Goal: Task Accomplishment & Management: Manage account settings

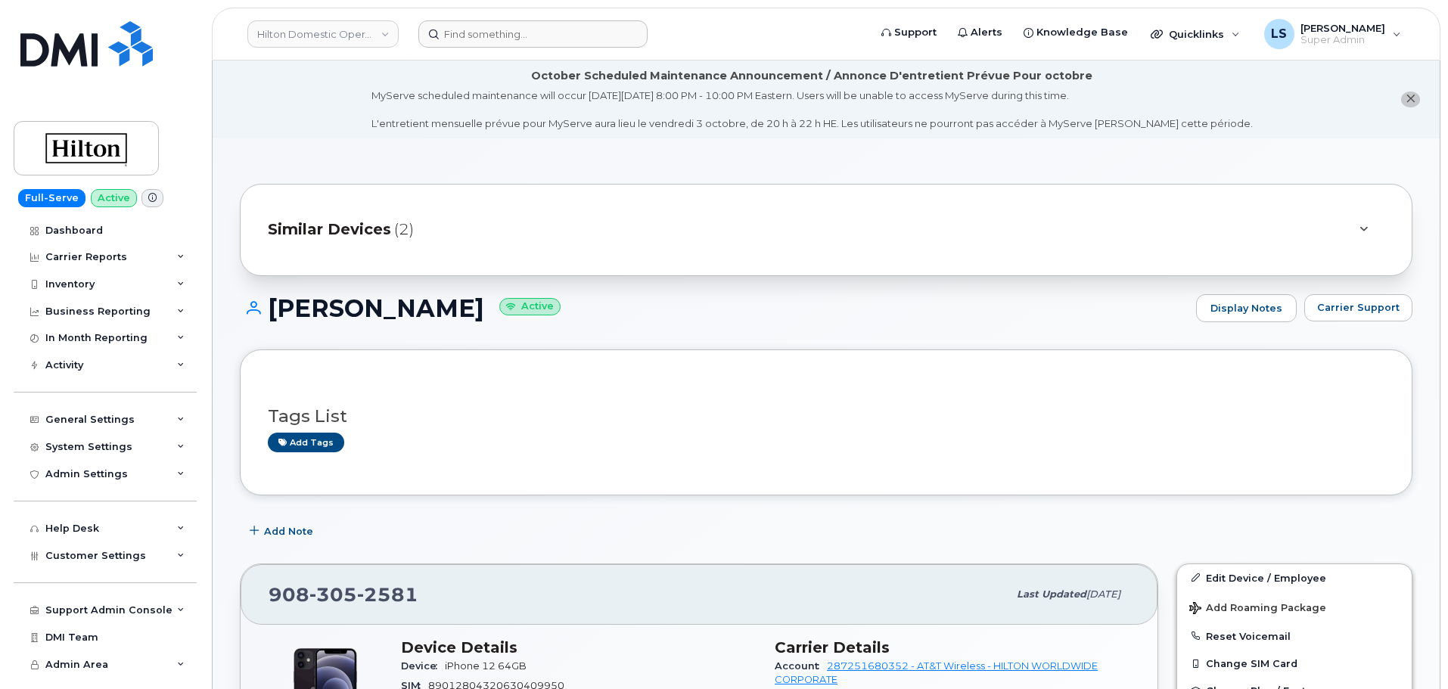
click at [448, 48] on header "Hilton Domestic Operating Company Inc Support Alerts Knowledge Base Quicklinks …" at bounding box center [826, 34] width 1229 height 53
click at [449, 45] on input at bounding box center [532, 33] width 229 height 27
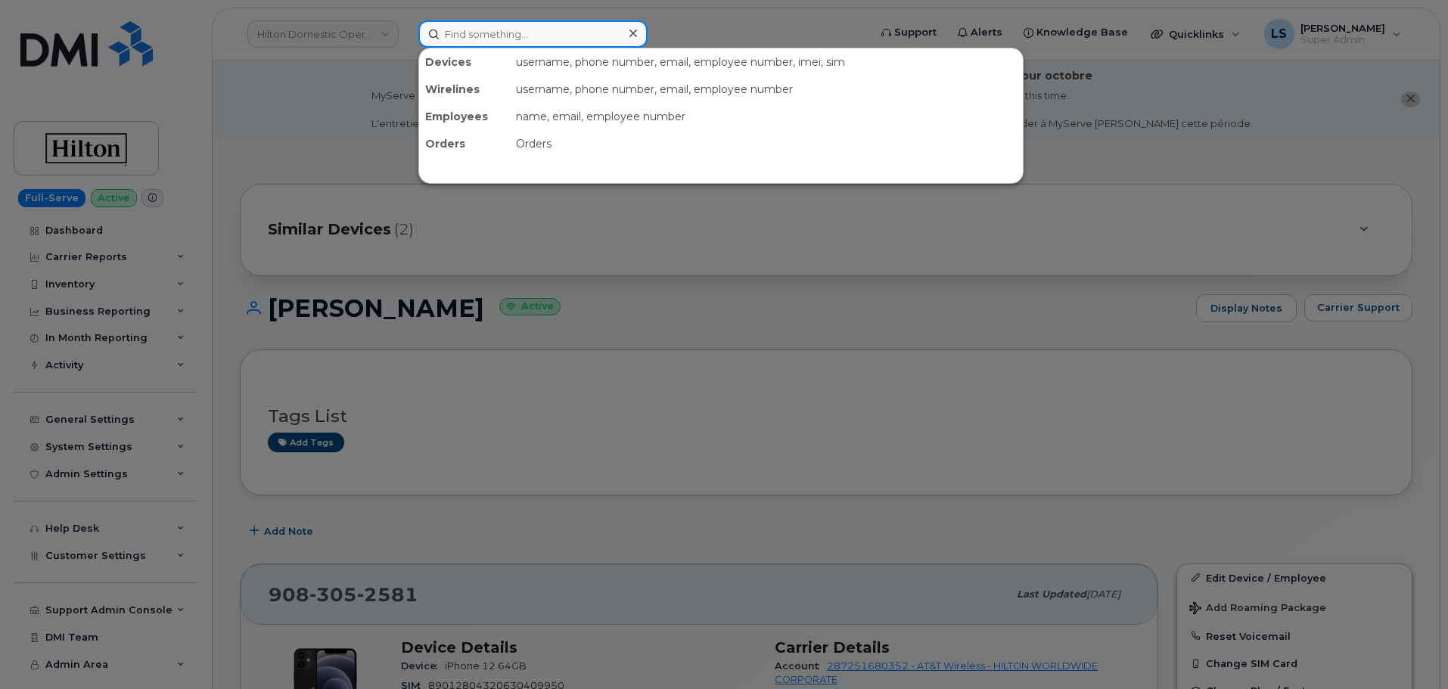
paste input "[PERSON_NAME]"
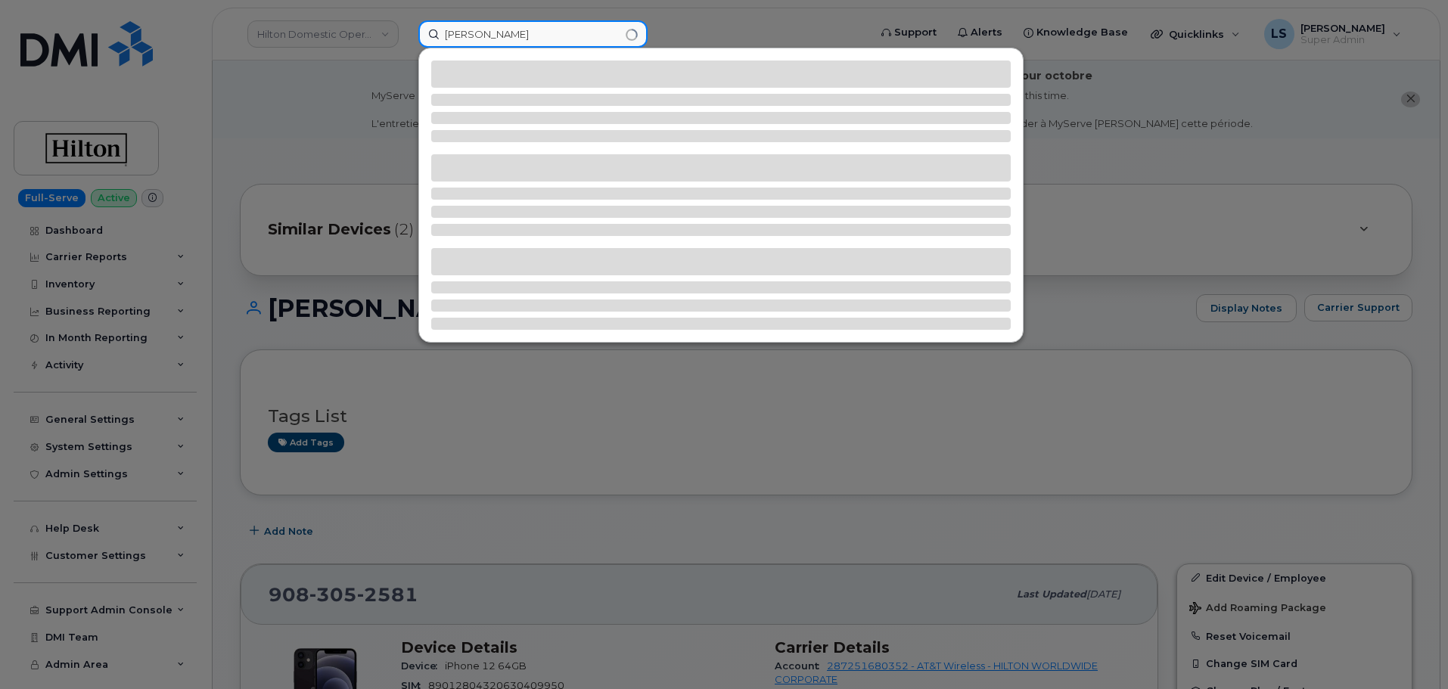
type input "[PERSON_NAME]"
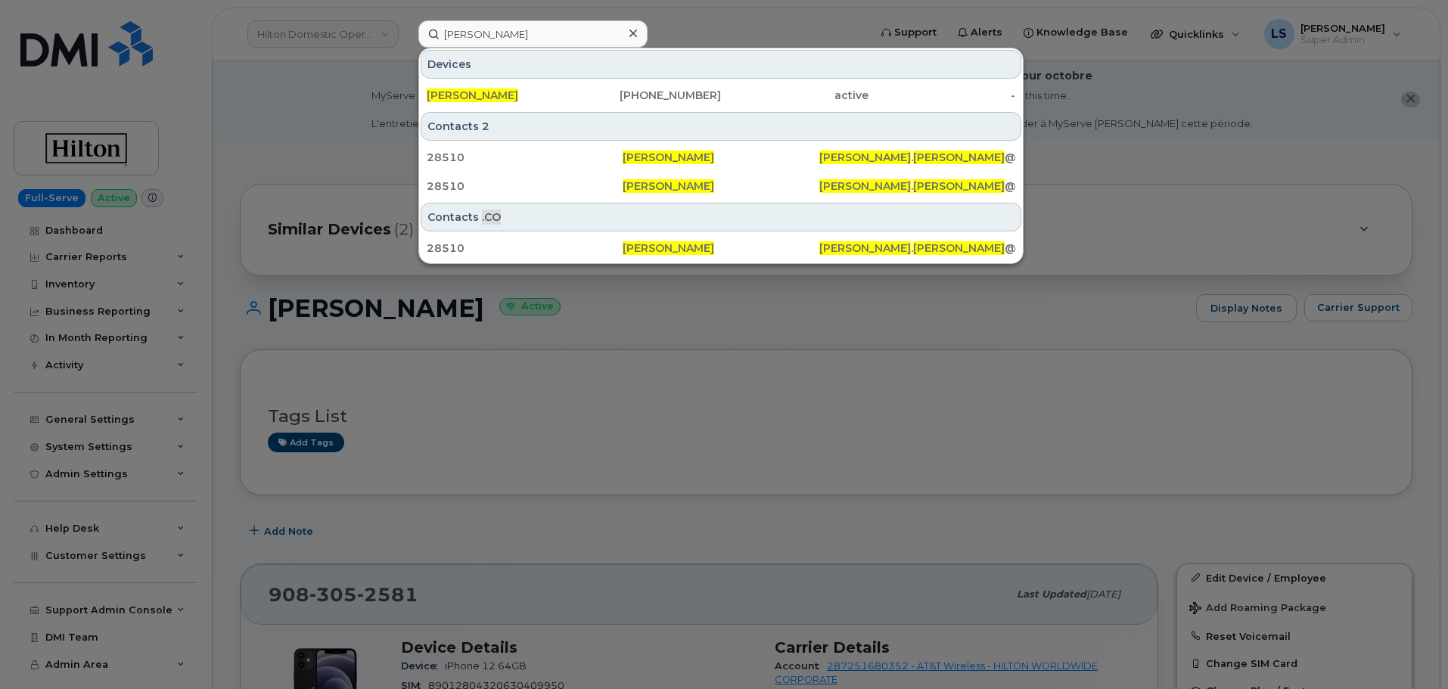
drag, startPoint x: 462, startPoint y: 95, endPoint x: 76, endPoint y: 153, distance: 390.3
click at [461, 97] on span "[PERSON_NAME]" at bounding box center [473, 96] width 92 height 14
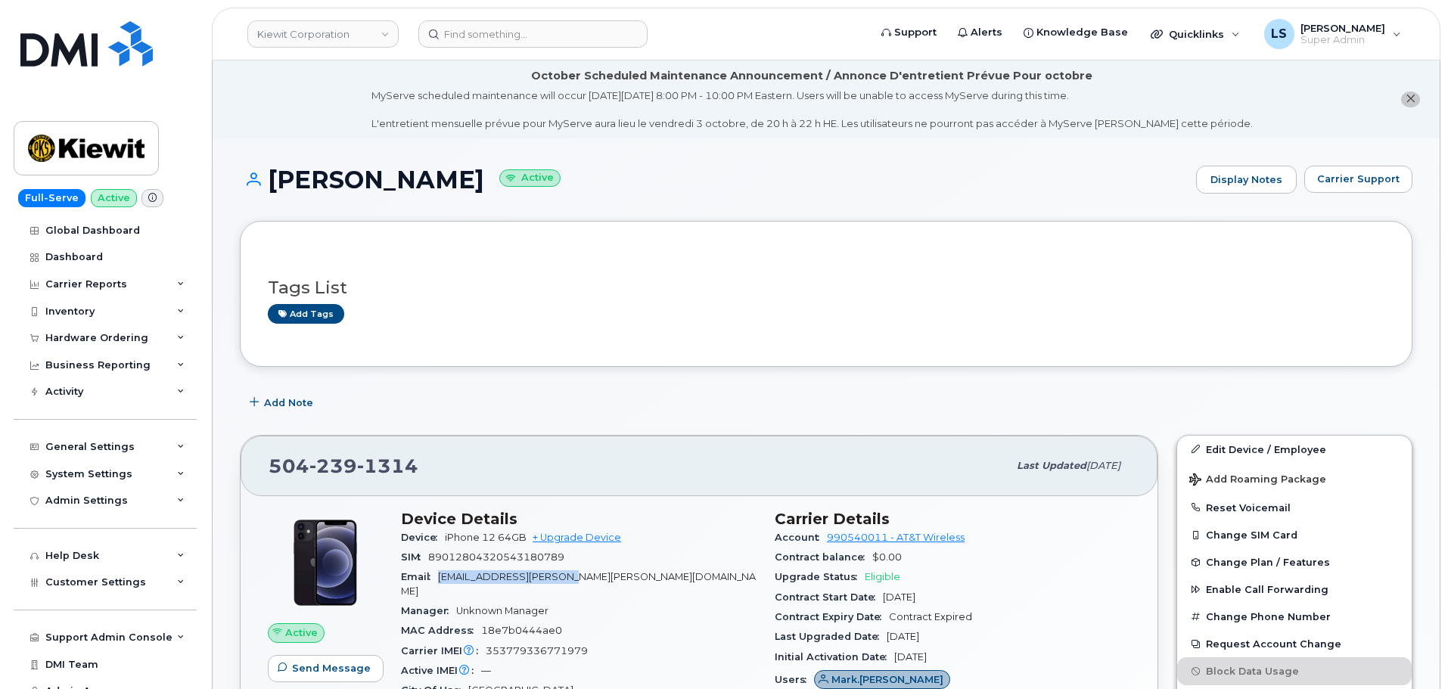
drag, startPoint x: 600, startPoint y: 581, endPoint x: 443, endPoint y: 582, distance: 156.6
click at [443, 582] on div "Email MARK.ERDMANN@KIEWIT.COM" at bounding box center [579, 585] width 356 height 34
copy span "MARK.ERDMANN@KIEWIT.COM"
click at [930, 347] on div "Tags List Add tags" at bounding box center [826, 293] width 1173 height 145
drag, startPoint x: 1253, startPoint y: 443, endPoint x: 123, endPoint y: 483, distance: 1131.3
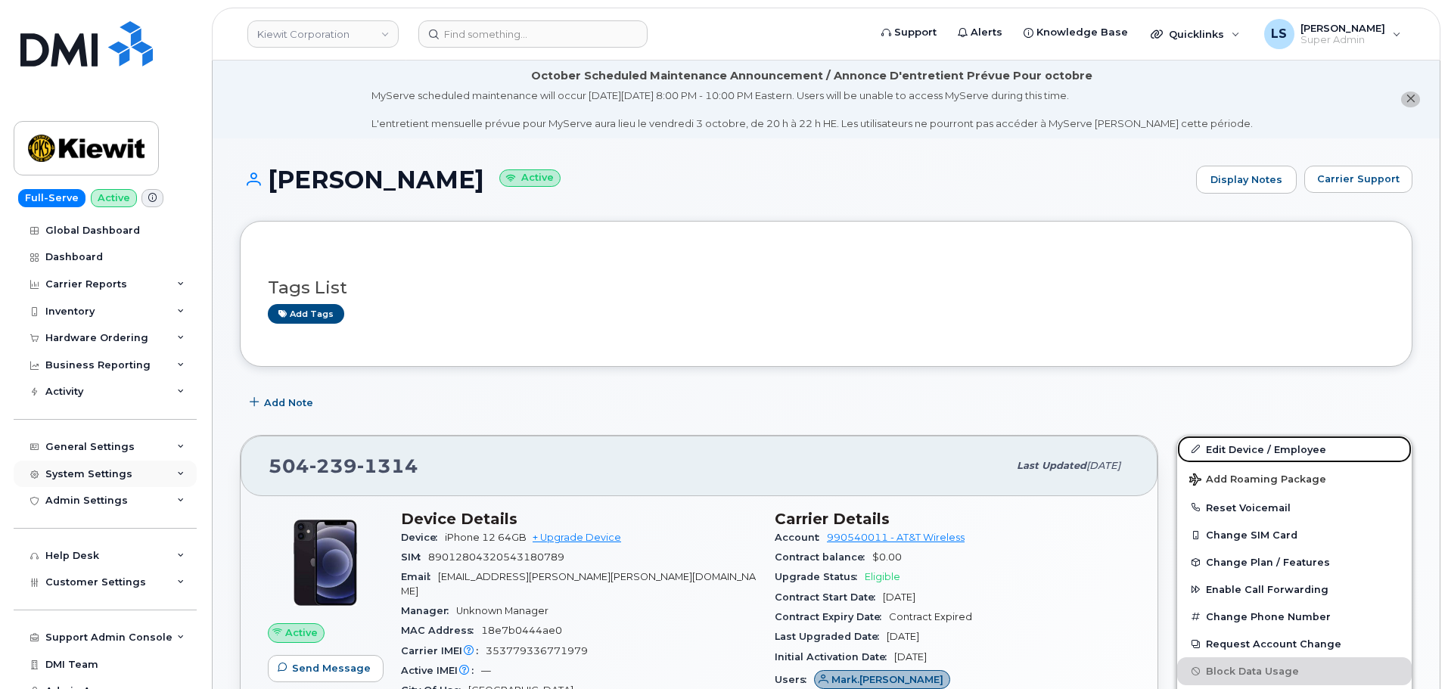
click at [1253, 443] on link "Edit Device / Employee" at bounding box center [1294, 449] width 235 height 27
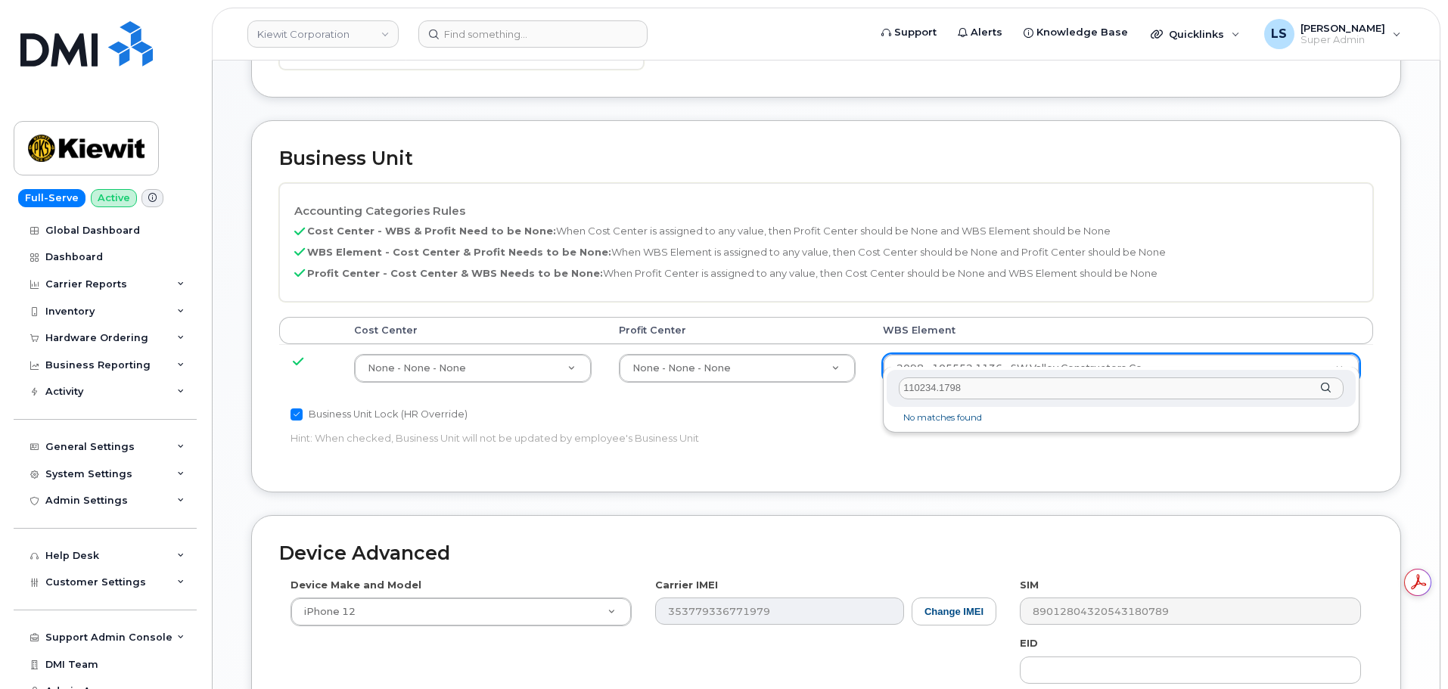
click at [1016, 391] on input "110234.1798" at bounding box center [1121, 389] width 445 height 22
type input "110234.1798"
type input "35967539"
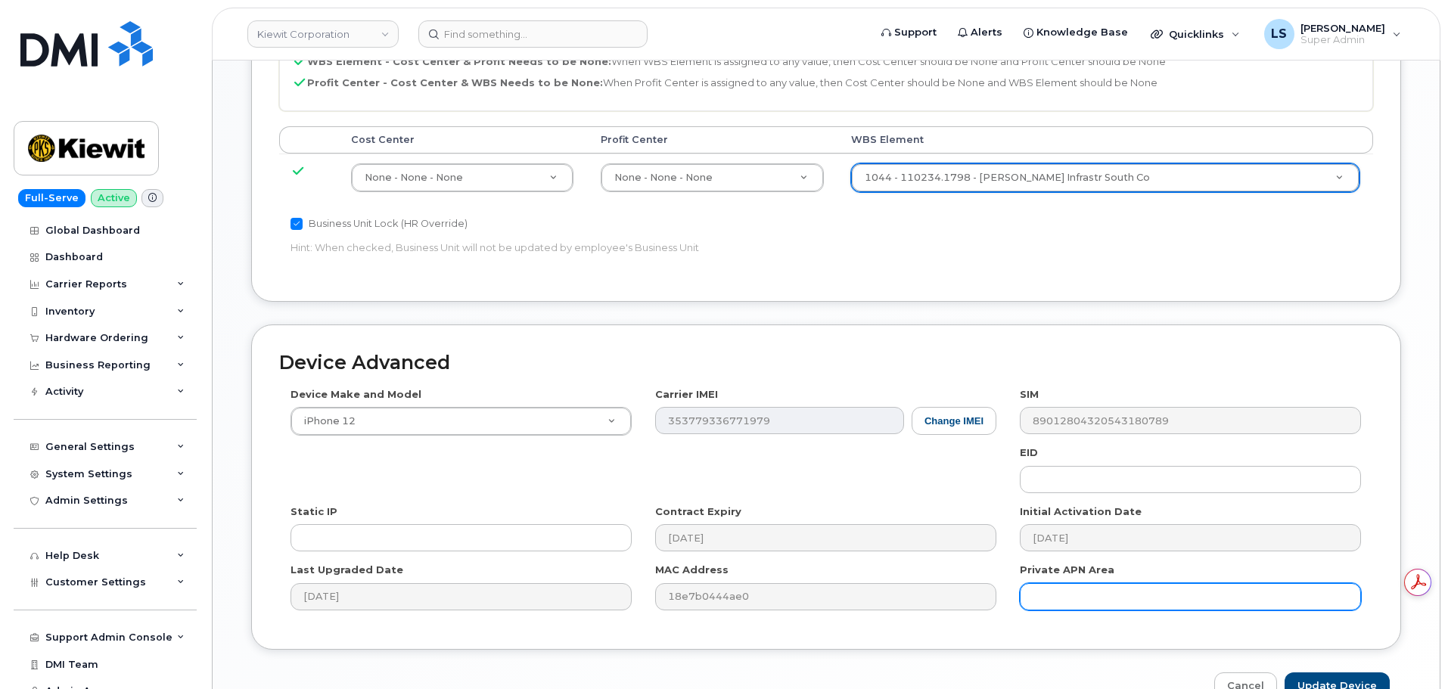
scroll to position [944, 0]
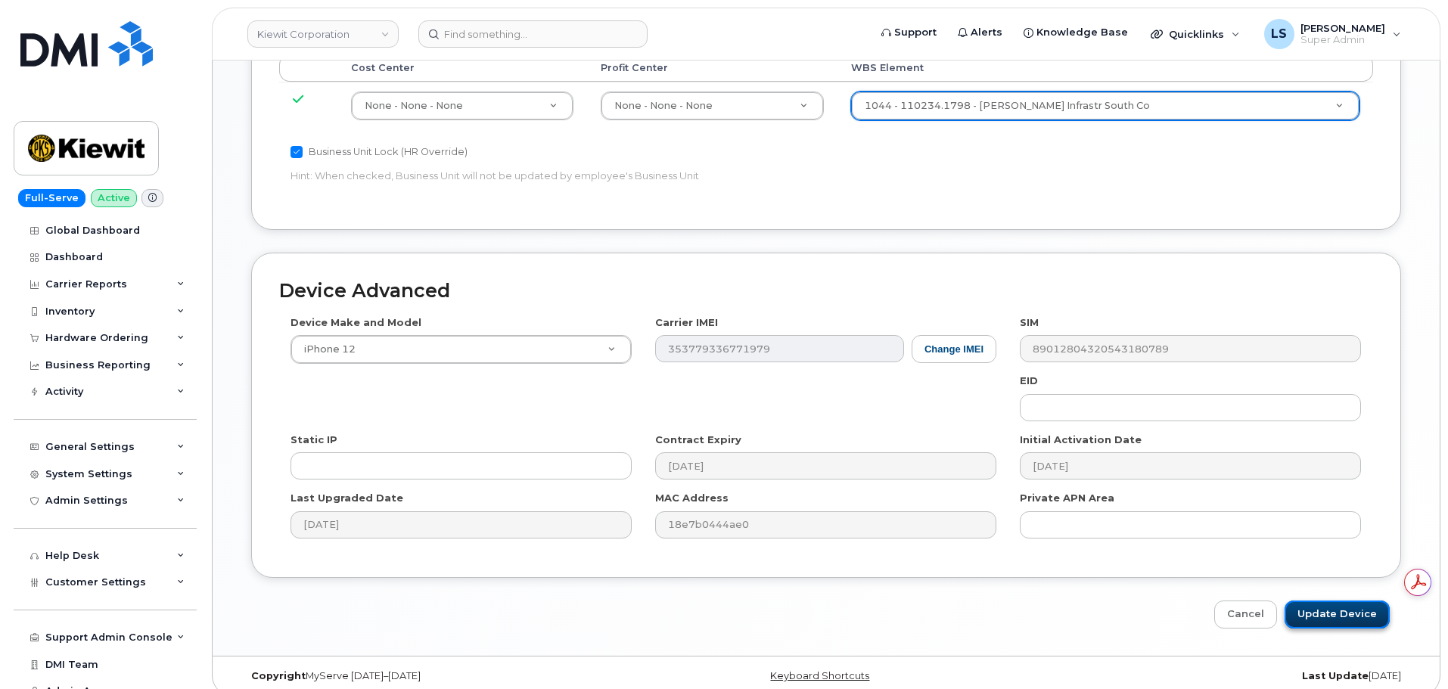
drag, startPoint x: 1309, startPoint y: 598, endPoint x: 482, endPoint y: 431, distance: 843.8
click at [1308, 601] on input "Update Device" at bounding box center [1337, 615] width 105 height 28
type input "Saving..."
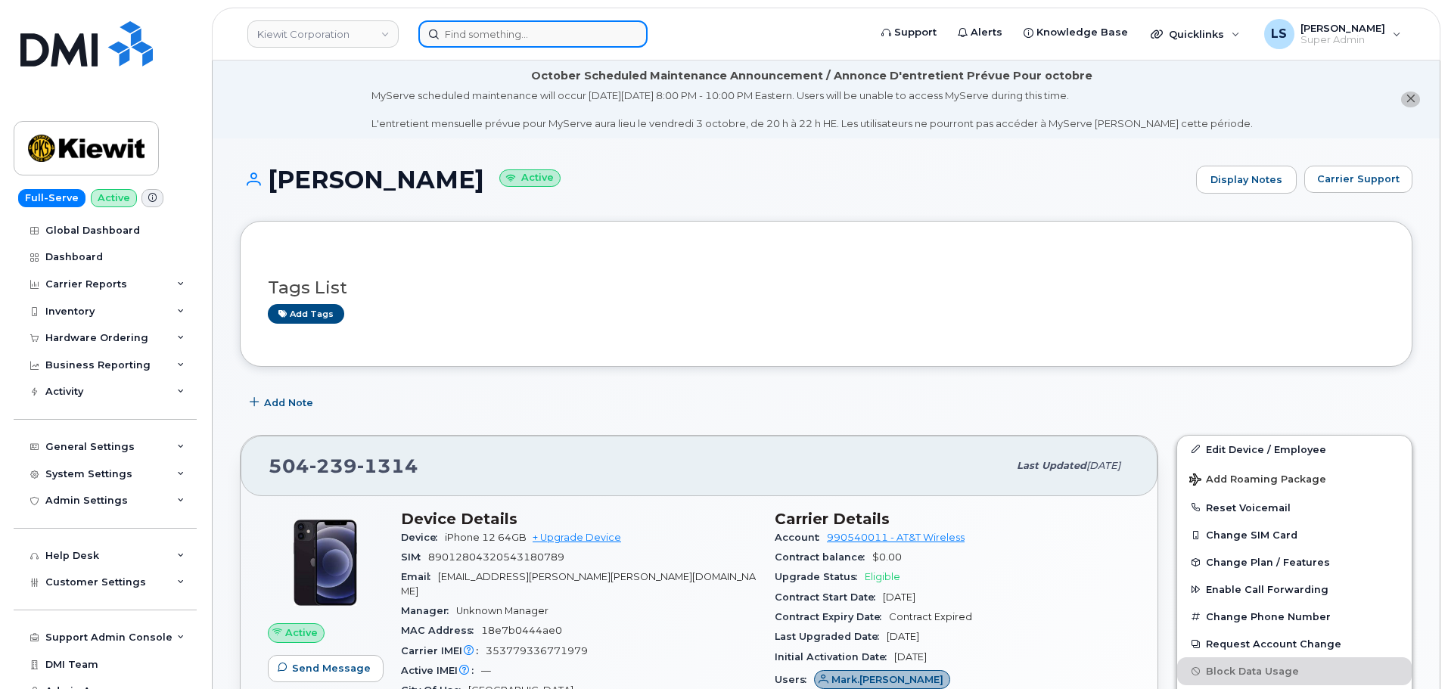
click at [538, 40] on input at bounding box center [532, 33] width 229 height 27
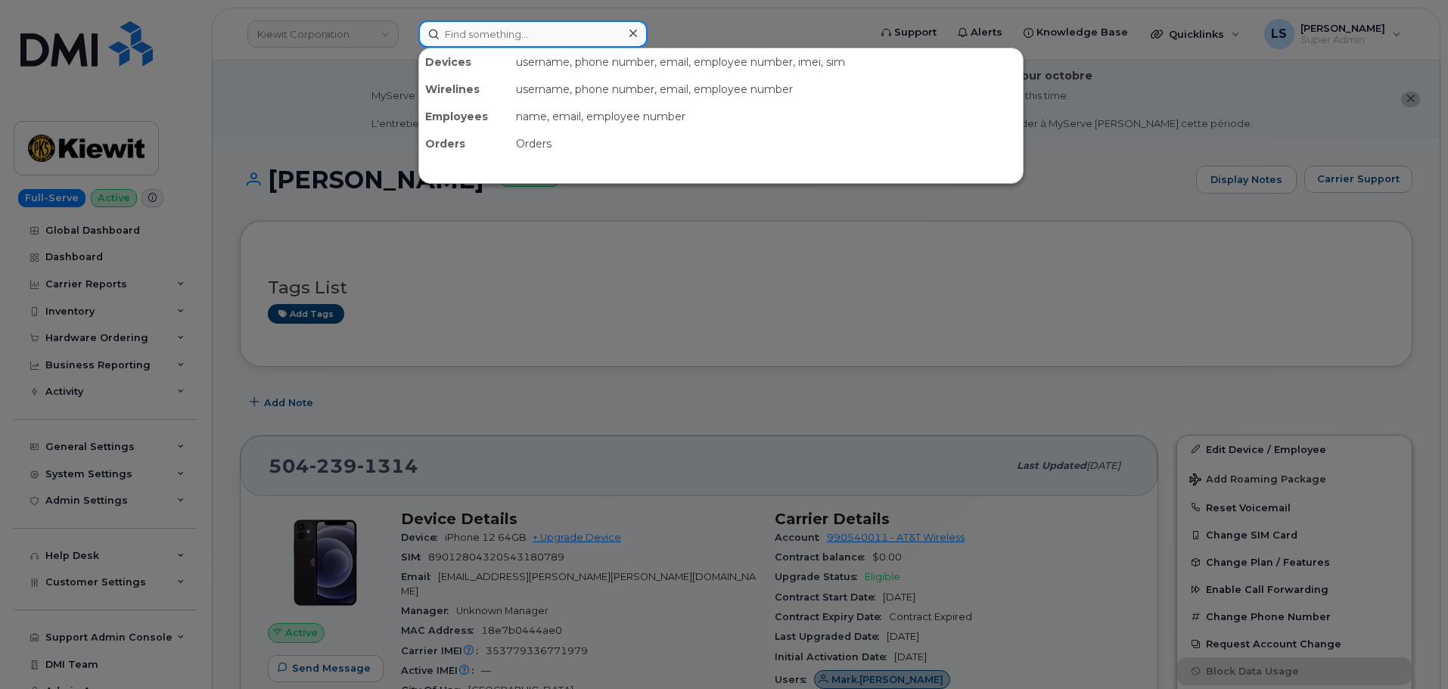
paste input "CHARLES.WAMPLER@KIEWIT.COM"
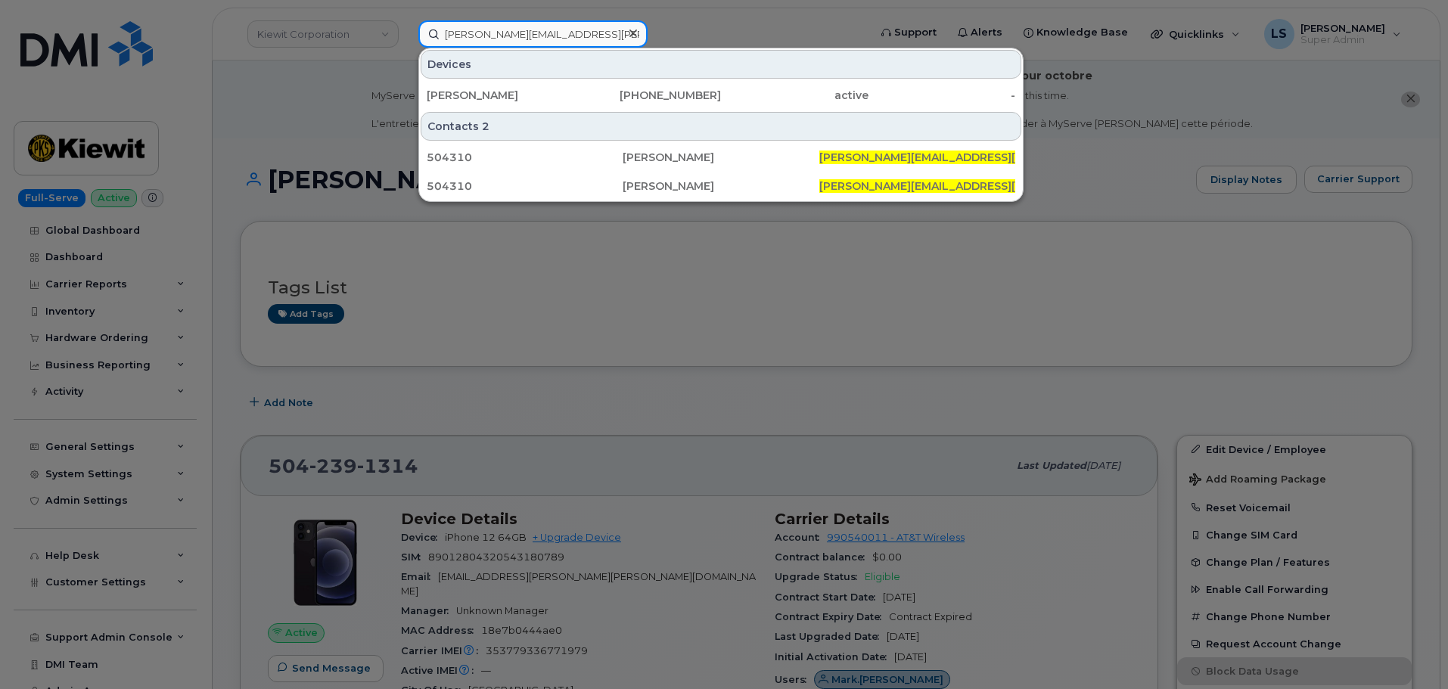
type input "[PERSON_NAME][EMAIL_ADDRESS][PERSON_NAME][PERSON_NAME][DOMAIN_NAME]"
click at [517, 80] on div "Devices CHARLES WAMPLER 713-823-0574 active -" at bounding box center [721, 79] width 604 height 62
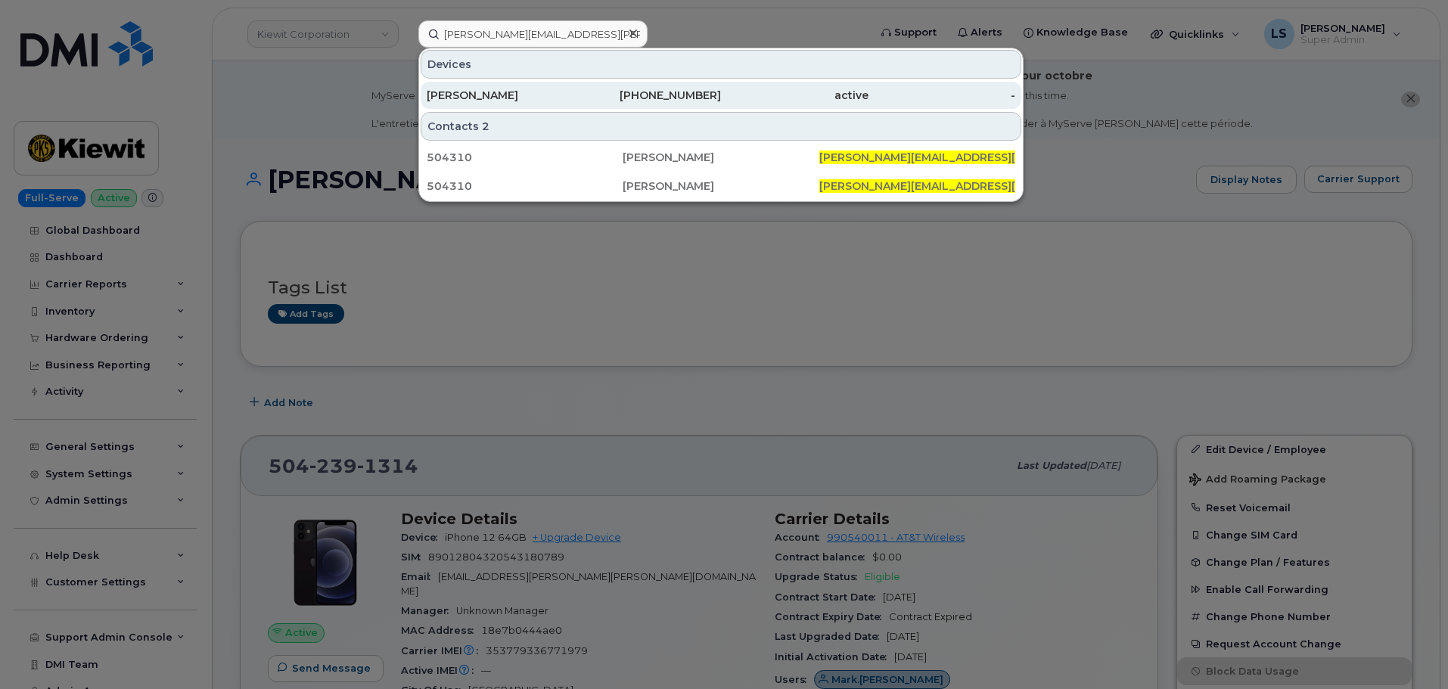
click at [518, 88] on div "[PERSON_NAME]" at bounding box center [501, 95] width 148 height 27
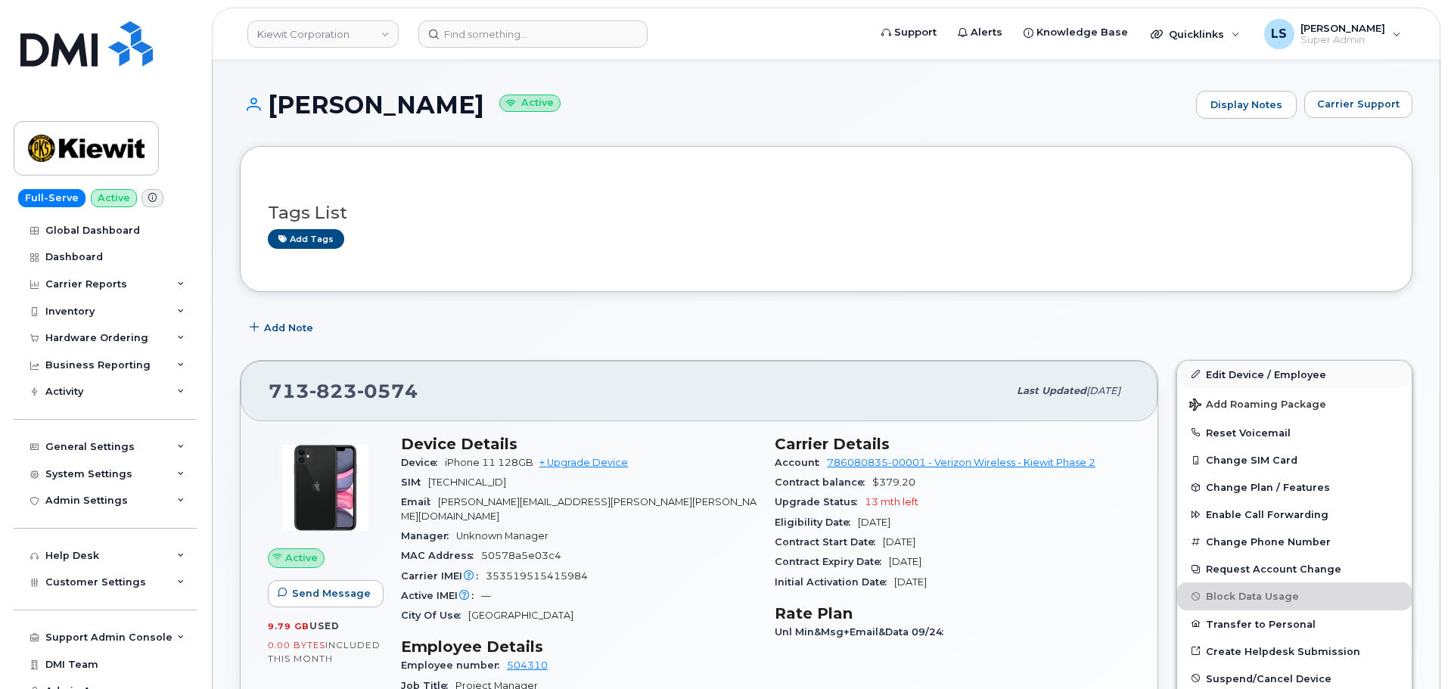
scroll to position [76, 0]
click at [1242, 364] on link "Edit Device / Employee" at bounding box center [1294, 373] width 235 height 27
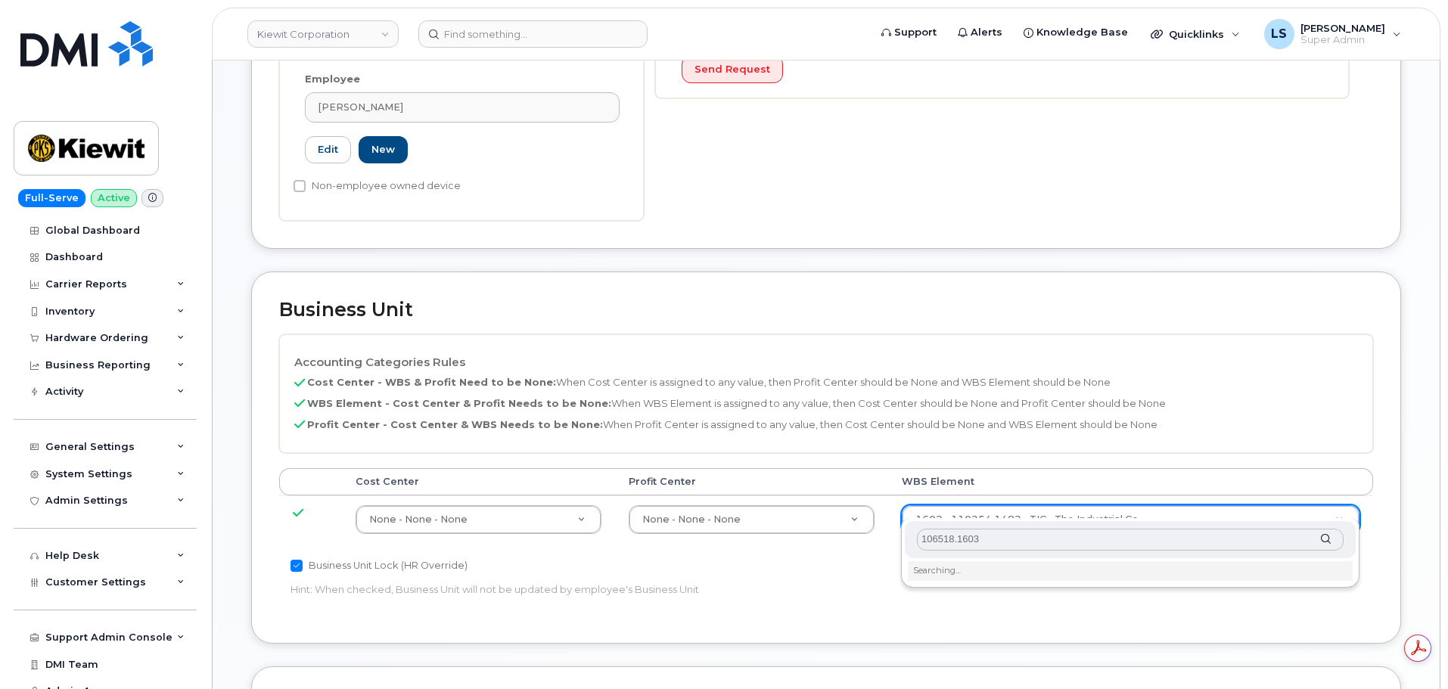
scroll to position [605, 0]
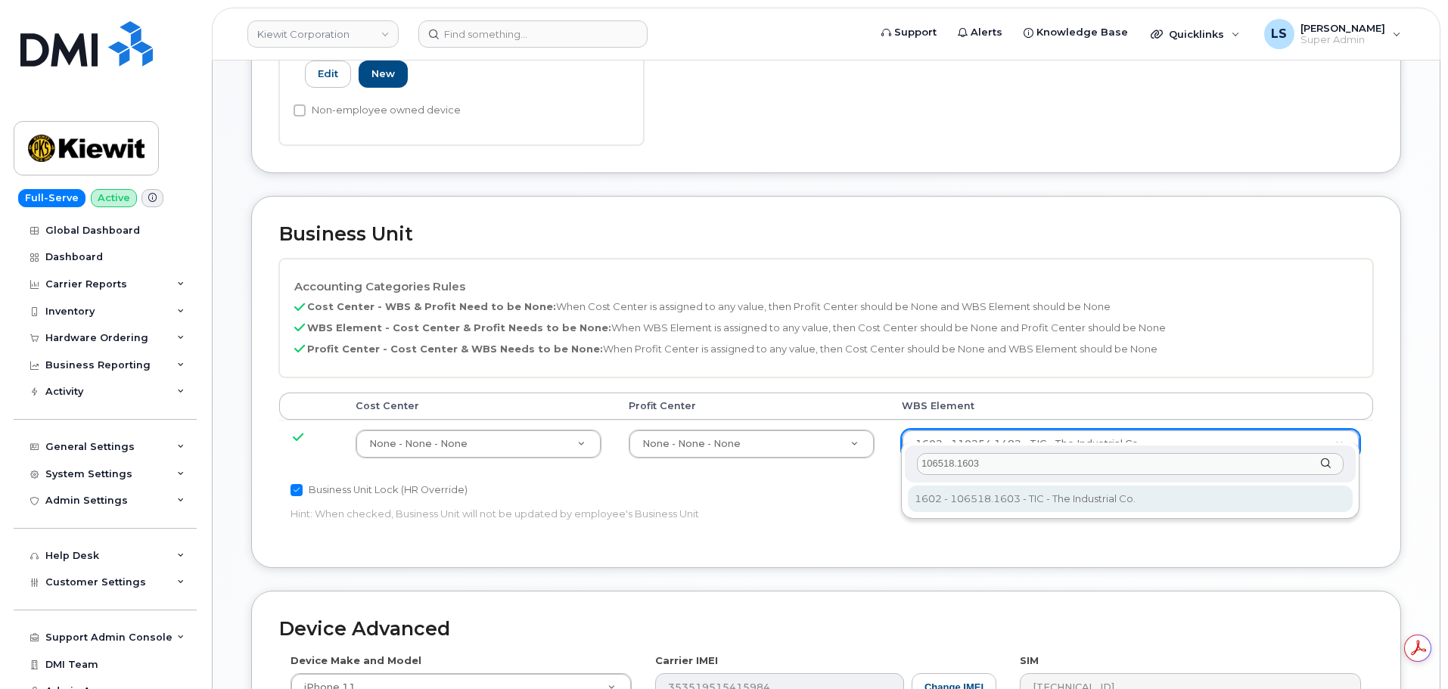
type input "106518.1603"
type input "36058821"
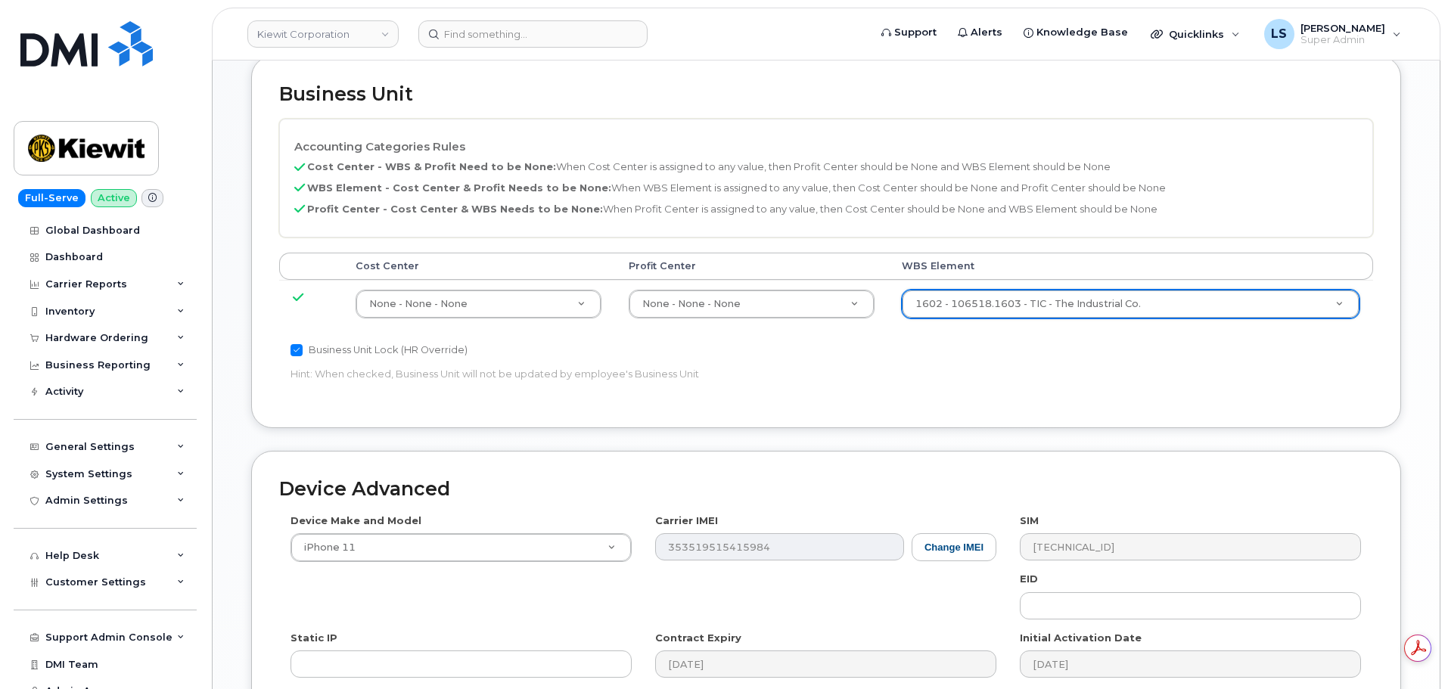
scroll to position [944, 0]
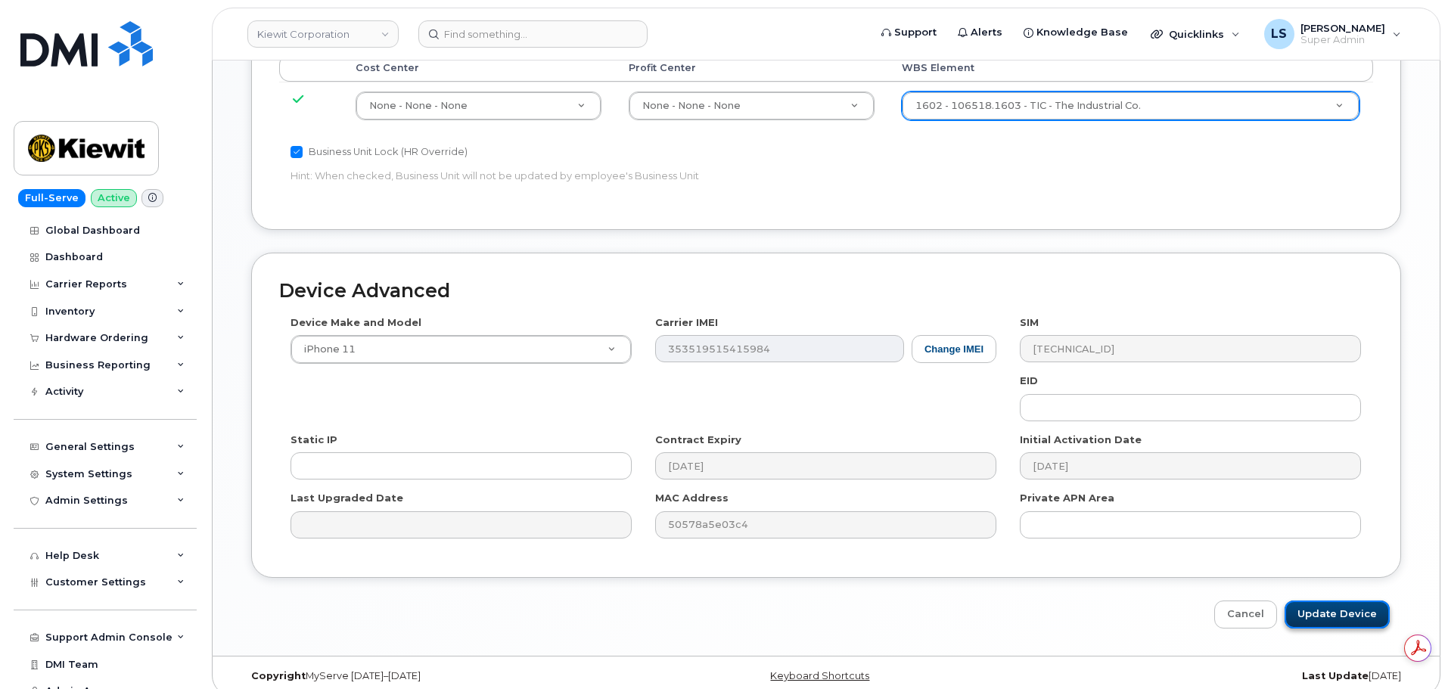
click at [1340, 607] on input "Update Device" at bounding box center [1337, 615] width 105 height 28
type input "Saving..."
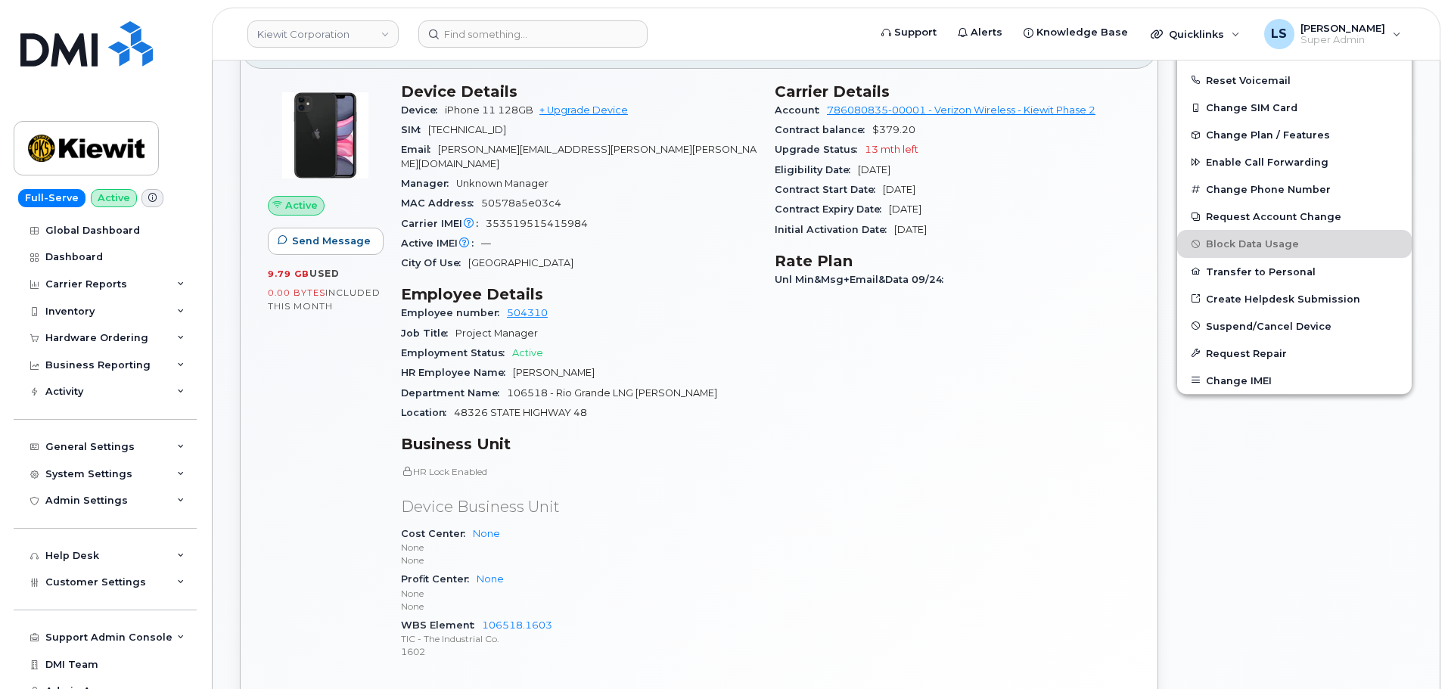
scroll to position [530, 0]
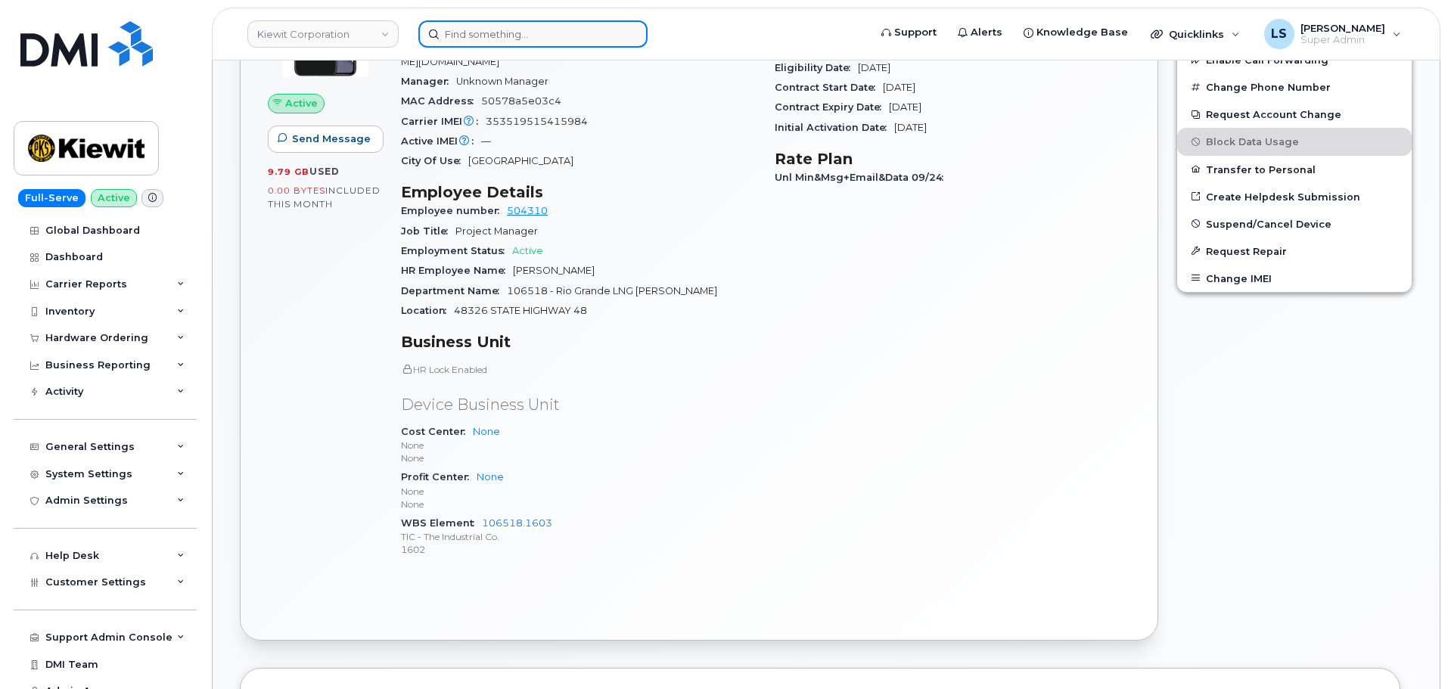
click at [533, 23] on input at bounding box center [532, 33] width 229 height 27
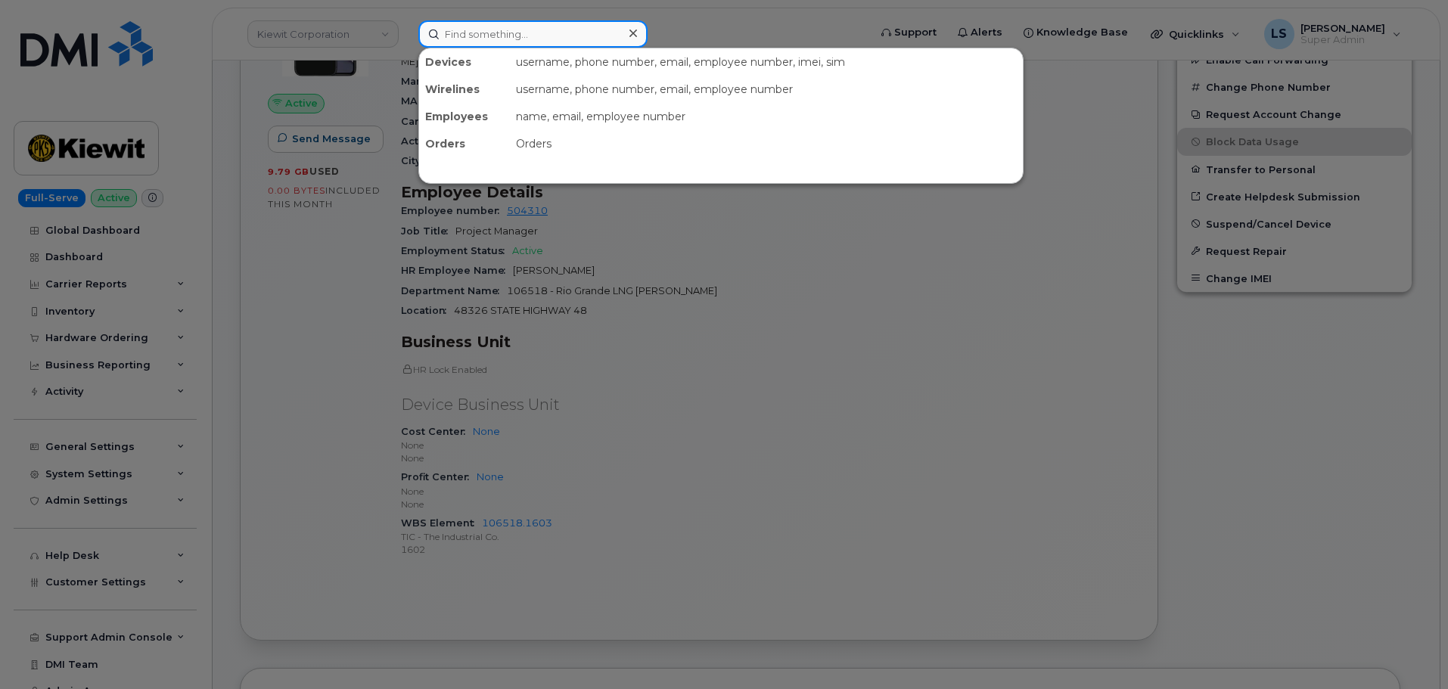
paste input "BREANNA.FINCHER@KIEWIT.COM"
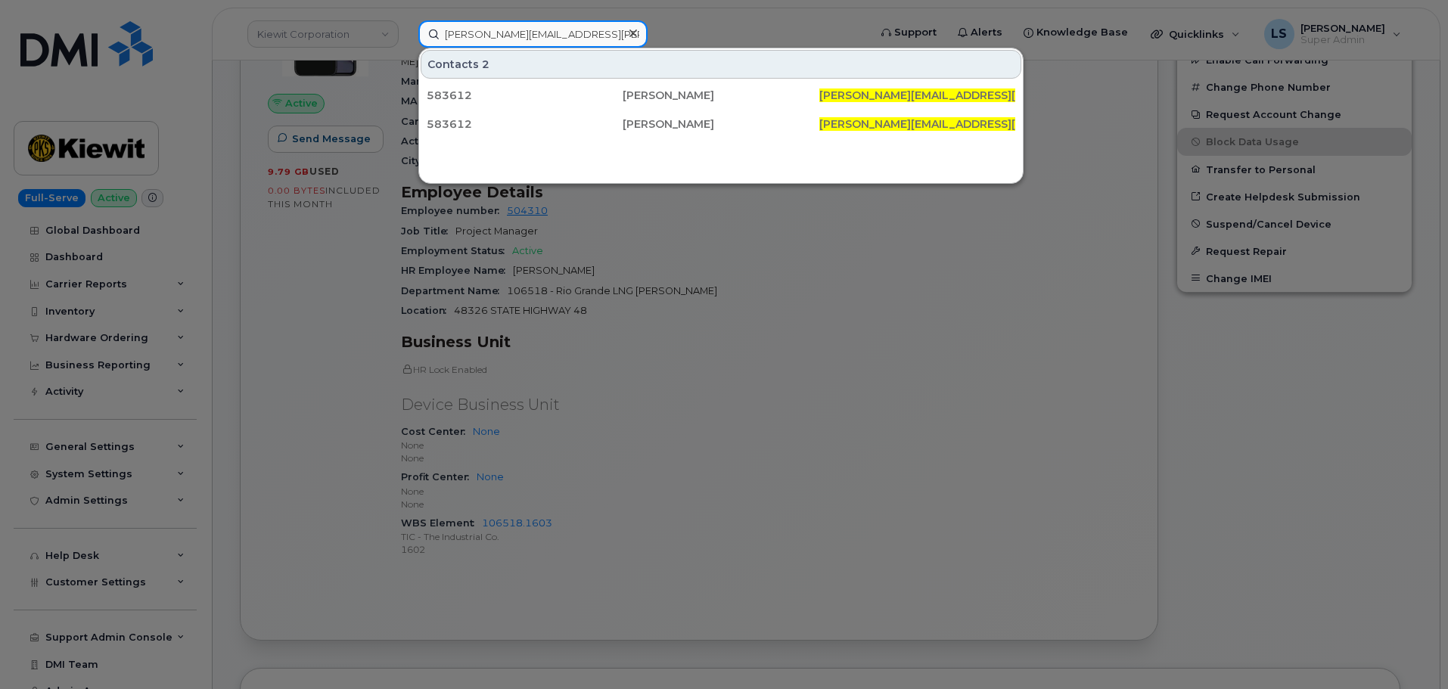
click at [602, 33] on input "BREANNA.FINCHER@KIEWIT.COM" at bounding box center [532, 33] width 229 height 27
paste input "reanna Fincher"
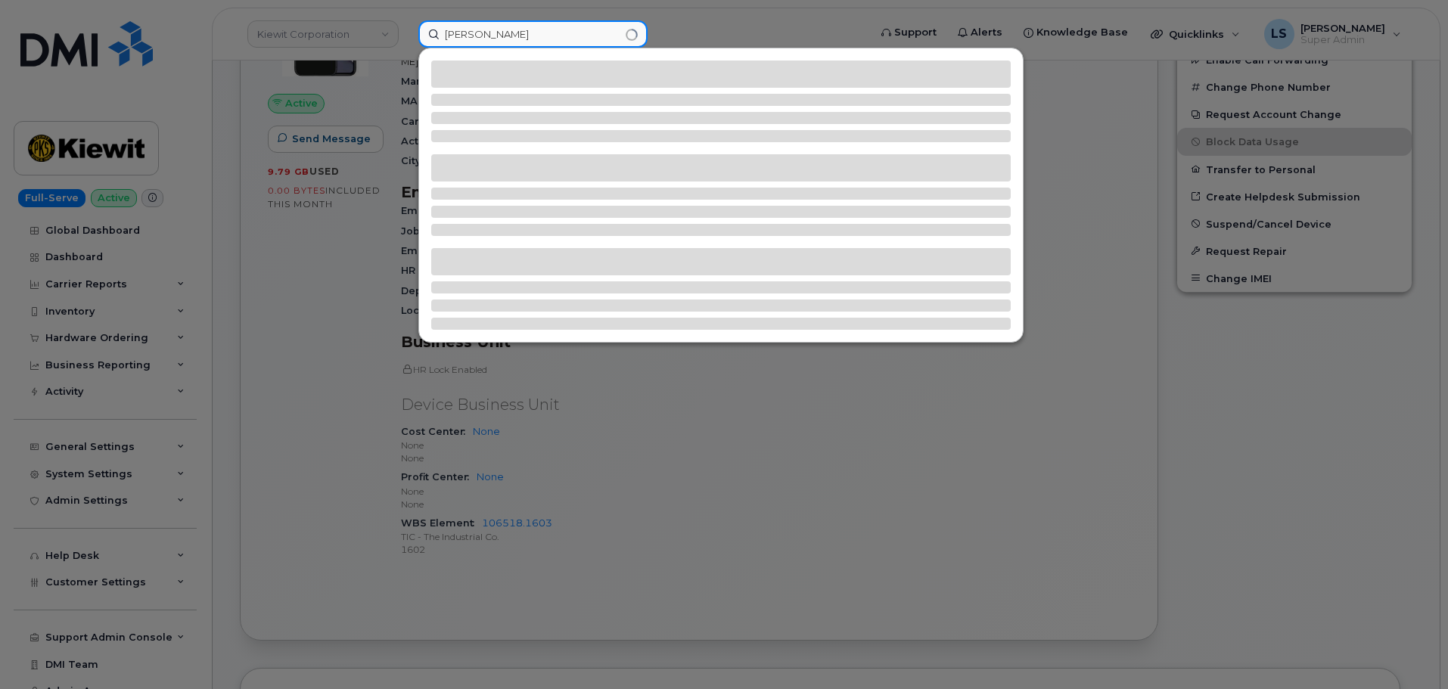
click at [602, 33] on input "Breanna Fincher" at bounding box center [532, 33] width 229 height 27
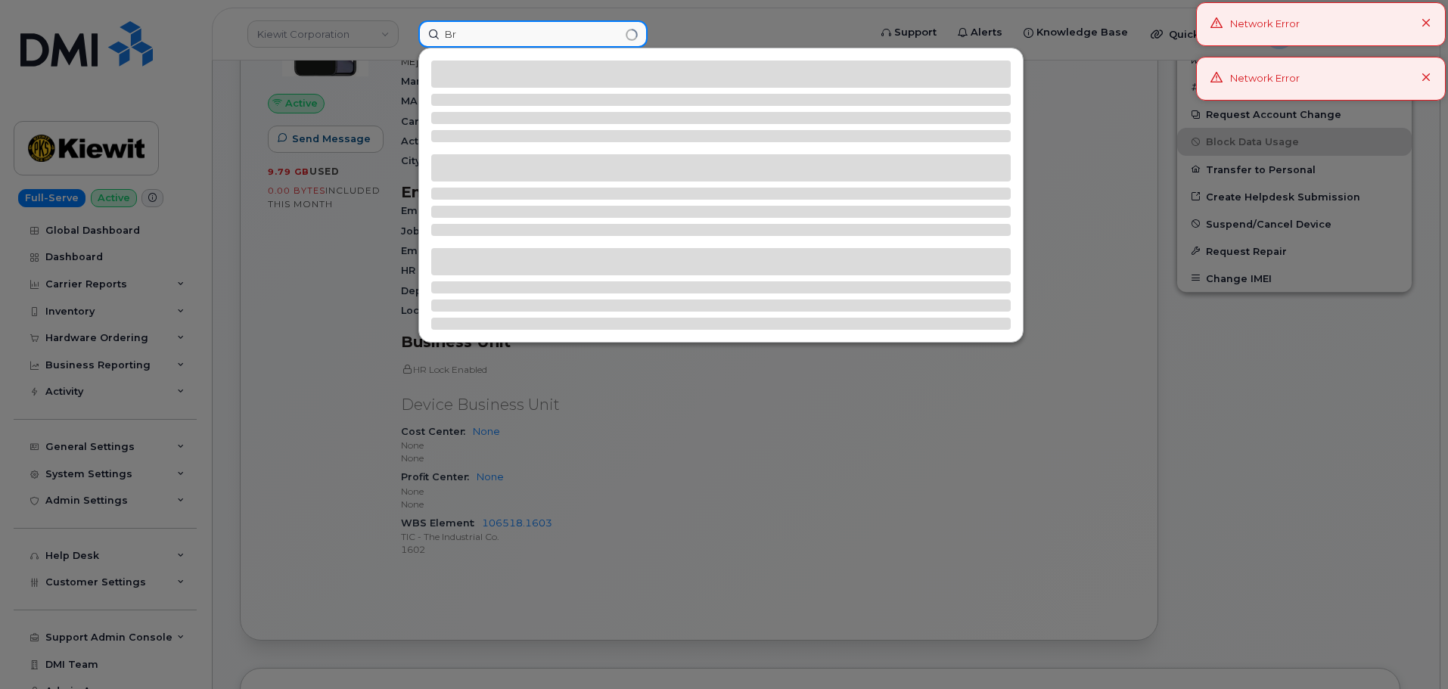
type input "B"
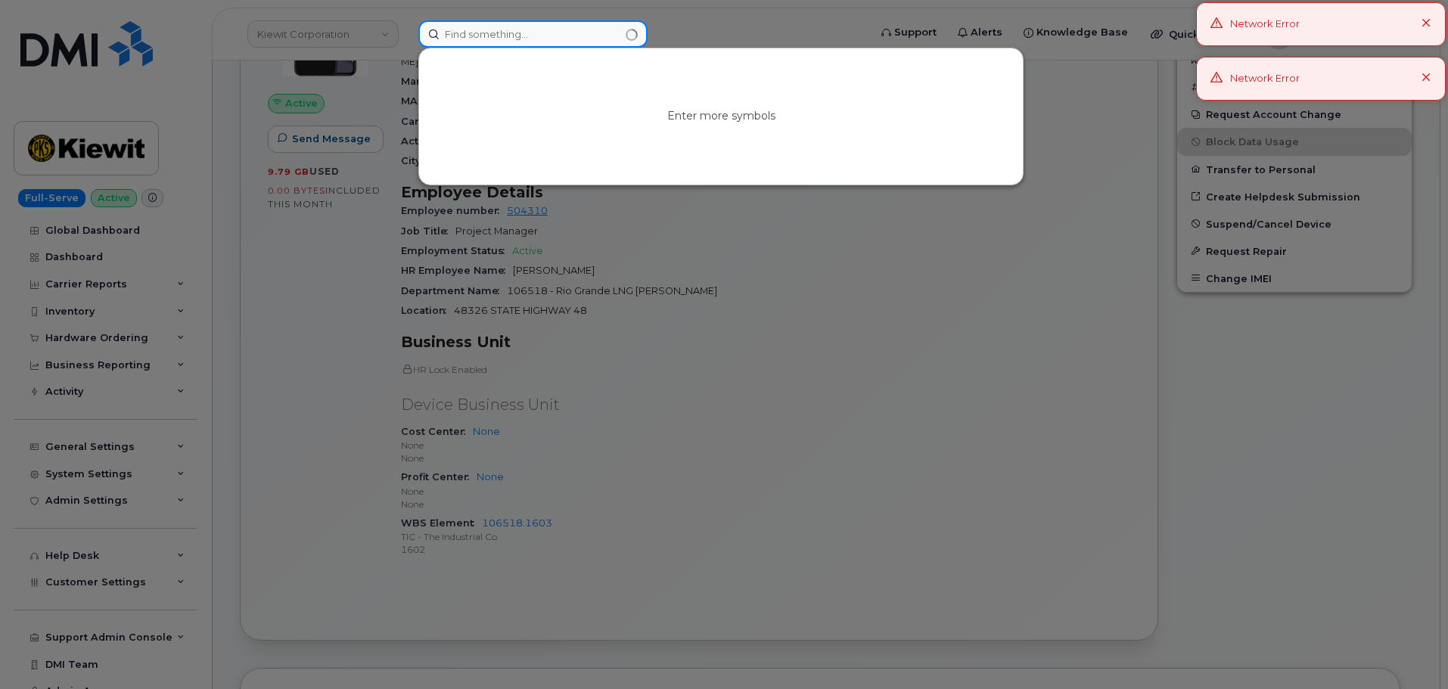
paste input "Breanna Fincher"
type input "Breanna Fincher"
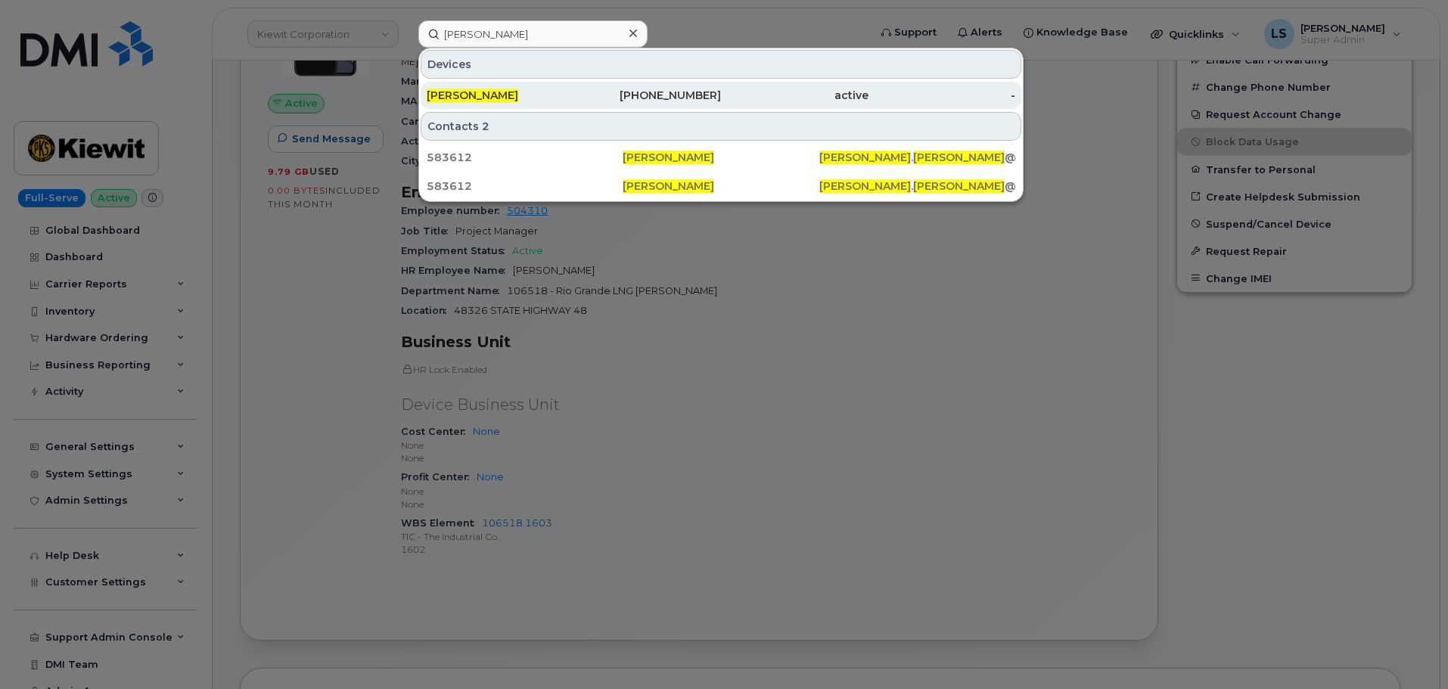
click at [518, 91] on span "BREANNA FINCHER" at bounding box center [473, 96] width 92 height 14
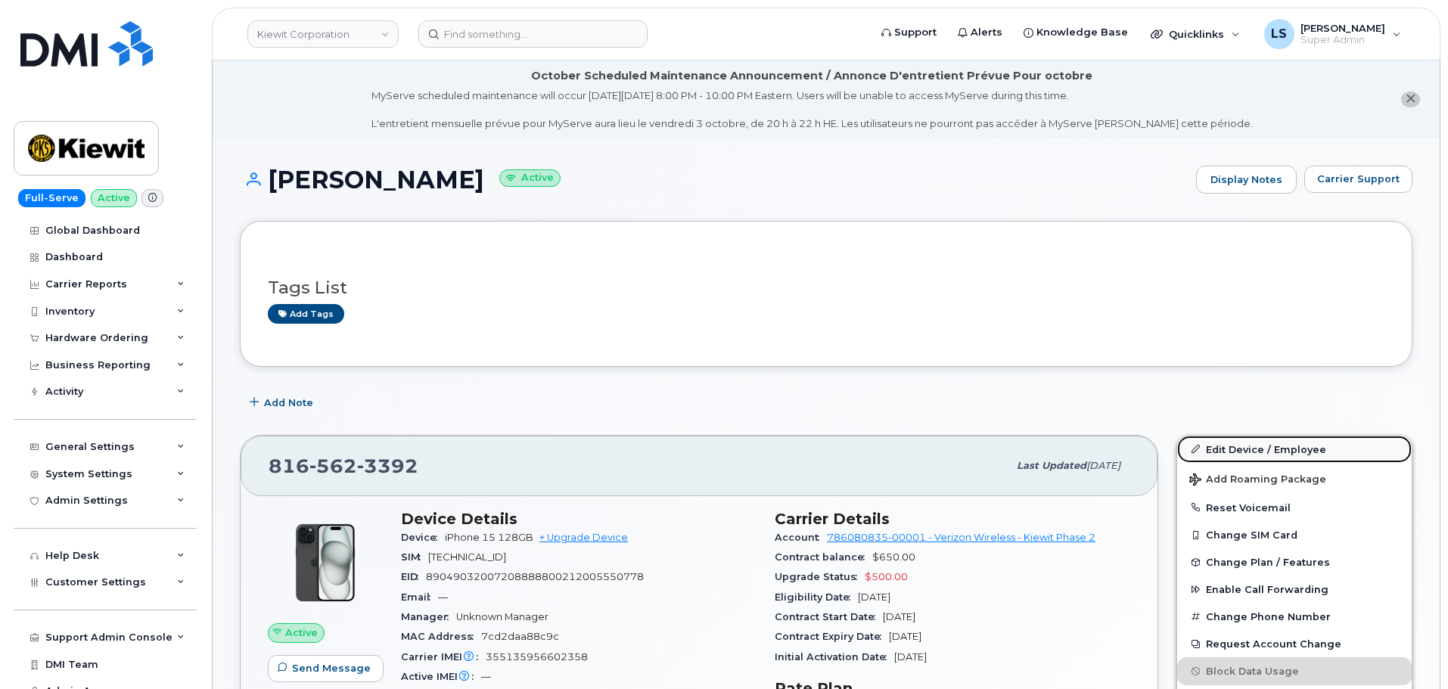
click at [1215, 451] on link "Edit Device / Employee" at bounding box center [1294, 449] width 235 height 27
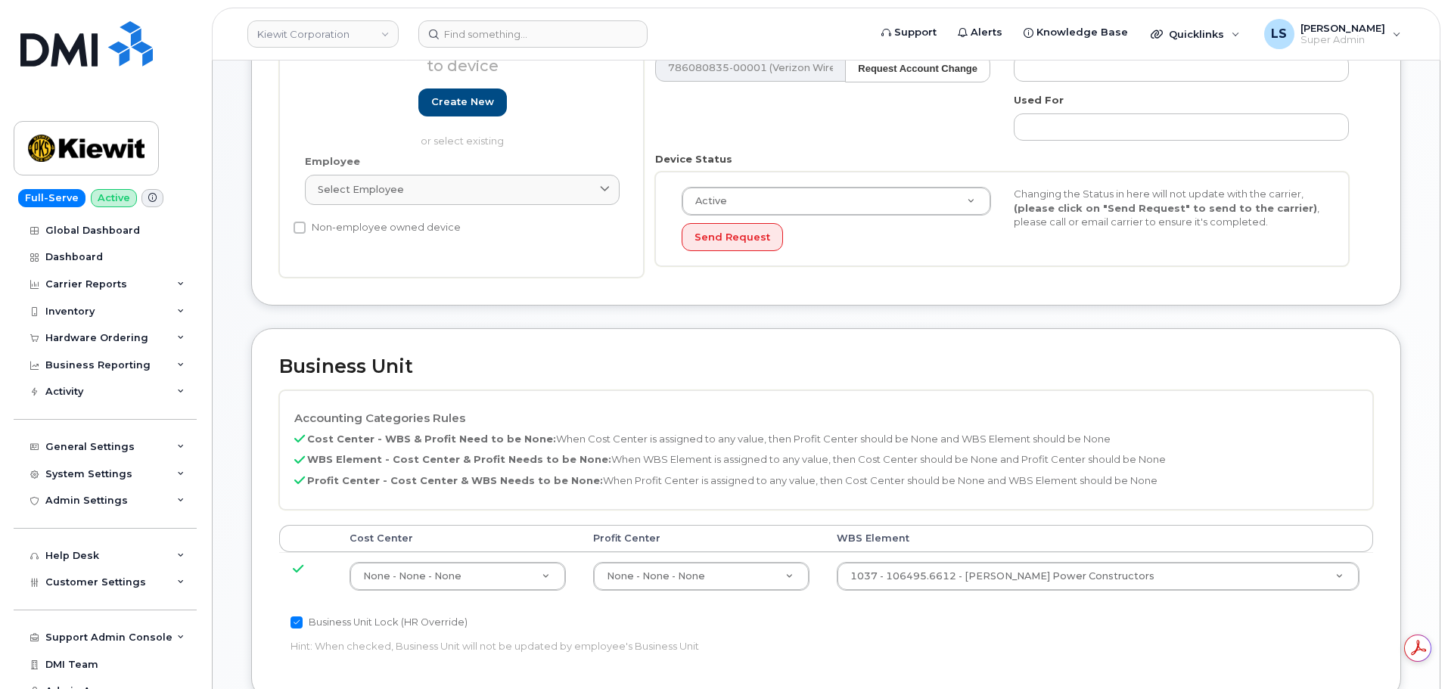
scroll to position [530, 0]
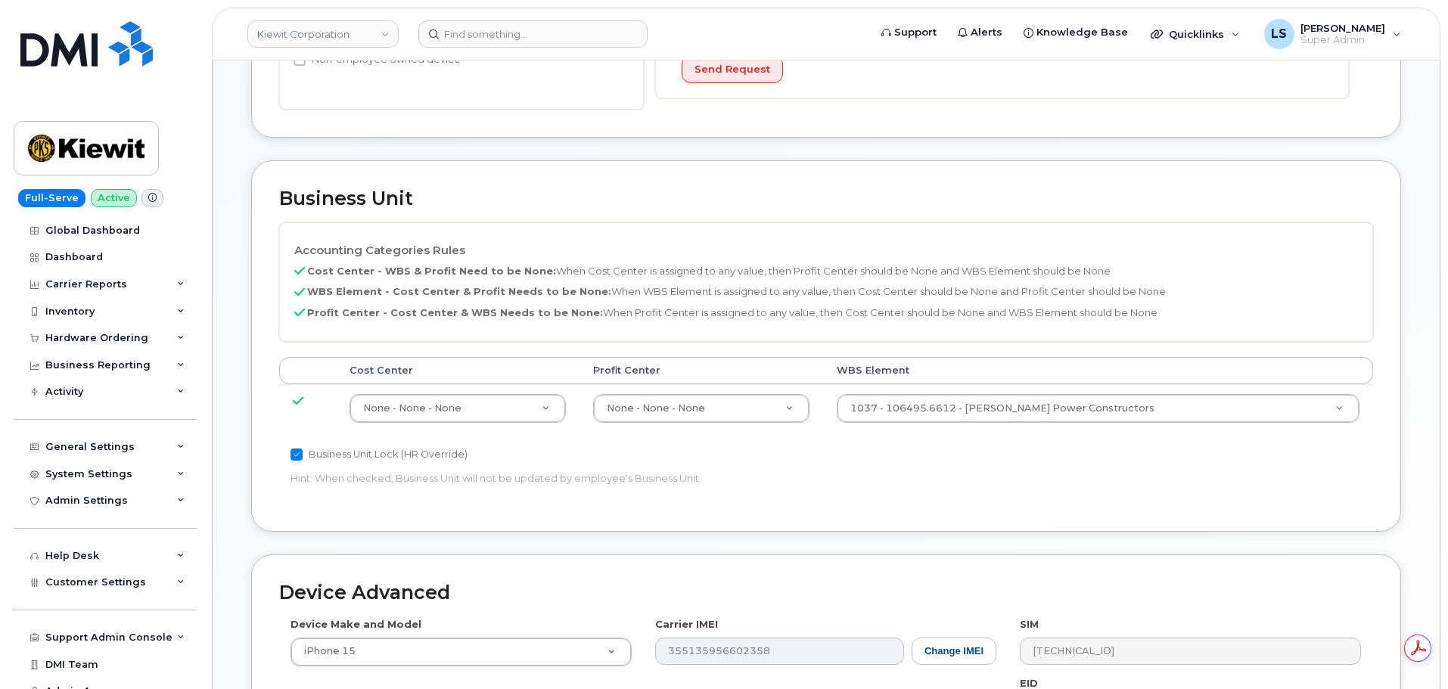
click at [1117, 435] on div "Cost Center Profit Center WBS Element None - None - None 29629358 None - None -…" at bounding box center [826, 401] width 1094 height 89
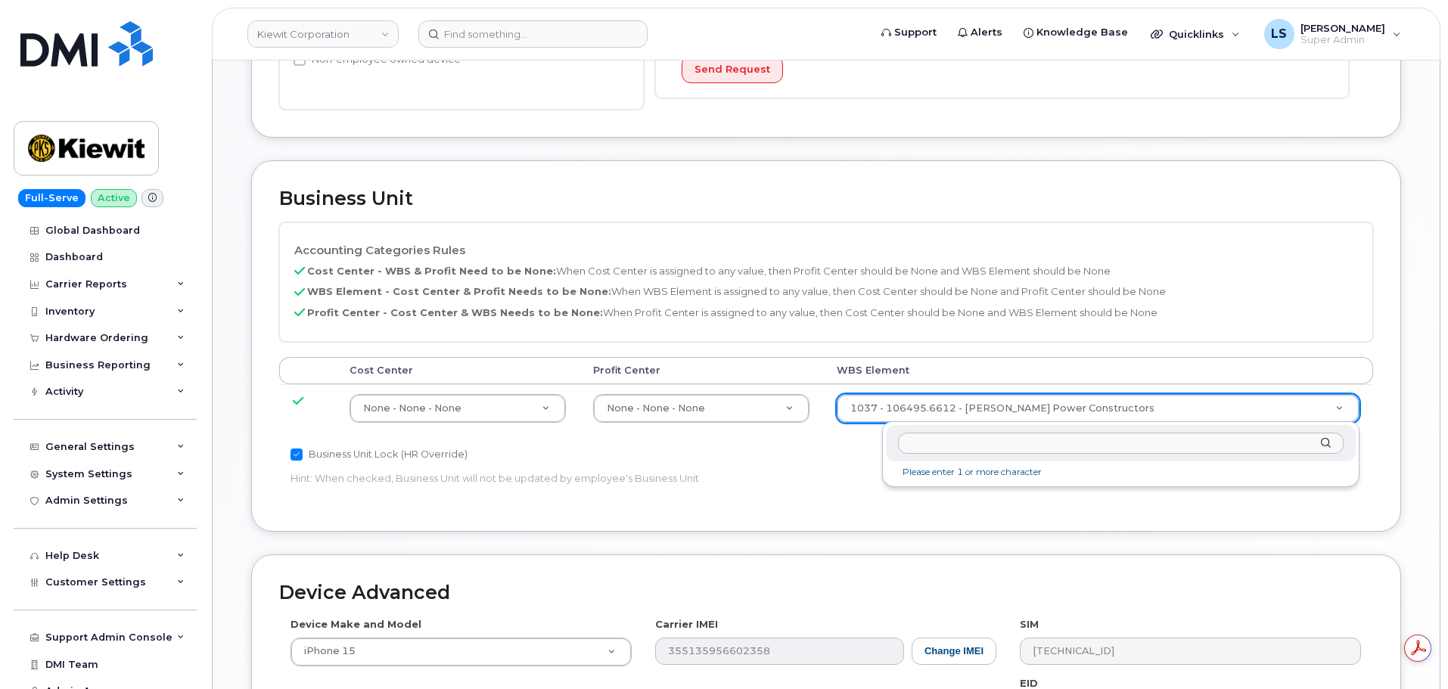
type input "109495.6612"
type input "v"
type input "109495.6612"
drag, startPoint x: 919, startPoint y: 440, endPoint x: 929, endPoint y: 453, distance: 16.4
click at [938, 444] on input "109495.6612" at bounding box center [1121, 444] width 446 height 22
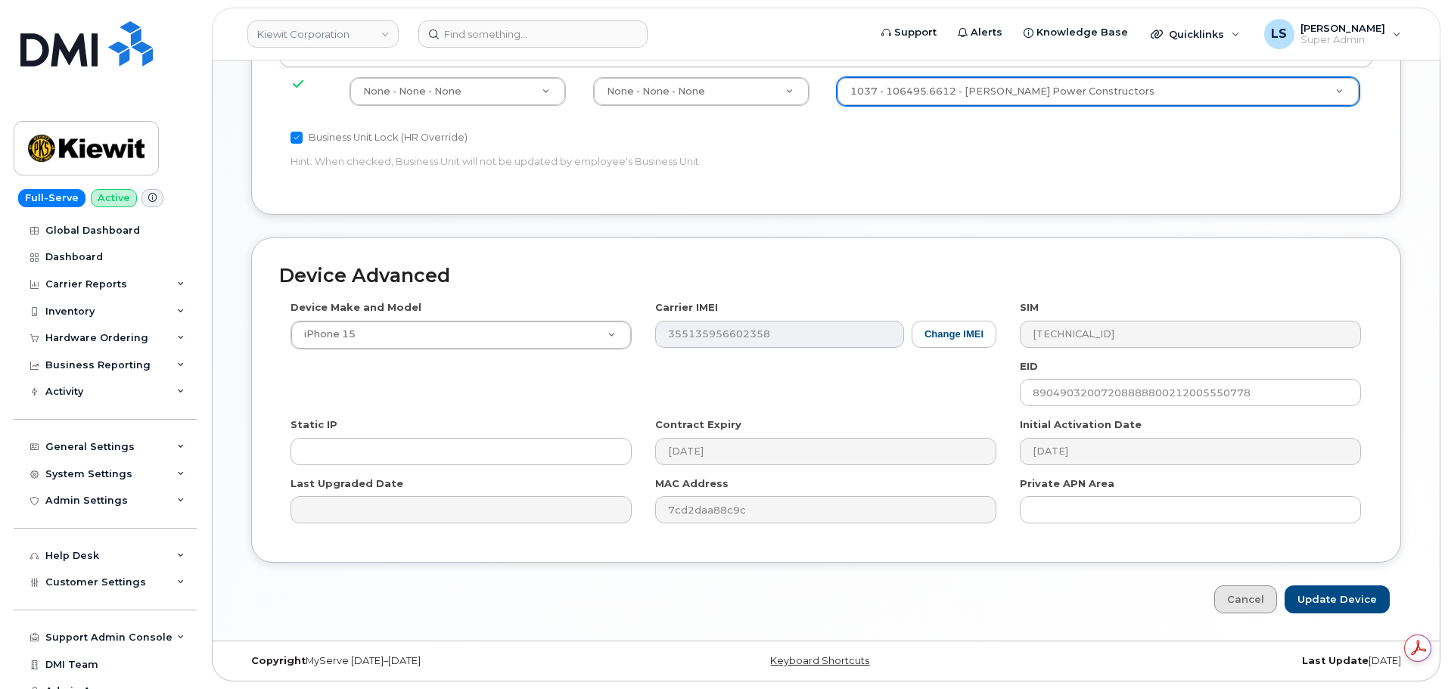
scroll to position [0, 0]
click at [1236, 600] on link "Cancel" at bounding box center [1246, 600] width 63 height 28
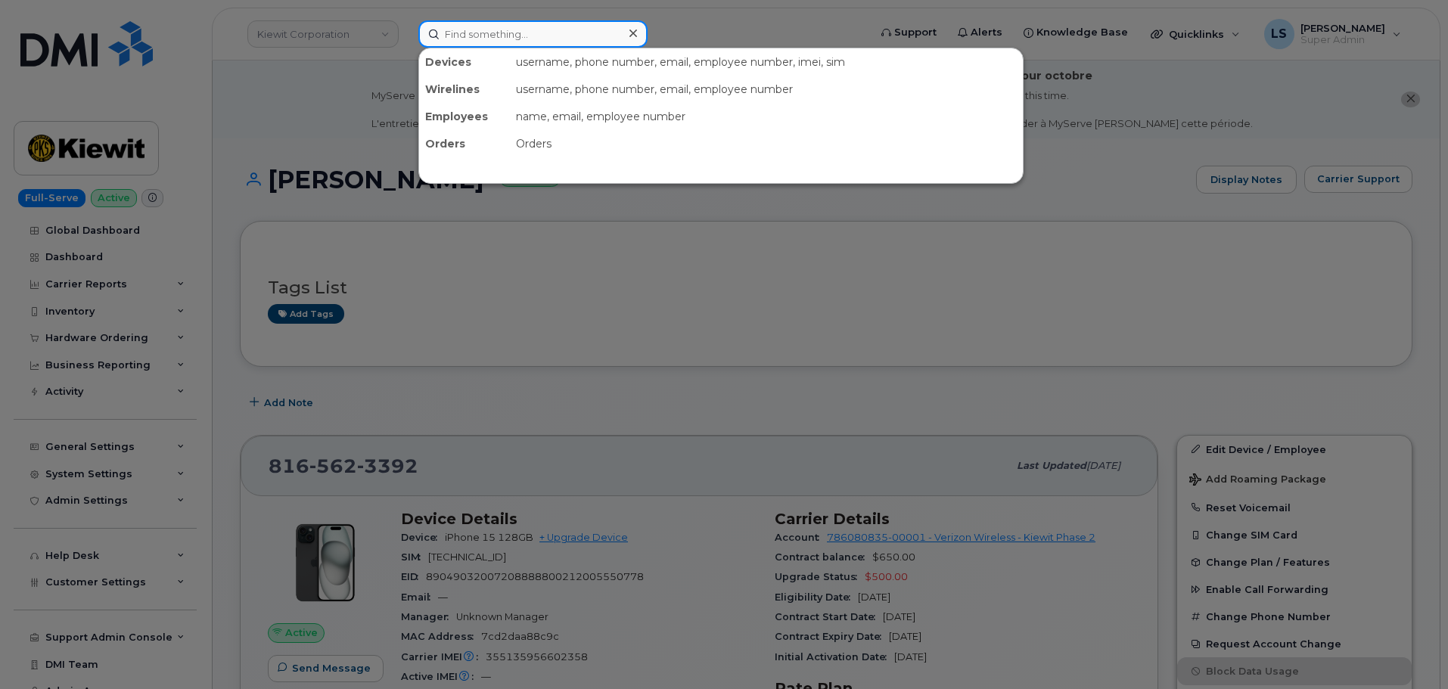
click at [521, 30] on input at bounding box center [532, 33] width 229 height 27
paste input "[PERSON_NAME][EMAIL_ADDRESS][PERSON_NAME][PERSON_NAME][DOMAIN_NAME]"
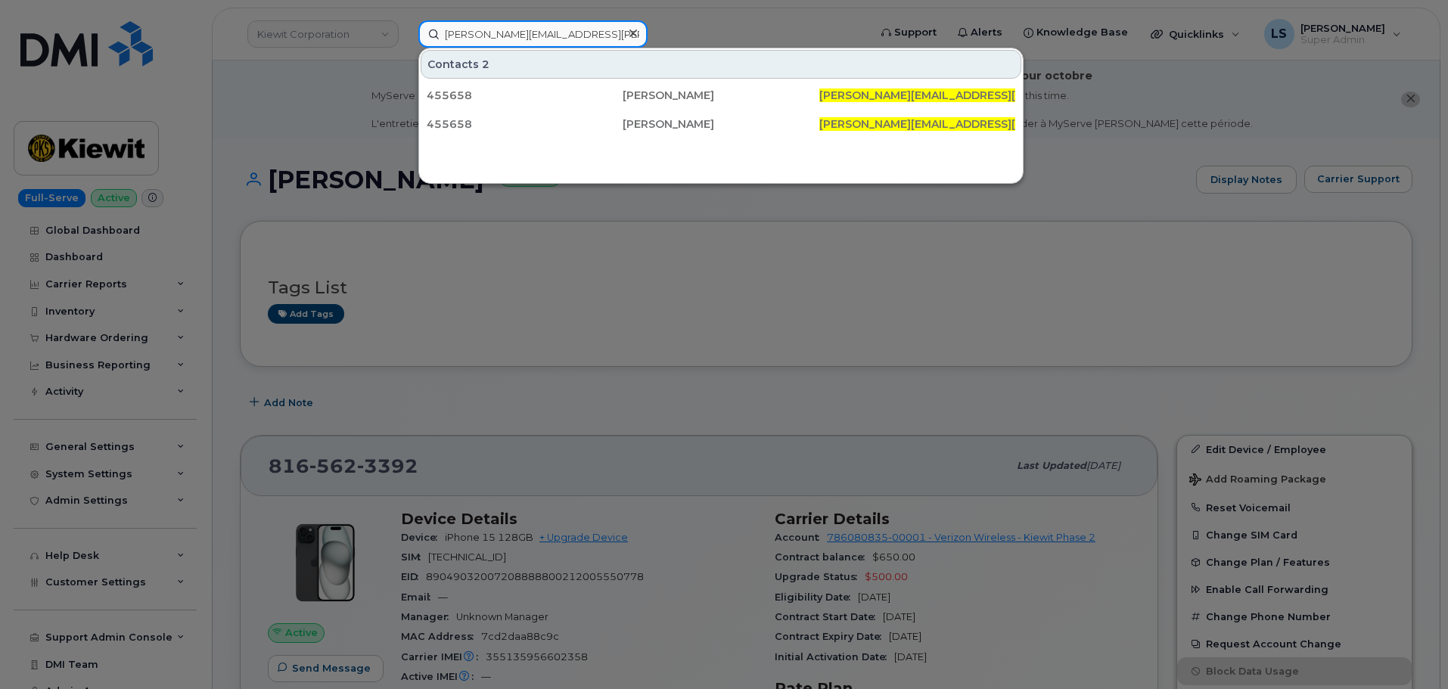
click at [597, 43] on input "[PERSON_NAME][EMAIL_ADDRESS][PERSON_NAME][PERSON_NAME][DOMAIN_NAME]" at bounding box center [532, 33] width 229 height 27
click at [596, 43] on input "[PERSON_NAME][EMAIL_ADDRESS][PERSON_NAME][PERSON_NAME][DOMAIN_NAME]" at bounding box center [532, 33] width 229 height 27
click at [595, 42] on input "[PERSON_NAME][EMAIL_ADDRESS][PERSON_NAME][PERSON_NAME][DOMAIN_NAME]" at bounding box center [532, 33] width 229 height 27
paste input "[PERSON_NAME]"
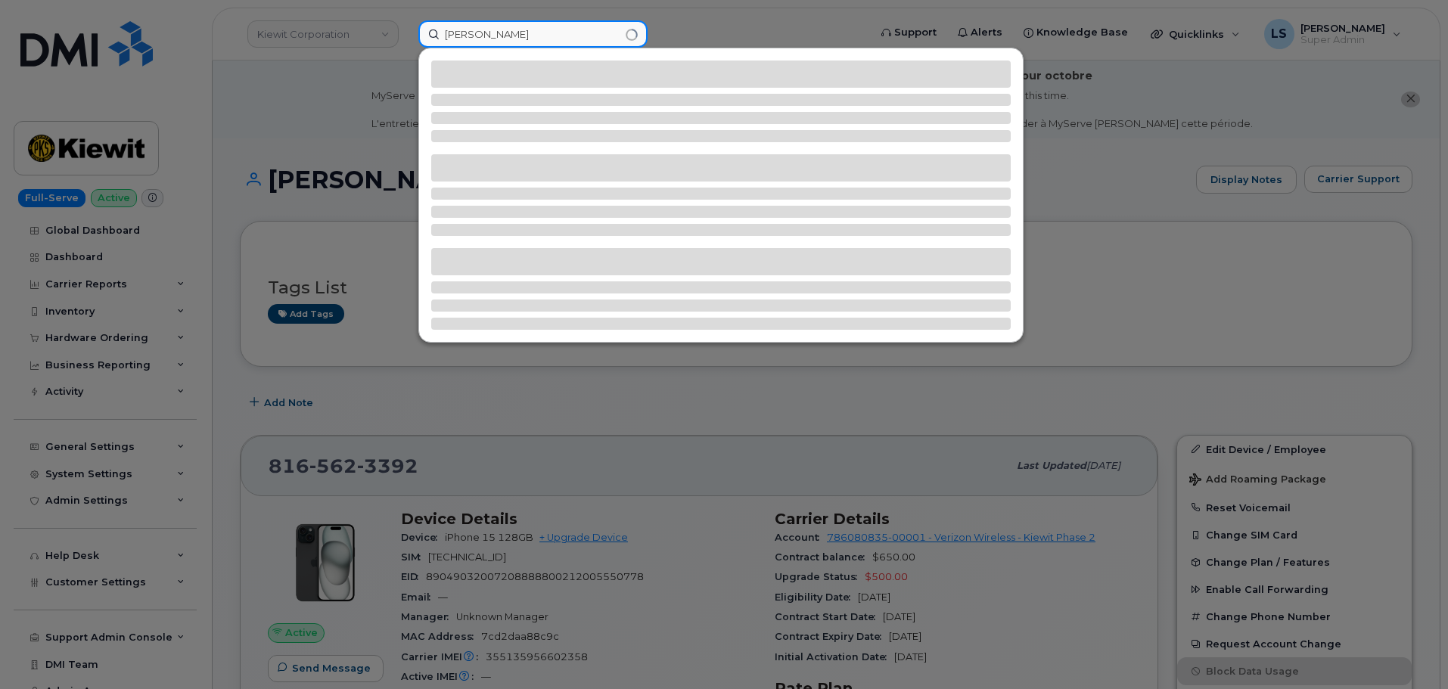
type input "[PERSON_NAME]"
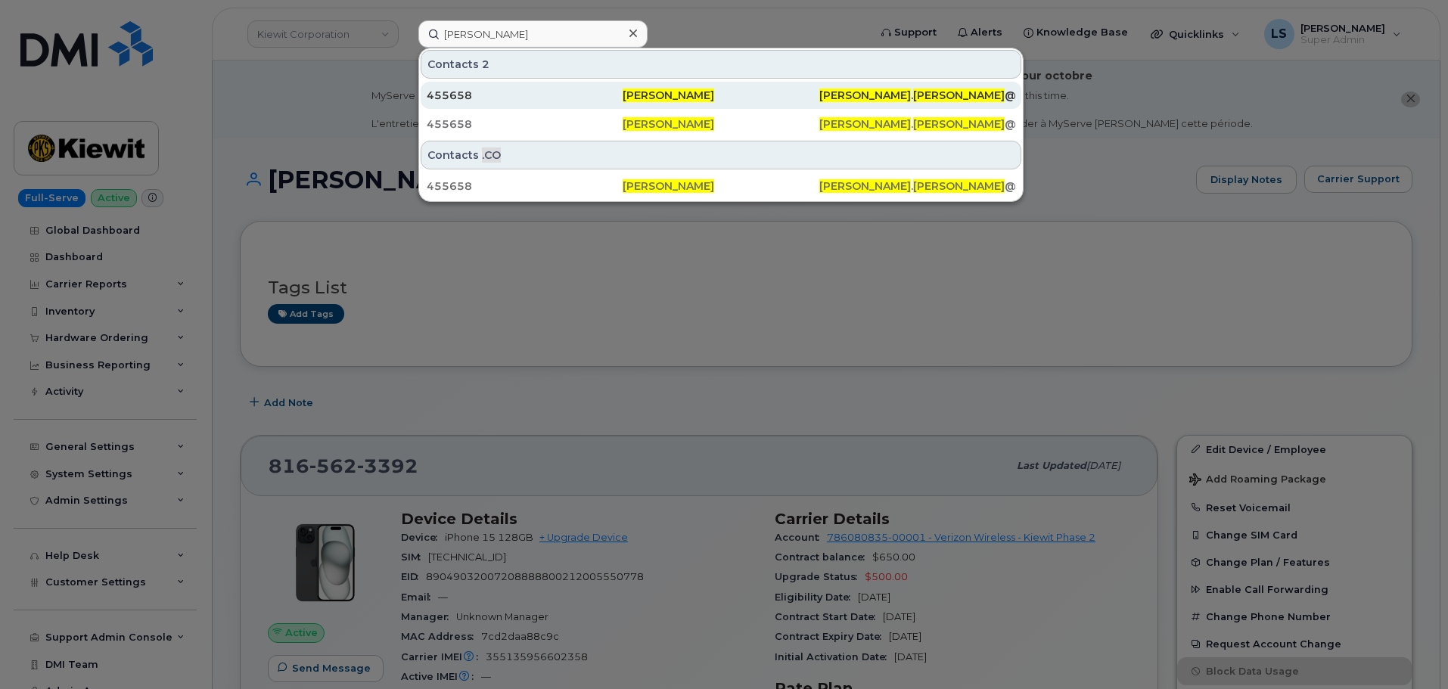
click at [570, 100] on div "455658" at bounding box center [525, 95] width 196 height 15
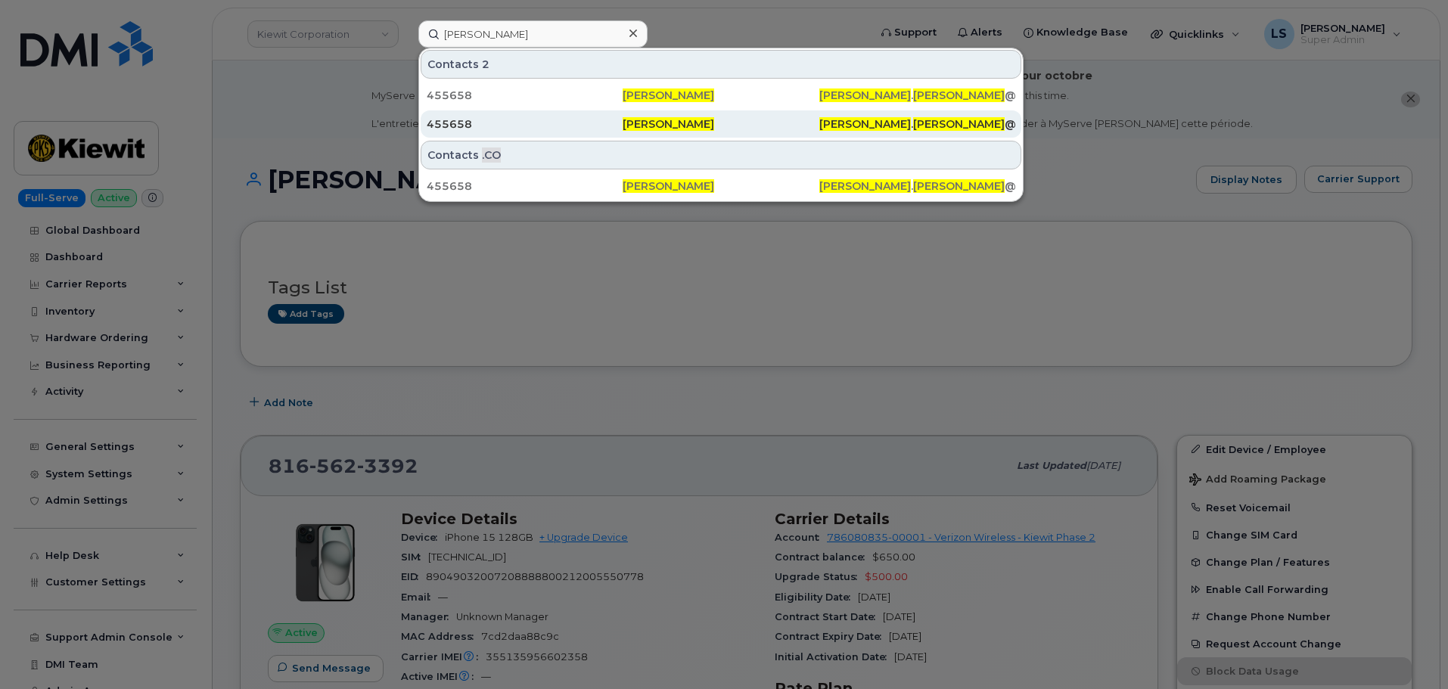
click at [568, 114] on div "455658" at bounding box center [525, 123] width 196 height 27
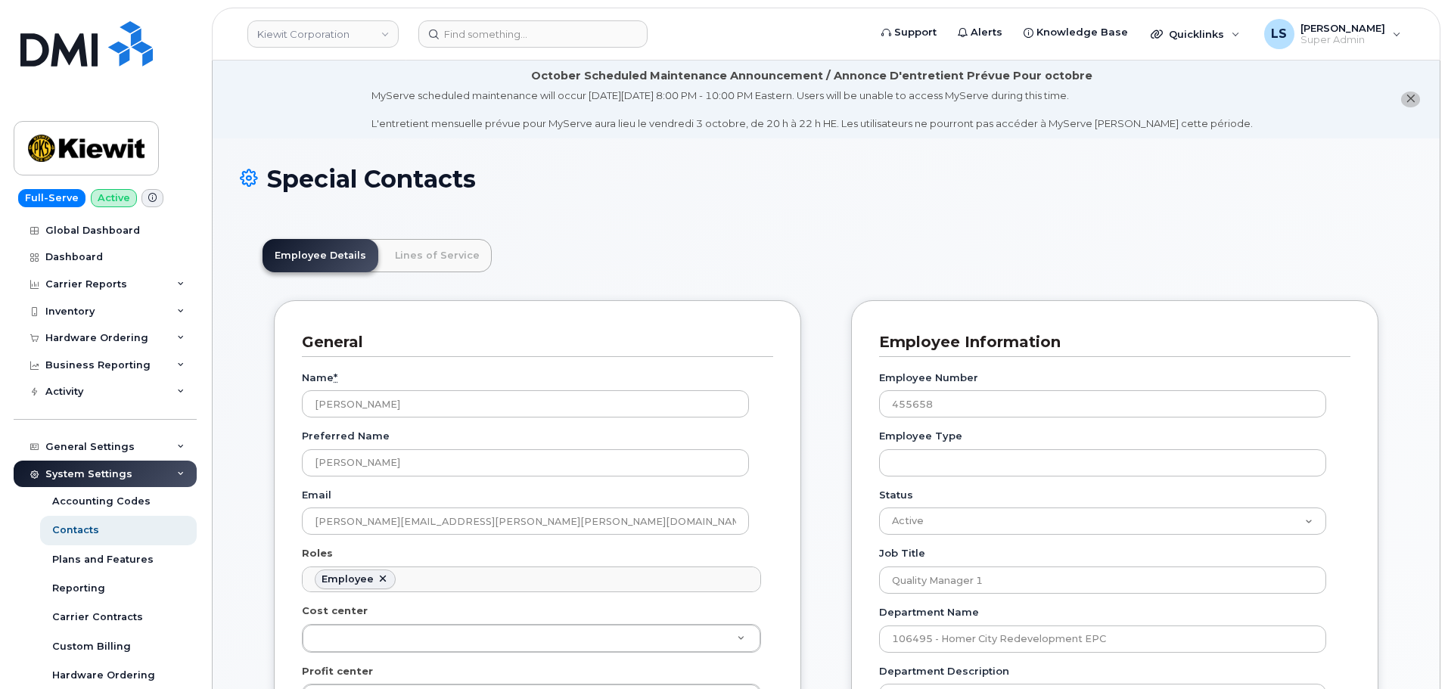
scroll to position [45, 0]
click at [417, 247] on link "Lines of Service" at bounding box center [437, 255] width 109 height 33
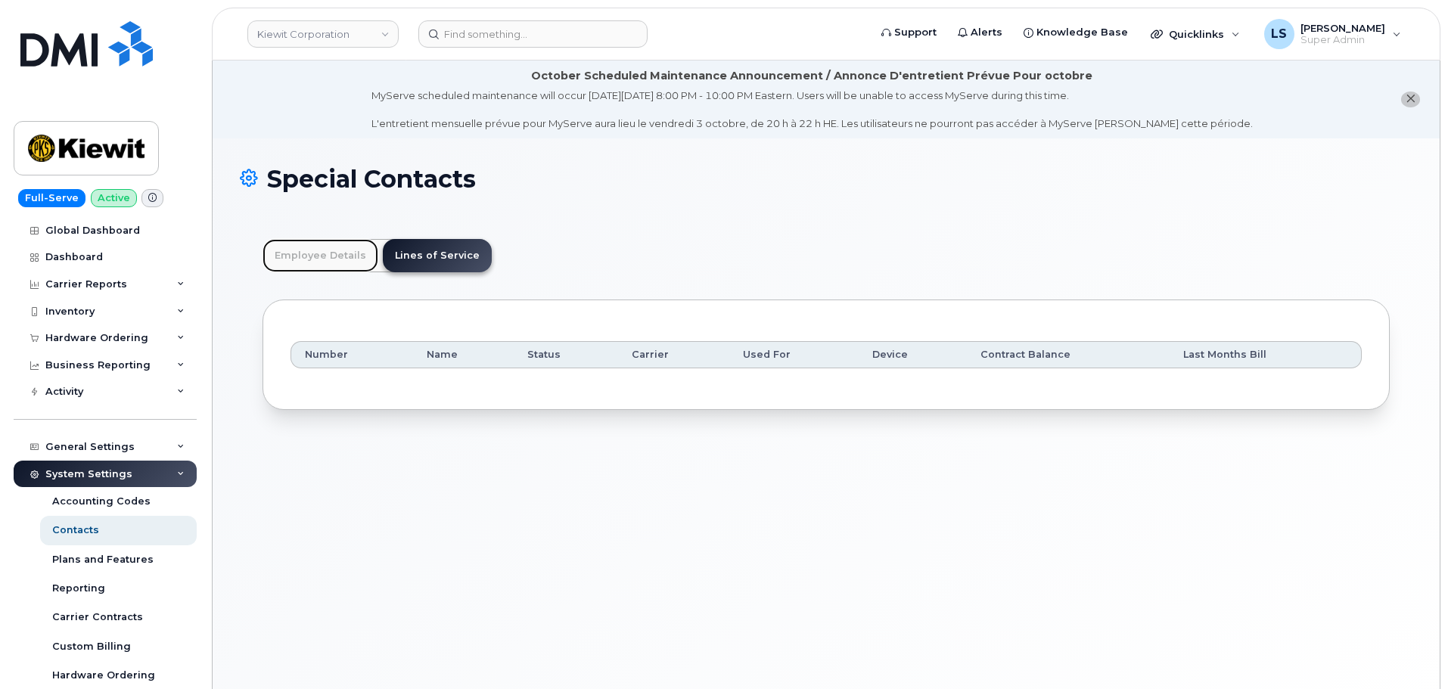
click at [337, 256] on link "Employee Details" at bounding box center [321, 255] width 116 height 33
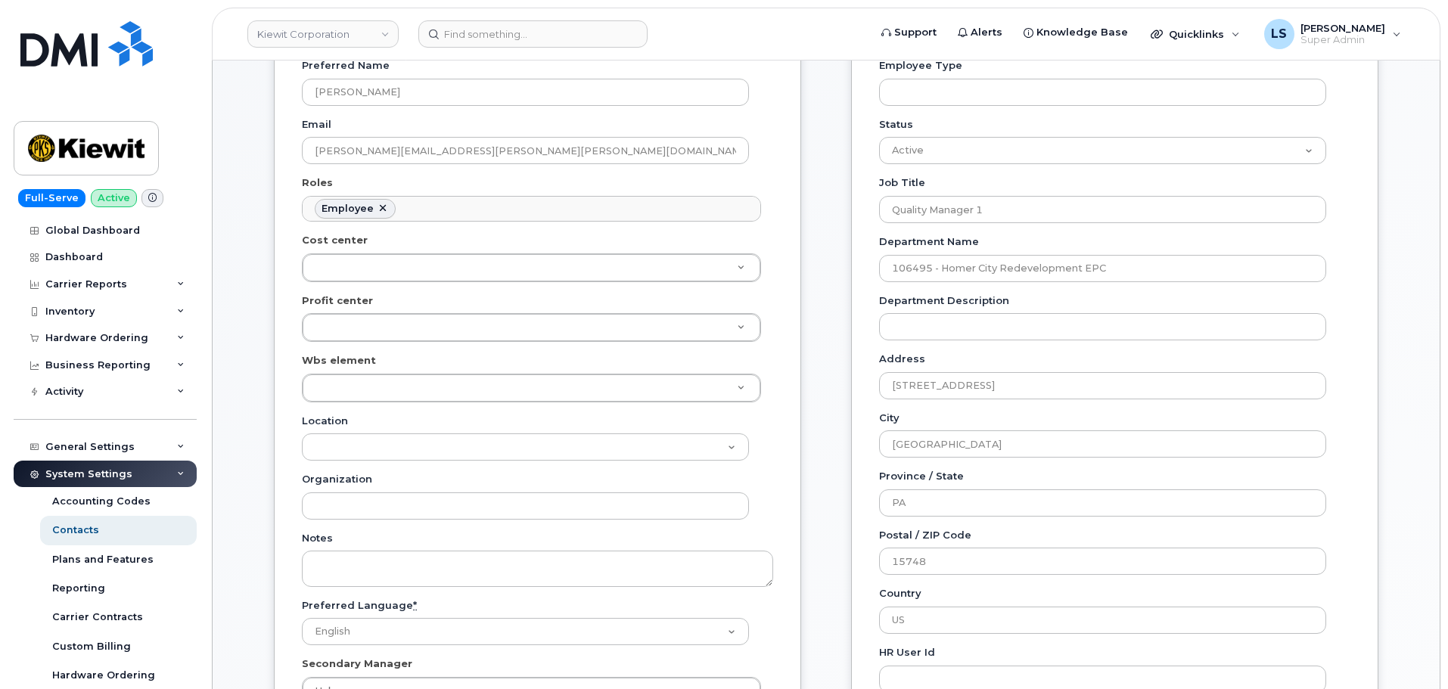
scroll to position [454, 0]
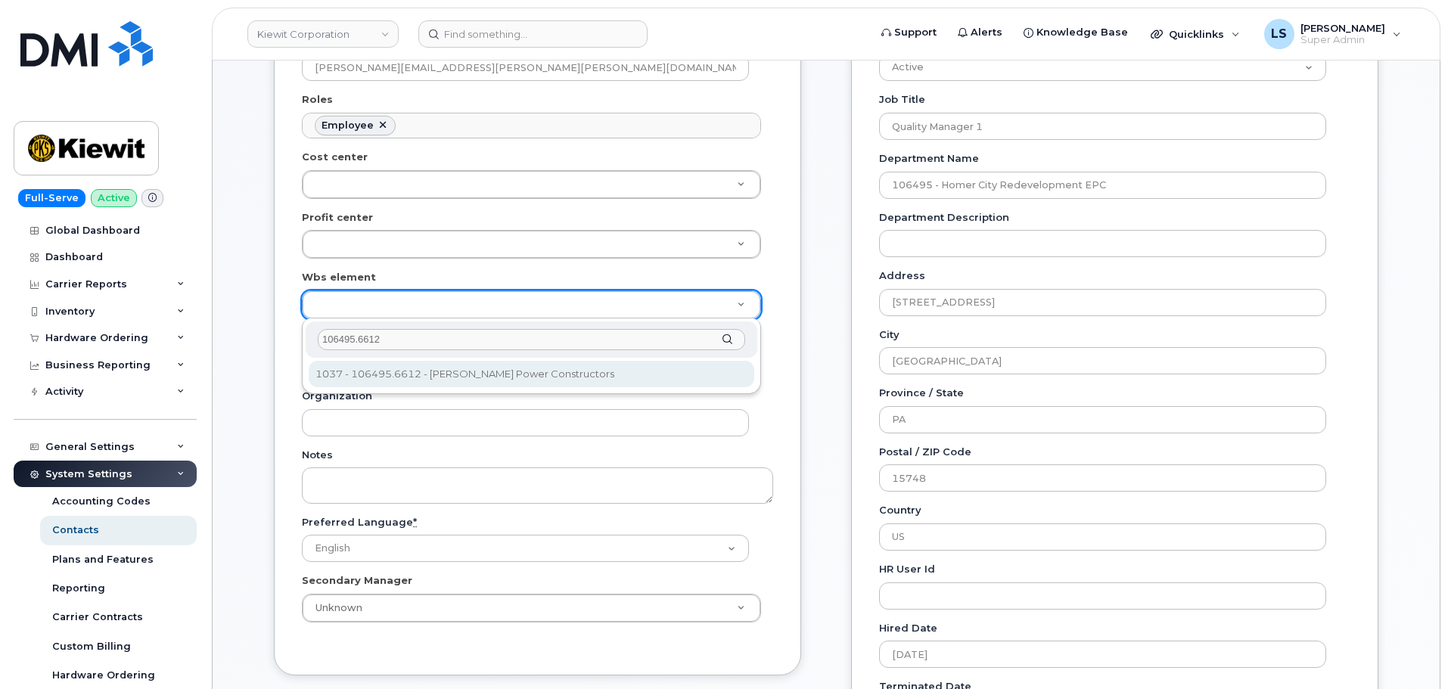
type input "106495.6612"
type input "35834206"
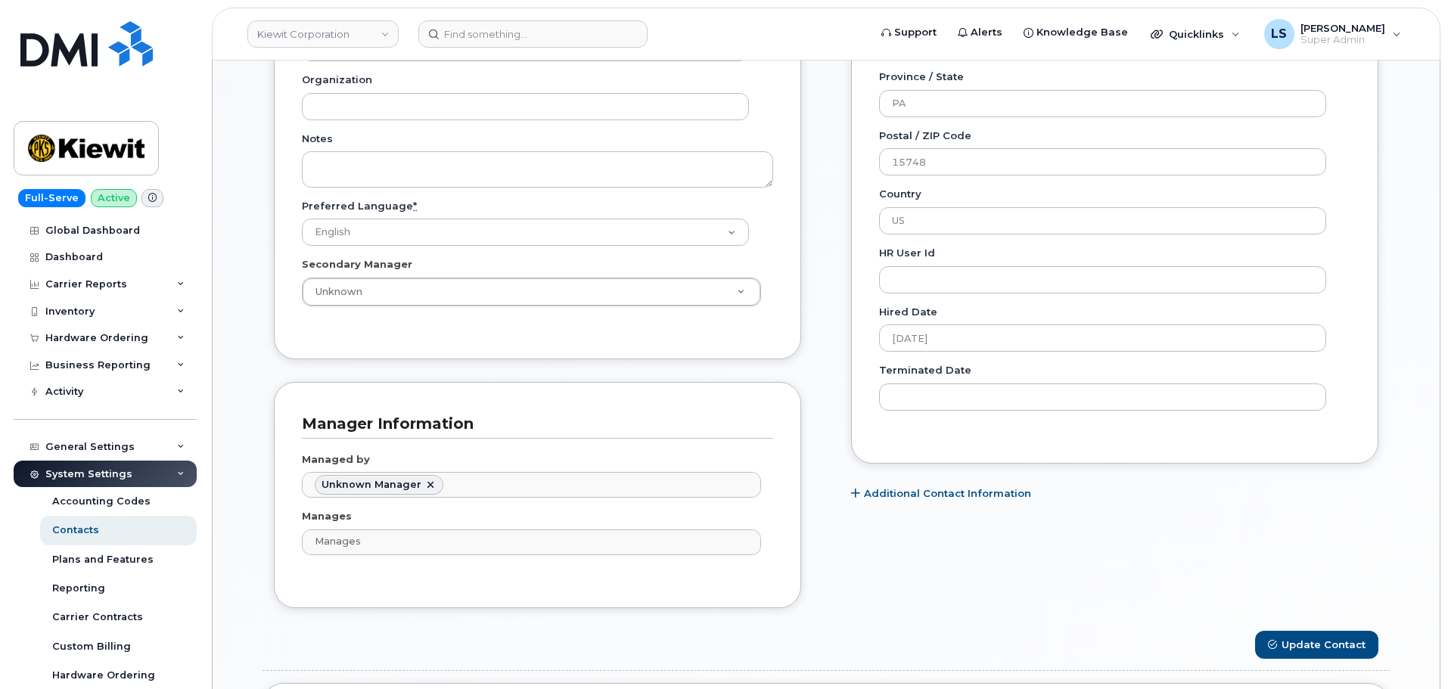
scroll to position [908, 0]
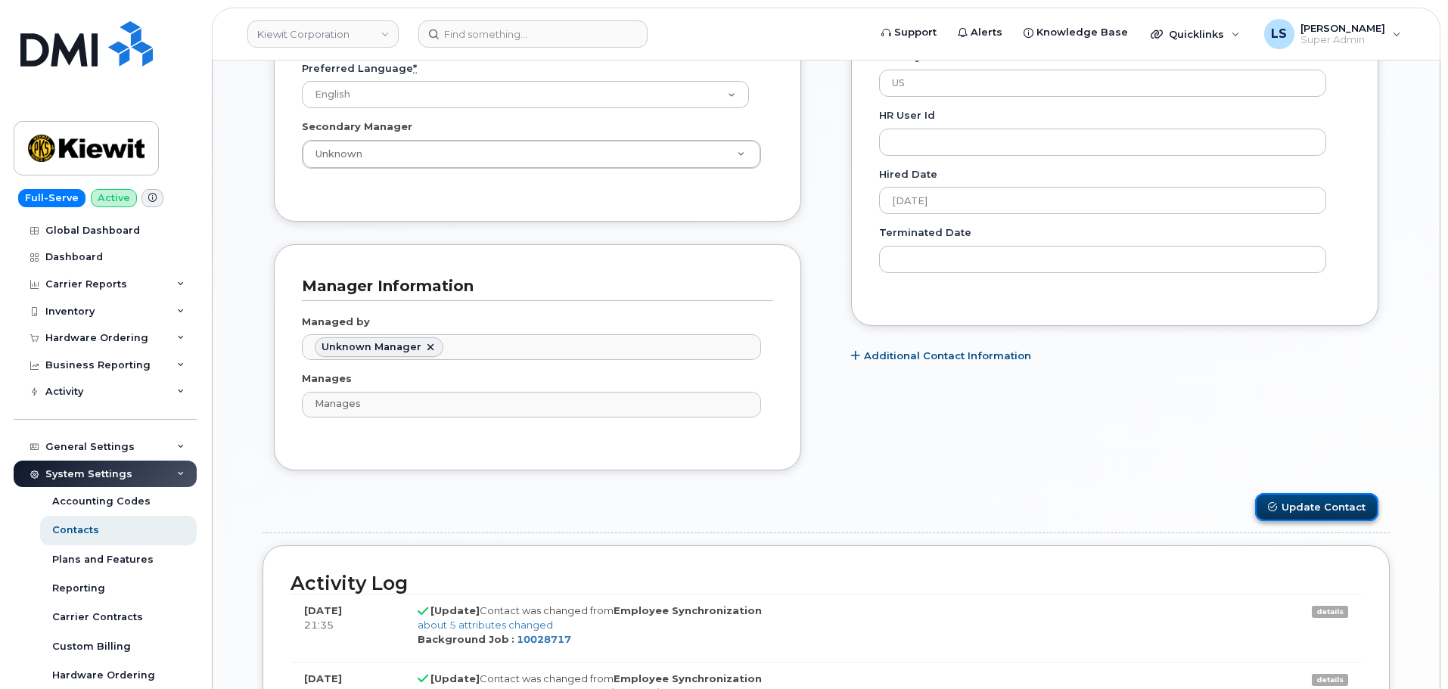
click at [1304, 509] on button "Update Contact" at bounding box center [1316, 507] width 123 height 28
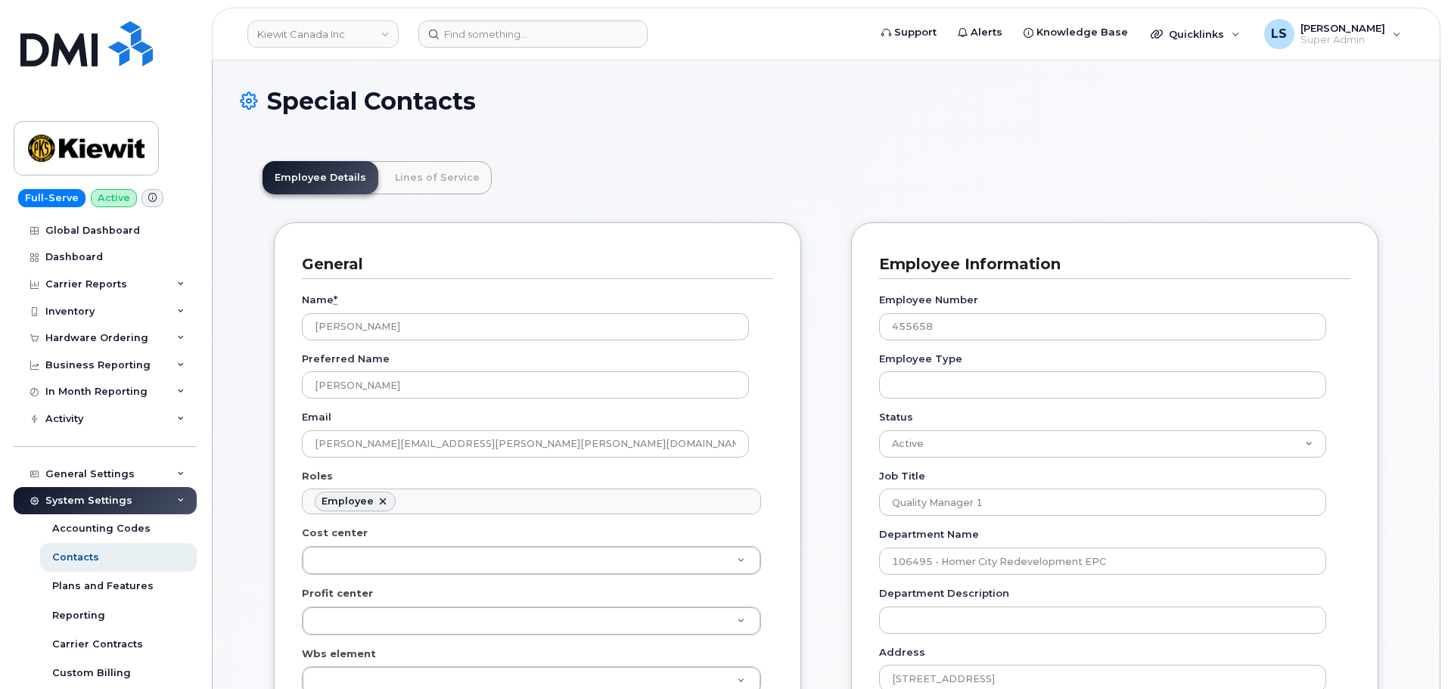
scroll to position [45, 0]
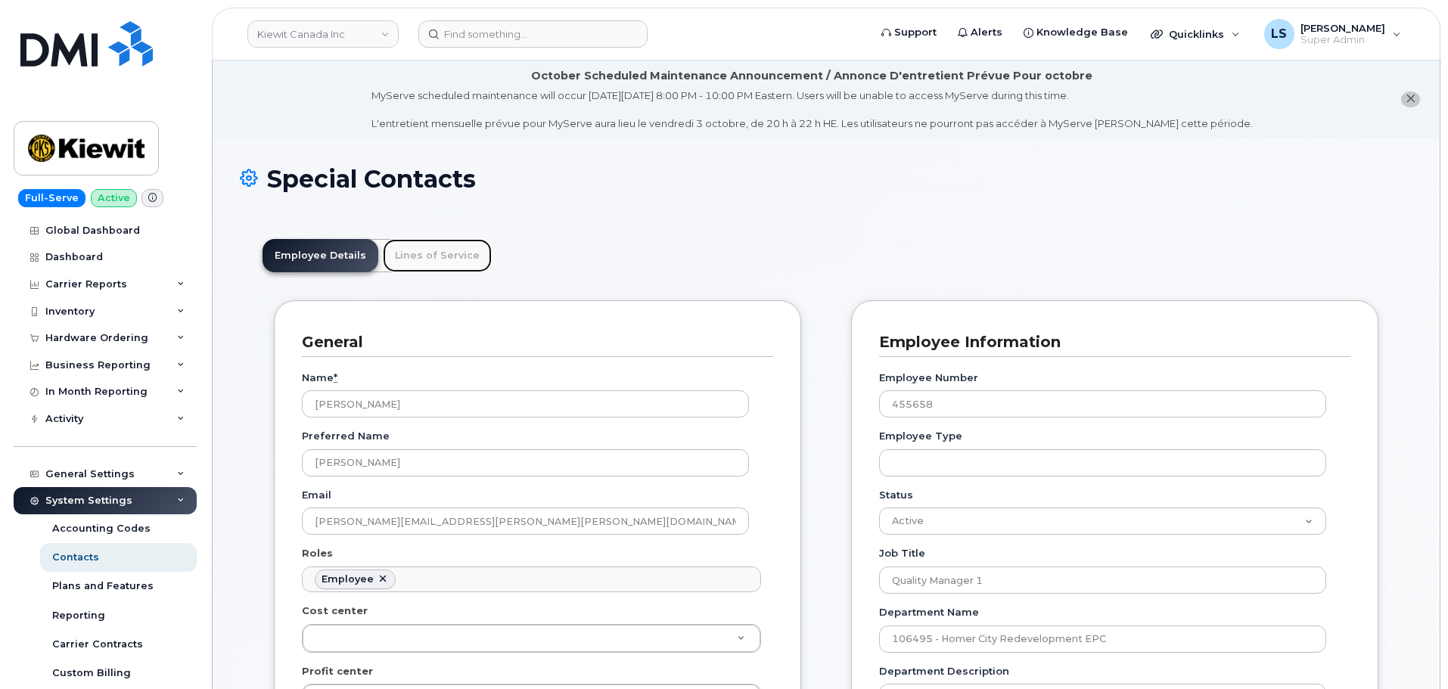
click at [412, 244] on link "Lines of Service" at bounding box center [437, 255] width 109 height 33
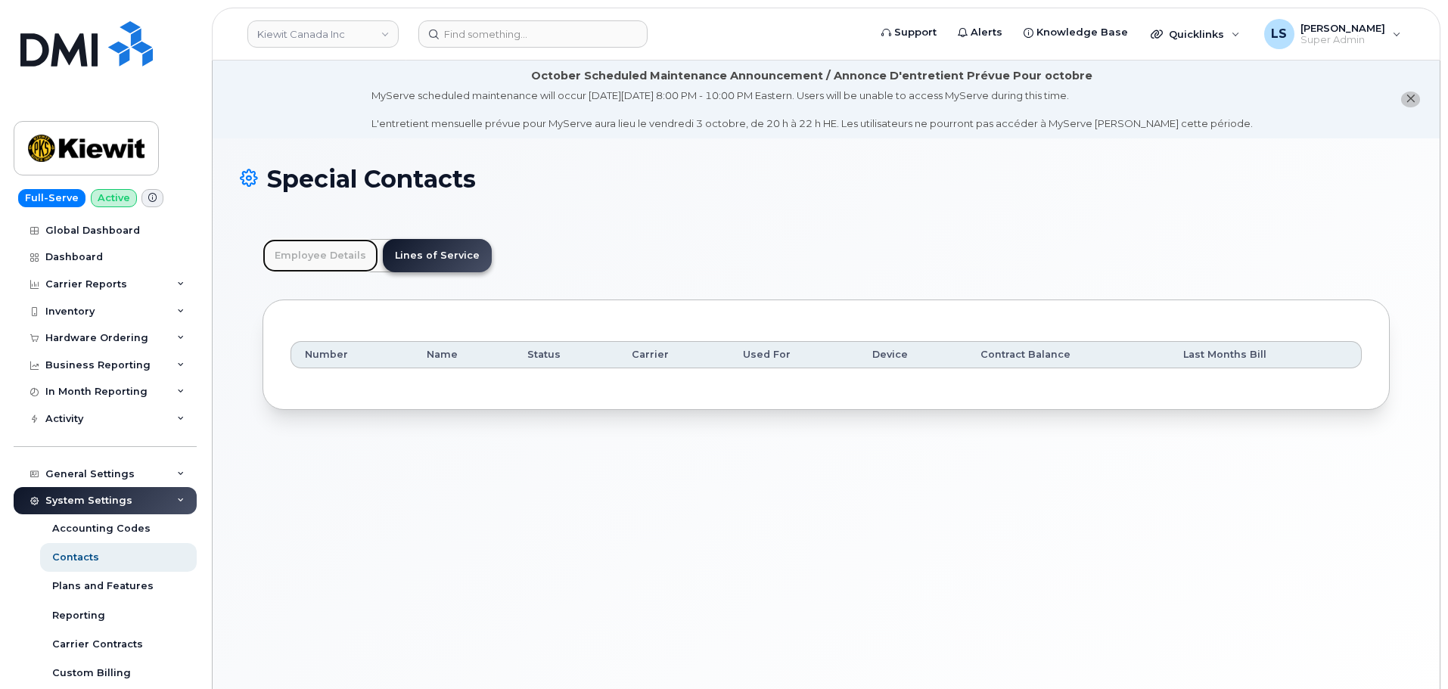
click at [309, 257] on link "Employee Details" at bounding box center [321, 255] width 116 height 33
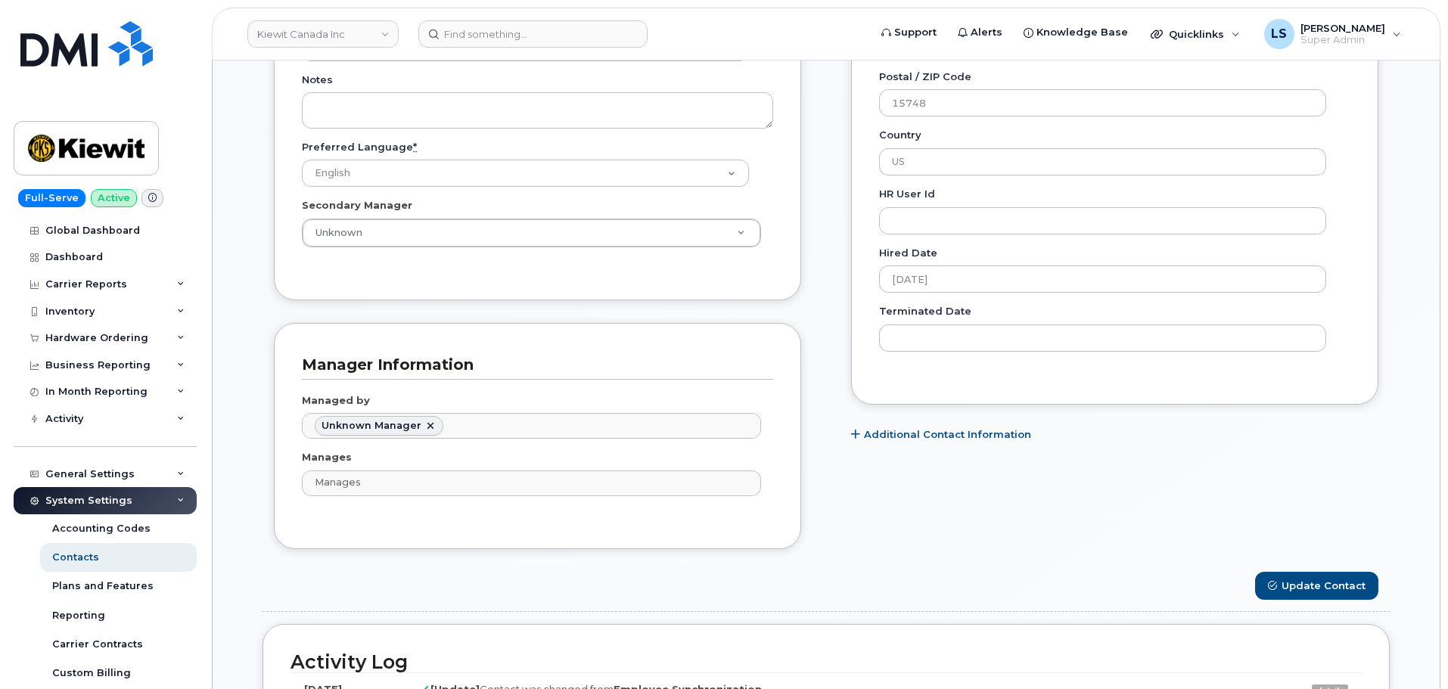
scroll to position [605, 0]
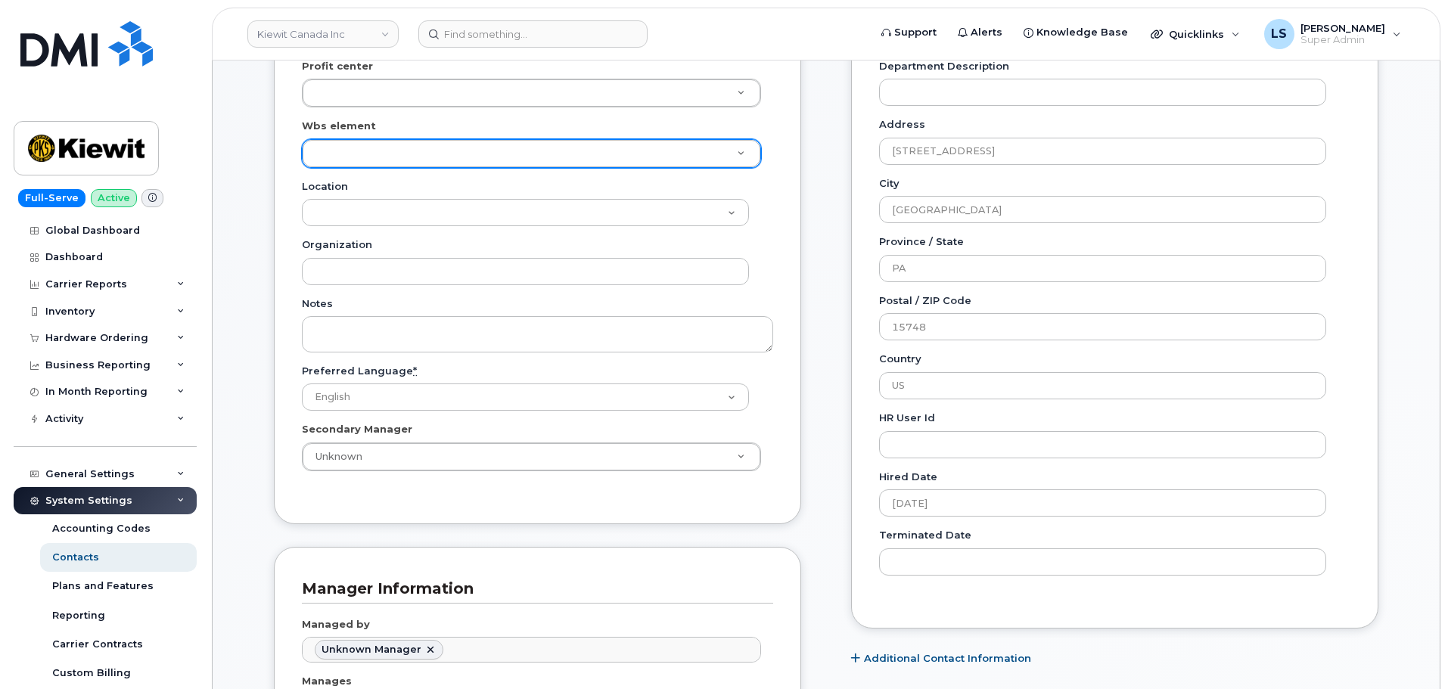
click at [373, 145] on div "Wbs element" at bounding box center [537, 143] width 471 height 49
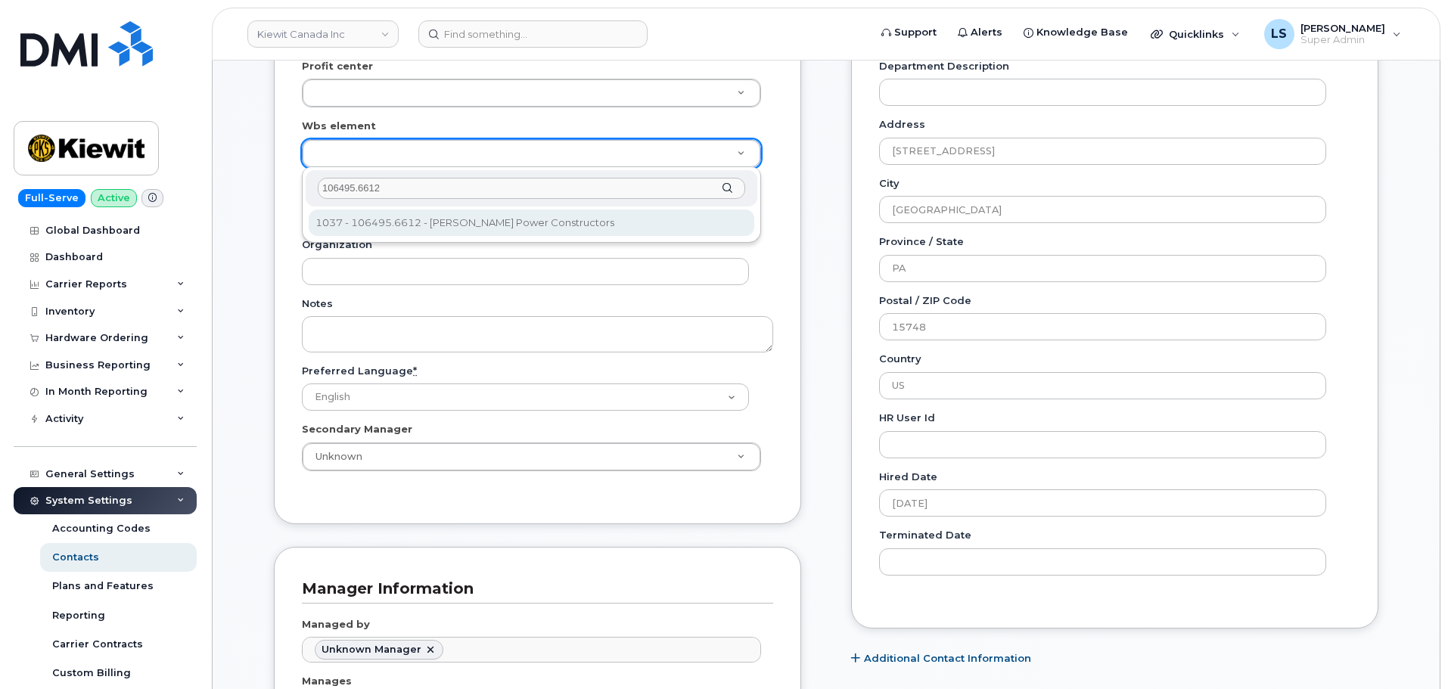
type input "106495.6612"
type input "35811949"
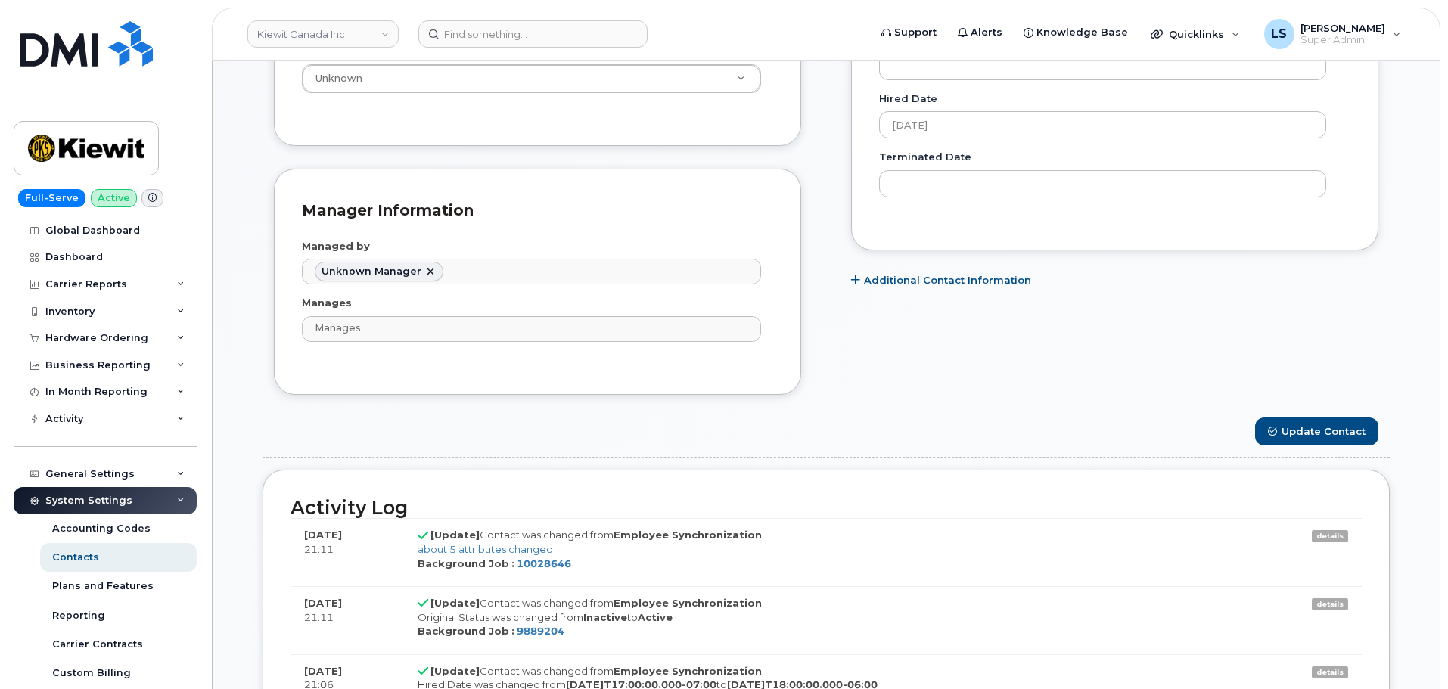
scroll to position [1135, 0]
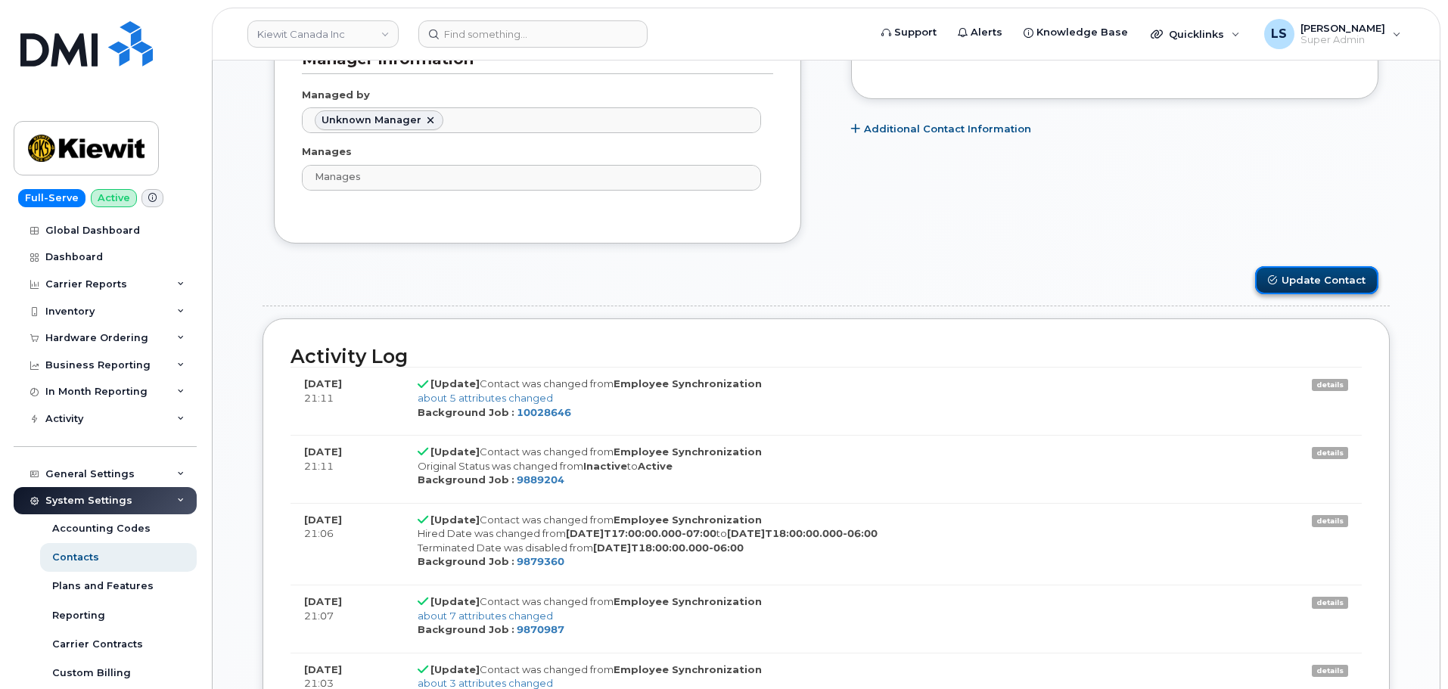
click at [1285, 290] on button "Update Contact" at bounding box center [1316, 280] width 123 height 28
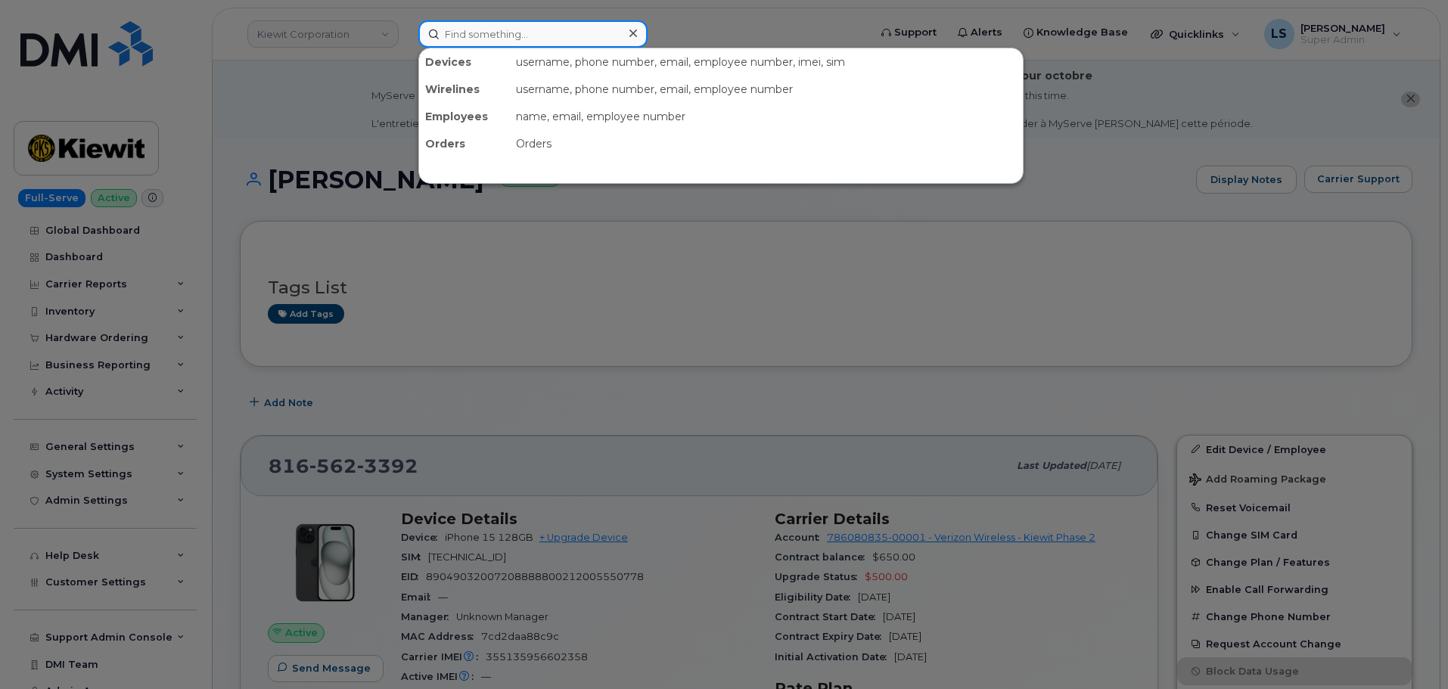
click at [453, 39] on input at bounding box center [532, 33] width 229 height 27
paste input "[PERSON_NAME]"
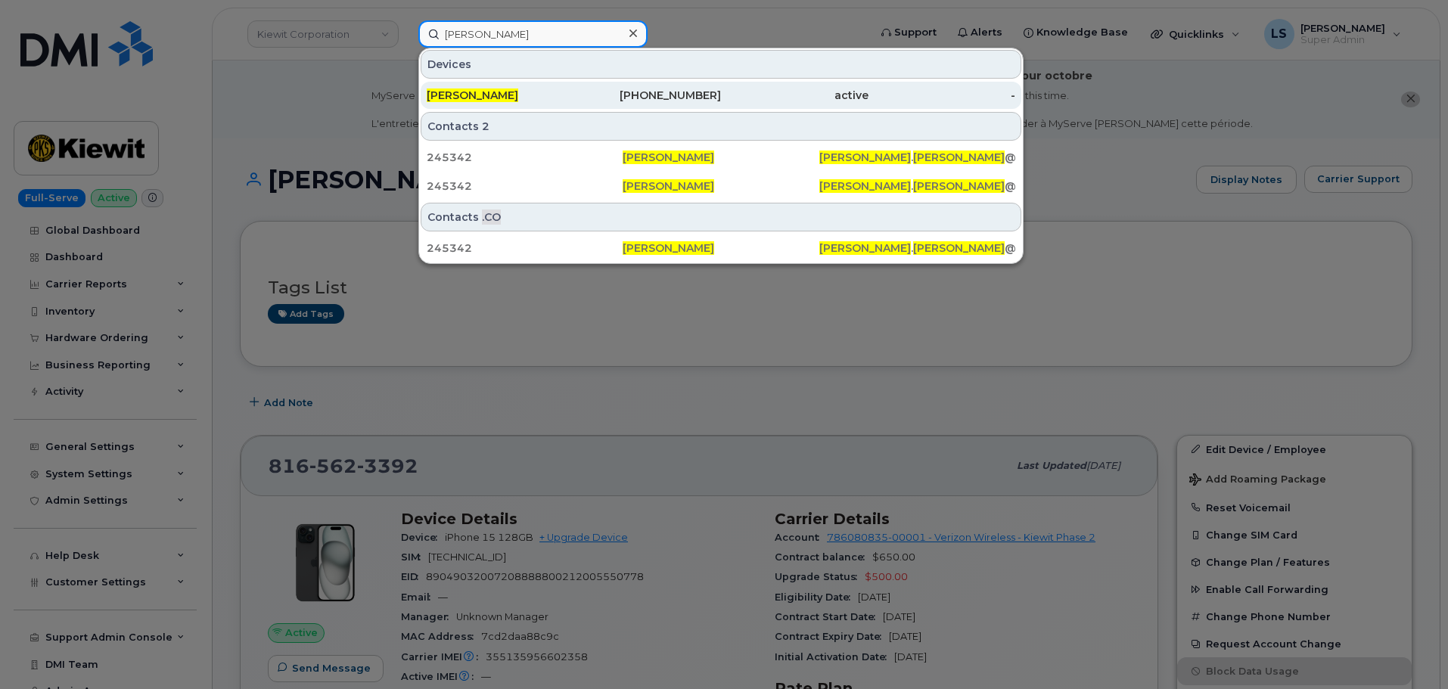
type input "[PERSON_NAME]"
click at [465, 92] on span "[PERSON_NAME]" at bounding box center [473, 96] width 92 height 14
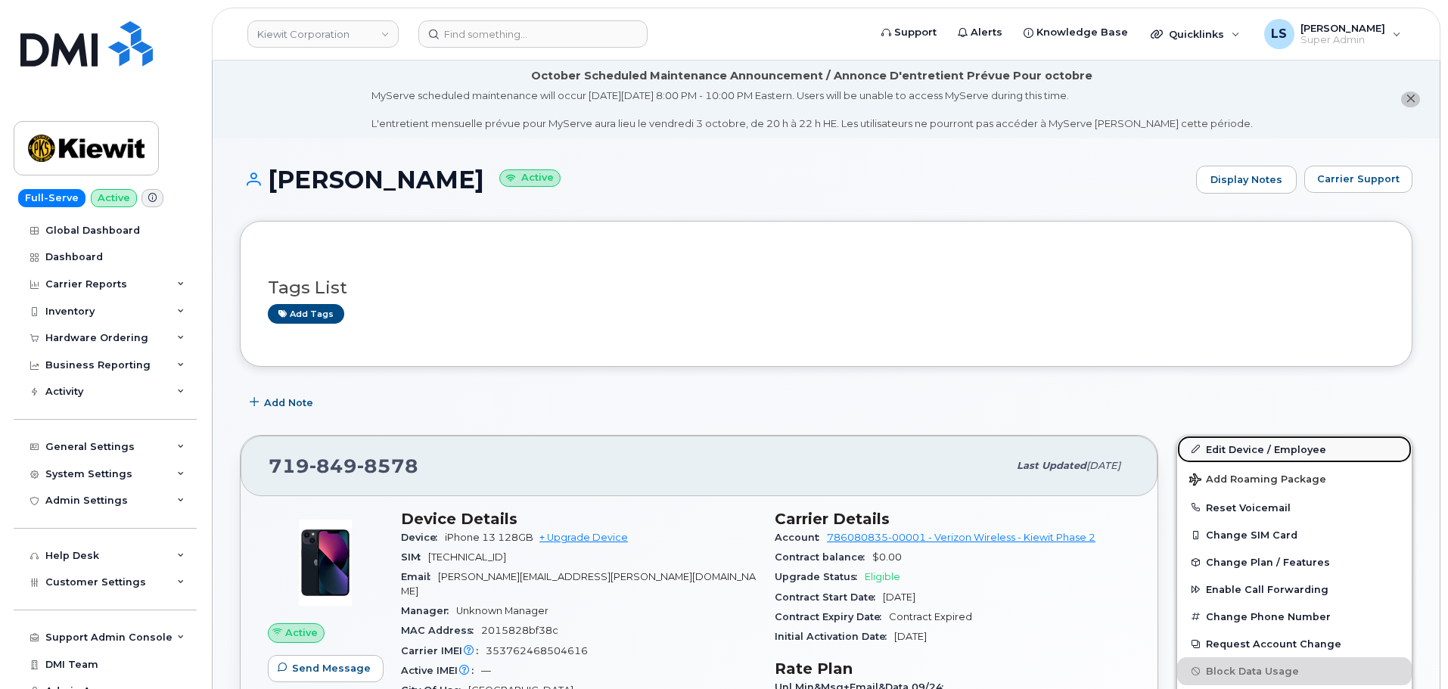
click at [1209, 455] on link "Edit Device / Employee" at bounding box center [1294, 449] width 235 height 27
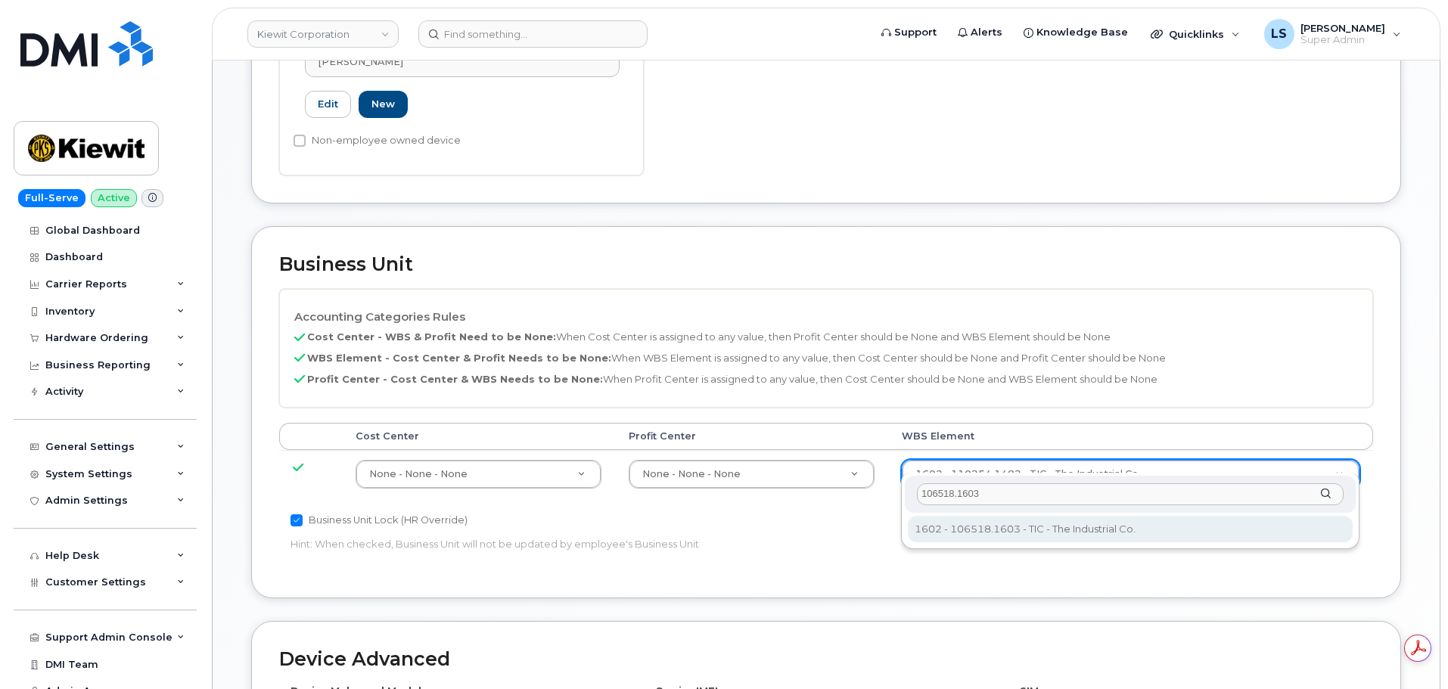
type input "106518.1603"
type input "36058821"
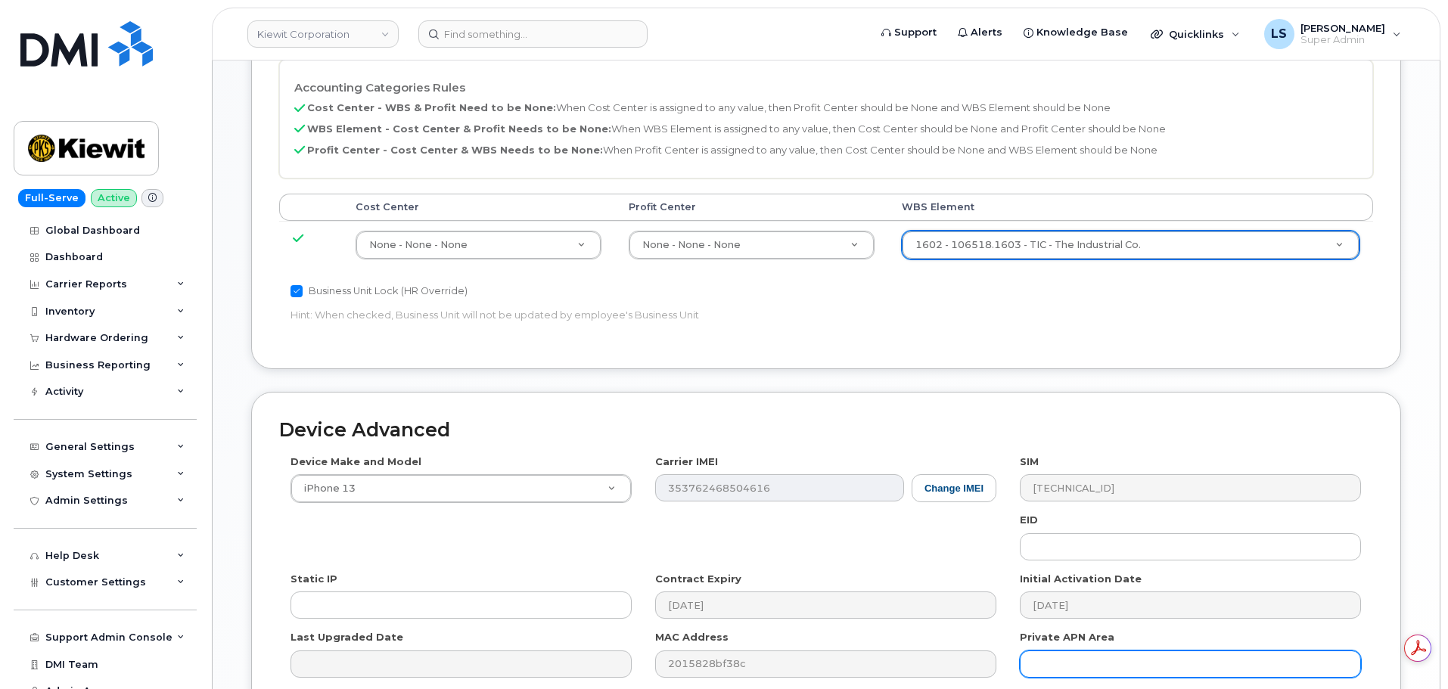
scroll to position [944, 0]
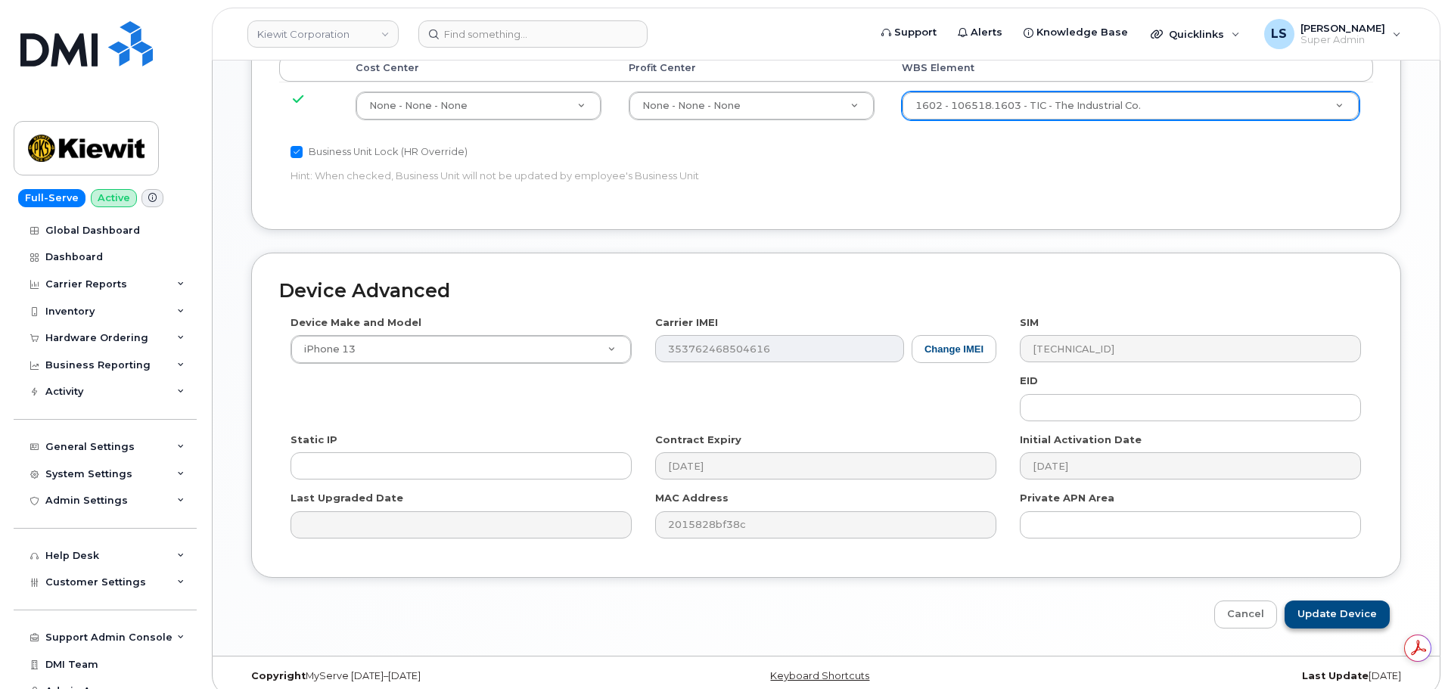
click at [1309, 586] on div "Device Advanced Device Make and Model iPhone 13 Android TCL 502 Watch Apple Wat…" at bounding box center [826, 441] width 1173 height 376
click at [1311, 601] on input "Update Device" at bounding box center [1337, 615] width 105 height 28
type input "Saving..."
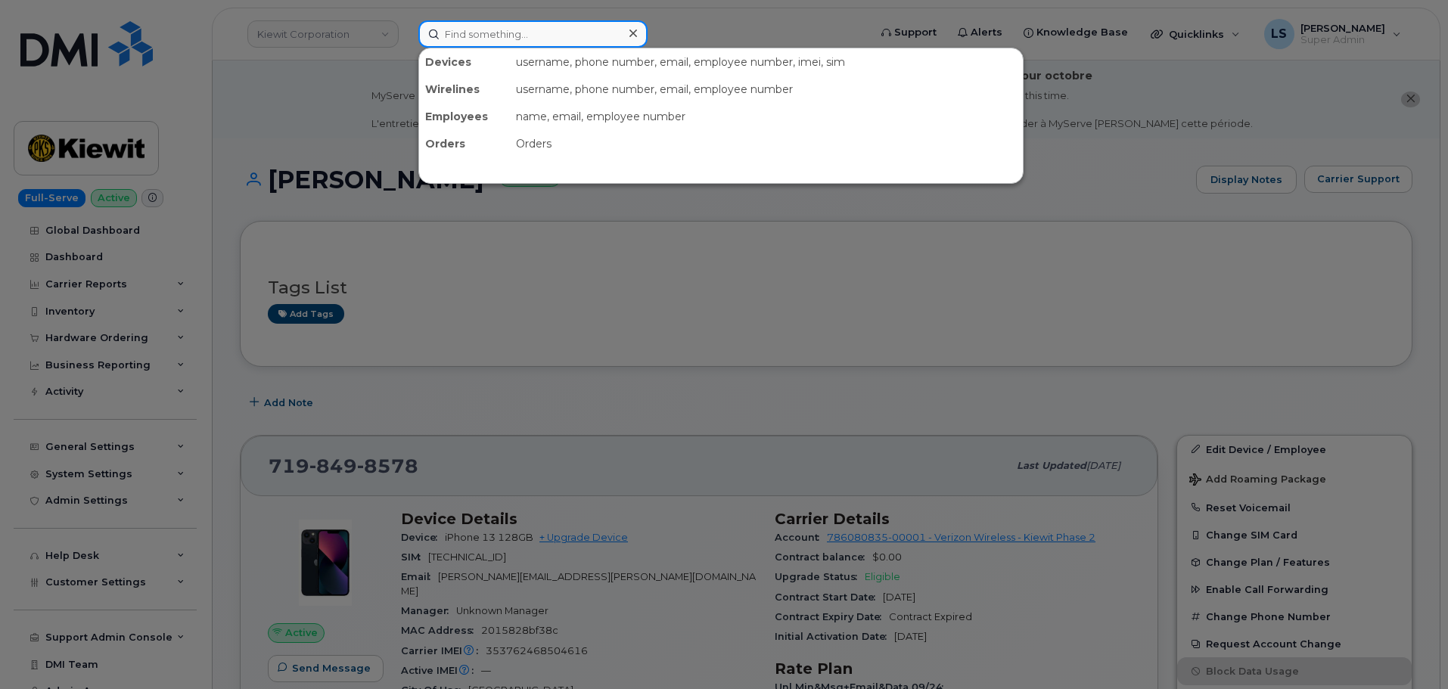
click at [561, 39] on input at bounding box center [532, 33] width 229 height 27
paste input "[PERSON_NAME]"
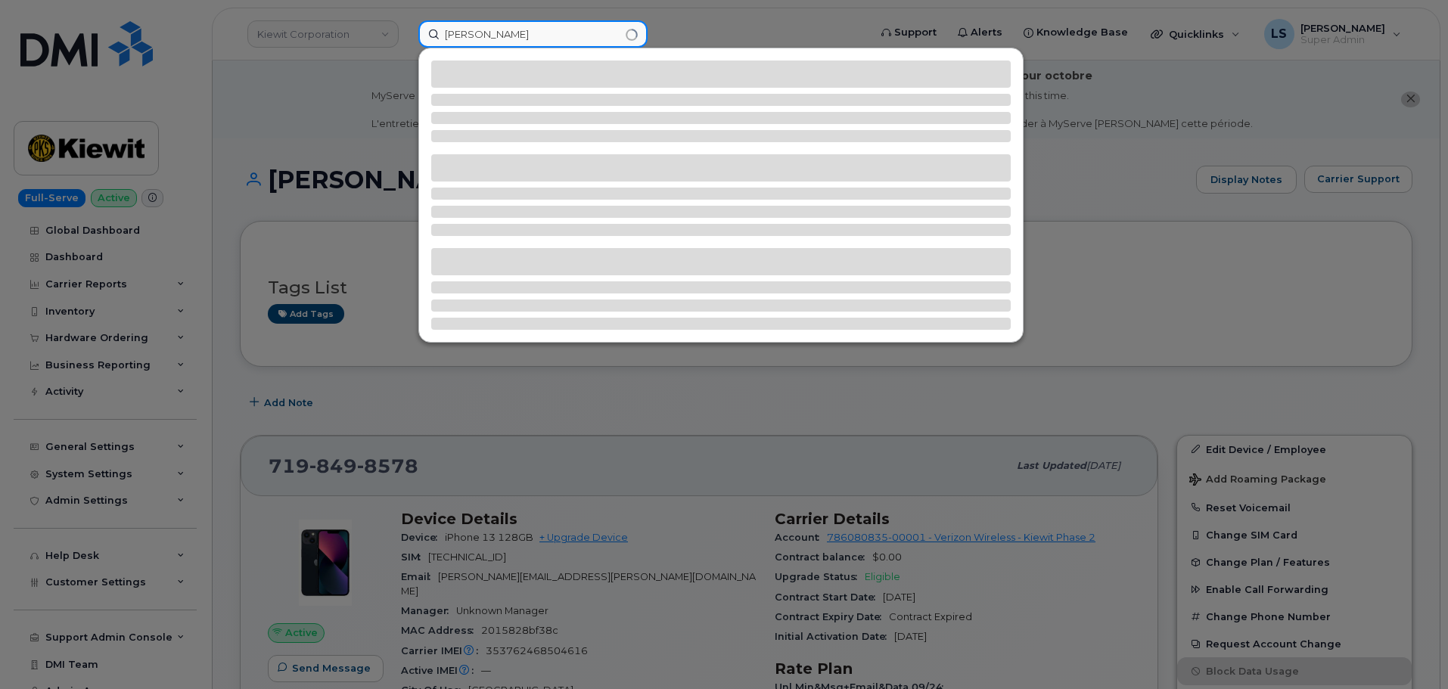
type input "[PERSON_NAME]"
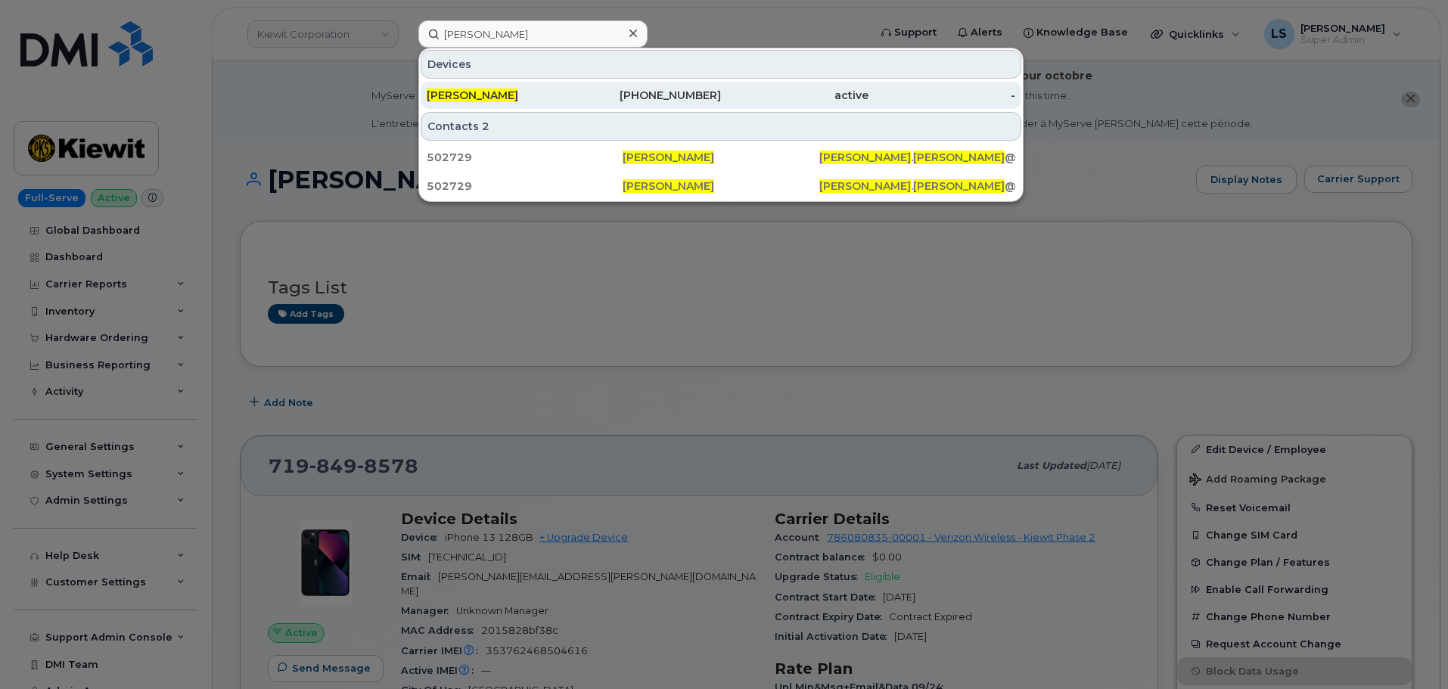
click at [527, 101] on div "[PERSON_NAME]" at bounding box center [501, 95] width 148 height 15
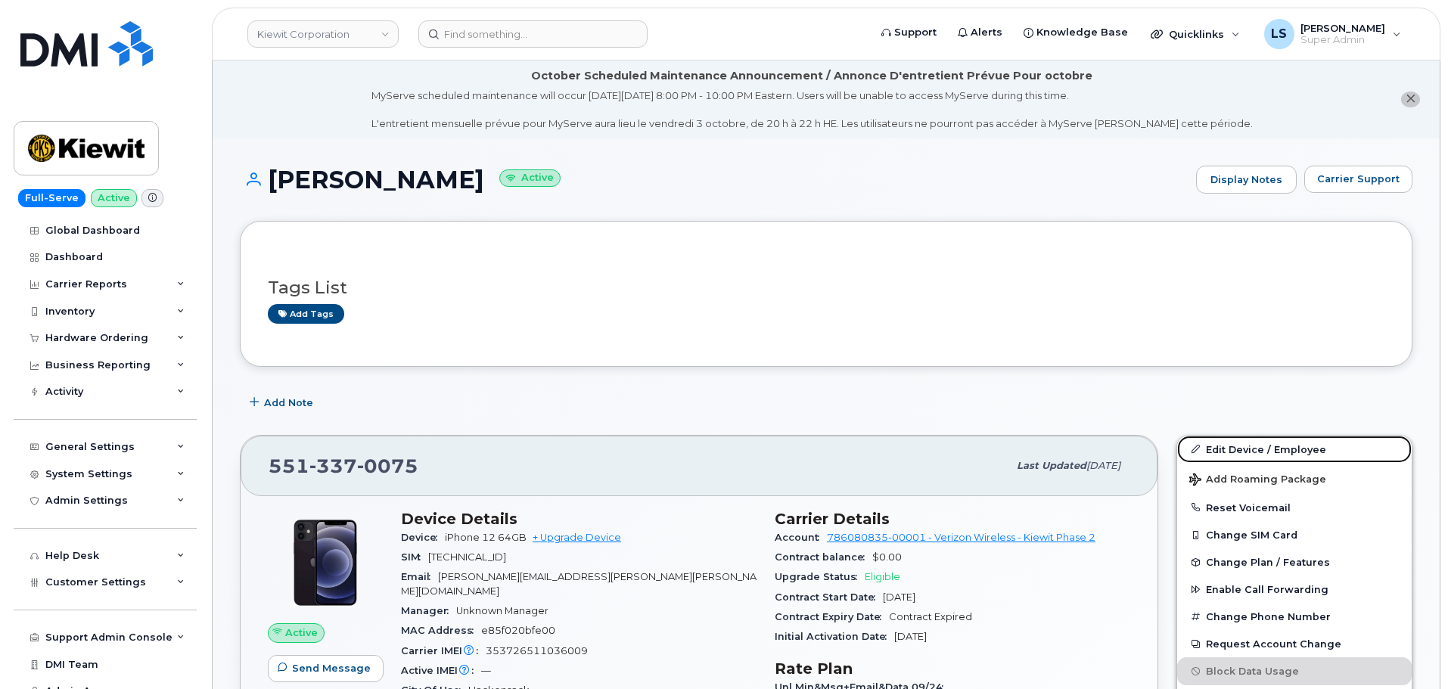
drag, startPoint x: 1198, startPoint y: 449, endPoint x: 8, endPoint y: 390, distance: 1191.8
click at [1198, 449] on icon at bounding box center [1196, 449] width 8 height 8
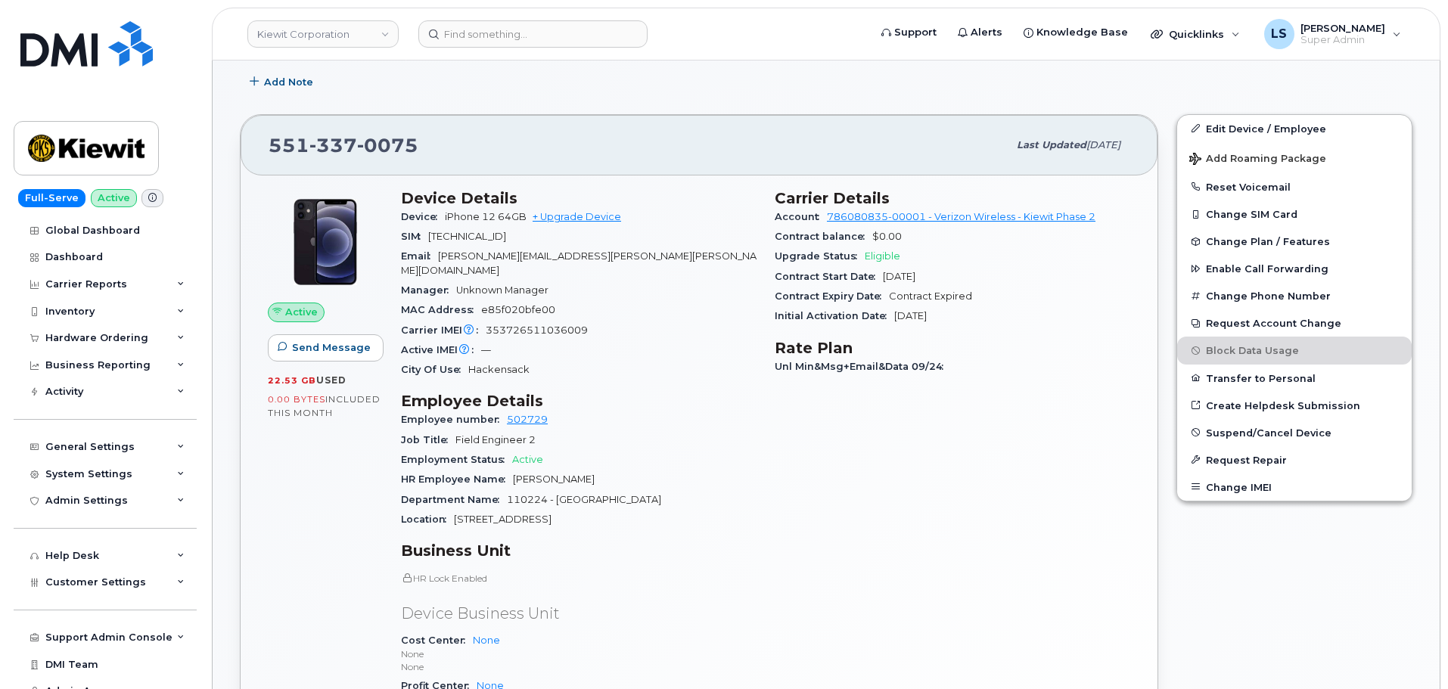
scroll to position [454, 0]
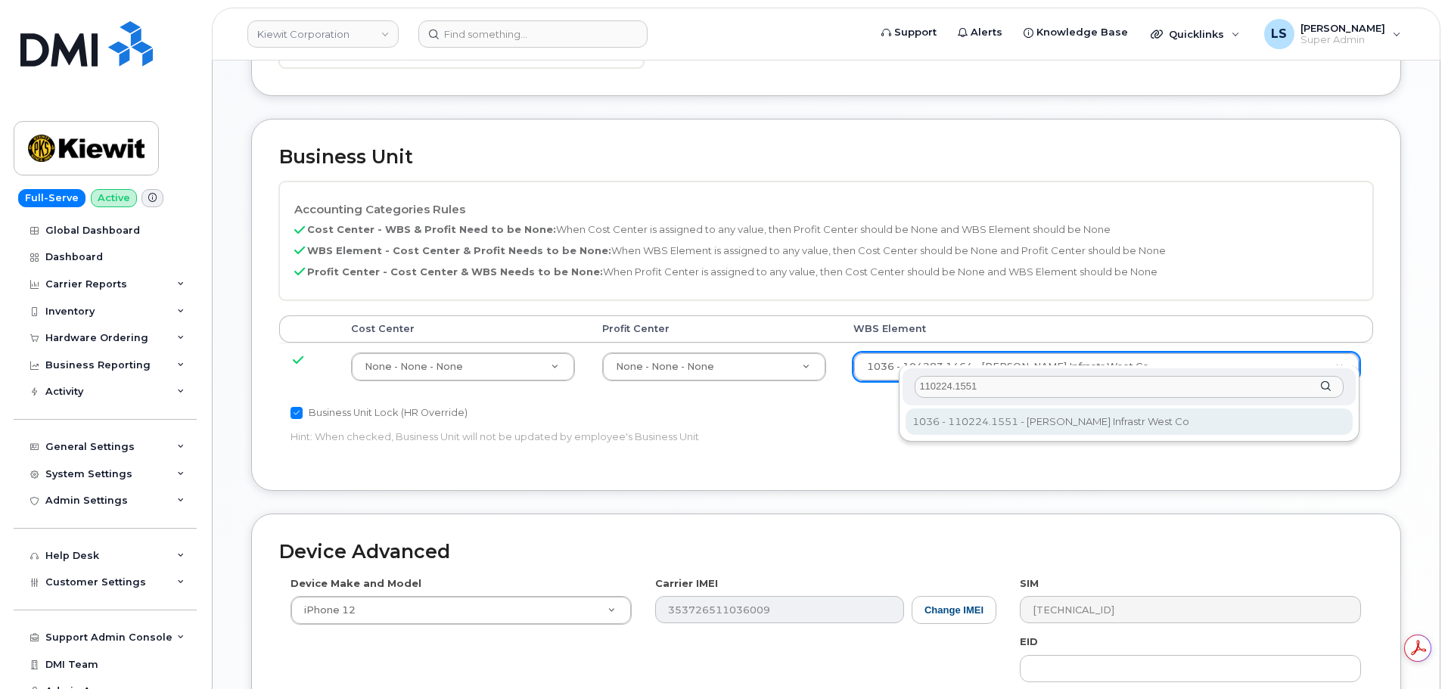
type input "110224.1551"
type input "33811484"
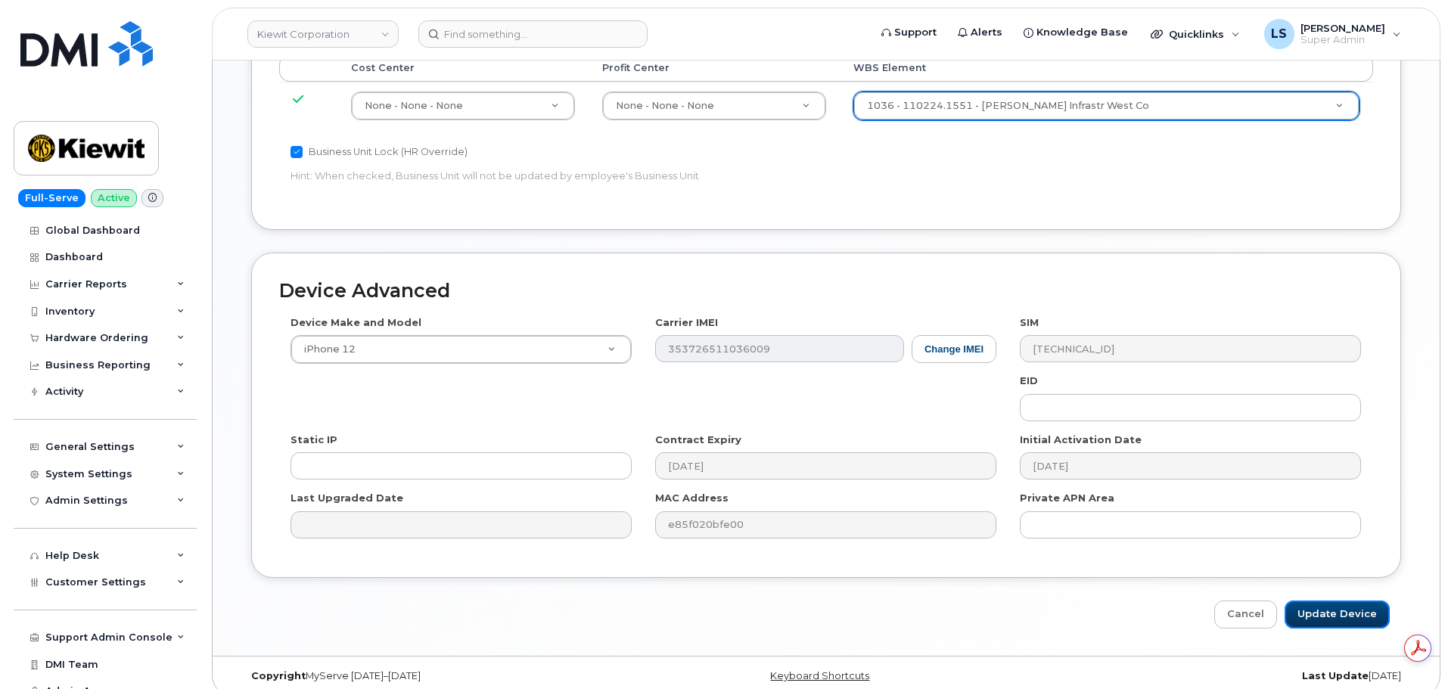
drag, startPoint x: 1309, startPoint y: 597, endPoint x: 117, endPoint y: 412, distance: 1206.8
click at [1310, 601] on input "Update Device" at bounding box center [1337, 615] width 105 height 28
type input "Saving..."
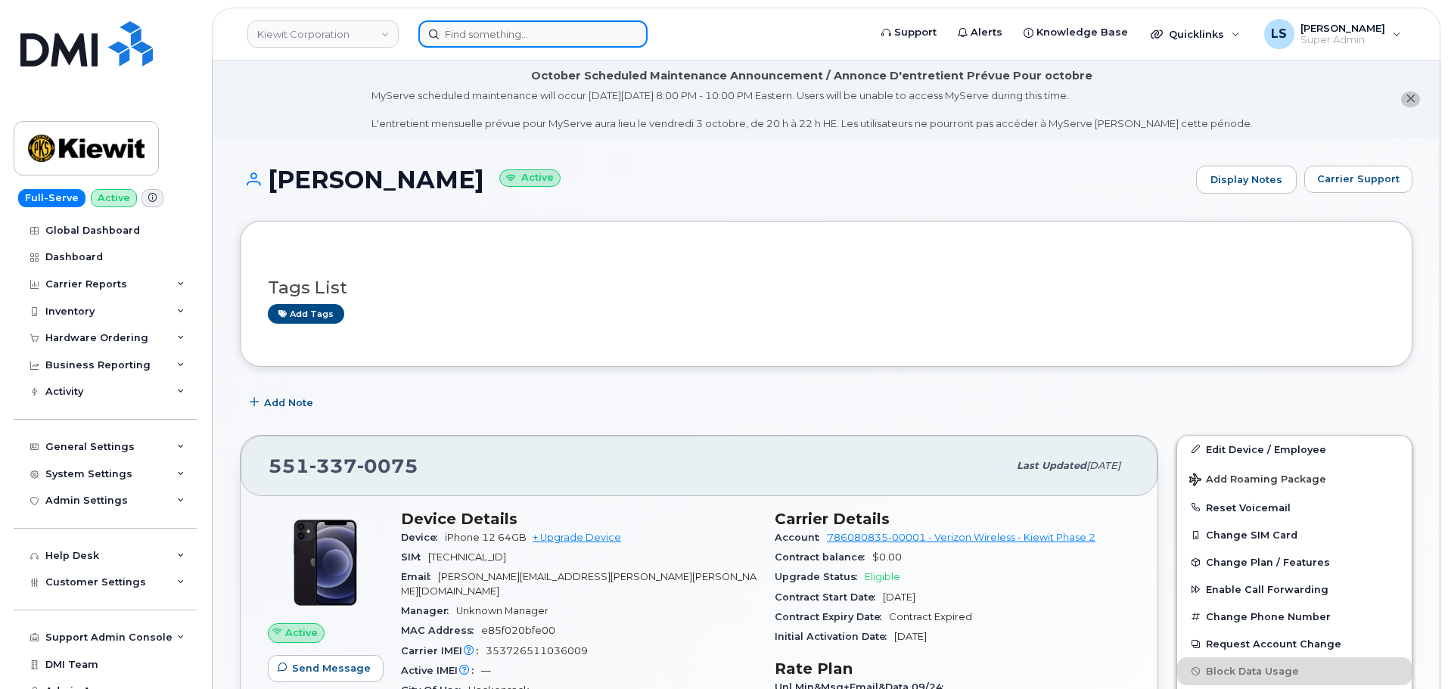
click at [430, 33] on input at bounding box center [532, 33] width 229 height 27
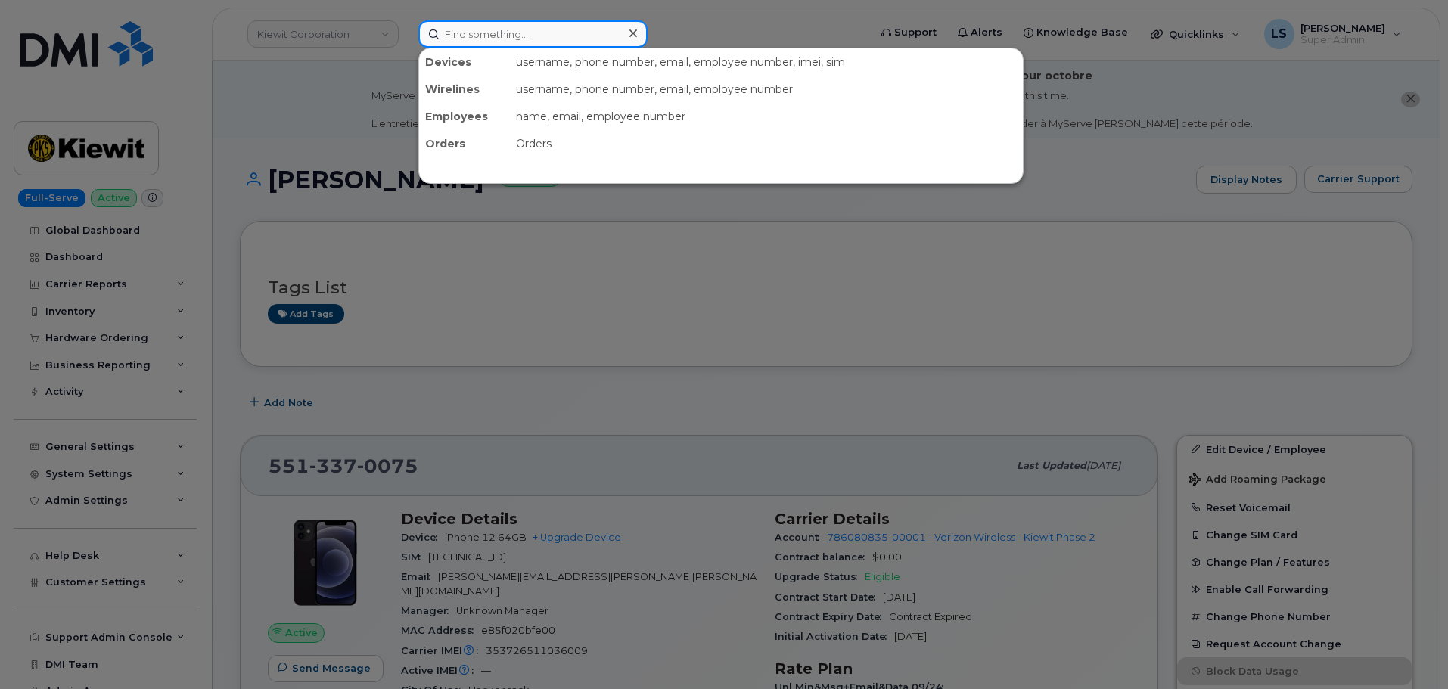
paste input "[PERSON_NAME][EMAIL_ADDRESS][PERSON_NAME][PERSON_NAME][DOMAIN_NAME]"
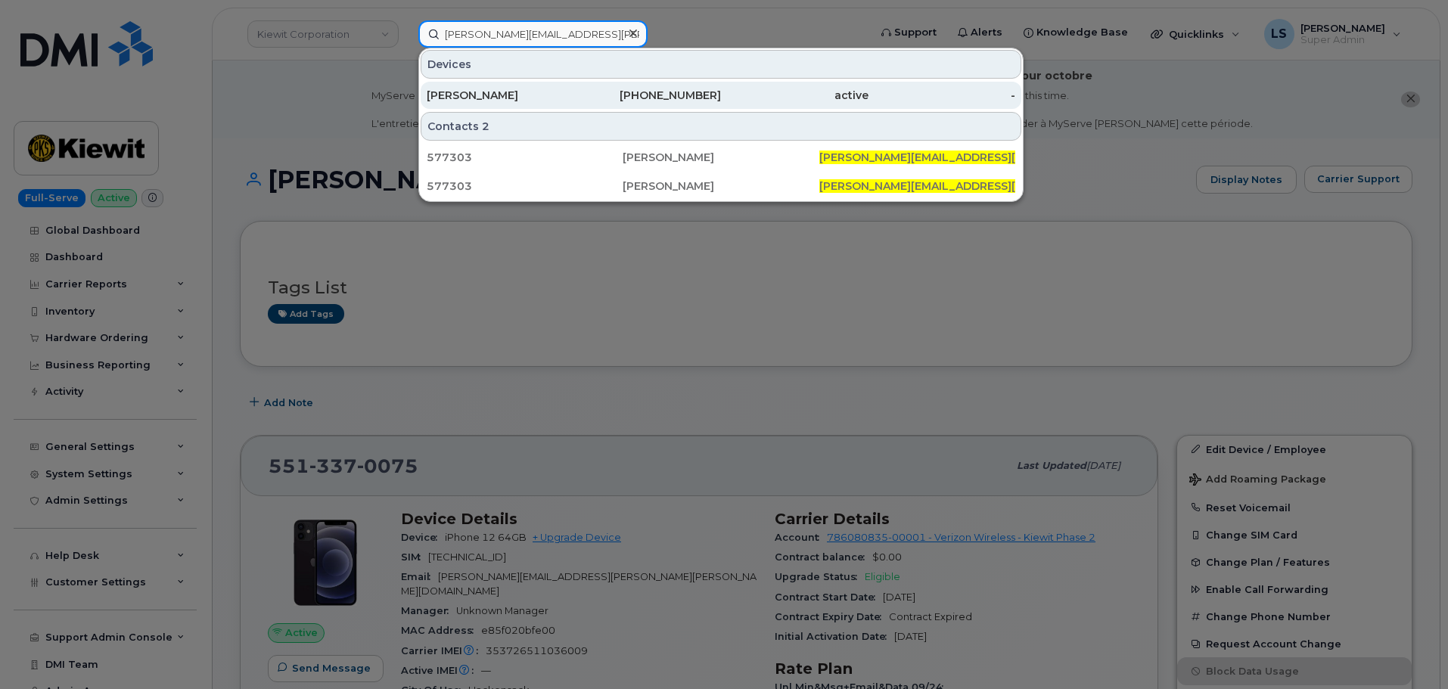
type input "[PERSON_NAME][EMAIL_ADDRESS][PERSON_NAME][PERSON_NAME][DOMAIN_NAME]"
click at [476, 94] on div "[PERSON_NAME]" at bounding box center [501, 95] width 148 height 15
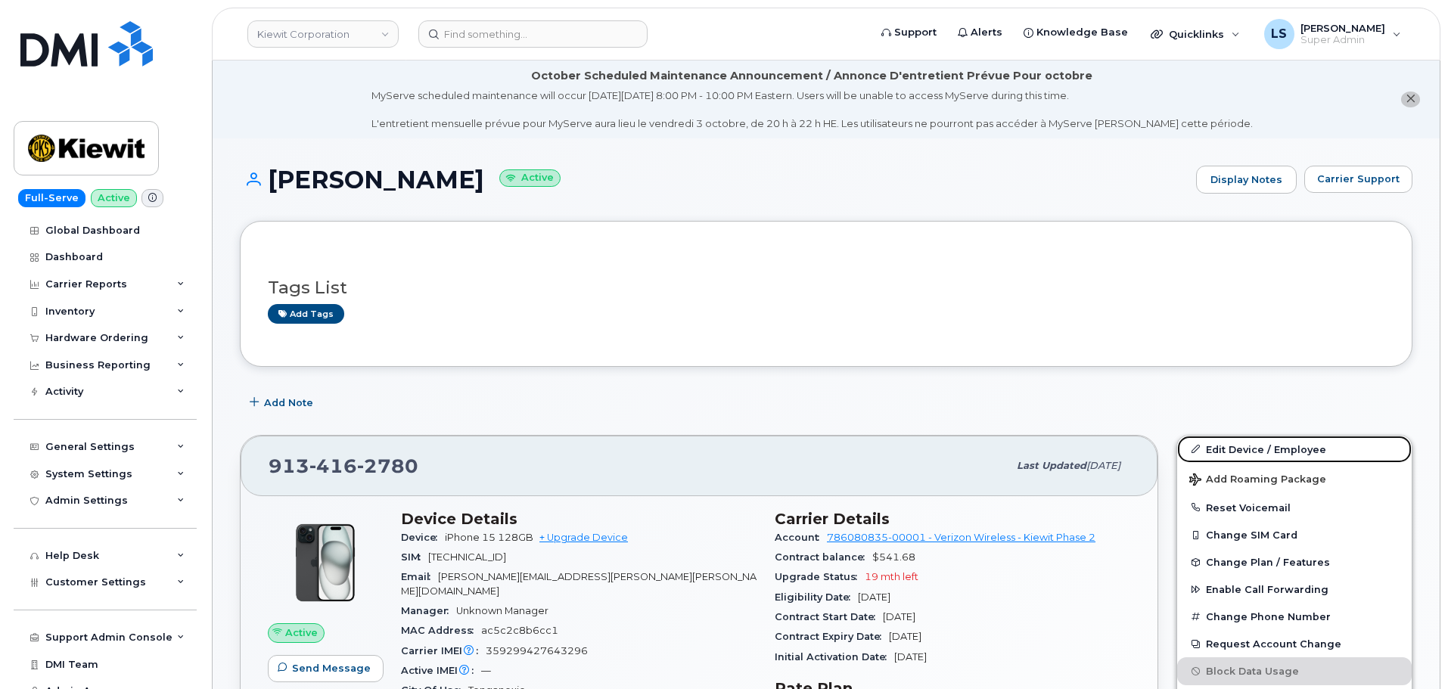
click at [1218, 453] on link "Edit Device / Employee" at bounding box center [1294, 449] width 235 height 27
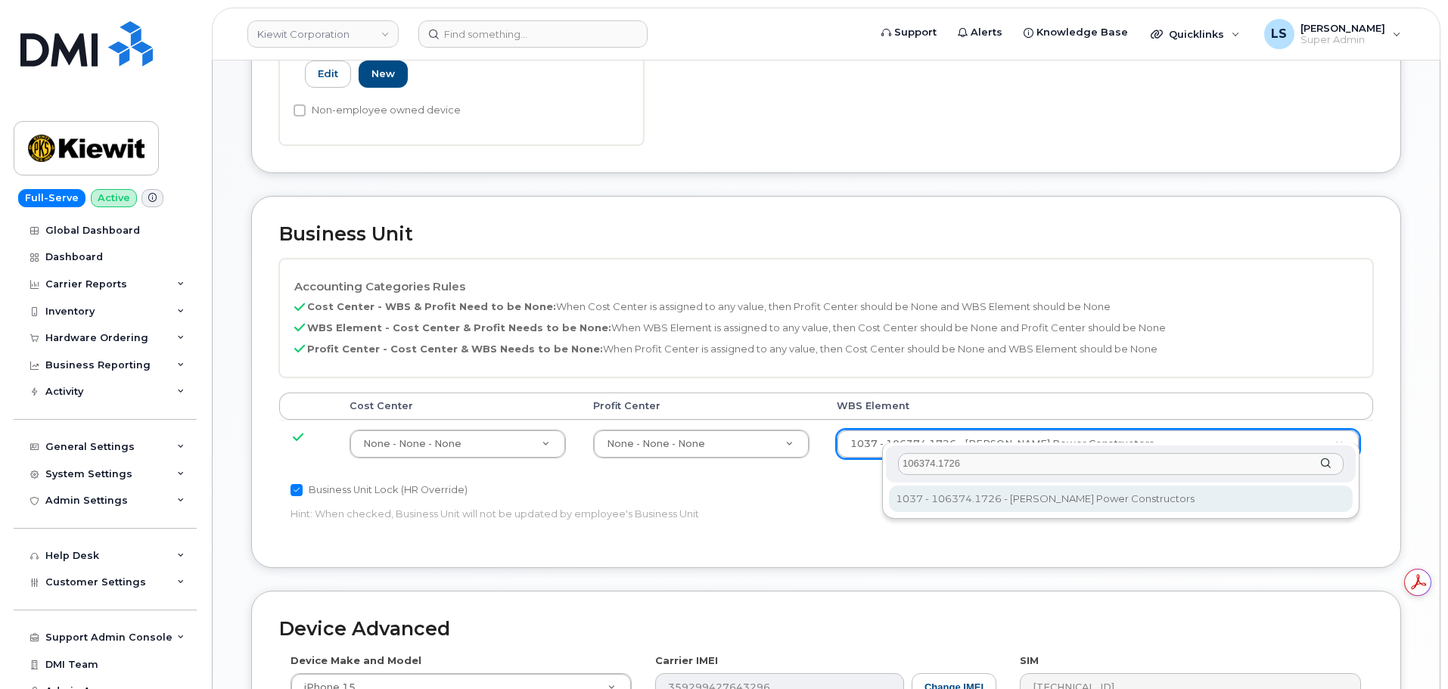
type input "106374.1726"
click at [960, 515] on div "106374.1726 1037 - 106374.1726 - Kiewit Power Constructors 1037 - 106374.1726 -…" at bounding box center [1120, 481] width 477 height 76
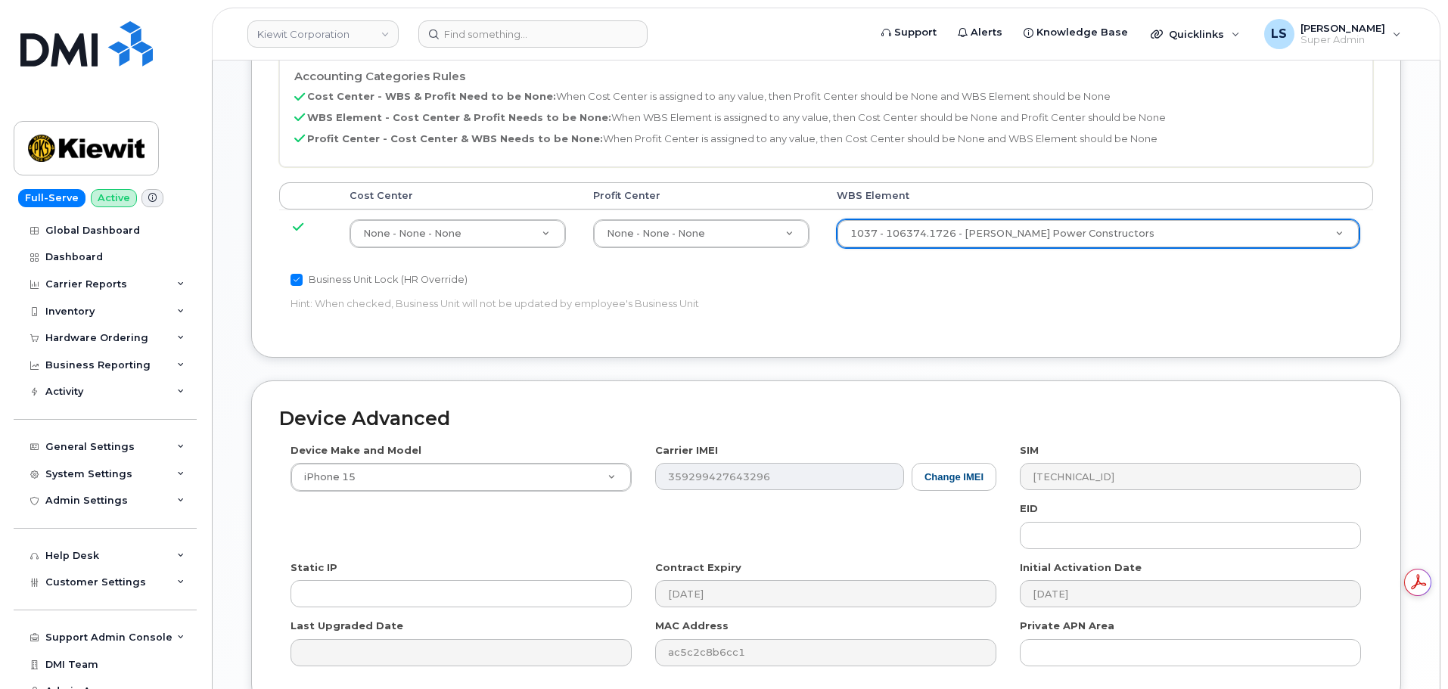
scroll to position [944, 0]
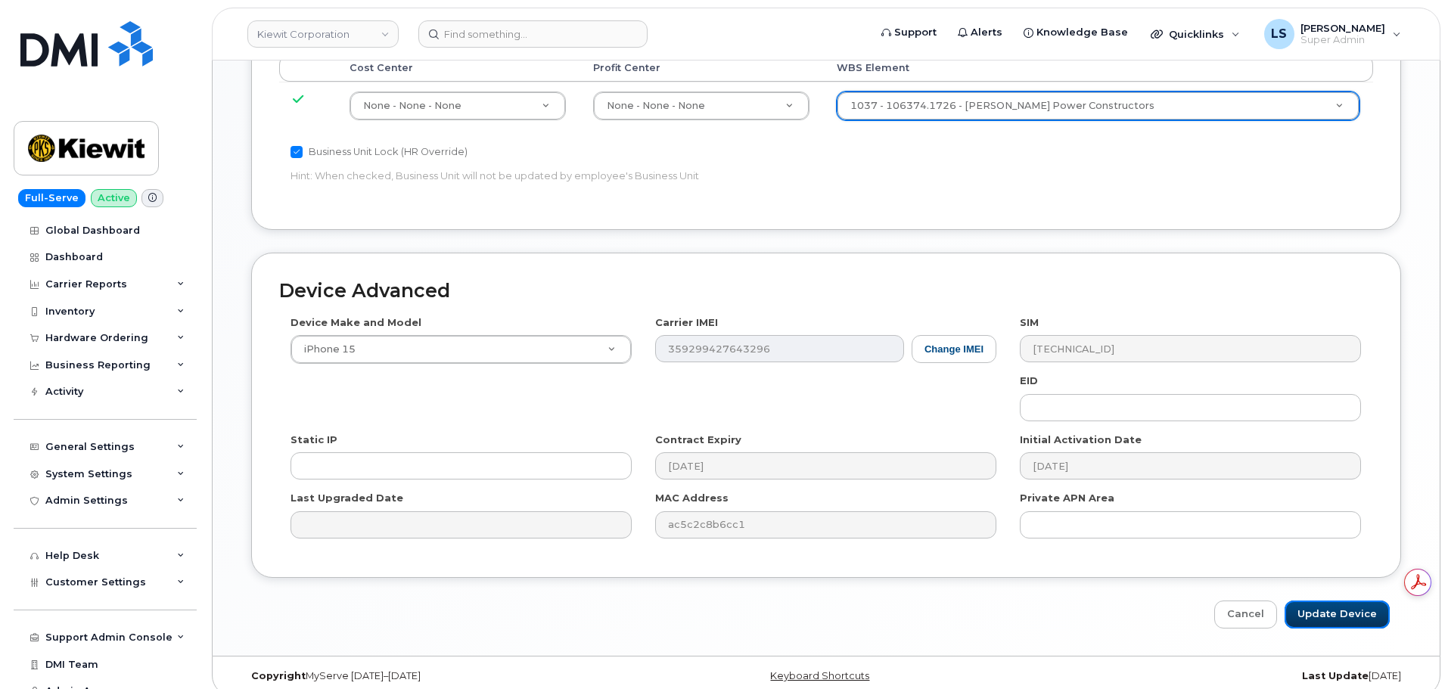
click at [1315, 604] on input "Update Device" at bounding box center [1337, 615] width 105 height 28
type input "Saving..."
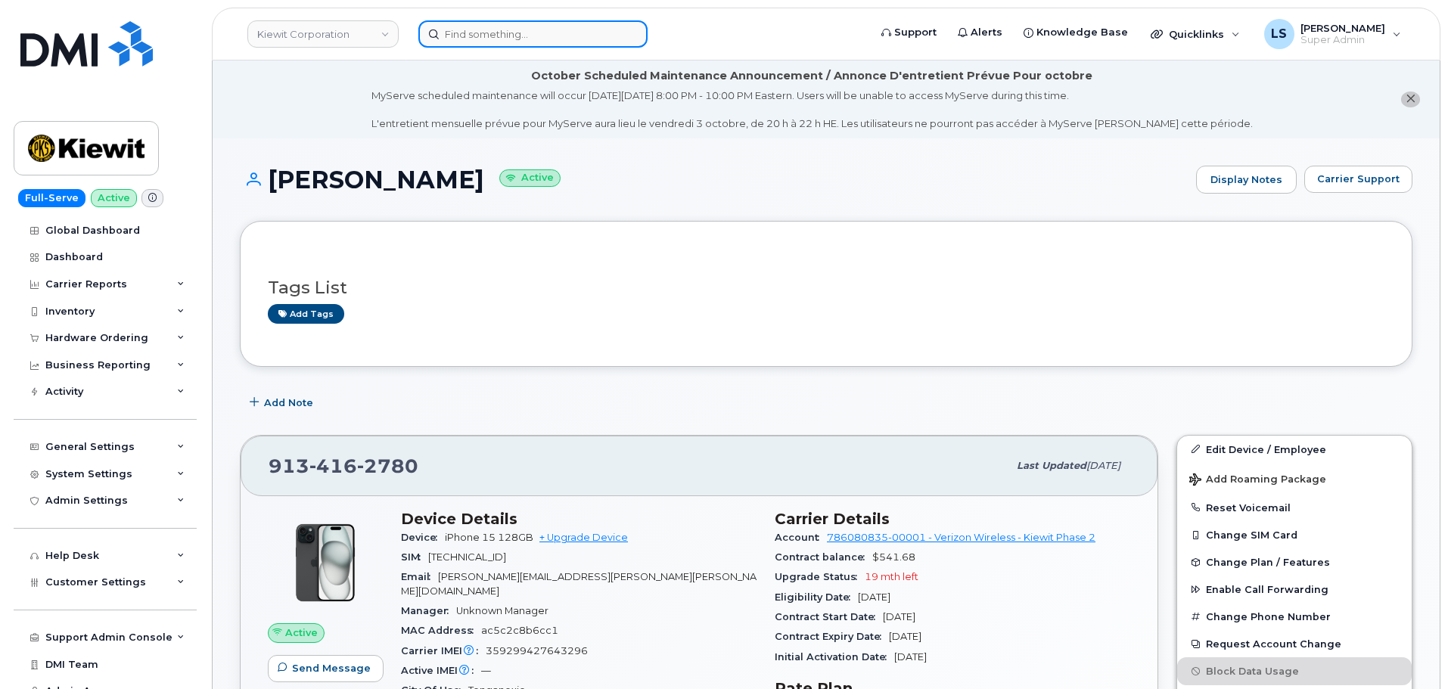
click at [460, 37] on input at bounding box center [532, 33] width 229 height 27
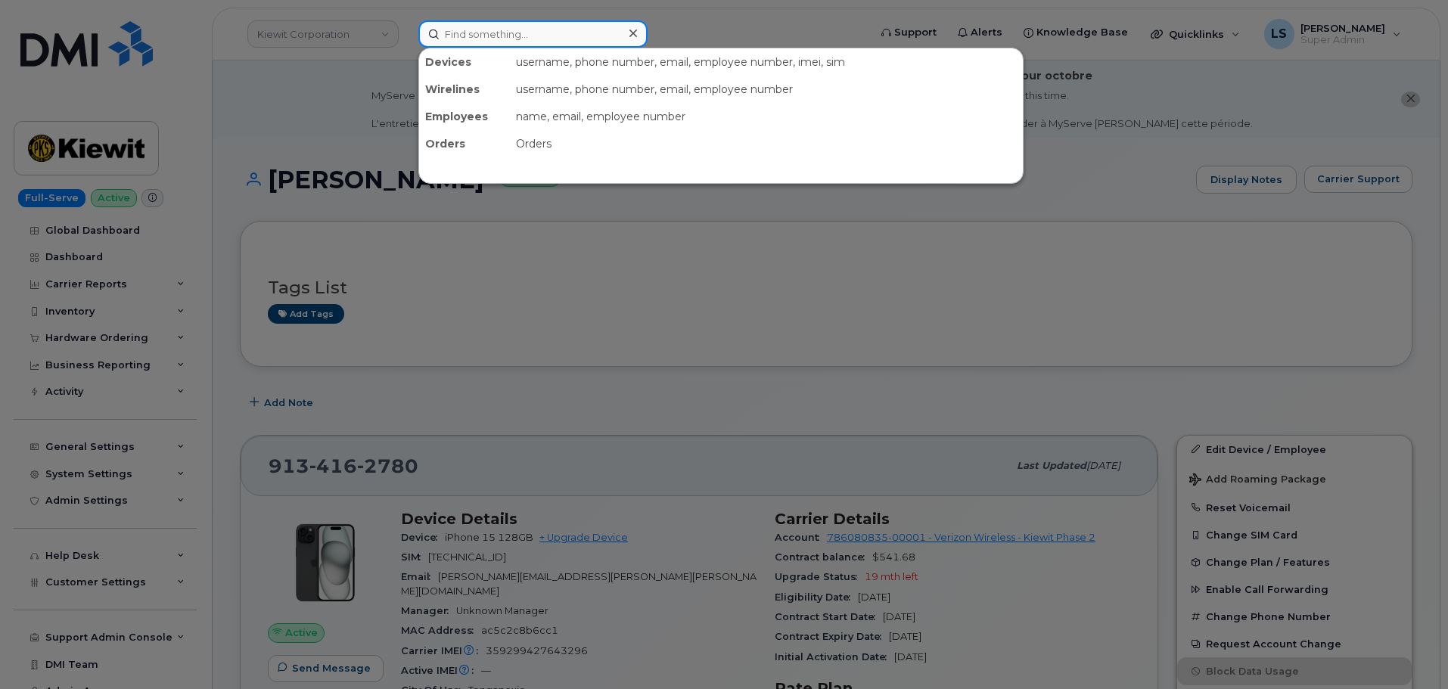
paste input "[EMAIL_ADDRESS][PERSON_NAME][PERSON_NAME][DOMAIN_NAME]"
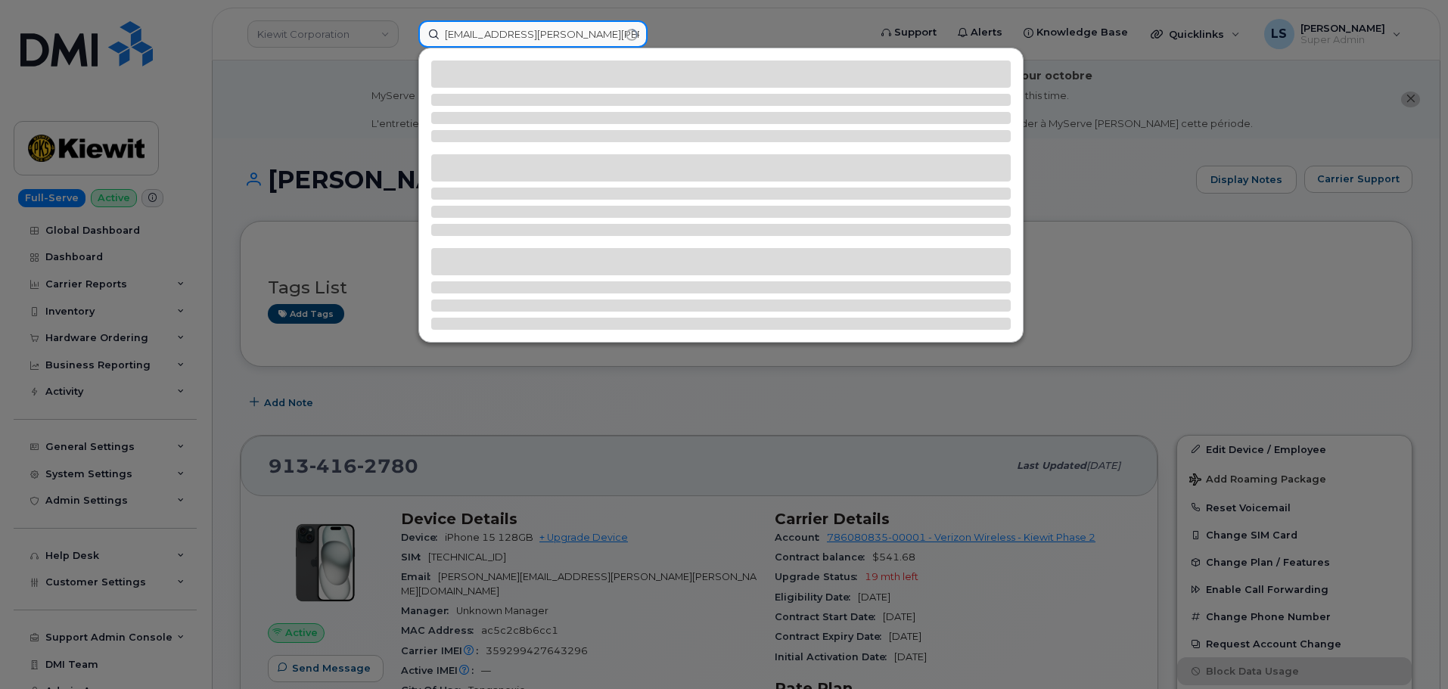
type input "[EMAIL_ADDRESS][PERSON_NAME][PERSON_NAME][DOMAIN_NAME]"
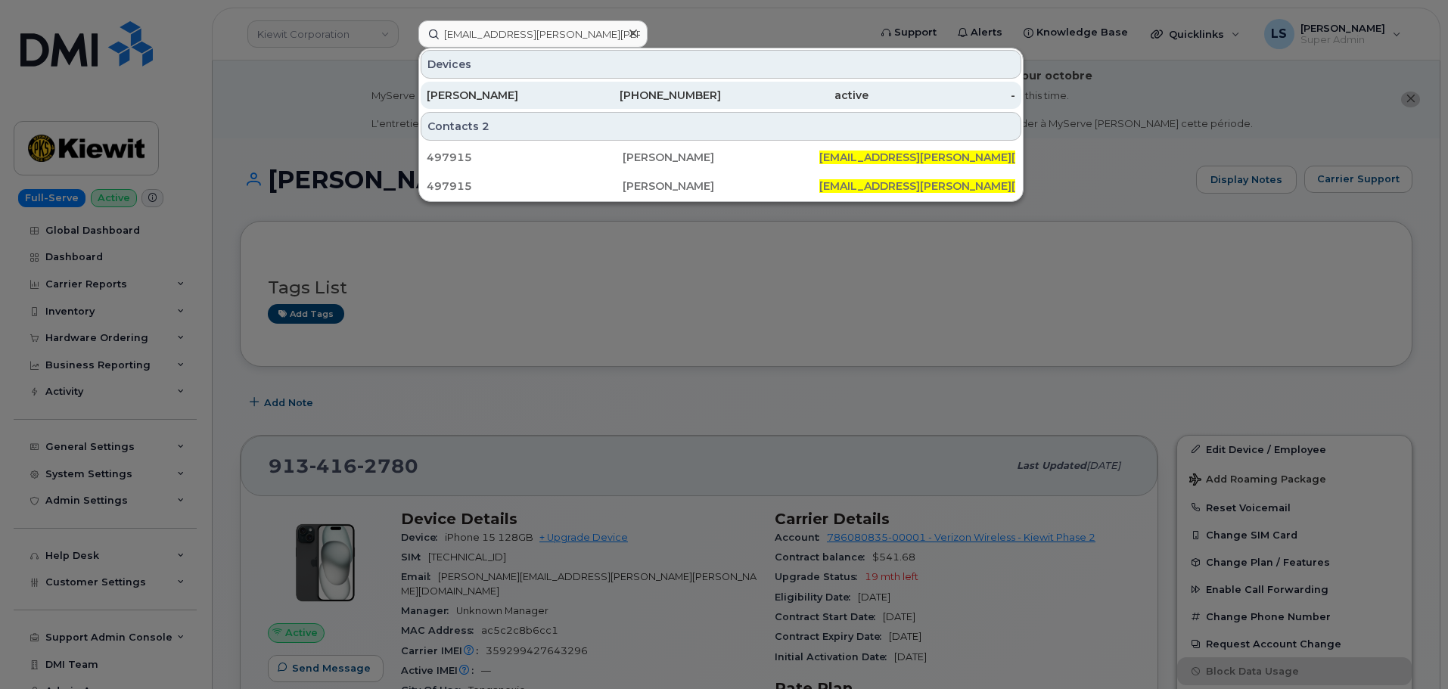
click at [487, 108] on div "[PERSON_NAME]" at bounding box center [501, 95] width 148 height 27
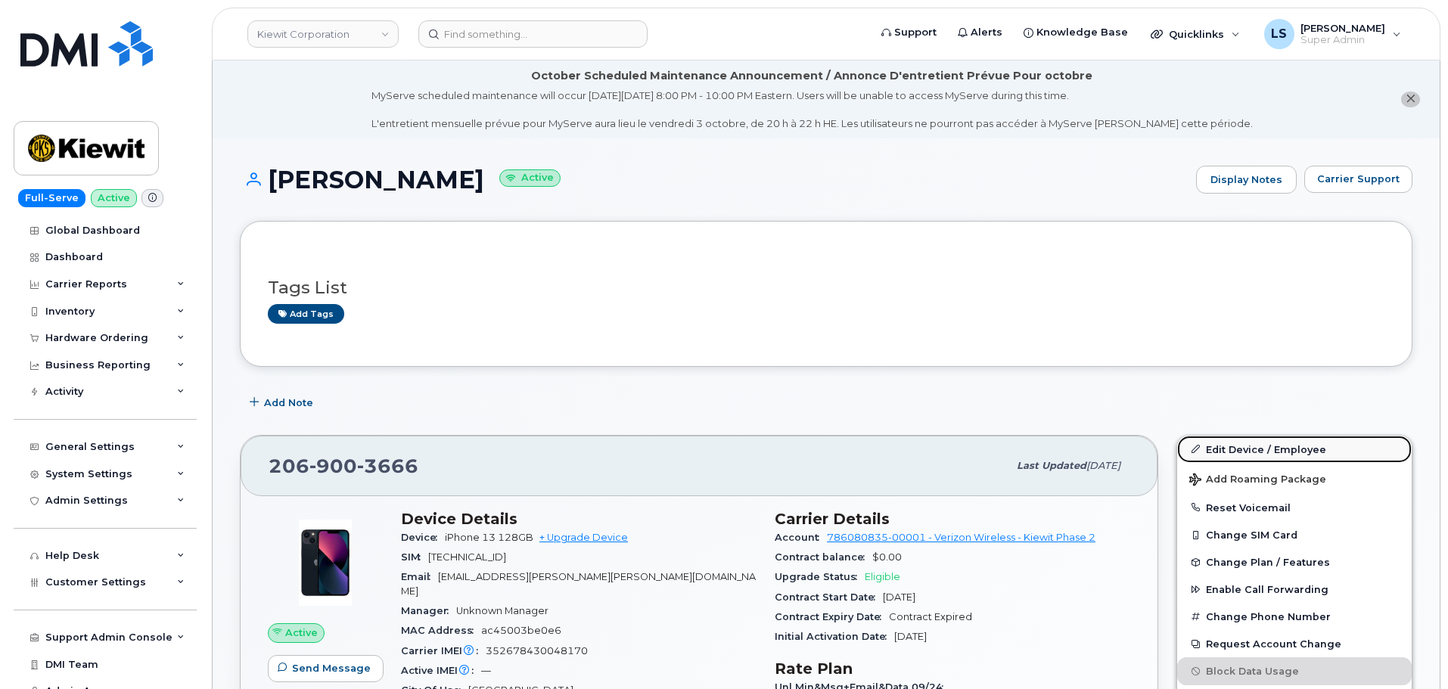
click at [1221, 445] on link "Edit Device / Employee" at bounding box center [1294, 449] width 235 height 27
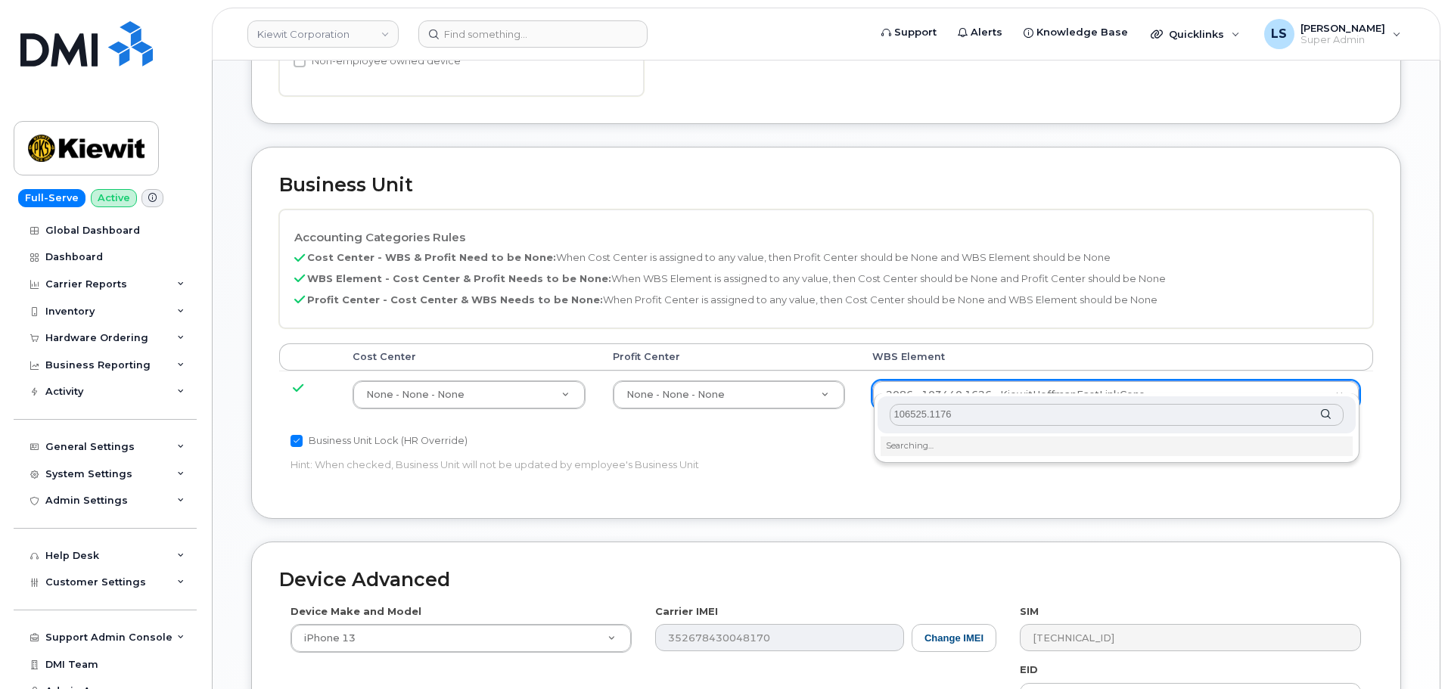
scroll to position [681, 0]
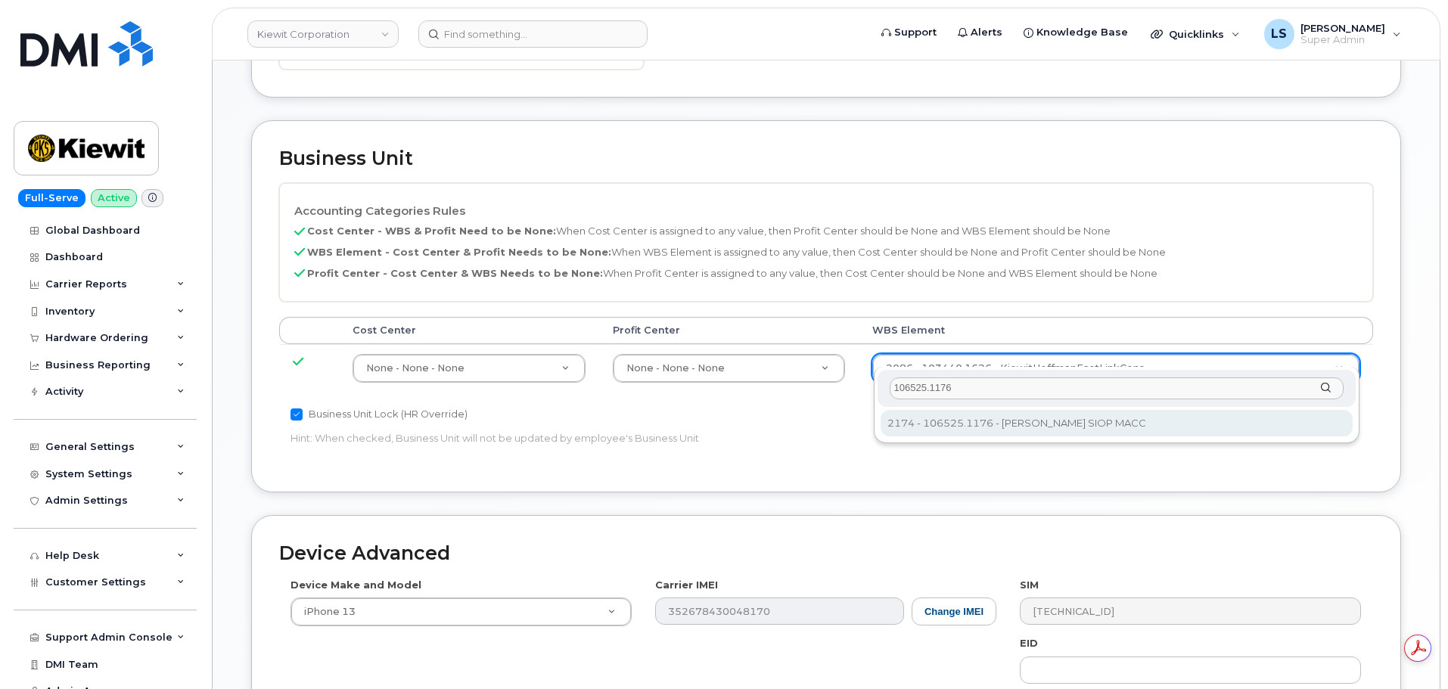
type input "106525.1176"
drag, startPoint x: 924, startPoint y: 429, endPoint x: 913, endPoint y: 423, distance: 12.2
type input "36071640"
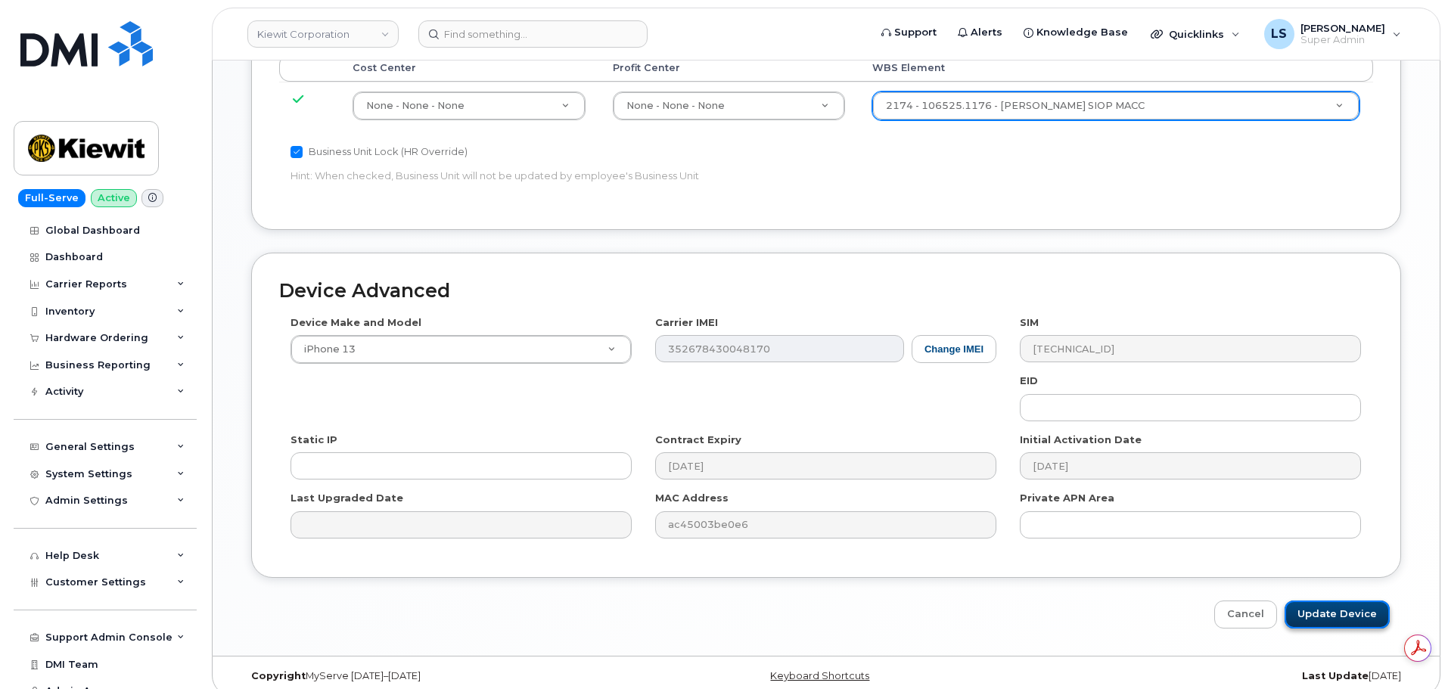
click at [1370, 609] on input "Update Device" at bounding box center [1337, 615] width 105 height 28
type input "Saving..."
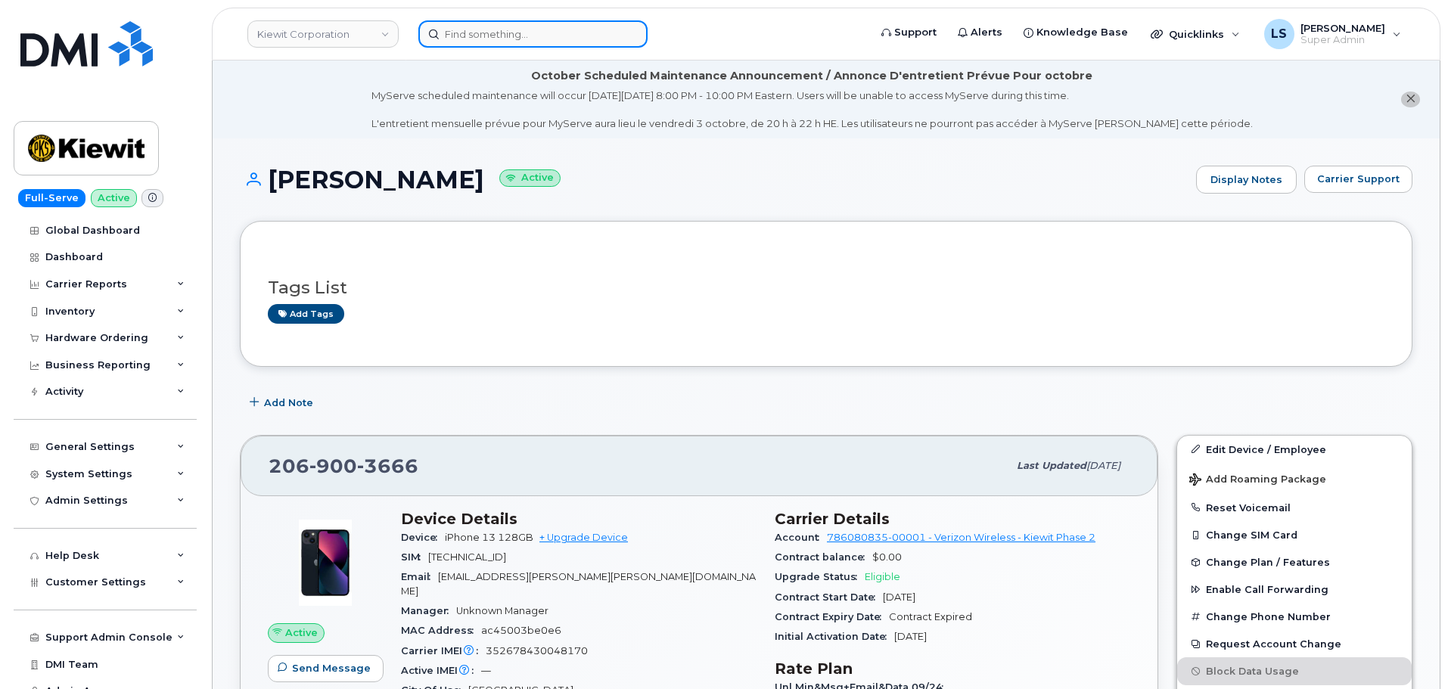
click at [472, 34] on input at bounding box center [532, 33] width 229 height 27
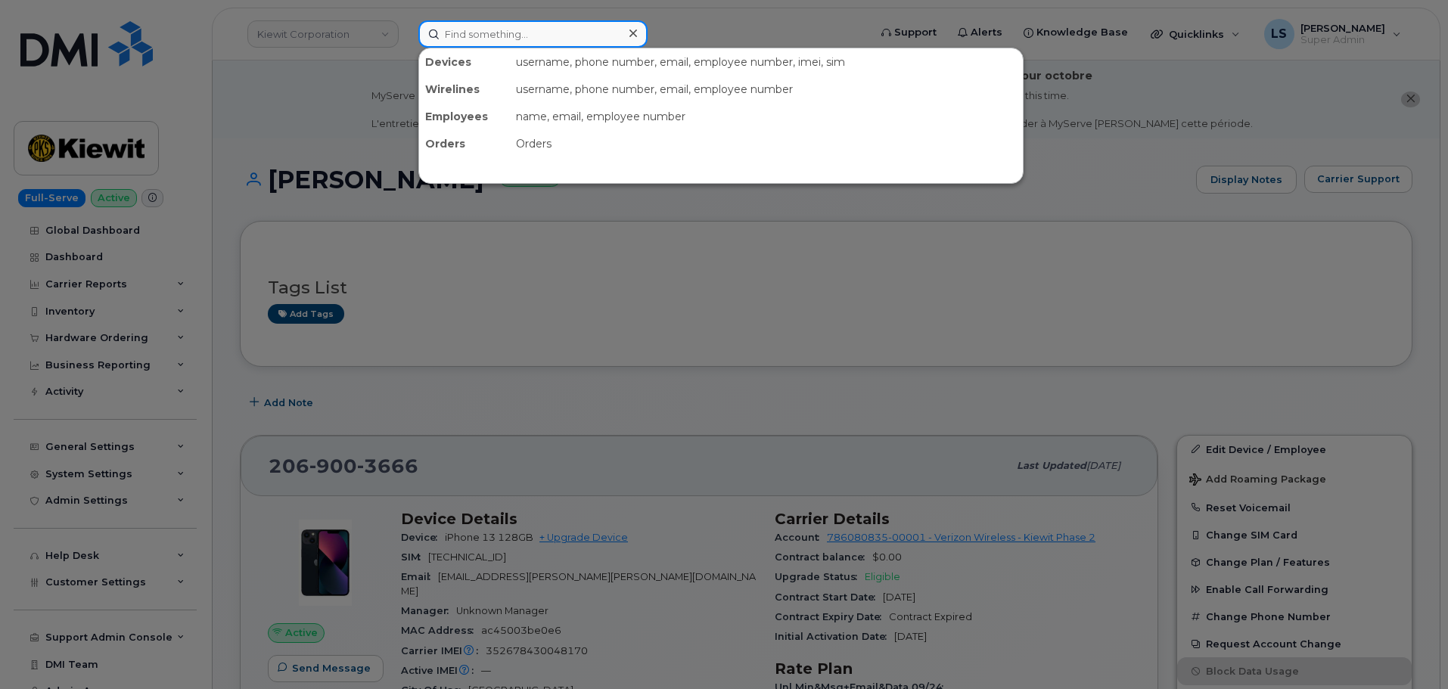
paste input "[PERSON_NAME][EMAIL_ADDRESS][PERSON_NAME][DOMAIN_NAME]"
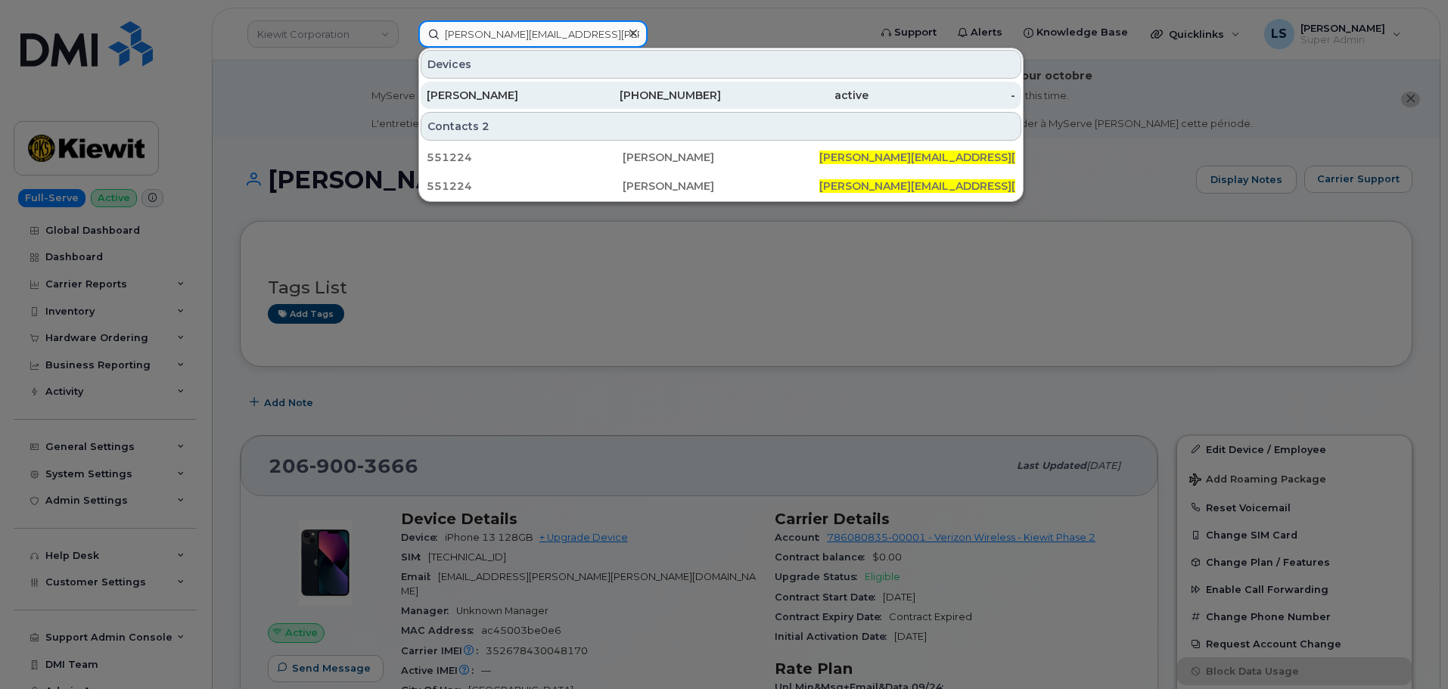
type input "[PERSON_NAME][EMAIL_ADDRESS][PERSON_NAME][DOMAIN_NAME]"
click at [499, 89] on div "[PERSON_NAME]" at bounding box center [501, 95] width 148 height 15
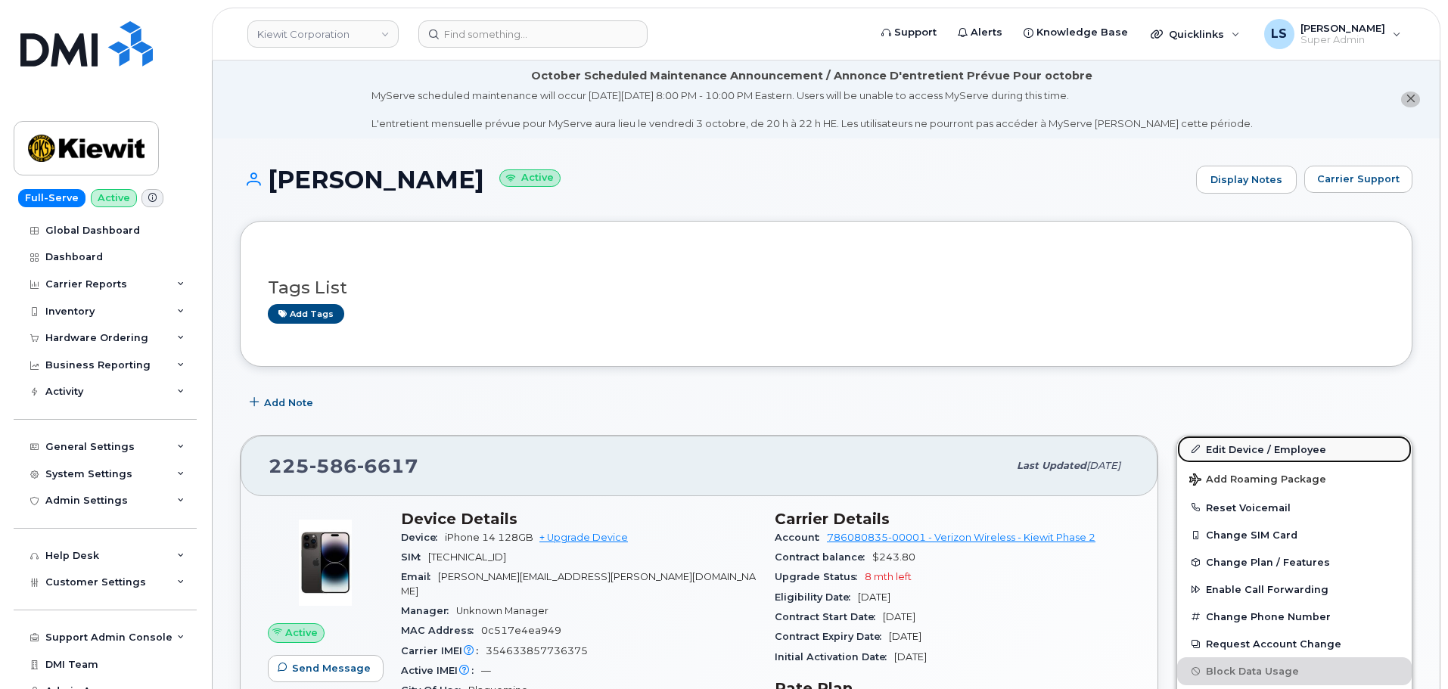
click at [1286, 453] on link "Edit Device / Employee" at bounding box center [1294, 449] width 235 height 27
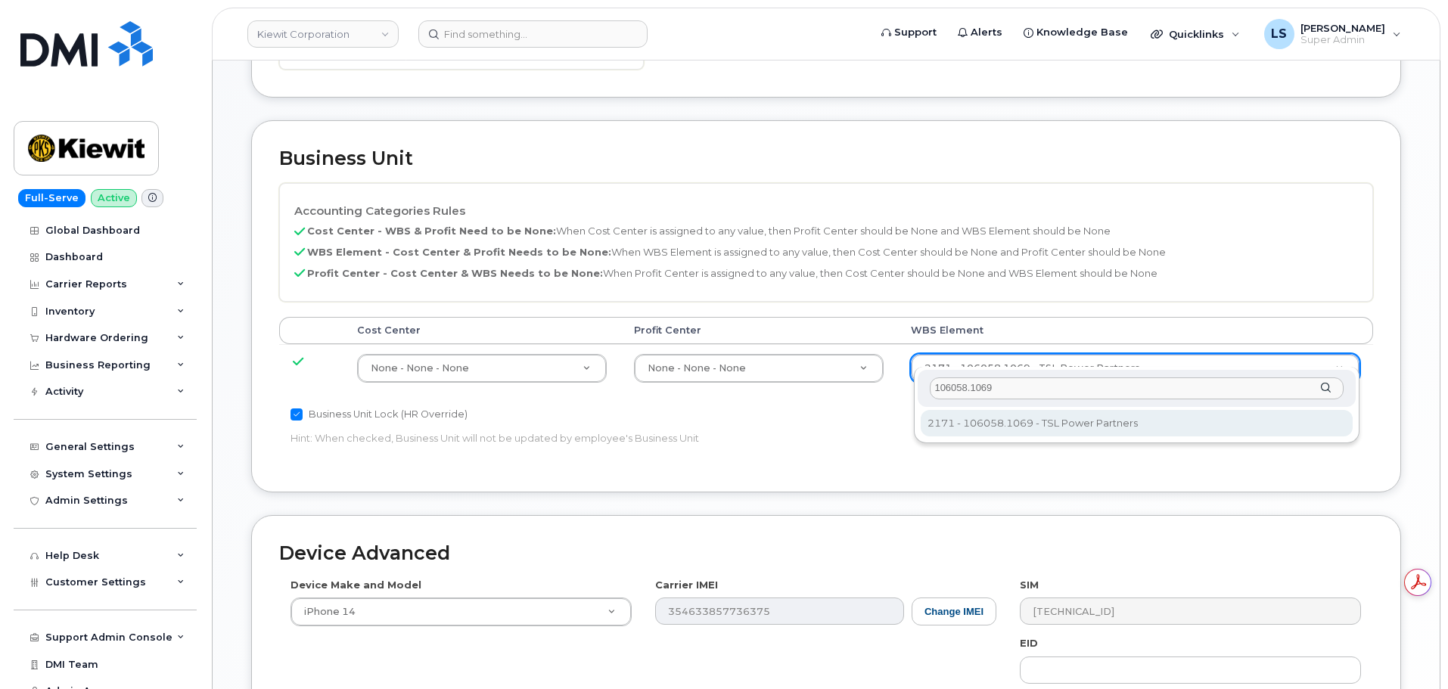
type input "106058.1069"
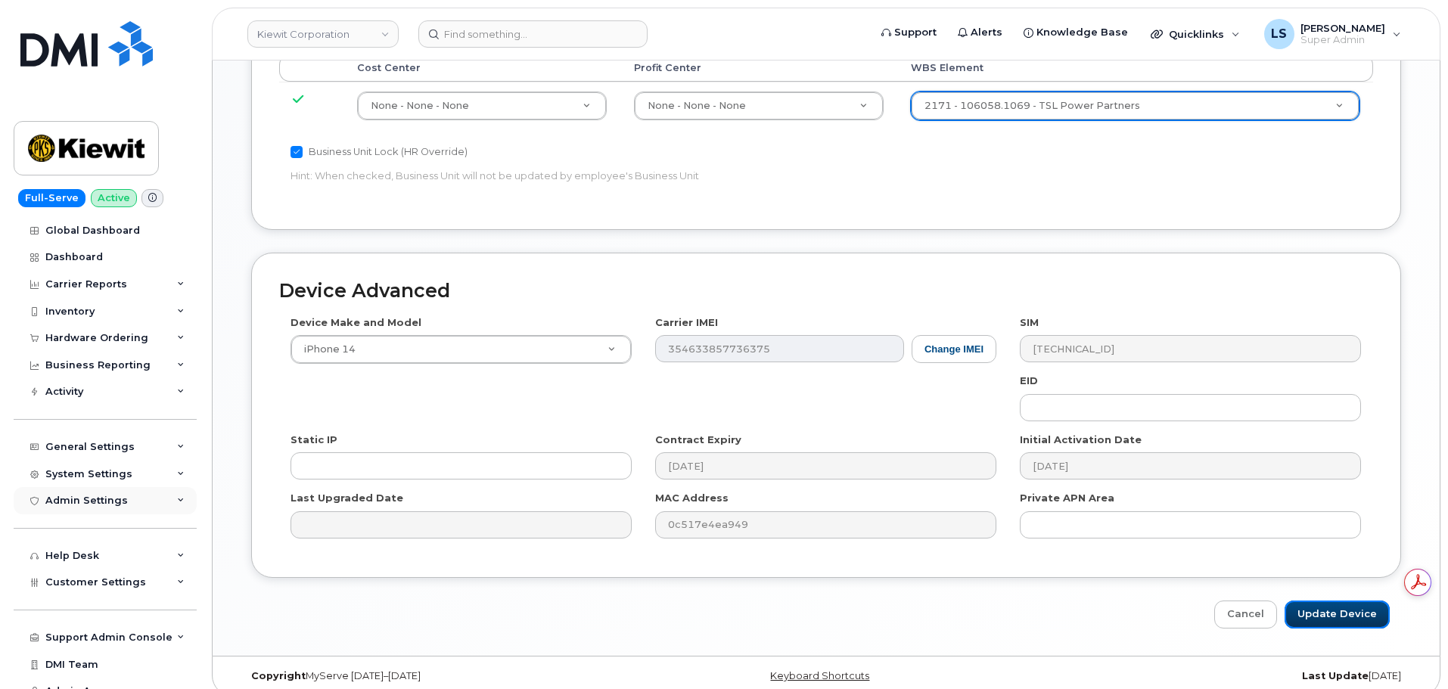
click at [1305, 601] on input "Update Device" at bounding box center [1337, 615] width 105 height 28
type input "Saving..."
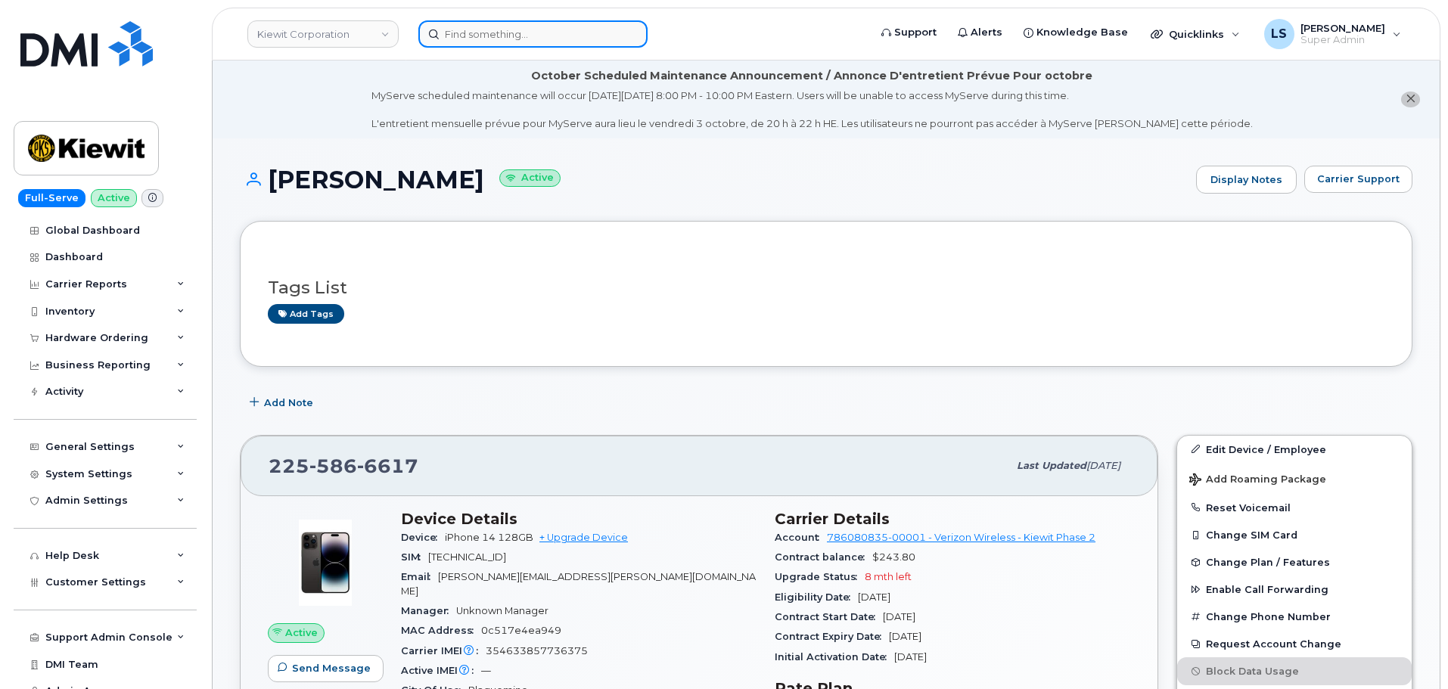
click at [498, 42] on input at bounding box center [532, 33] width 229 height 27
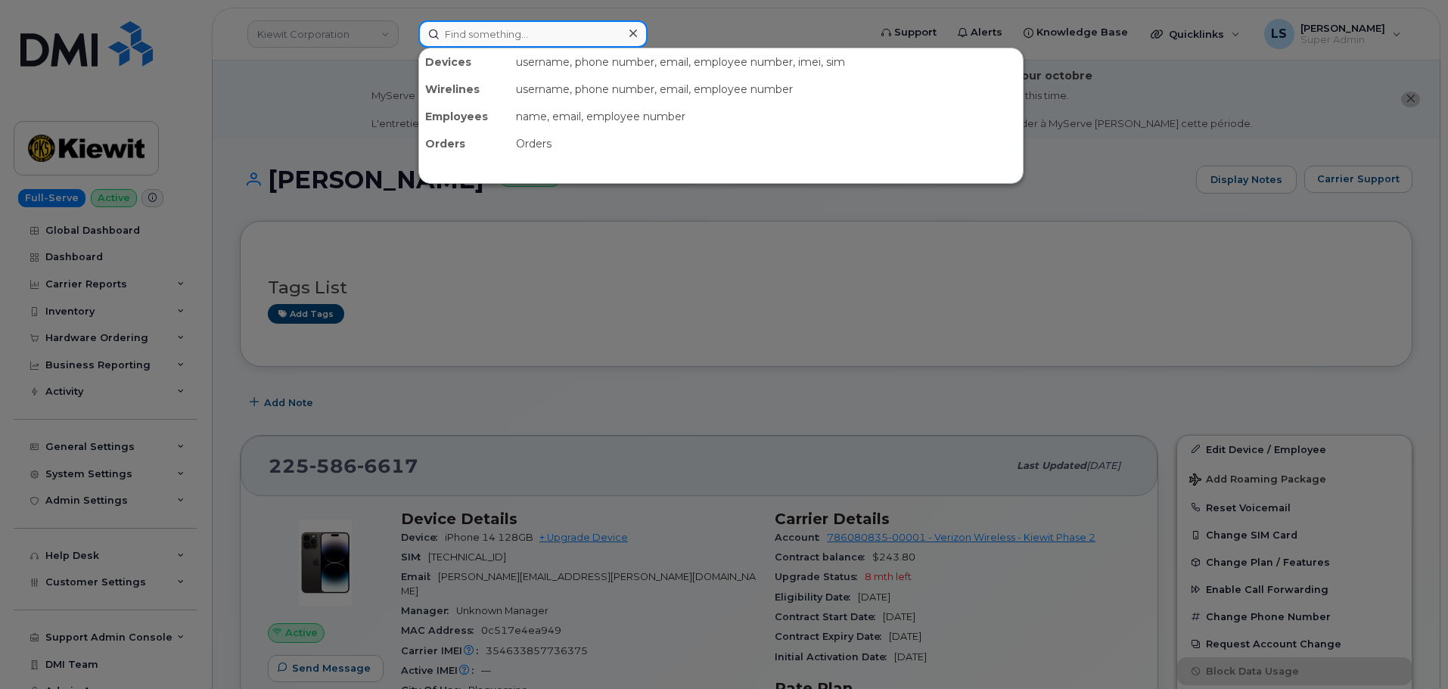
paste input "[PERSON_NAME][EMAIL_ADDRESS][PERSON_NAME][PERSON_NAME][DOMAIN_NAME]"
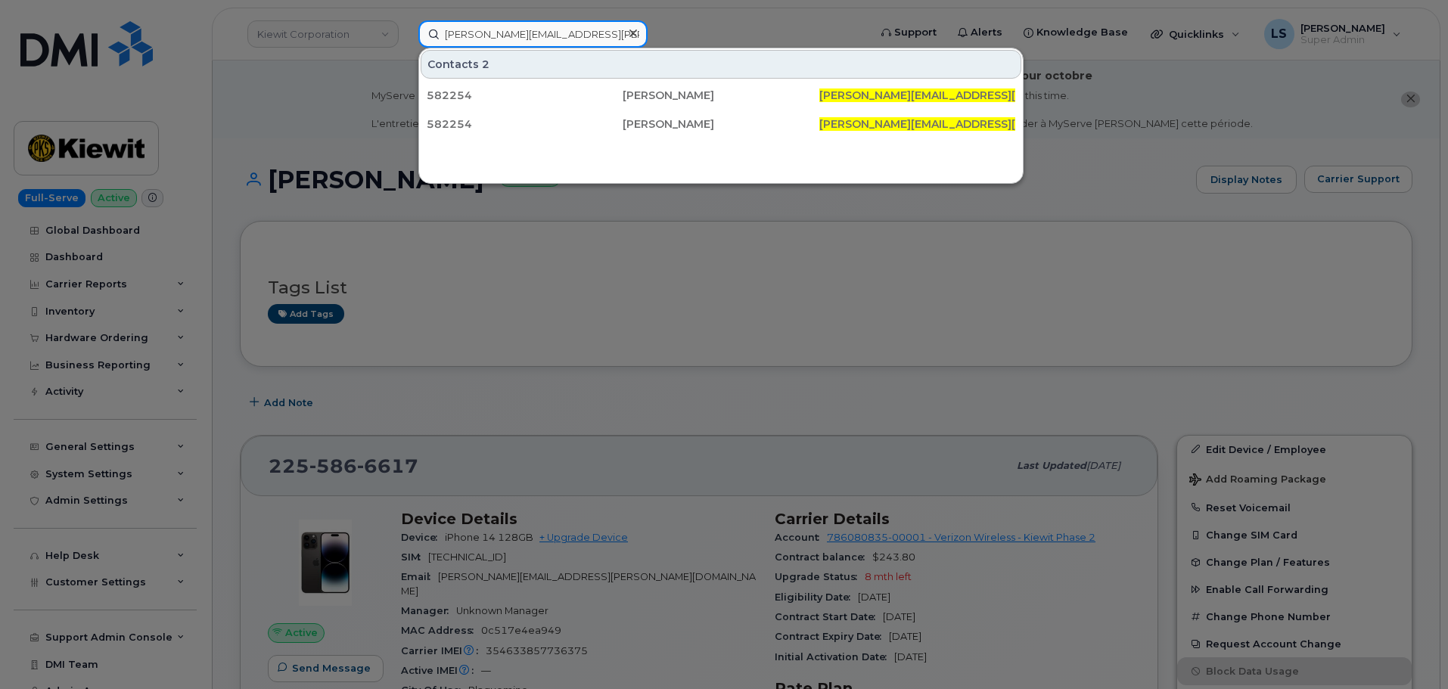
type input "[PERSON_NAME][EMAIL_ADDRESS][PERSON_NAME][PERSON_NAME][DOMAIN_NAME]"
click at [630, 33] on icon at bounding box center [634, 33] width 8 height 12
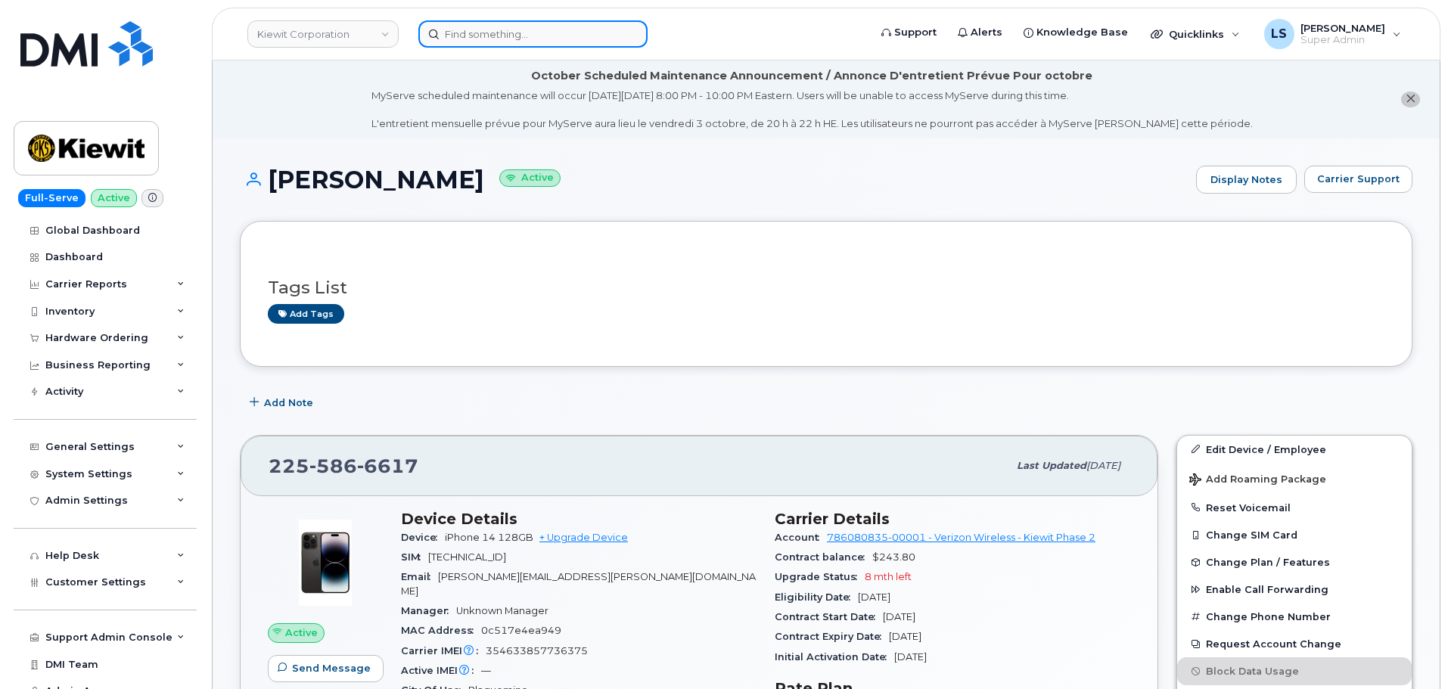
click at [540, 35] on input at bounding box center [532, 33] width 229 height 27
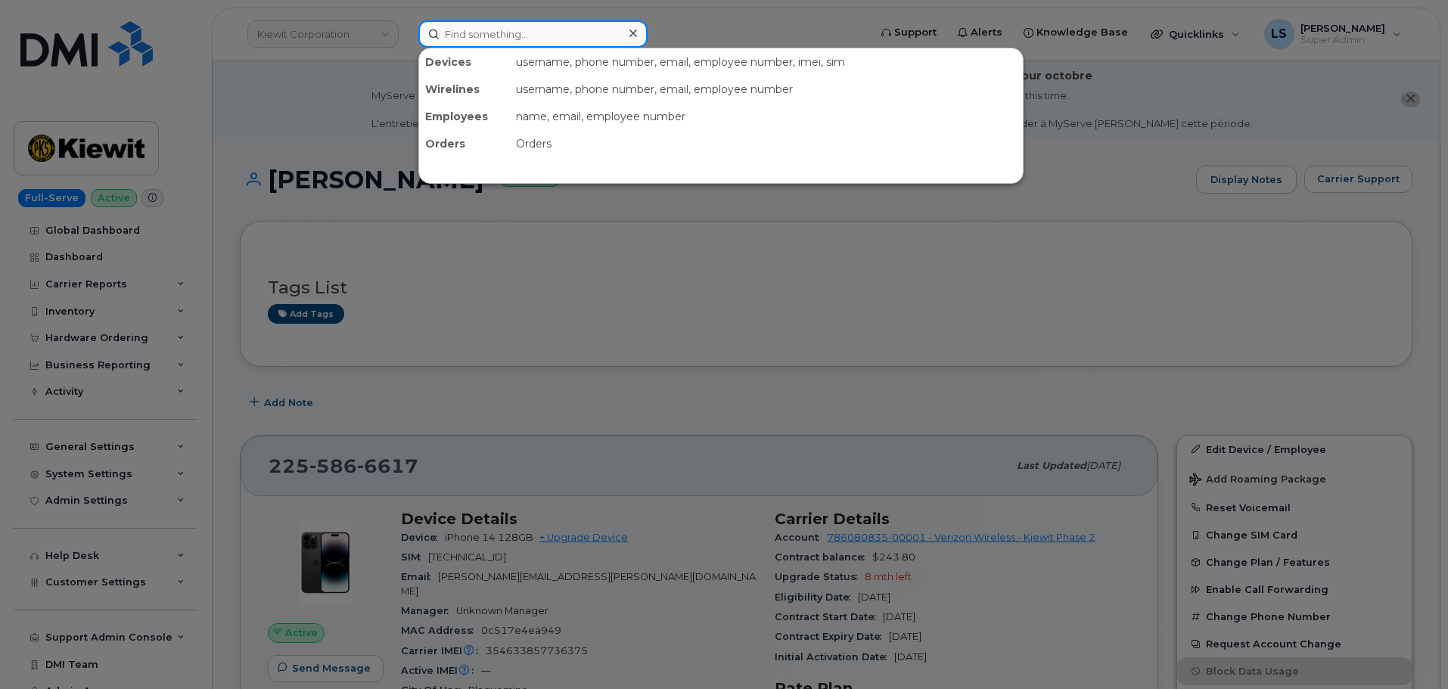
paste input "[PERSON_NAME]"
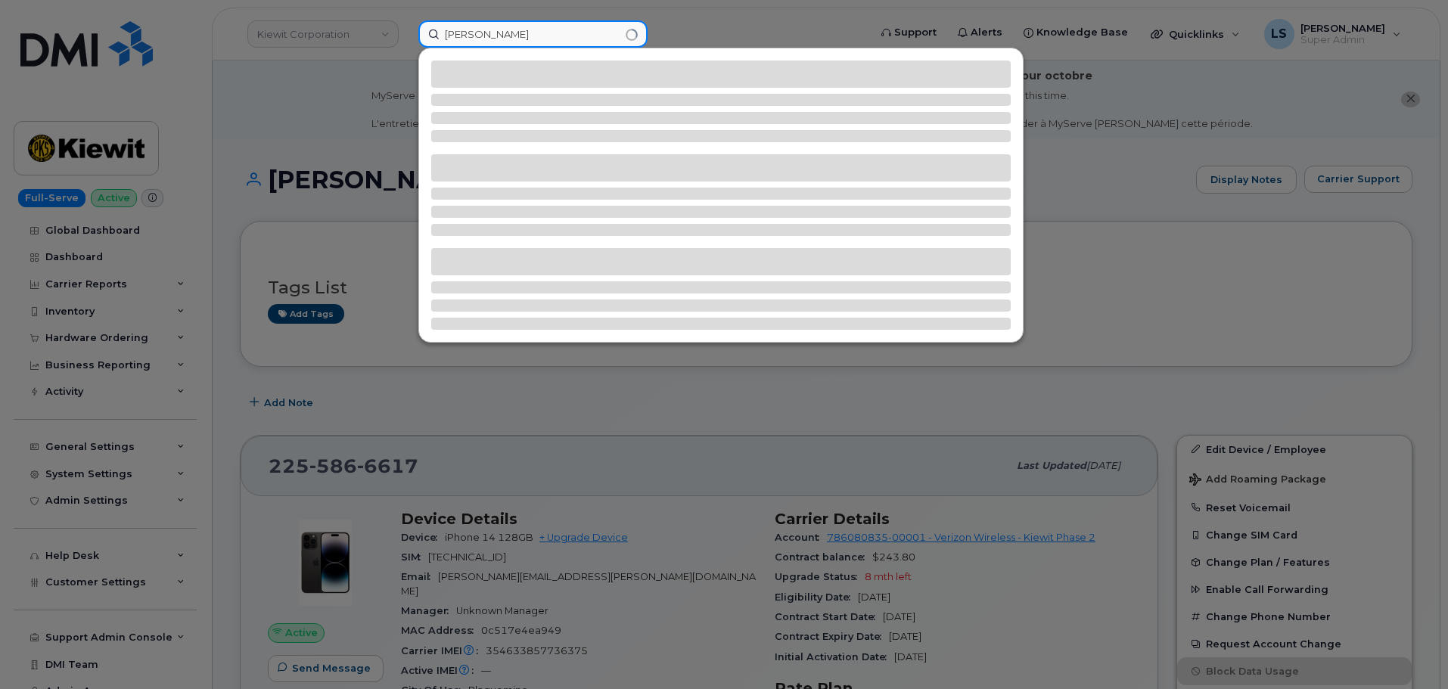
type input "[PERSON_NAME]"
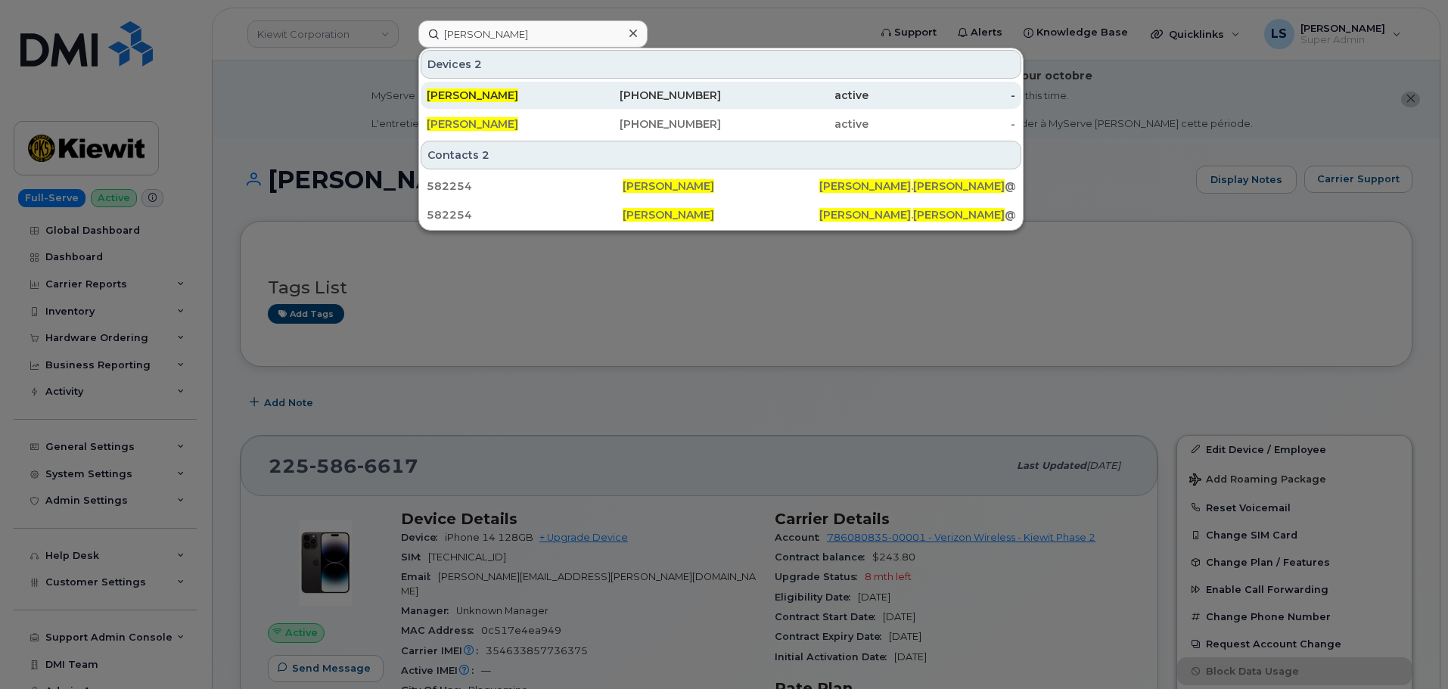
click at [531, 88] on div "[PERSON_NAME]" at bounding box center [501, 95] width 148 height 27
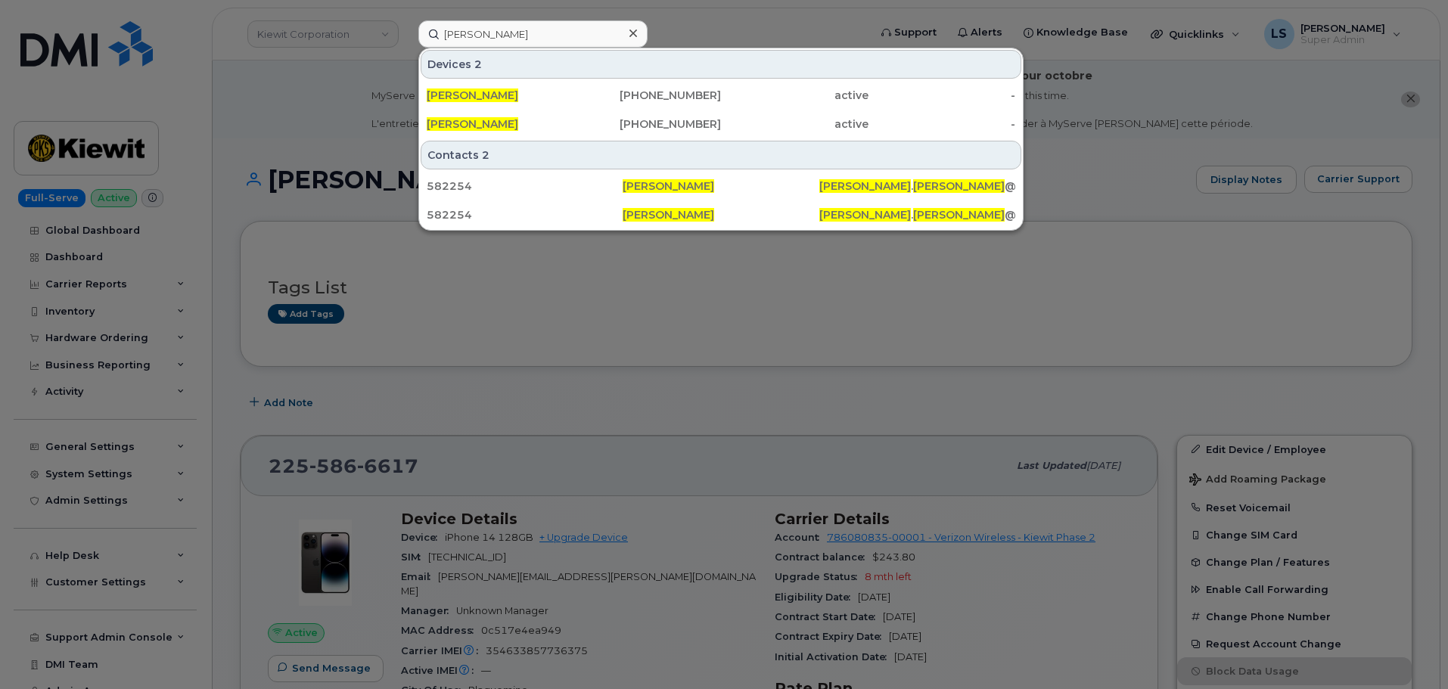
drag, startPoint x: 524, startPoint y: 119, endPoint x: 550, endPoint y: 20, distance: 102.4
click at [518, 119] on span "[PERSON_NAME]" at bounding box center [473, 124] width 92 height 14
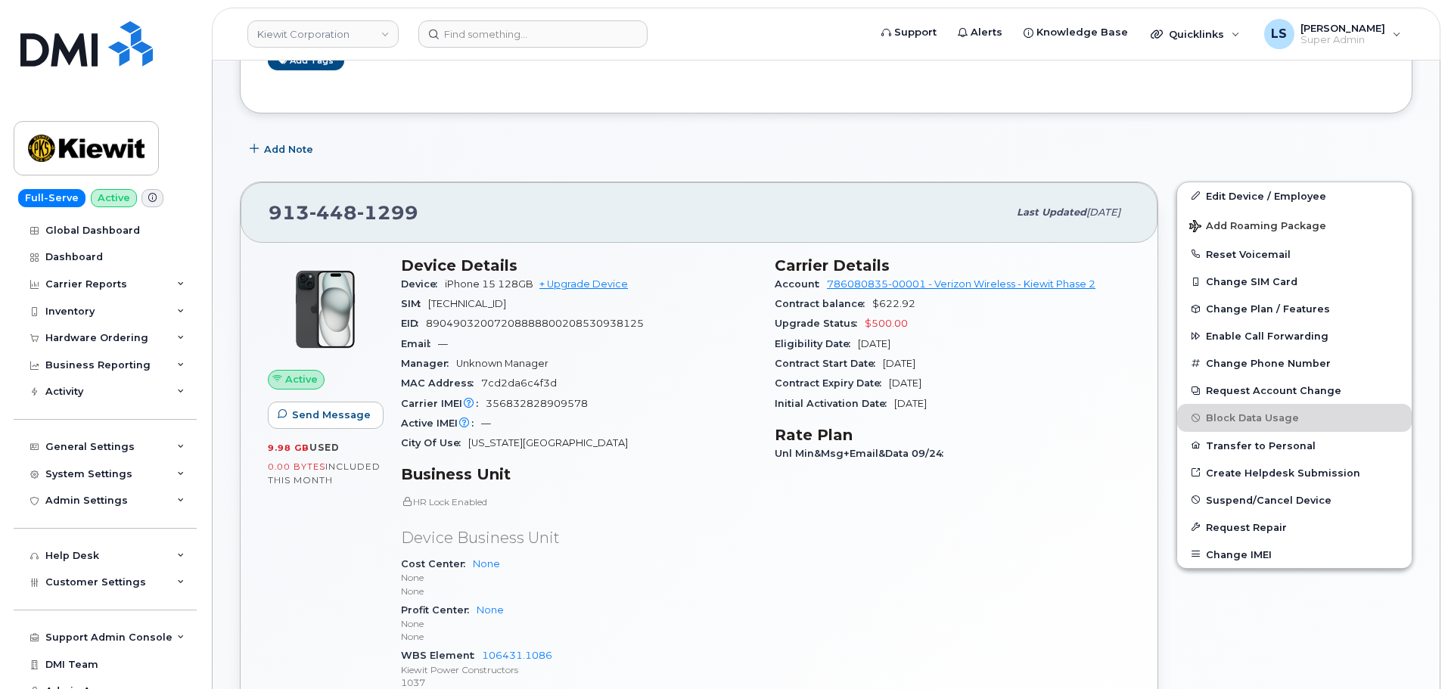
scroll to position [227, 0]
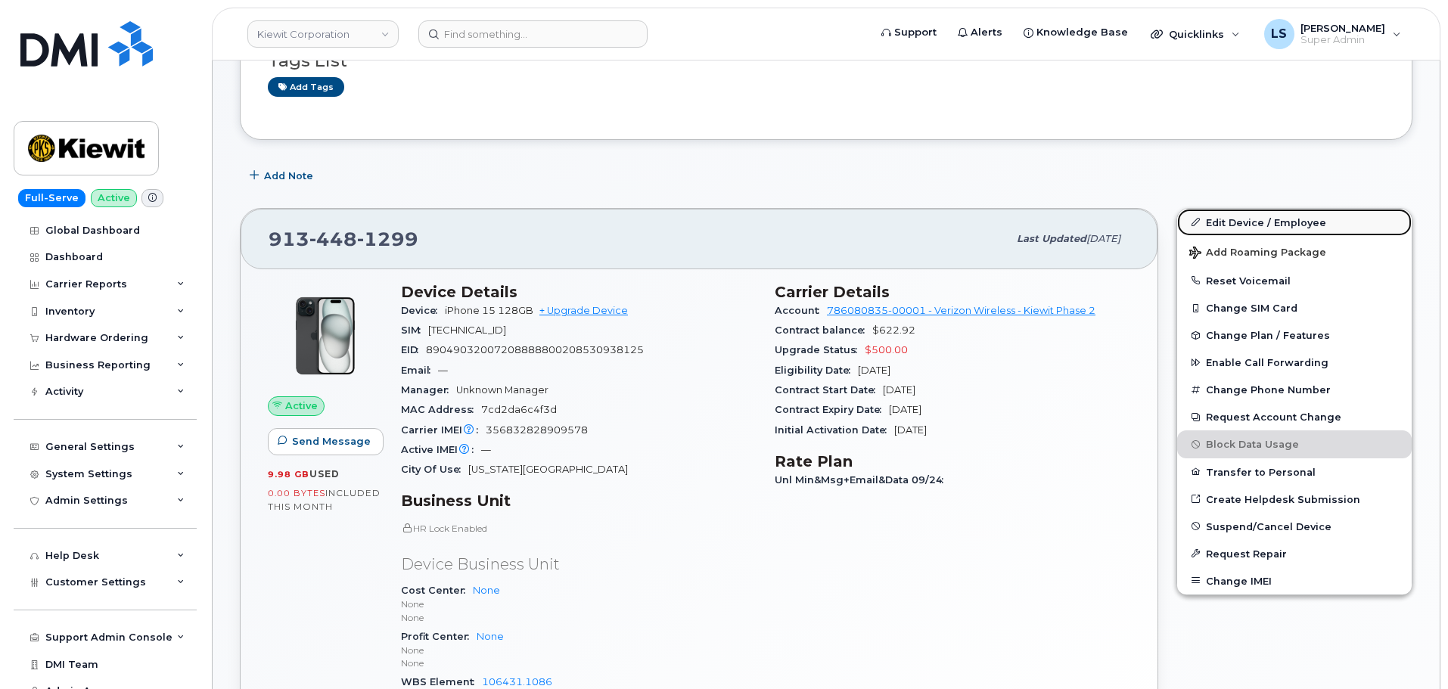
click at [1259, 218] on link "Edit Device / Employee" at bounding box center [1294, 222] width 235 height 27
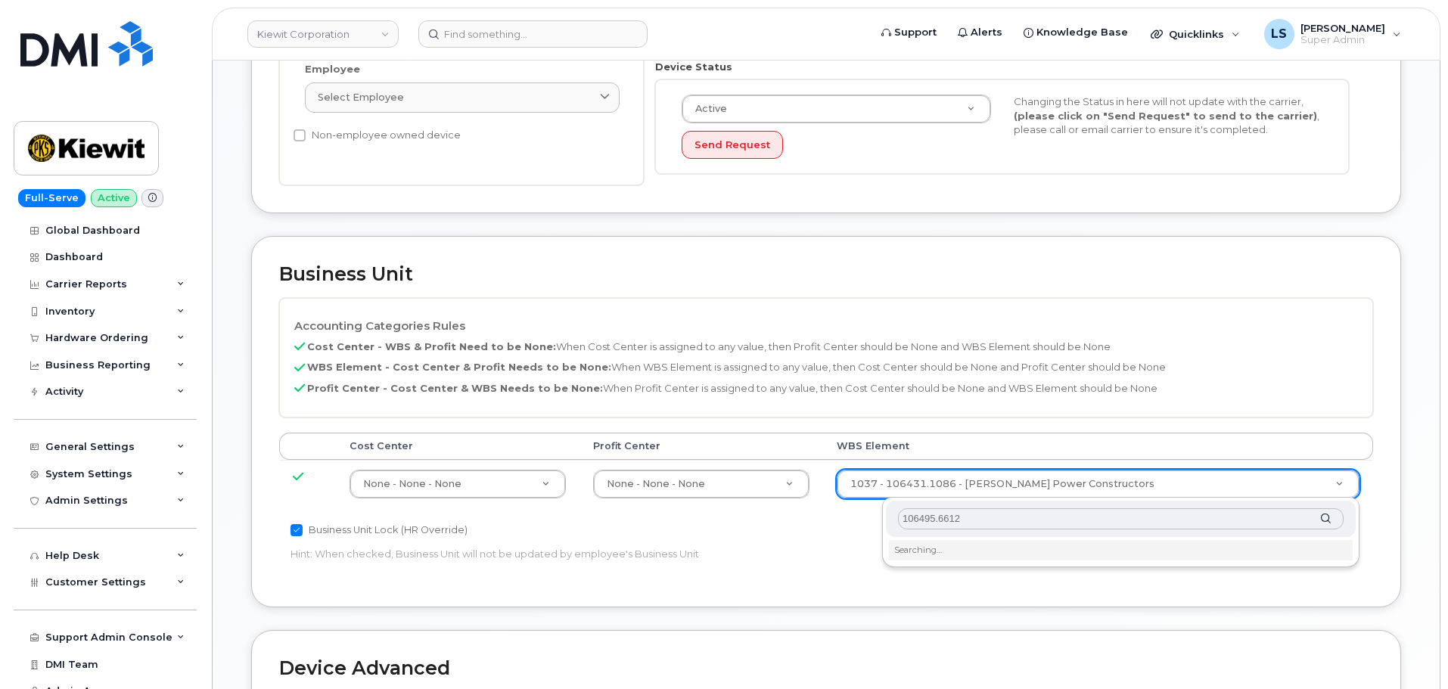
scroll to position [605, 0]
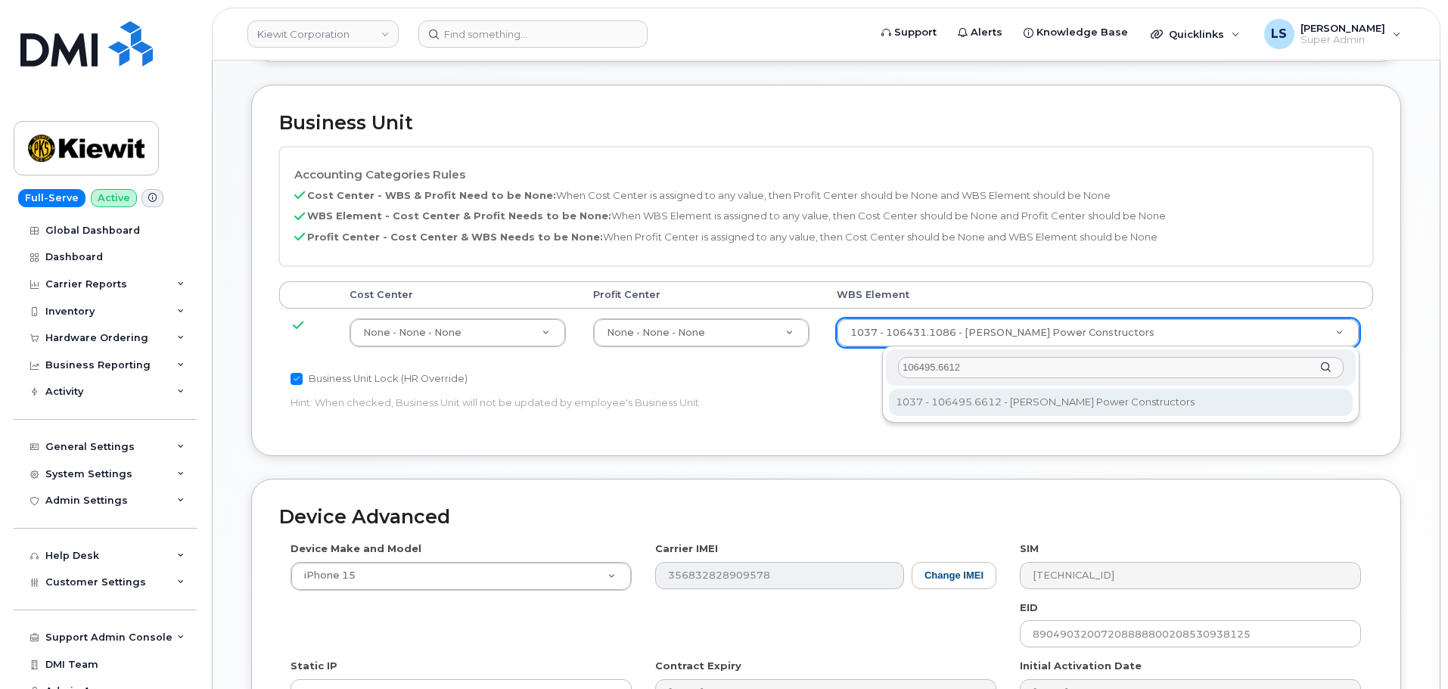
type input "106495.6612"
type input "35834206"
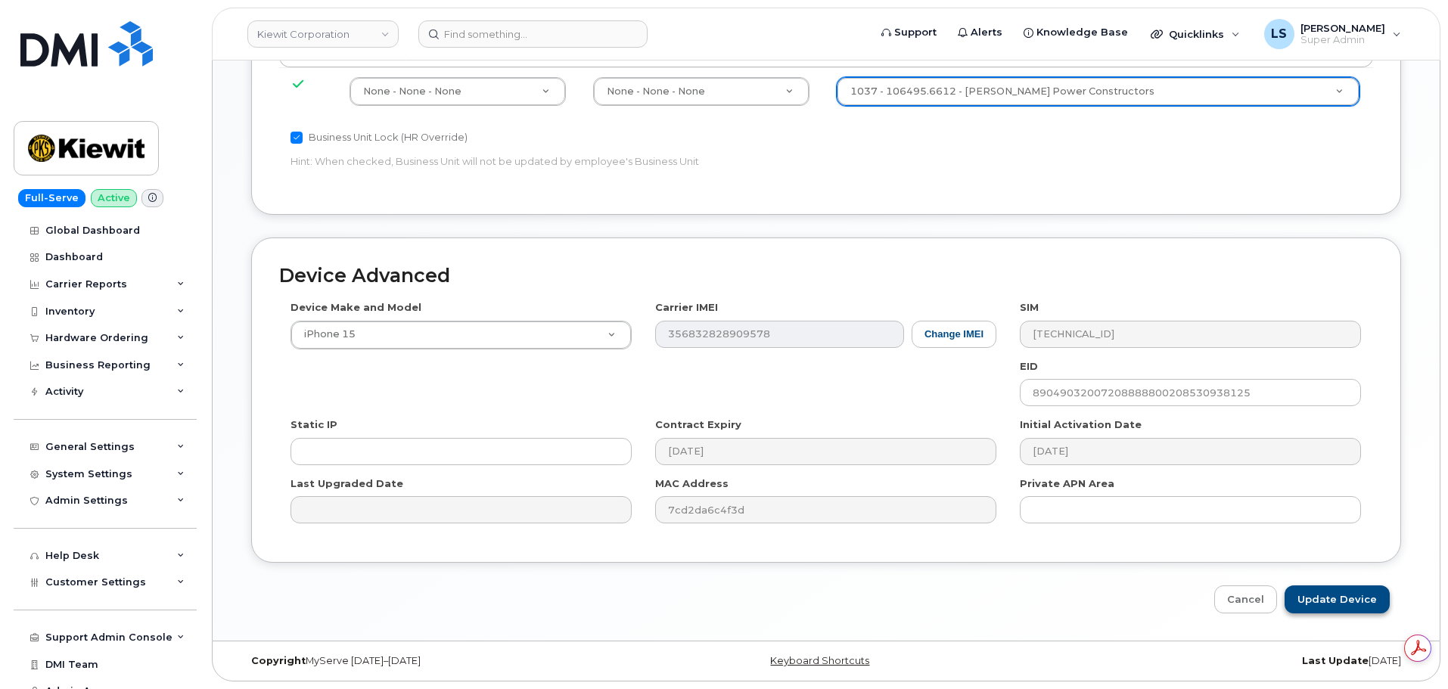
scroll to position [0, 0]
click at [1308, 601] on input "Update Device" at bounding box center [1337, 600] width 105 height 28
type input "Saving..."
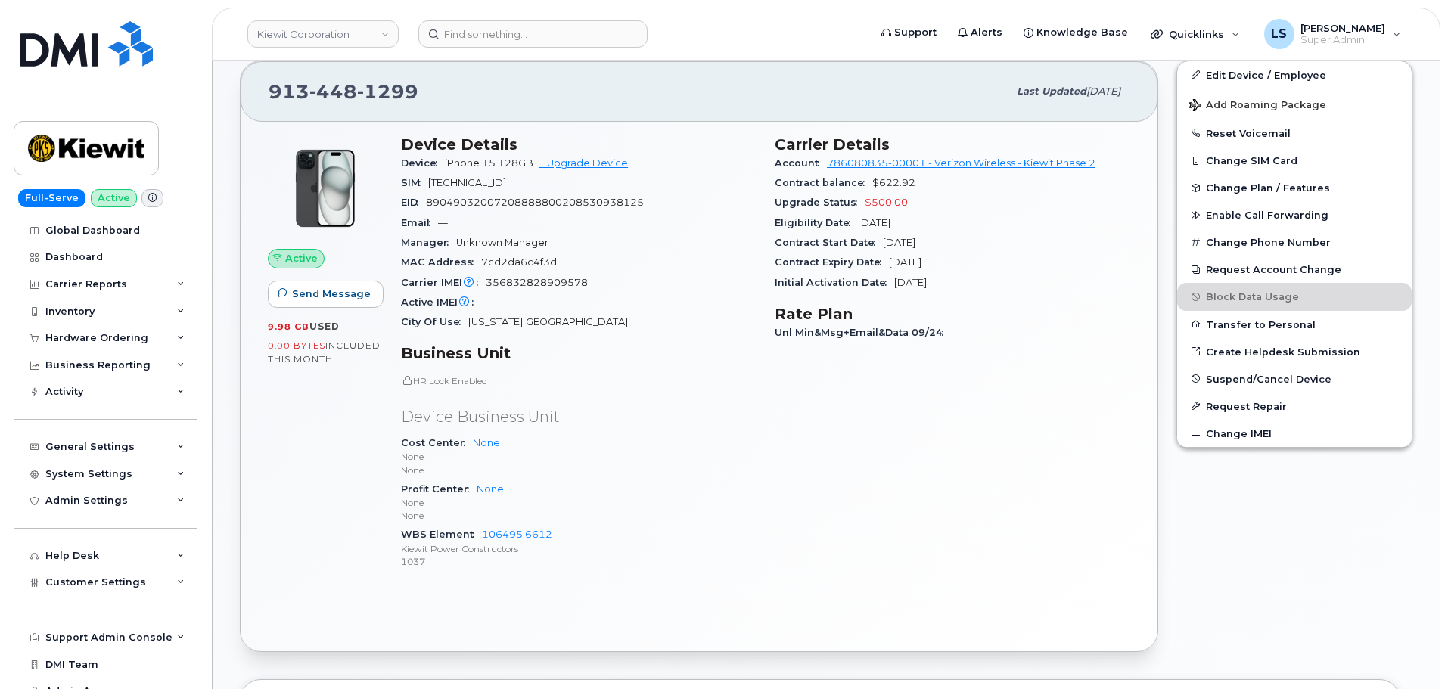
scroll to position [454, 0]
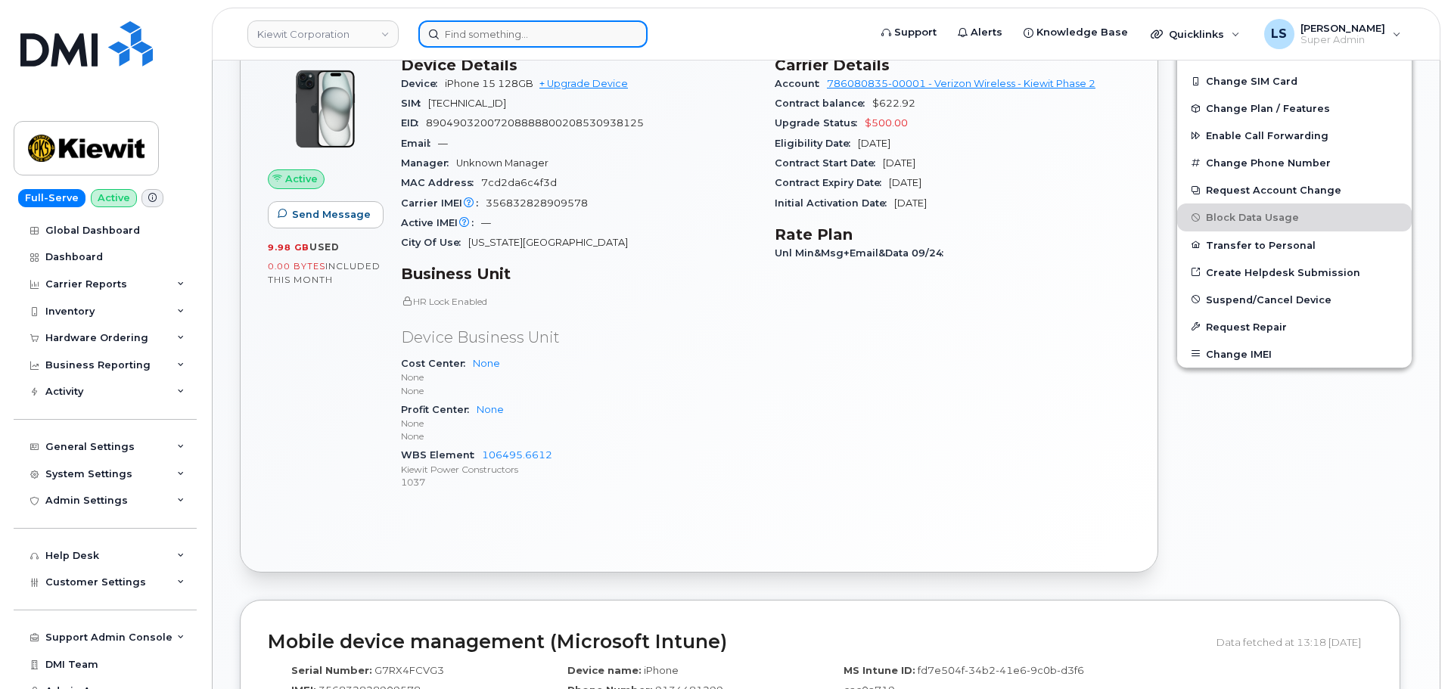
click at [605, 27] on input at bounding box center [532, 33] width 229 height 27
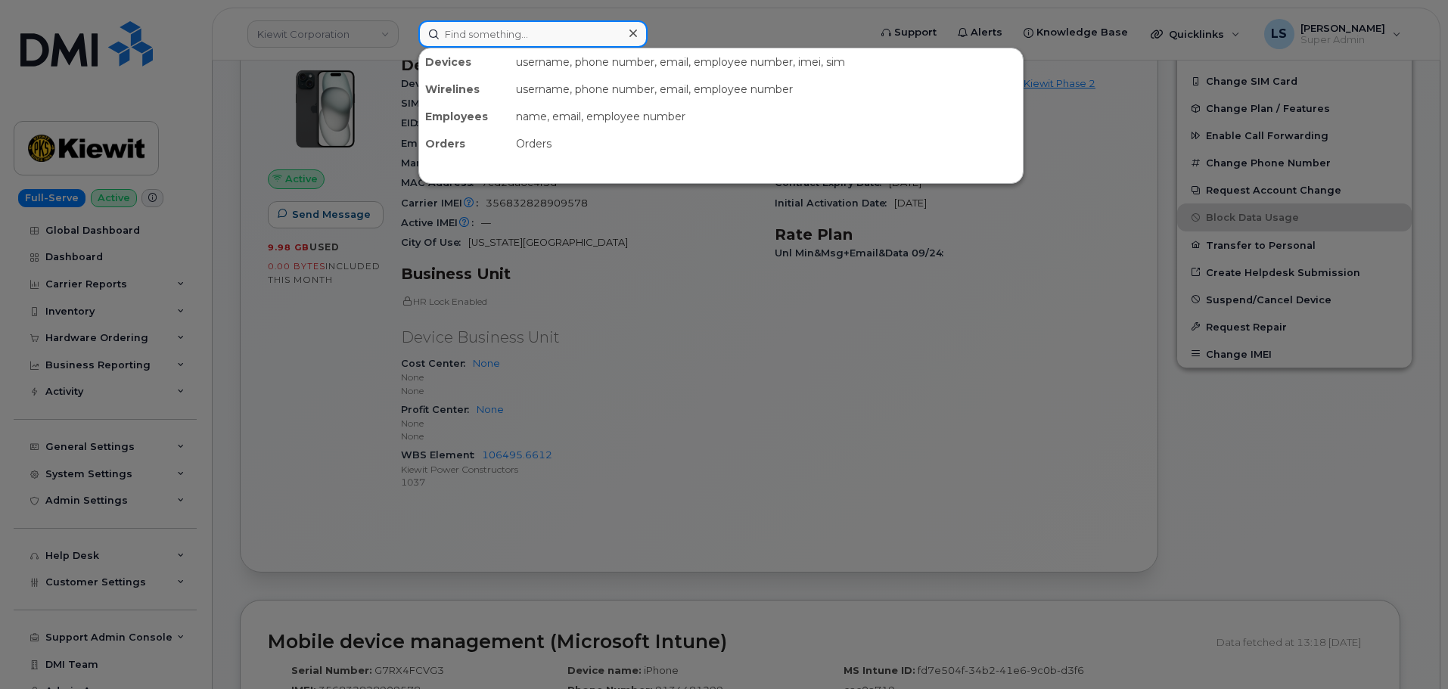
paste input "[PERSON_NAME][EMAIL_ADDRESS][PERSON_NAME][PERSON_NAME][DOMAIN_NAME]"
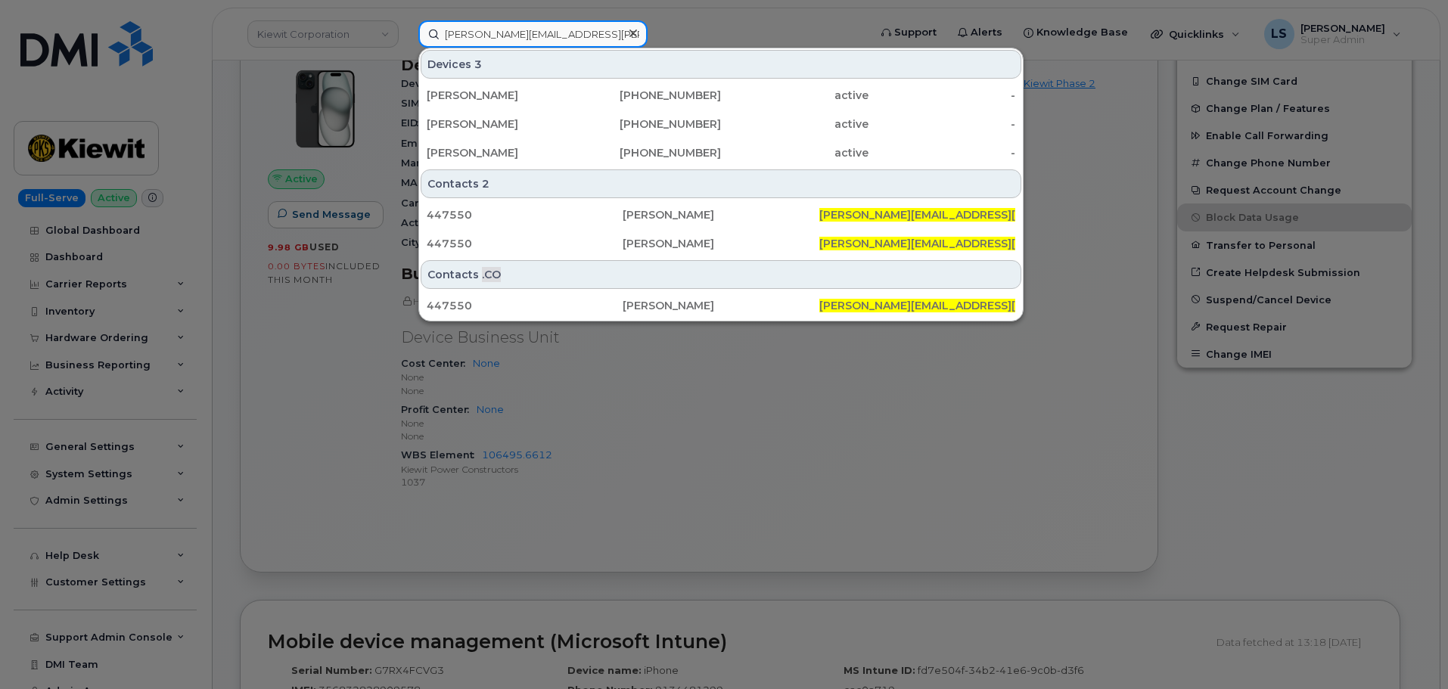
type input "[PERSON_NAME][EMAIL_ADDRESS][PERSON_NAME][PERSON_NAME][DOMAIN_NAME]"
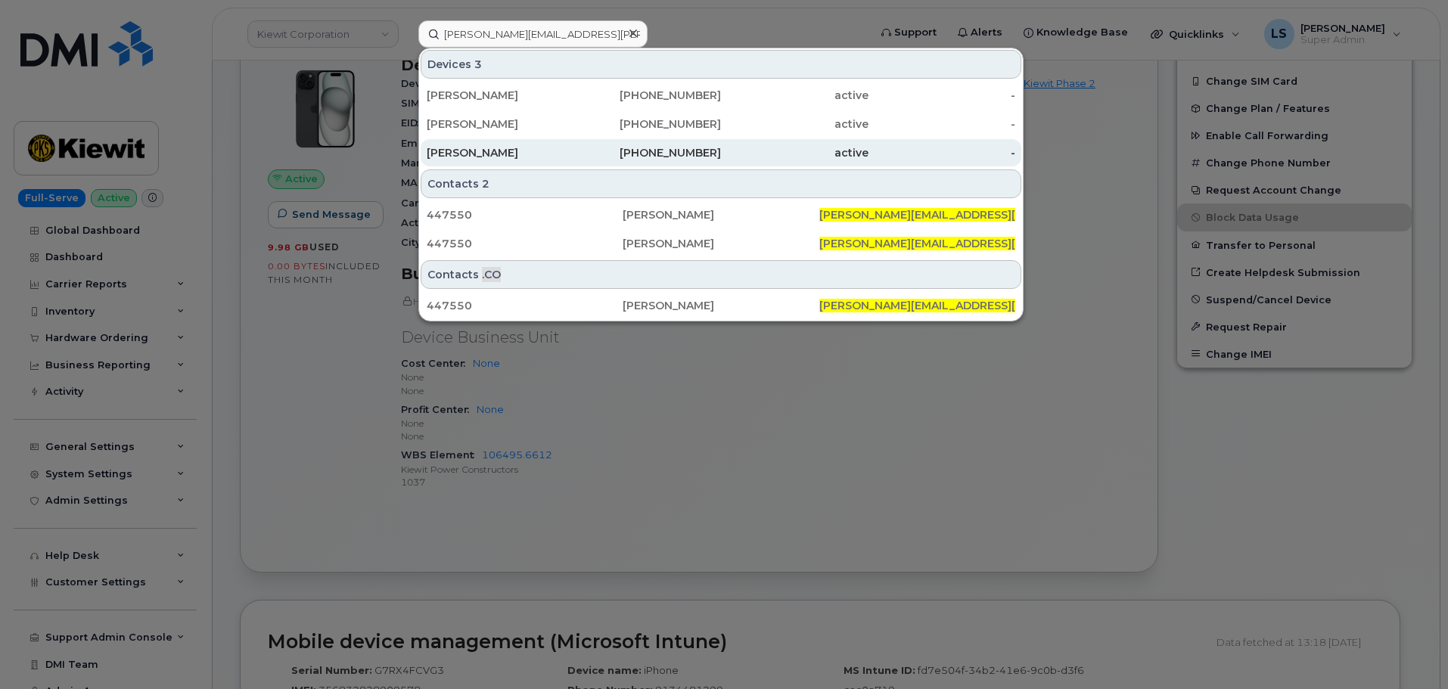
drag, startPoint x: 525, startPoint y: 157, endPoint x: 519, endPoint y: 147, distance: 11.6
click at [525, 157] on div "[PERSON_NAME]" at bounding box center [501, 152] width 148 height 15
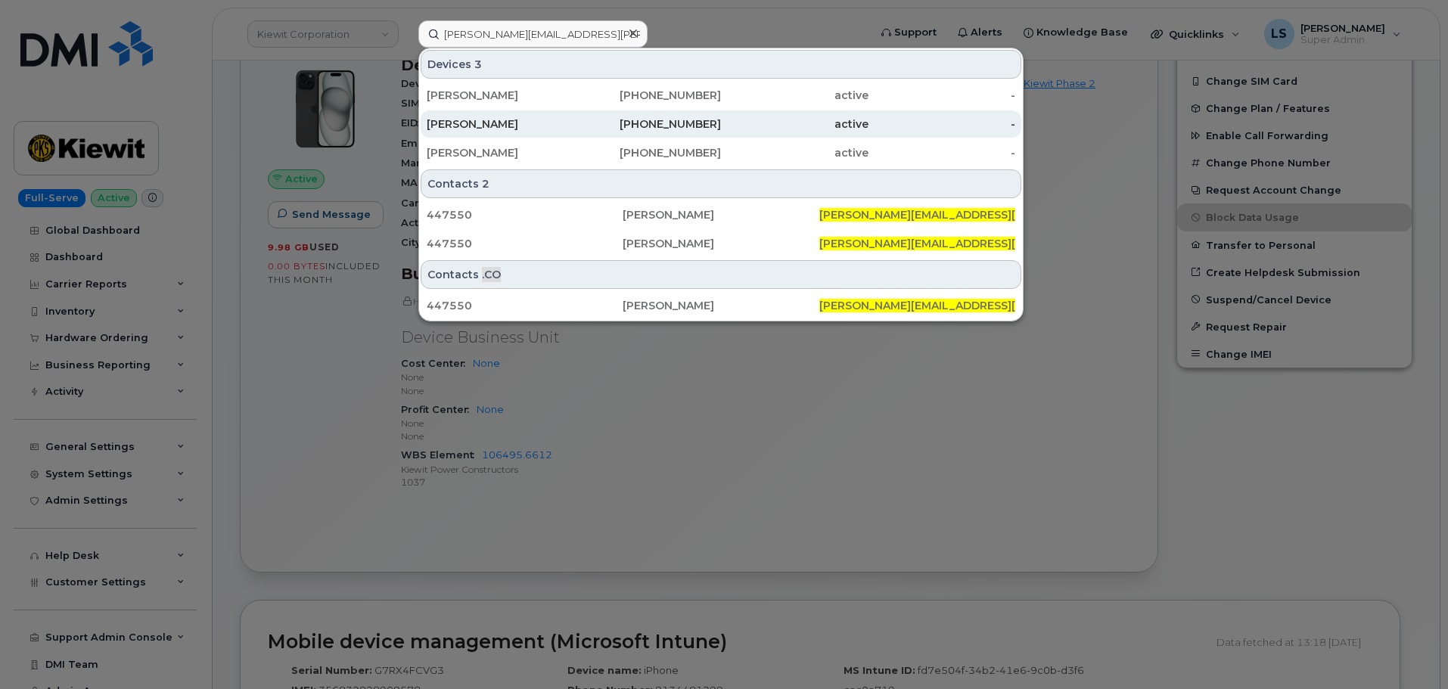
click at [505, 128] on div "[PERSON_NAME]" at bounding box center [501, 124] width 148 height 15
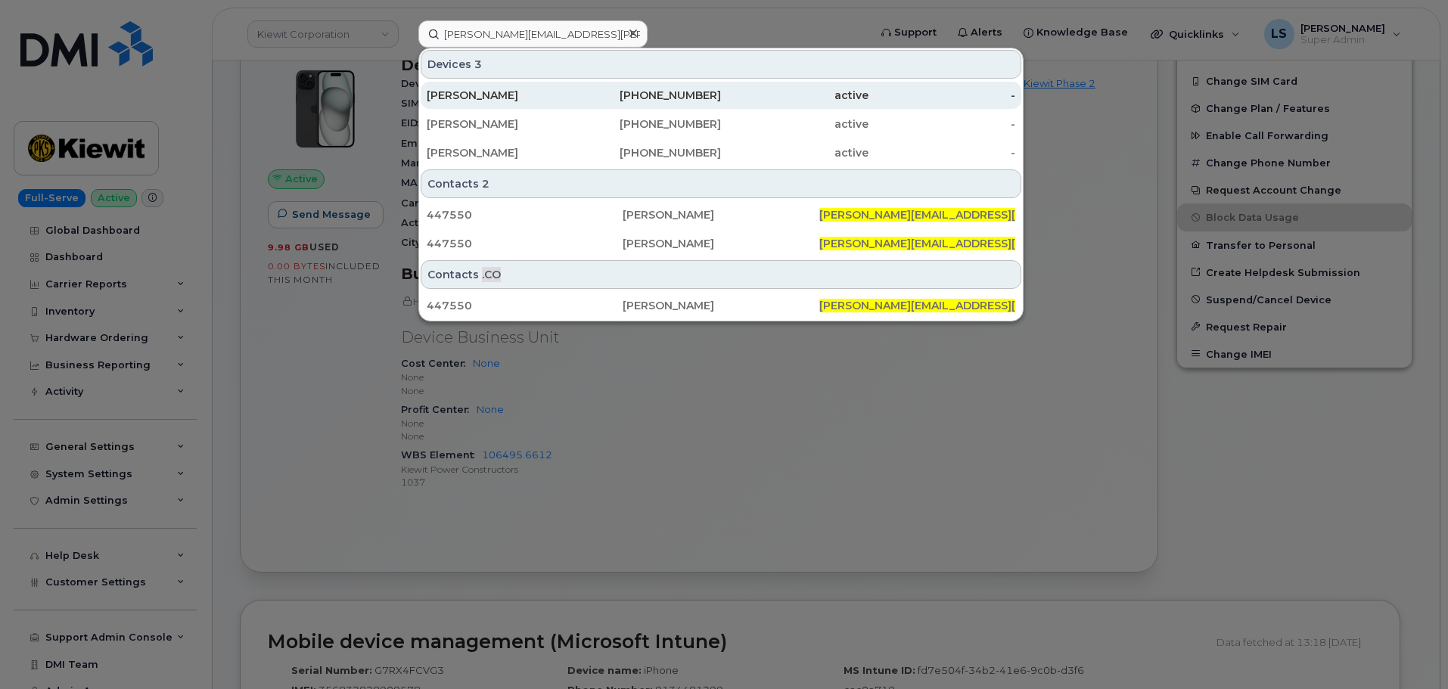
click at [516, 90] on div "GARRETT LARSON" at bounding box center [501, 95] width 148 height 15
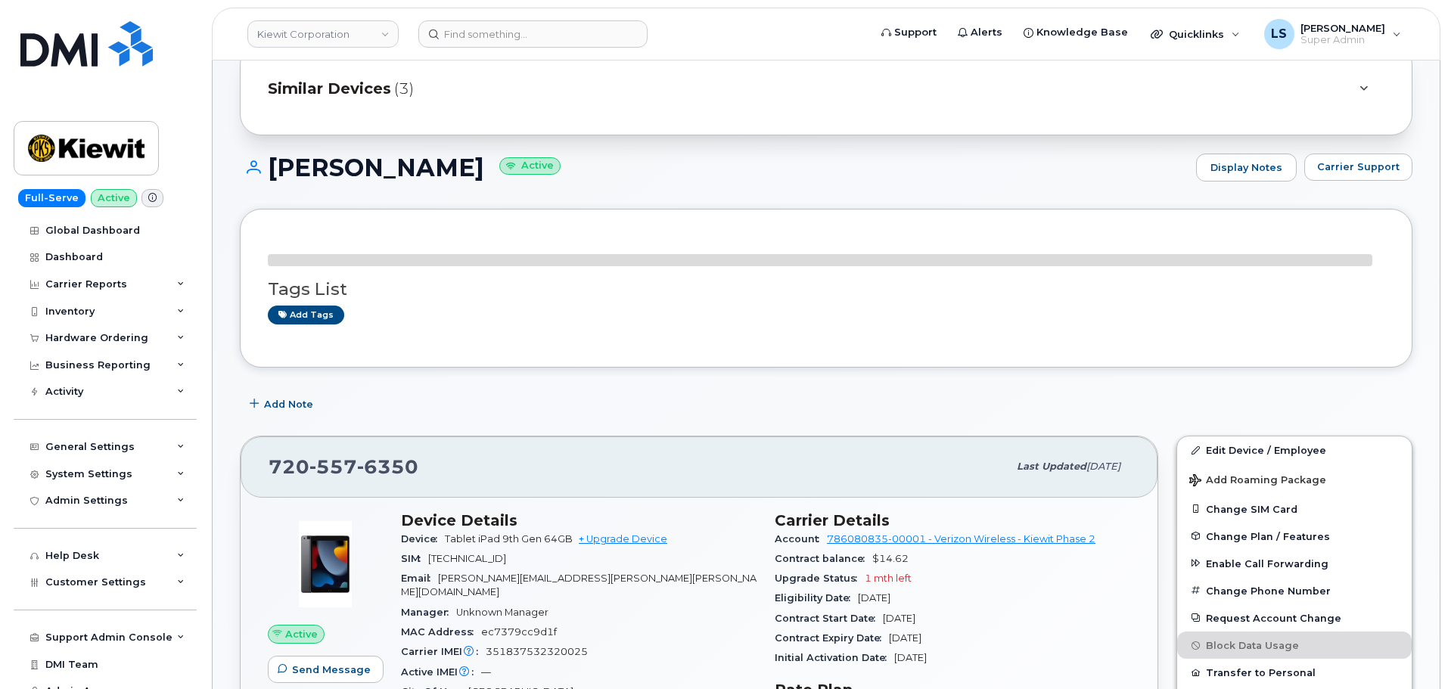
scroll to position [151, 0]
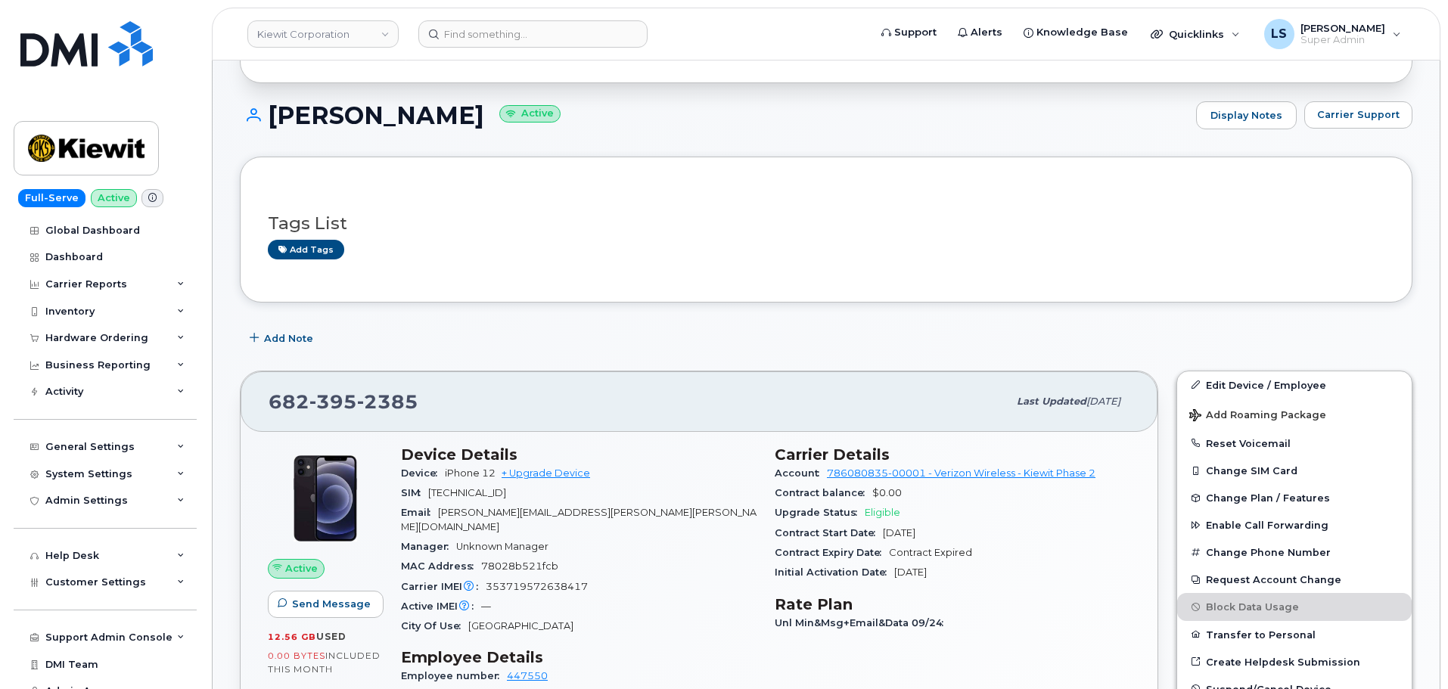
scroll to position [303, 0]
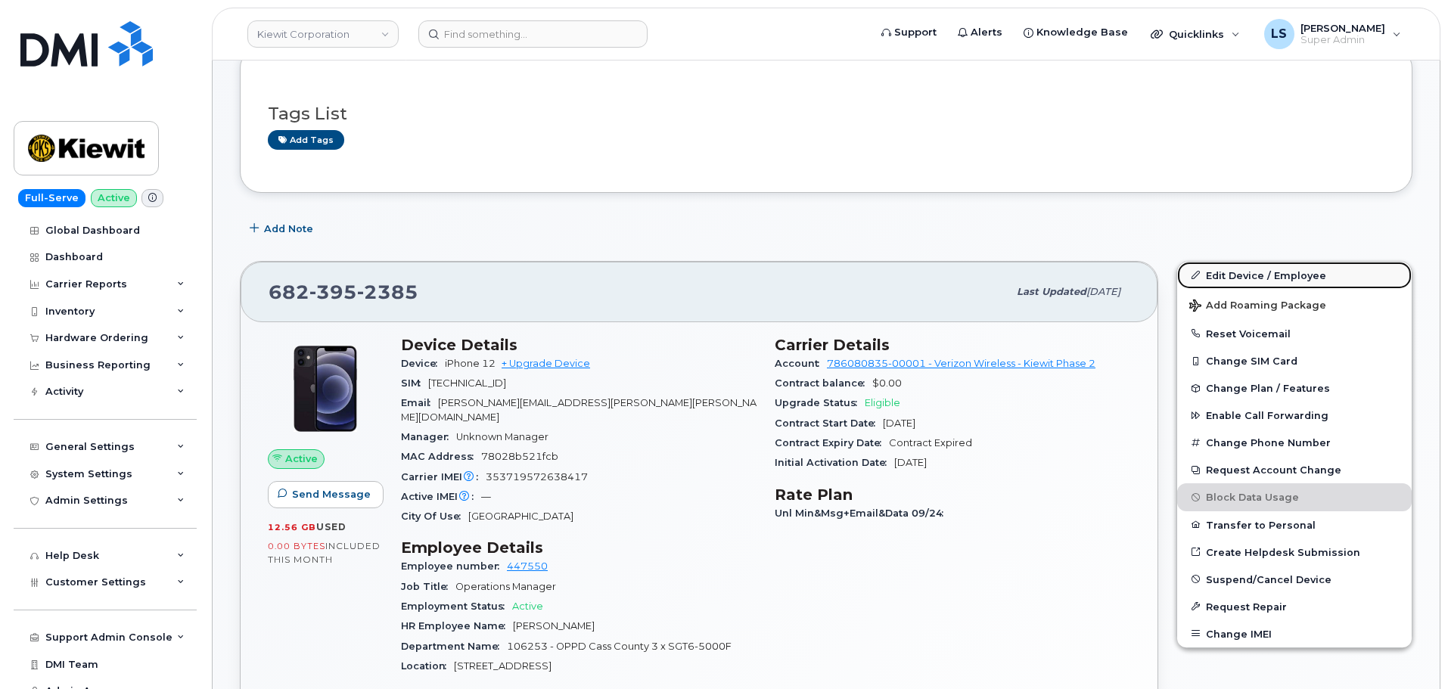
click at [1327, 275] on link "Edit Device / Employee" at bounding box center [1294, 275] width 235 height 27
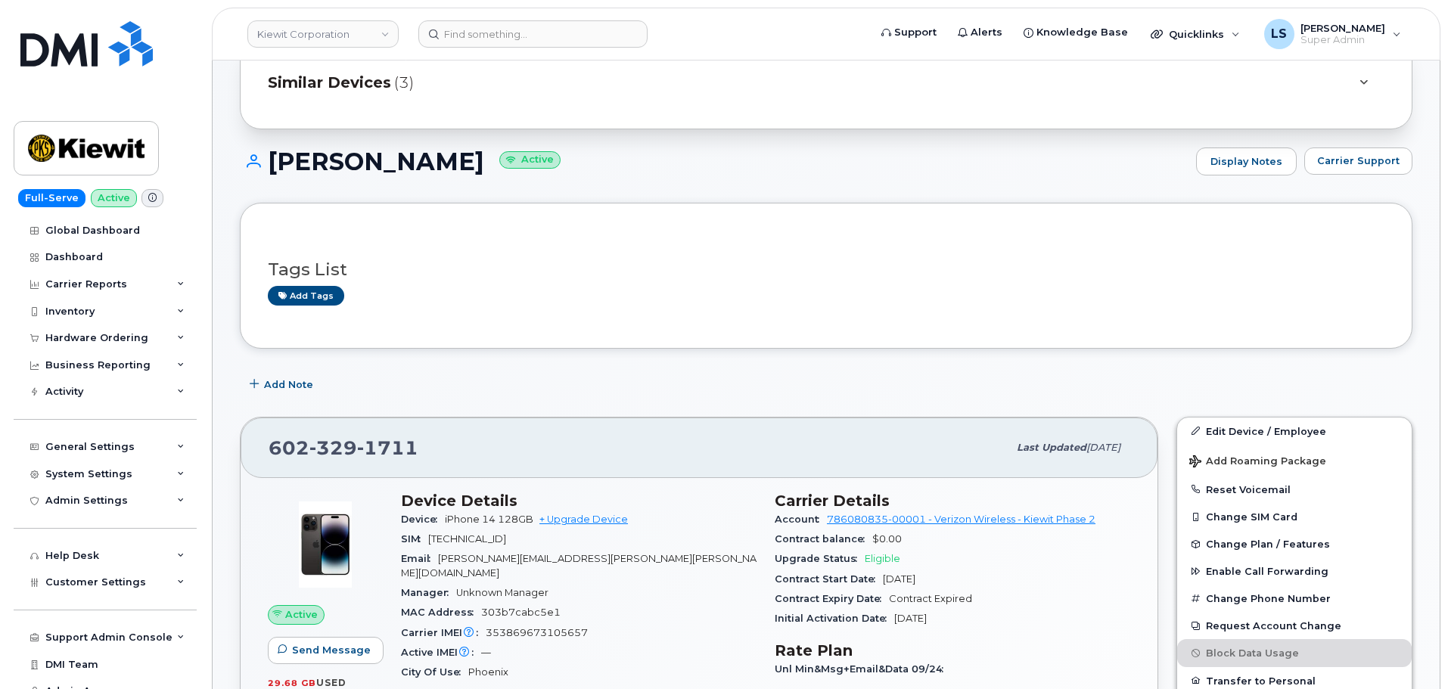
scroll to position [303, 0]
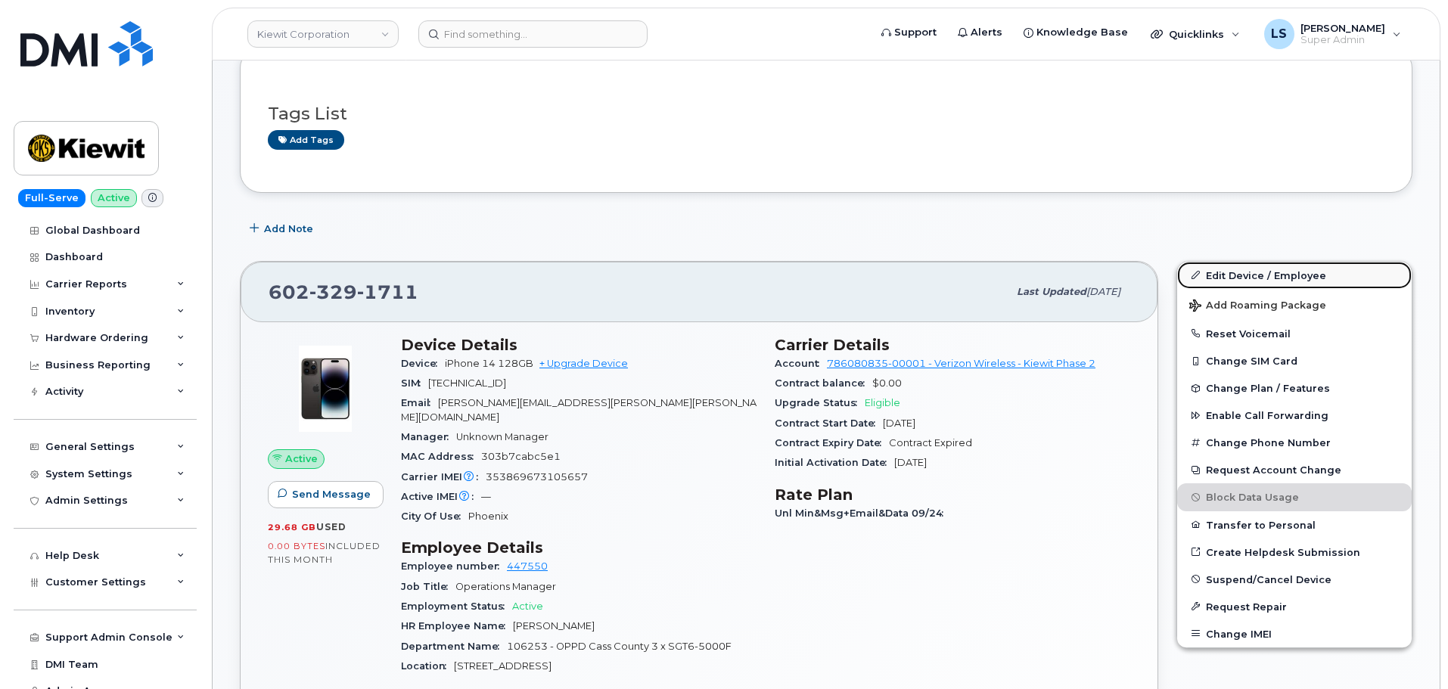
click at [1255, 283] on link "Edit Device / Employee" at bounding box center [1294, 275] width 235 height 27
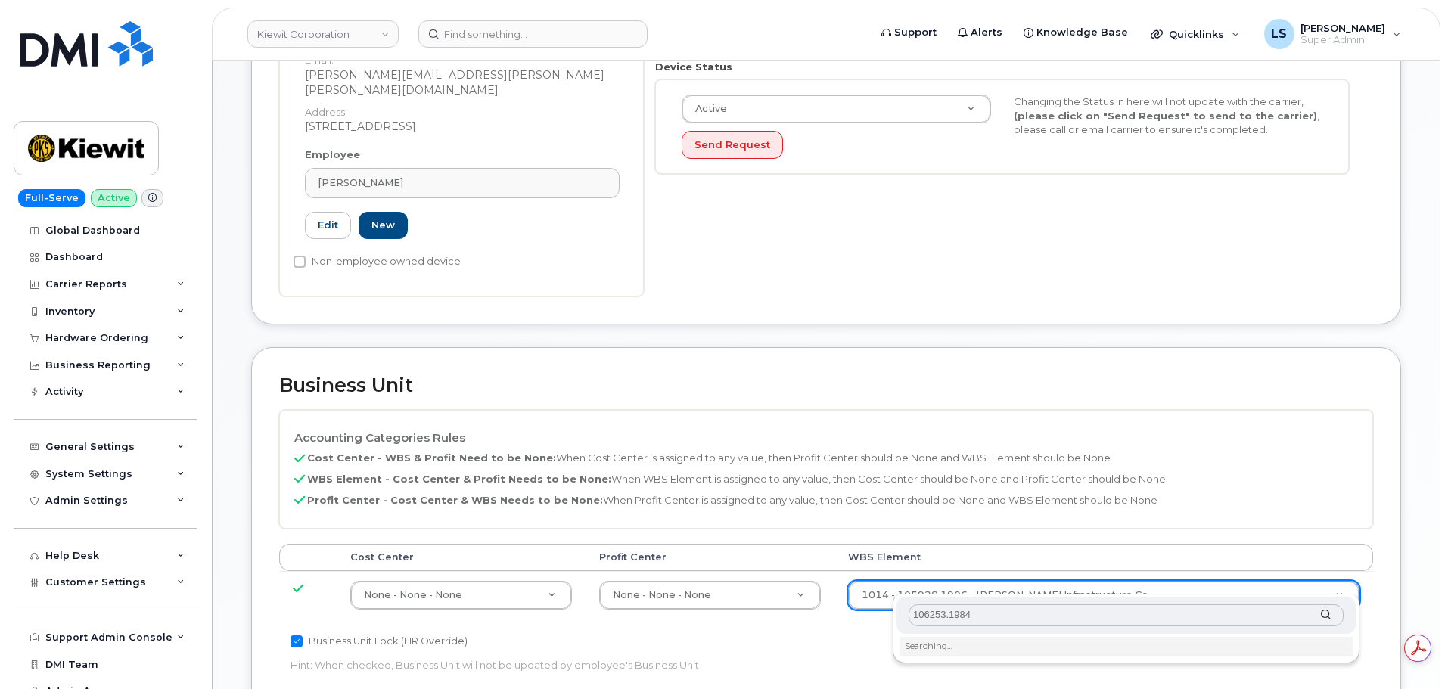
scroll to position [605, 0]
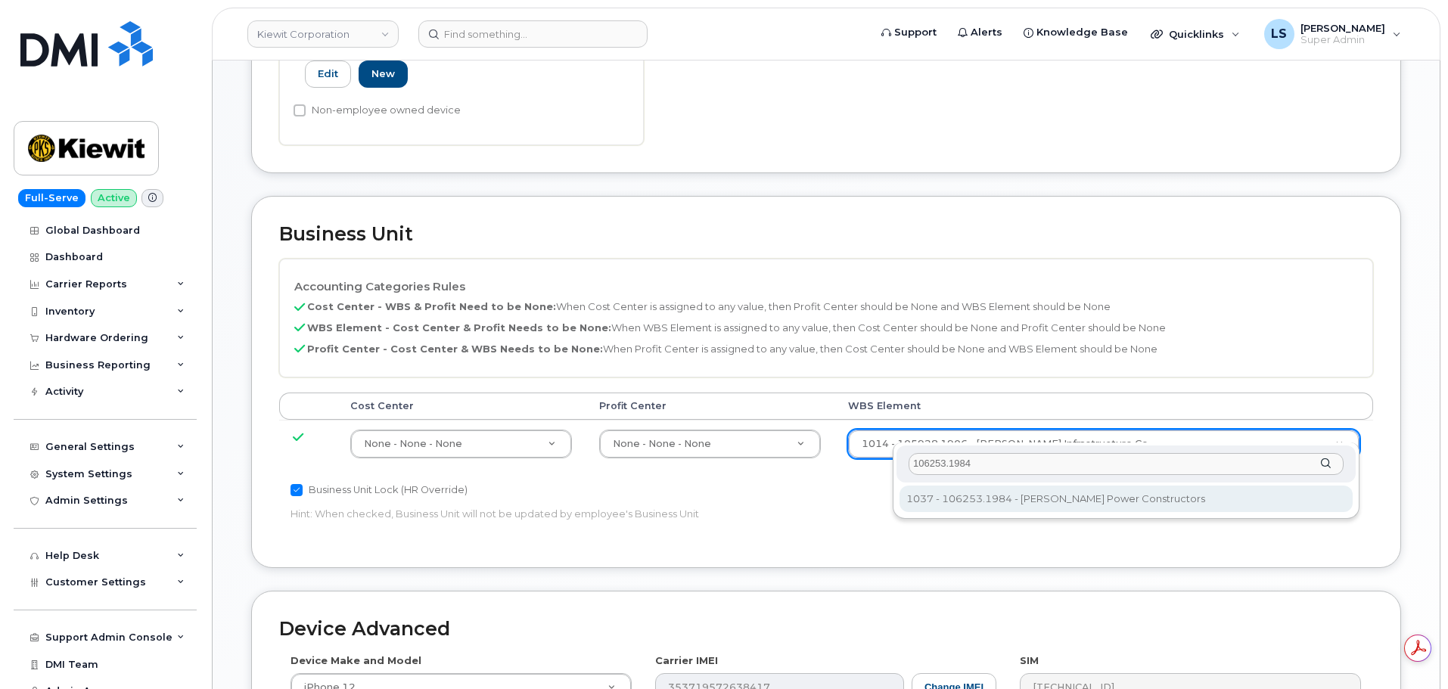
type input "106253.1984"
type input "34121115"
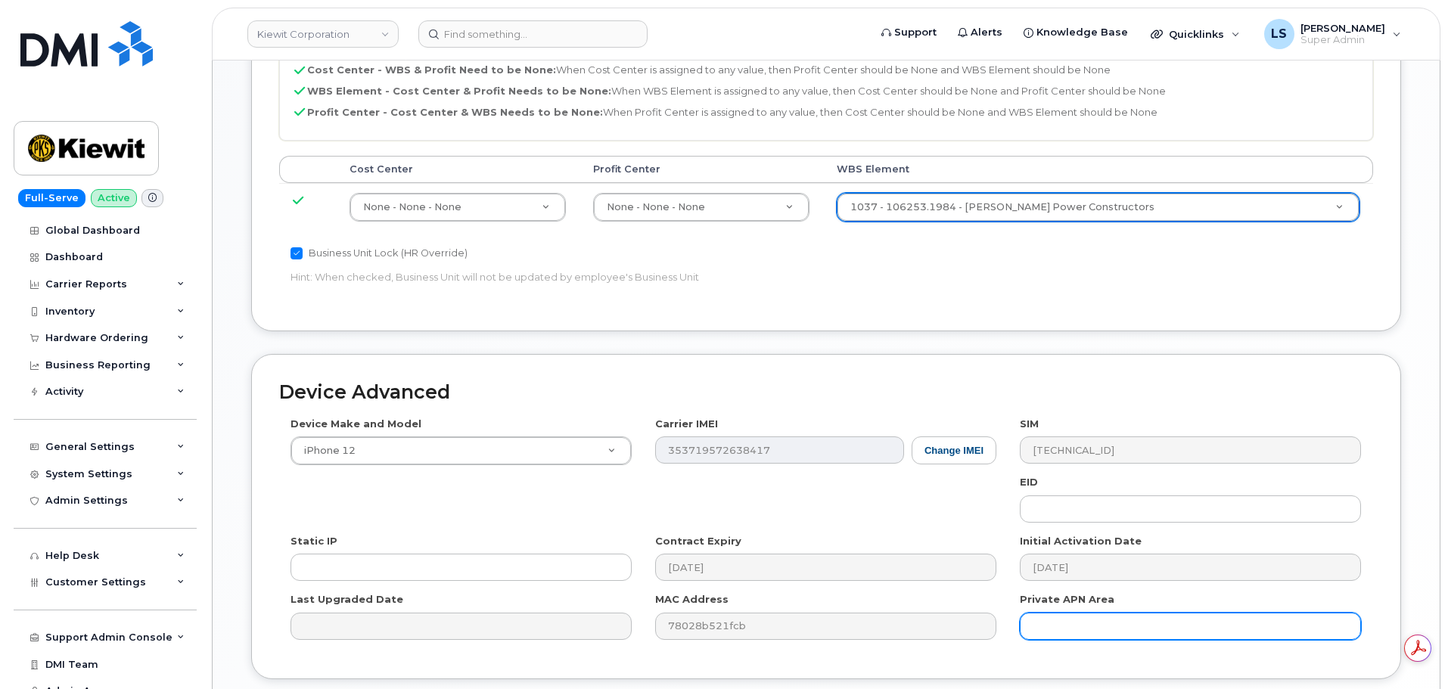
scroll to position [944, 0]
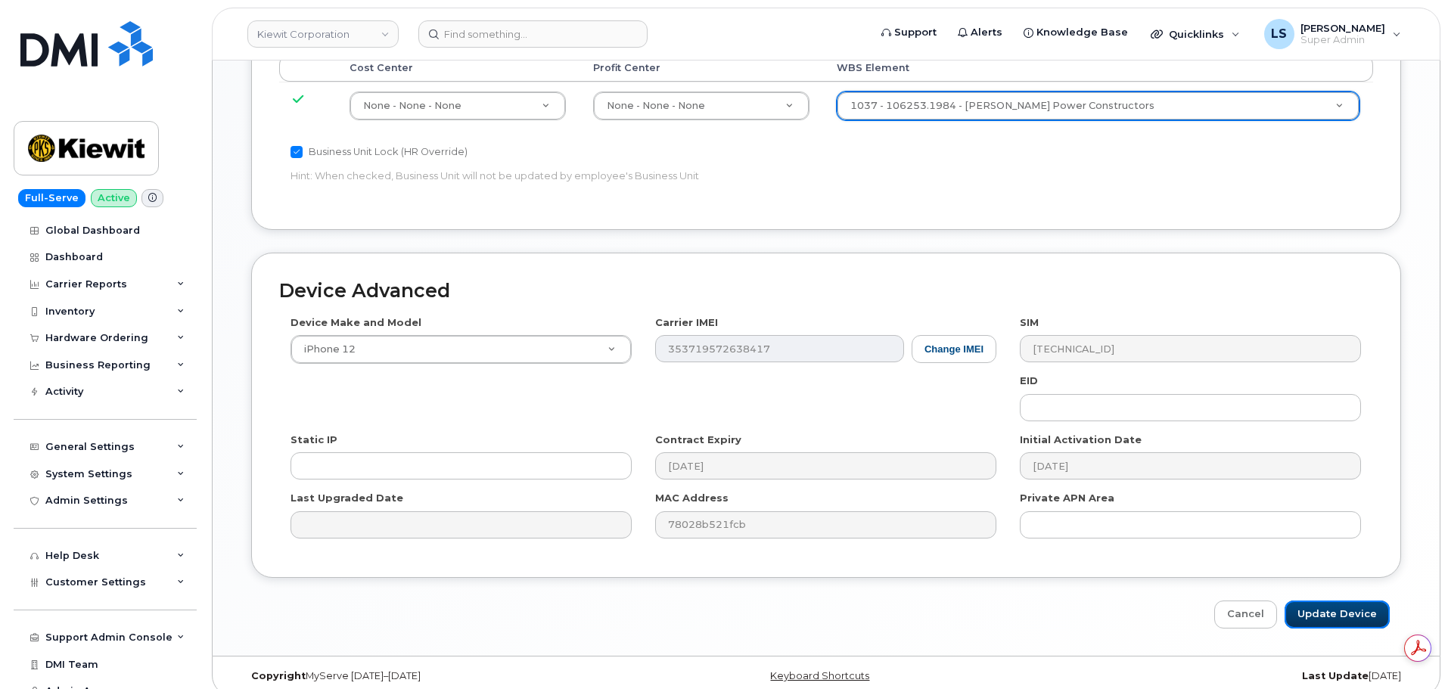
click at [1320, 601] on input "Update Device" at bounding box center [1337, 615] width 105 height 28
type input "Saving..."
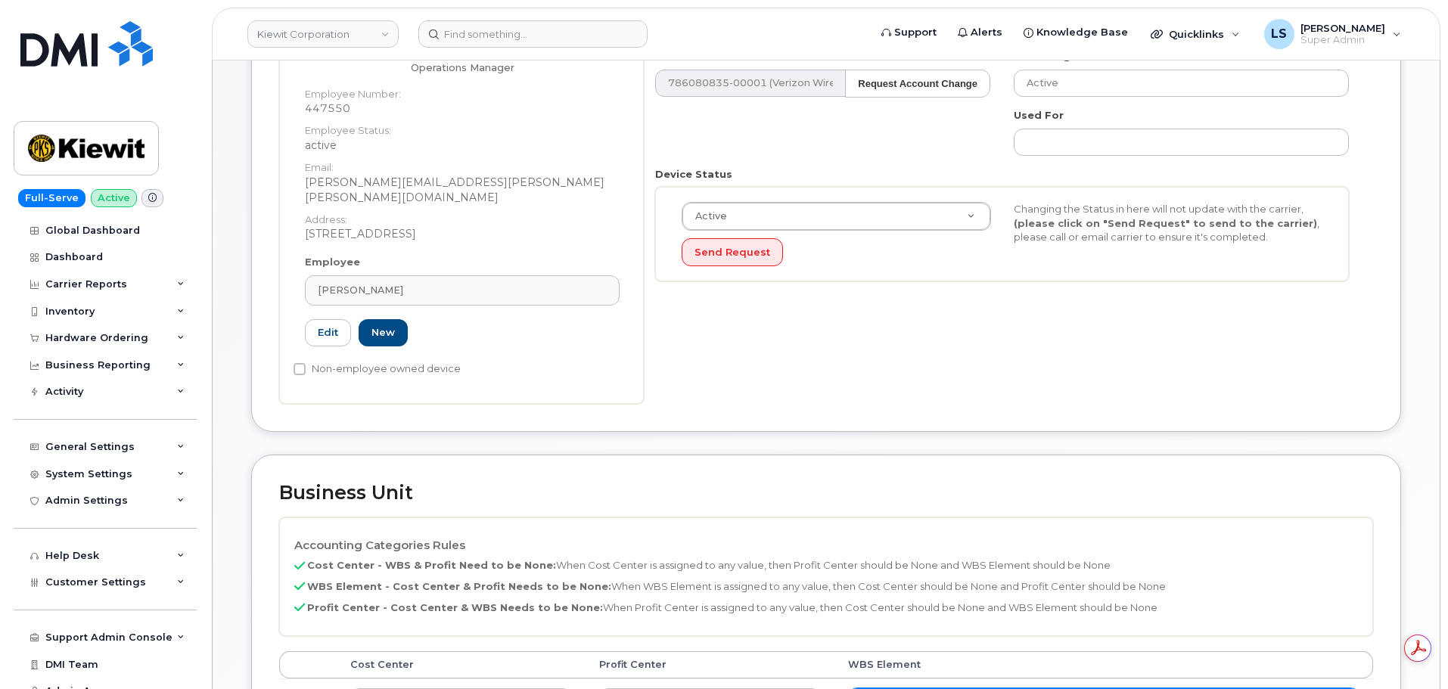
scroll to position [530, 0]
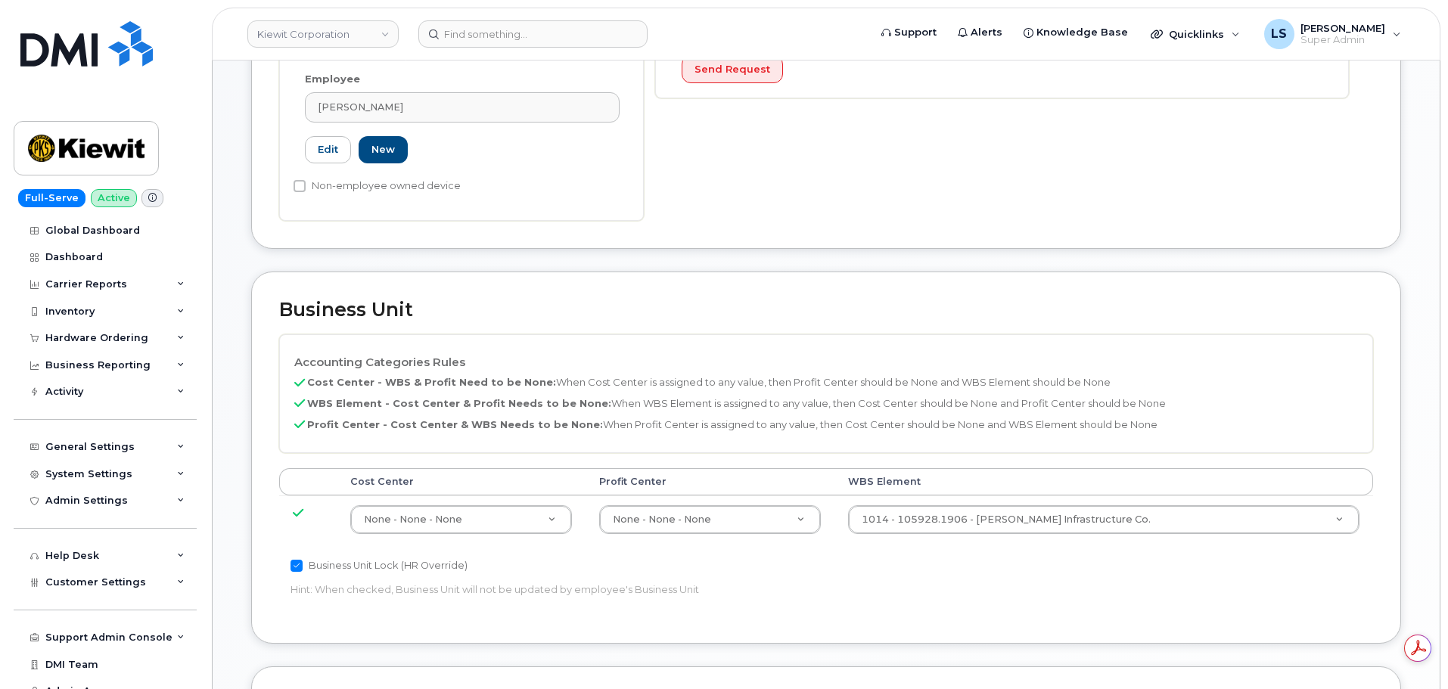
click at [1092, 496] on td "1014 - 105928.1906 - Kiewit Infrastructure Co. 33494443" at bounding box center [1104, 520] width 539 height 48
click at [1089, 496] on td "1014 - 105928.1906 - Kiewit Infrastructure Co. 33494443" at bounding box center [1104, 520] width 539 height 48
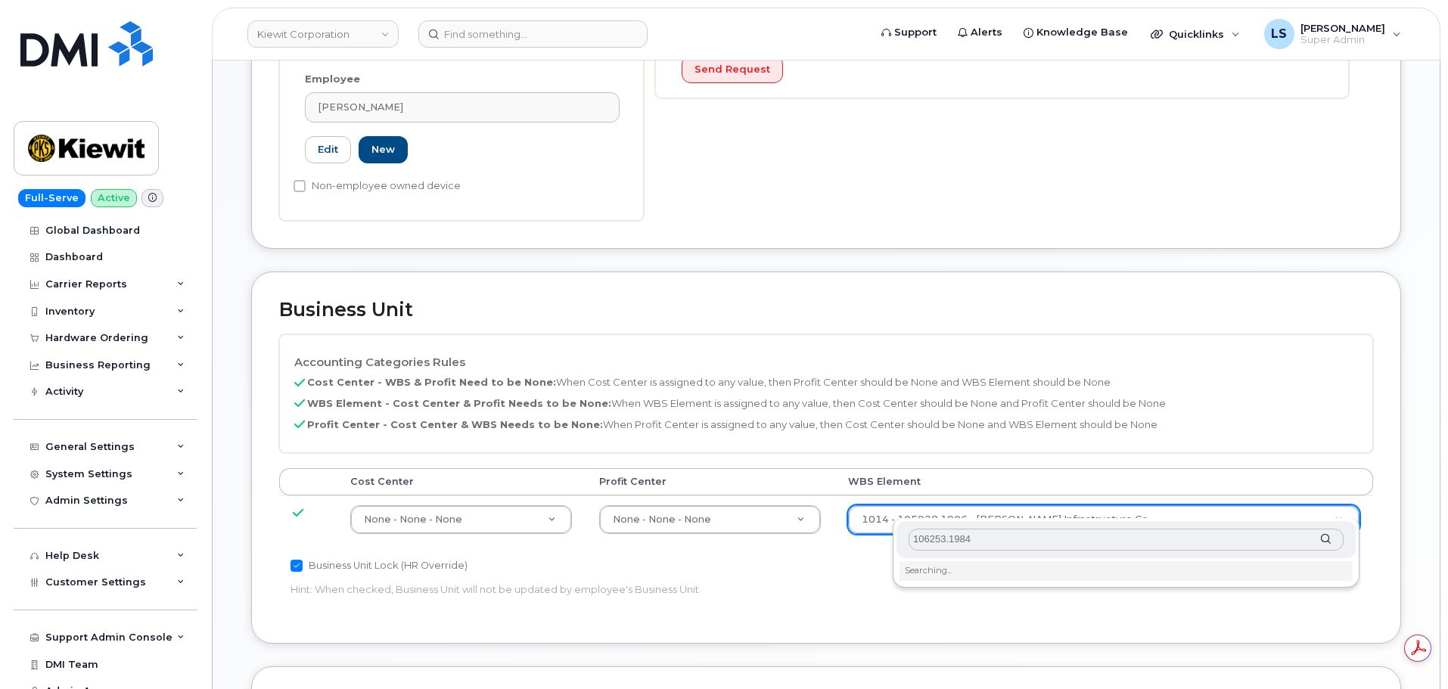
scroll to position [908, 0]
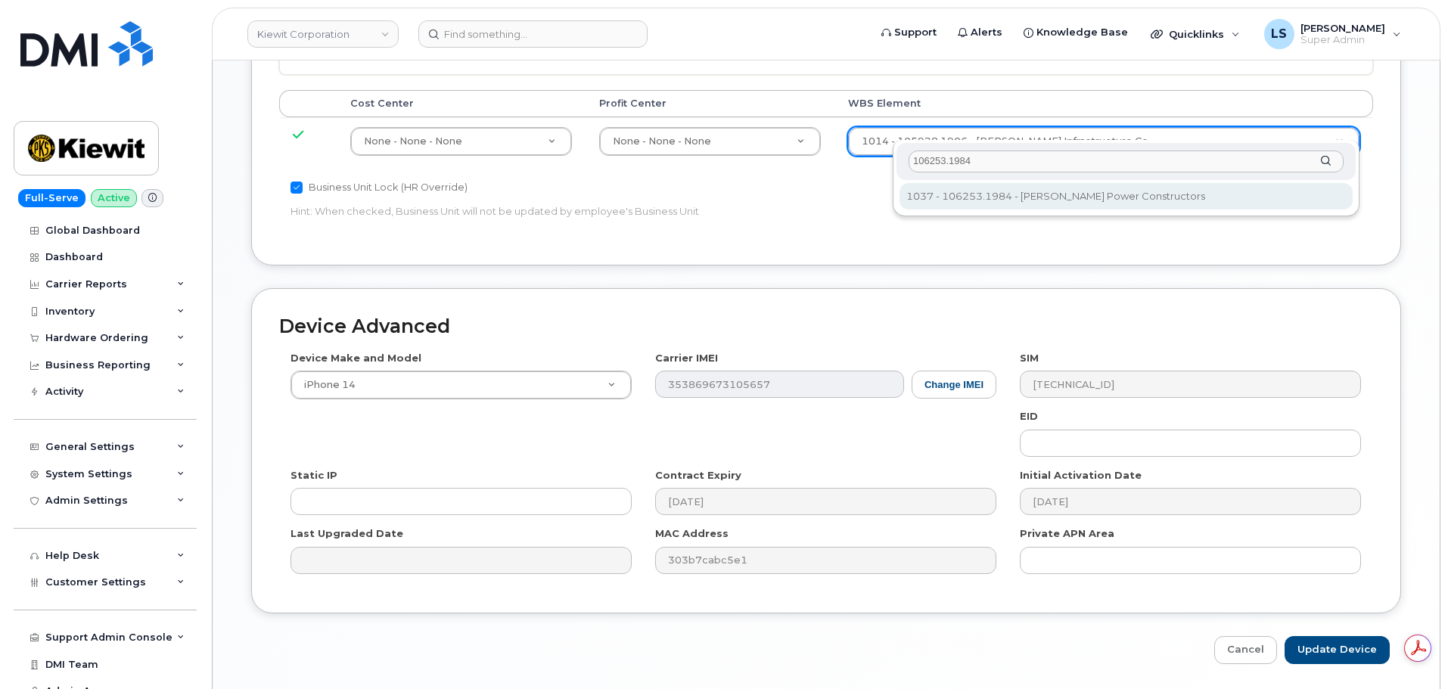
type input "106253.1984"
type input "34121115"
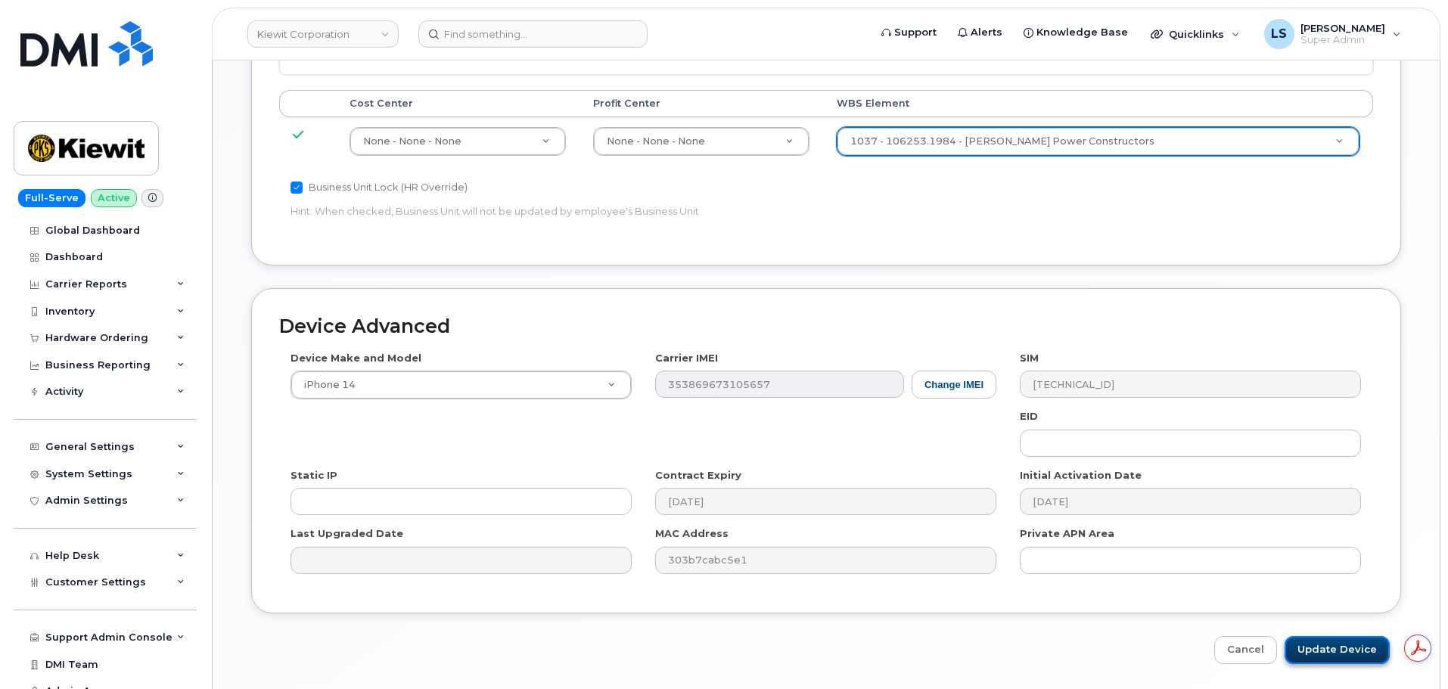
click at [1325, 636] on input "Update Device" at bounding box center [1337, 650] width 105 height 28
type input "Saving..."
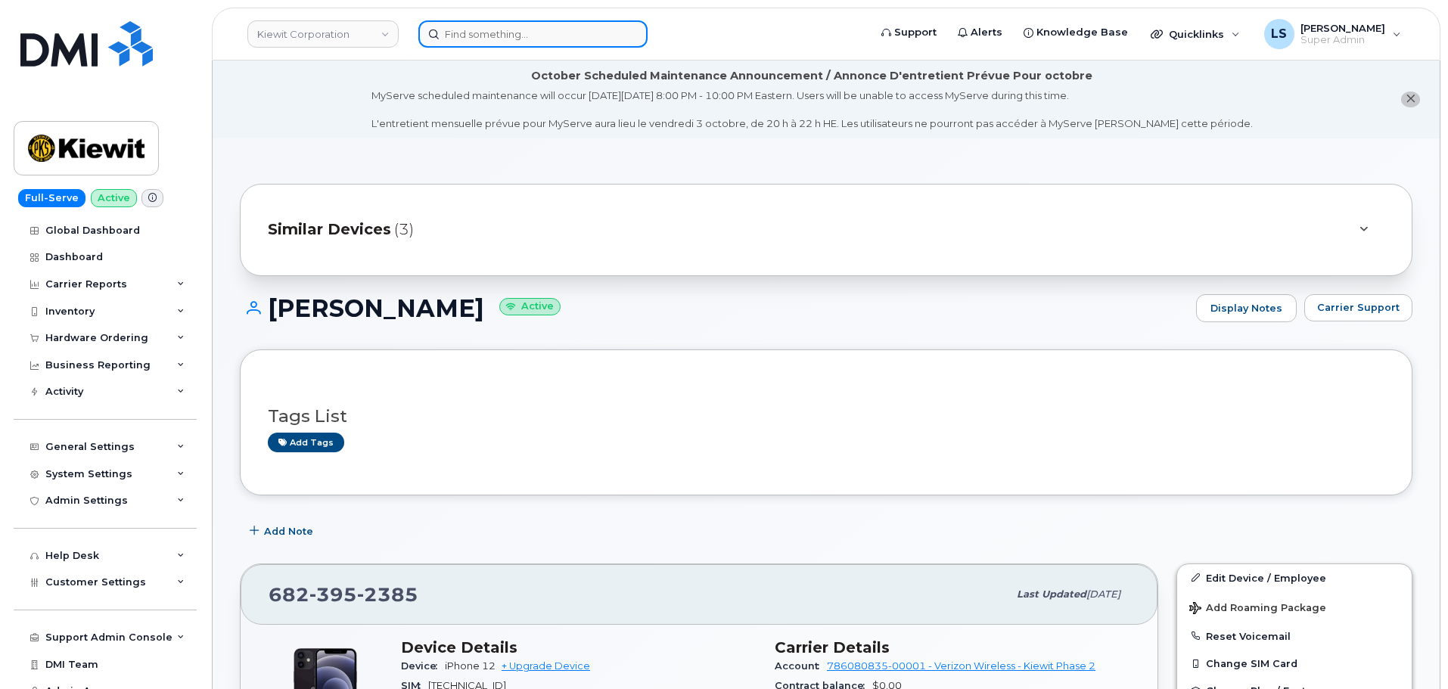
click at [477, 42] on input at bounding box center [532, 33] width 229 height 27
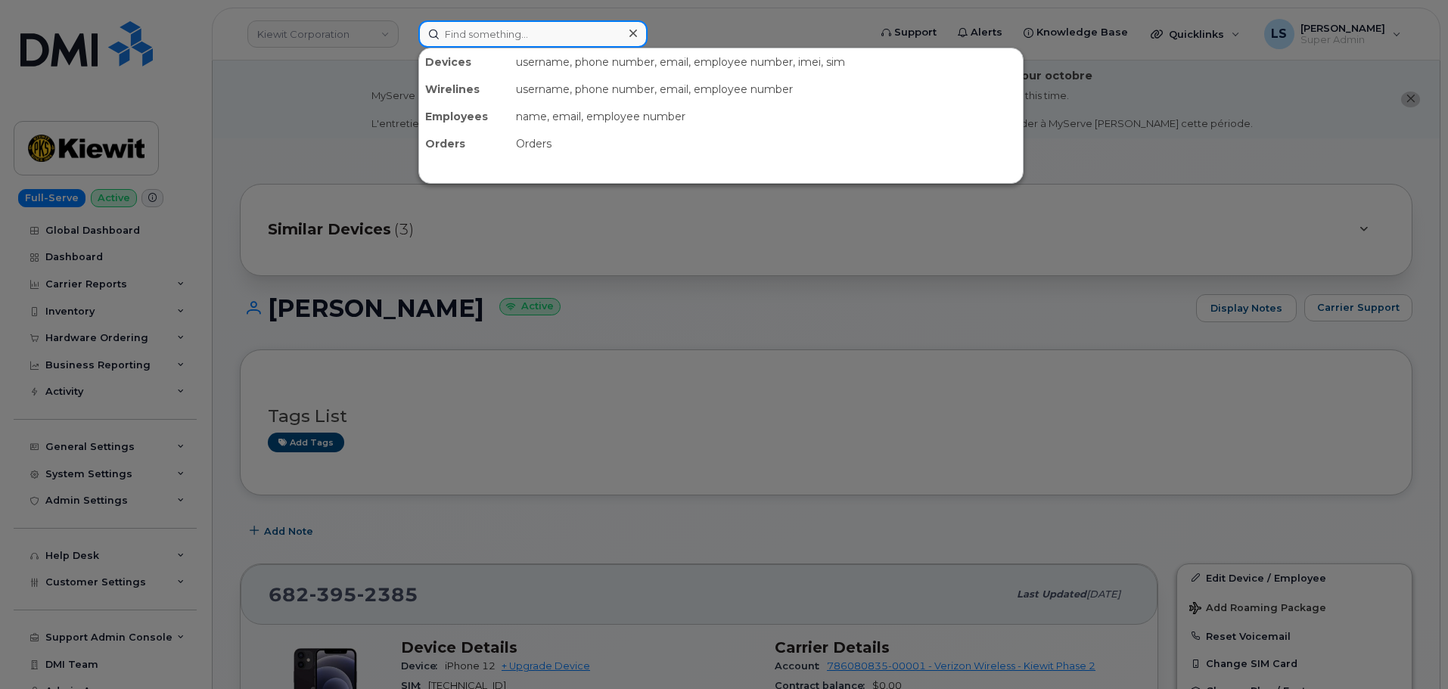
paste input "[PERSON_NAME][EMAIL_ADDRESS][PERSON_NAME][PERSON_NAME][DOMAIN_NAME]"
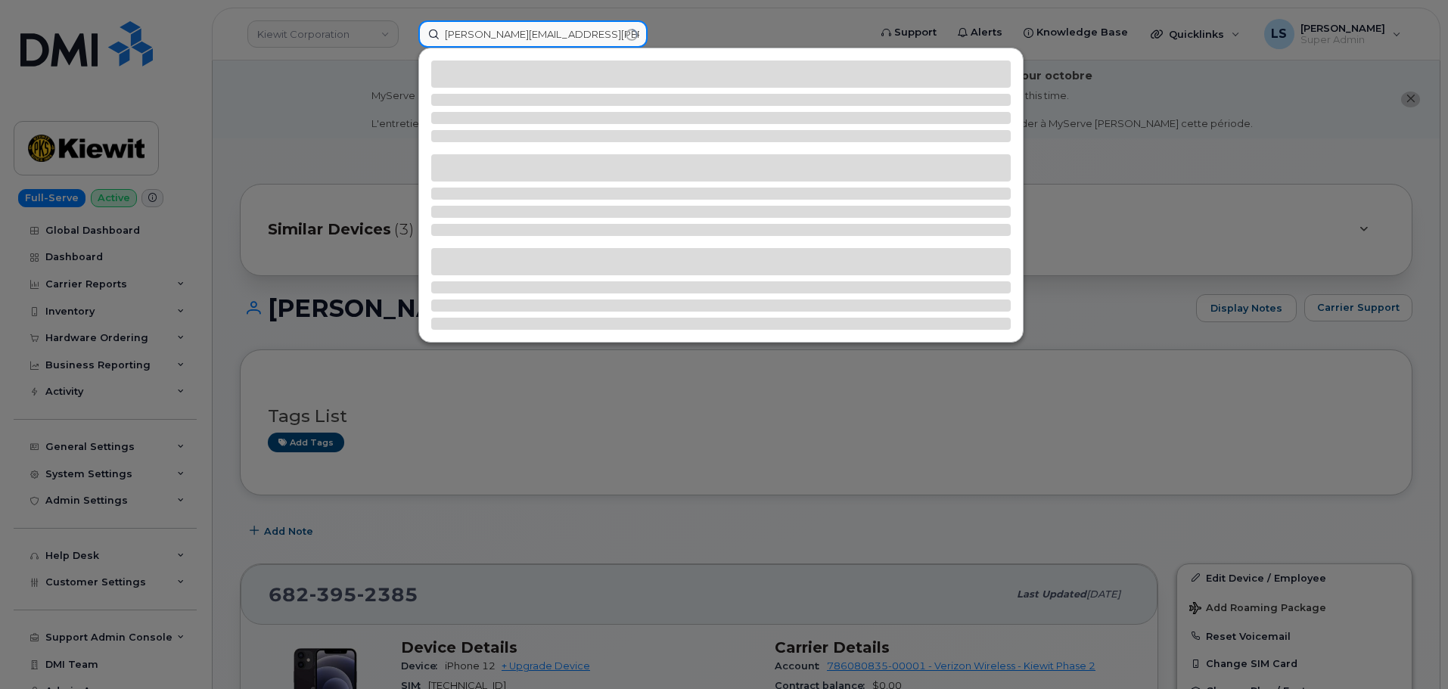
type input "[PERSON_NAME][EMAIL_ADDRESS][PERSON_NAME][PERSON_NAME][DOMAIN_NAME]"
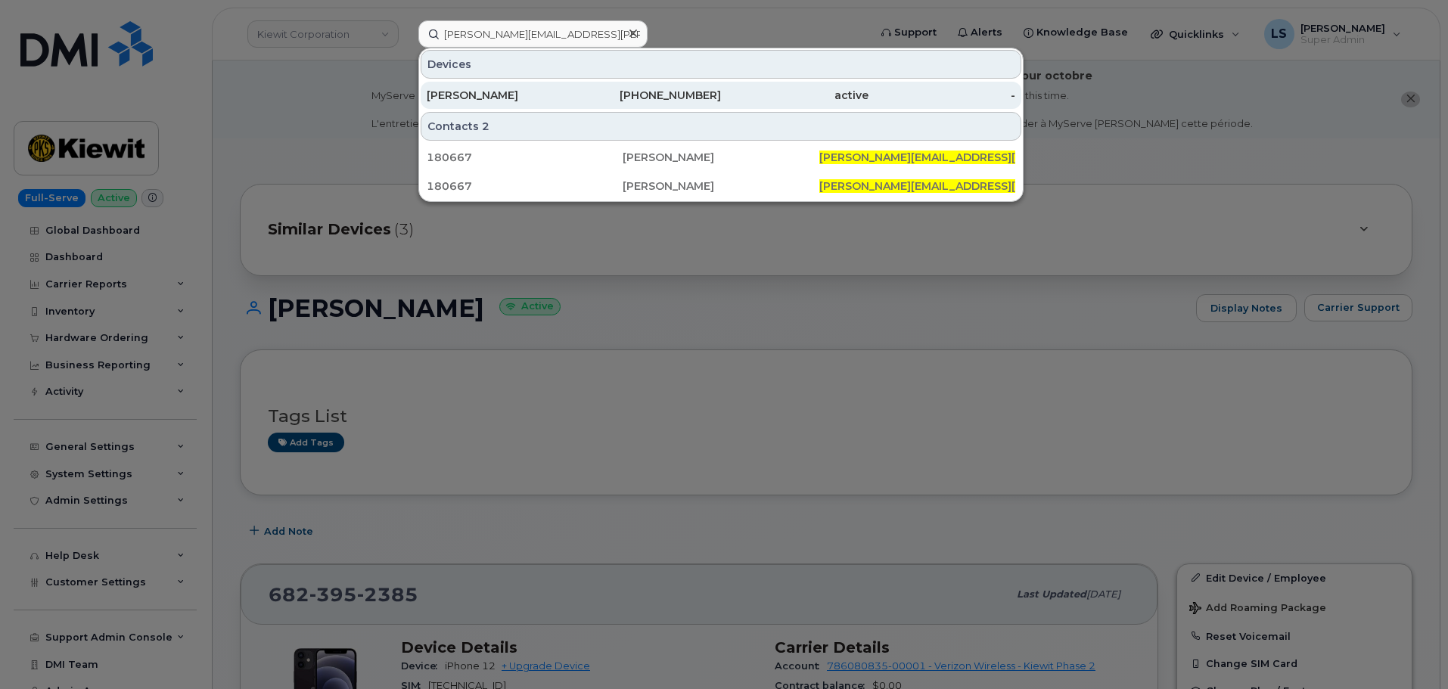
click at [524, 89] on div "[PERSON_NAME]" at bounding box center [501, 95] width 148 height 15
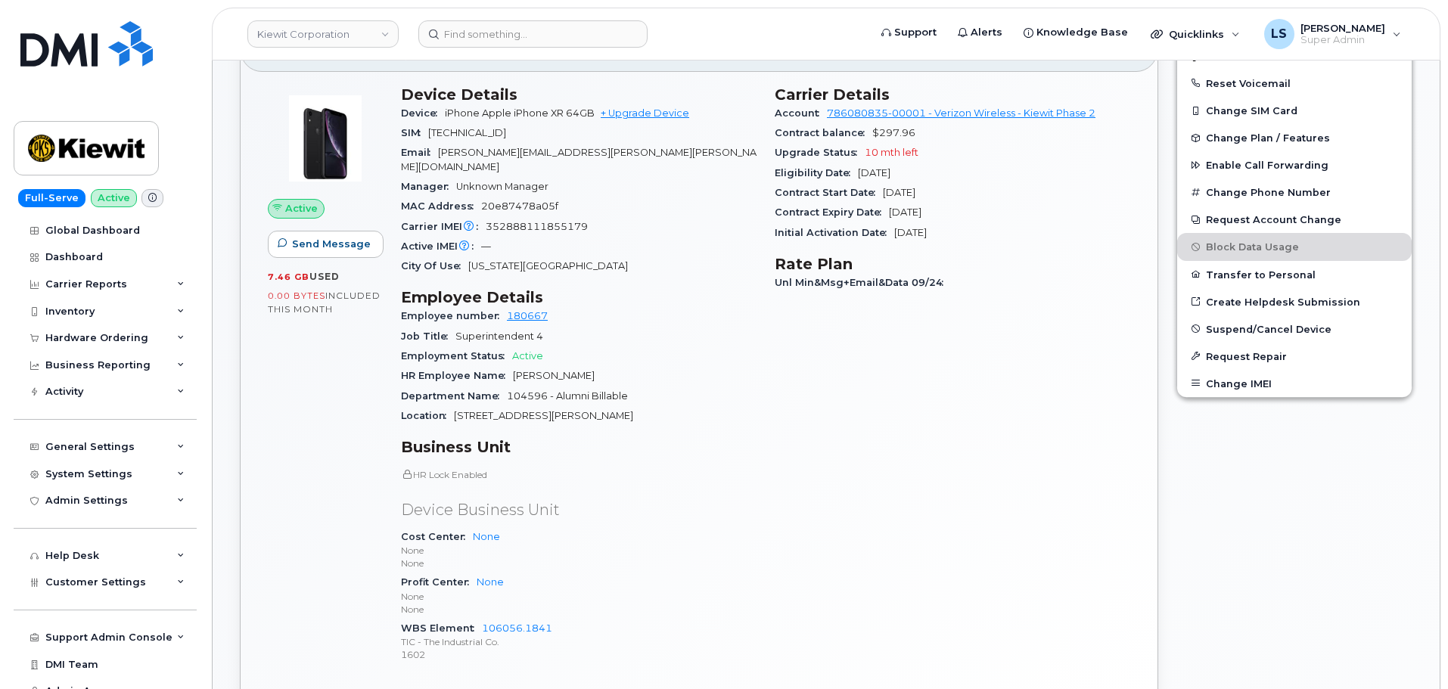
scroll to position [303, 0]
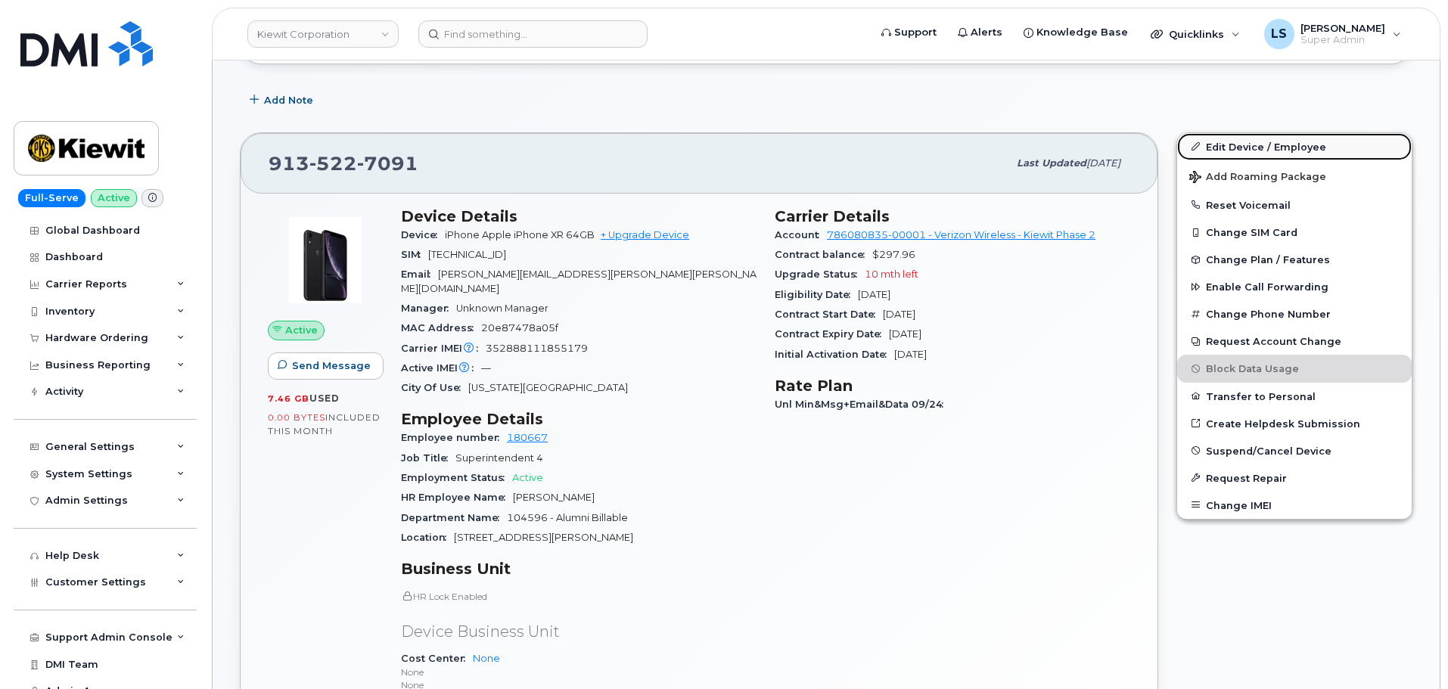
click at [1343, 151] on link "Edit Device / Employee" at bounding box center [1294, 146] width 235 height 27
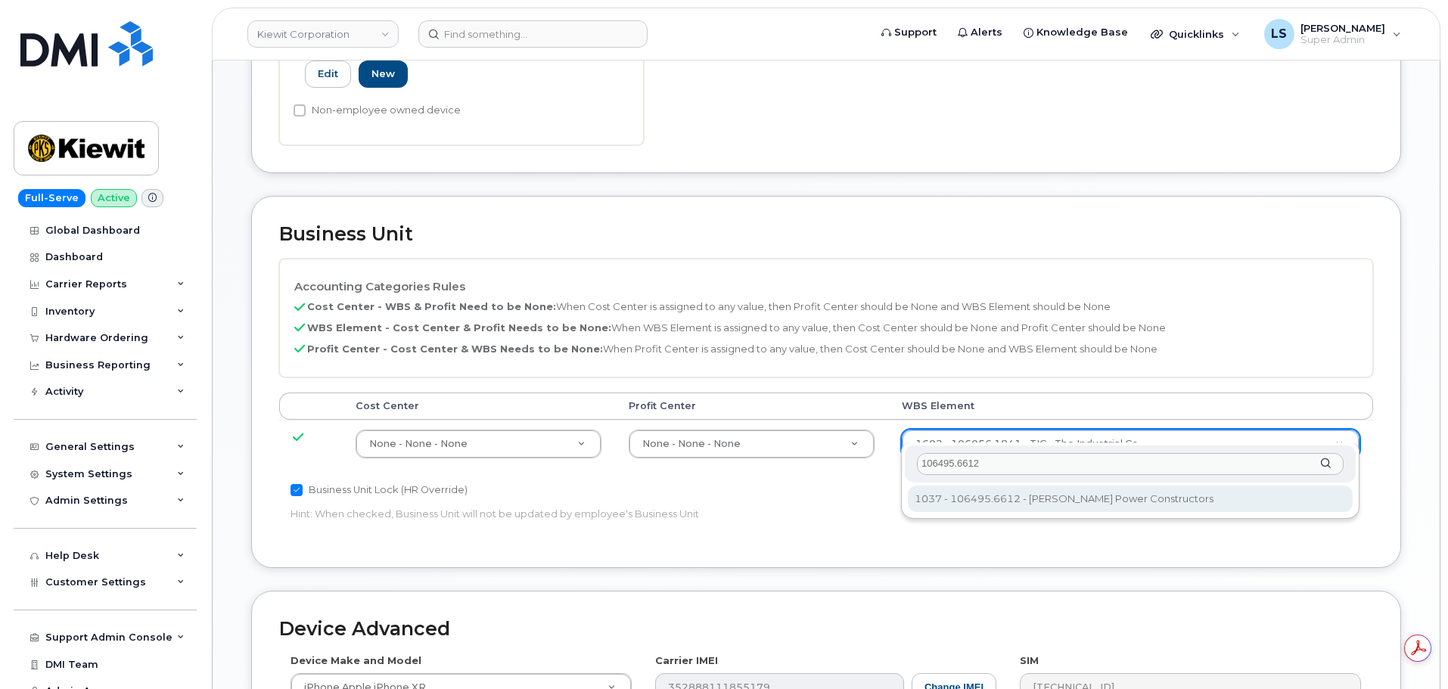
type input "106495.6612"
type input "35834206"
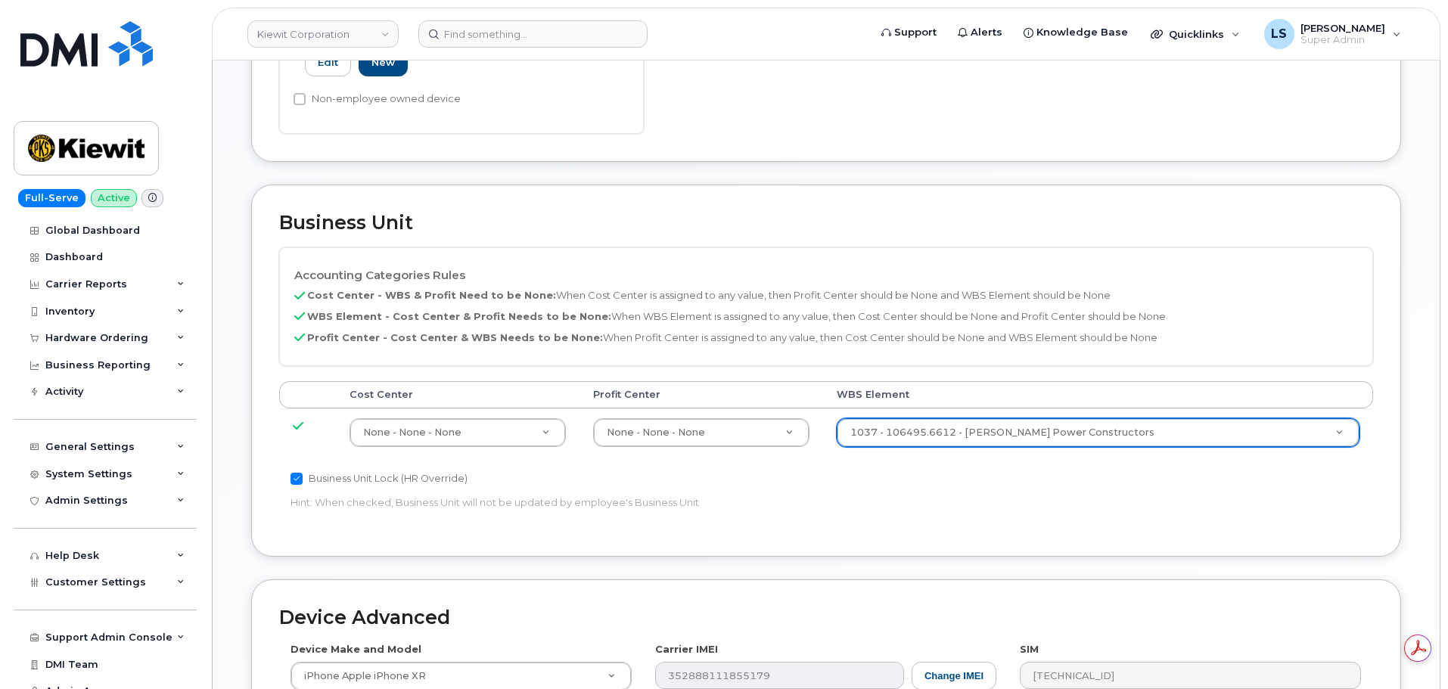
scroll to position [944, 0]
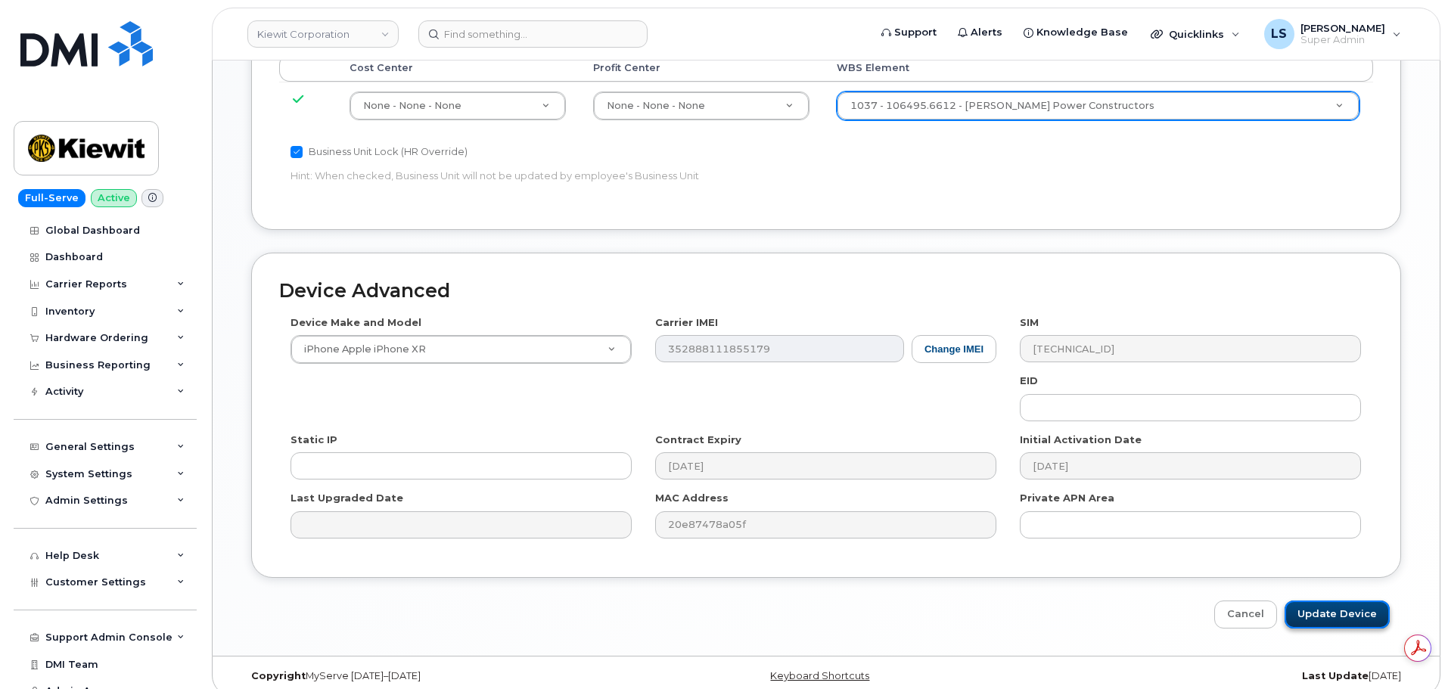
click at [1302, 605] on input "Update Device" at bounding box center [1337, 615] width 105 height 28
type input "Saving..."
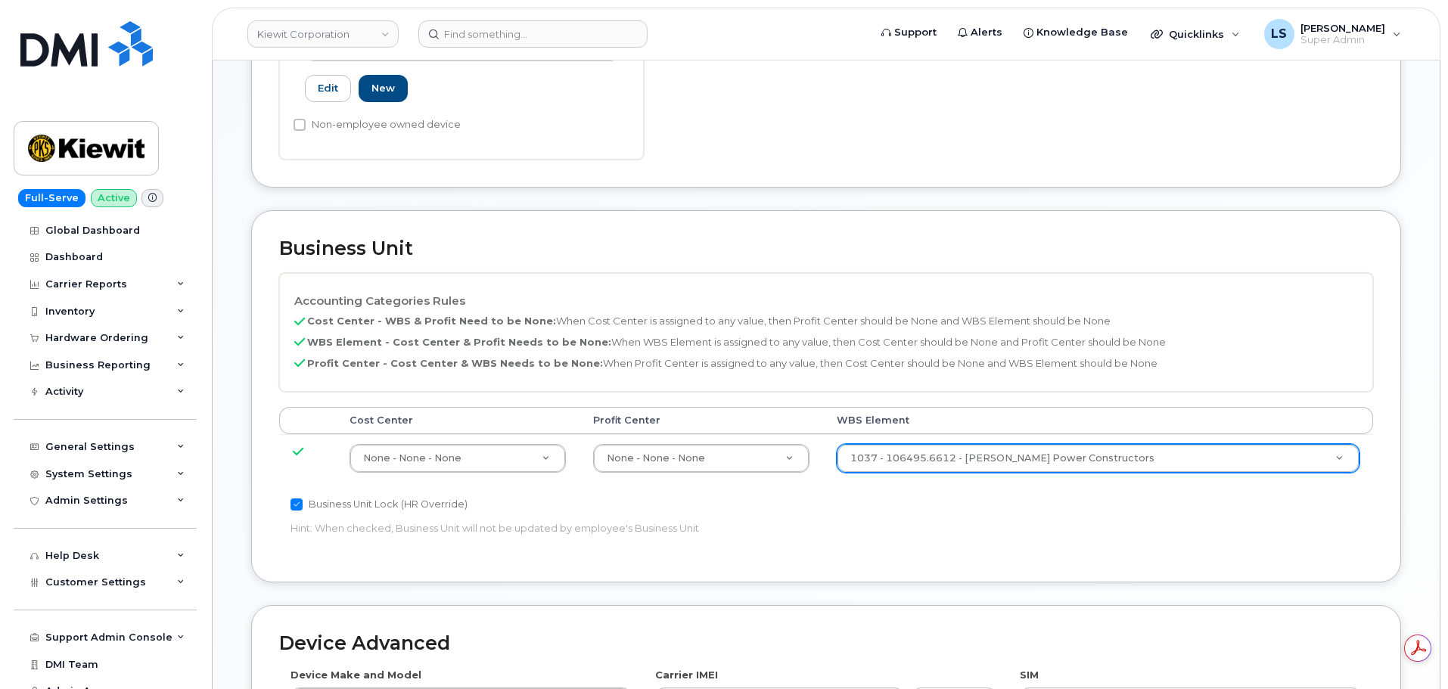
scroll to position [490, 0]
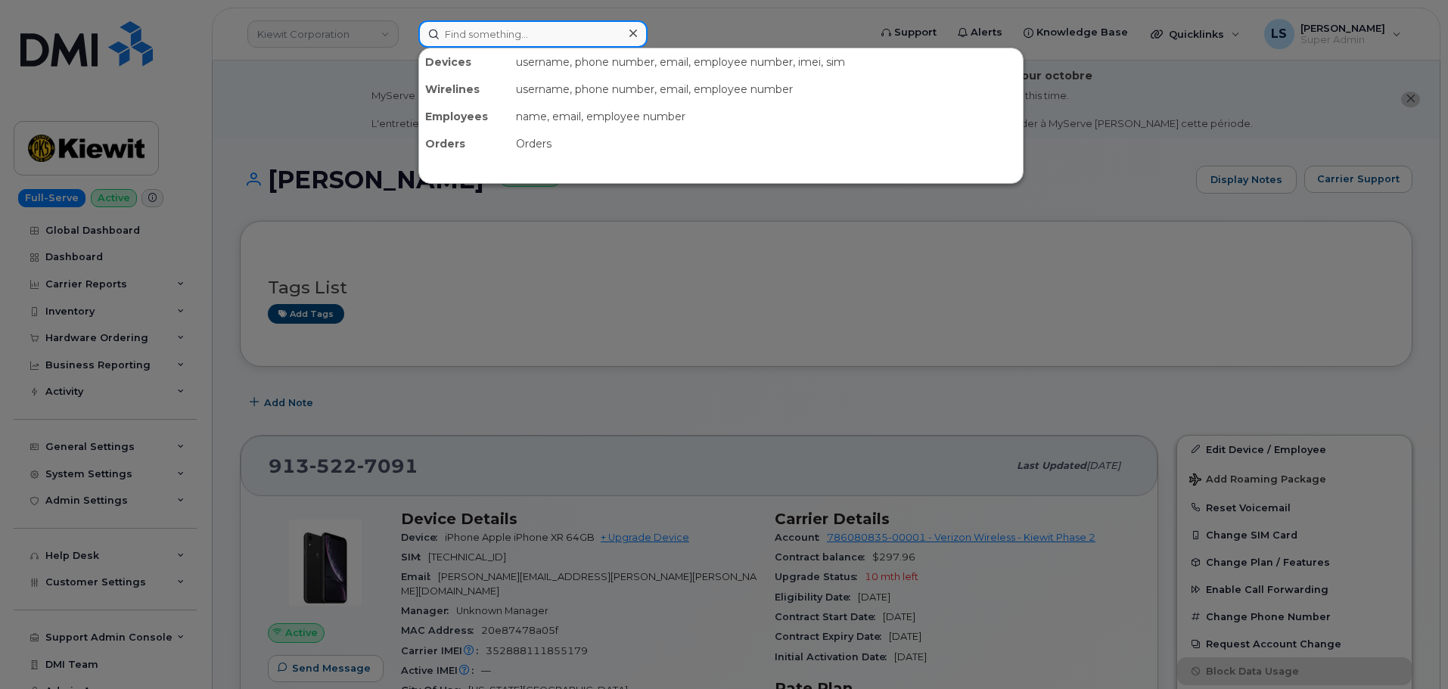
click at [624, 32] on div at bounding box center [532, 33] width 229 height 27
paste input "WALTER.MAUK1@KIEWIT.COM"
type input "WALTER.MAUK1@KIEWIT.COM"
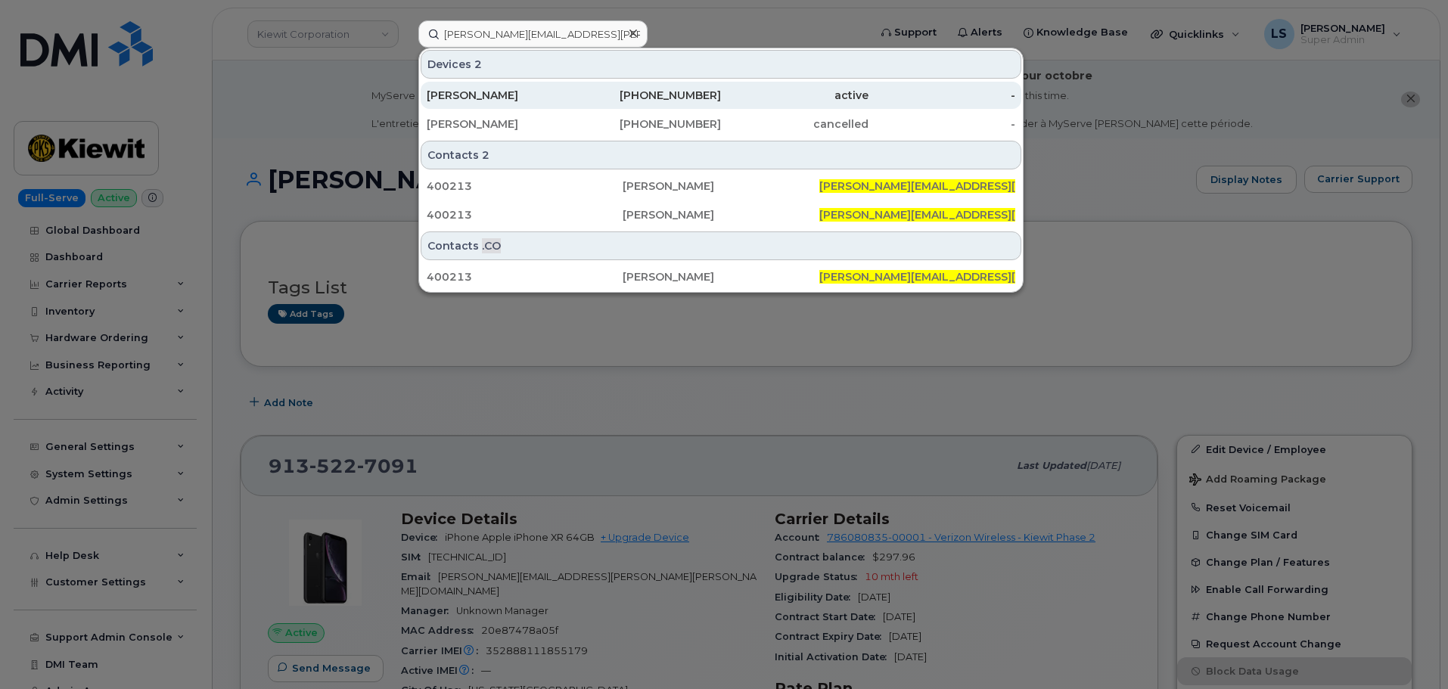
click at [608, 92] on div "480-205-5858" at bounding box center [648, 95] width 148 height 15
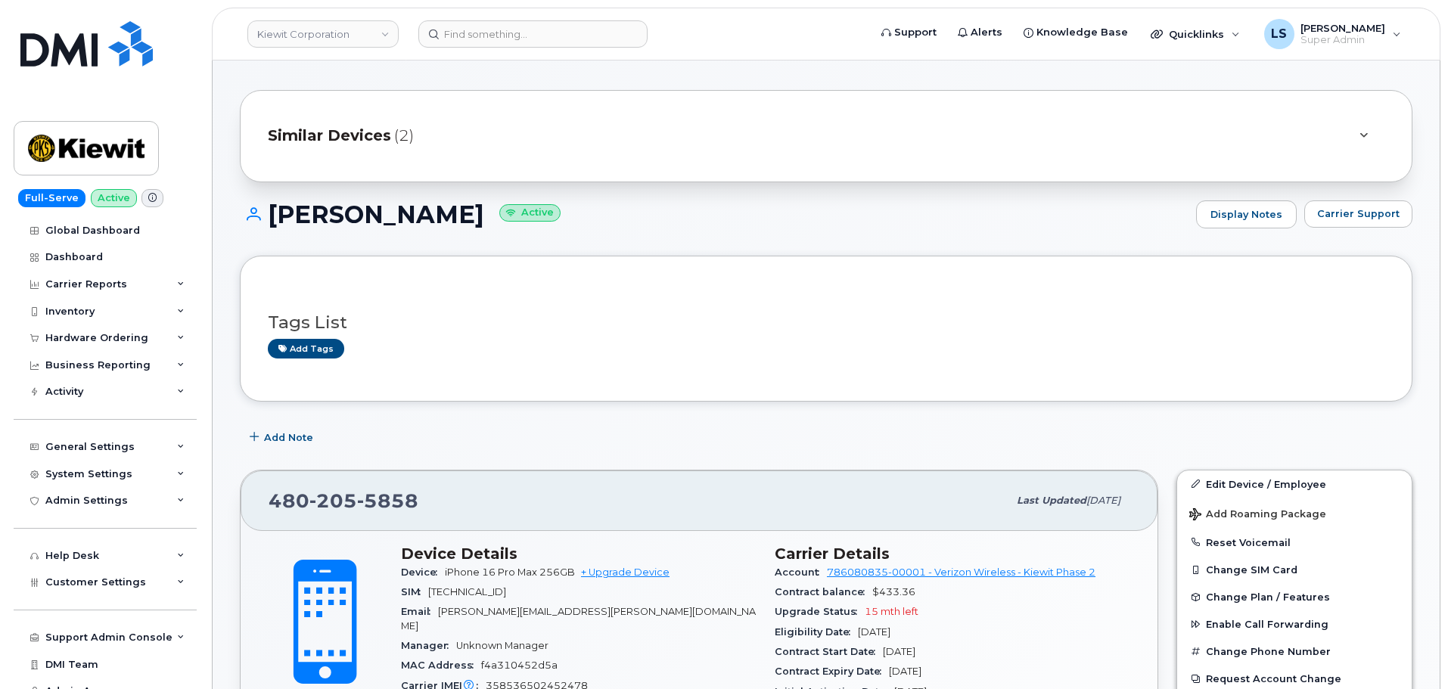
scroll to position [303, 0]
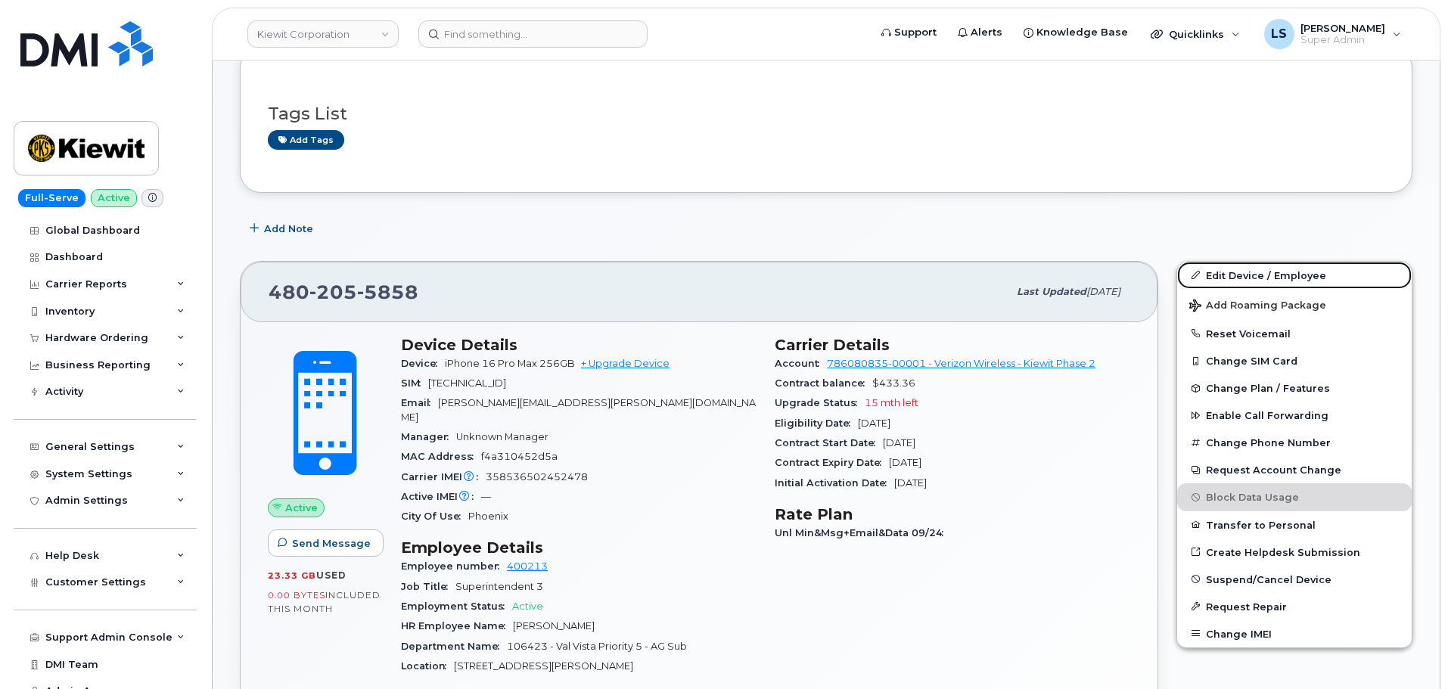
drag, startPoint x: 1290, startPoint y: 281, endPoint x: 1097, endPoint y: 289, distance: 193.1
click at [1290, 281] on link "Edit Device / Employee" at bounding box center [1294, 275] width 235 height 27
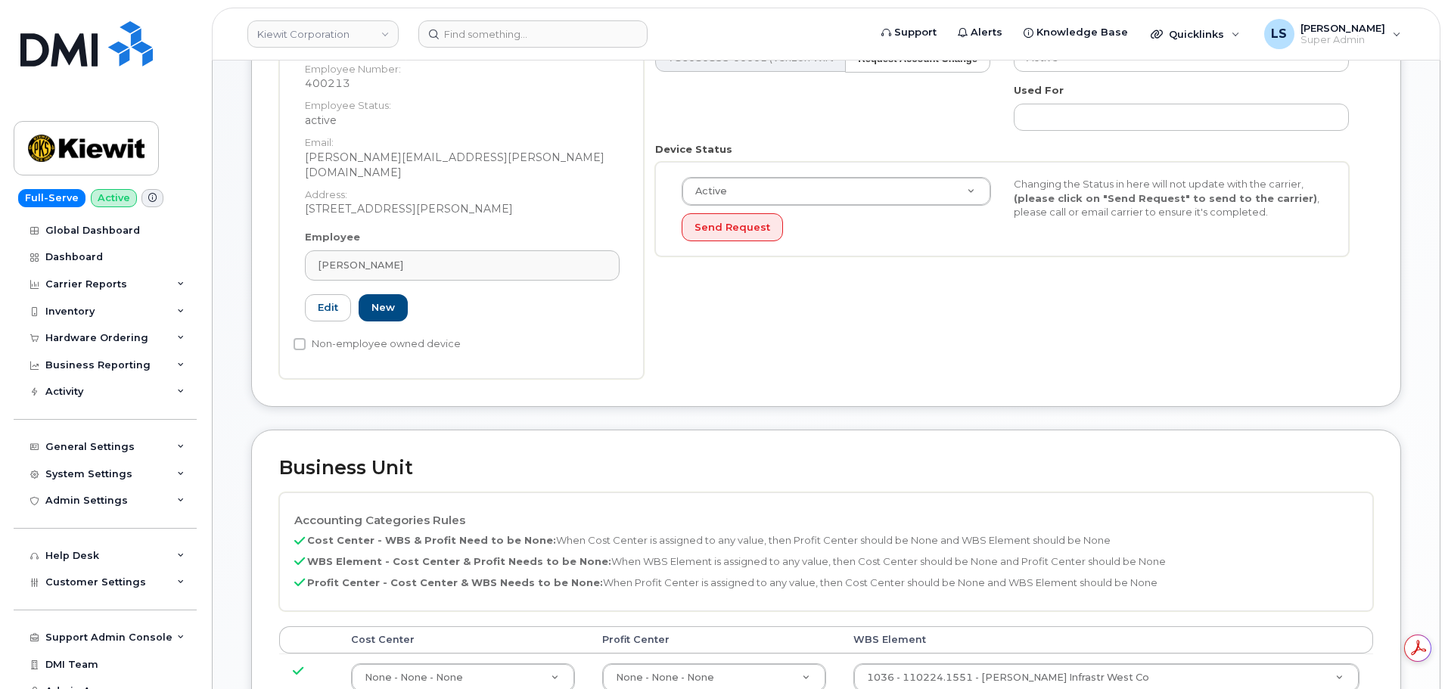
scroll to position [454, 0]
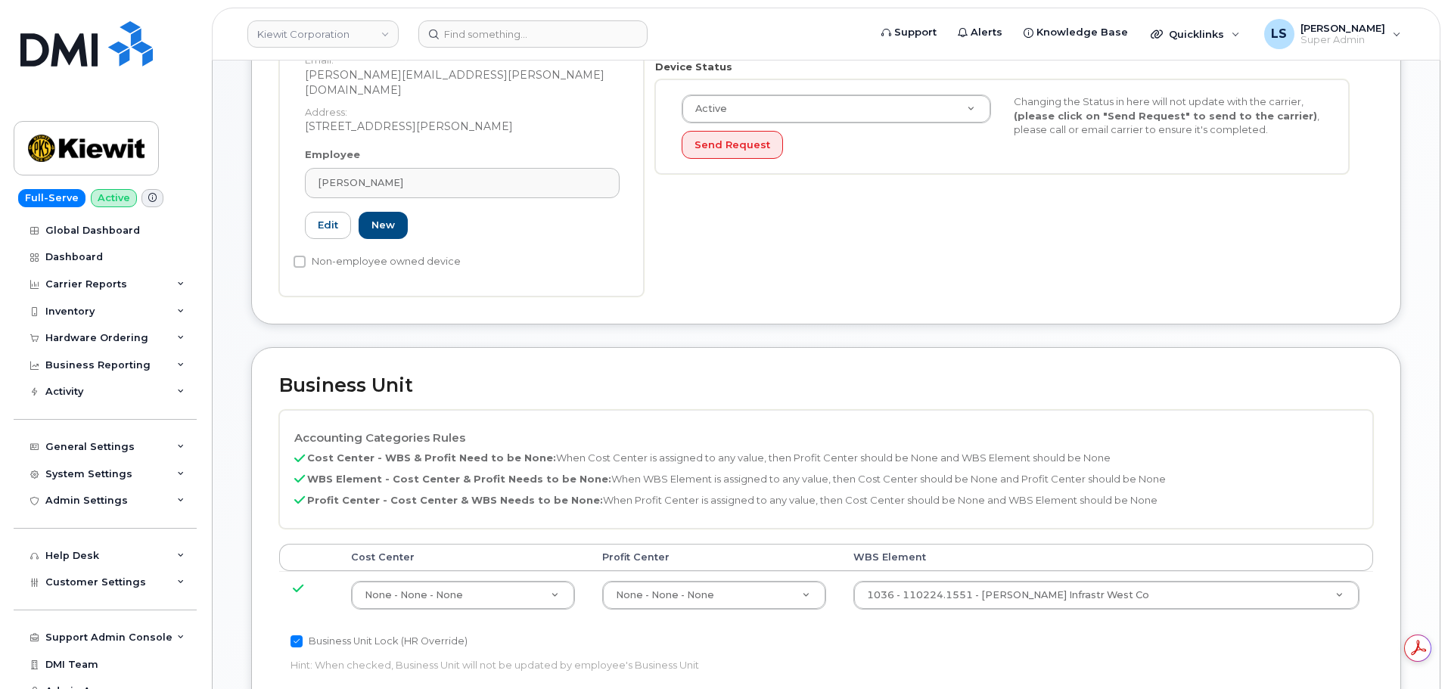
click at [1153, 571] on td "1036 - 110224.1551 - Kiewit Infrastr West Co 33811484" at bounding box center [1106, 595] width 533 height 48
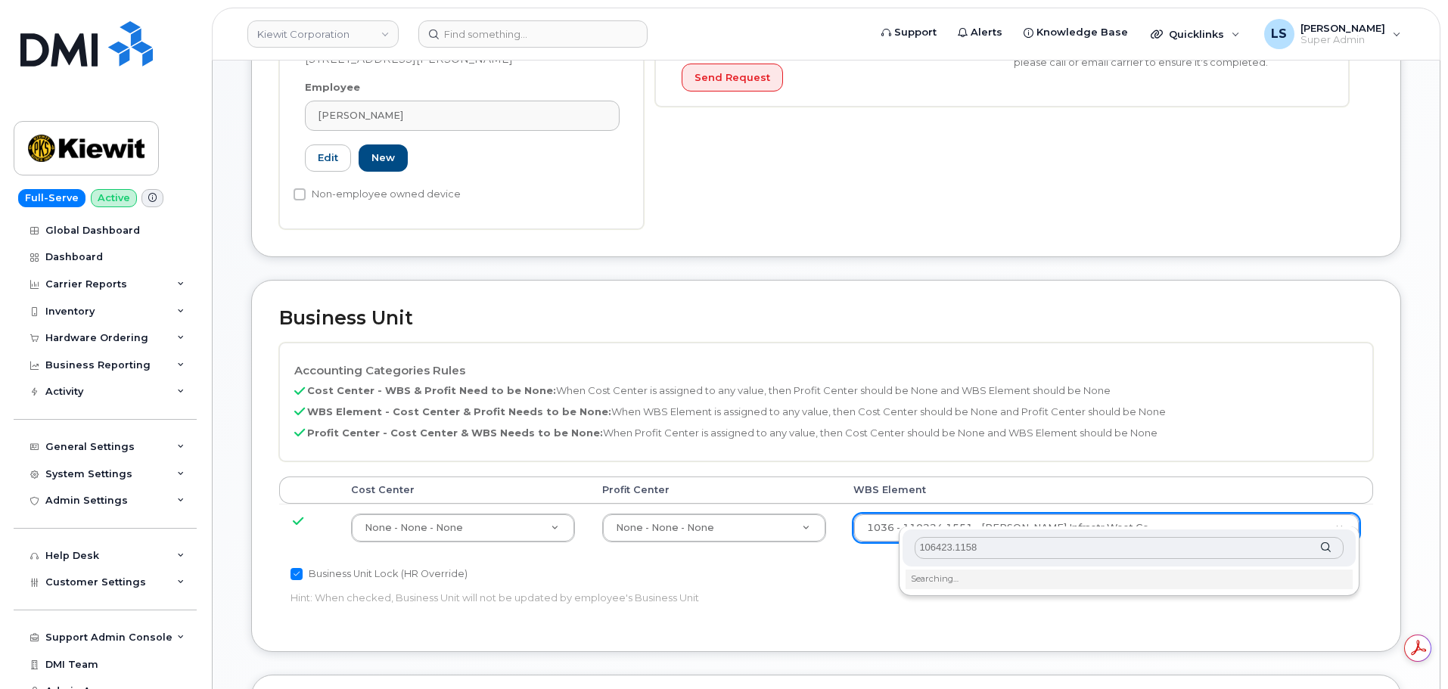
scroll to position [605, 0]
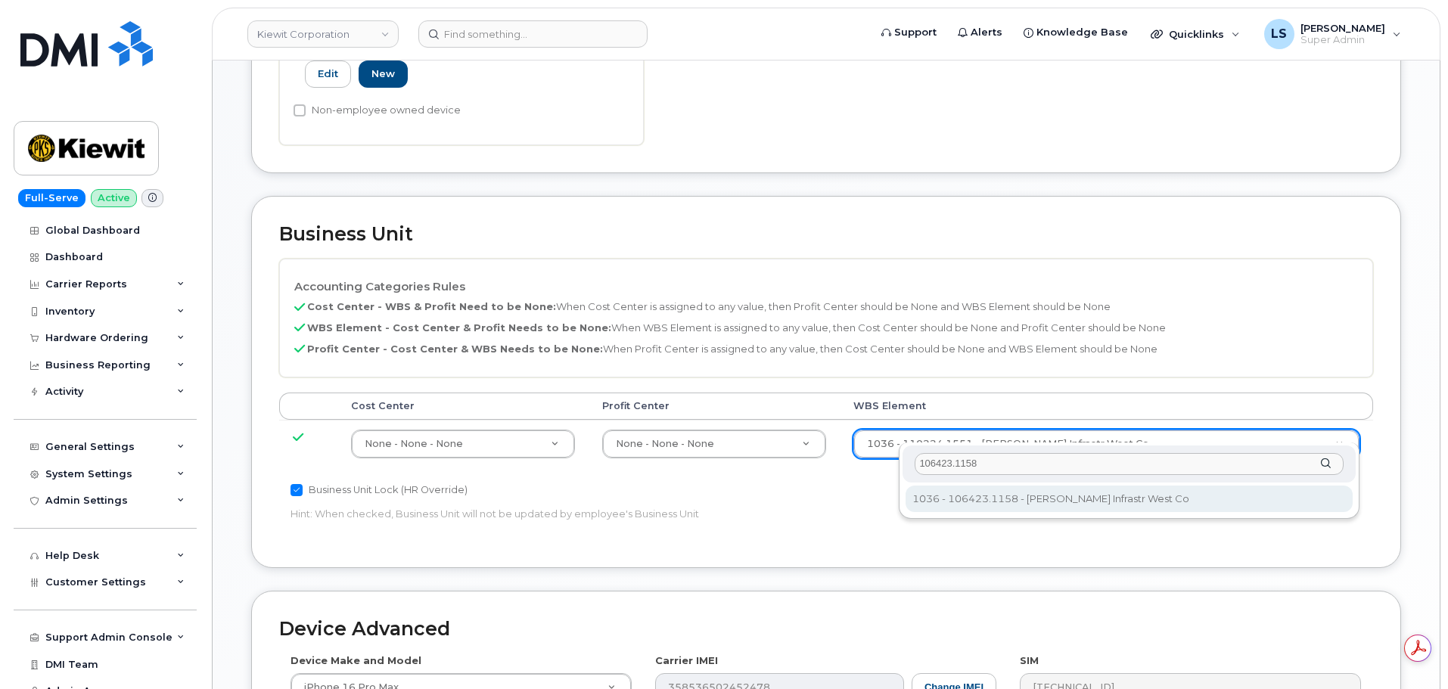
type input "106423.1158"
type input "35357142"
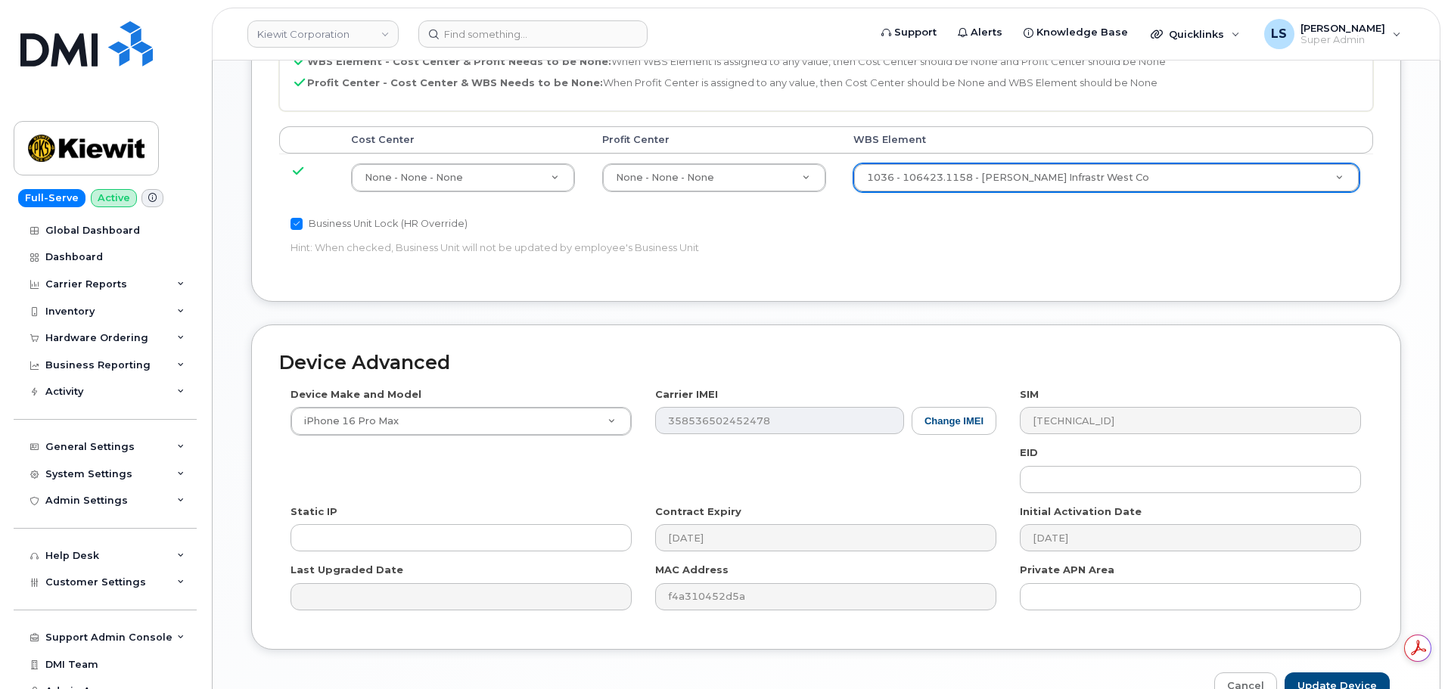
scroll to position [944, 0]
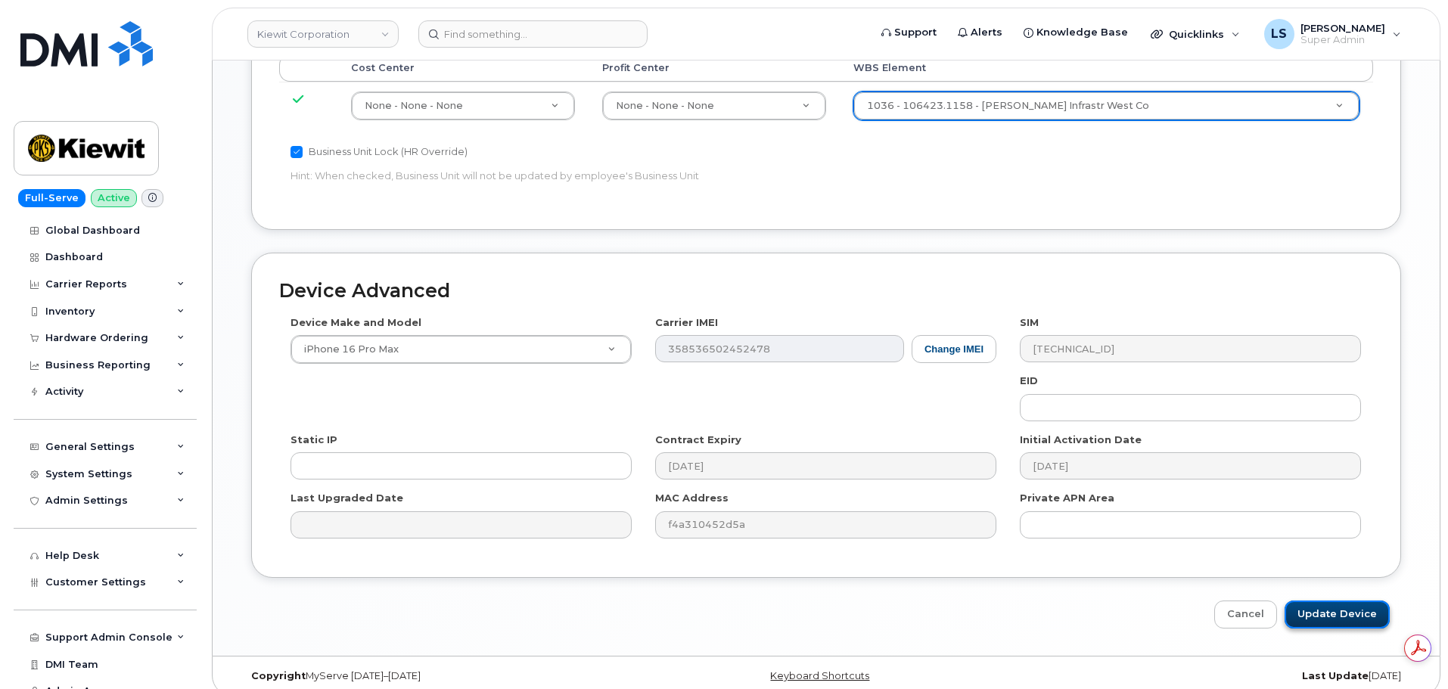
click at [1345, 602] on input "Update Device" at bounding box center [1337, 615] width 105 height 28
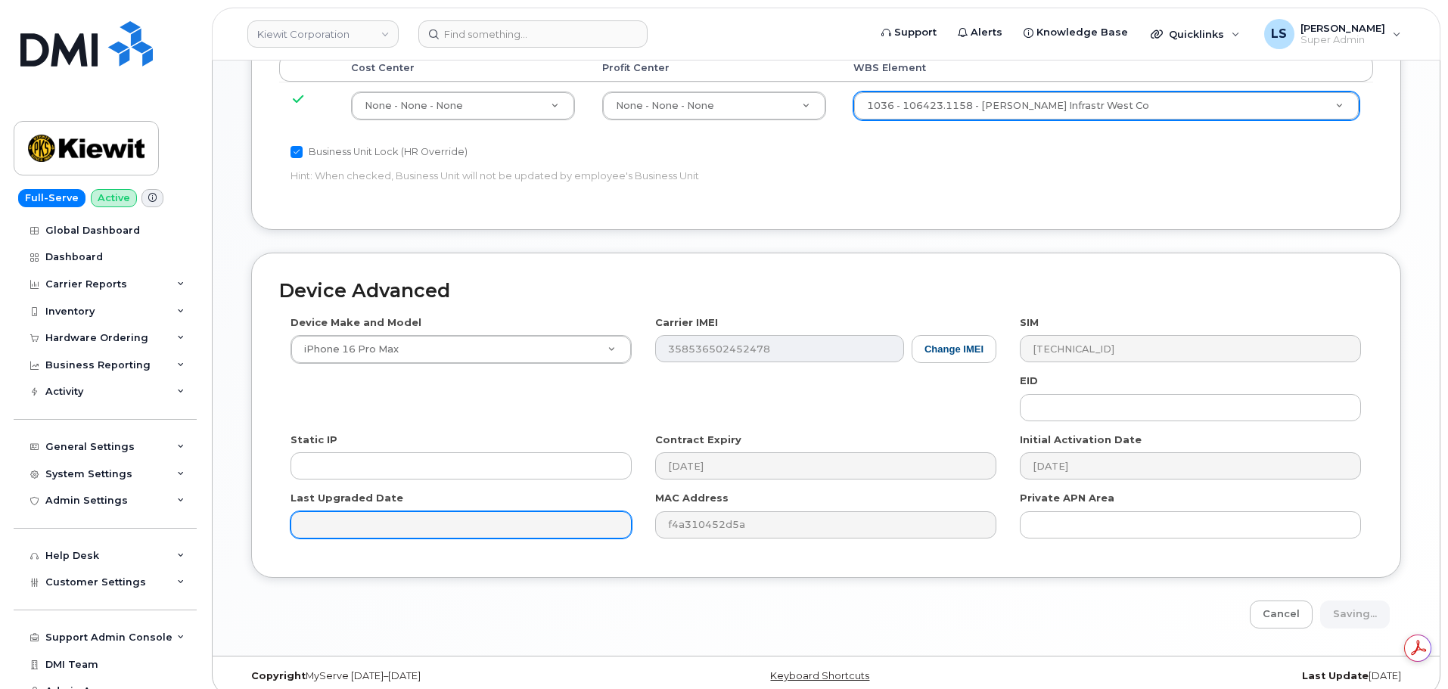
type input "Saving..."
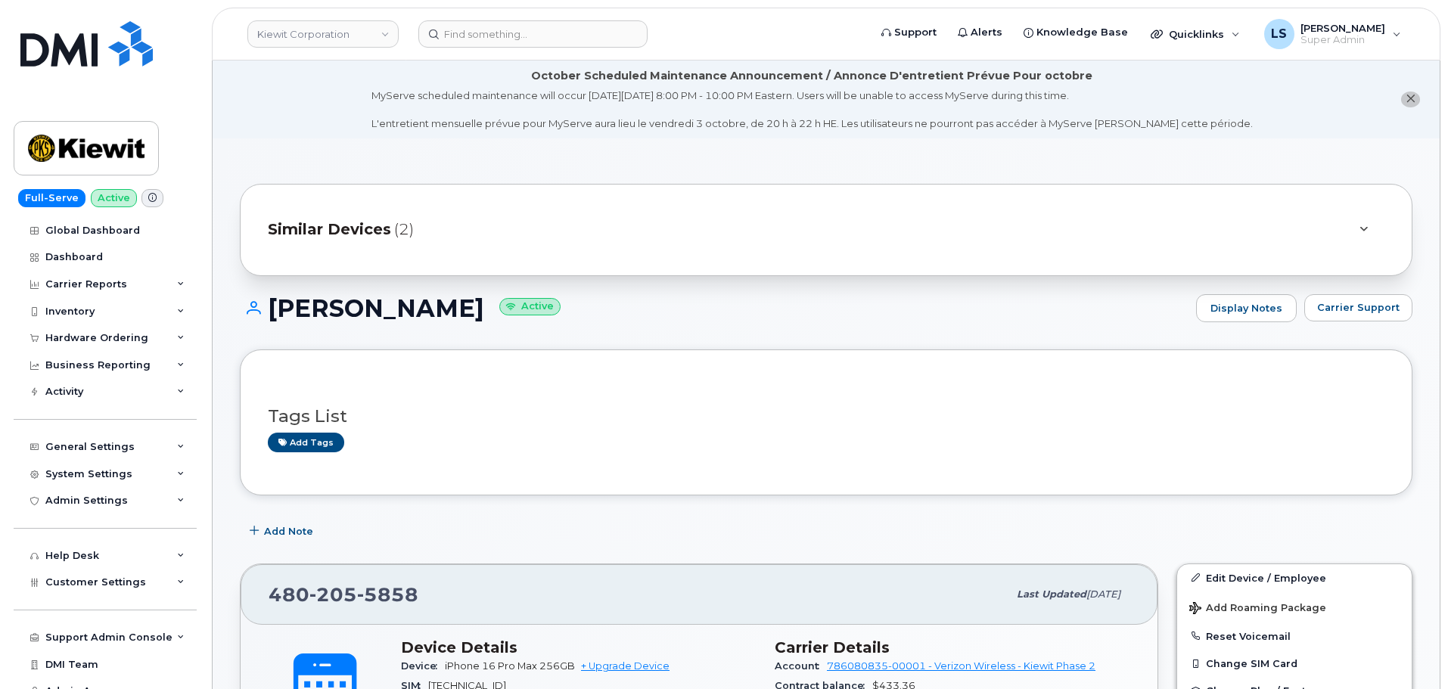
scroll to position [378, 0]
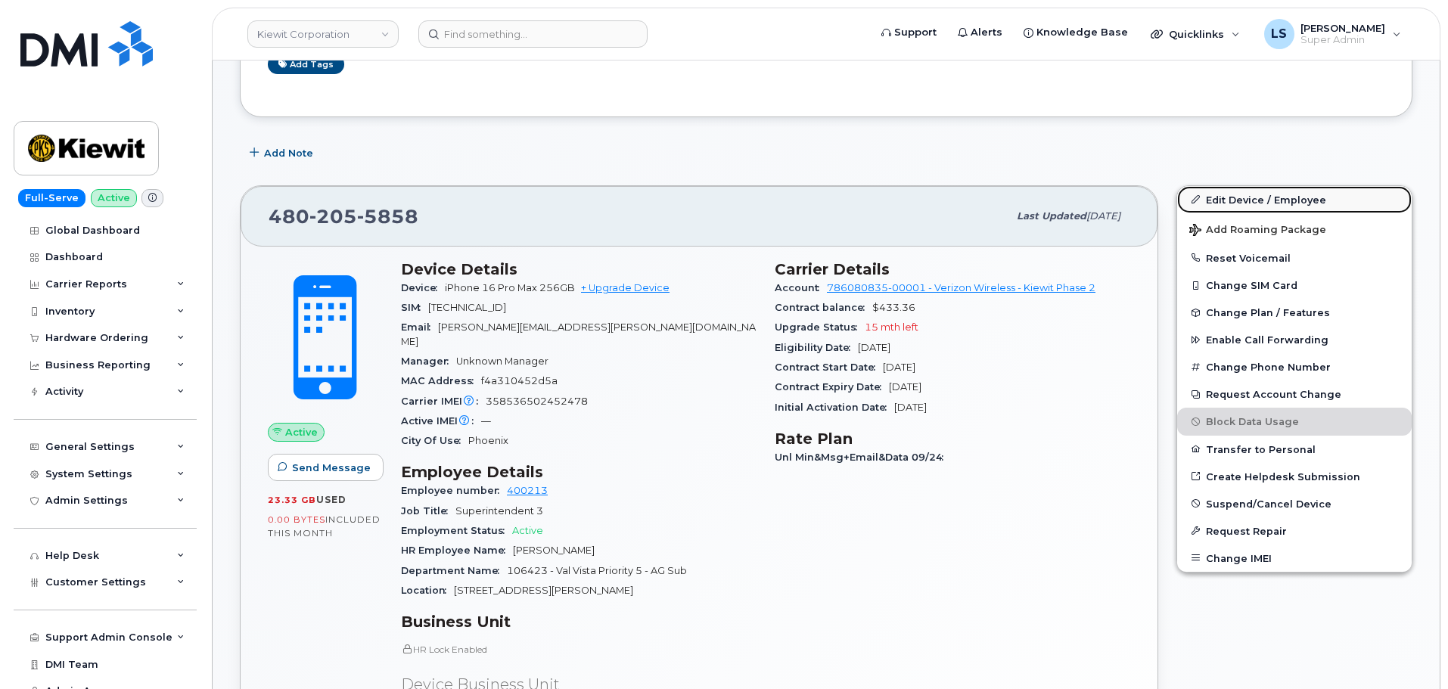
click at [1229, 203] on link "Edit Device / Employee" at bounding box center [1294, 199] width 235 height 27
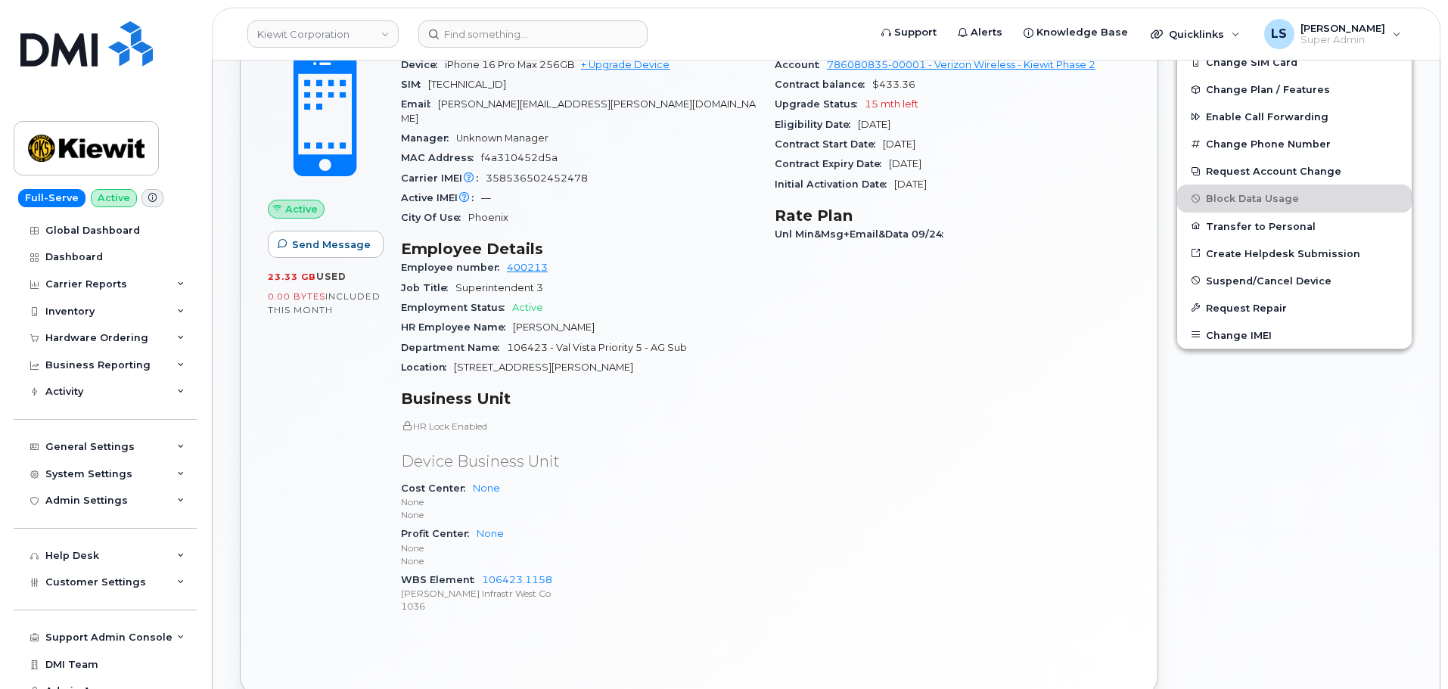
scroll to position [757, 0]
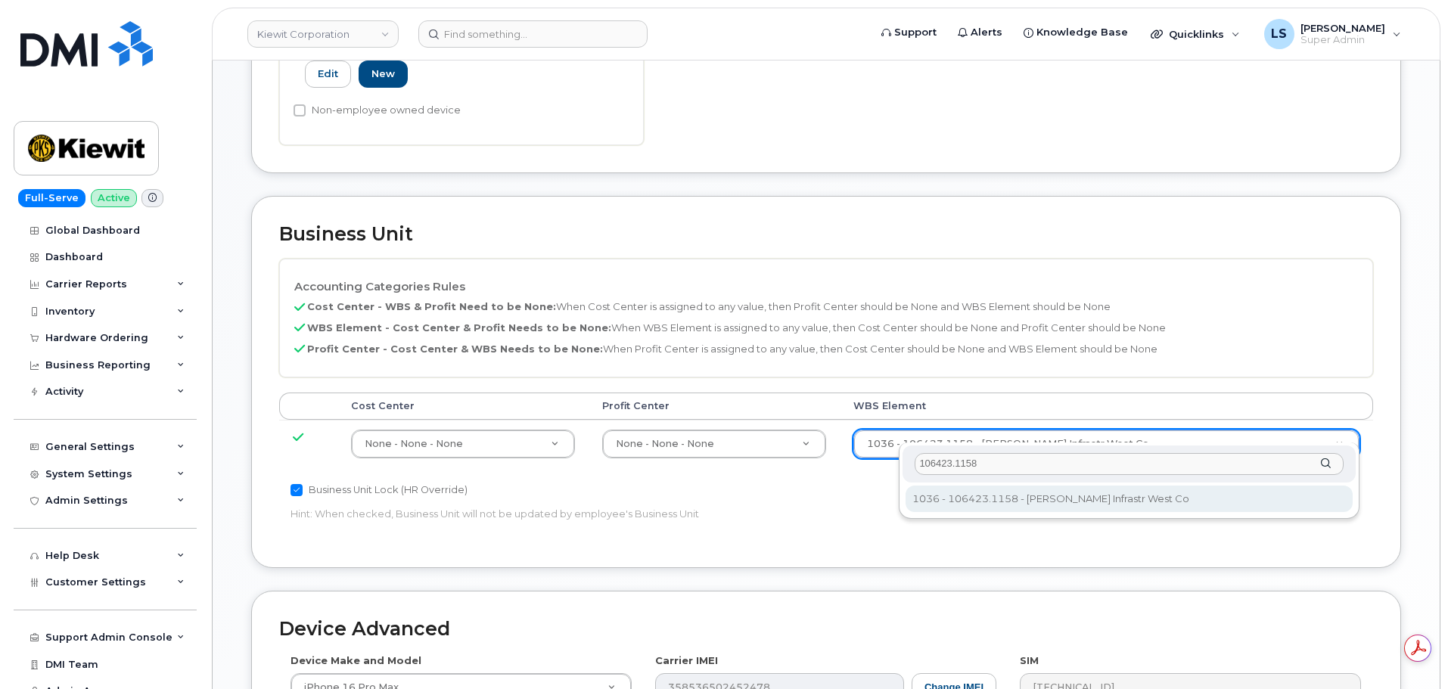
type input "106423.1158"
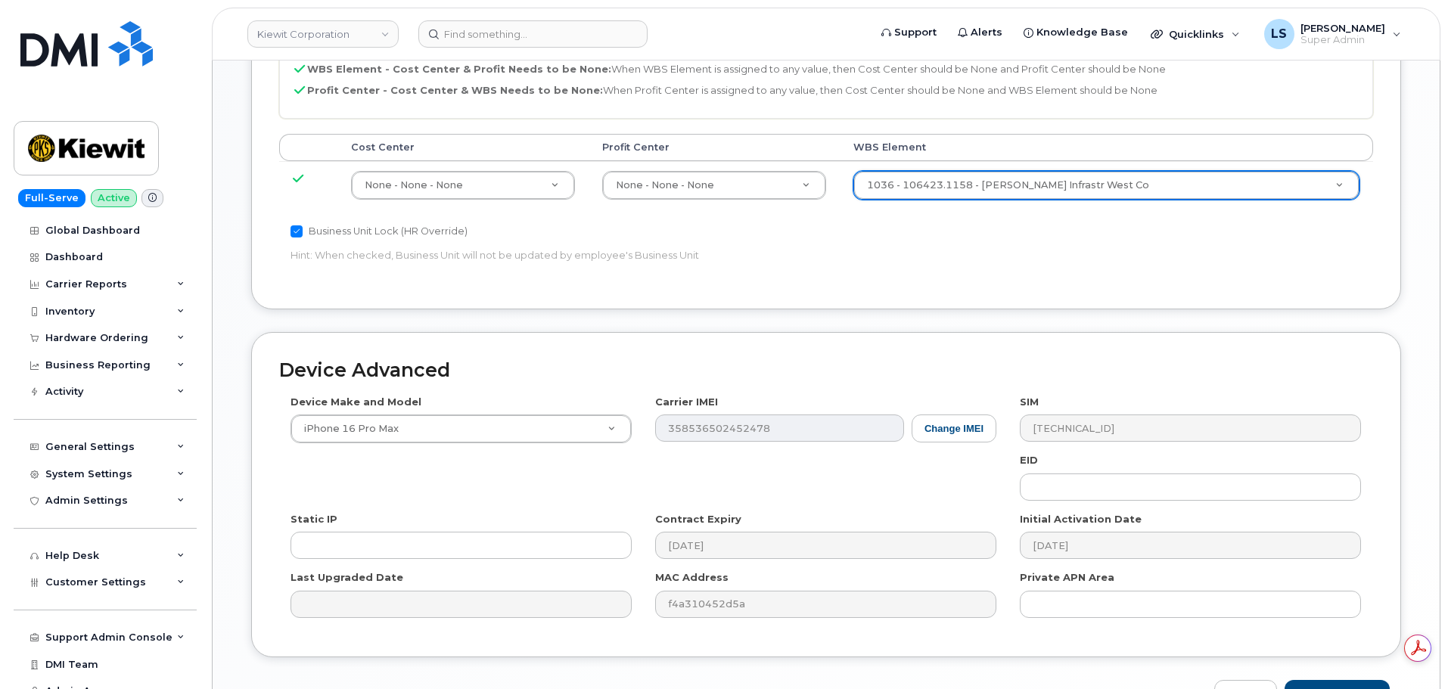
scroll to position [944, 0]
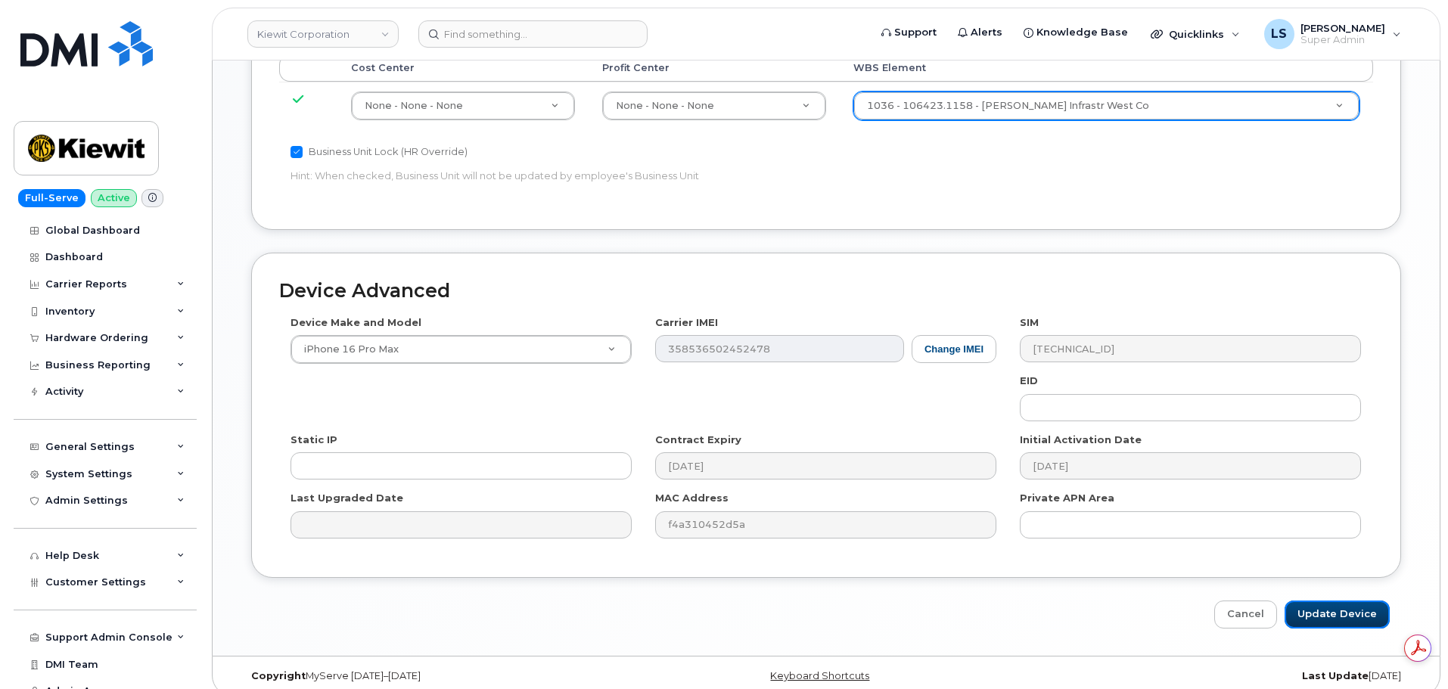
drag, startPoint x: 1344, startPoint y: 595, endPoint x: 35, endPoint y: 419, distance: 1320.9
click at [1342, 601] on input "Update Device" at bounding box center [1337, 615] width 105 height 28
type input "Saving..."
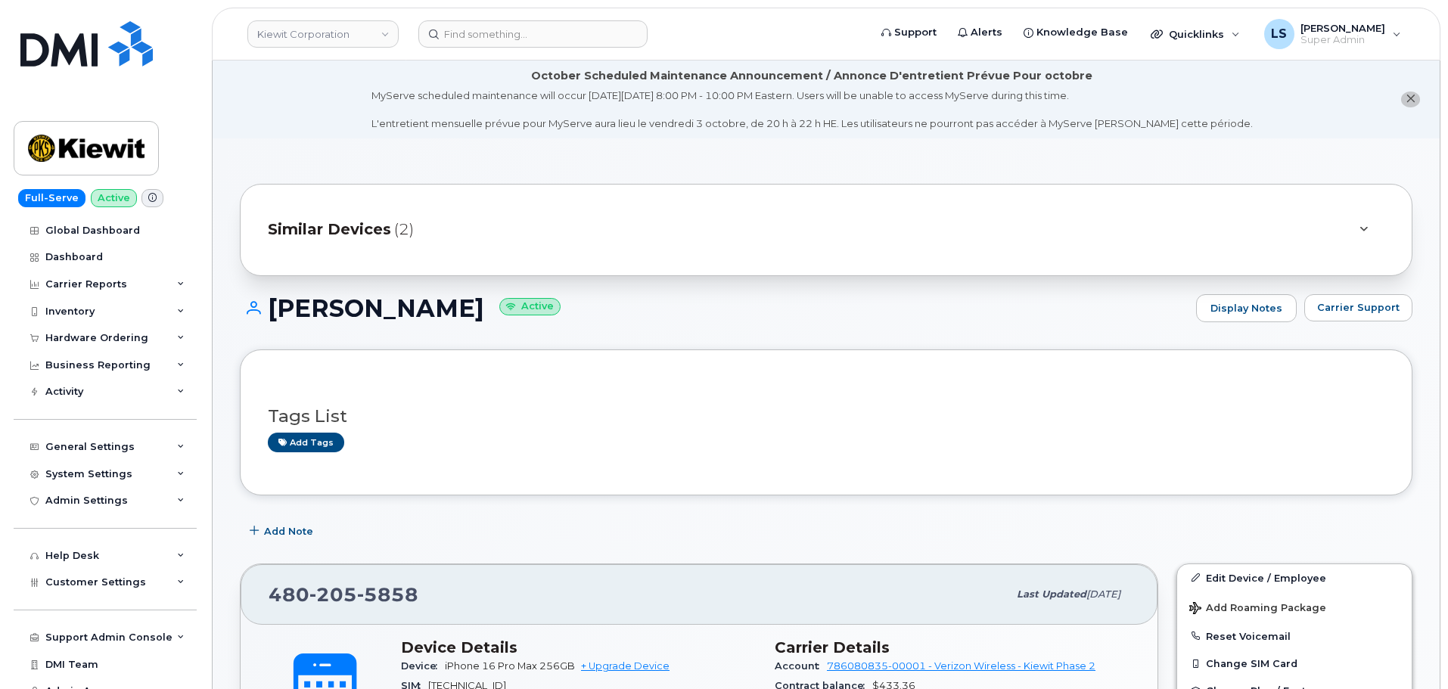
click at [580, 12] on header "[PERSON_NAME] Corporation Support Alerts Knowledge Base Quicklinks Suspend / Ca…" at bounding box center [826, 34] width 1229 height 53
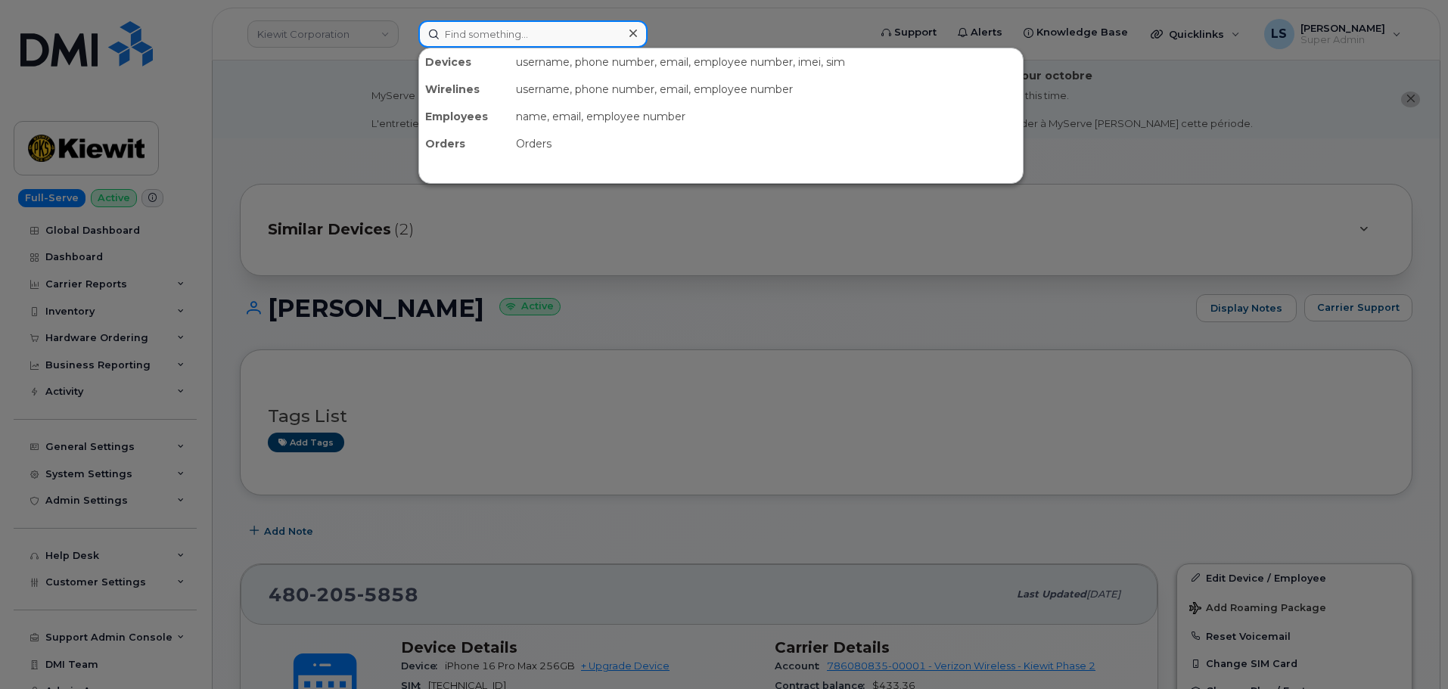
click at [573, 26] on input at bounding box center [532, 33] width 229 height 27
paste input "[PERSON_NAME][EMAIL_ADDRESS][PERSON_NAME][DOMAIN_NAME]"
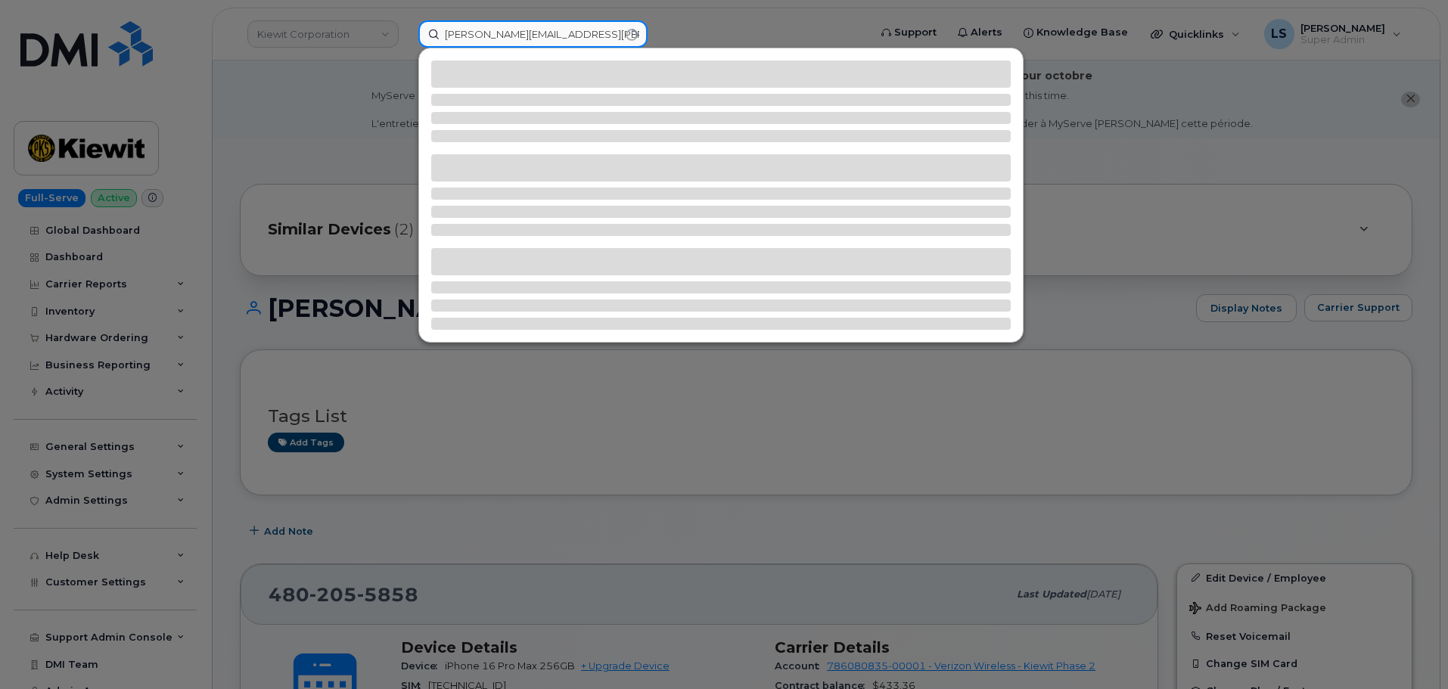
type input "[PERSON_NAME][EMAIL_ADDRESS][PERSON_NAME][DOMAIN_NAME]"
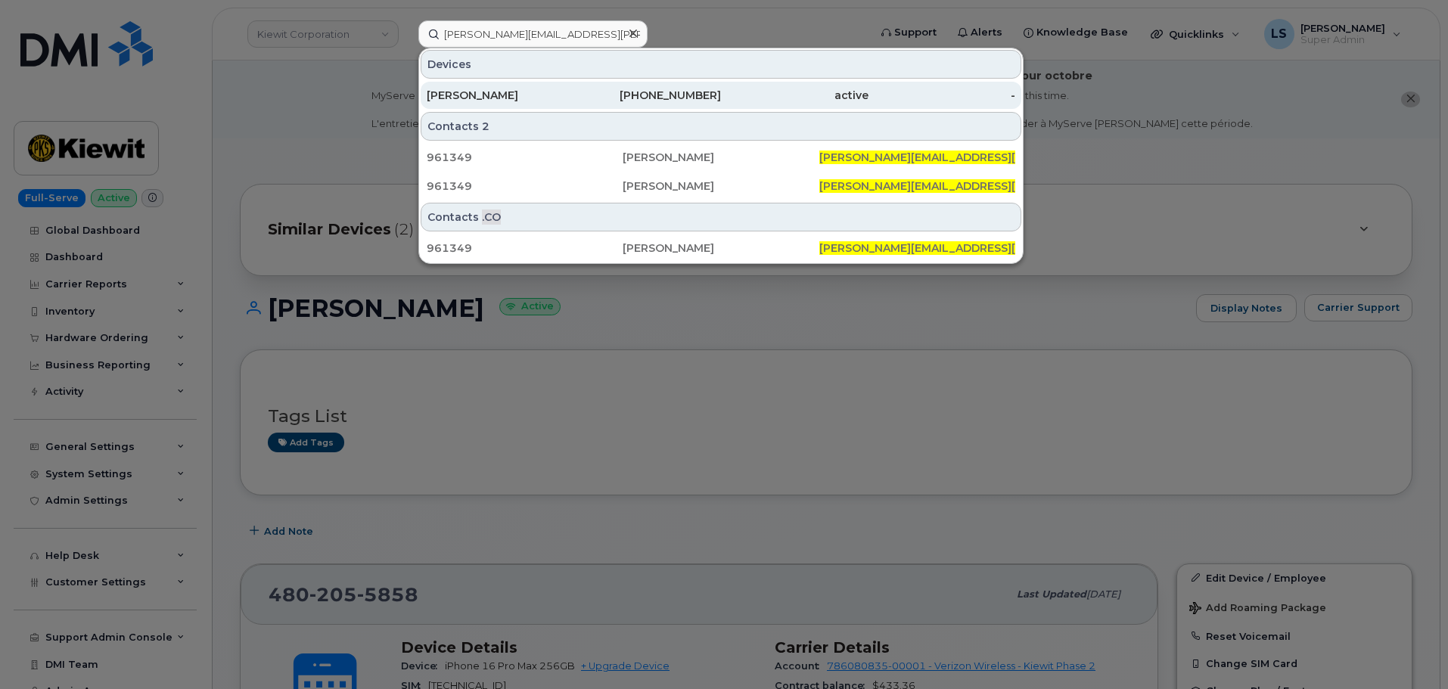
click at [579, 108] on div "307-251-4472" at bounding box center [648, 95] width 148 height 27
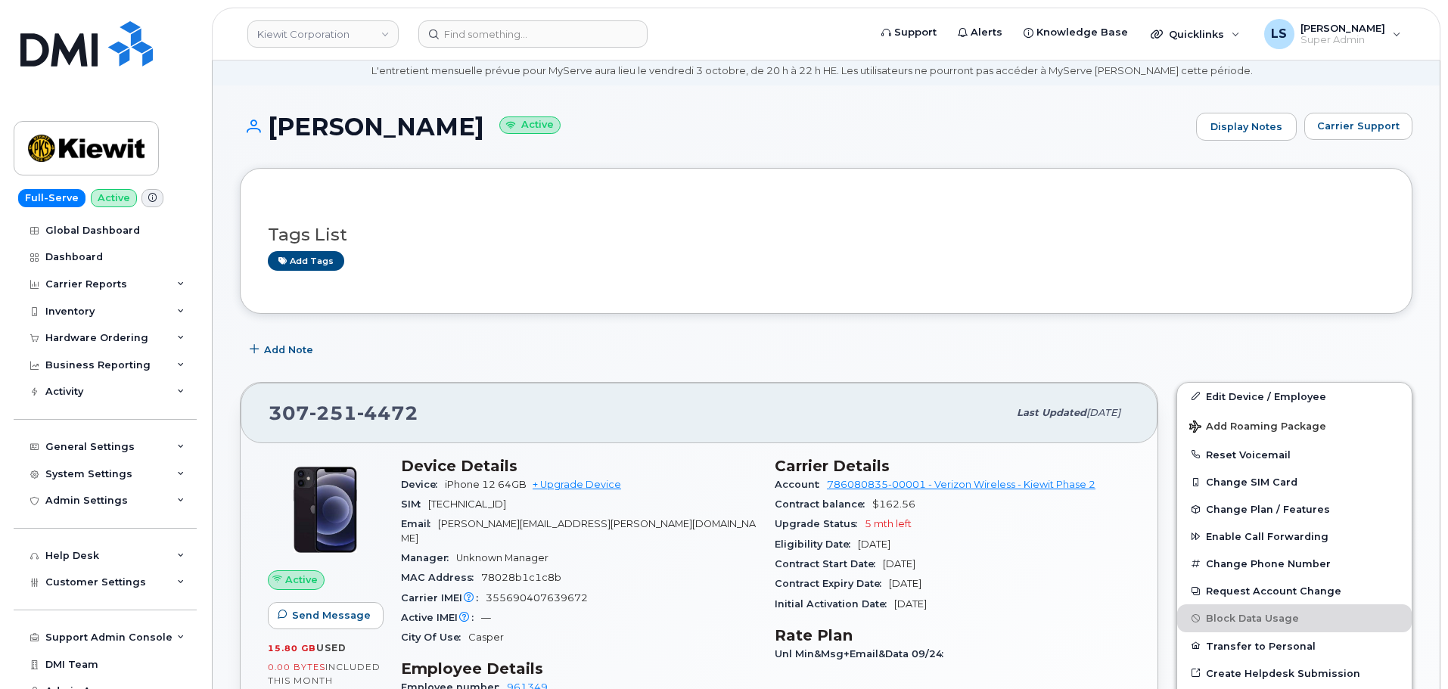
scroll to position [76, 0]
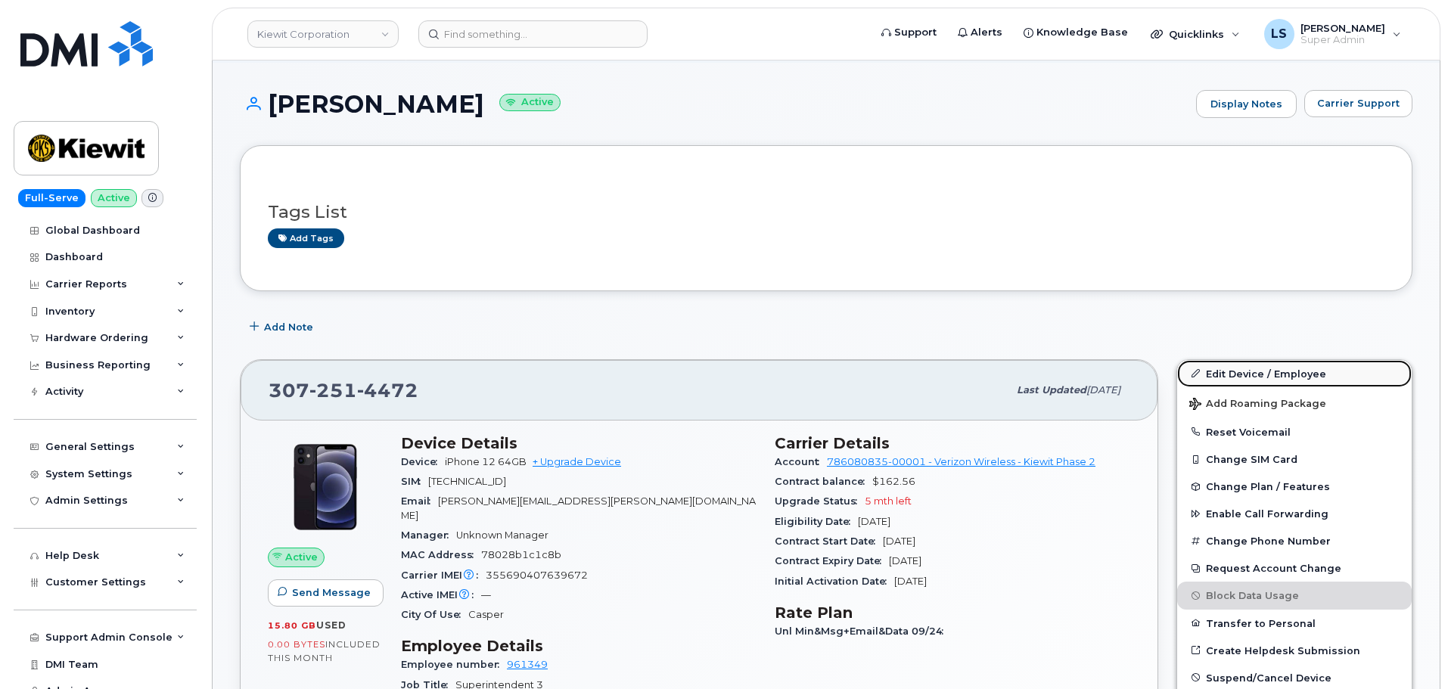
click at [1235, 368] on link "Edit Device / Employee" at bounding box center [1294, 373] width 235 height 27
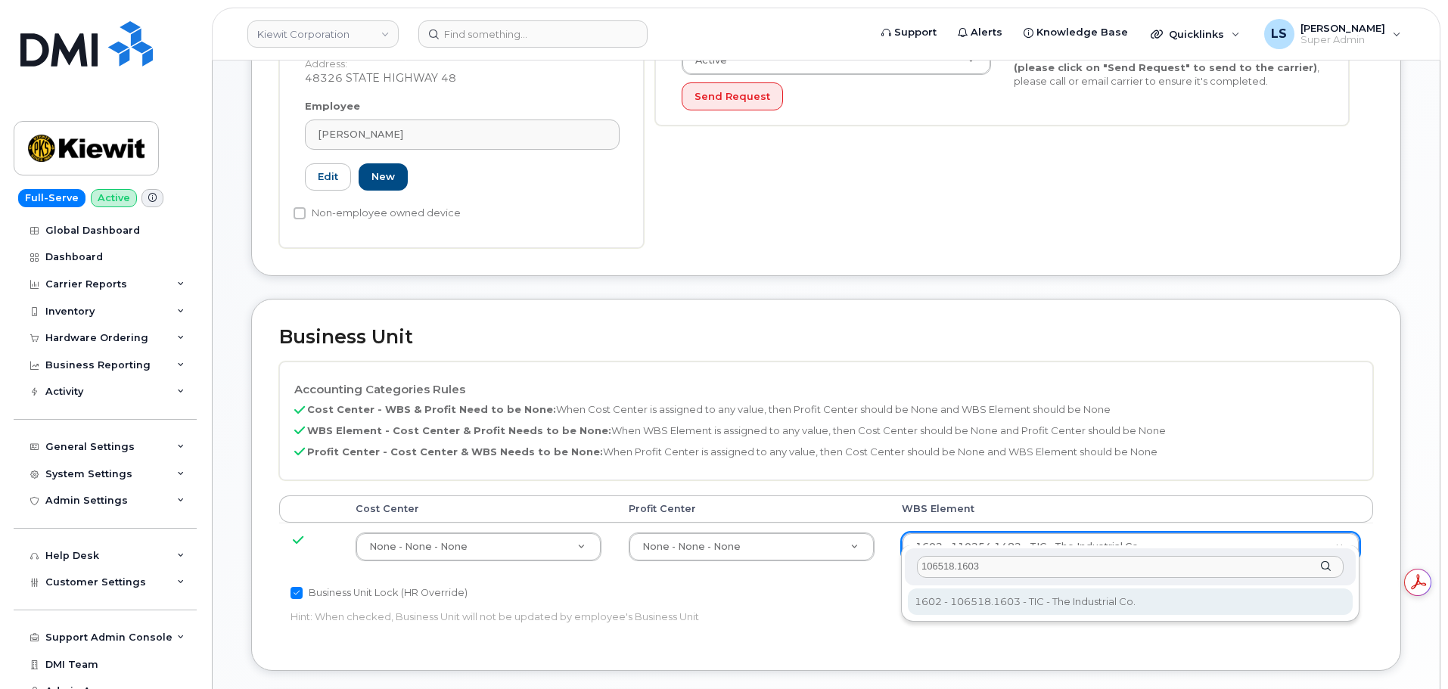
scroll to position [530, 0]
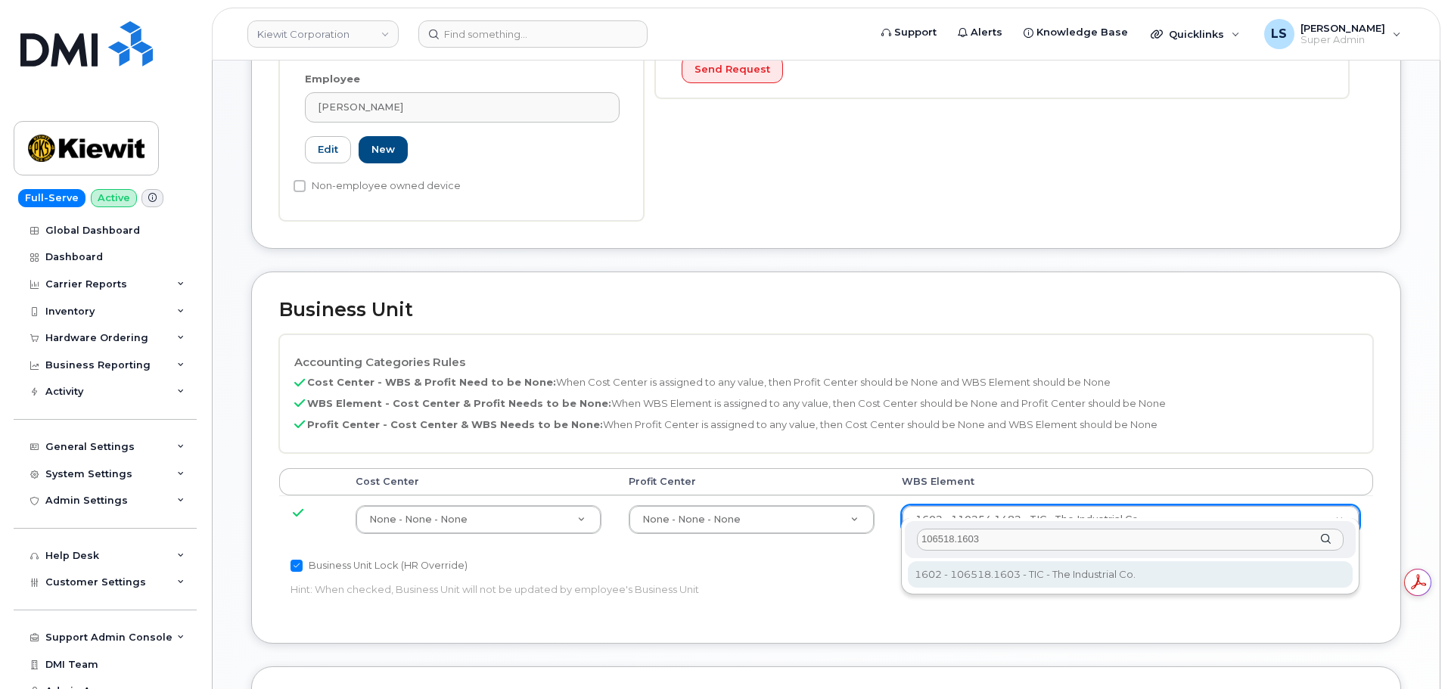
type input "106518.1603"
type input "36058821"
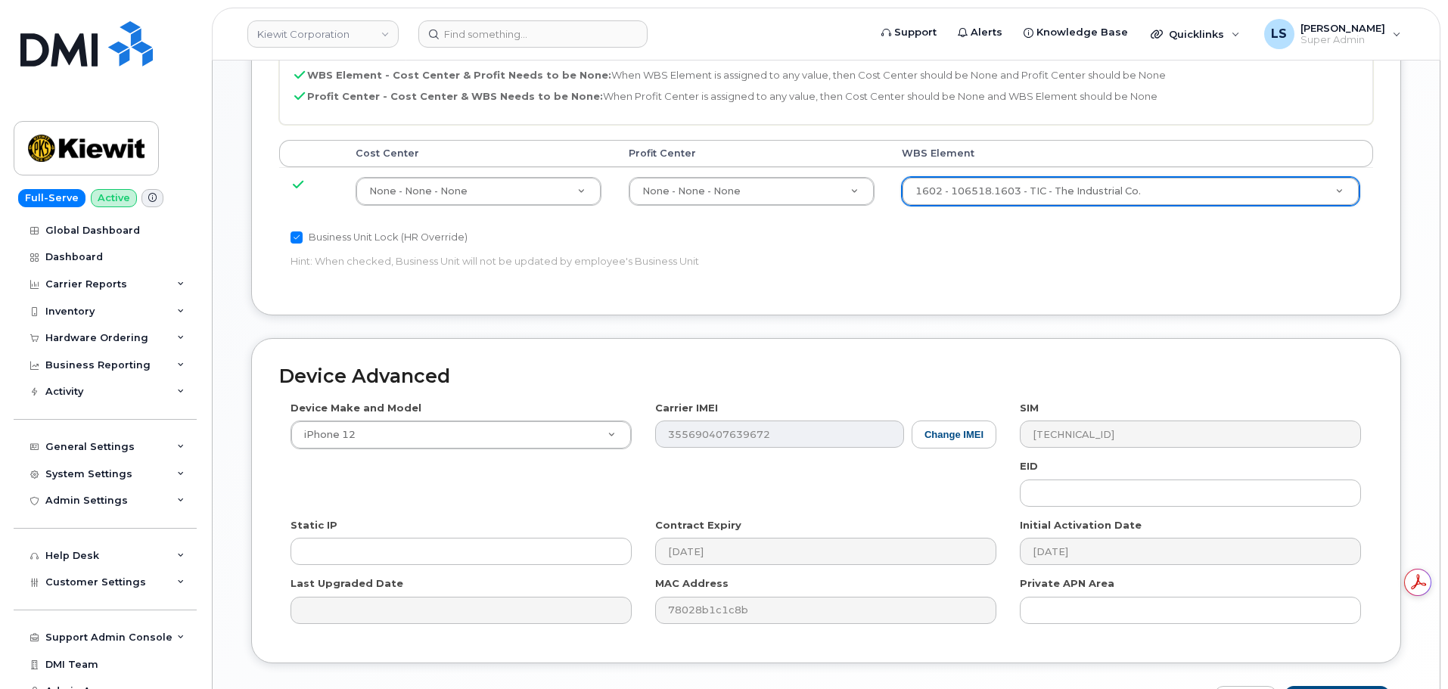
scroll to position [944, 0]
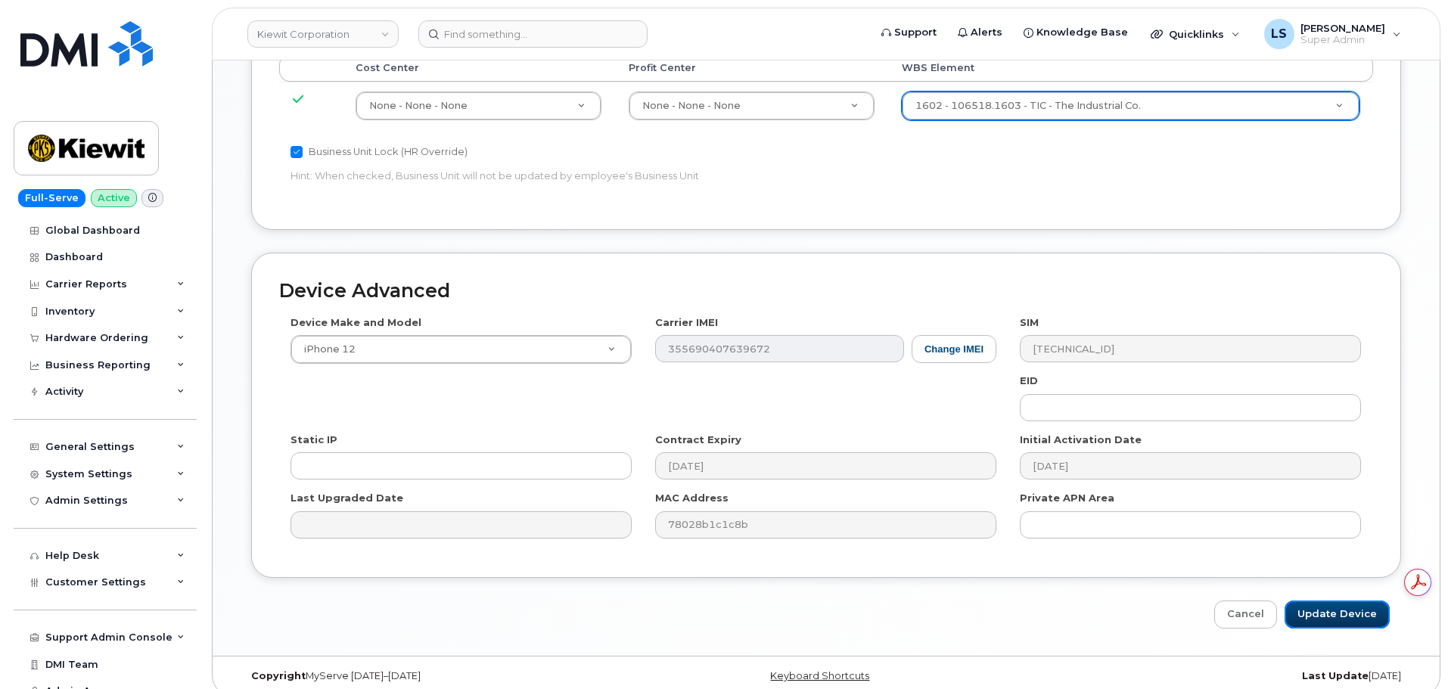
click at [1310, 602] on input "Update Device" at bounding box center [1337, 615] width 105 height 28
type input "Saving..."
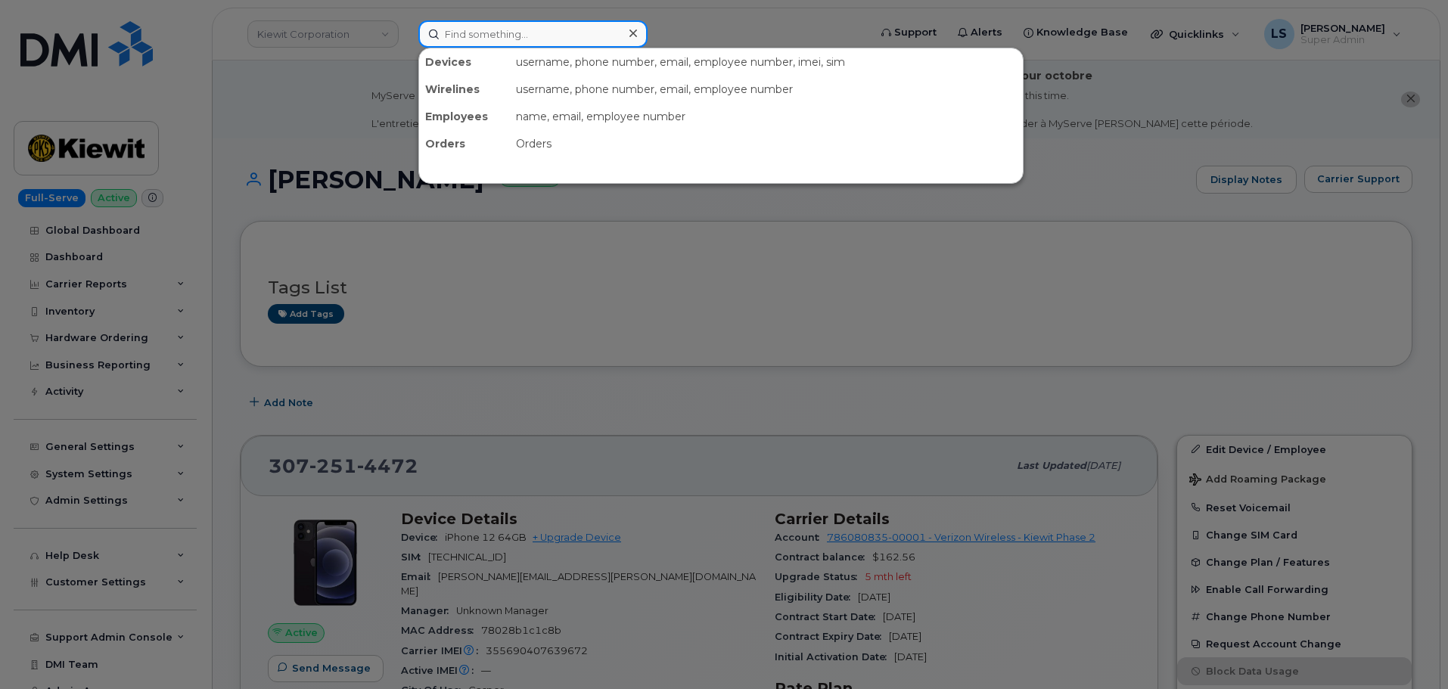
click at [558, 28] on input at bounding box center [532, 33] width 229 height 27
paste input "[PERSON_NAME][EMAIL_ADDRESS][PERSON_NAME][PERSON_NAME][DOMAIN_NAME]"
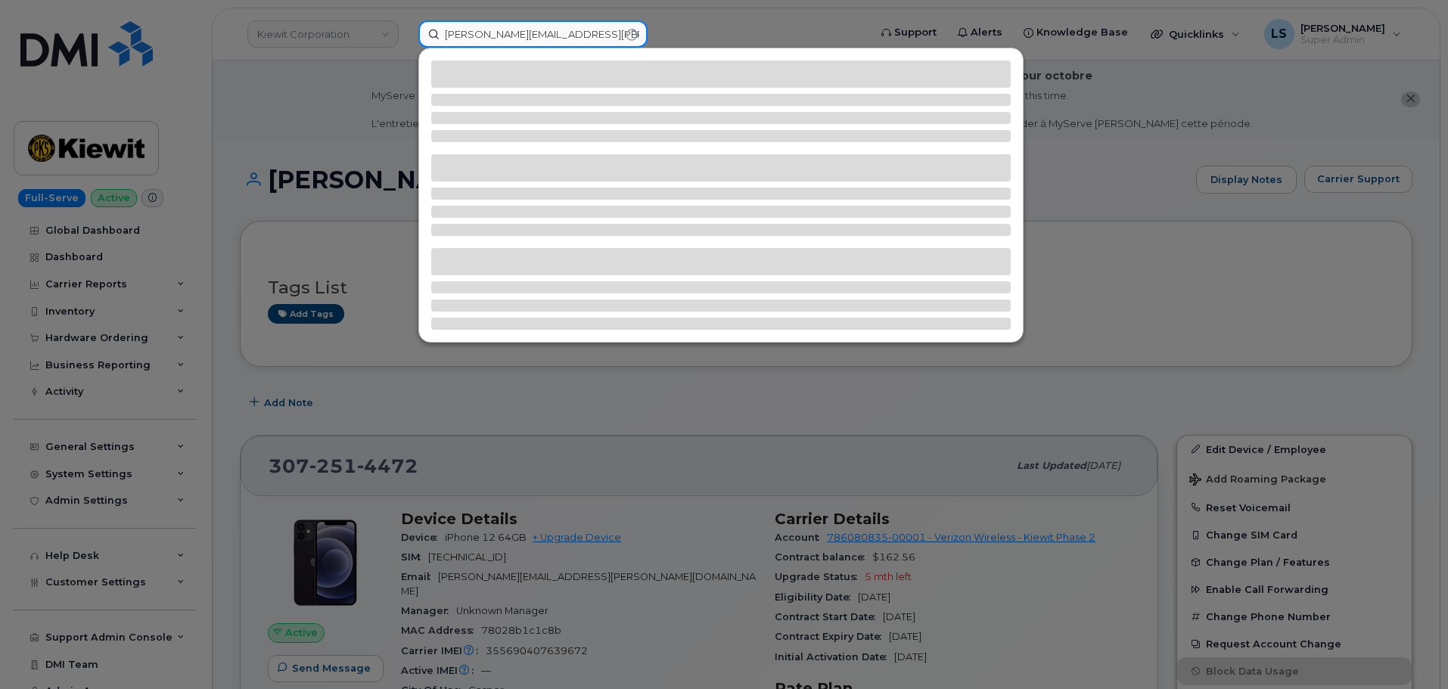
type input "[PERSON_NAME][EMAIL_ADDRESS][PERSON_NAME][PERSON_NAME][DOMAIN_NAME]"
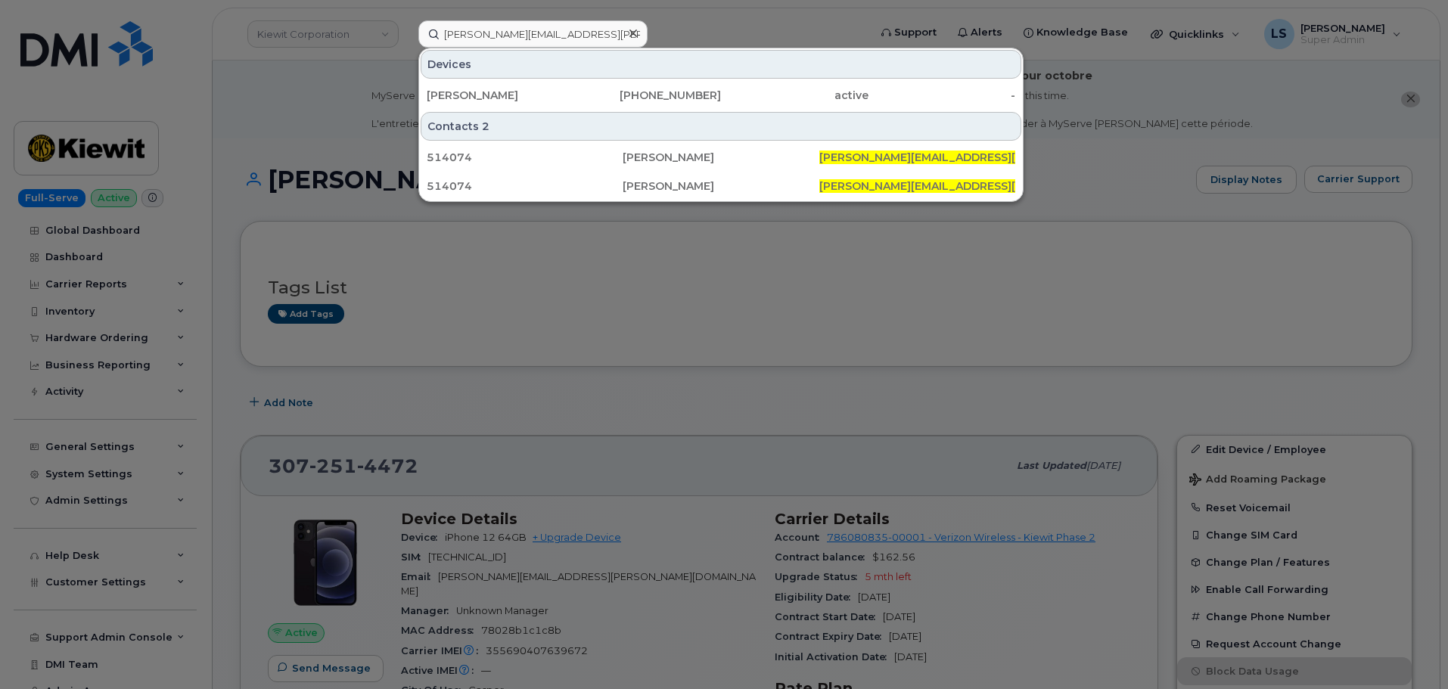
drag, startPoint x: 597, startPoint y: 98, endPoint x: 26, endPoint y: 82, distance: 571.5
click at [597, 98] on div "845-372-1064" at bounding box center [648, 95] width 148 height 15
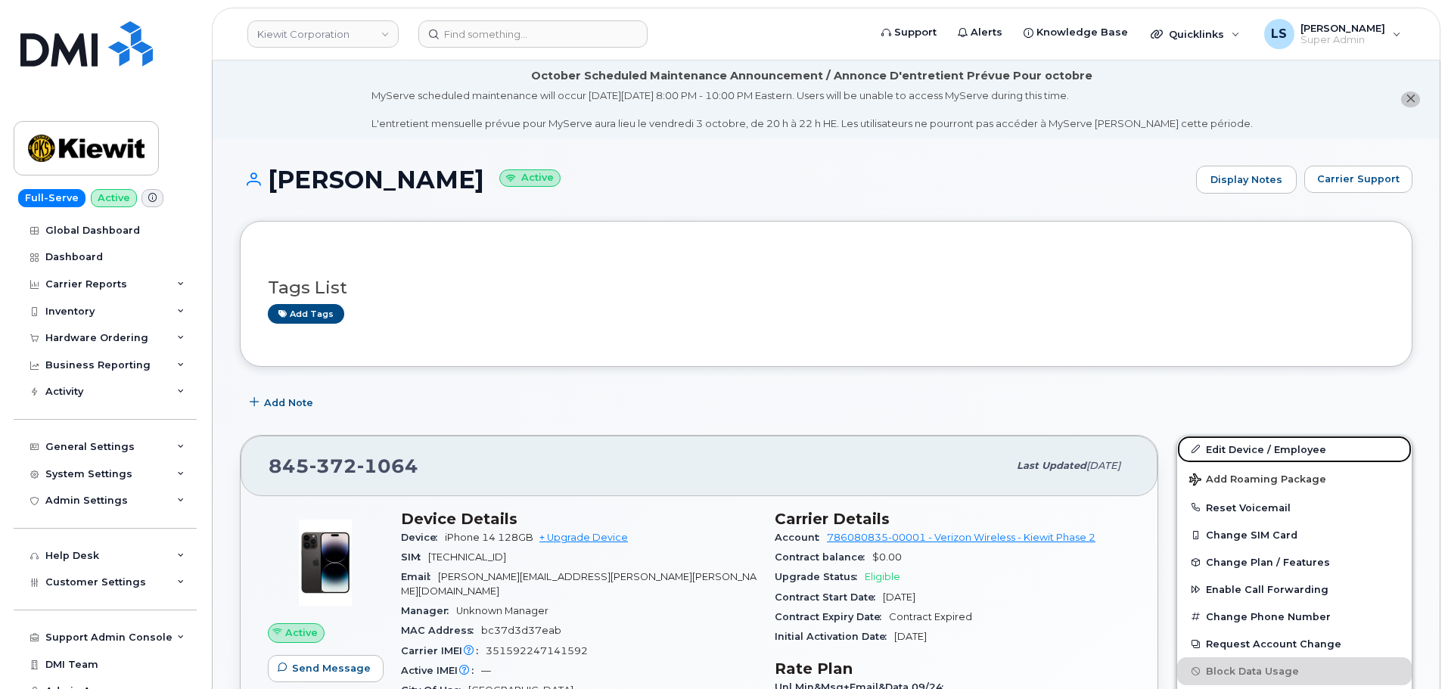
drag, startPoint x: 1300, startPoint y: 456, endPoint x: 1050, endPoint y: 418, distance: 253.3
click at [1300, 456] on link "Edit Device / Employee" at bounding box center [1294, 449] width 235 height 27
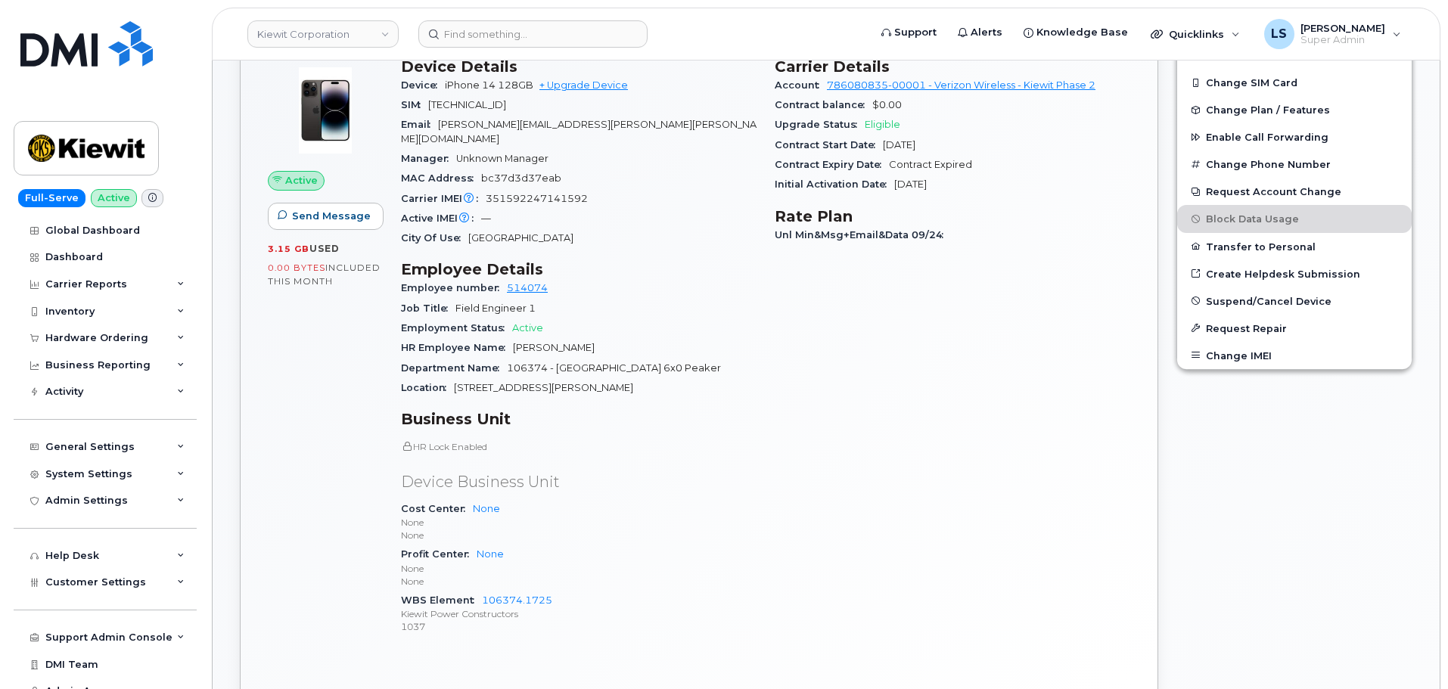
scroll to position [530, 0]
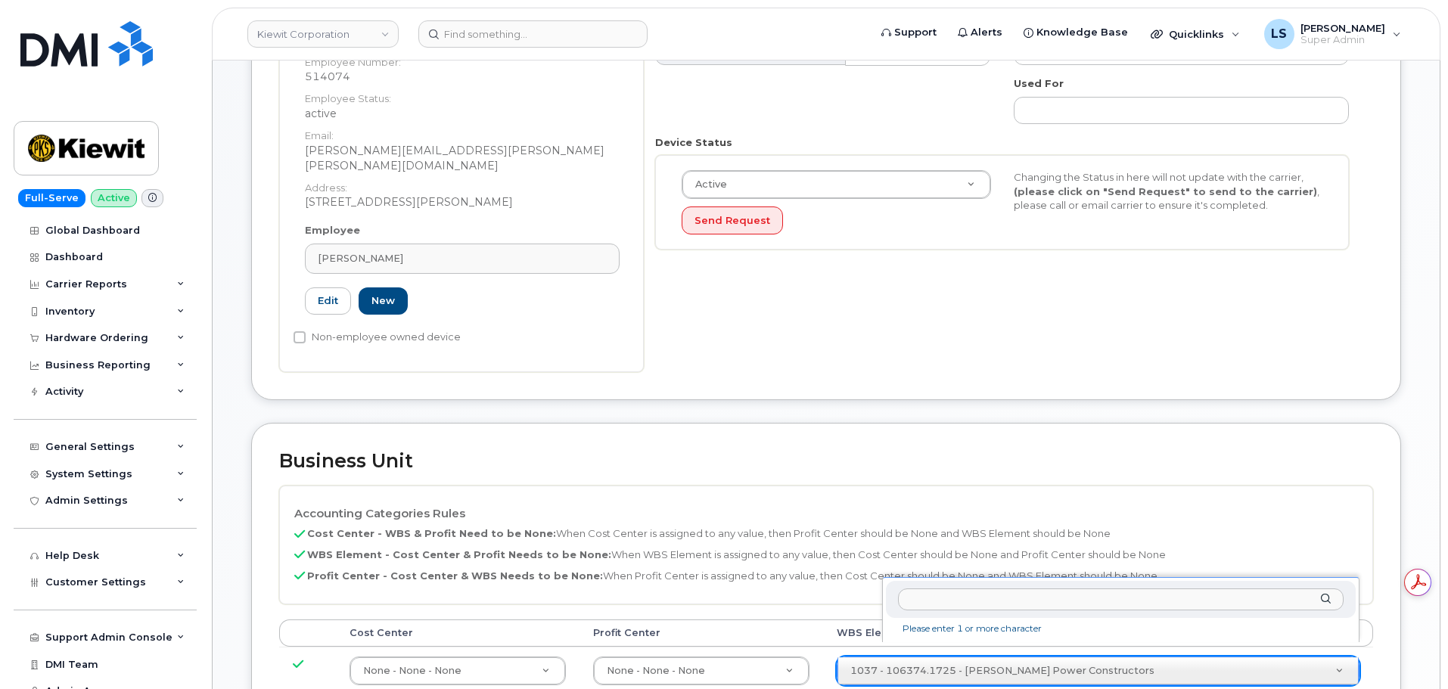
drag, startPoint x: 1010, startPoint y: 660, endPoint x: 990, endPoint y: 565, distance: 96.8
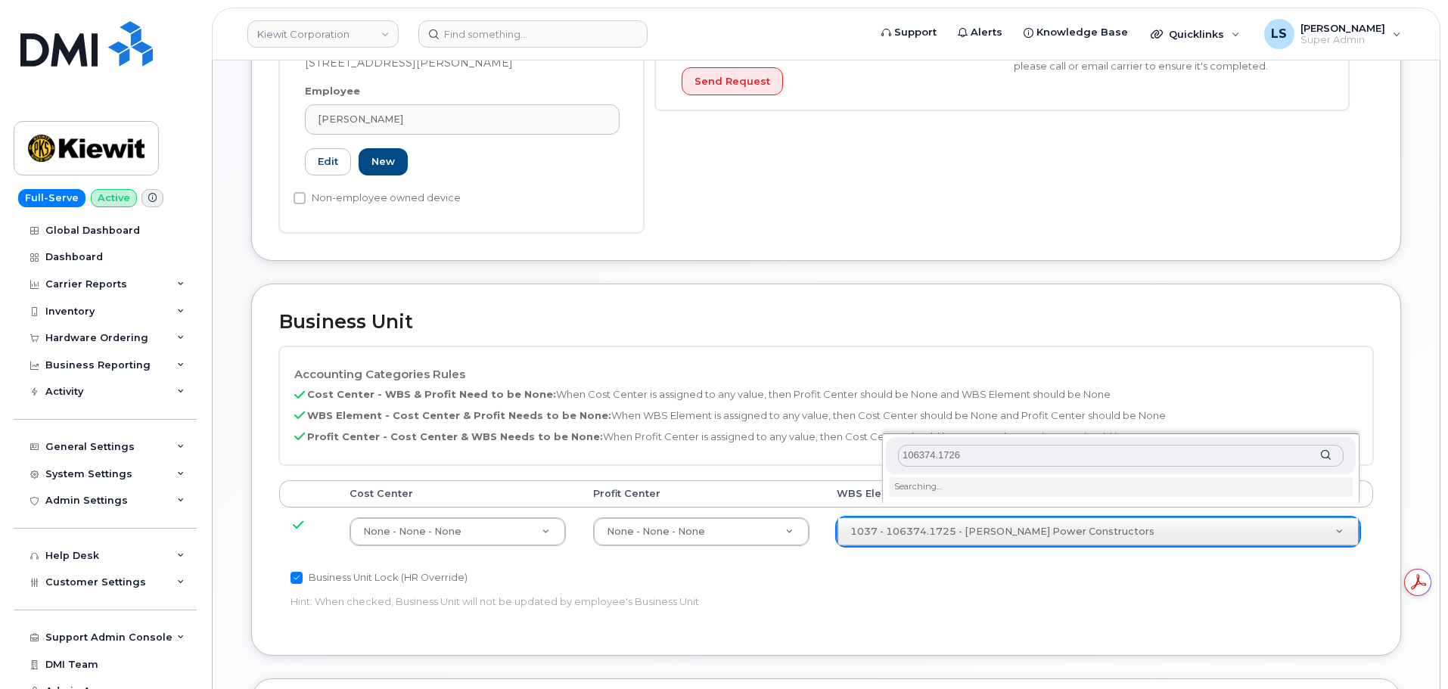
scroll to position [681, 0]
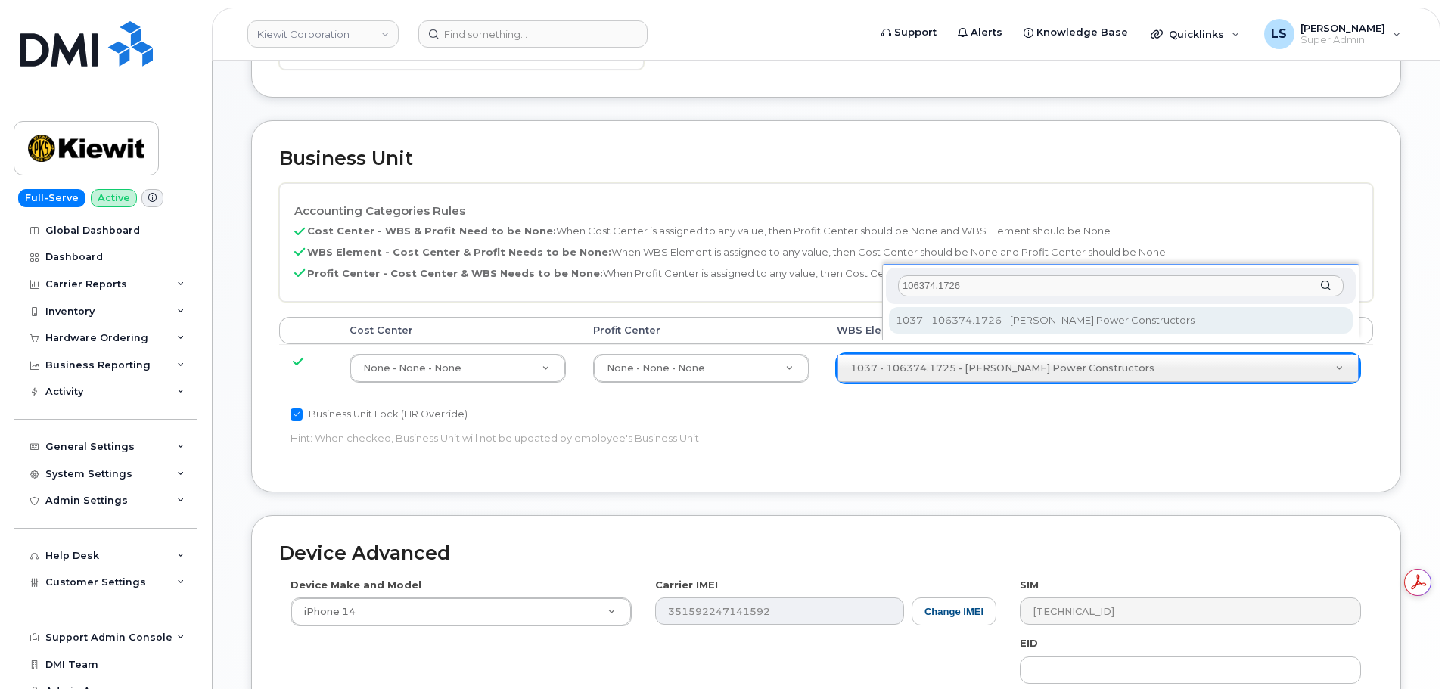
type input "106374.1726"
type input "35415742"
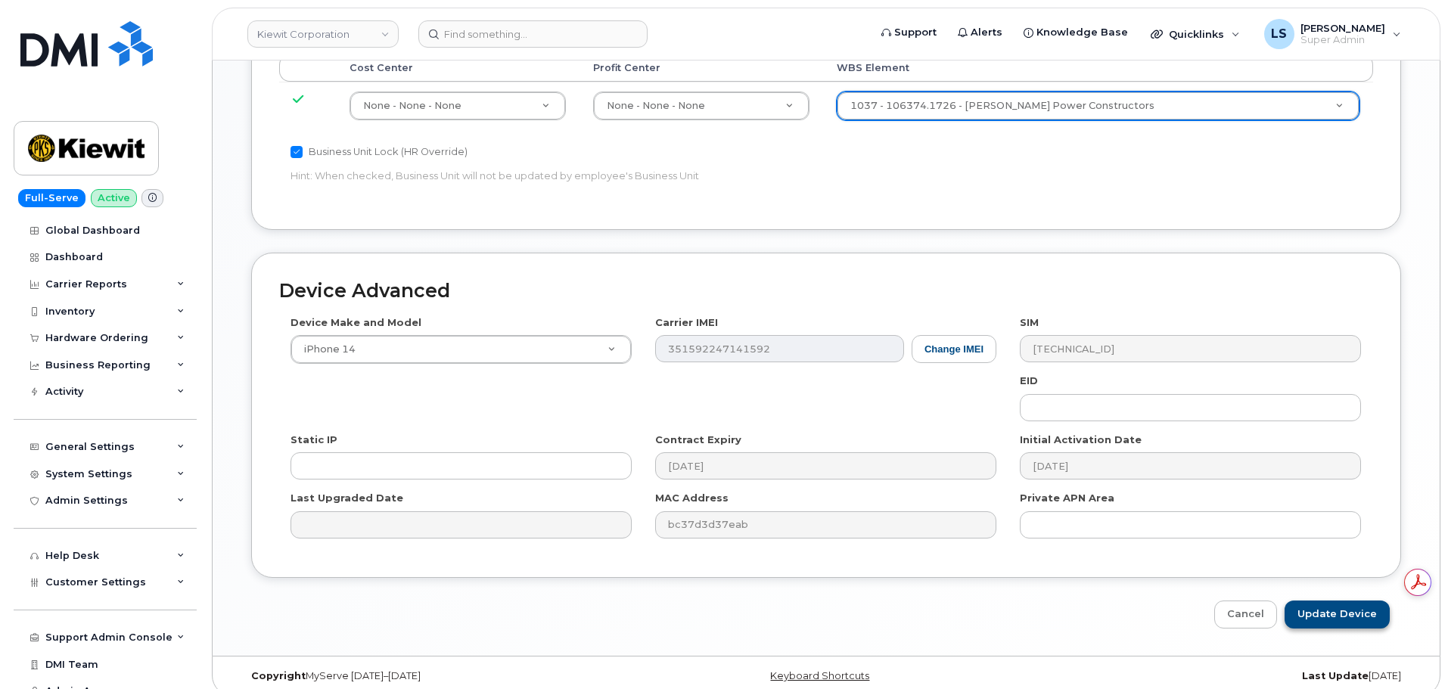
scroll to position [0, 0]
click at [1327, 602] on input "Update Device" at bounding box center [1337, 615] width 105 height 28
type input "Saving..."
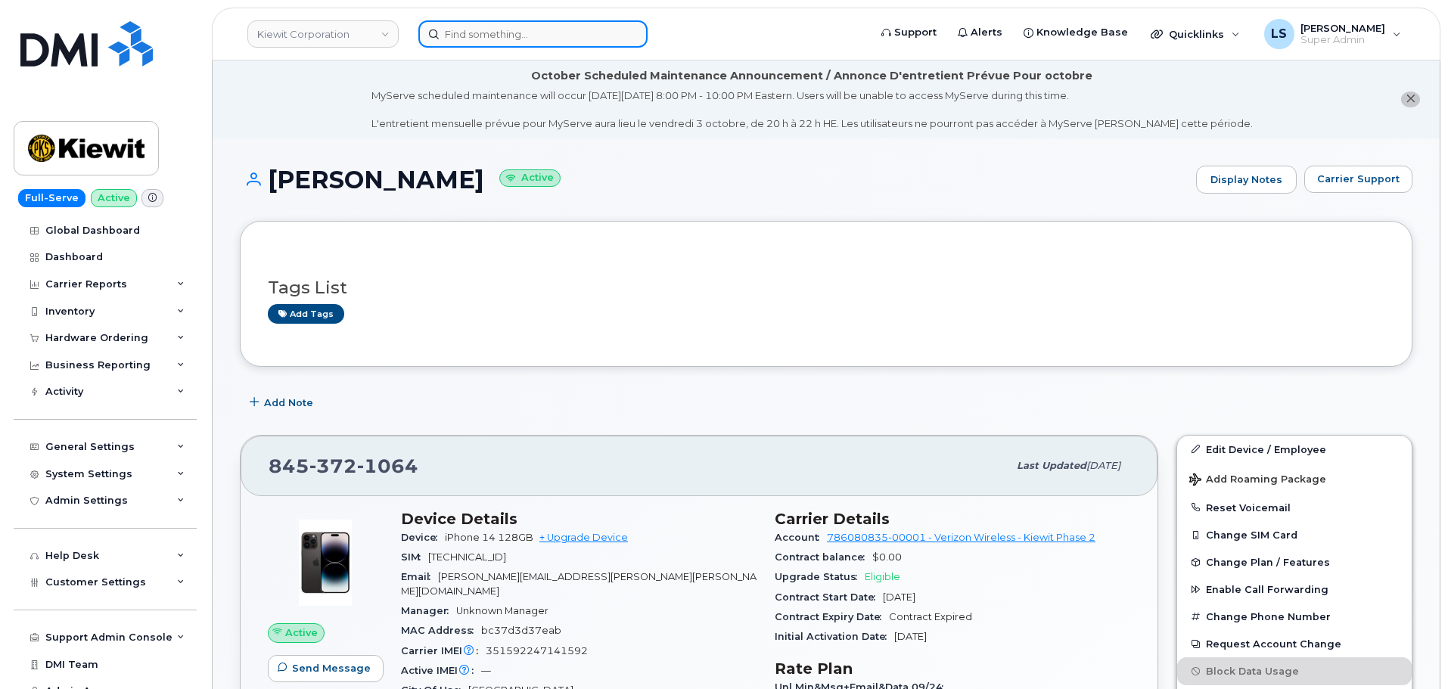
click at [523, 41] on input at bounding box center [532, 33] width 229 height 27
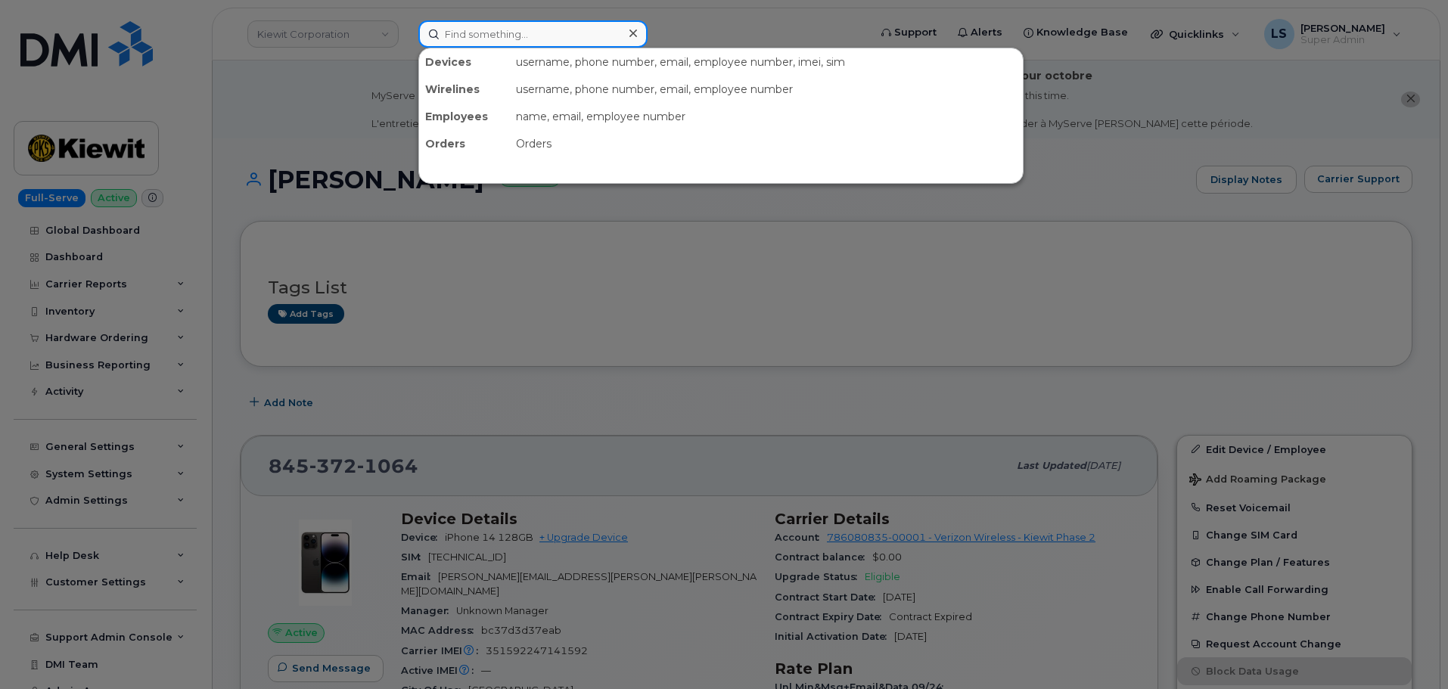
paste input "JOSE.VARELA@KIEWIT.COM"
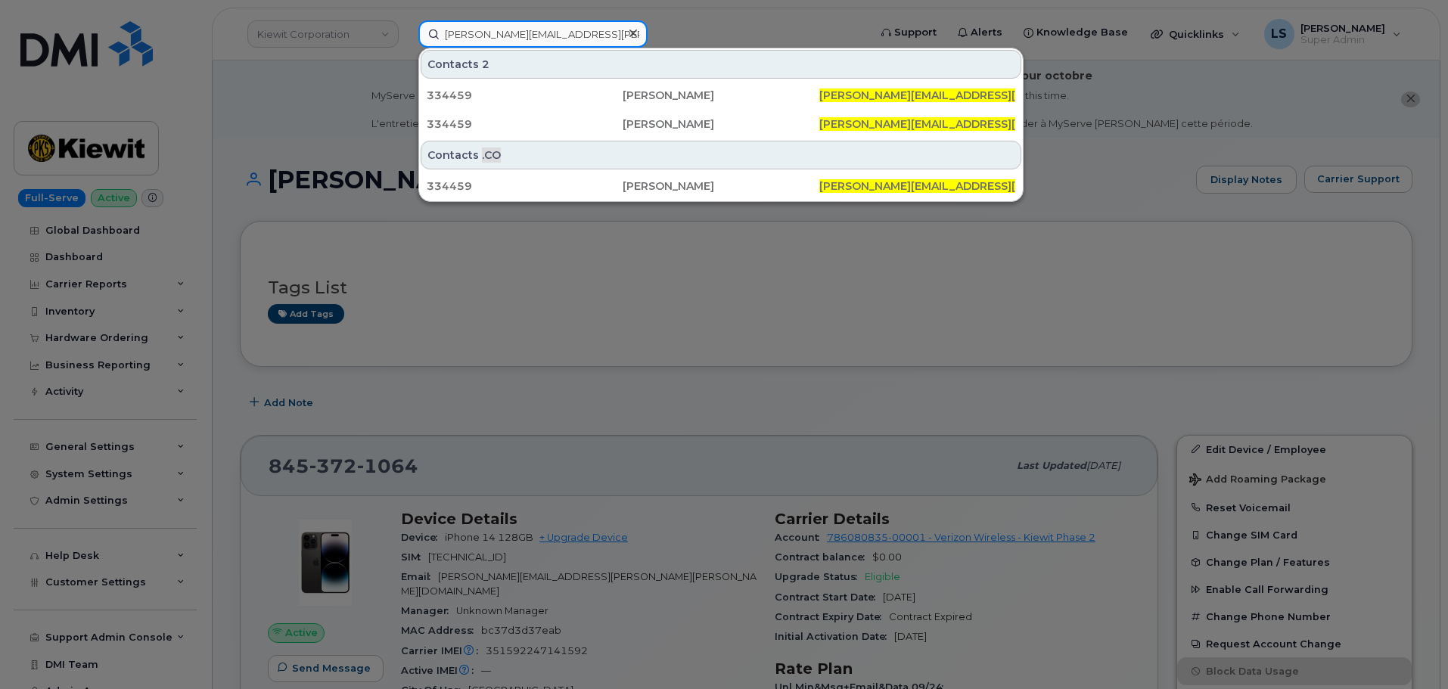
click at [527, 36] on input "JOSE.VARELA@KIEWIT.COM" at bounding box center [532, 33] width 229 height 27
paste input "ose Varela"
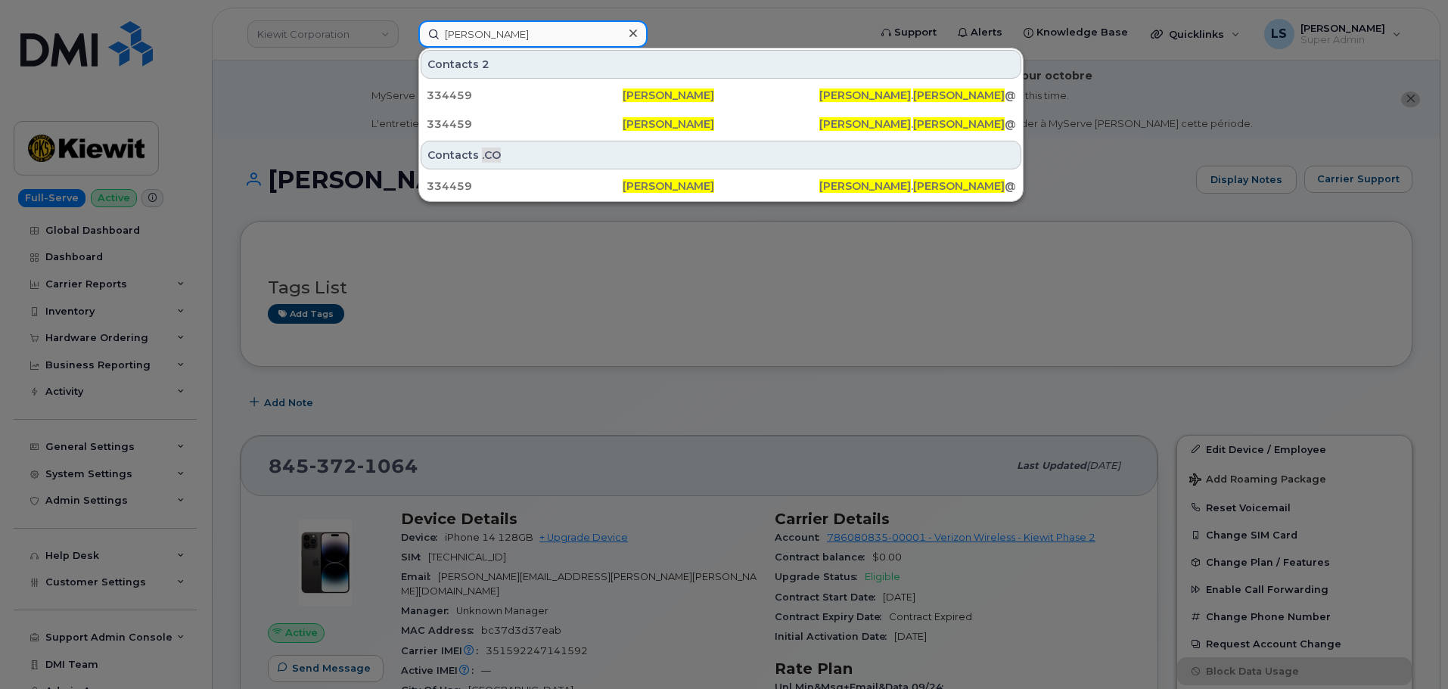
type input "Jose Varela"
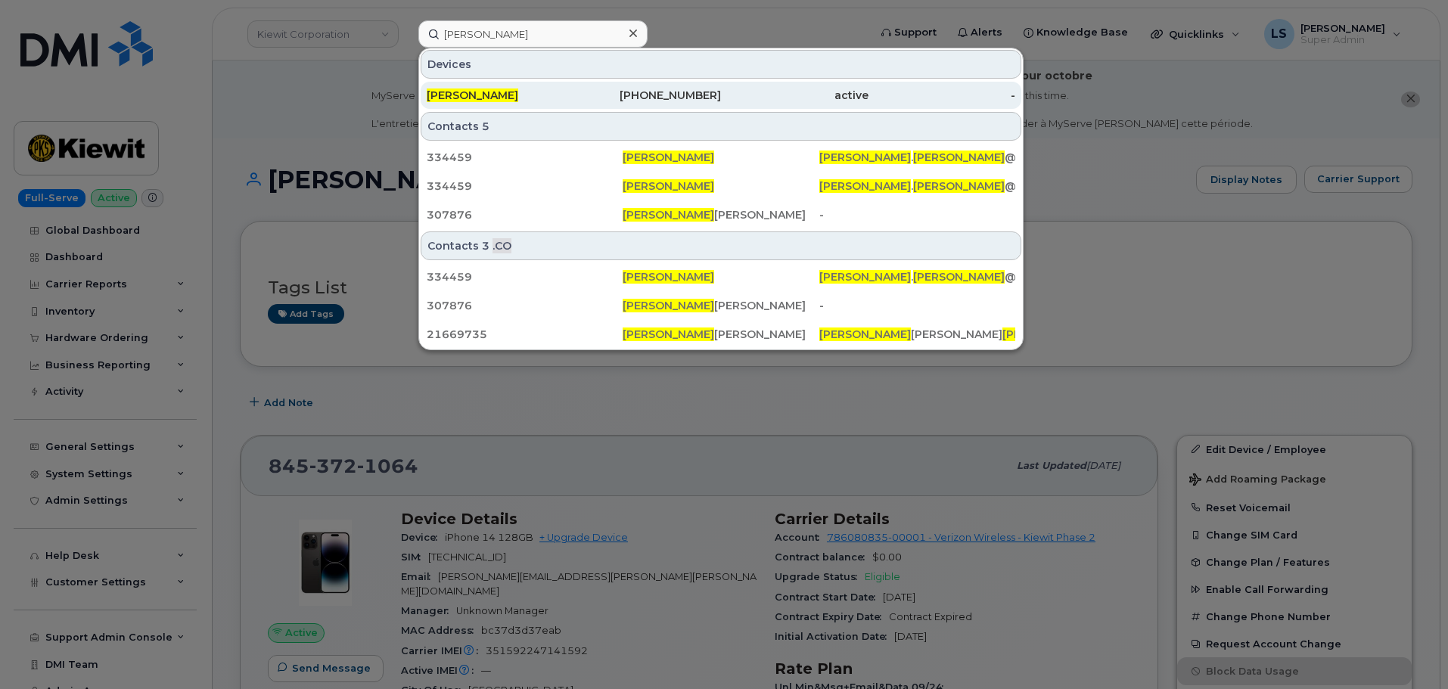
click at [536, 89] on div "JOSE VARELA" at bounding box center [501, 95] width 148 height 15
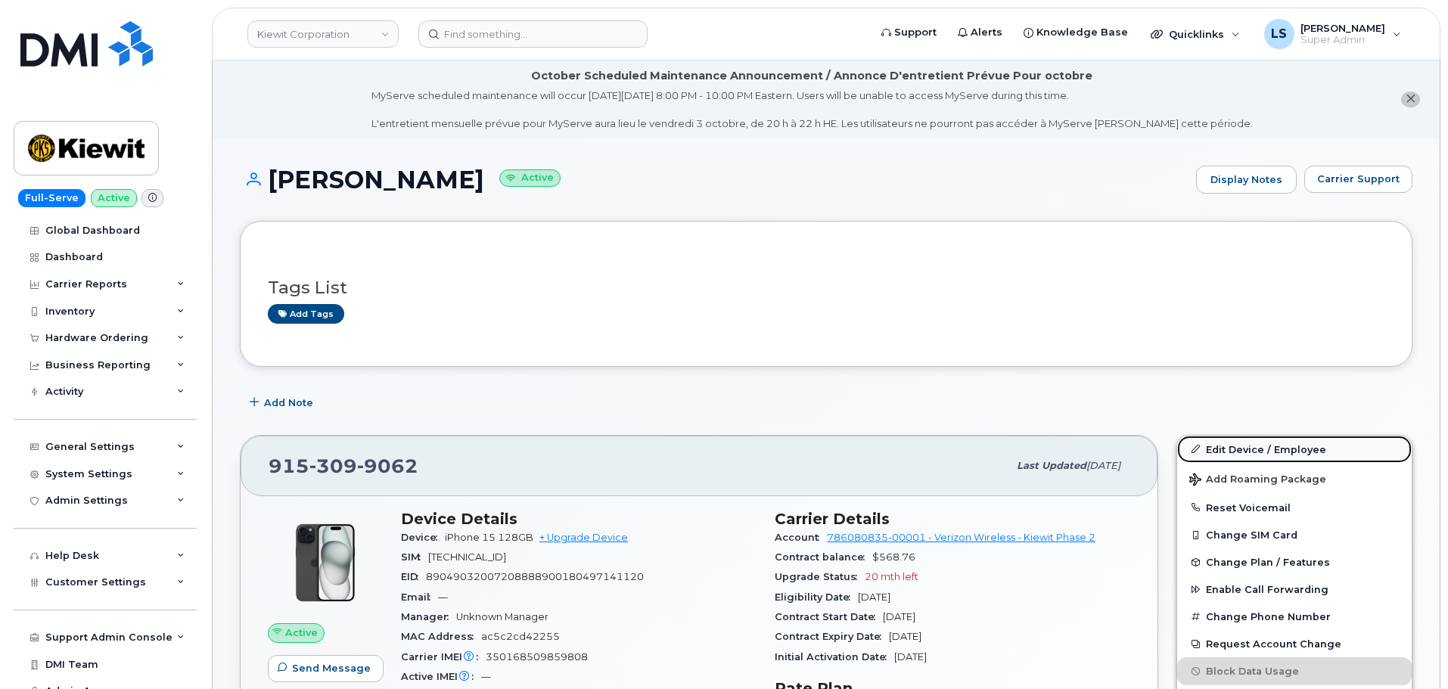
click at [1296, 436] on link "Edit Device / Employee" at bounding box center [1294, 449] width 235 height 27
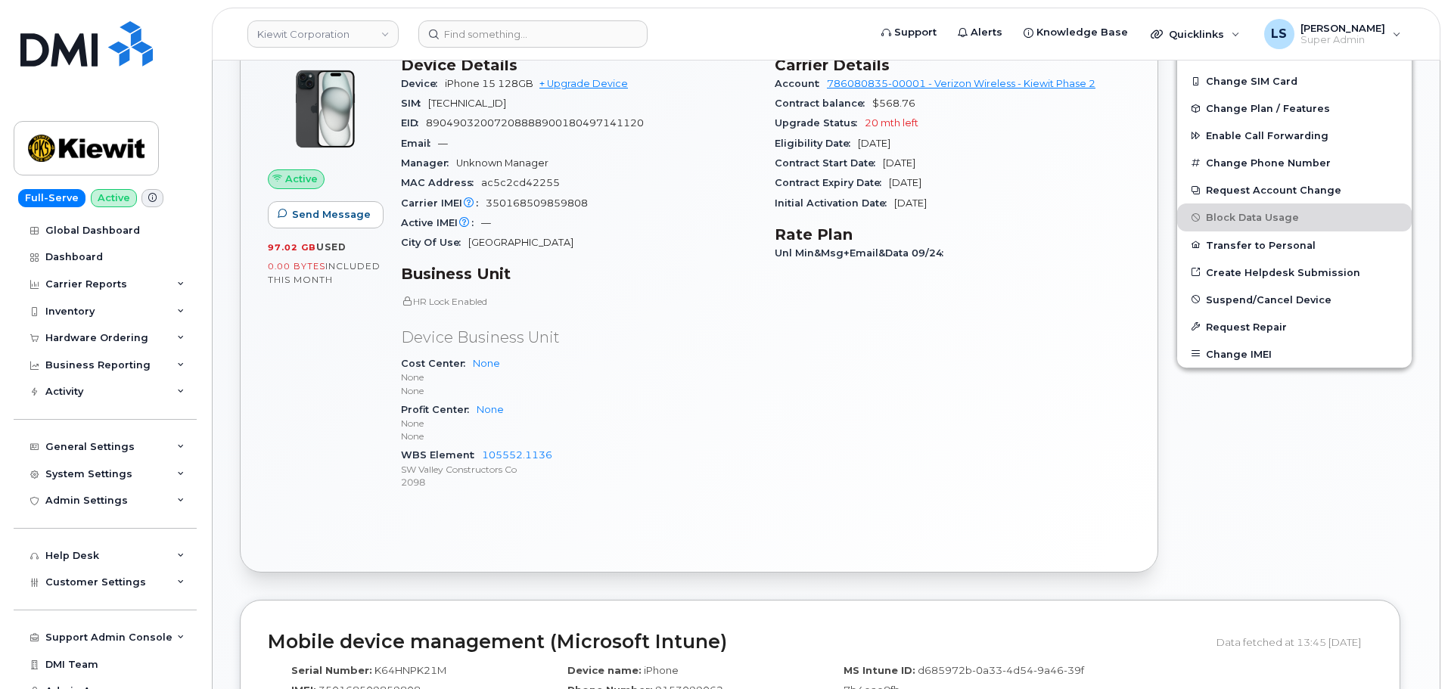
scroll to position [698, 0]
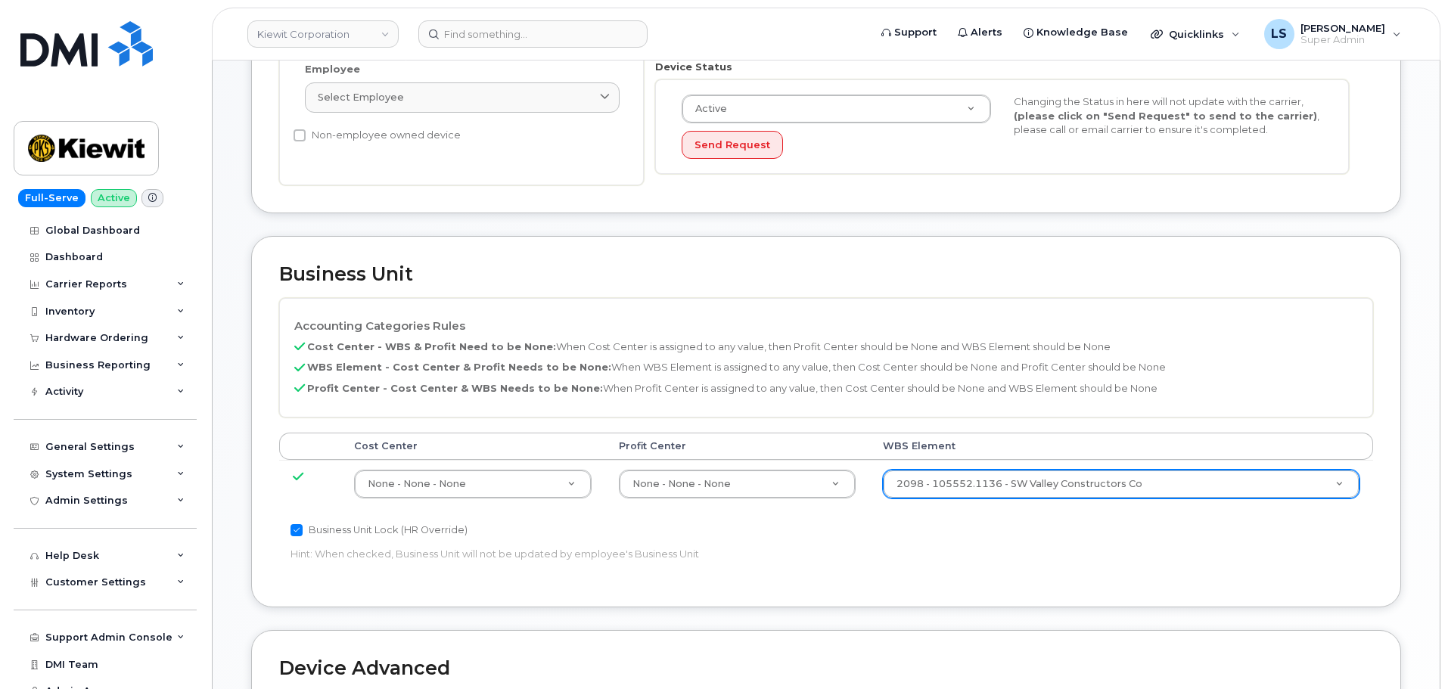
click at [1016, 498] on div "2098 - 105552.1136 - SW Valley Constructors Co" at bounding box center [1121, 484] width 477 height 29
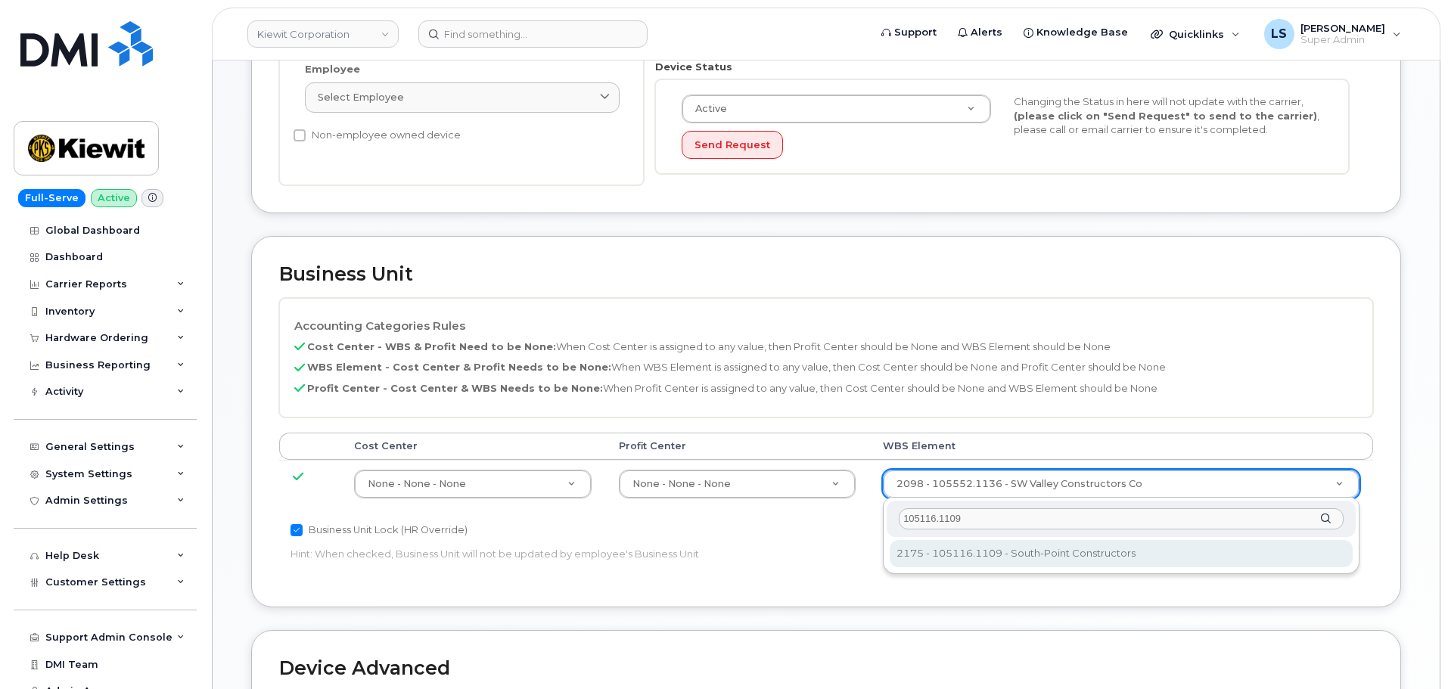
scroll to position [530, 0]
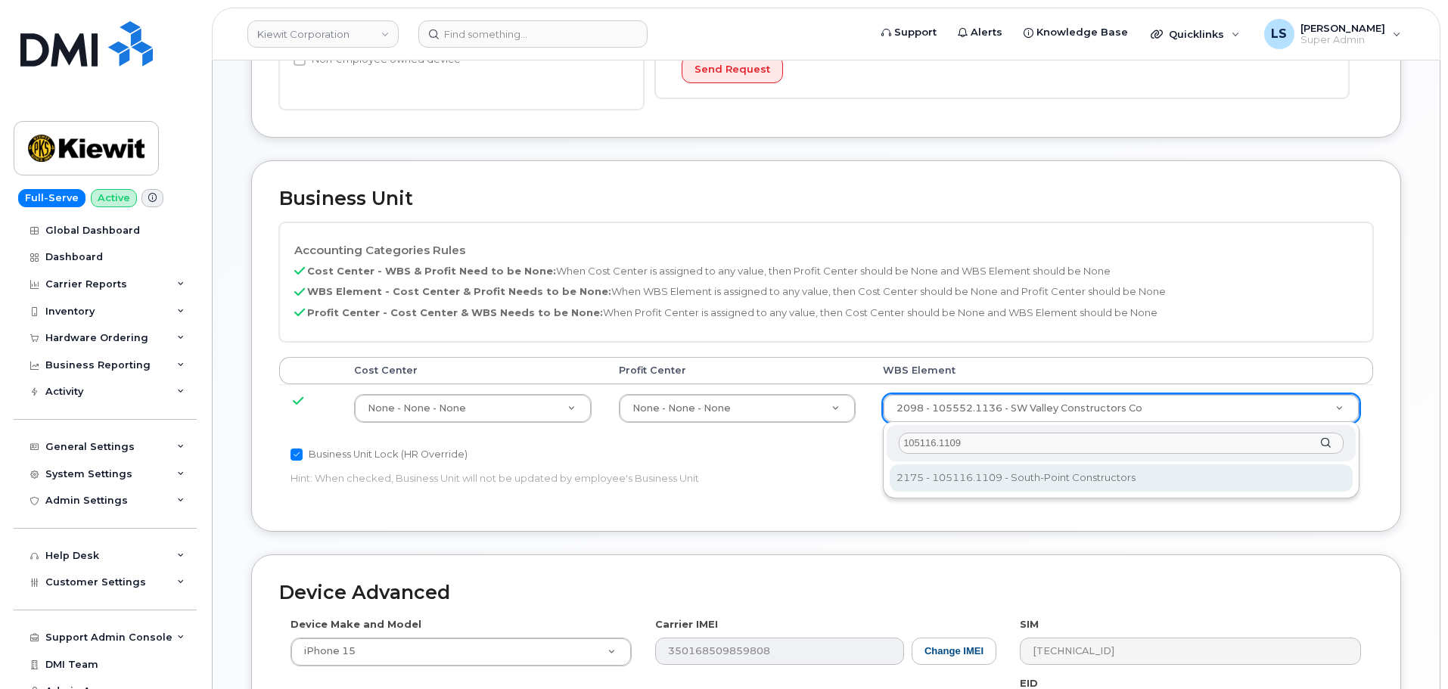
type input "105116.1109"
type input "30257282"
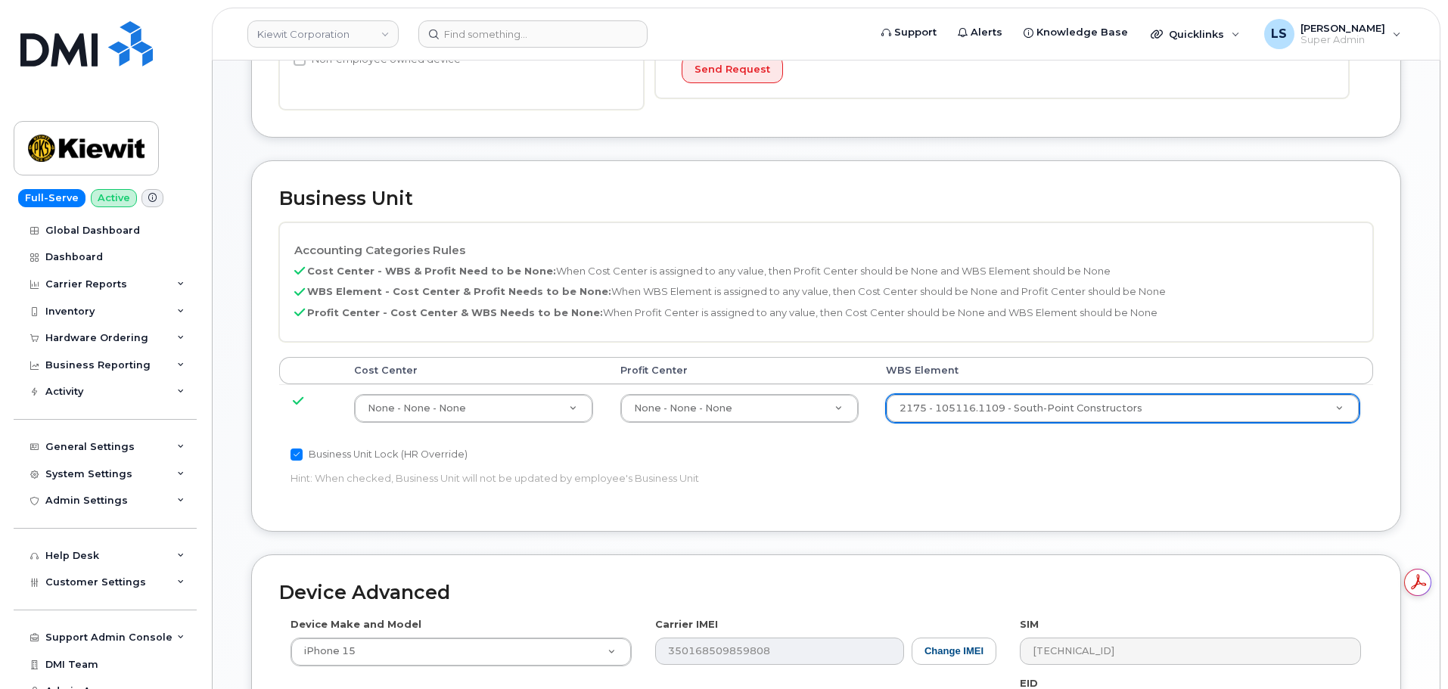
scroll to position [847, 0]
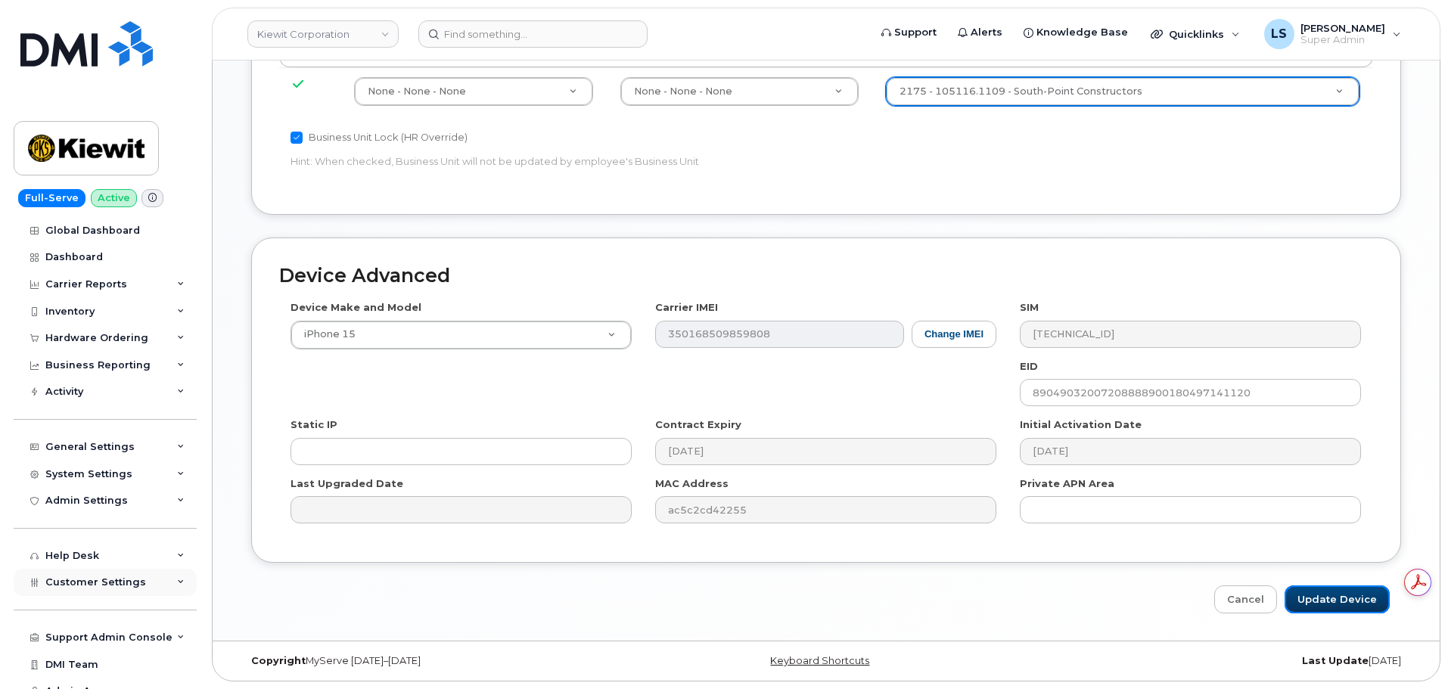
drag, startPoint x: 1344, startPoint y: 593, endPoint x: 90, endPoint y: 586, distance: 1253.9
click at [1344, 593] on input "Update Device" at bounding box center [1337, 600] width 105 height 28
type input "Saving..."
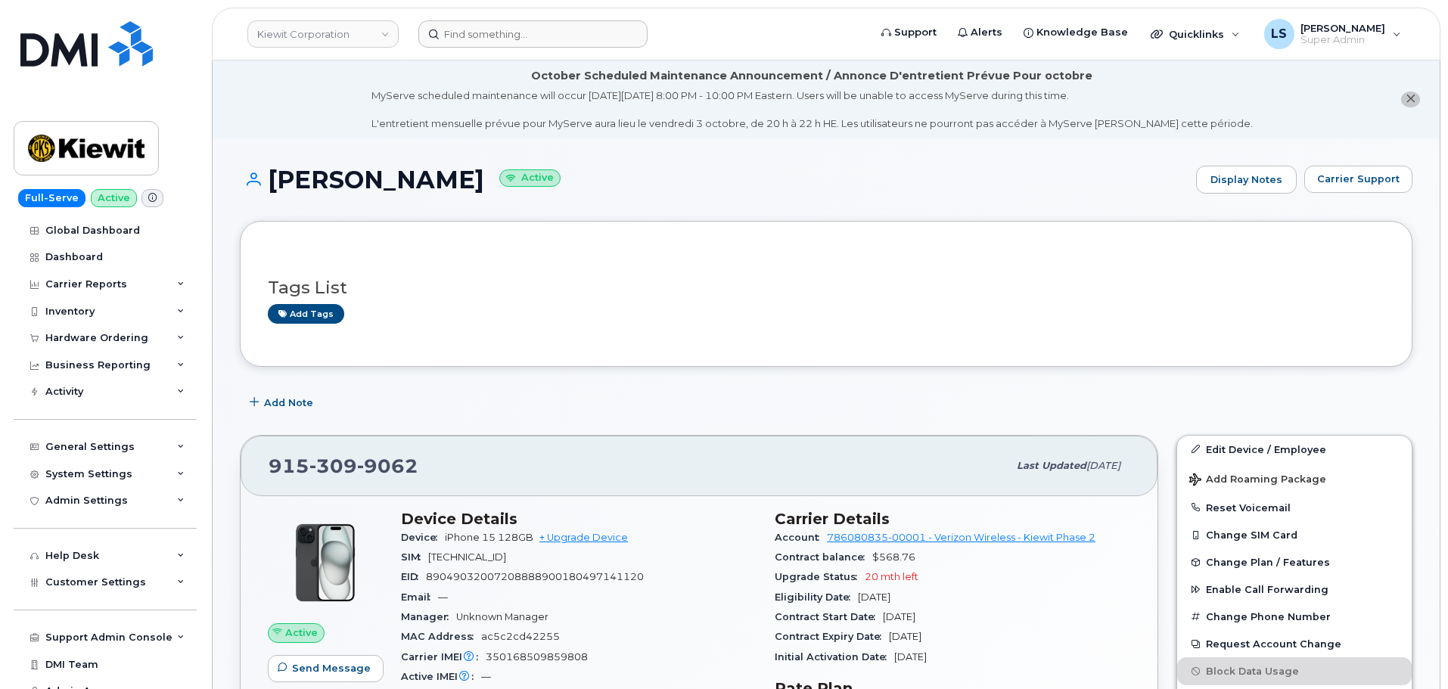
drag, startPoint x: 496, startPoint y: 52, endPoint x: 505, endPoint y: 35, distance: 19.3
click at [502, 39] on header "[PERSON_NAME] Corporation Support Alerts Knowledge Base Quicklinks Suspend / Ca…" at bounding box center [826, 34] width 1229 height 53
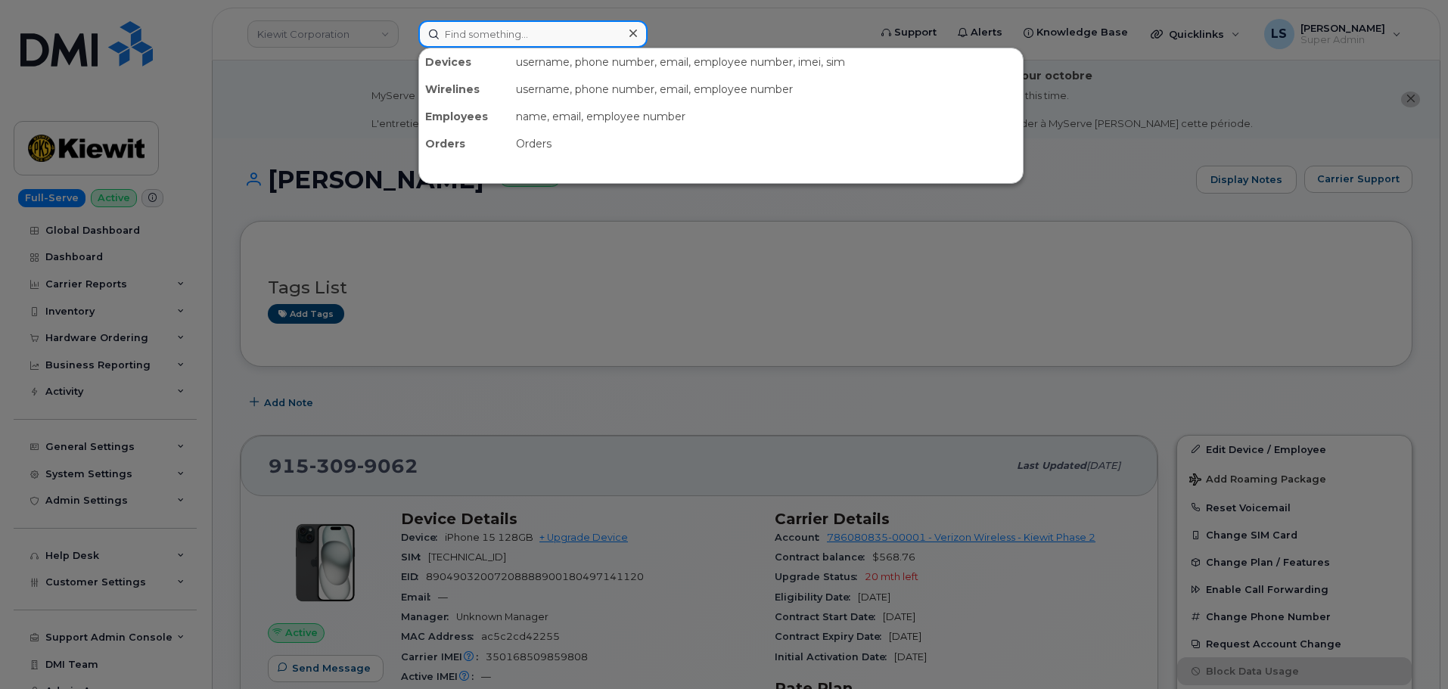
click at [505, 35] on input at bounding box center [532, 33] width 229 height 27
click at [506, 34] on input at bounding box center [532, 33] width 229 height 27
click at [507, 34] on input at bounding box center [532, 33] width 229 height 27
click at [648, 31] on div at bounding box center [724, 344] width 1448 height 689
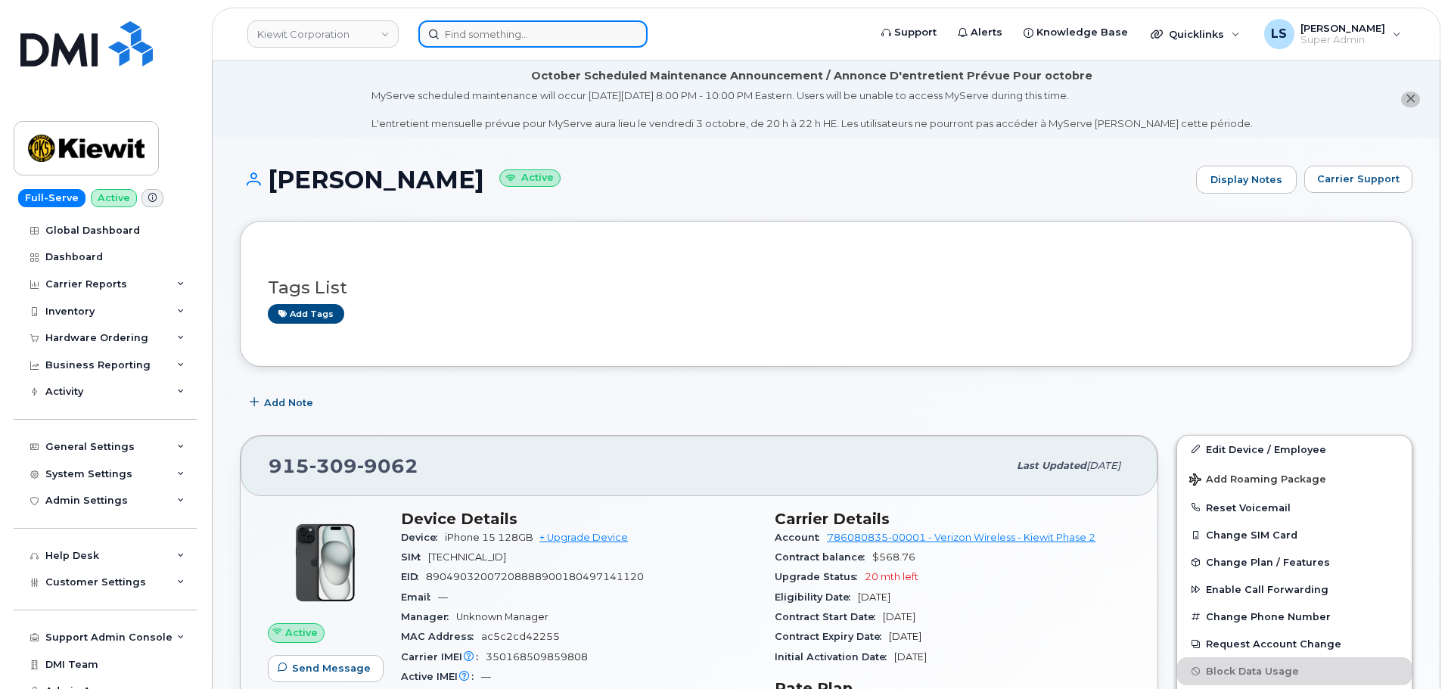
click at [590, 30] on input at bounding box center [532, 33] width 229 height 27
paste input "[PERSON_NAME]"
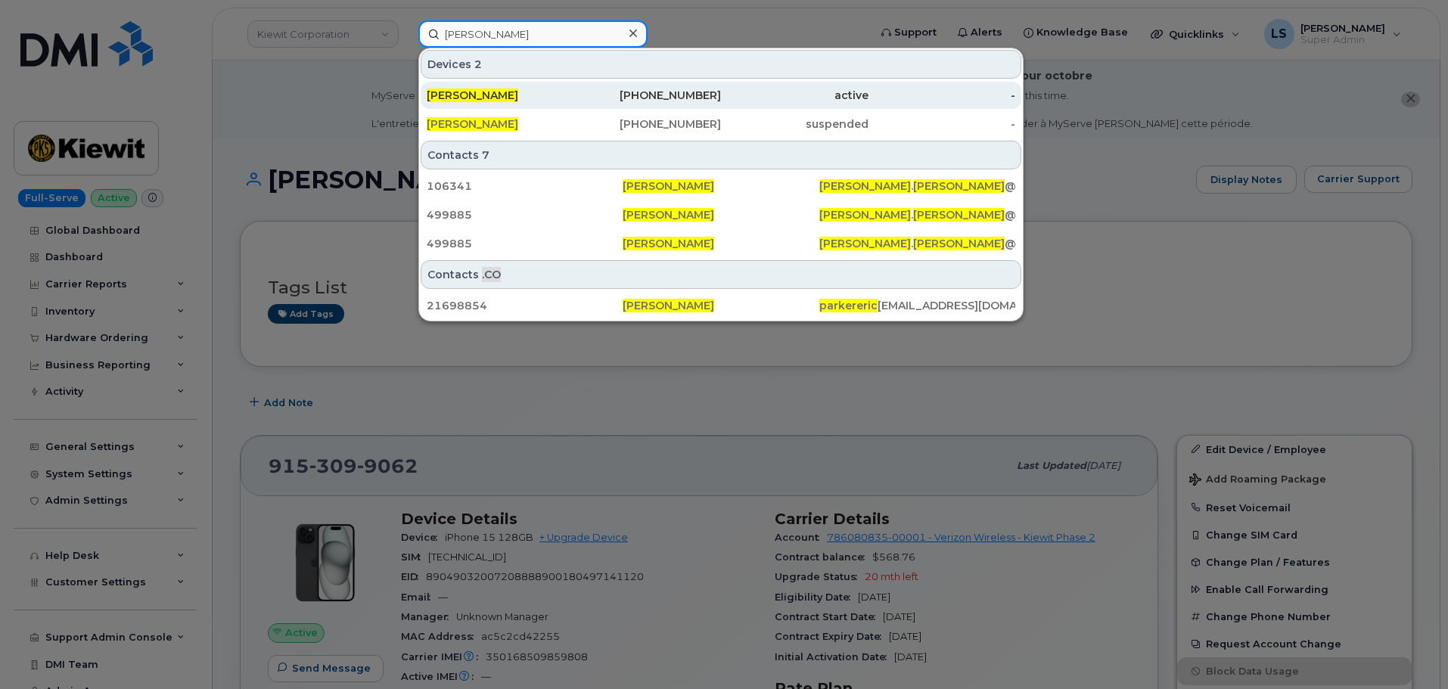
type input "[PERSON_NAME]"
click at [602, 91] on div "[PHONE_NUMBER]" at bounding box center [648, 95] width 148 height 15
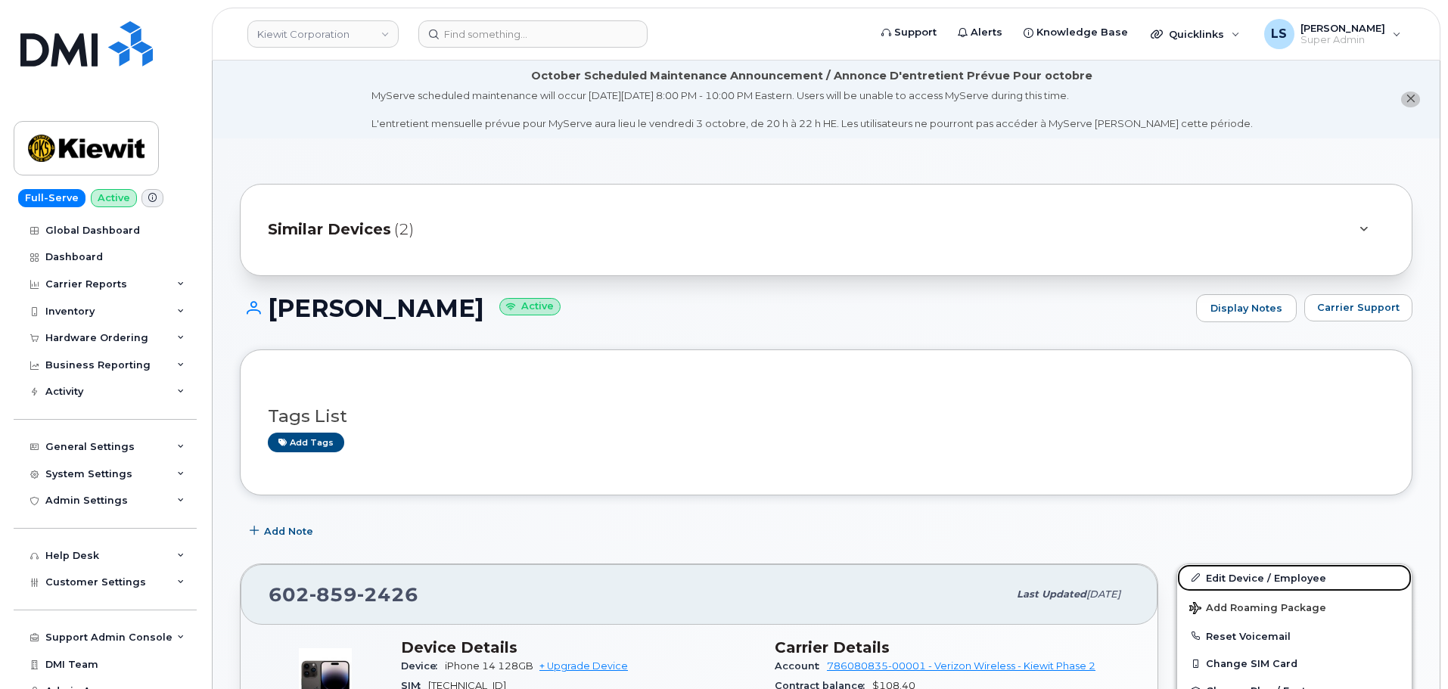
click at [1305, 572] on link "Edit Device / Employee" at bounding box center [1294, 578] width 235 height 27
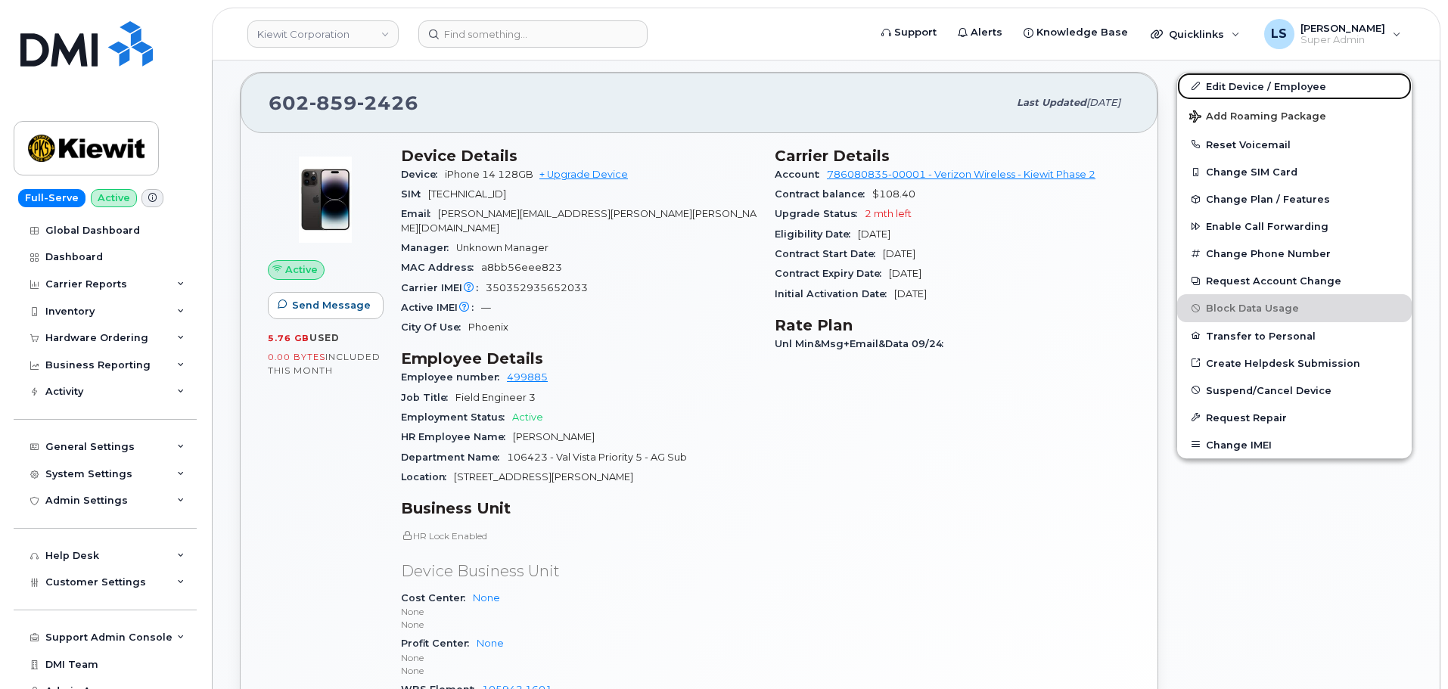
scroll to position [605, 0]
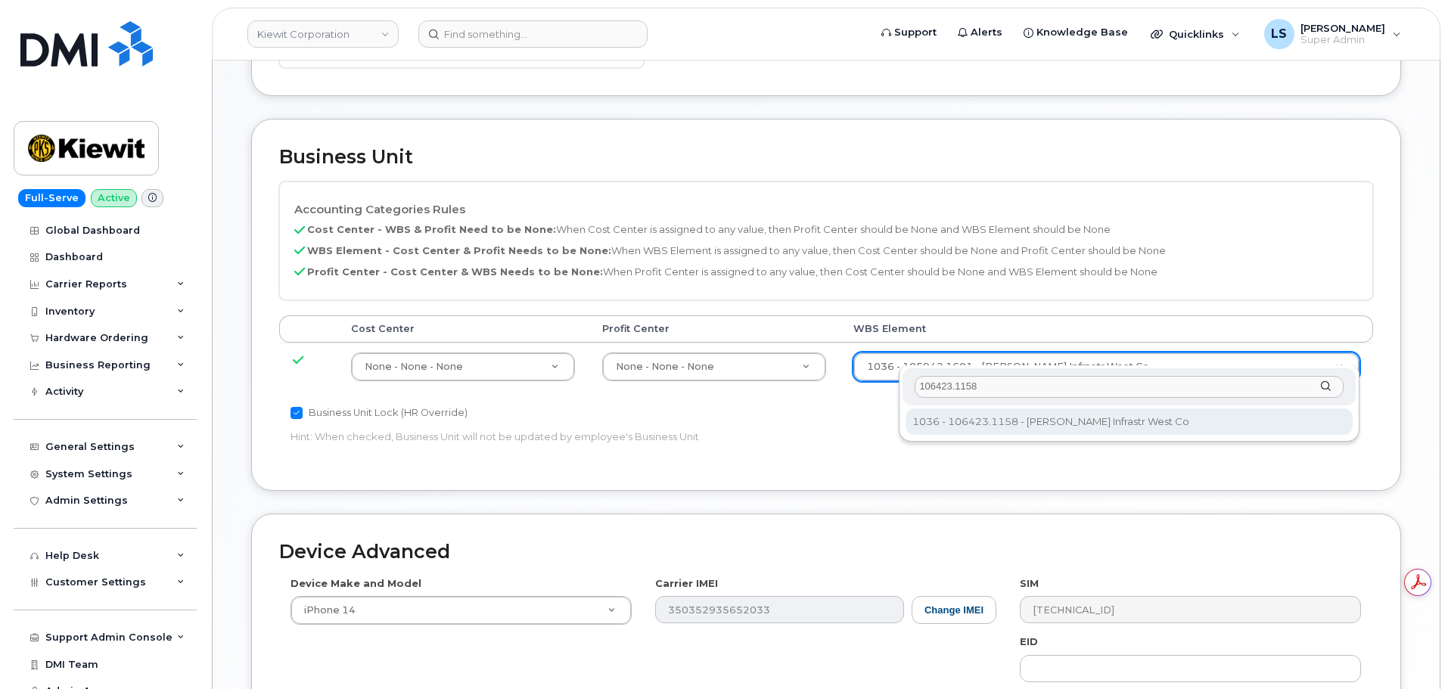
type input "106423.1158"
type input "35357142"
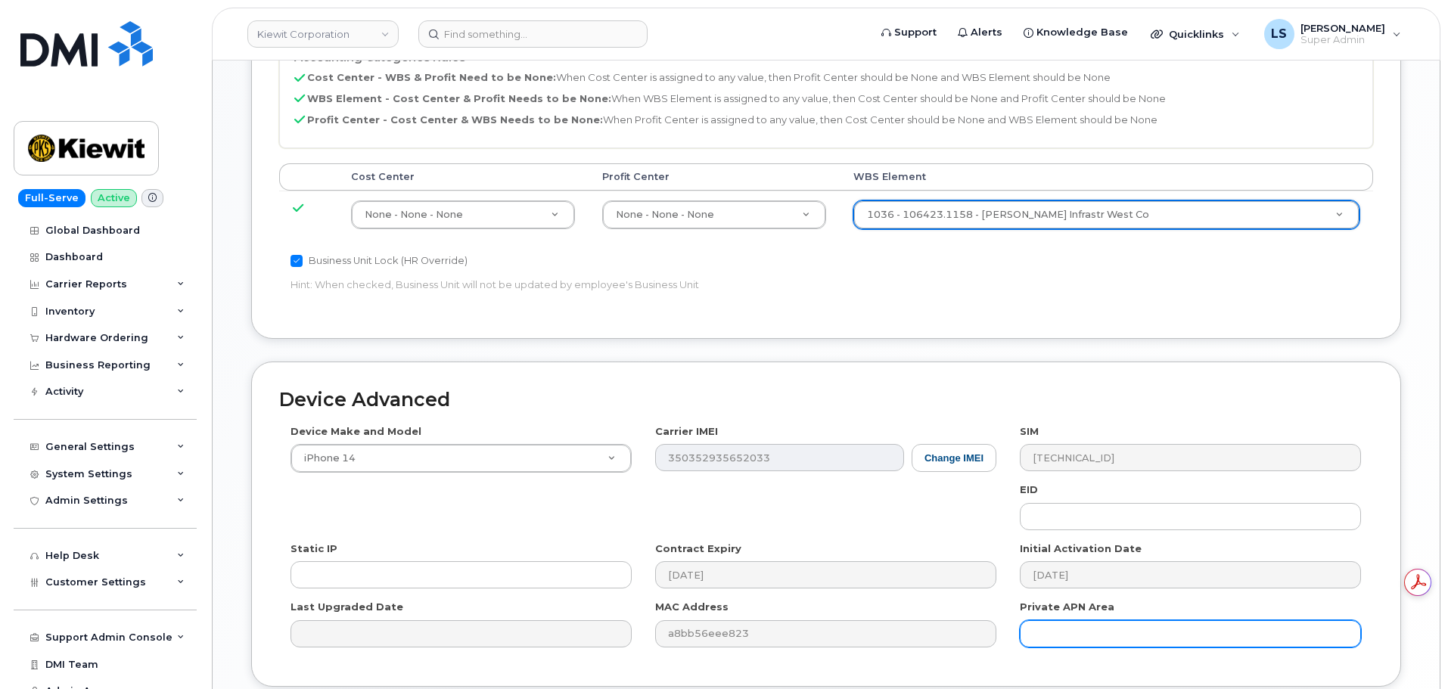
scroll to position [944, 0]
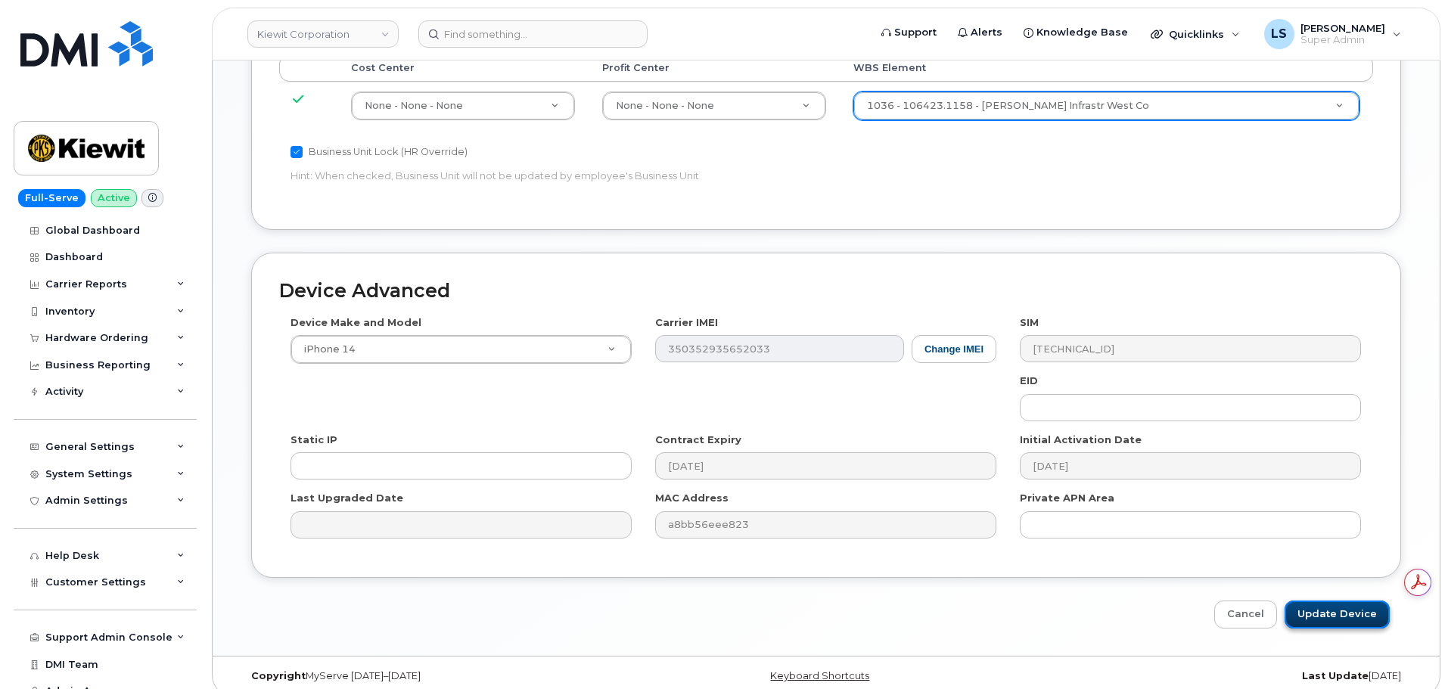
click at [1347, 601] on input "Update Device" at bounding box center [1337, 615] width 105 height 28
type input "Saving..."
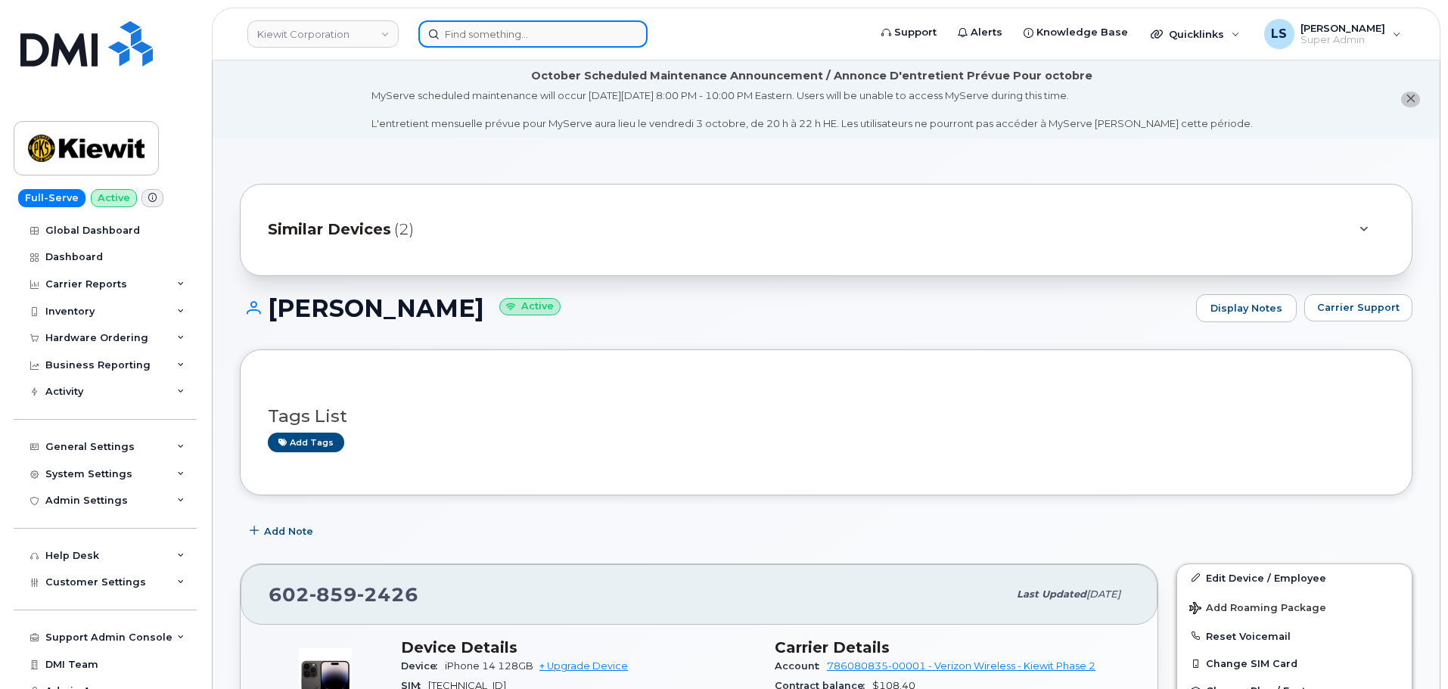
click at [594, 36] on input at bounding box center [532, 33] width 229 height 27
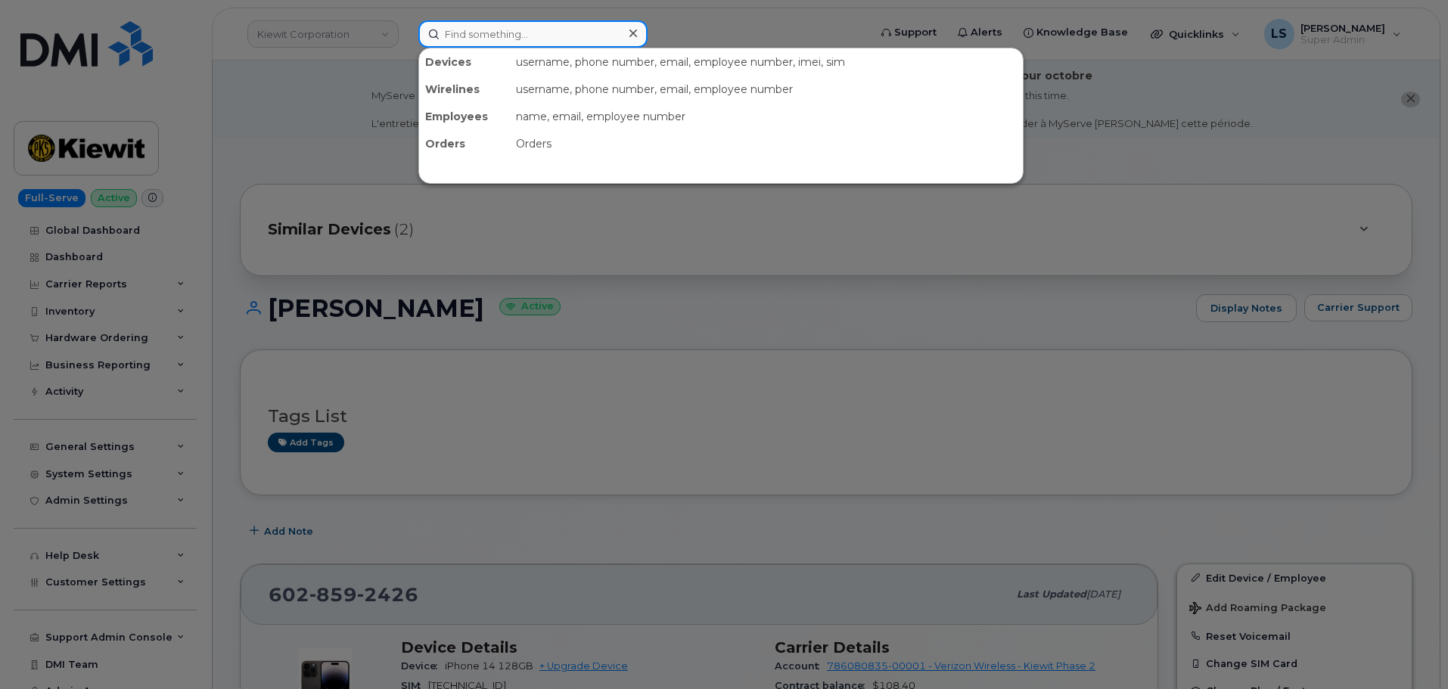
paste input "[PERSON_NAME][EMAIL_ADDRESS][PERSON_NAME][PERSON_NAME][DOMAIN_NAME]"
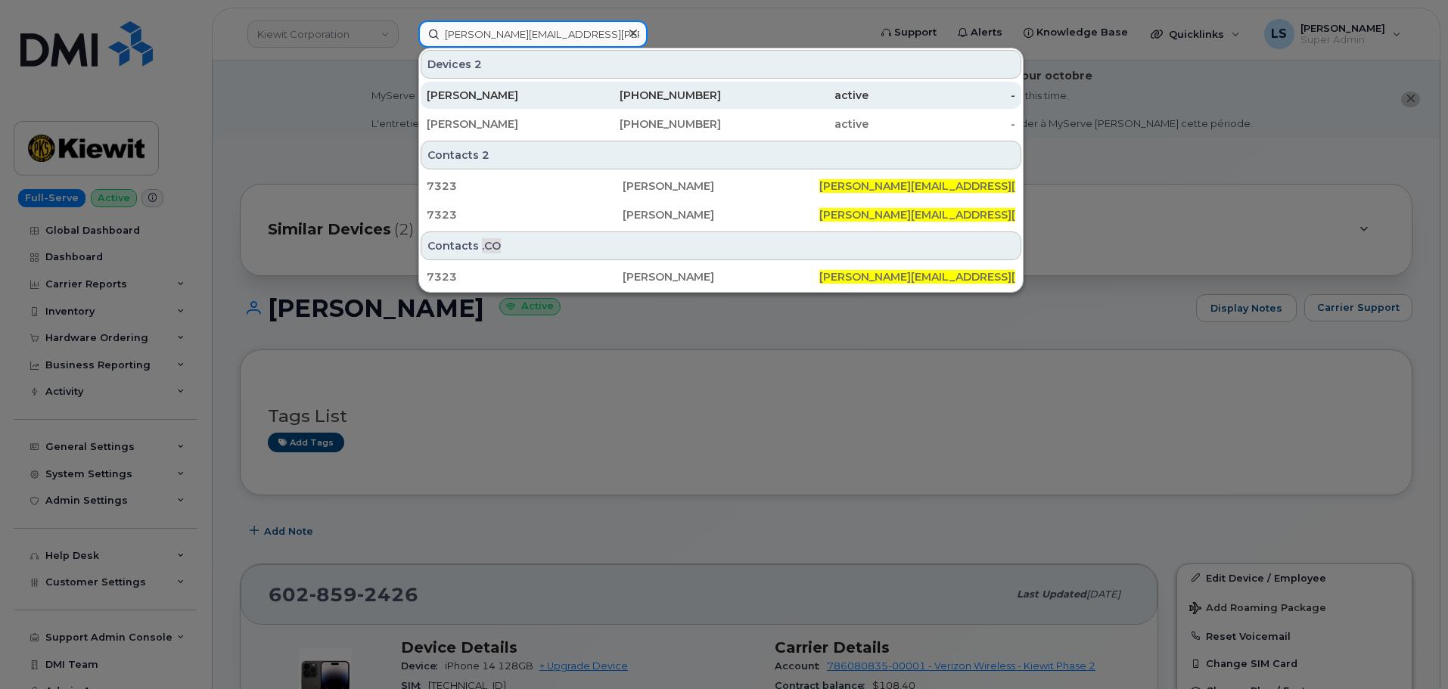
type input "[PERSON_NAME][EMAIL_ADDRESS][PERSON_NAME][PERSON_NAME][DOMAIN_NAME]"
click at [540, 92] on div "[PERSON_NAME]" at bounding box center [501, 95] width 148 height 15
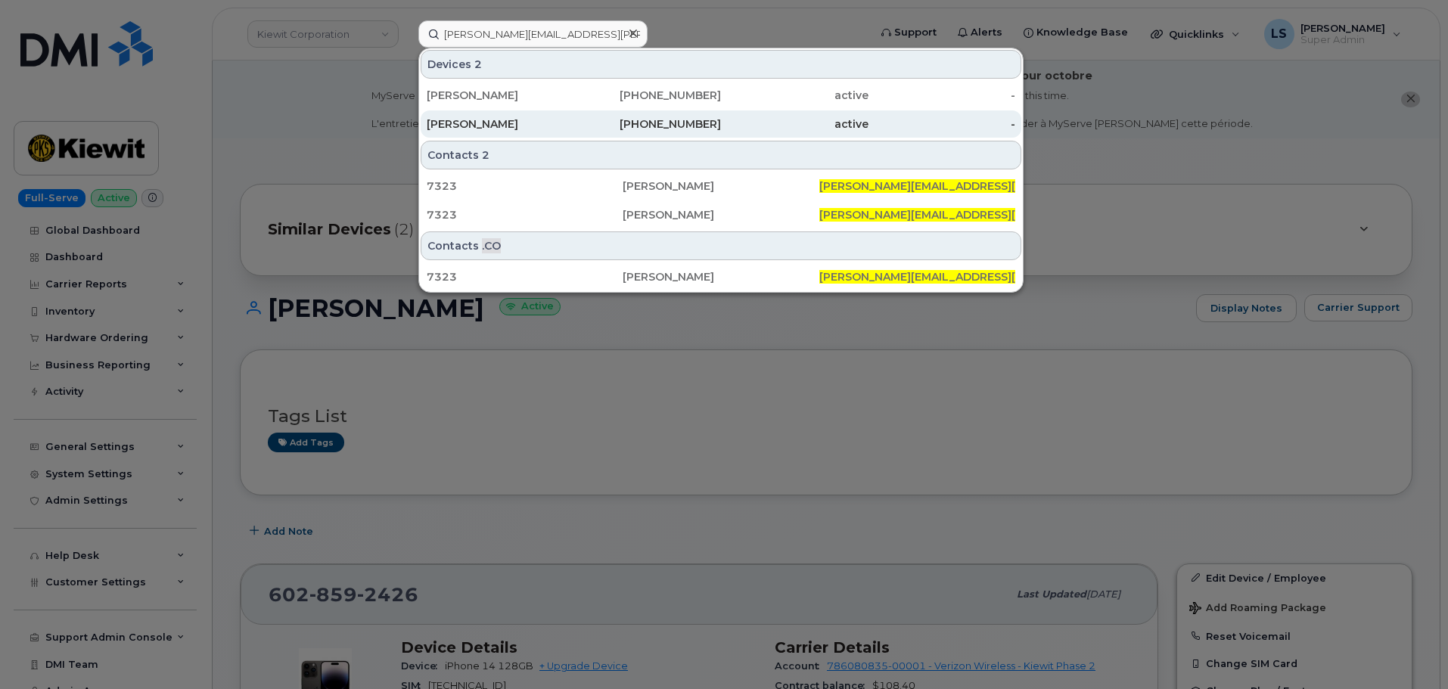
click at [524, 129] on div "[PERSON_NAME]" at bounding box center [501, 124] width 148 height 15
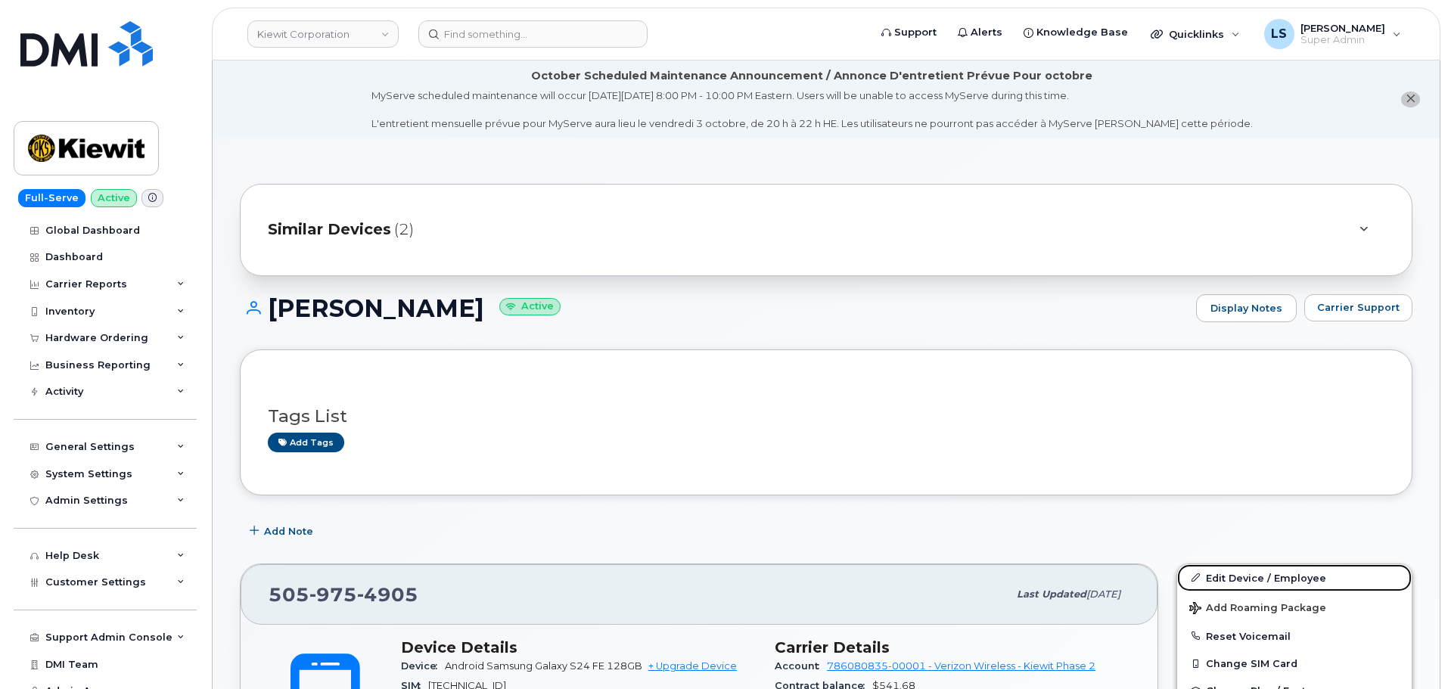
drag, startPoint x: 1233, startPoint y: 577, endPoint x: 207, endPoint y: 464, distance: 1032.4
click at [1234, 577] on link "Edit Device / Employee" at bounding box center [1294, 578] width 235 height 27
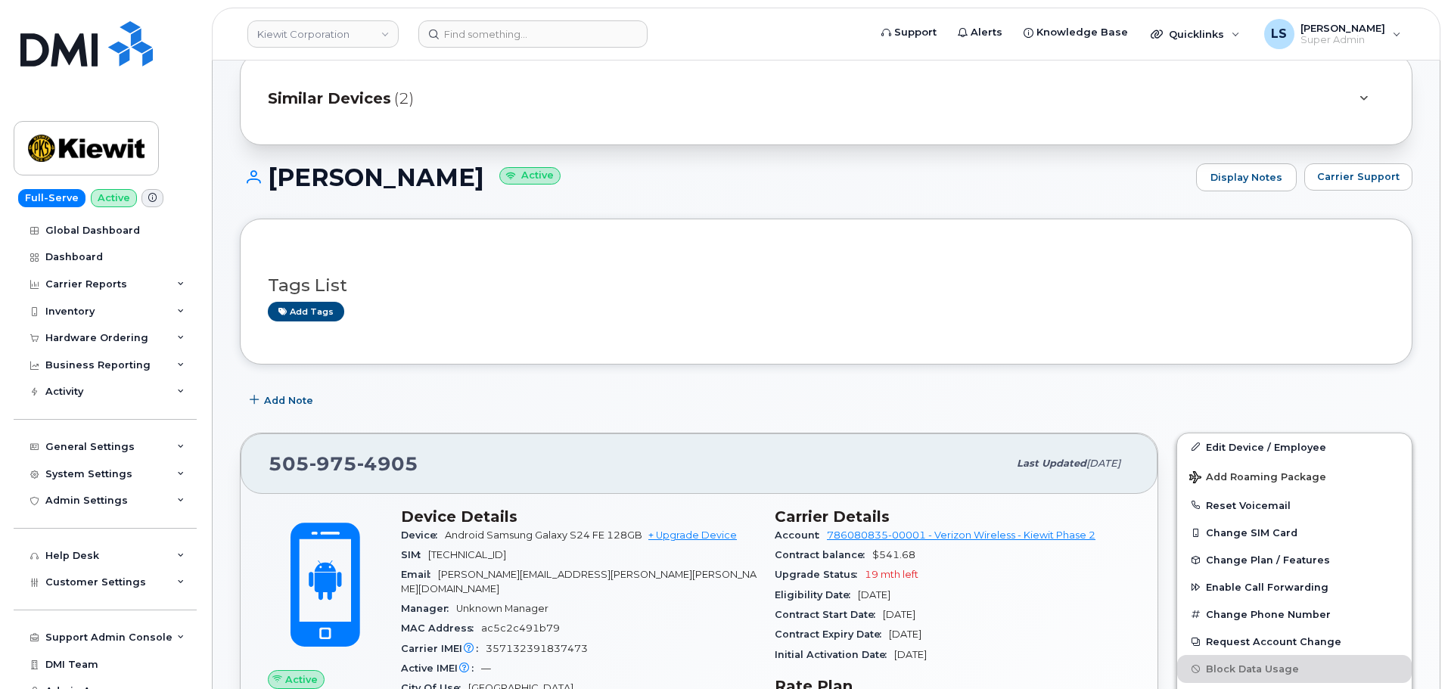
scroll to position [378, 0]
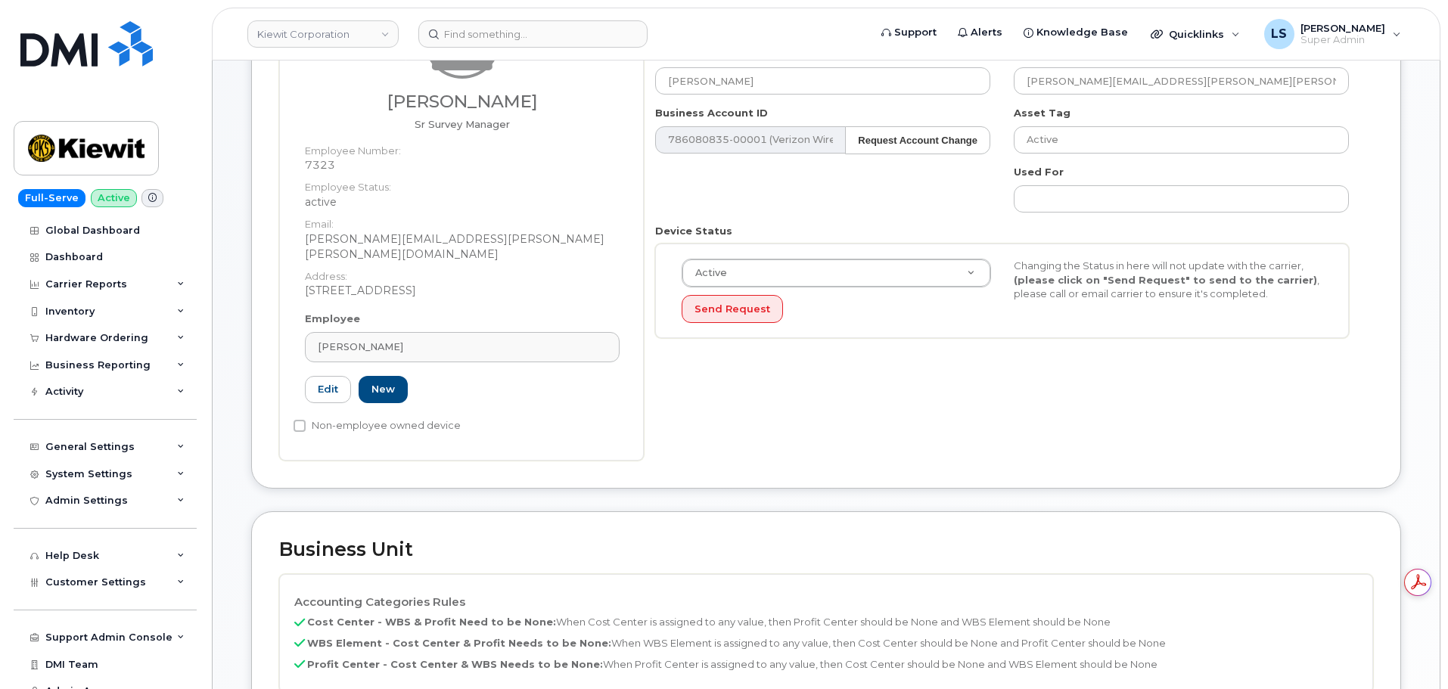
scroll to position [530, 0]
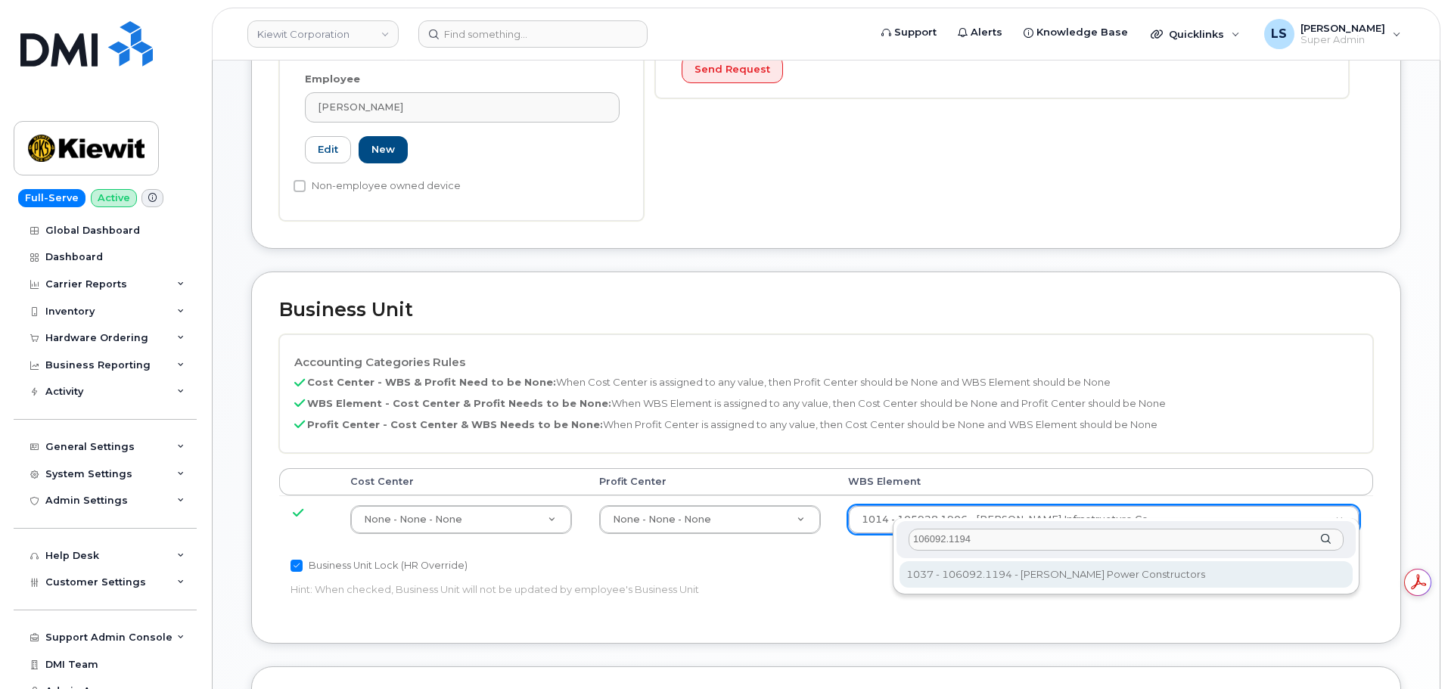
type input "106092.1194"
drag, startPoint x: 970, startPoint y: 571, endPoint x: 945, endPoint y: 566, distance: 25.5
type input "33375768"
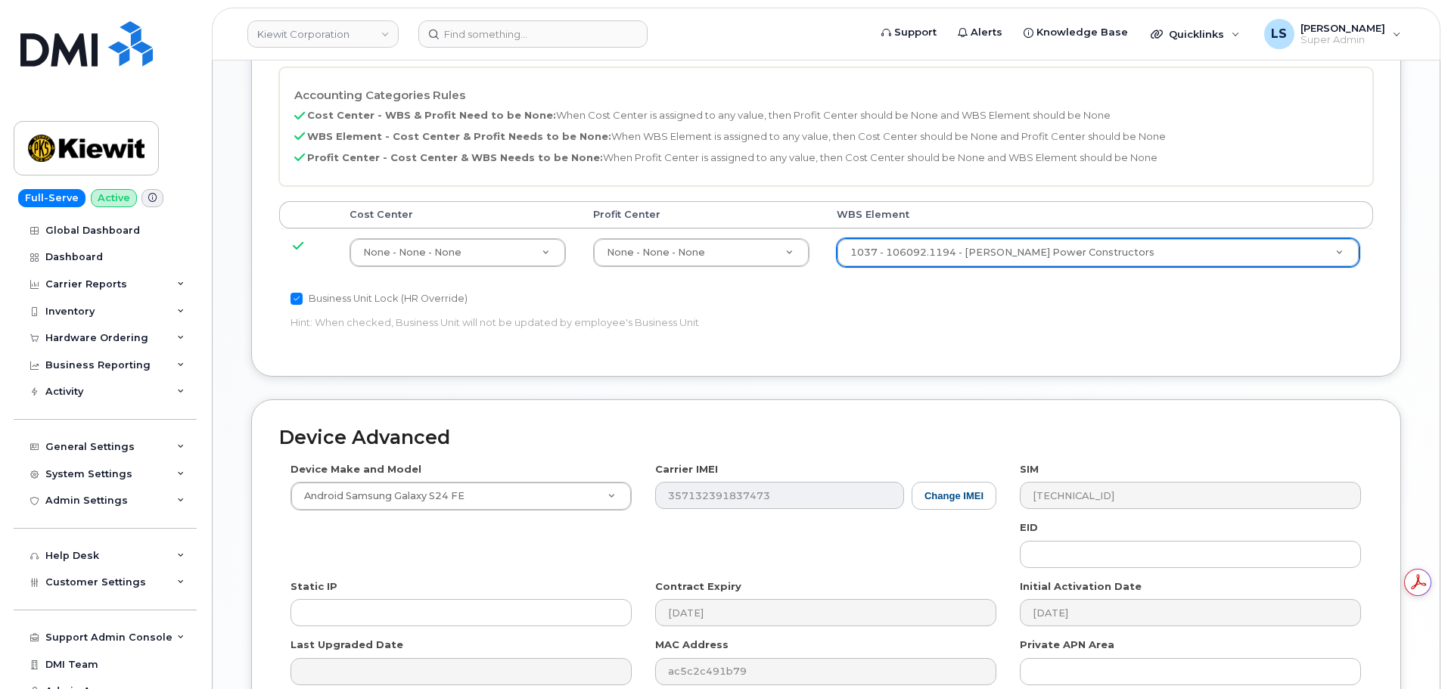
scroll to position [908, 0]
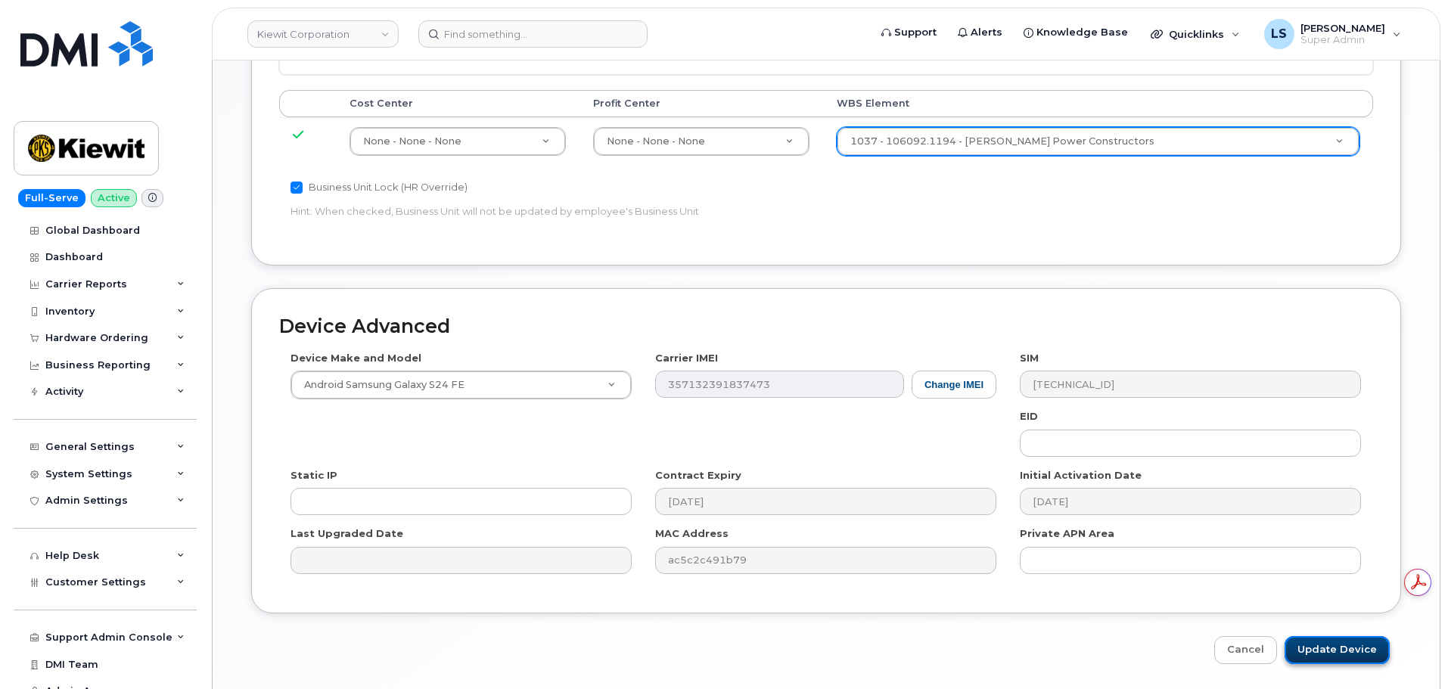
click at [1333, 639] on input "Update Device" at bounding box center [1337, 650] width 105 height 28
type input "Saving..."
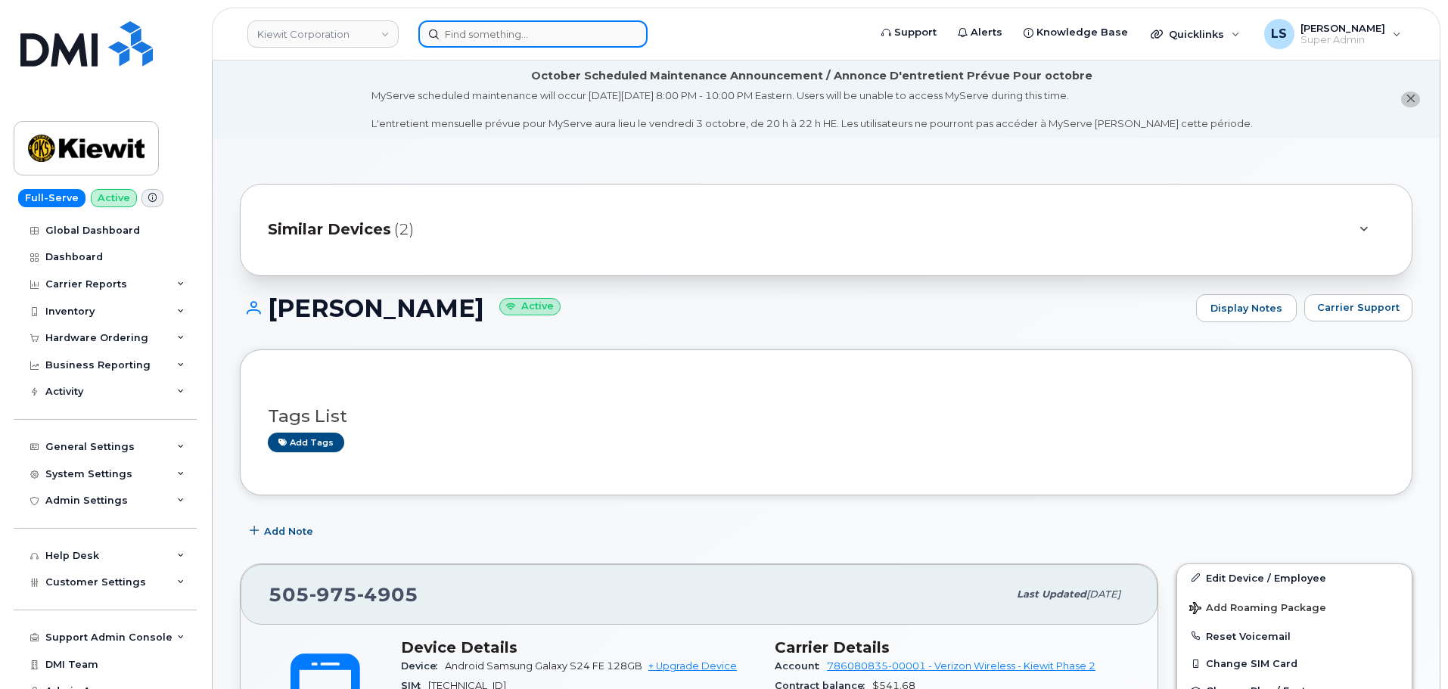
click at [616, 43] on input at bounding box center [532, 33] width 229 height 27
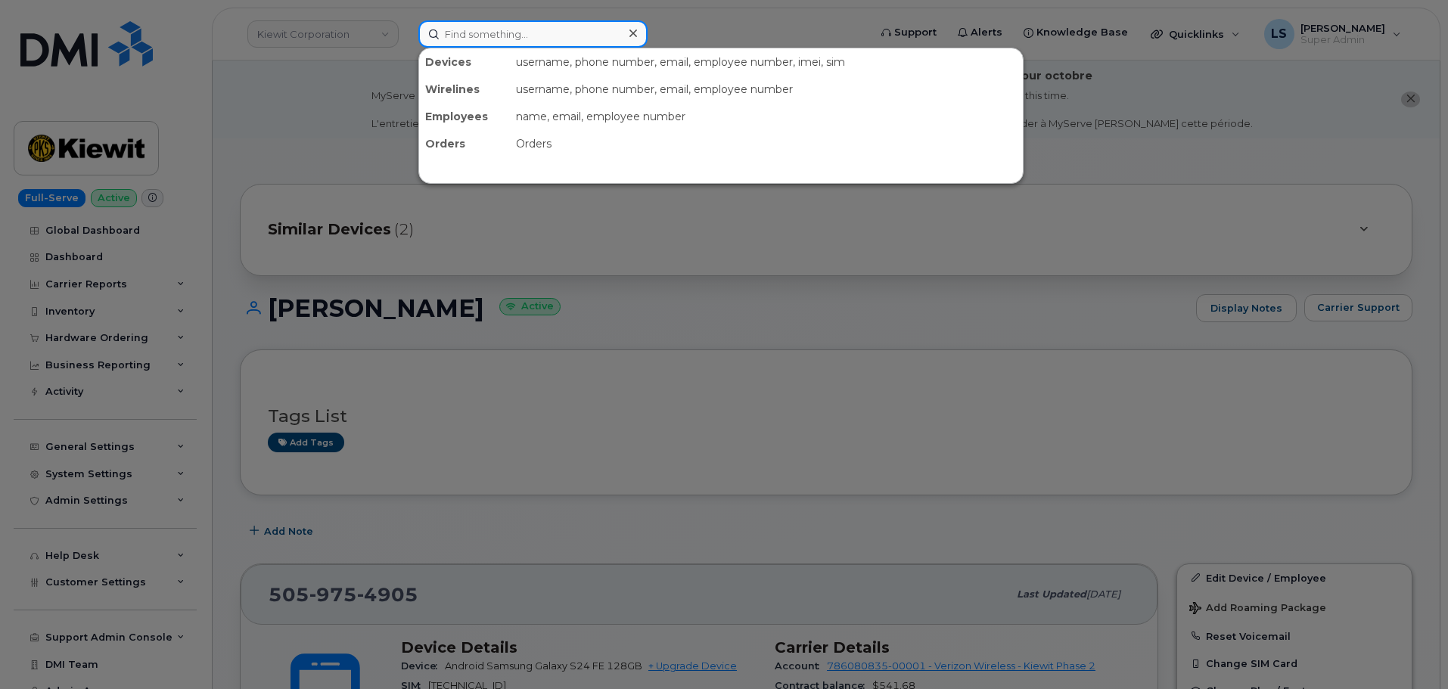
paste input "[PERSON_NAME][DOMAIN_NAME][EMAIL_ADDRESS][PERSON_NAME][DOMAIN_NAME]"
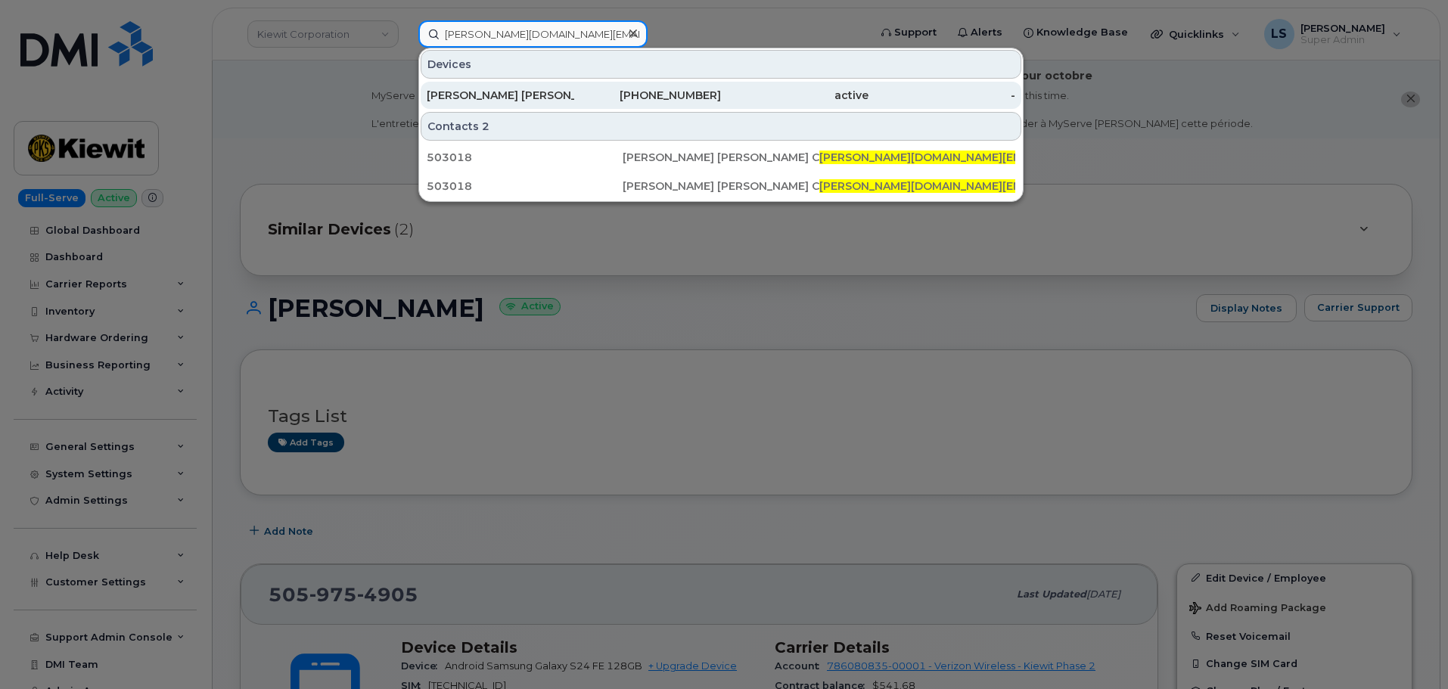
type input "[PERSON_NAME][DOMAIN_NAME][EMAIL_ADDRESS][PERSON_NAME][DOMAIN_NAME]"
click at [552, 94] on div "[PERSON_NAME] [PERSON_NAME] CO" at bounding box center [501, 95] width 148 height 15
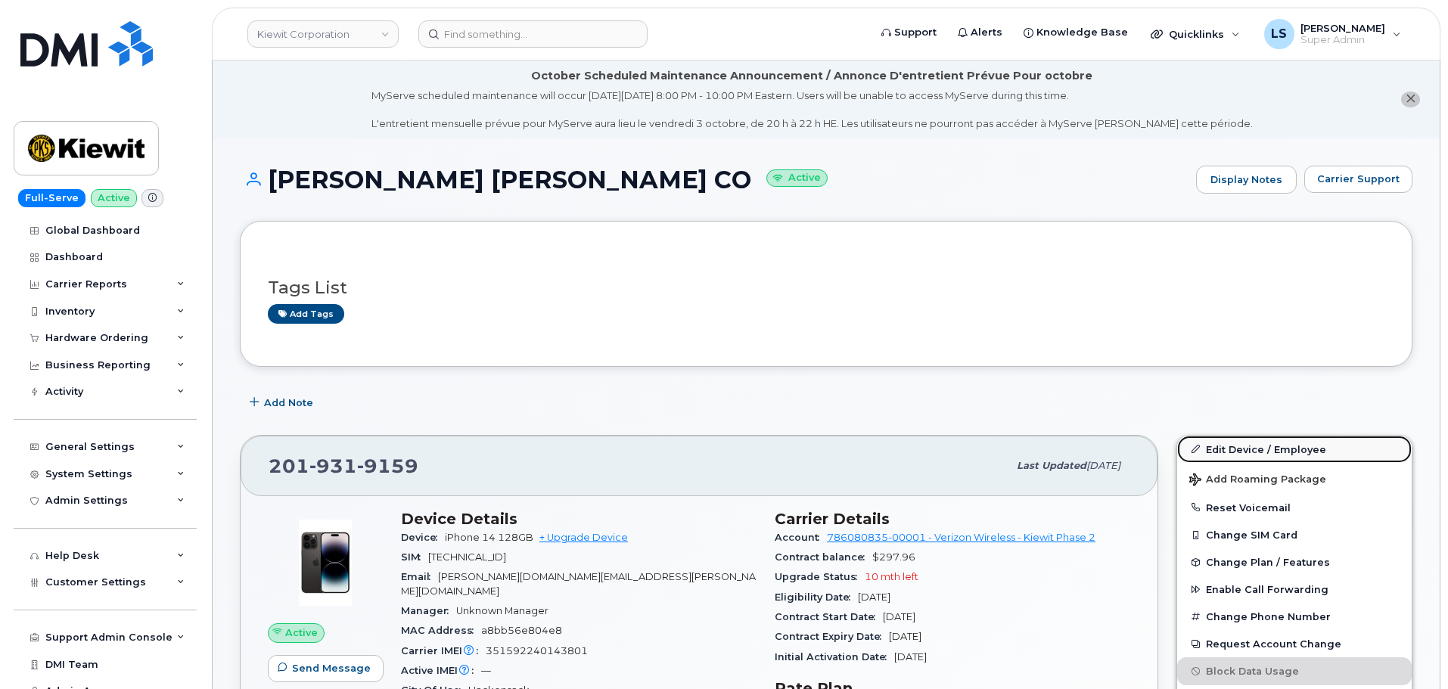
click at [1342, 449] on link "Edit Device / Employee" at bounding box center [1294, 449] width 235 height 27
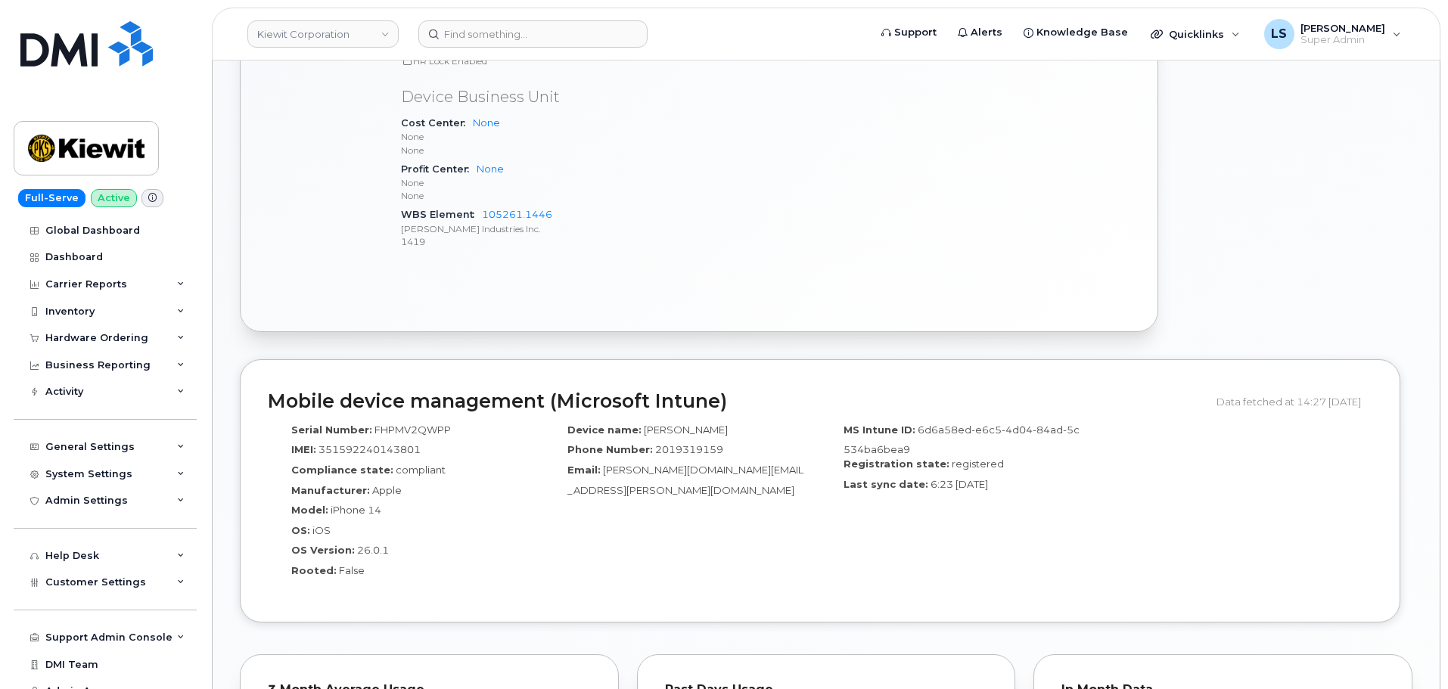
scroll to position [984, 0]
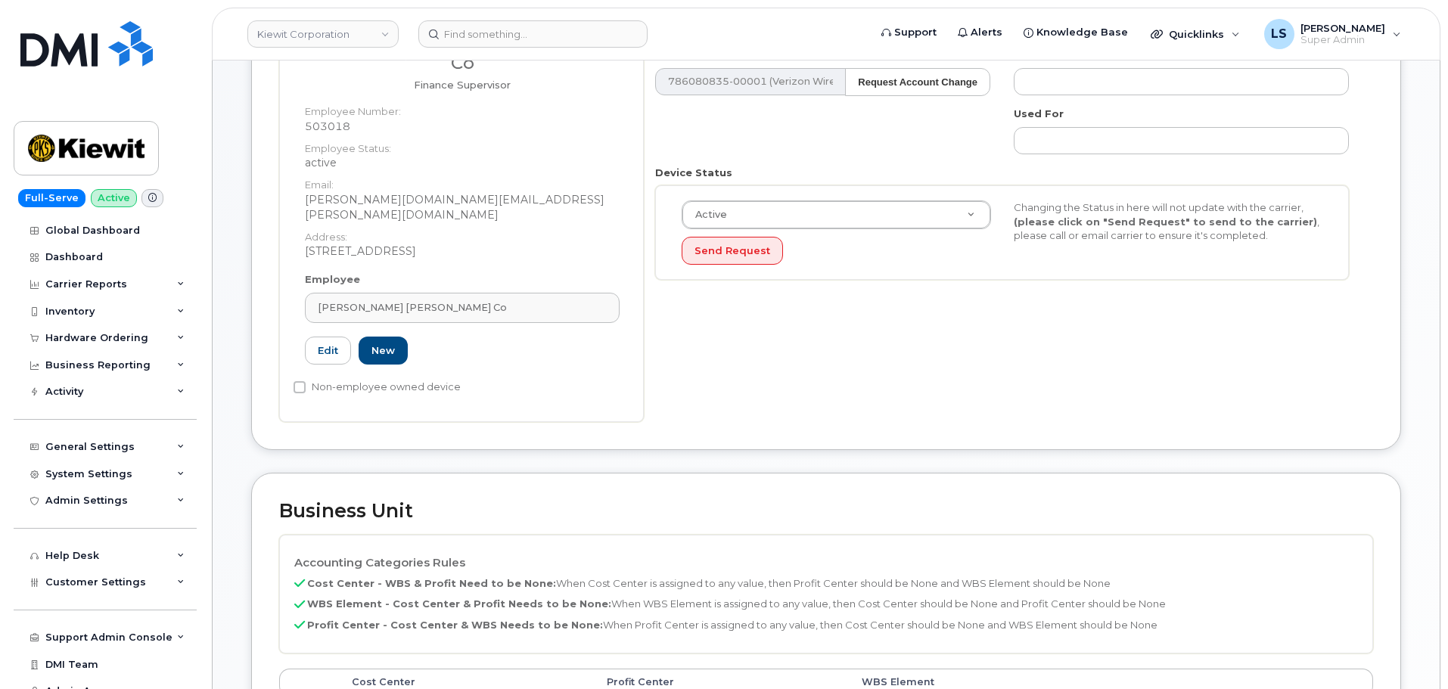
scroll to position [530, 0]
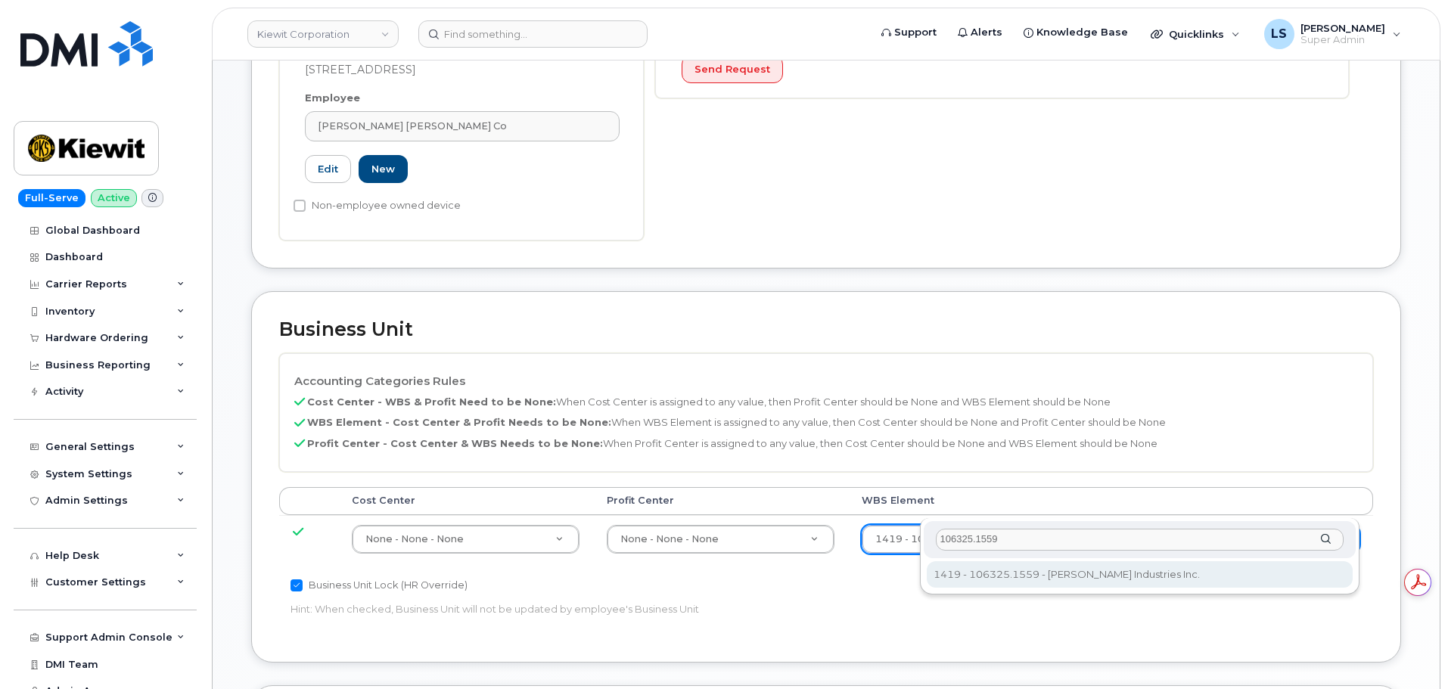
type input "106325.1559"
type input "34599113"
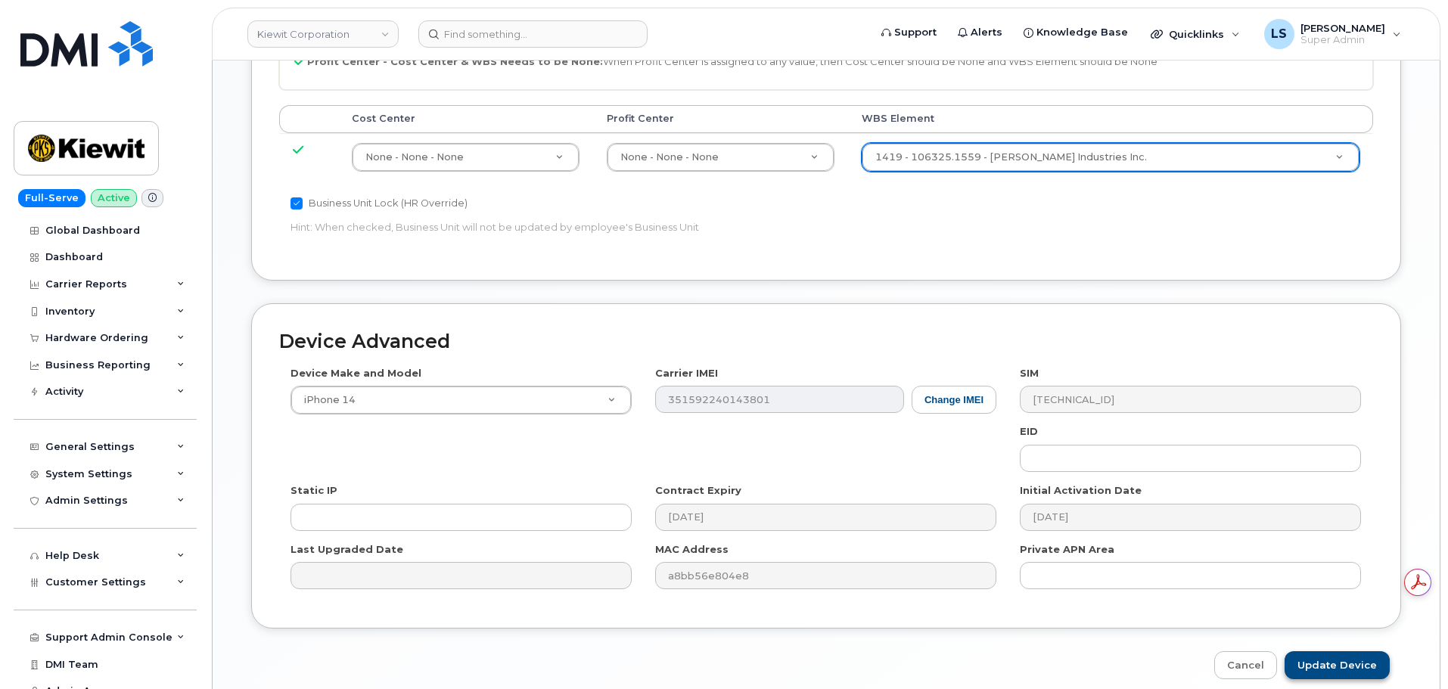
scroll to position [944, 0]
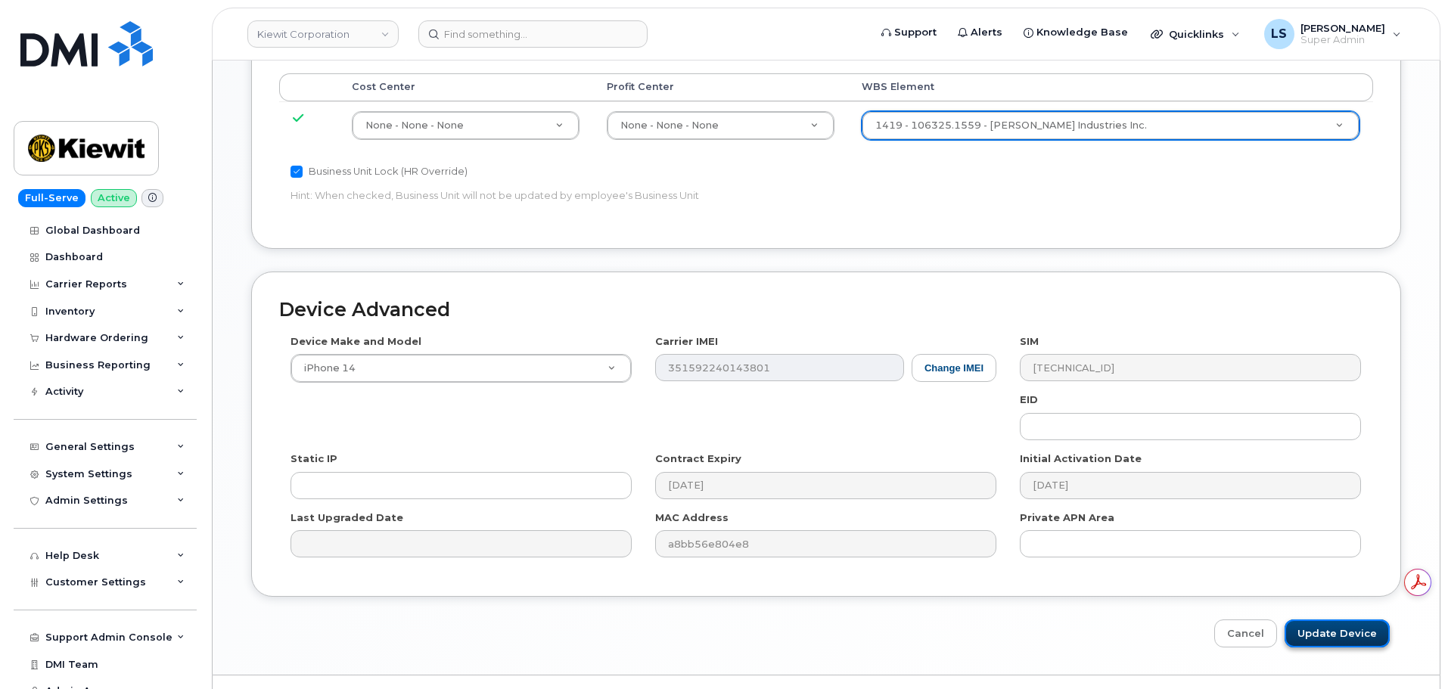
click at [1357, 620] on input "Update Device" at bounding box center [1337, 634] width 105 height 28
type input "Saving..."
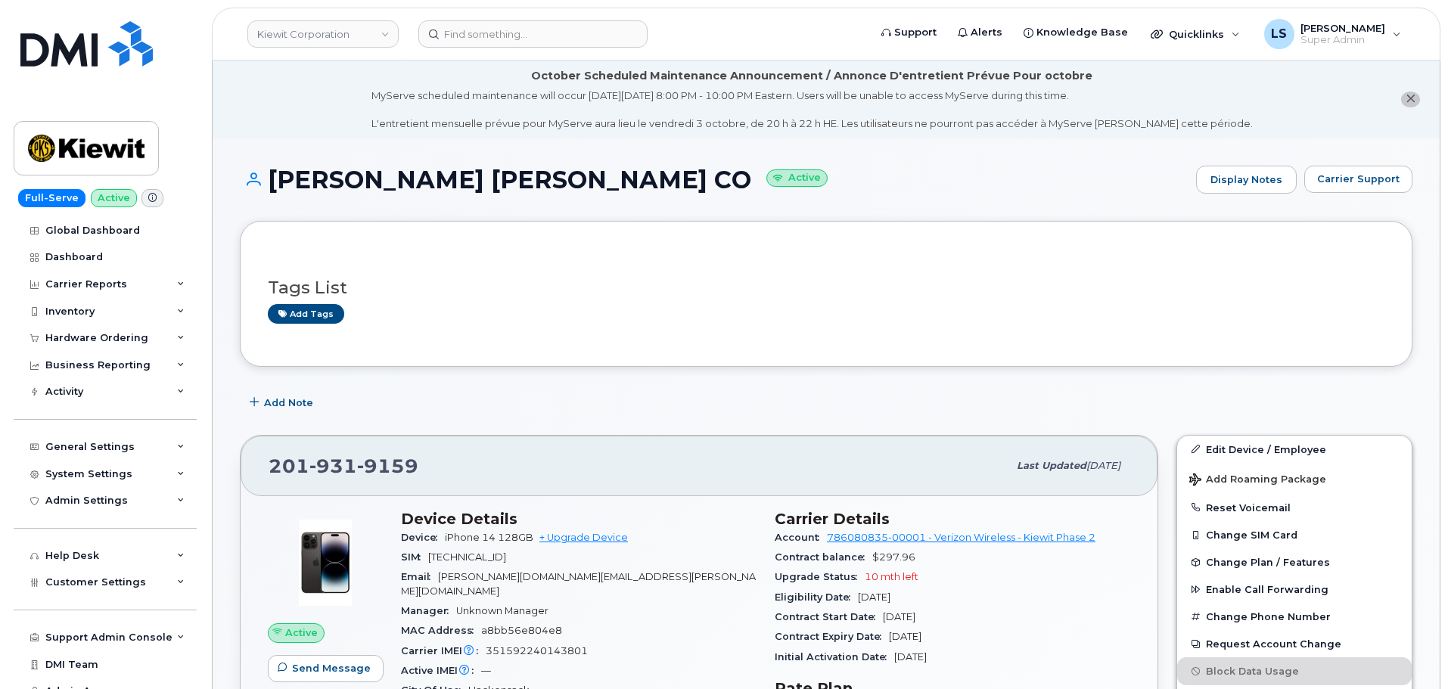
click at [581, 51] on header "Kiewit Corporation Support Alerts Knowledge Base Quicklinks Suspend / Cancel De…" at bounding box center [826, 34] width 1229 height 53
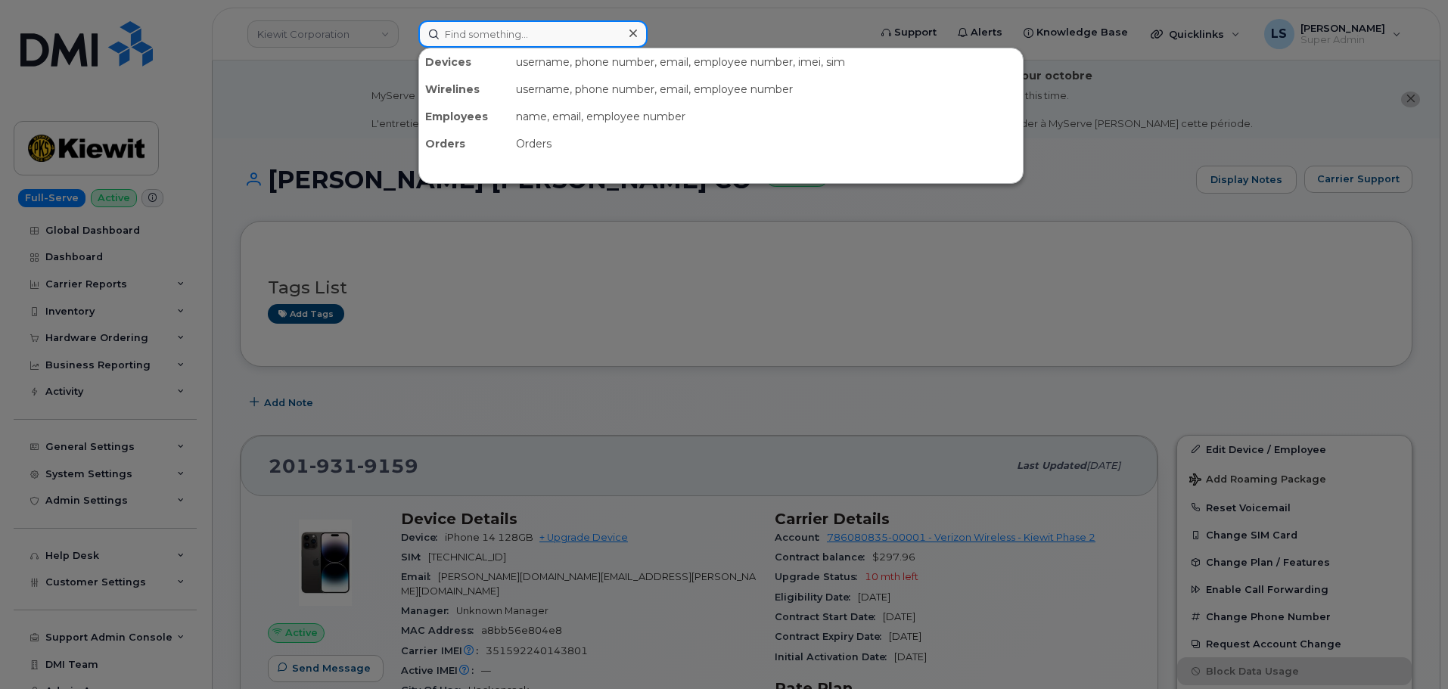
click at [579, 45] on input at bounding box center [532, 33] width 229 height 27
paste input "IYVAN.TERCERO@KIEWIT.COM"
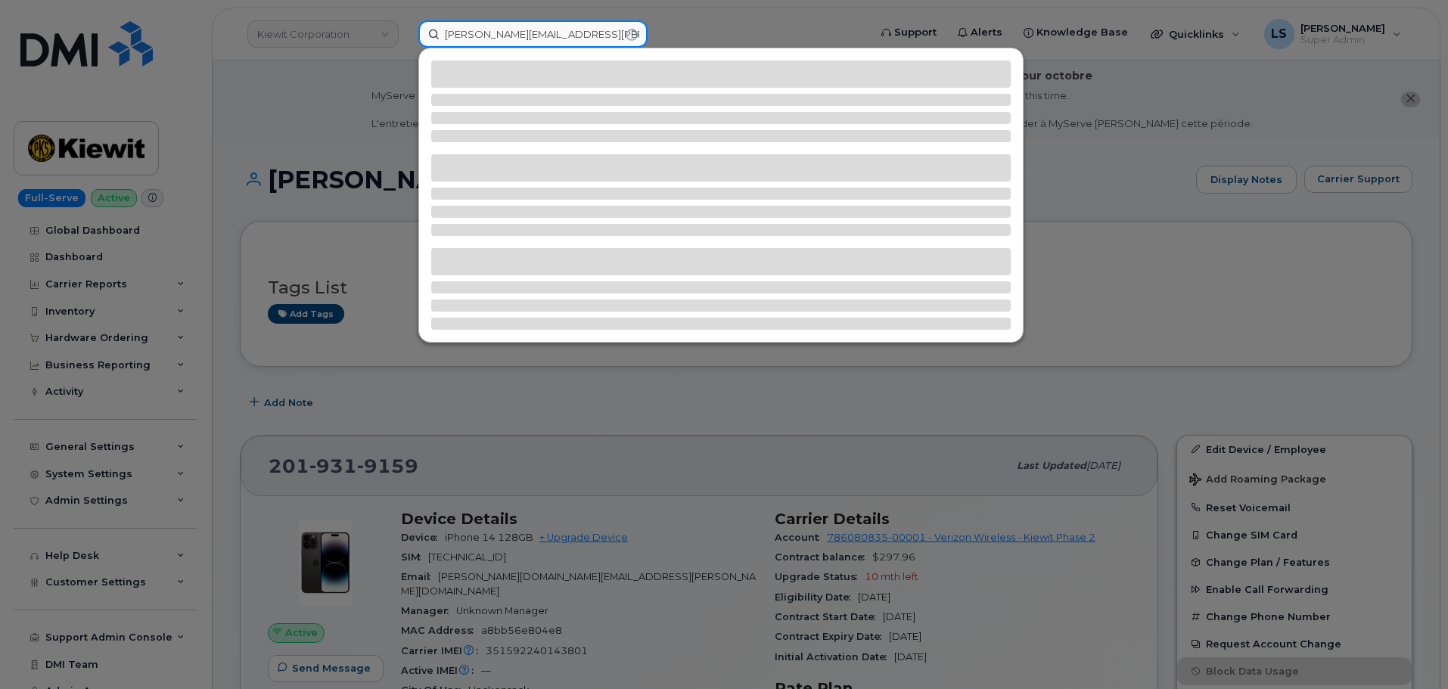
type input "IYVAN.TERCERO@KIEWIT.COM"
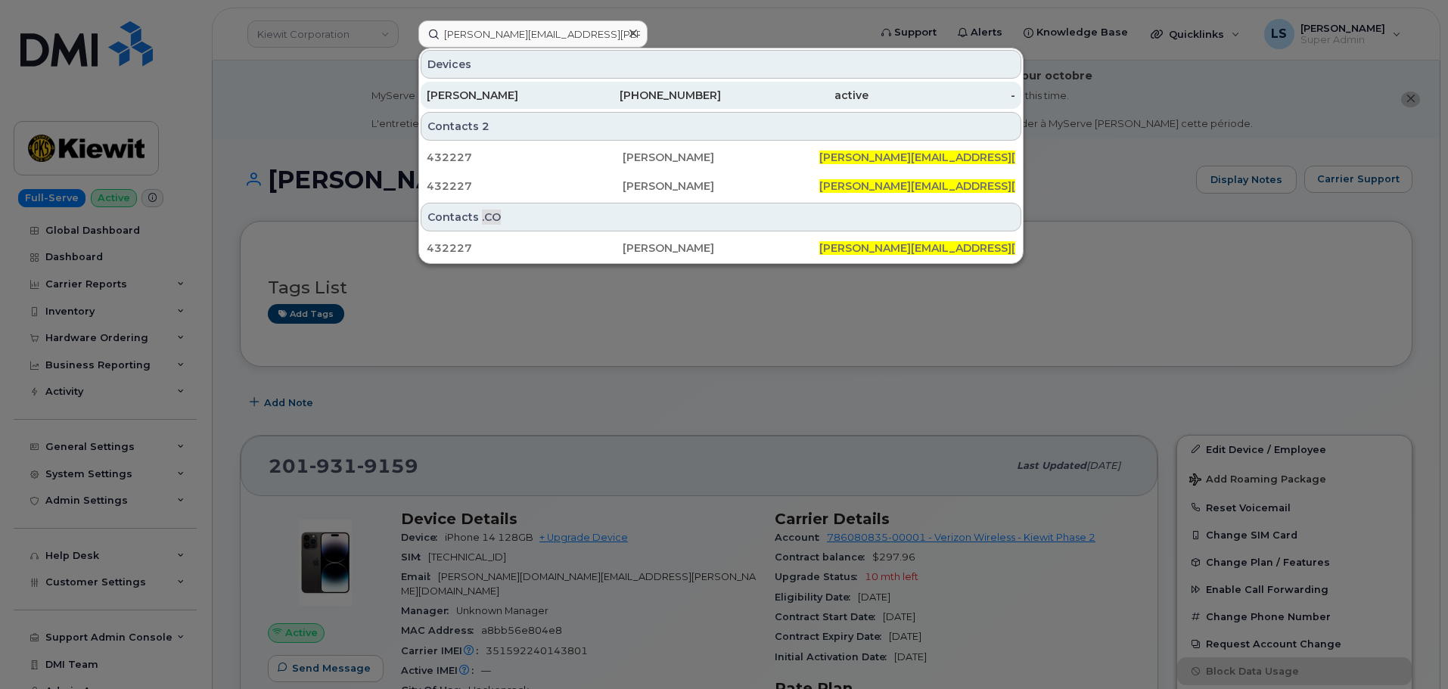
drag, startPoint x: 501, startPoint y: 101, endPoint x: 165, endPoint y: 196, distance: 349.3
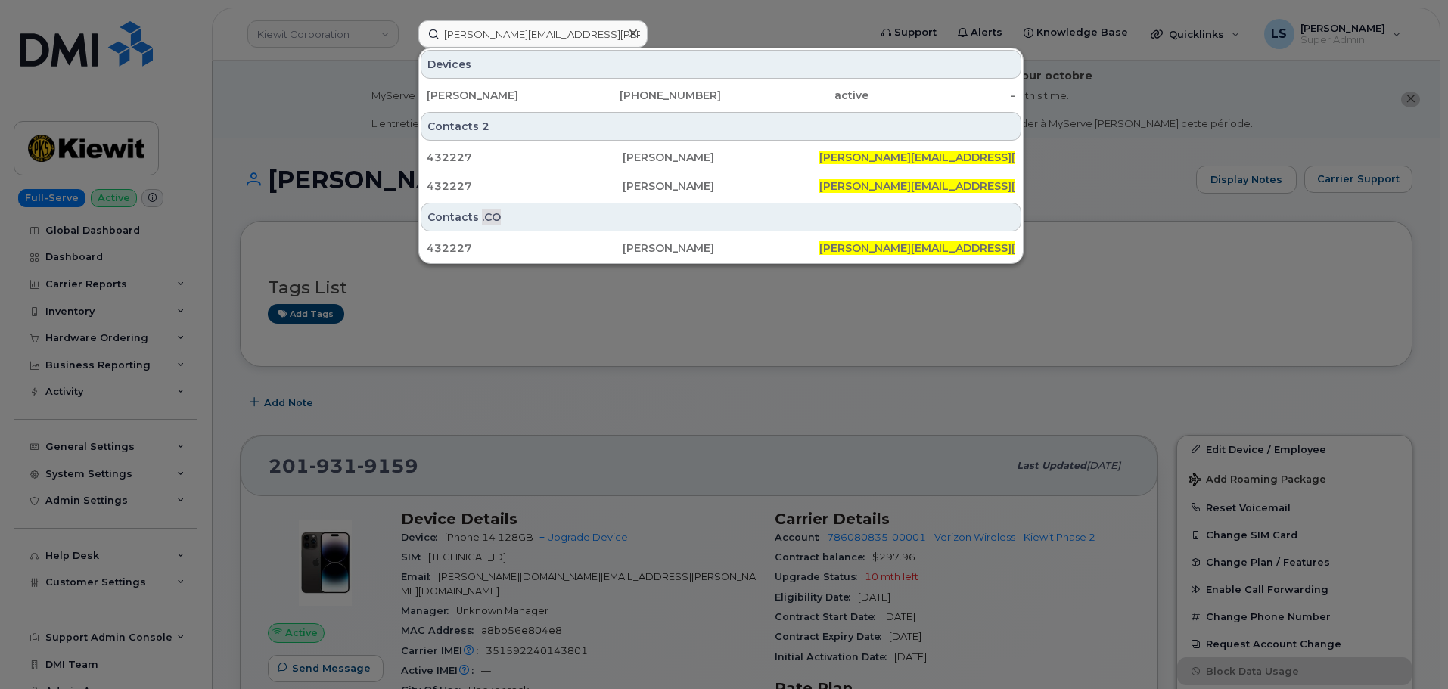
click at [501, 101] on div "IYVAN TERCERO" at bounding box center [501, 95] width 148 height 15
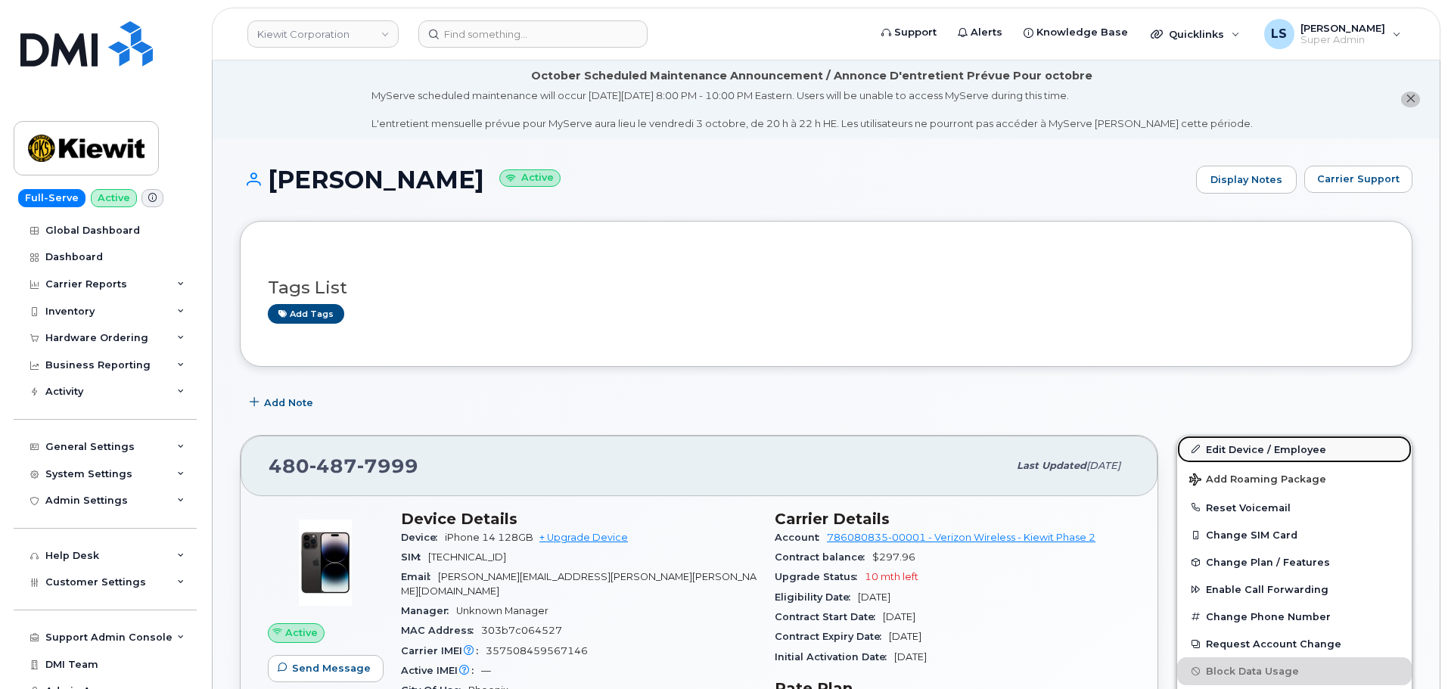
click at [1218, 448] on link "Edit Device / Employee" at bounding box center [1294, 449] width 235 height 27
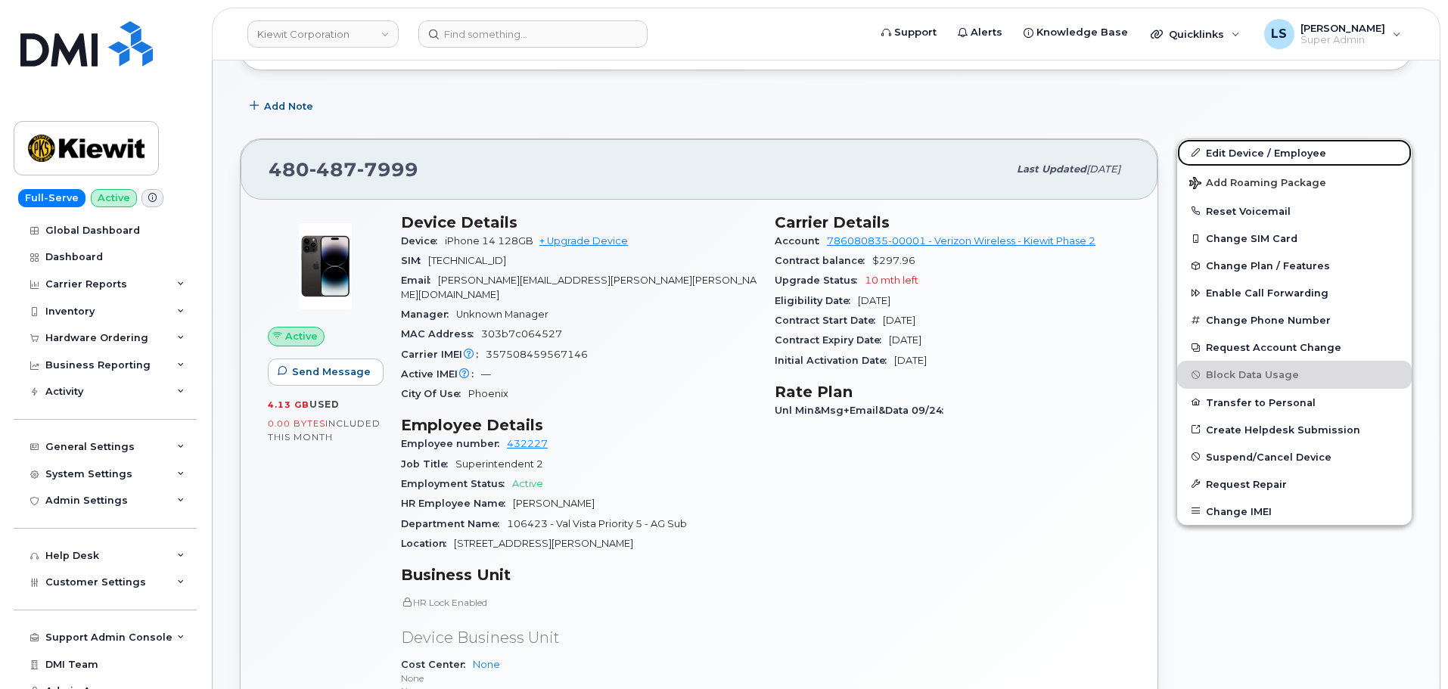
scroll to position [454, 0]
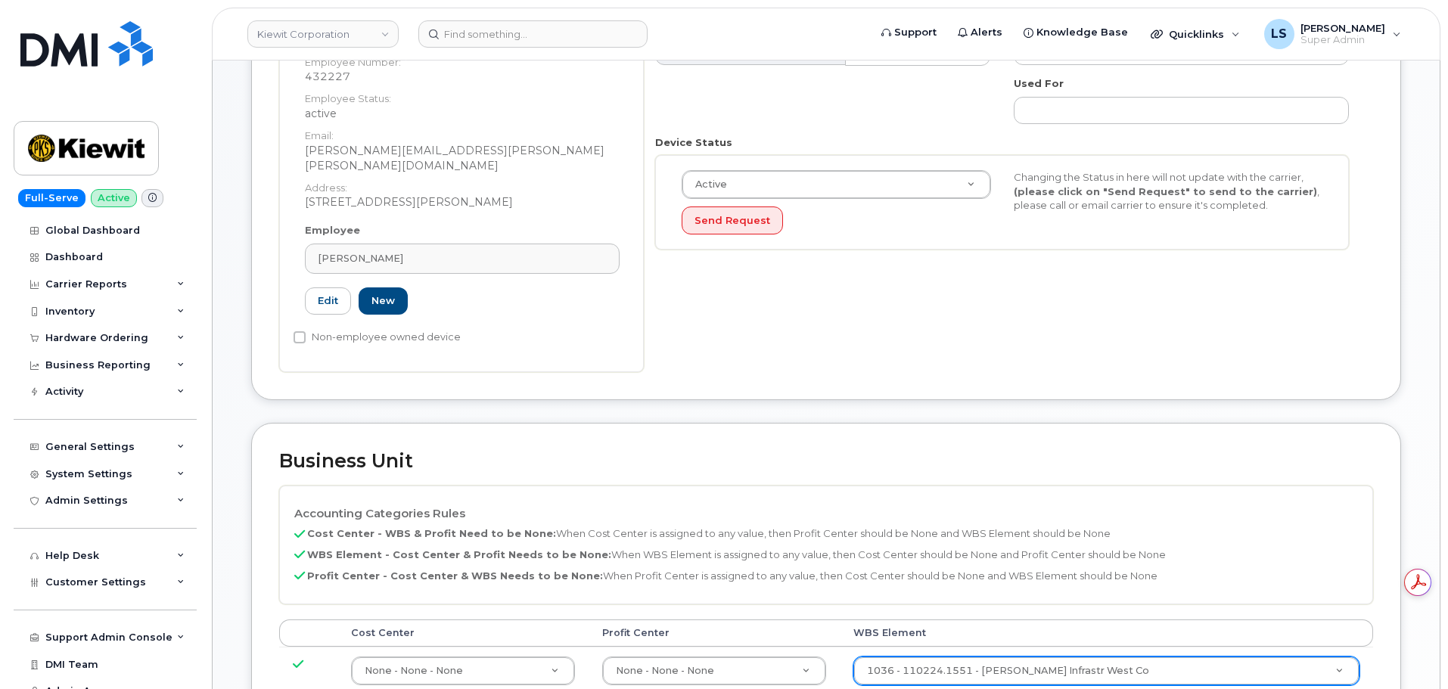
click at [986, 657] on div "1036 - 110224.1551 - Kiewit Infrastr West Co" at bounding box center [1107, 671] width 506 height 29
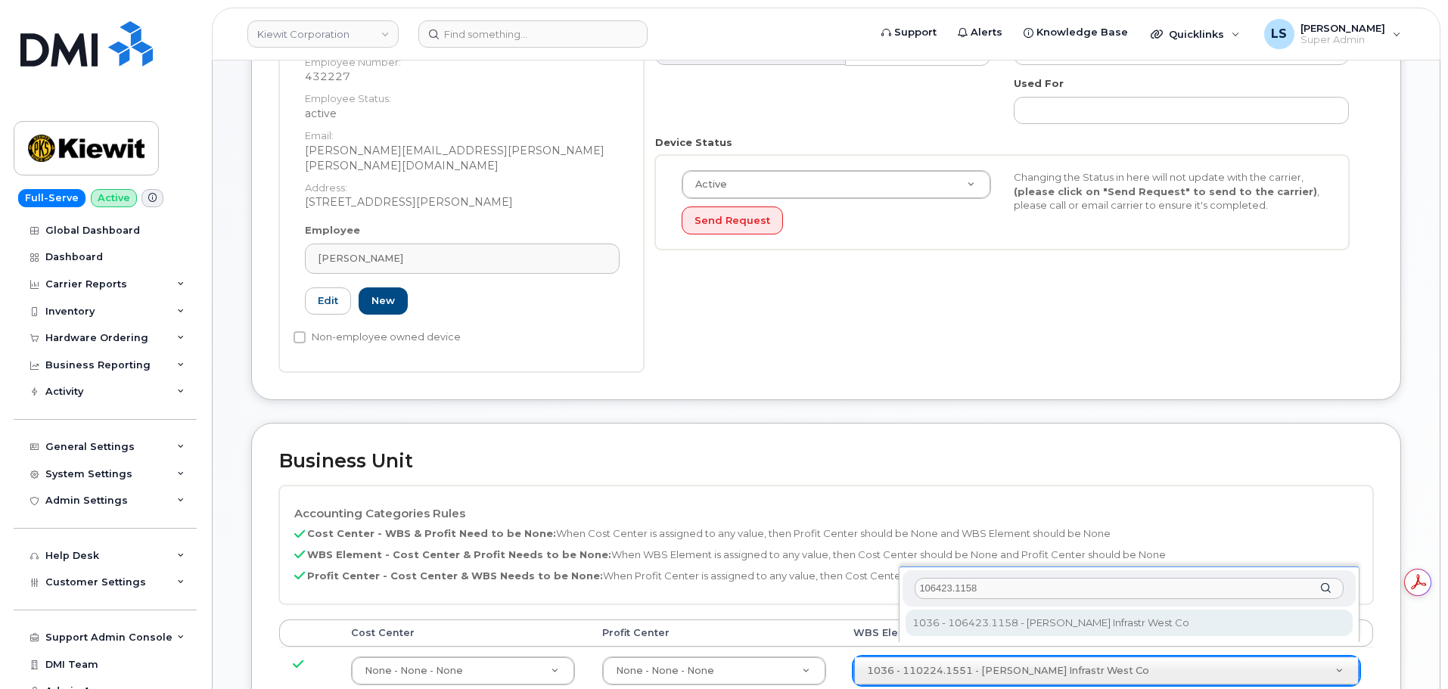
type input "106423.1158"
type input "35357142"
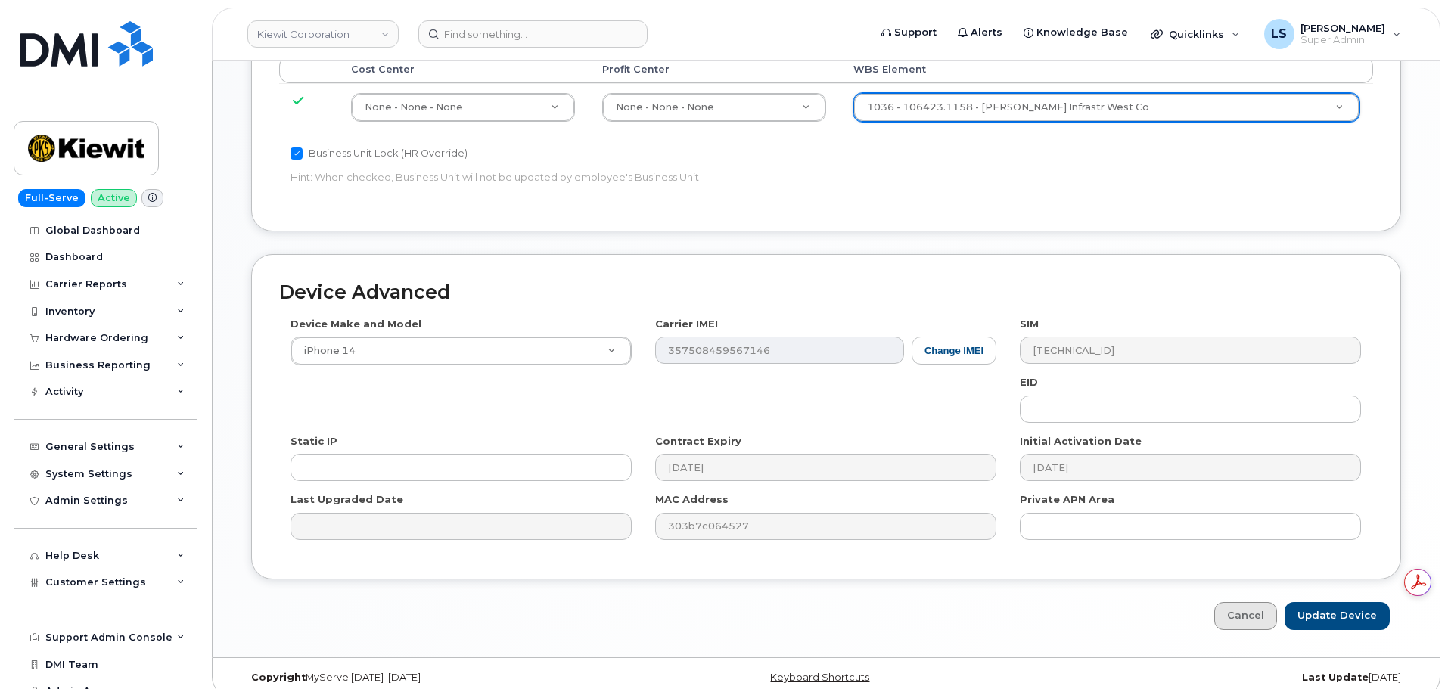
scroll to position [944, 0]
drag, startPoint x: 1312, startPoint y: 598, endPoint x: 112, endPoint y: 479, distance: 1206.0
click at [1312, 601] on input "Update Device" at bounding box center [1337, 615] width 105 height 28
type input "Saving..."
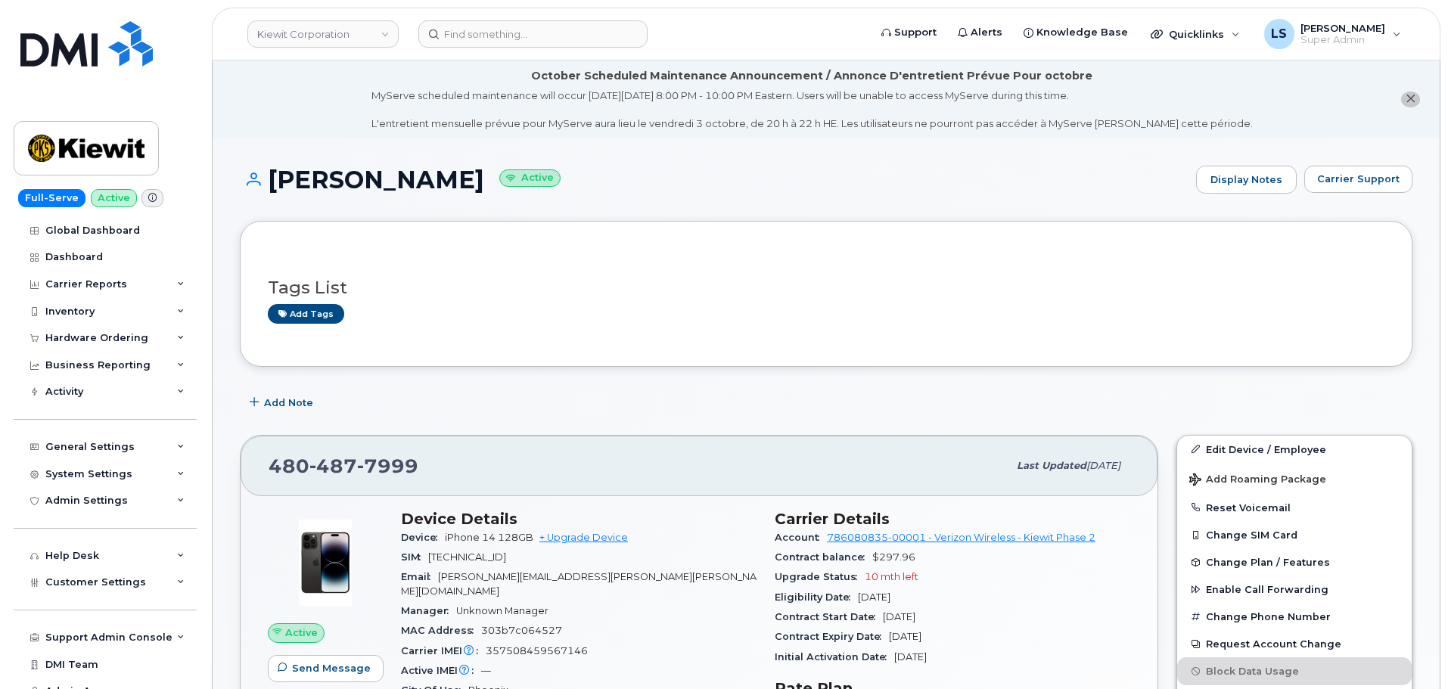
drag, startPoint x: 488, startPoint y: 5, endPoint x: 484, endPoint y: 18, distance: 13.6
click at [488, 8] on div "[PERSON_NAME] Corporation Support Alerts Knowledge Base Quicklinks Suspend / Ca…" at bounding box center [826, 34] width 1229 height 53
click at [484, 19] on header "[PERSON_NAME] Corporation Support Alerts Knowledge Base Quicklinks Suspend / Ca…" at bounding box center [826, 34] width 1229 height 53
click at [481, 27] on input at bounding box center [532, 33] width 229 height 27
paste input "[PERSON_NAME][EMAIL_ADDRESS][PERSON_NAME][DOMAIN_NAME]"
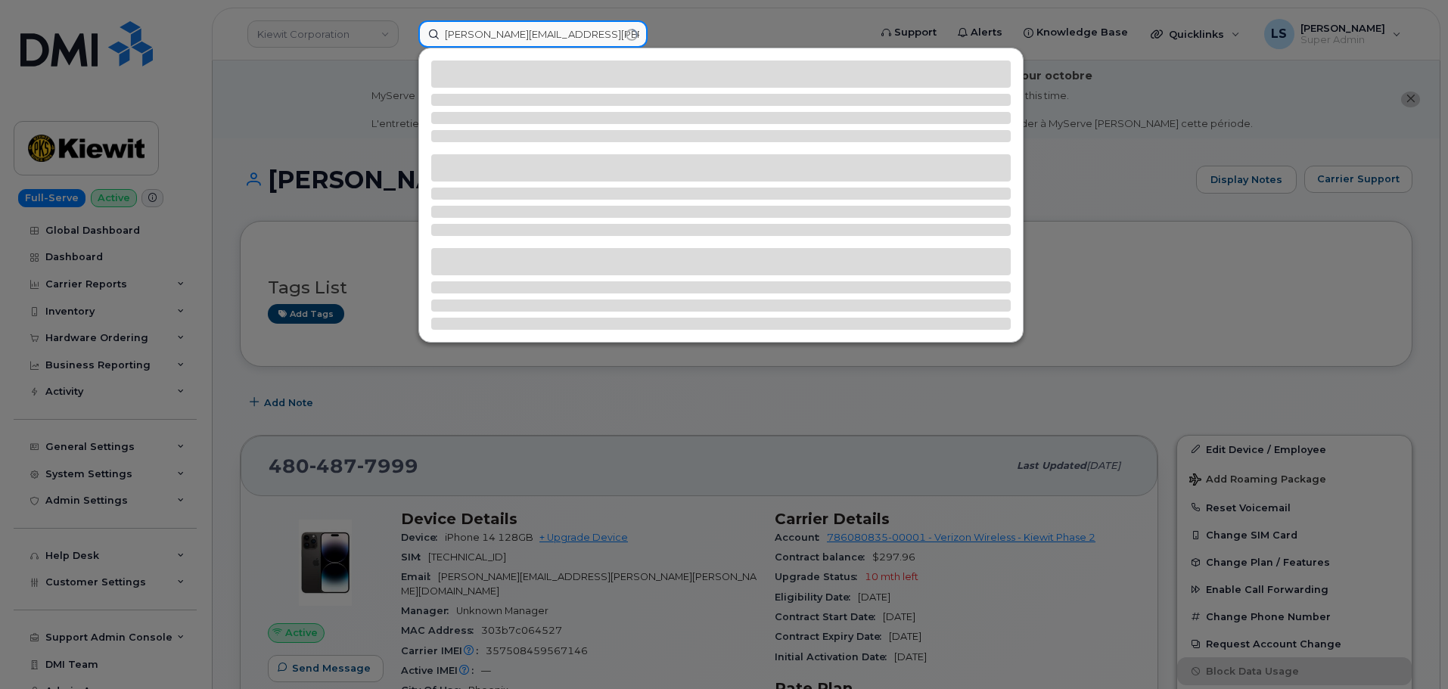
type input "[PERSON_NAME][EMAIL_ADDRESS][PERSON_NAME][DOMAIN_NAME]"
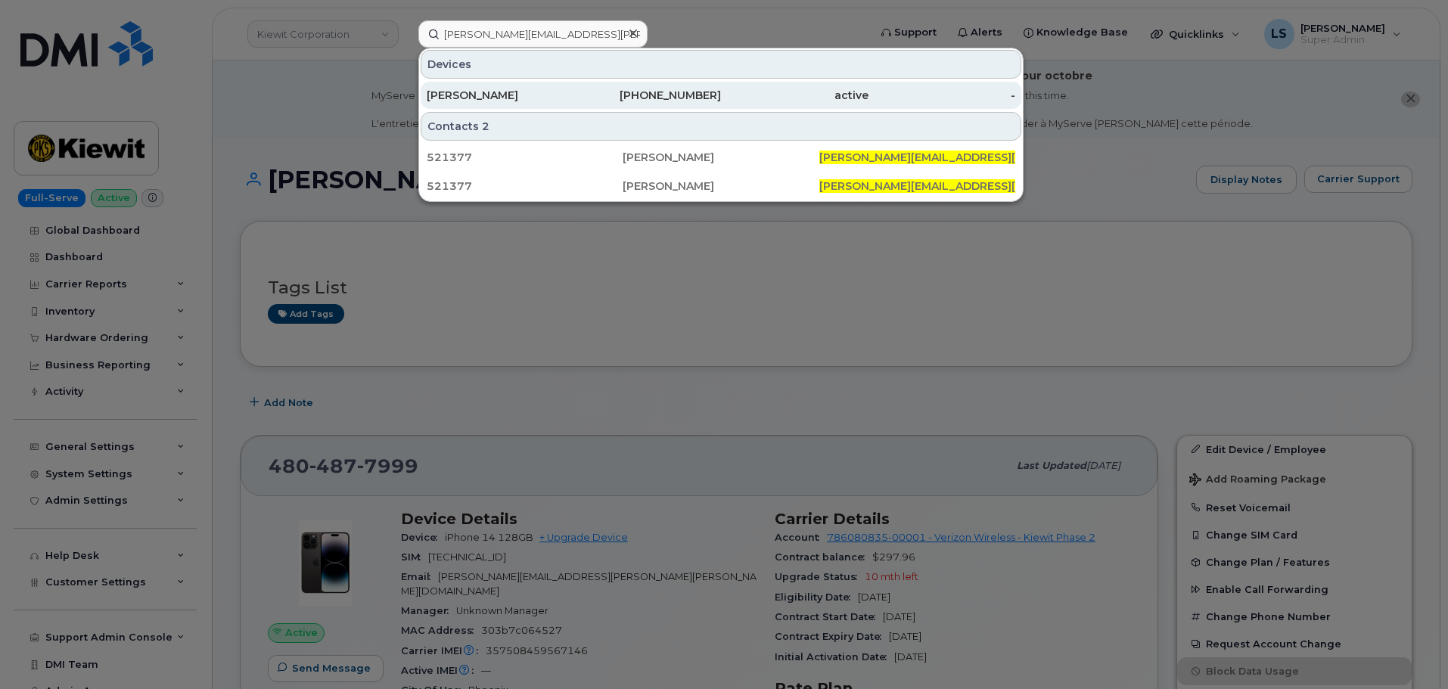
click at [486, 86] on div "[PERSON_NAME]" at bounding box center [501, 95] width 148 height 27
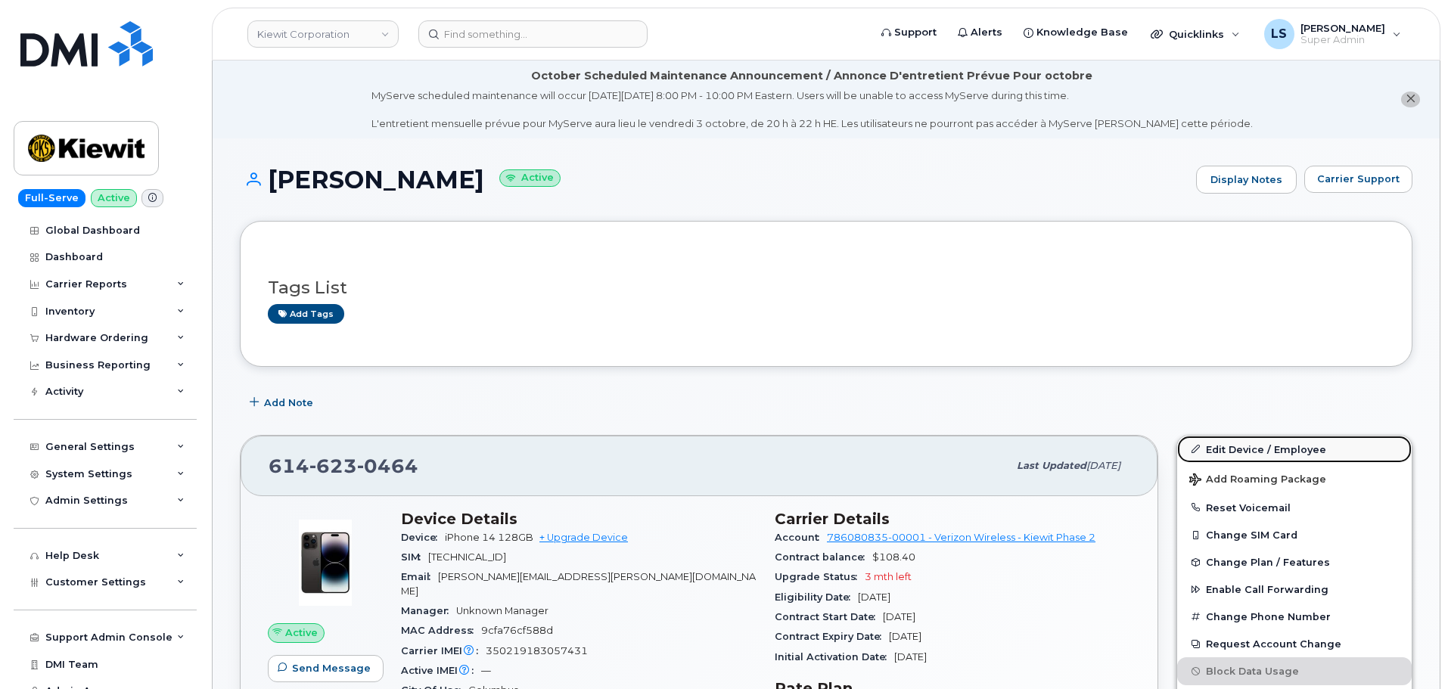
click at [1212, 446] on link "Edit Device / Employee" at bounding box center [1294, 449] width 235 height 27
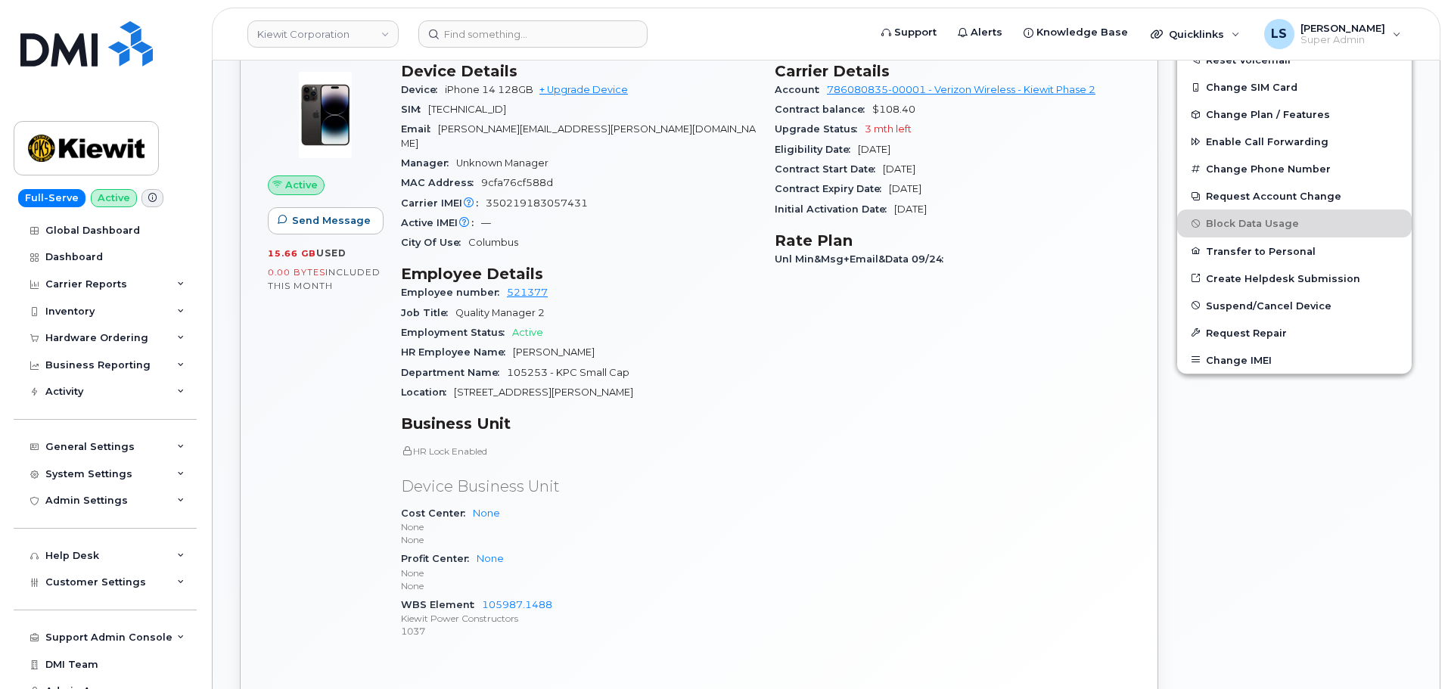
scroll to position [454, 0]
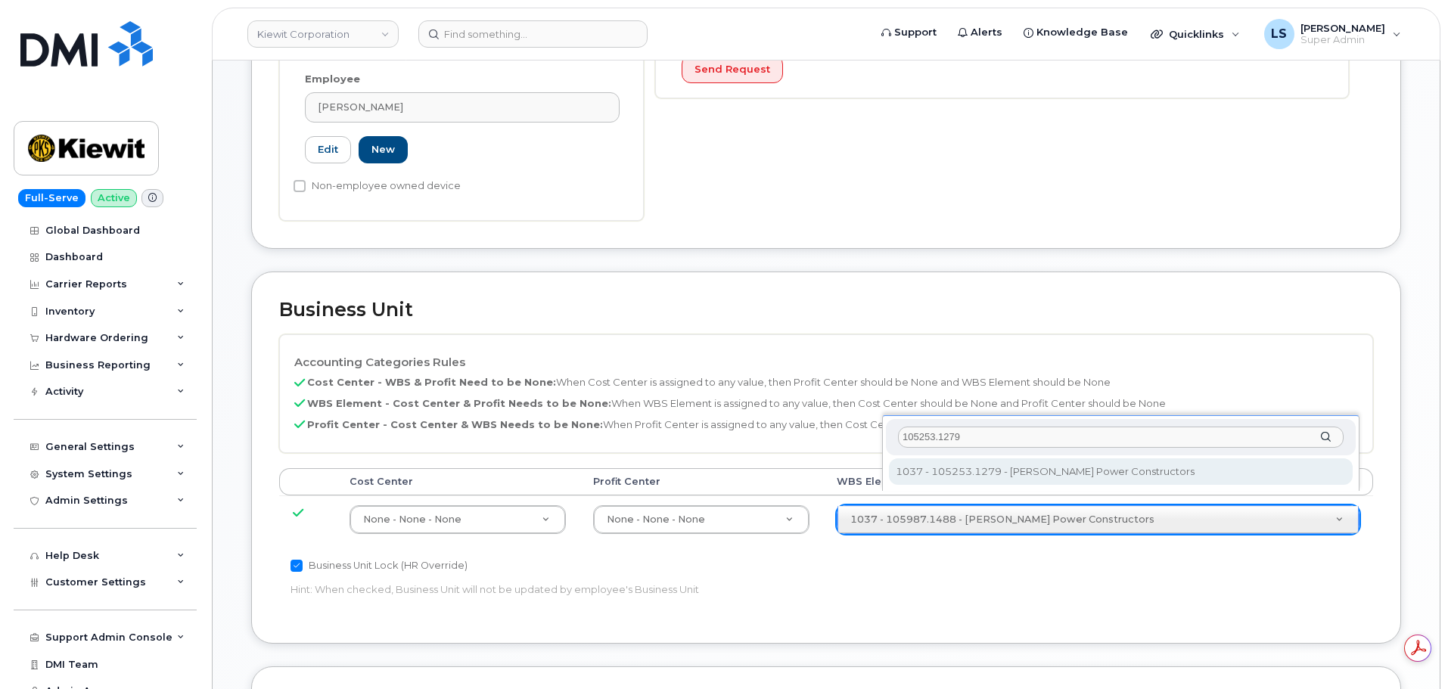
type input "105253.1279"
type input "34096077"
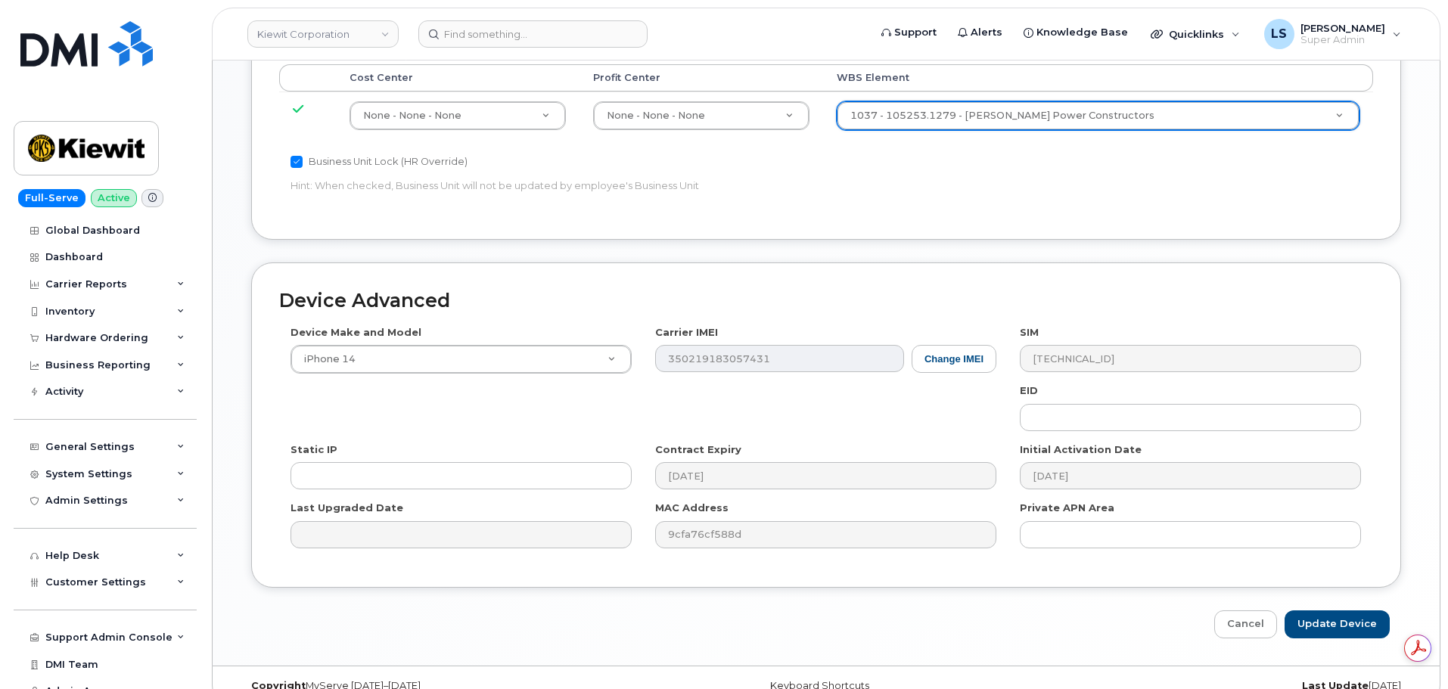
scroll to position [944, 0]
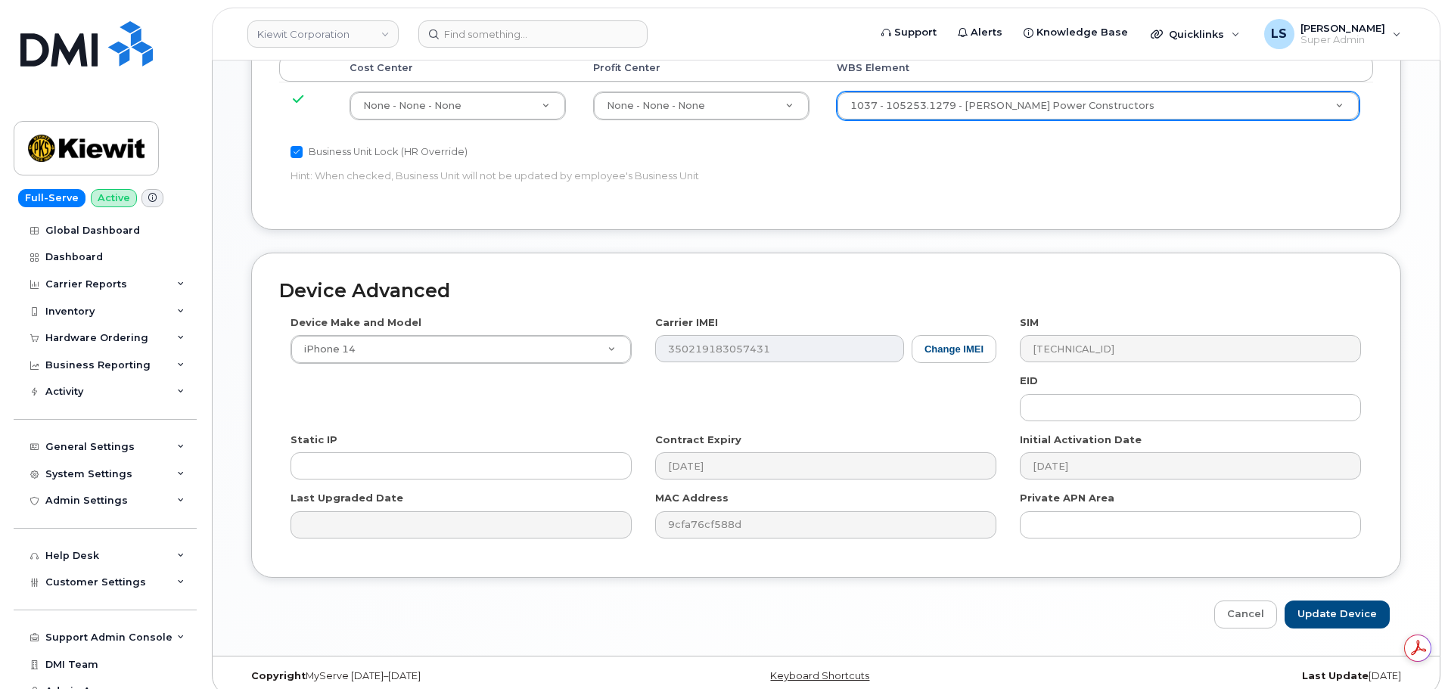
click at [1295, 584] on div "Device Advanced Device Make and Model iPhone 14 Android TCL 502 Watch Apple Wat…" at bounding box center [826, 441] width 1173 height 376
click at [1300, 601] on input "Update Device" at bounding box center [1337, 615] width 105 height 28
type input "Saving..."
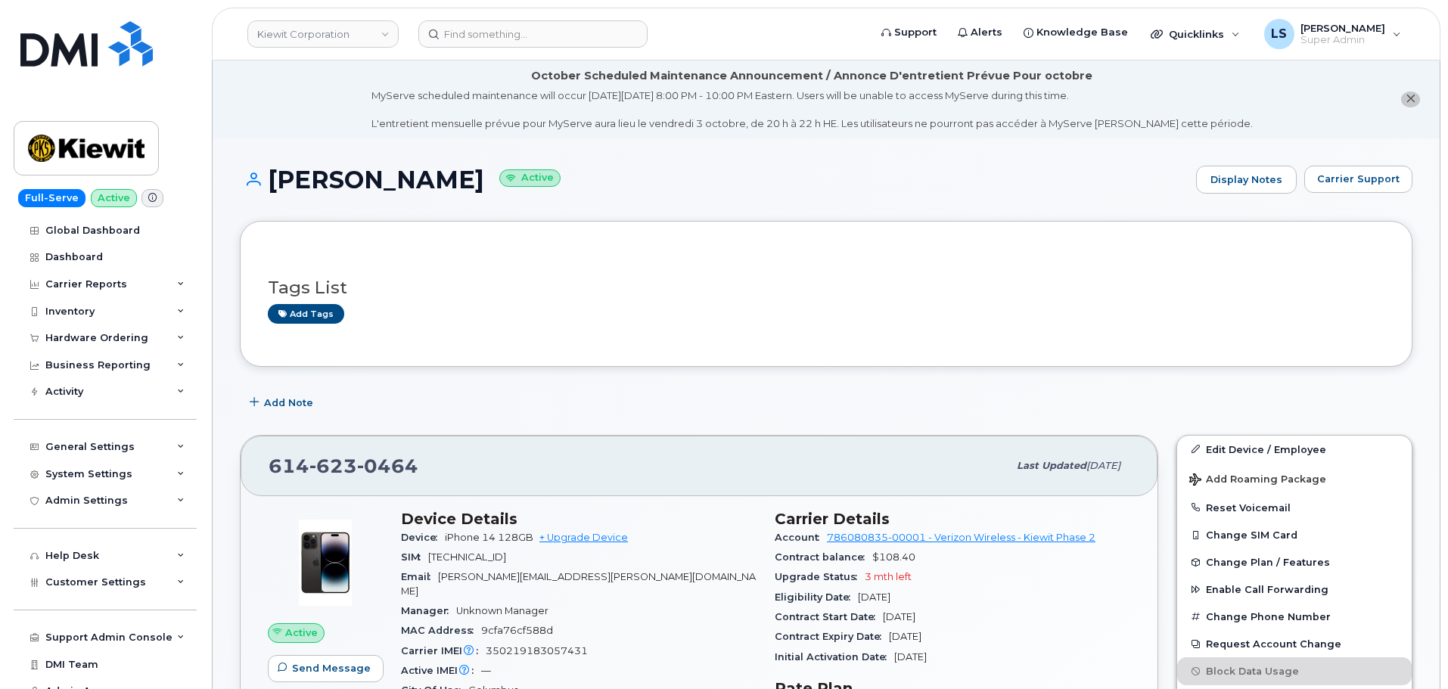
click at [519, 16] on header "Kiewit Corporation Support Alerts Knowledge Base Quicklinks Suspend / Cancel De…" at bounding box center [826, 34] width 1229 height 53
click at [518, 28] on input at bounding box center [532, 33] width 229 height 27
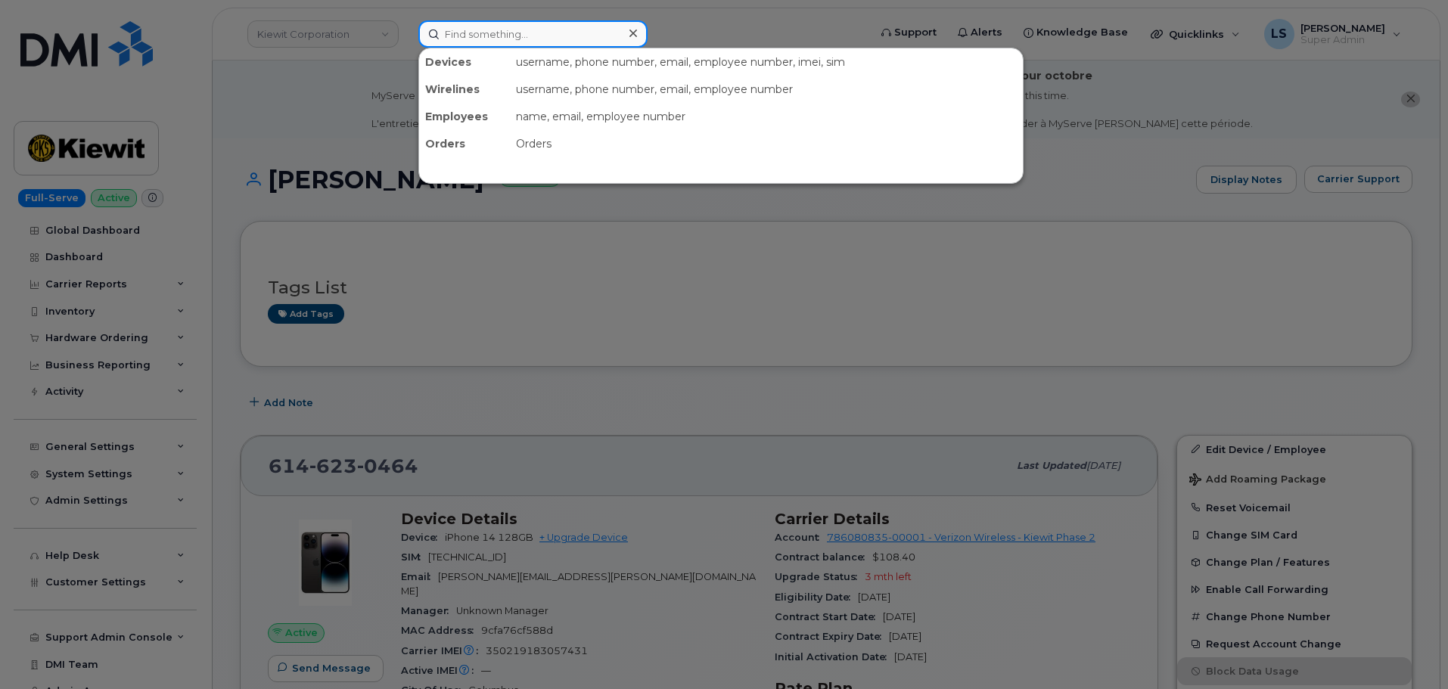
paste input "[EMAIL_ADDRESS][PERSON_NAME][DOMAIN_NAME]"
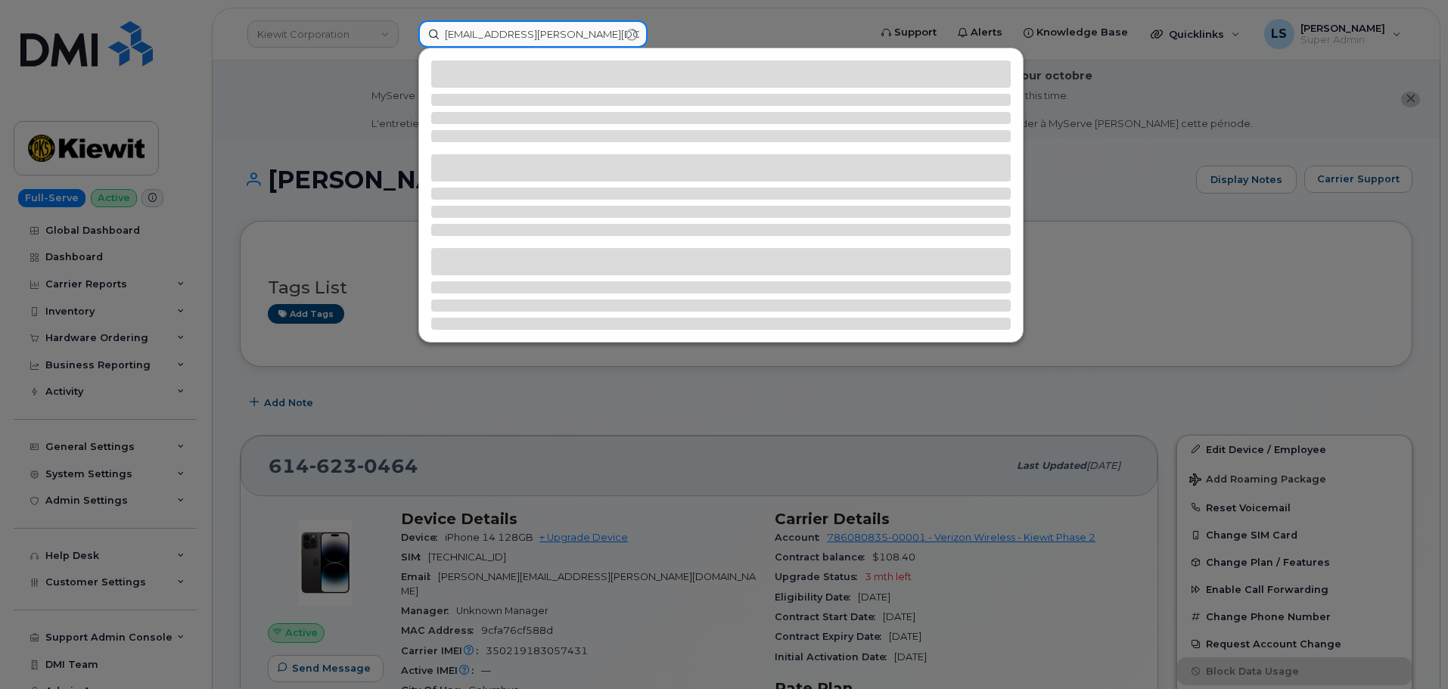
type input "[EMAIL_ADDRESS][PERSON_NAME][DOMAIN_NAME]"
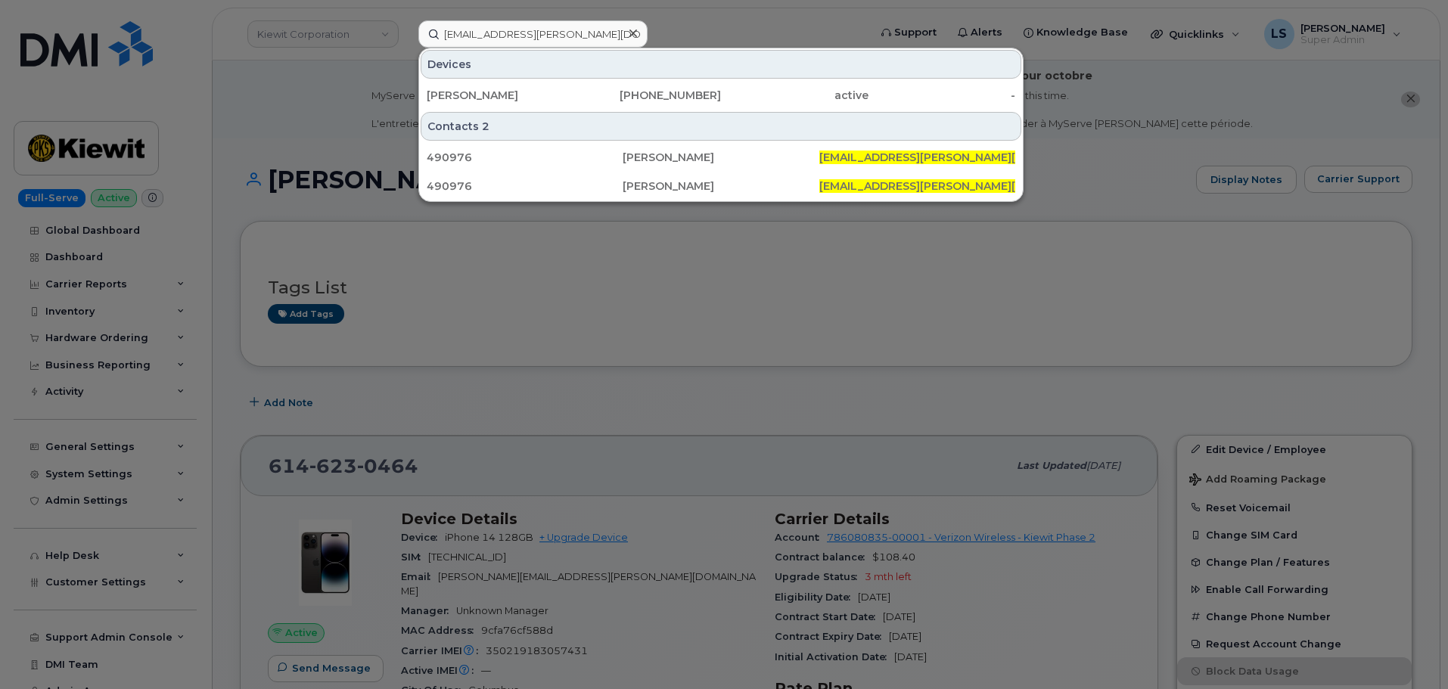
click at [505, 86] on div "[PERSON_NAME]" at bounding box center [501, 95] width 148 height 27
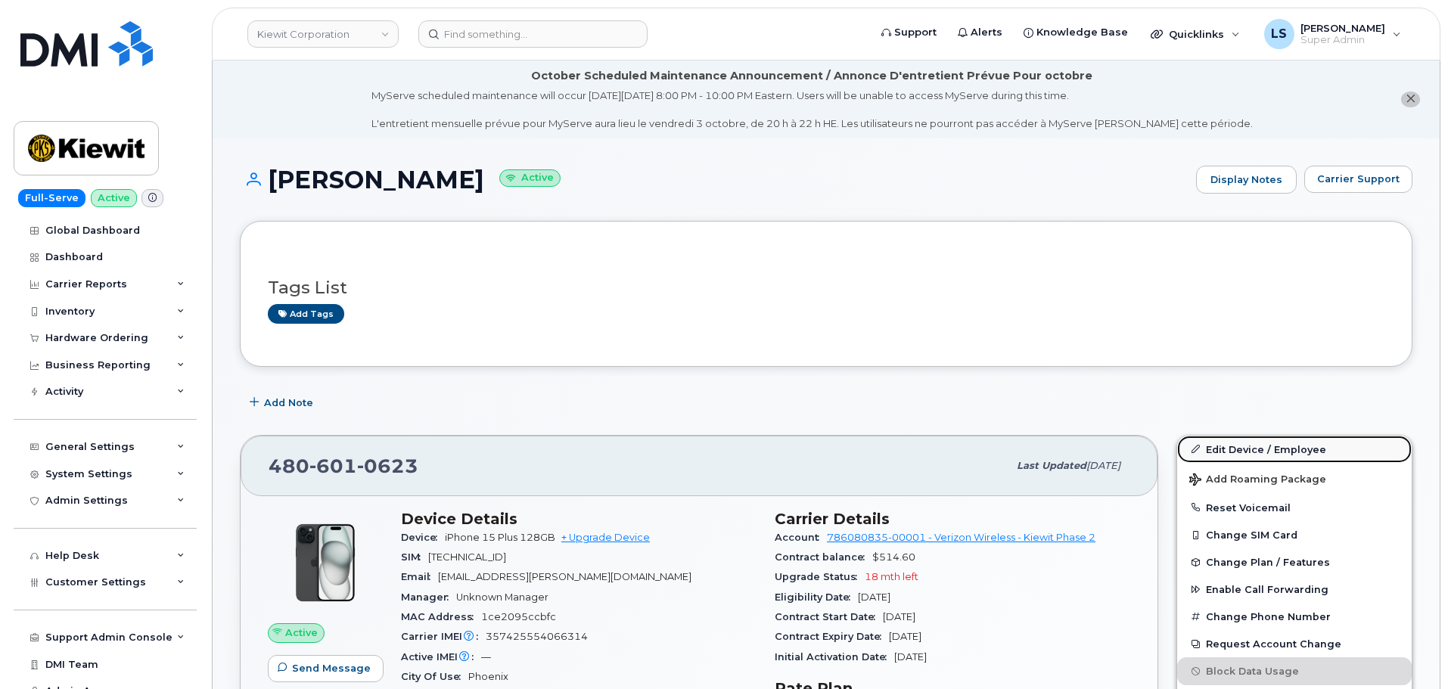
click at [1243, 438] on link "Edit Device / Employee" at bounding box center [1294, 449] width 235 height 27
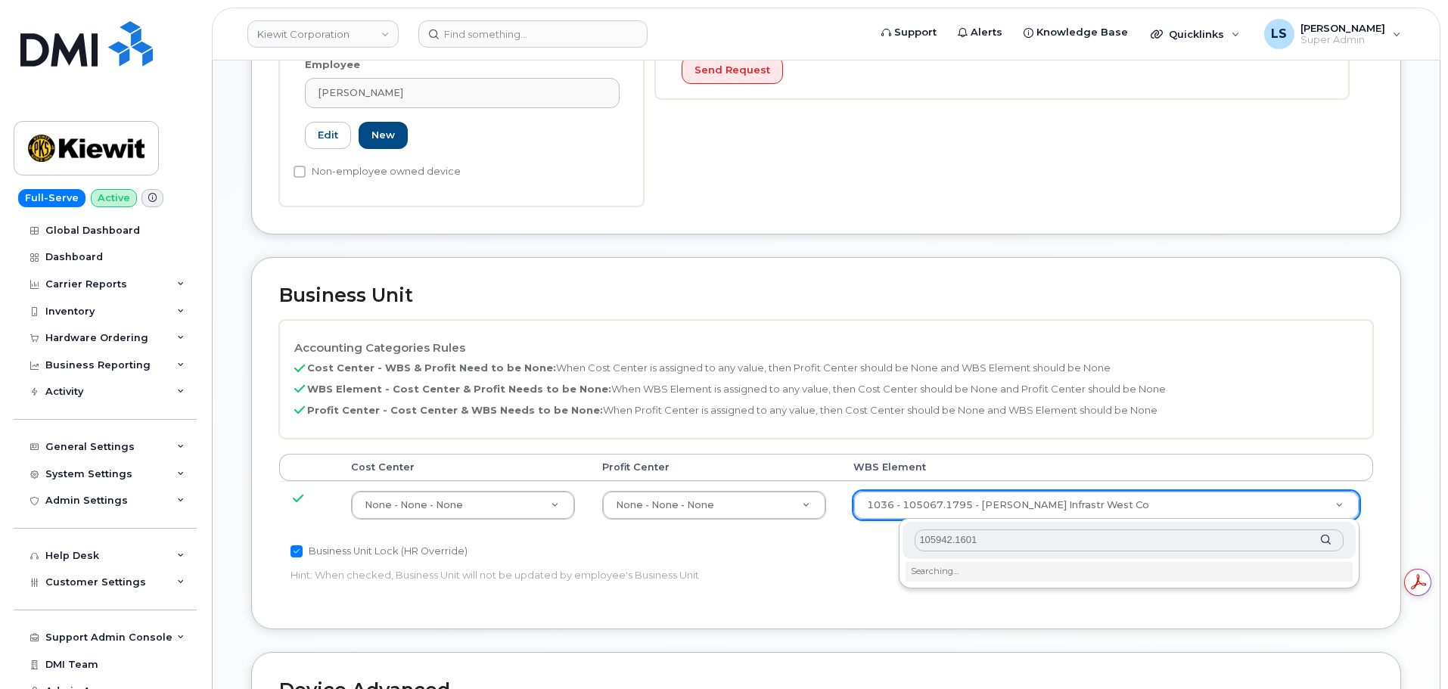
scroll to position [530, 0]
type input "105942.1601"
type input "29943617"
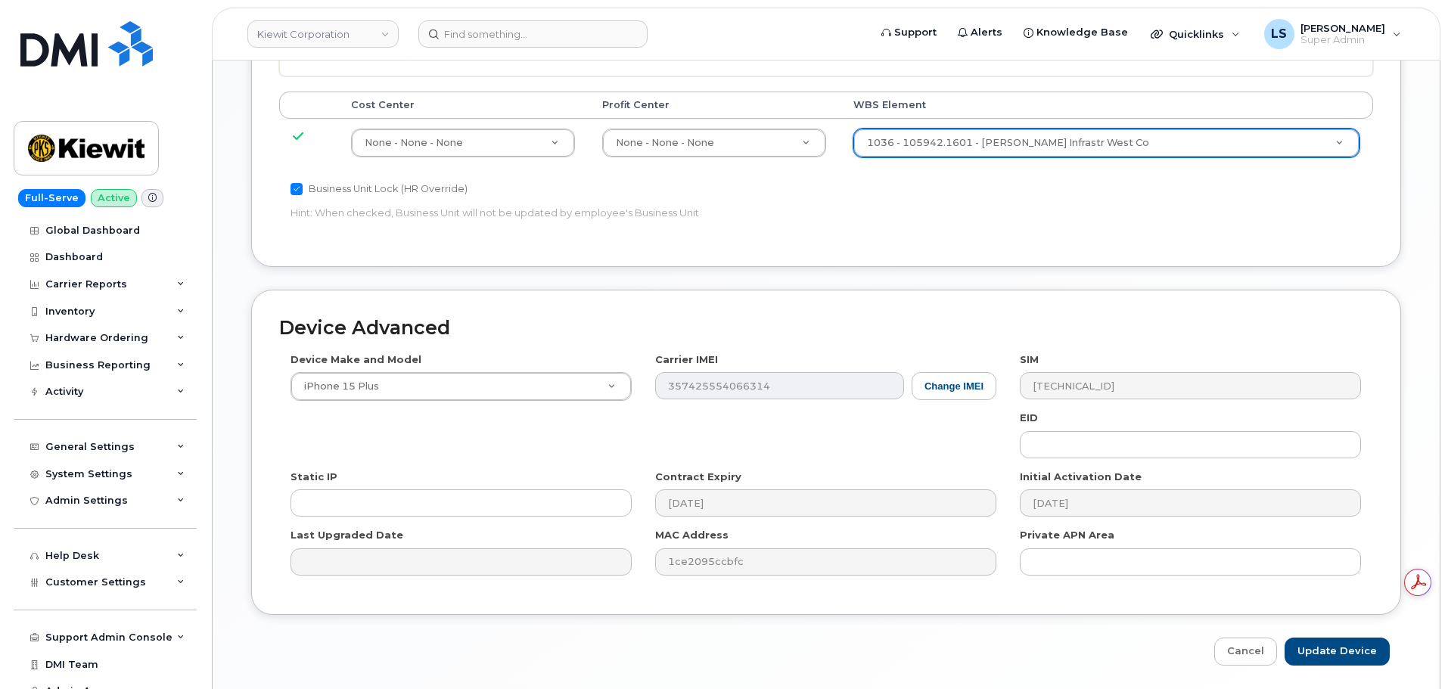
scroll to position [944, 0]
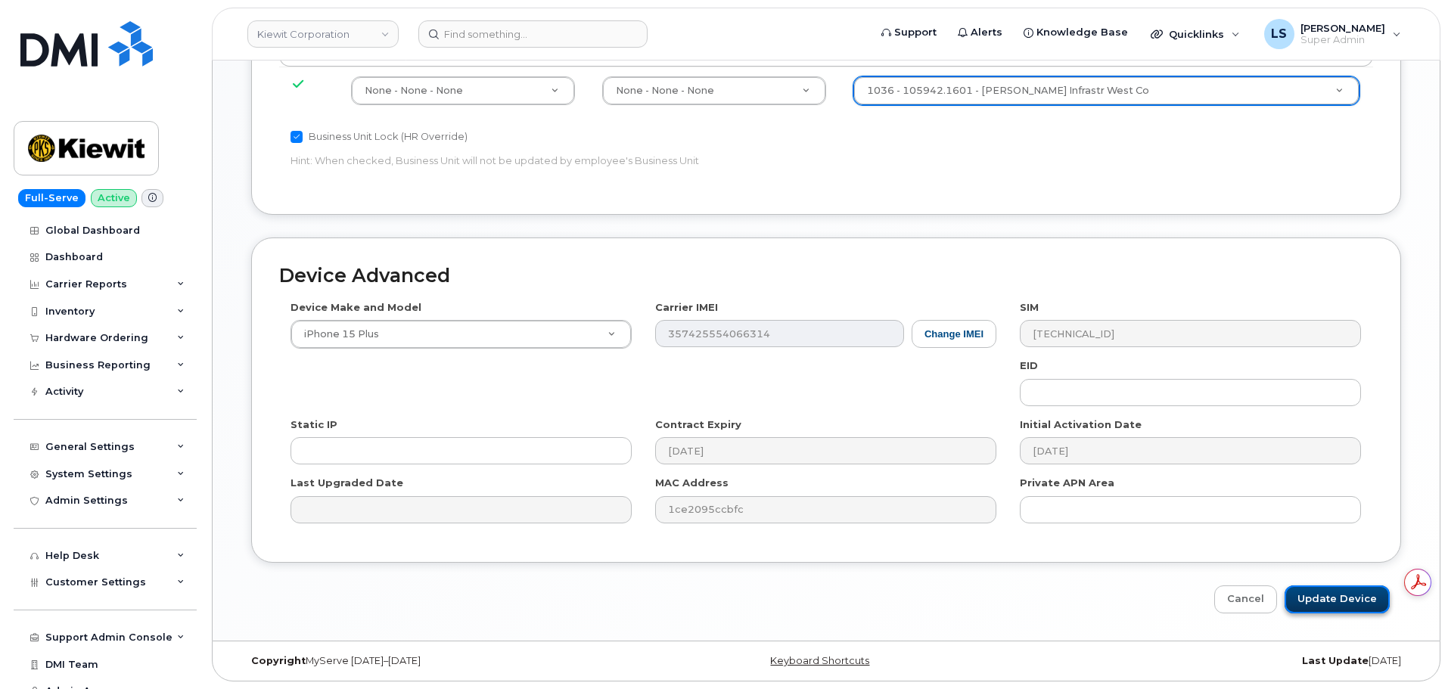
click at [1326, 587] on input "Update Device" at bounding box center [1337, 600] width 105 height 28
type input "Saving..."
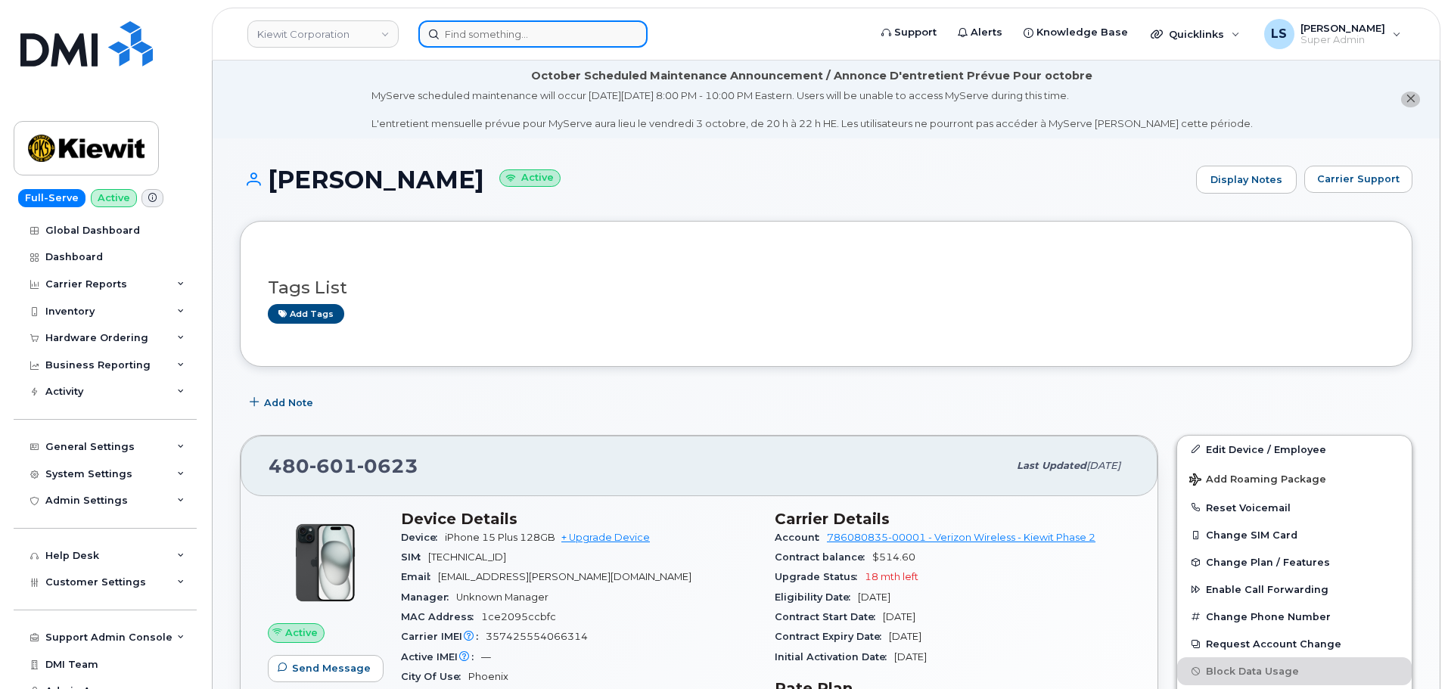
click at [498, 44] on input at bounding box center [532, 33] width 229 height 27
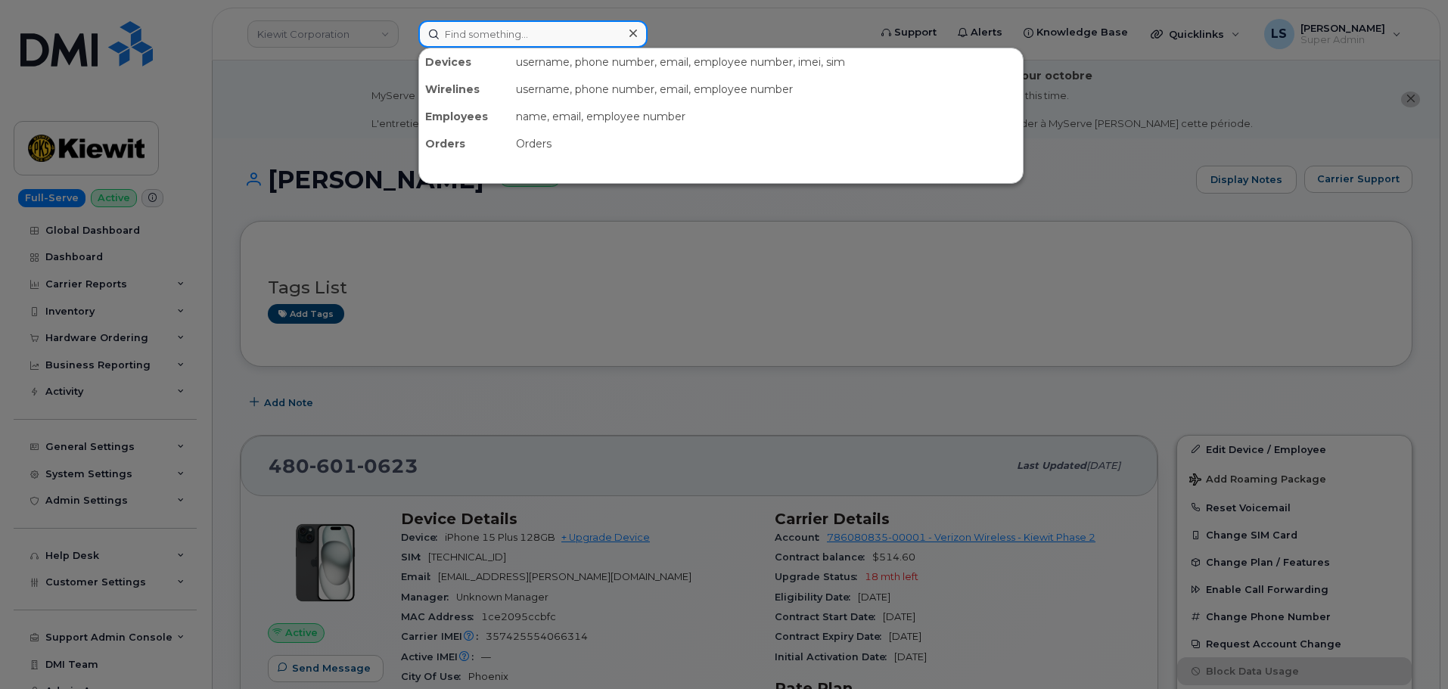
paste input "[PERSON_NAME][EMAIL_ADDRESS][PERSON_NAME][PERSON_NAME][DOMAIN_NAME]"
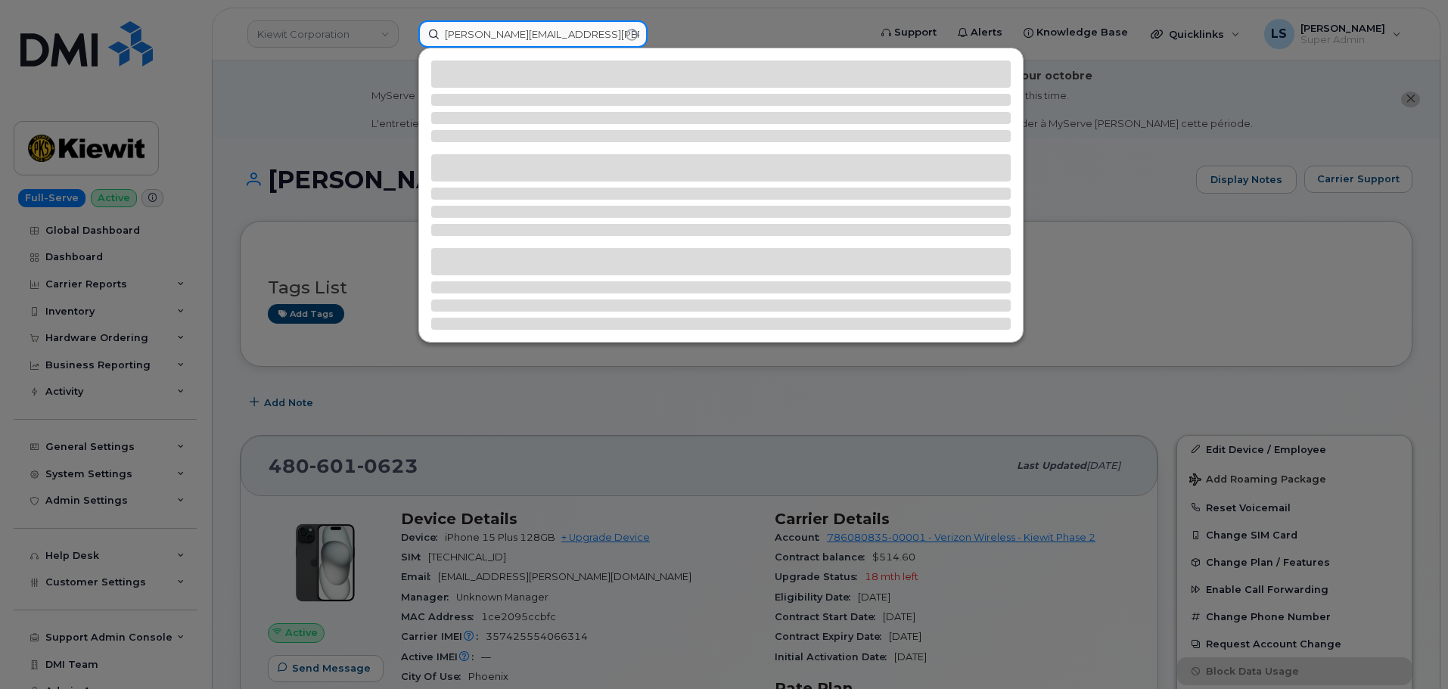
type input "[PERSON_NAME][EMAIL_ADDRESS][PERSON_NAME][PERSON_NAME][DOMAIN_NAME]"
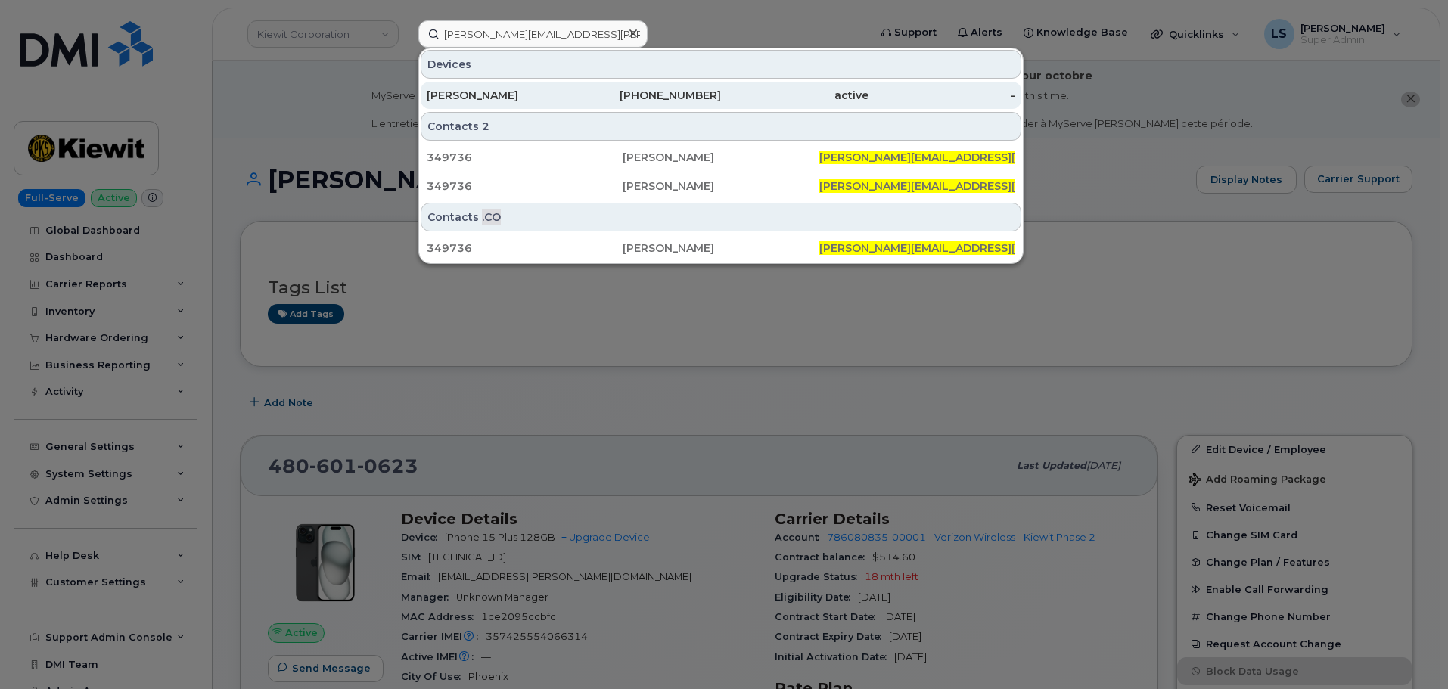
click at [514, 90] on div "[PERSON_NAME]" at bounding box center [501, 95] width 148 height 15
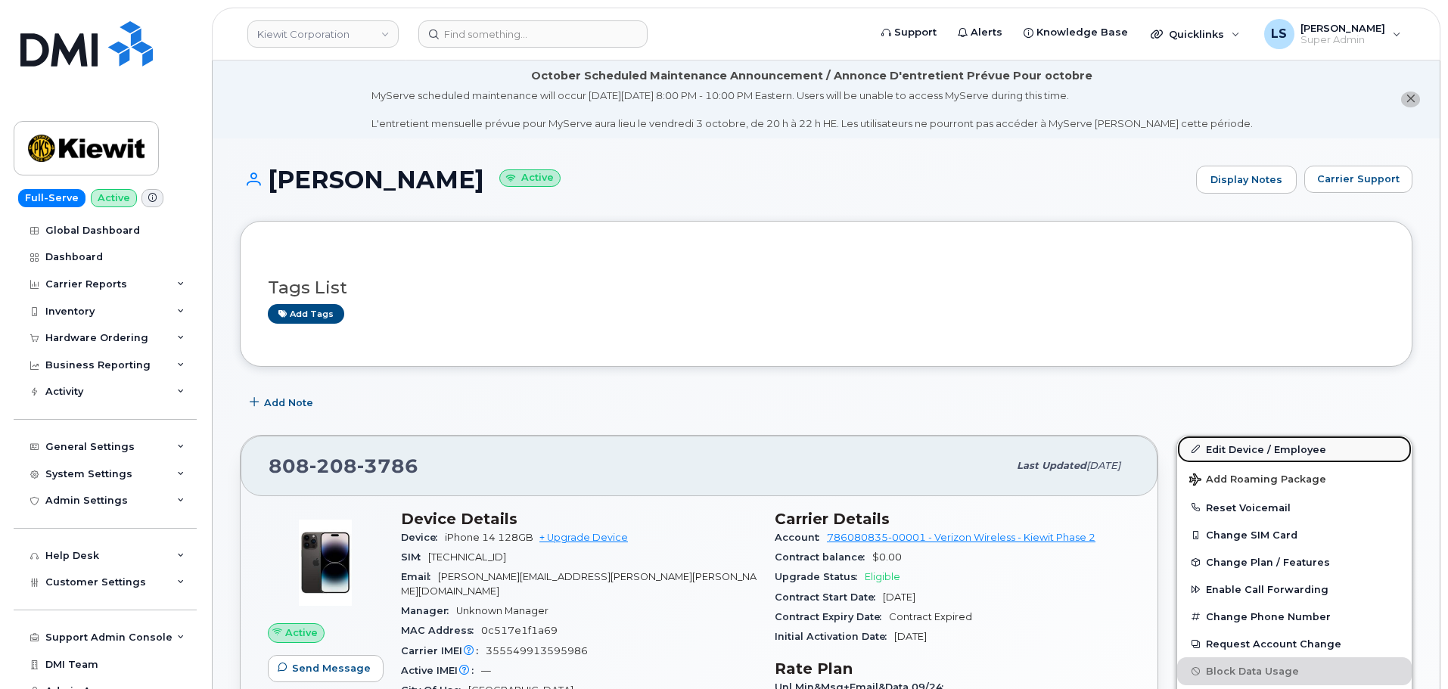
click at [1235, 444] on link "Edit Device / Employee" at bounding box center [1294, 449] width 235 height 27
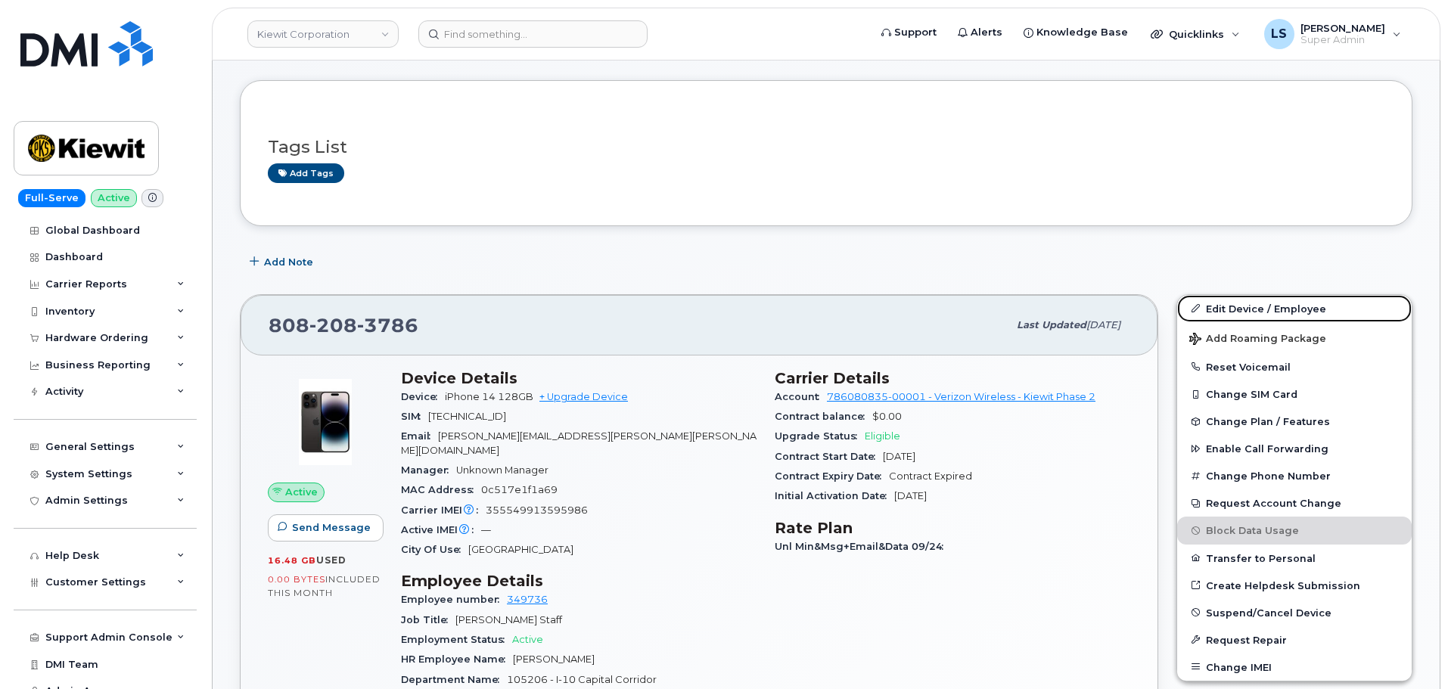
scroll to position [454, 0]
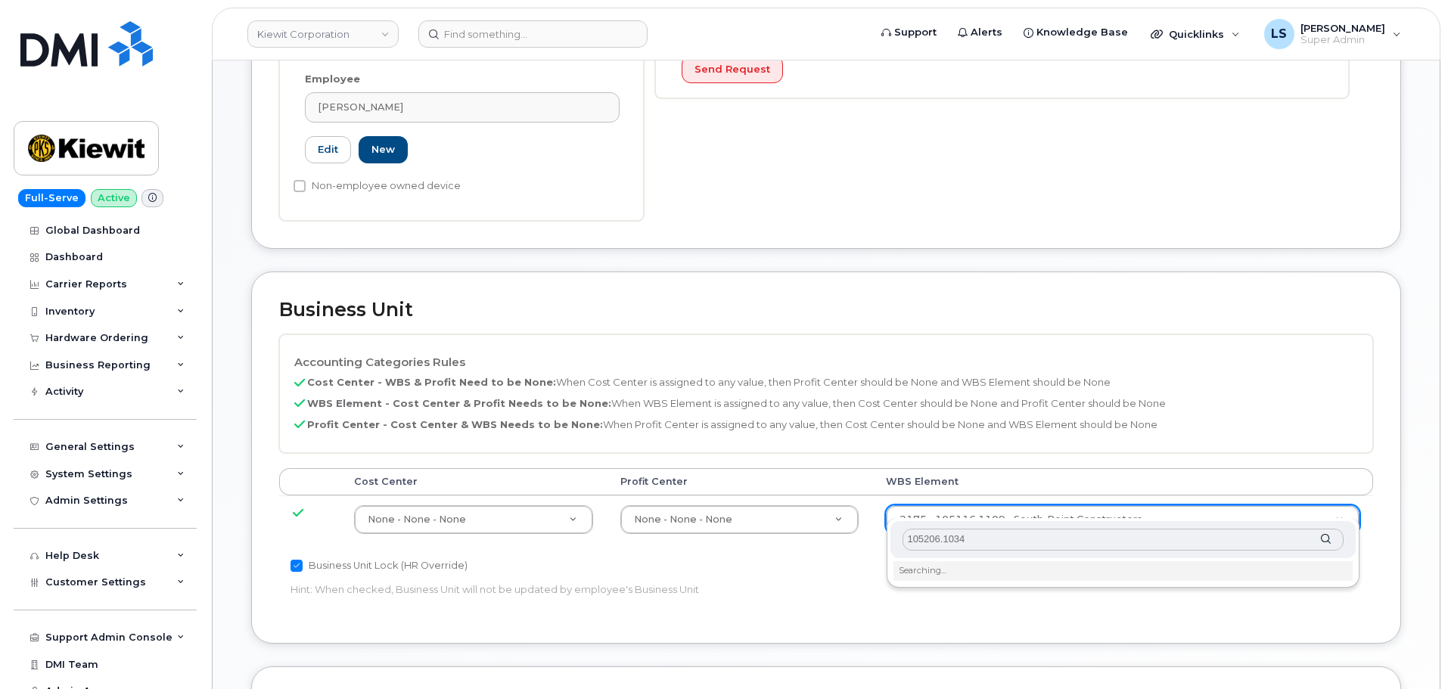
scroll to position [607, 0]
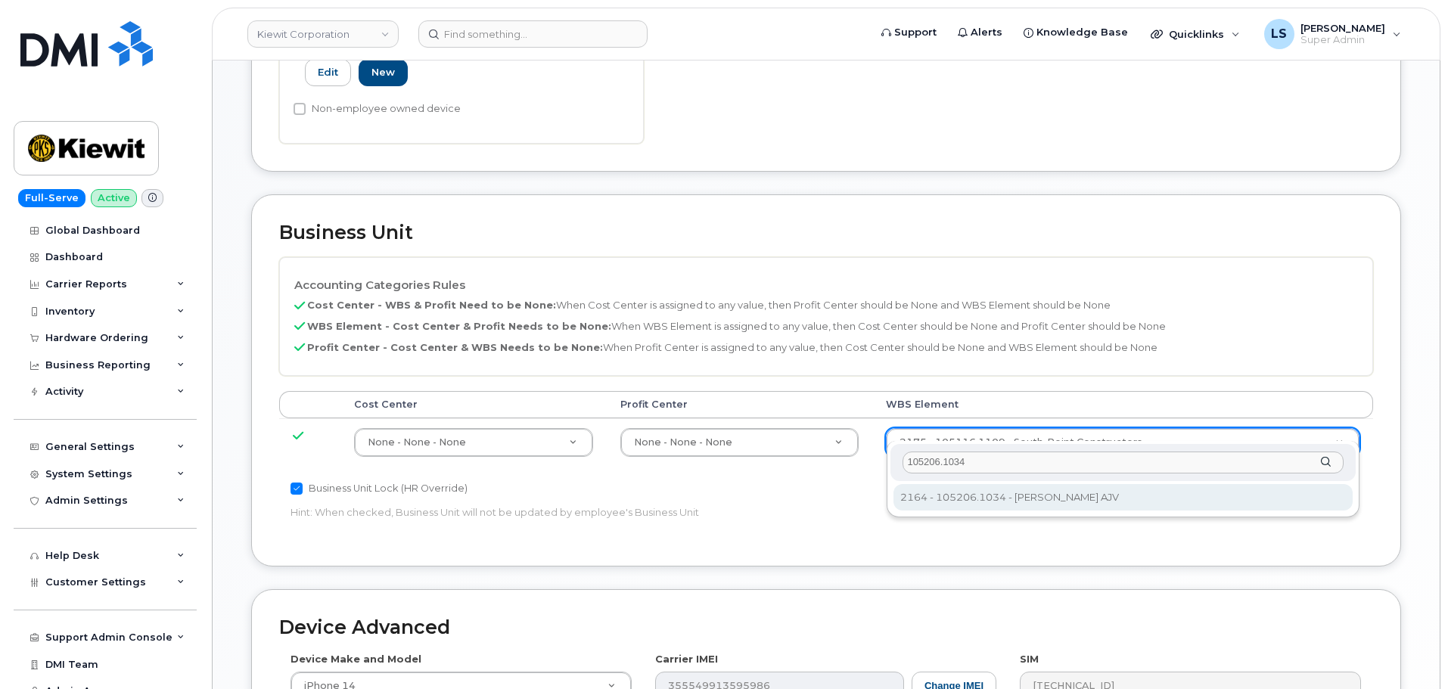
type input "105206.1034"
type input "30194189"
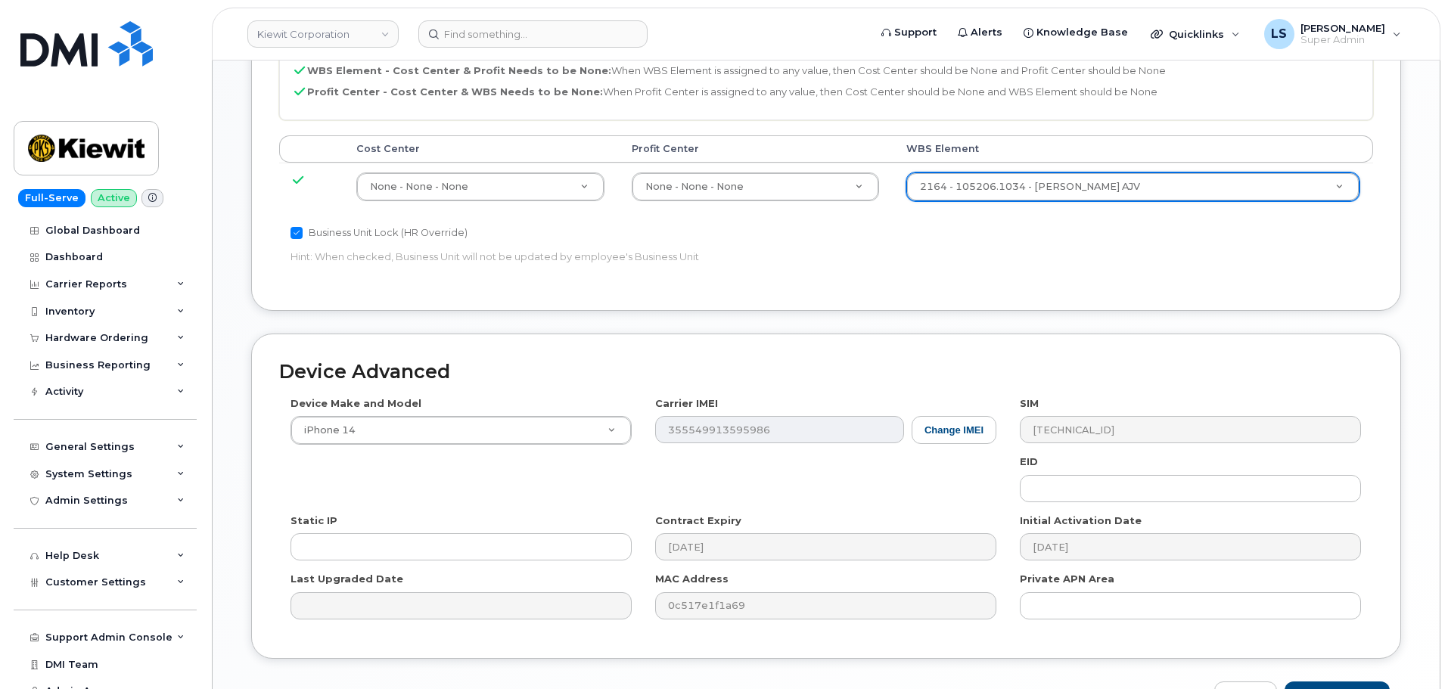
scroll to position [944, 0]
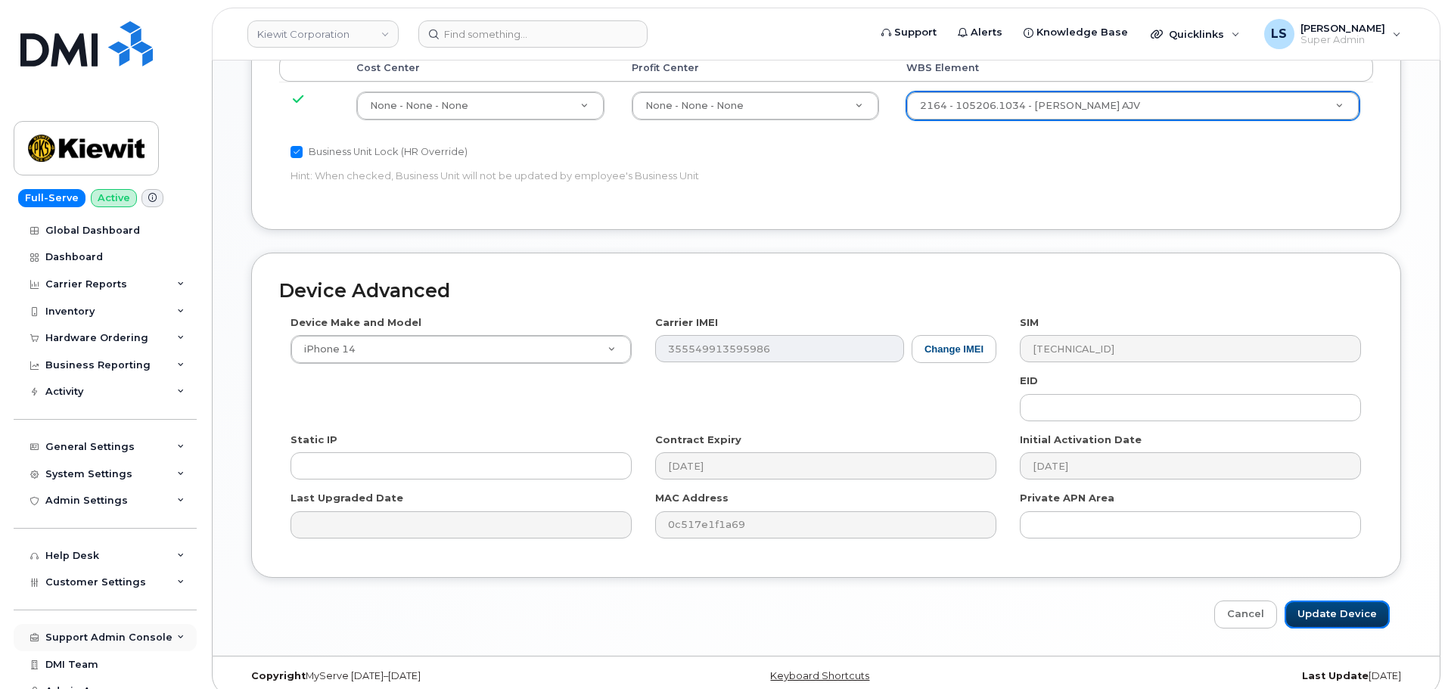
click at [1299, 601] on input "Update Device" at bounding box center [1337, 615] width 105 height 28
type input "Saving..."
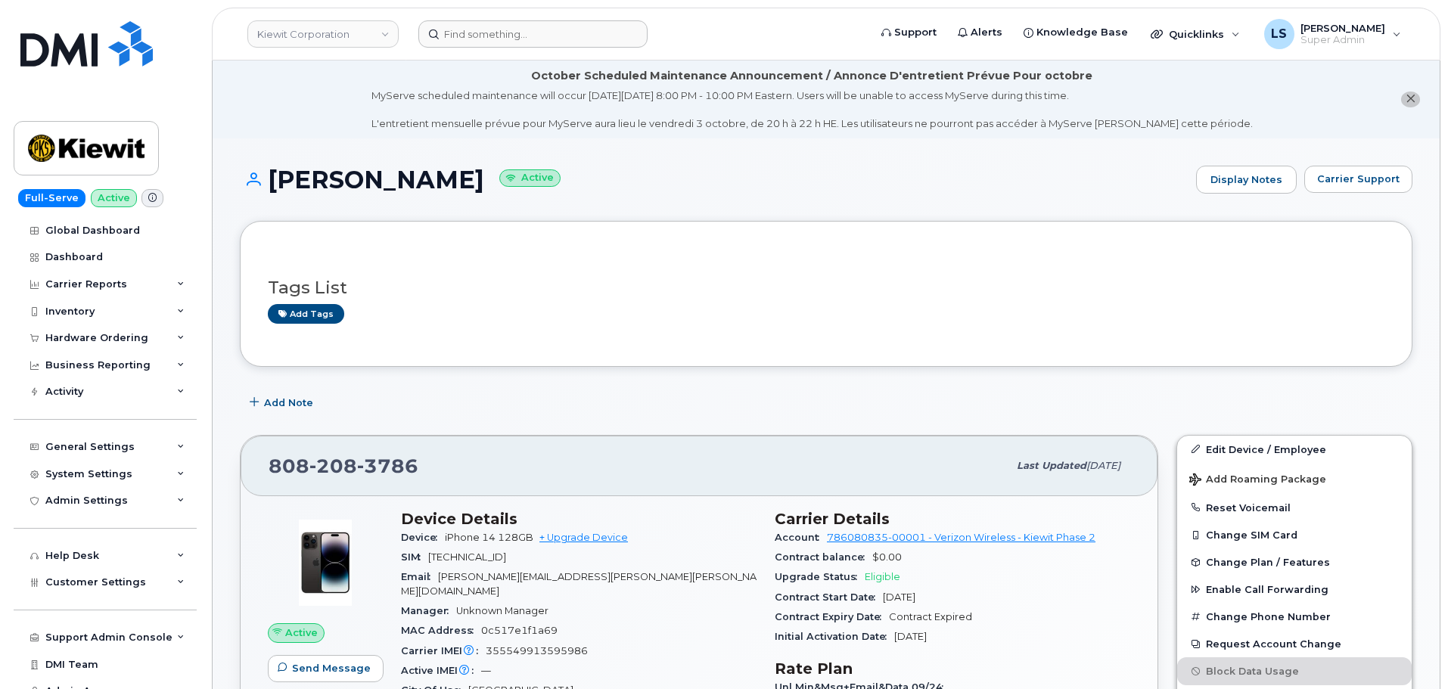
click at [540, 47] on header "[PERSON_NAME] Corporation Support Alerts Knowledge Base Quicklinks Suspend / Ca…" at bounding box center [826, 34] width 1229 height 53
click at [540, 47] on input at bounding box center [532, 33] width 229 height 27
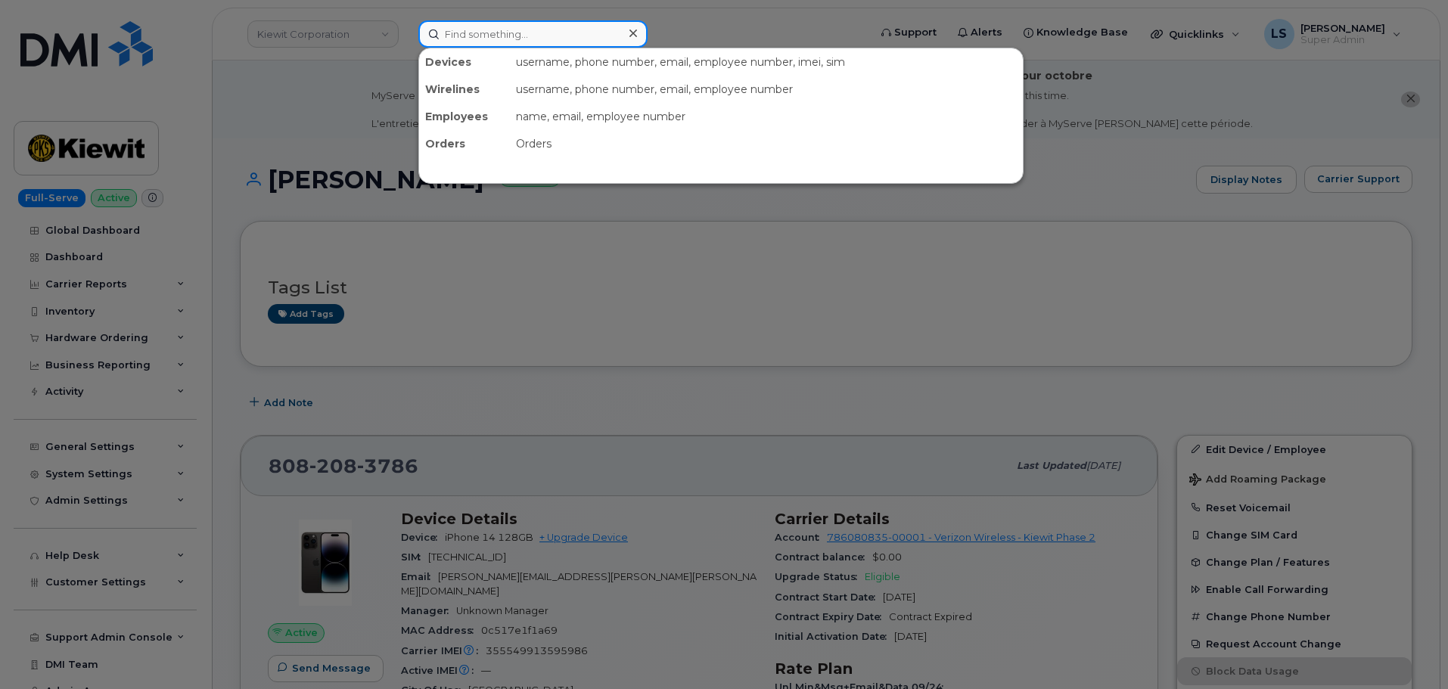
click at [543, 38] on input at bounding box center [532, 33] width 229 height 27
paste input "[PERSON_NAME][EMAIL_ADDRESS][PERSON_NAME][PERSON_NAME][DOMAIN_NAME]"
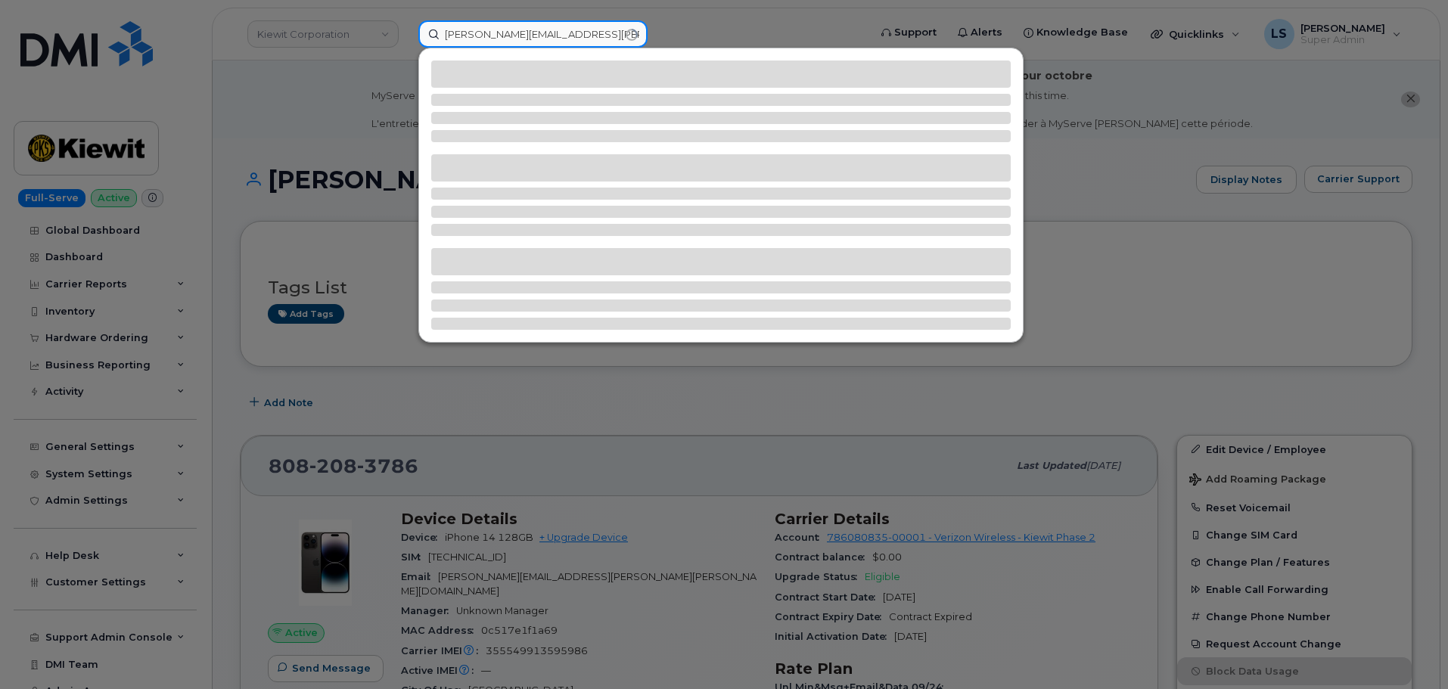
type input "[PERSON_NAME][EMAIL_ADDRESS][PERSON_NAME][PERSON_NAME][DOMAIN_NAME]"
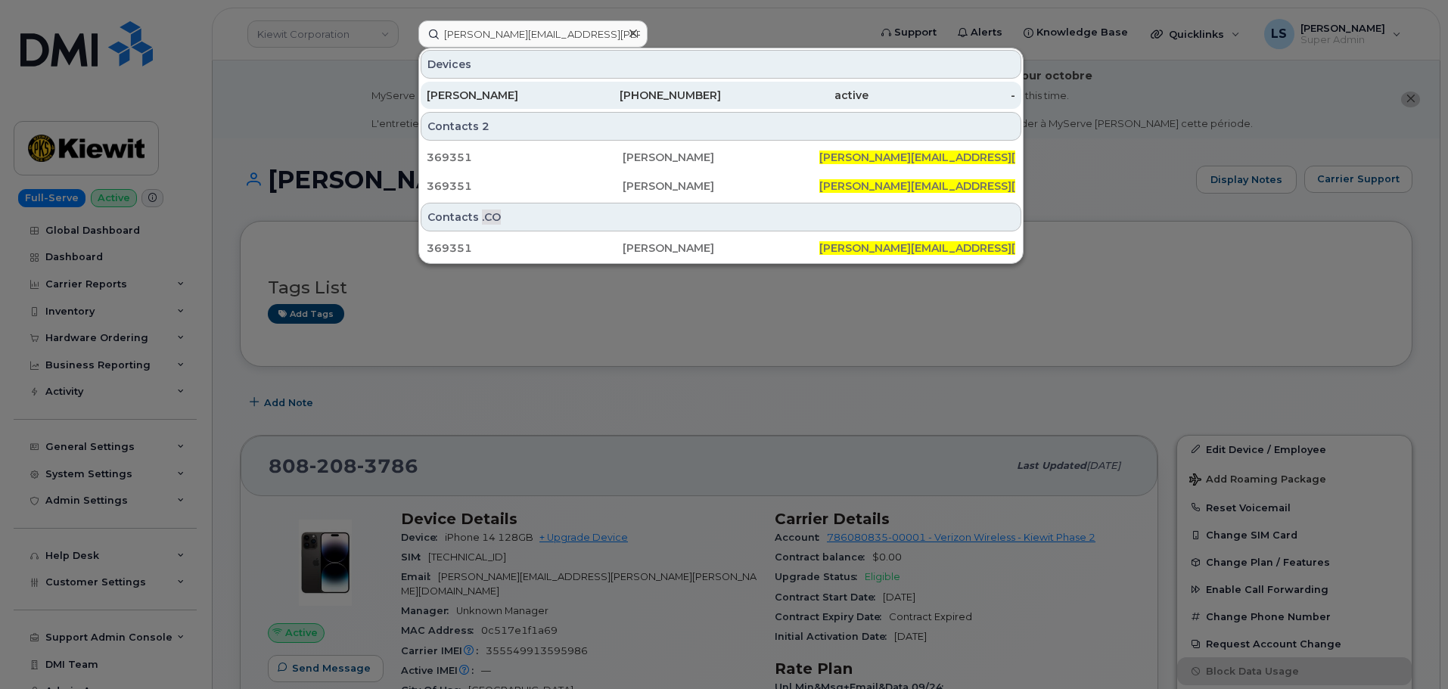
click at [518, 88] on div "[PERSON_NAME]" at bounding box center [501, 95] width 148 height 27
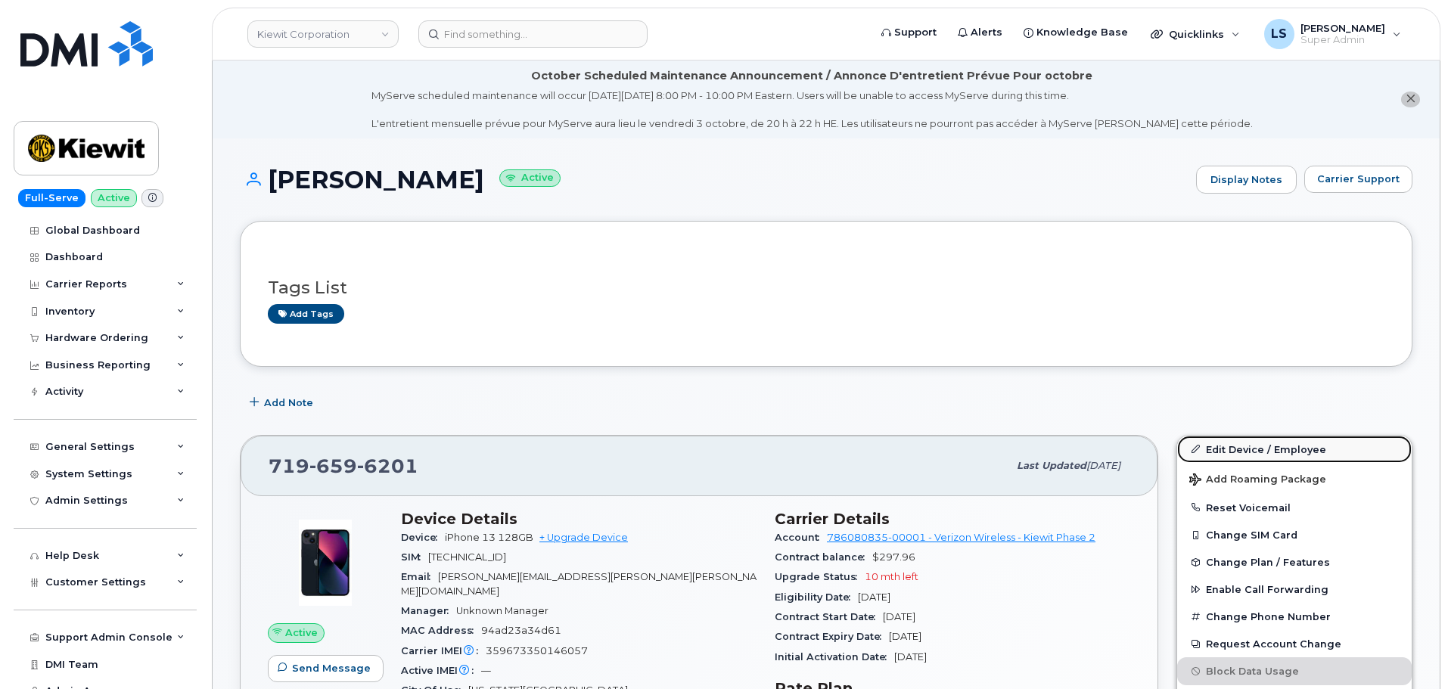
click at [1226, 439] on link "Edit Device / Employee" at bounding box center [1294, 449] width 235 height 27
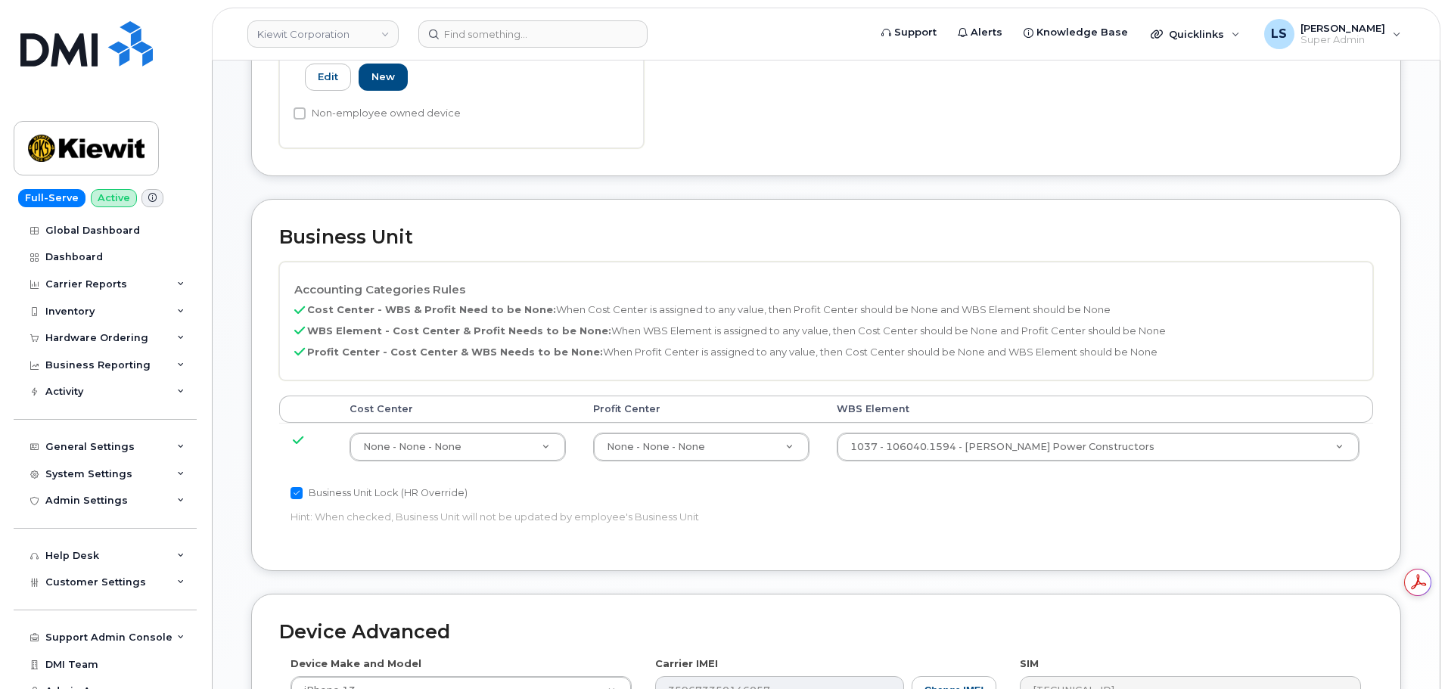
scroll to position [606, 0]
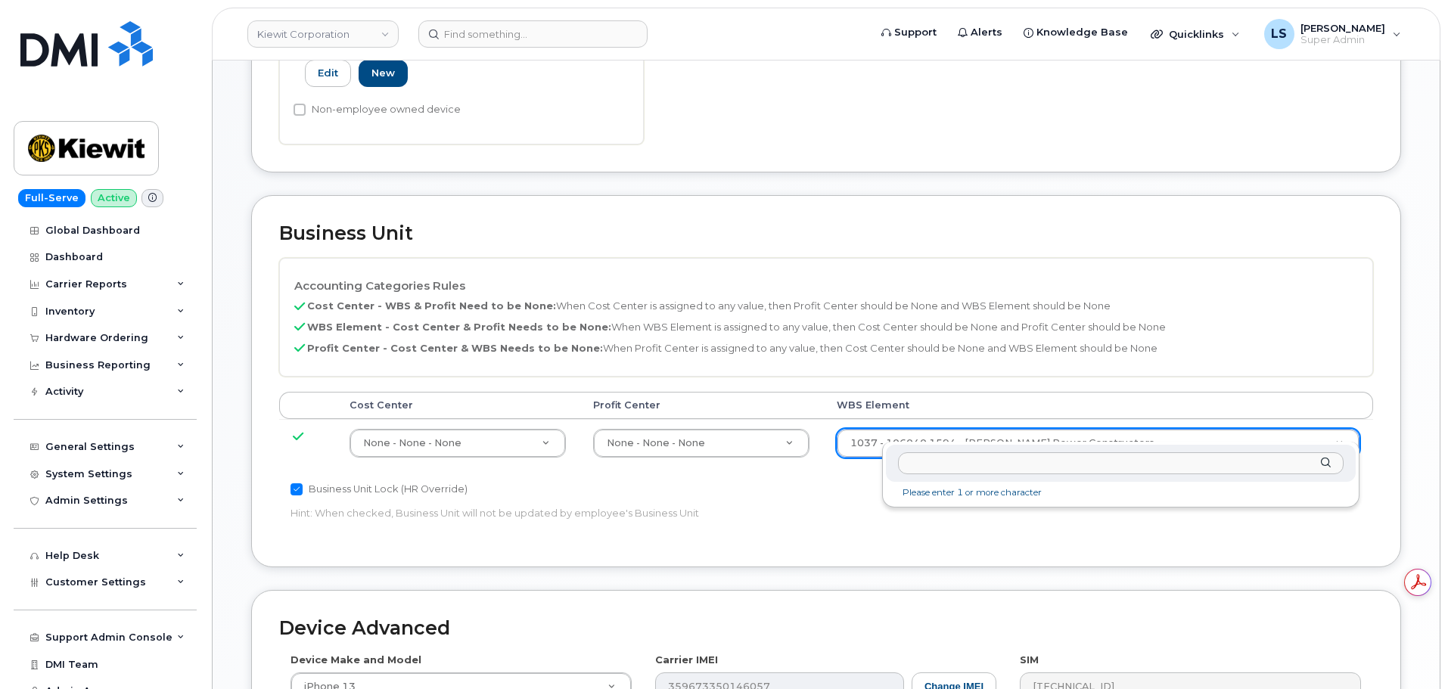
type input "105253.1279"
type input "34096077"
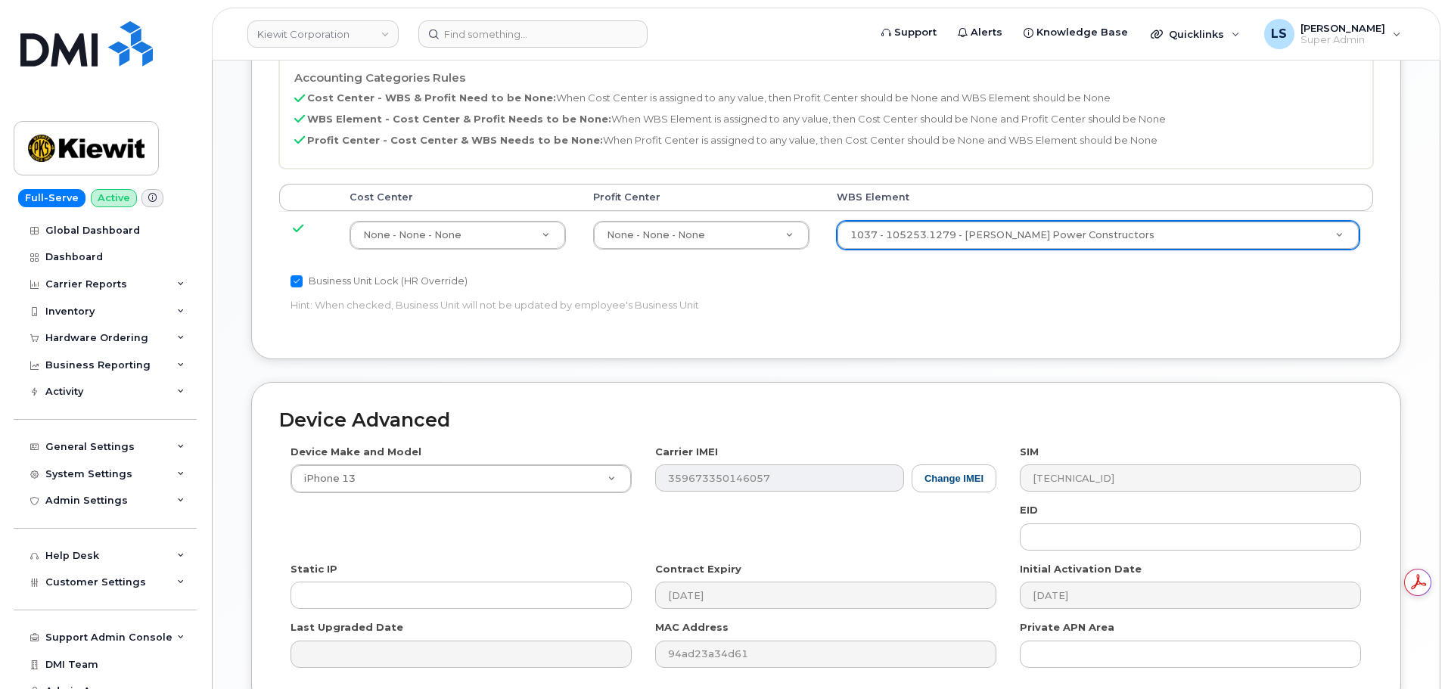
scroll to position [944, 0]
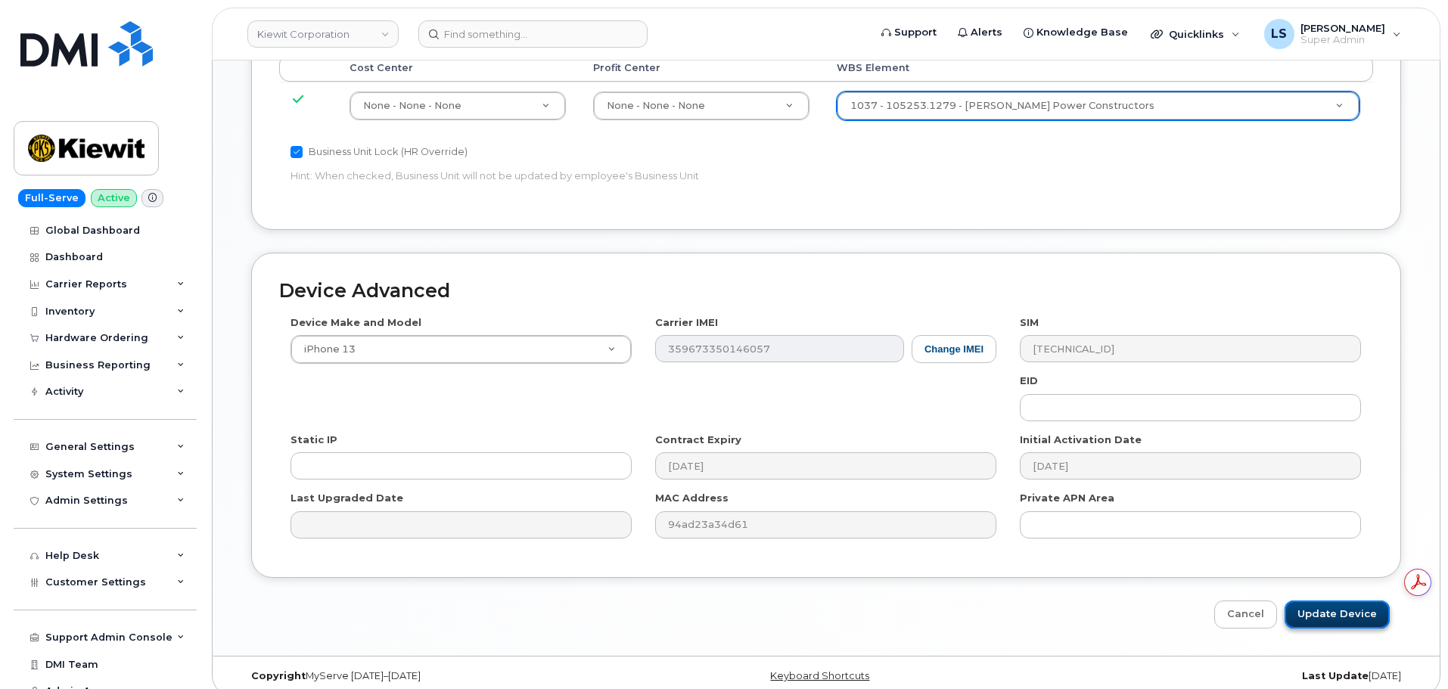
click at [1333, 601] on input "Update Device" at bounding box center [1337, 615] width 105 height 28
type input "Saving..."
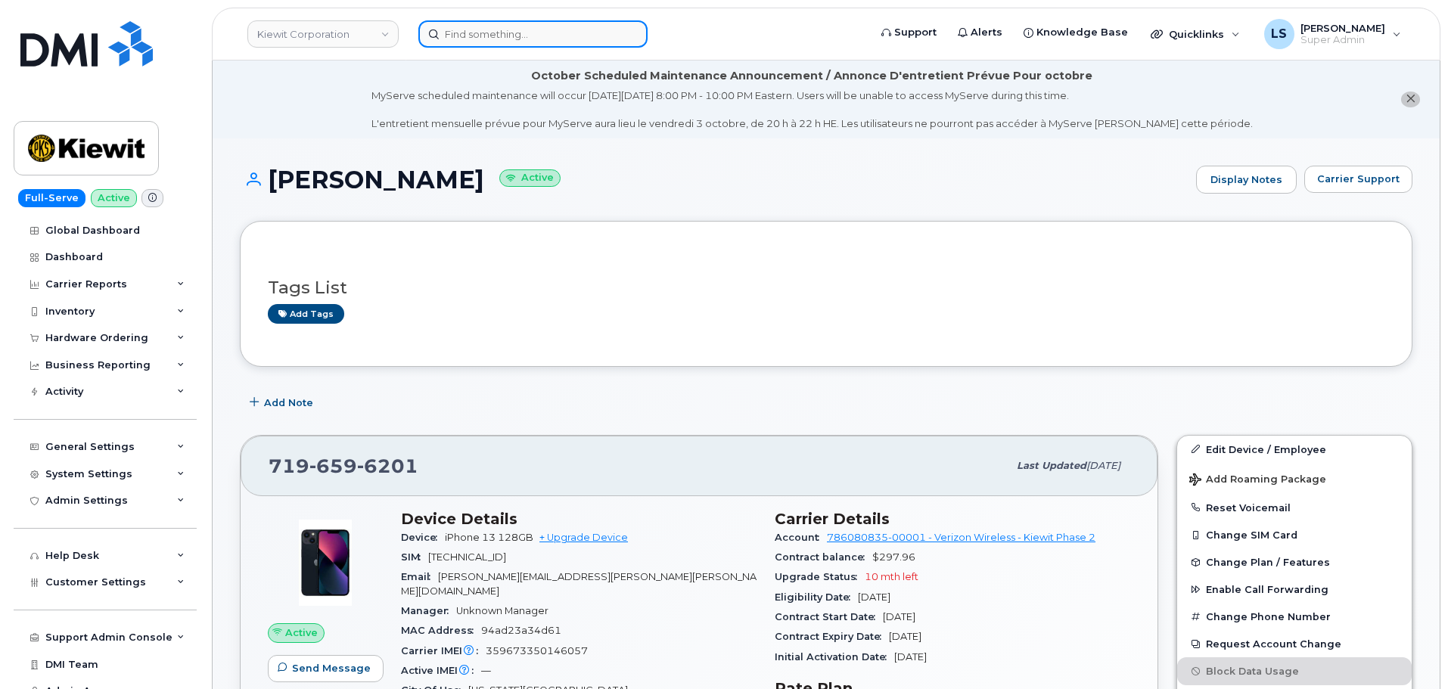
click at [506, 22] on input at bounding box center [532, 33] width 229 height 27
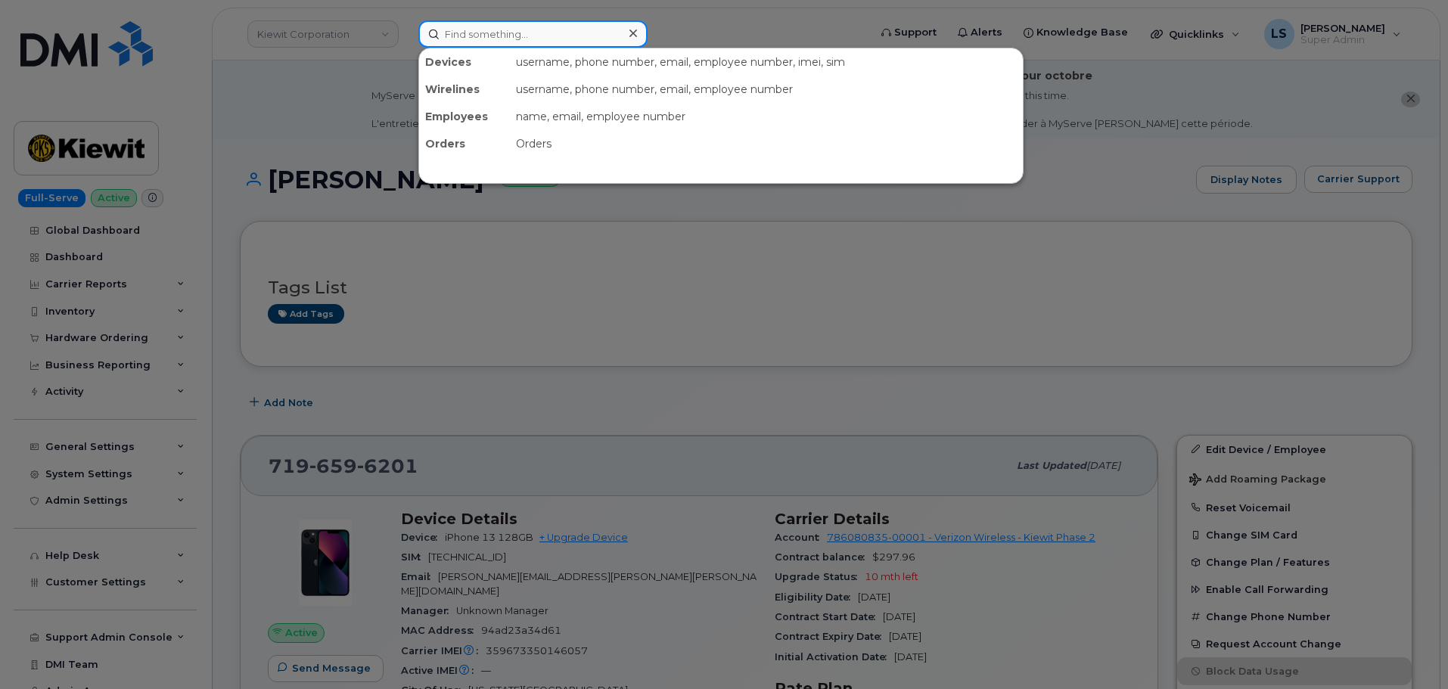
paste input "NIKI.BROSWELL@TICUS.COM"
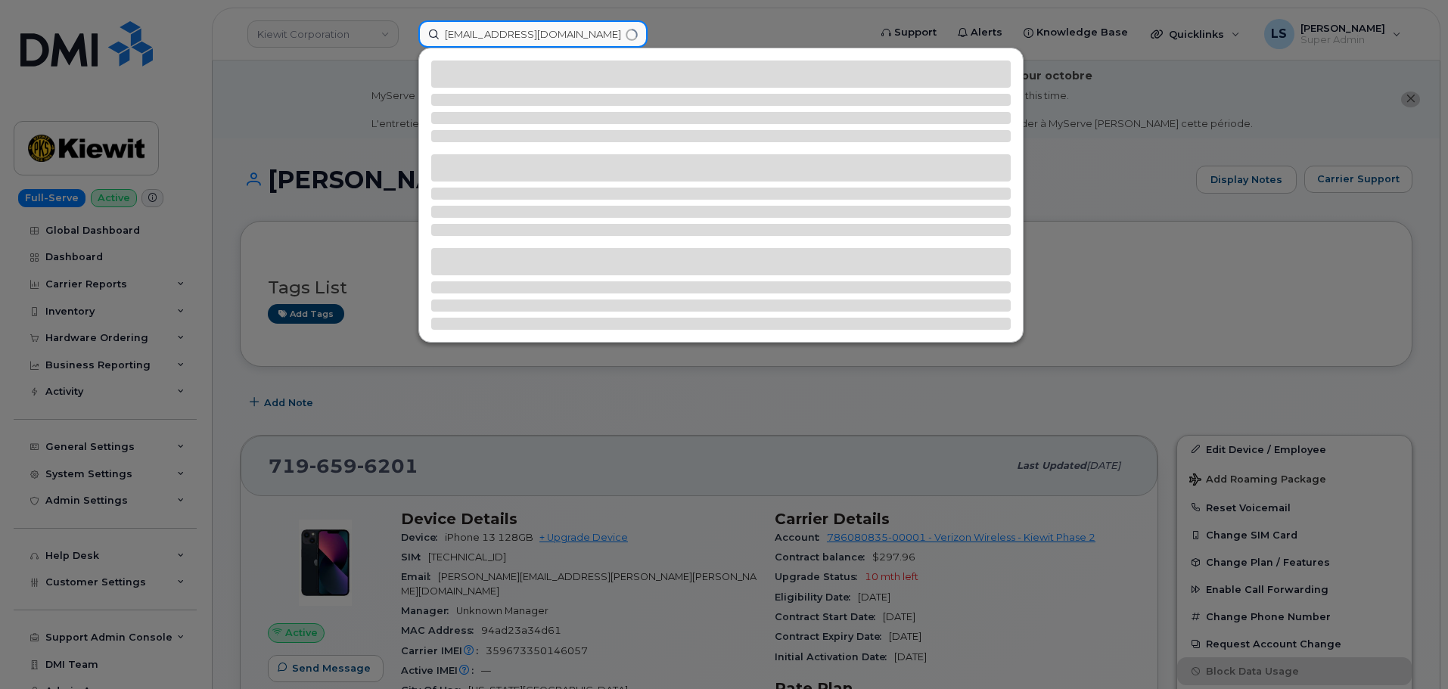
type input "NIKI.BROSWELL@TICUS.COM"
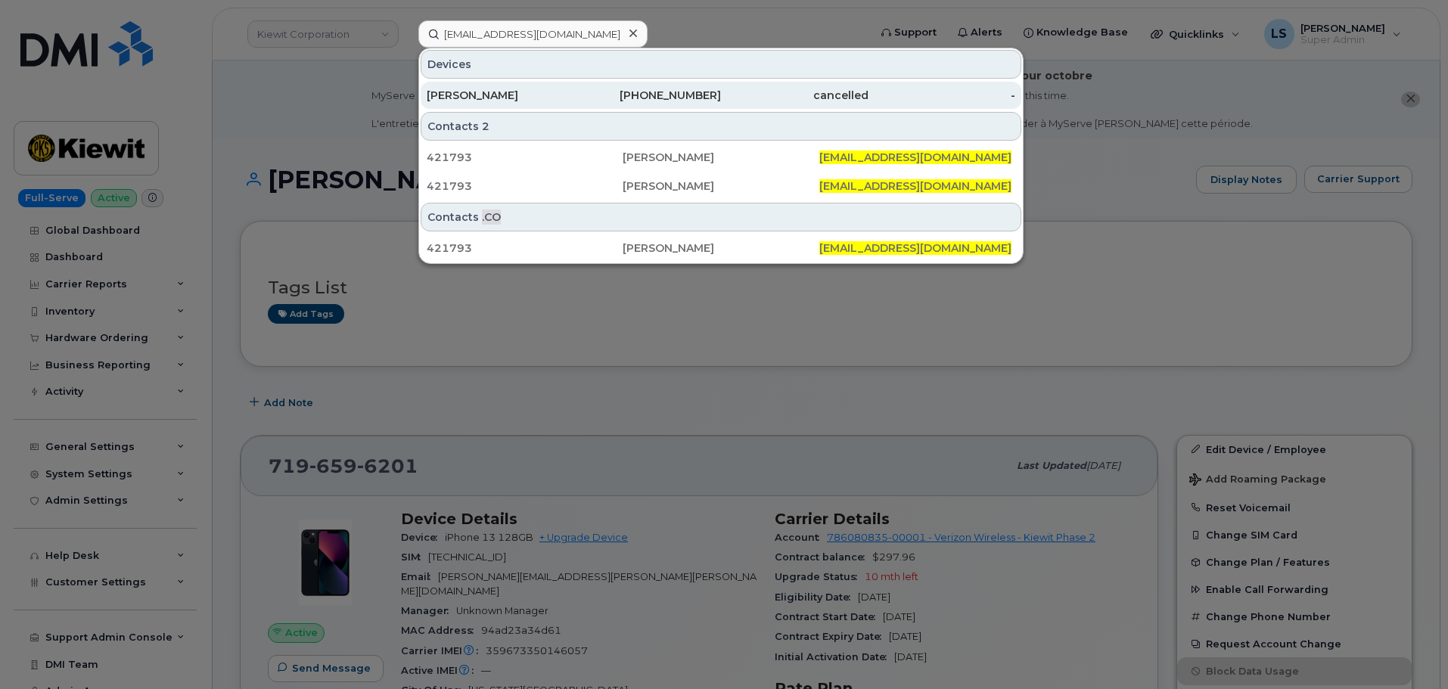
click at [537, 98] on div "NIKI BROSWELL" at bounding box center [501, 95] width 148 height 15
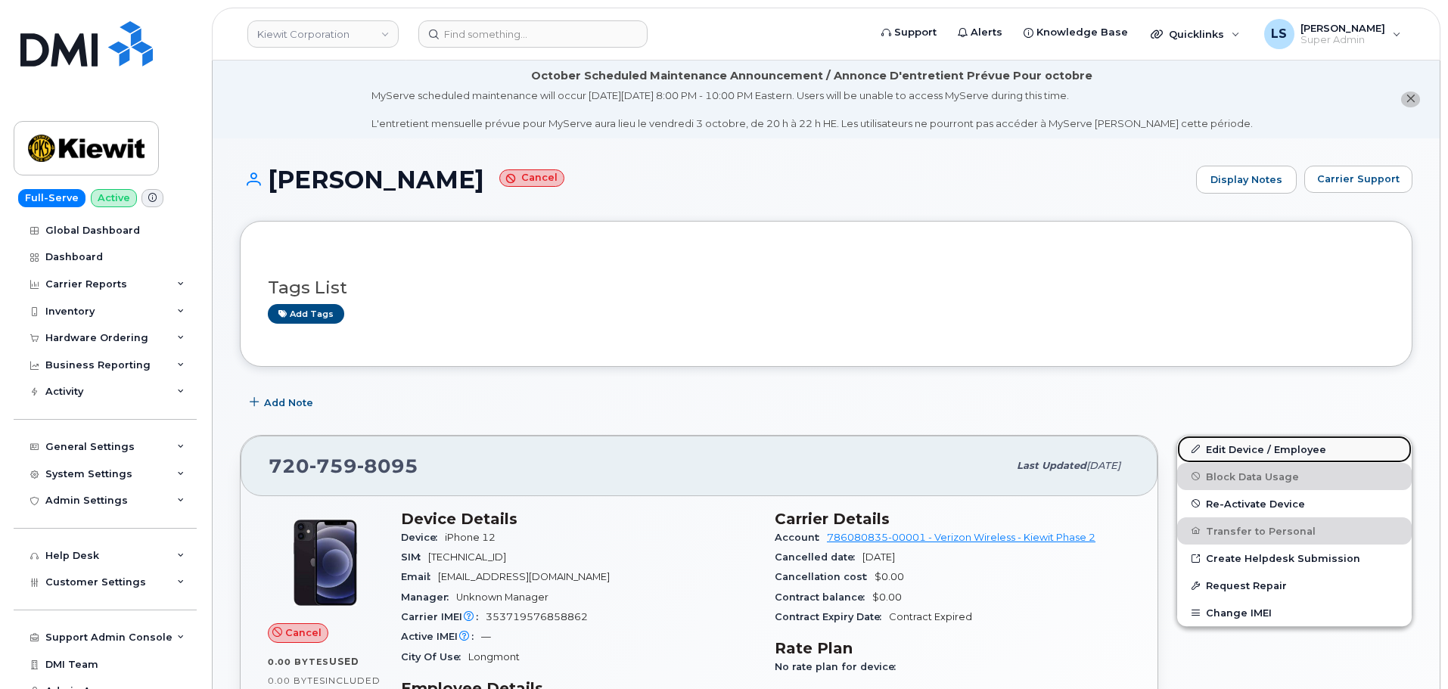
click at [1255, 442] on link "Edit Device / Employee" at bounding box center [1294, 449] width 235 height 27
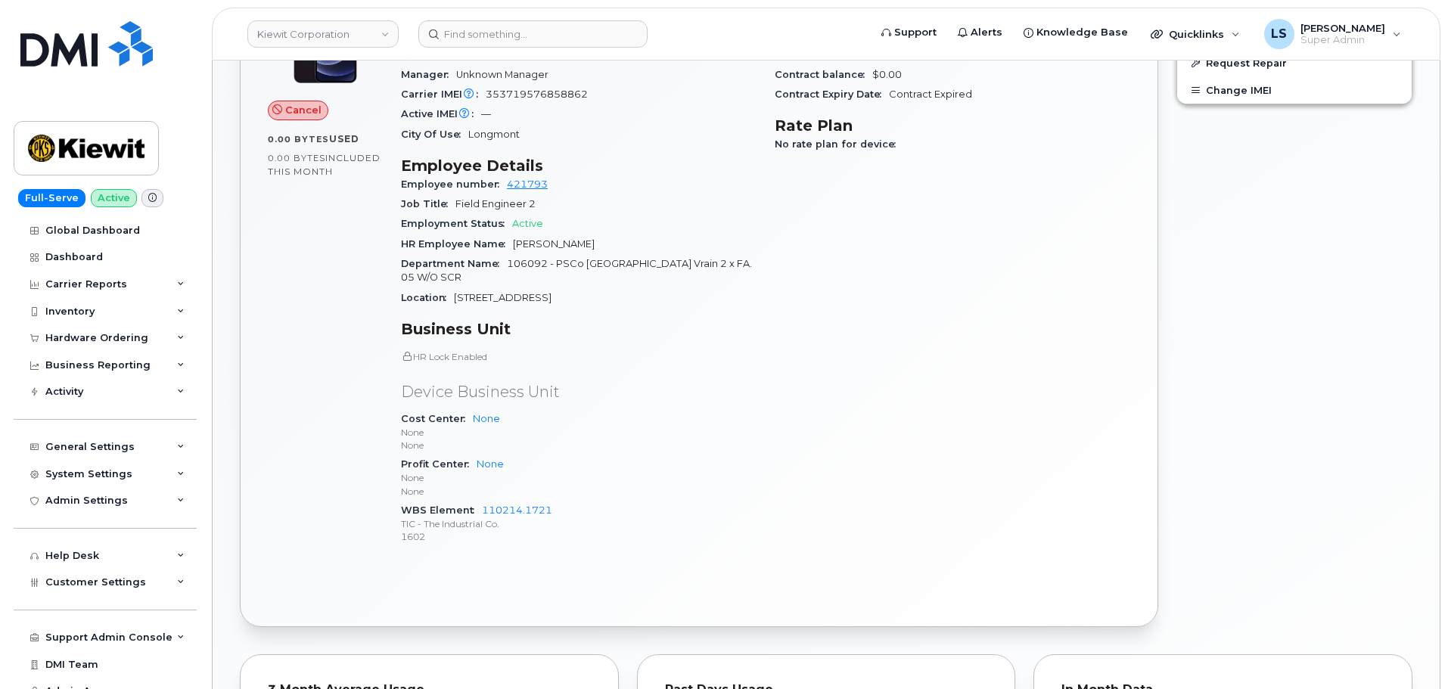
scroll to position [605, 0]
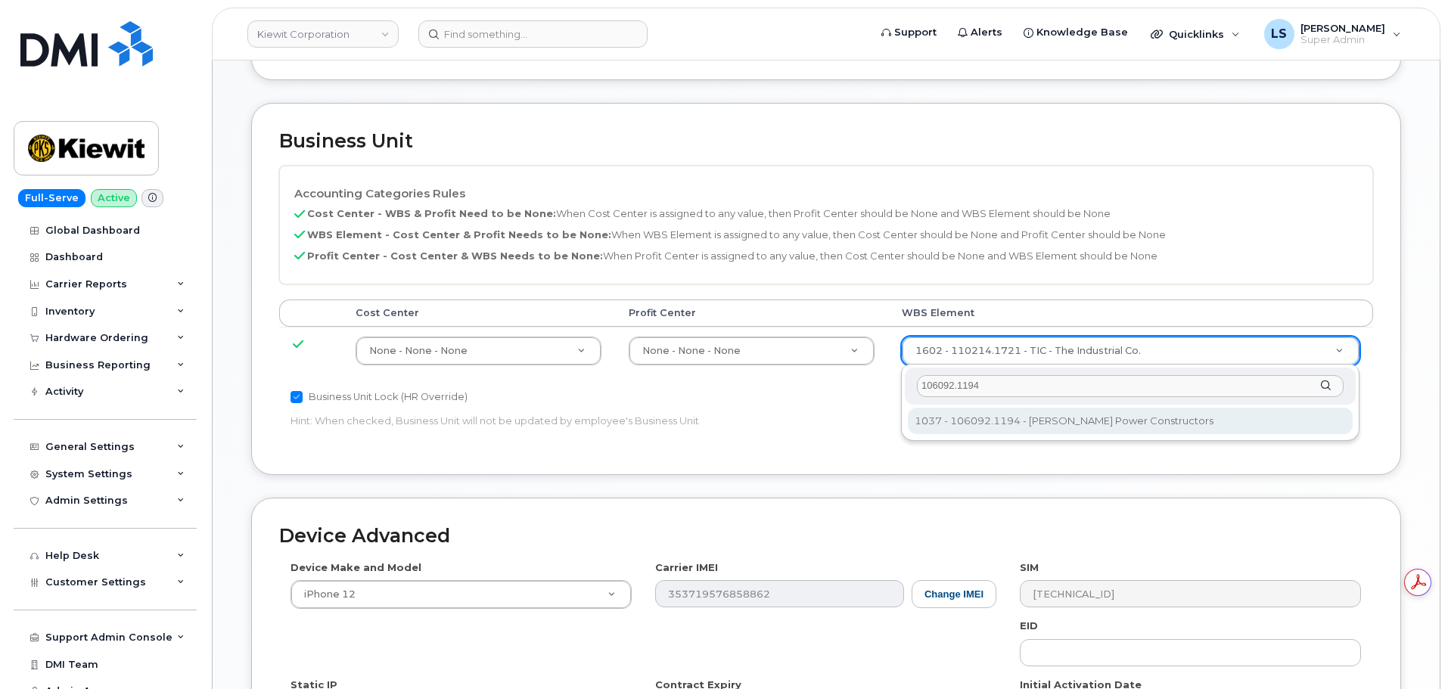
type input "106092.1194"
type input "33375768"
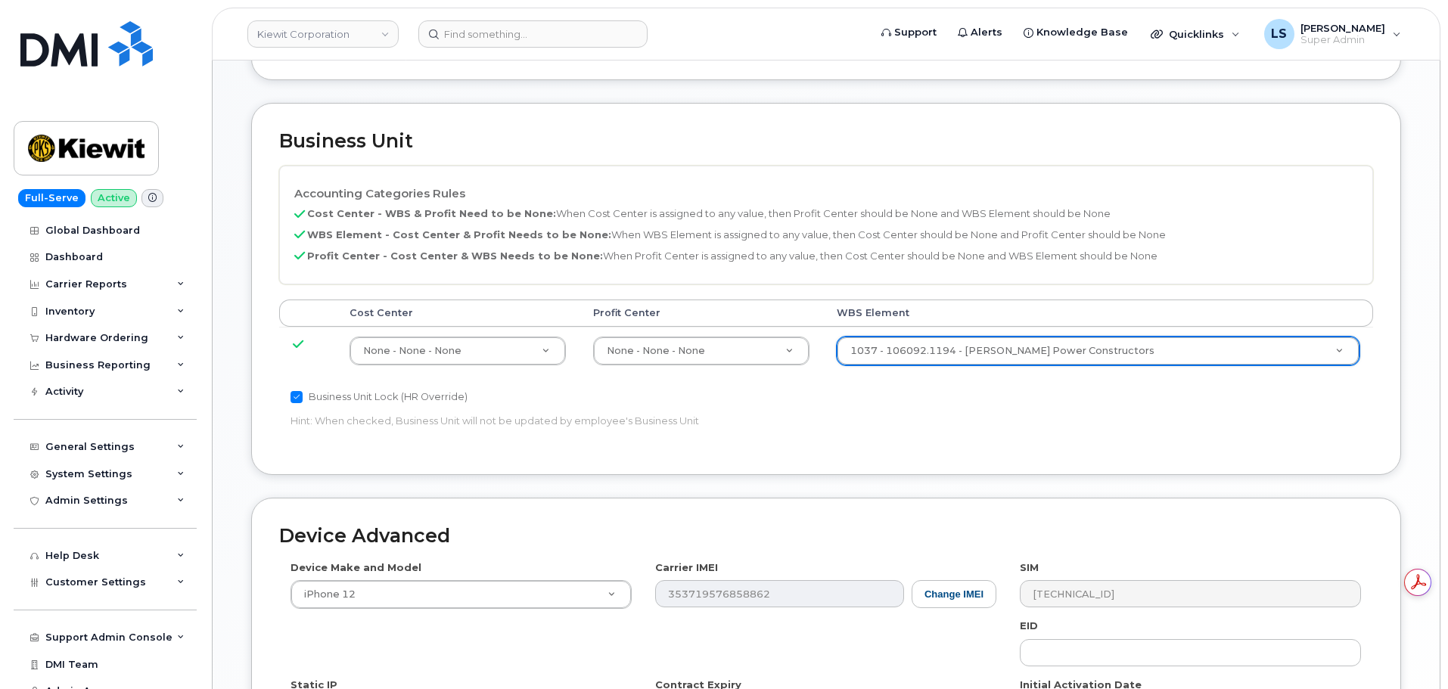
scroll to position [944, 0]
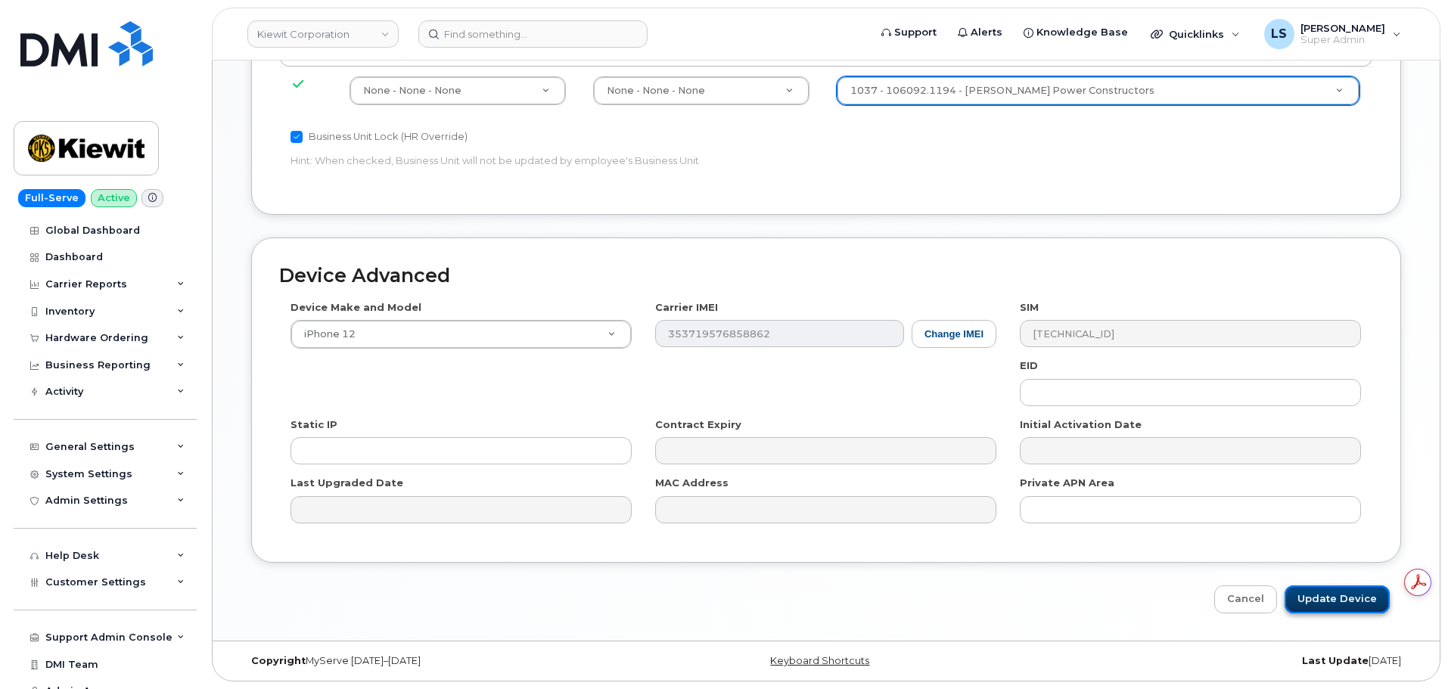
click at [1321, 594] on input "Update Device" at bounding box center [1337, 600] width 105 height 28
type input "Saving..."
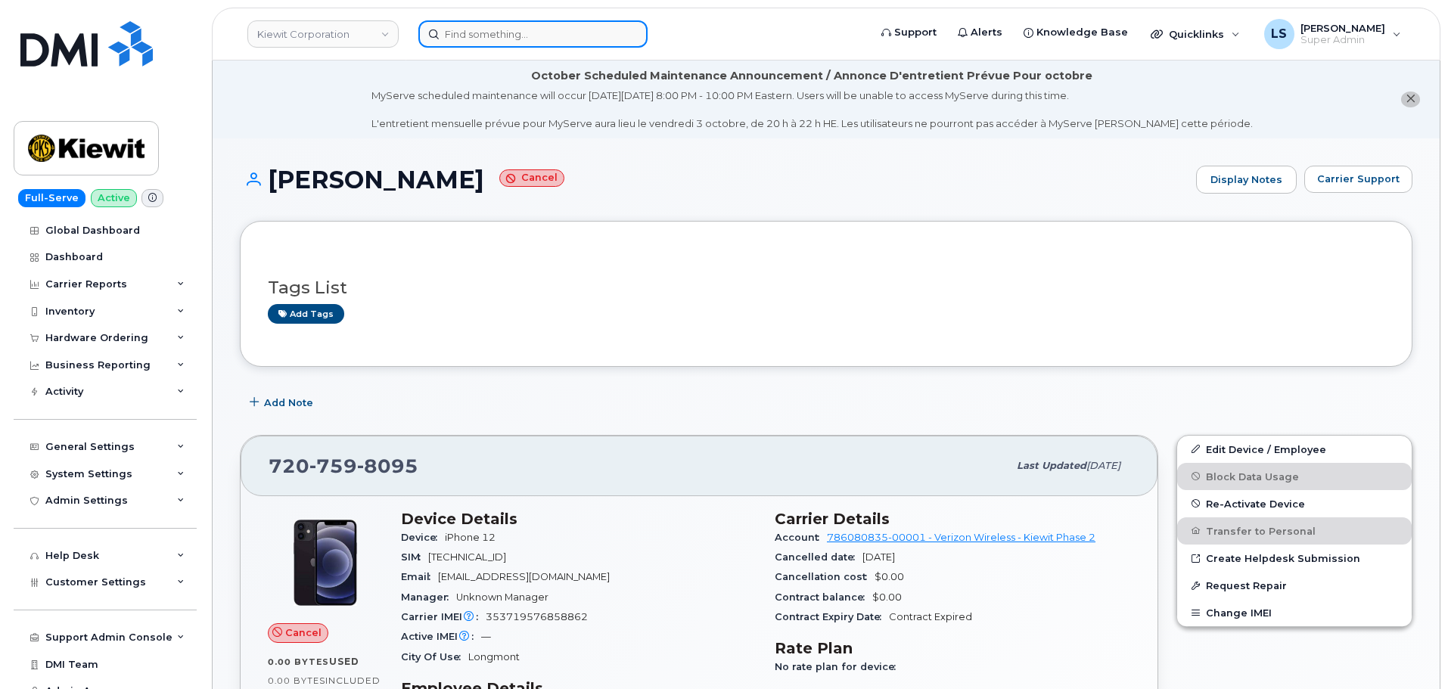
click at [505, 30] on input at bounding box center [532, 33] width 229 height 27
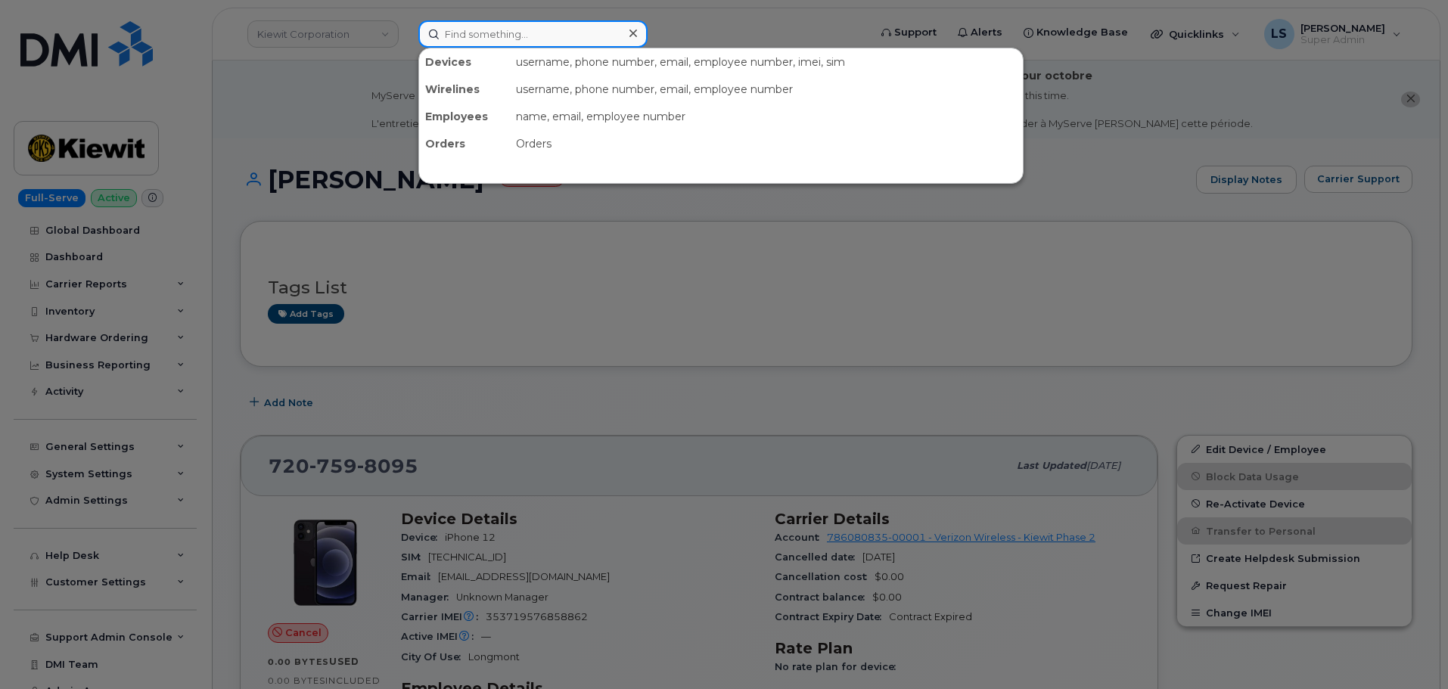
paste input "[PHONE_NUMBER]"
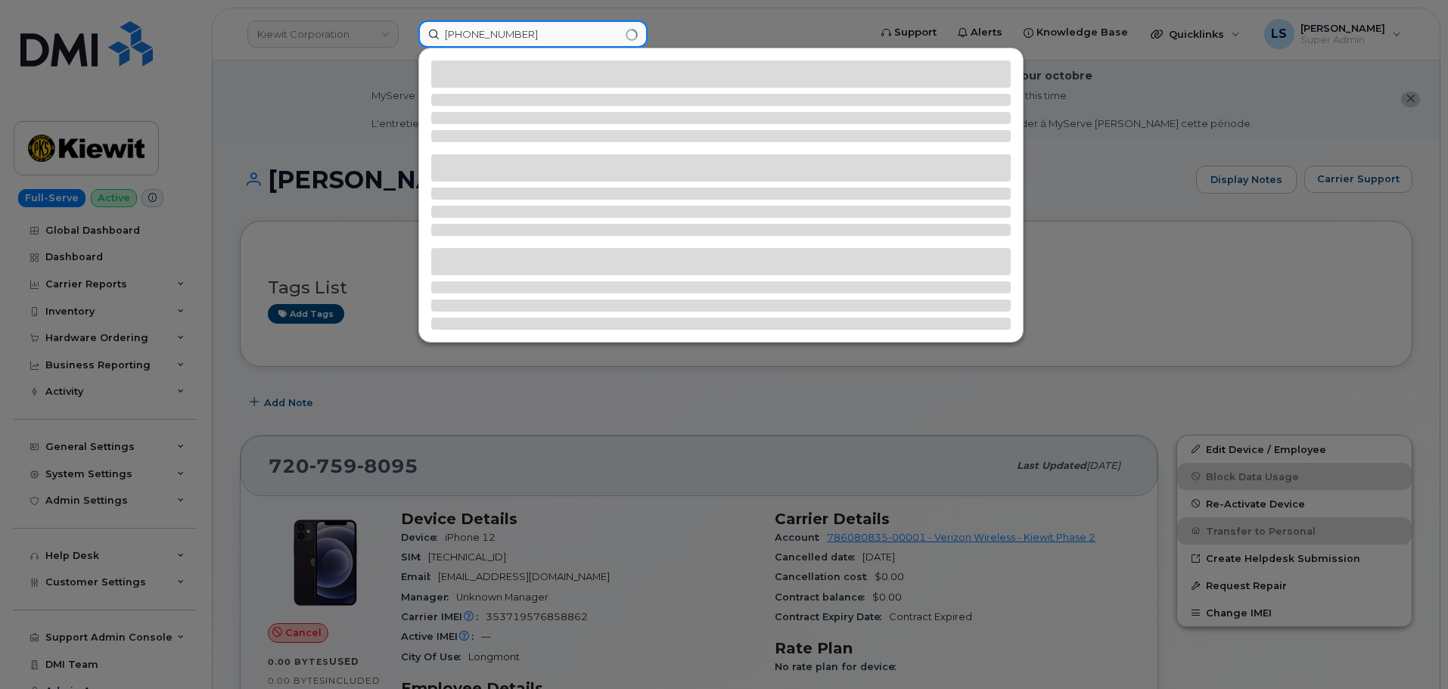
type input "[PHONE_NUMBER]"
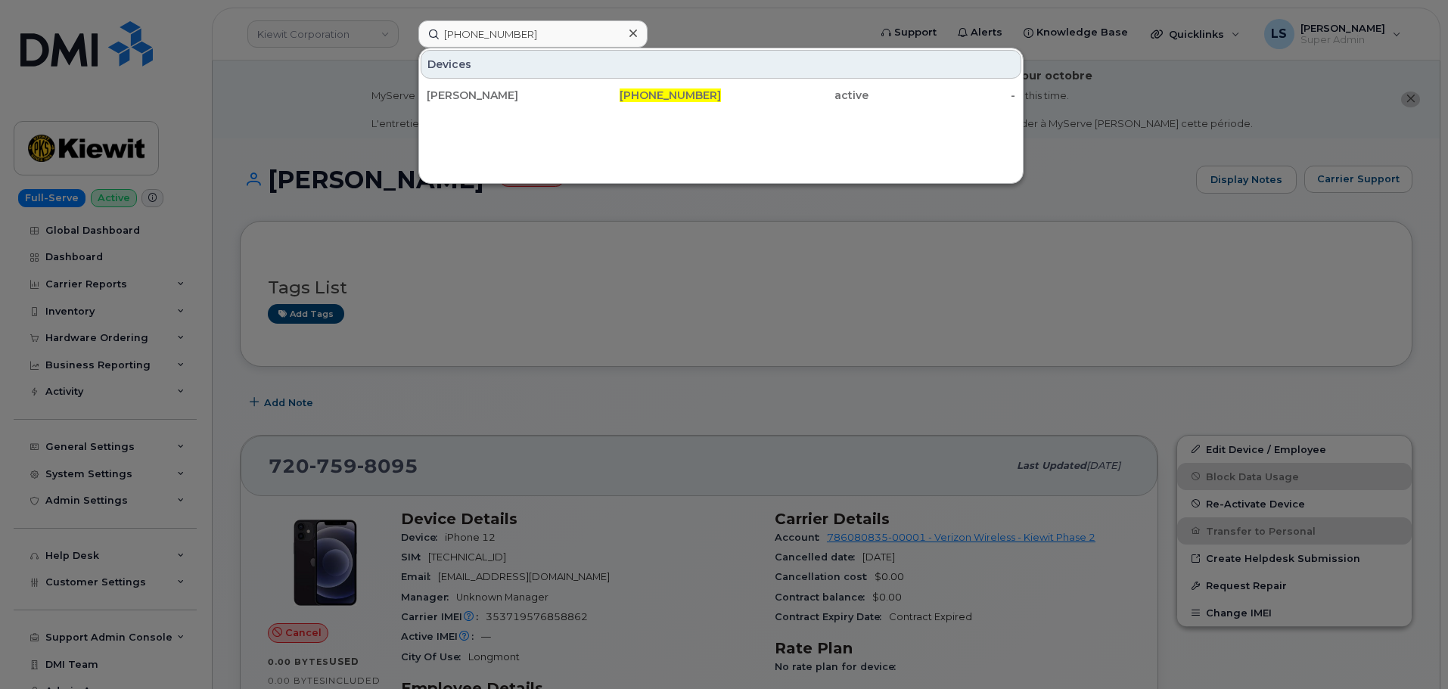
drag, startPoint x: 571, startPoint y: 103, endPoint x: 64, endPoint y: 246, distance: 527.5
click at [571, 103] on div "RYAN FITZGERALD" at bounding box center [501, 95] width 148 height 27
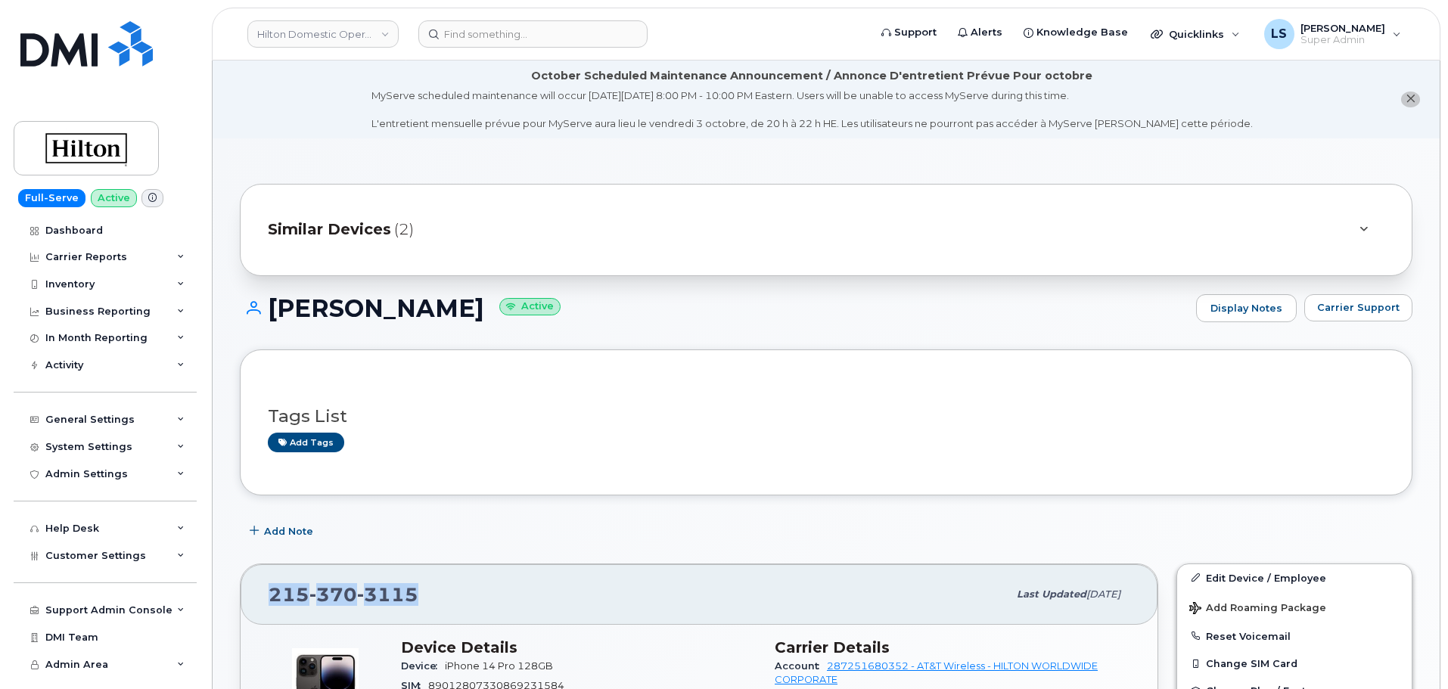
drag, startPoint x: 413, startPoint y: 589, endPoint x: 266, endPoint y: 597, distance: 147.0
click at [266, 597] on div "[PHONE_NUMBER] Last updated [DATE]" at bounding box center [699, 595] width 917 height 61
copy span "[PHONE_NUMBER]"
click at [592, 48] on header "Hilton Domestic Operating Company Inc Support Alerts Knowledge Base Quicklinks …" at bounding box center [826, 34] width 1229 height 53
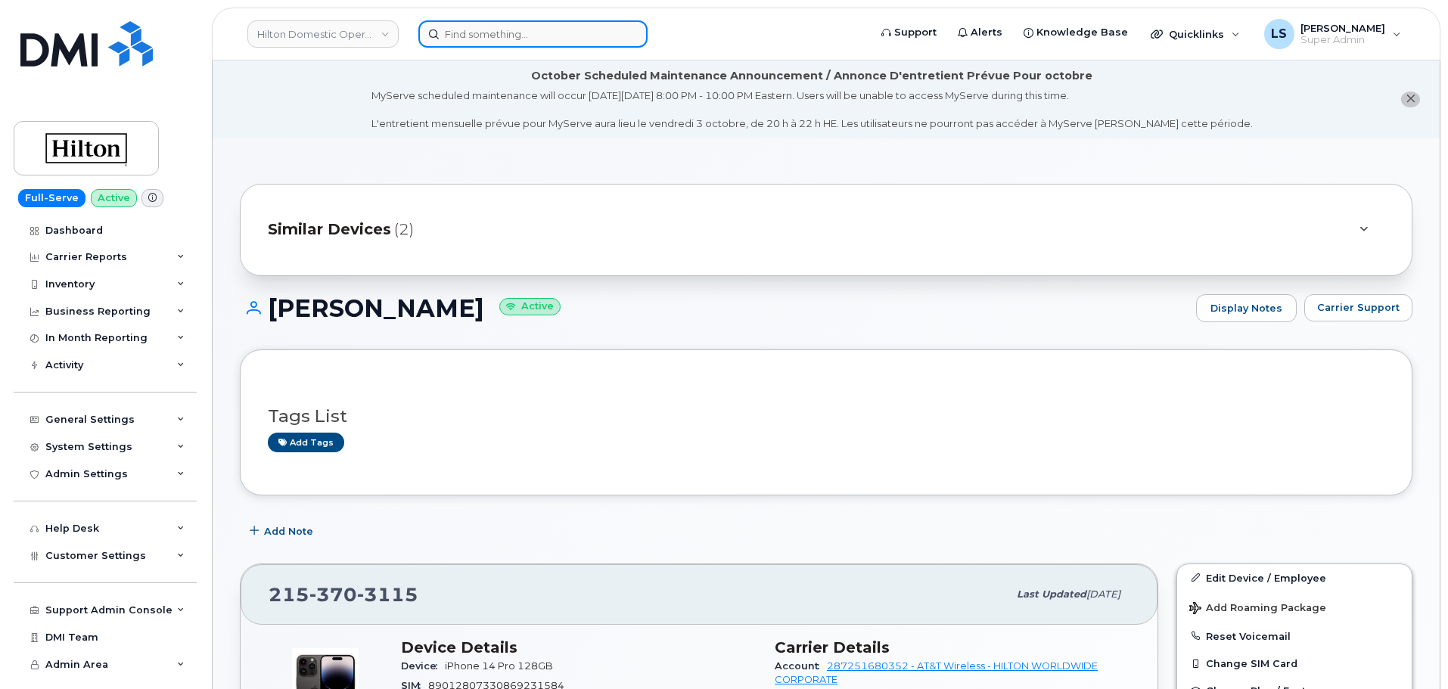
click at [592, 42] on input at bounding box center [532, 33] width 229 height 27
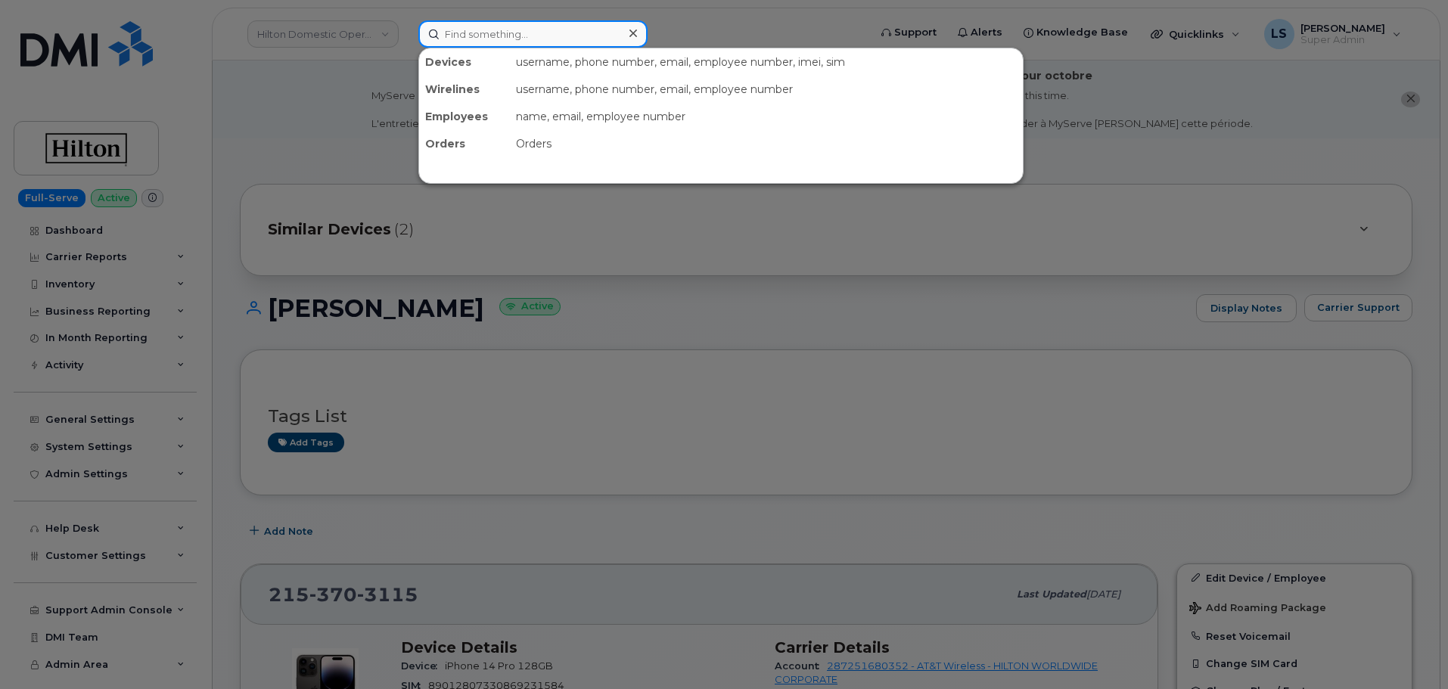
paste input "[PHONE_NUMBER]"
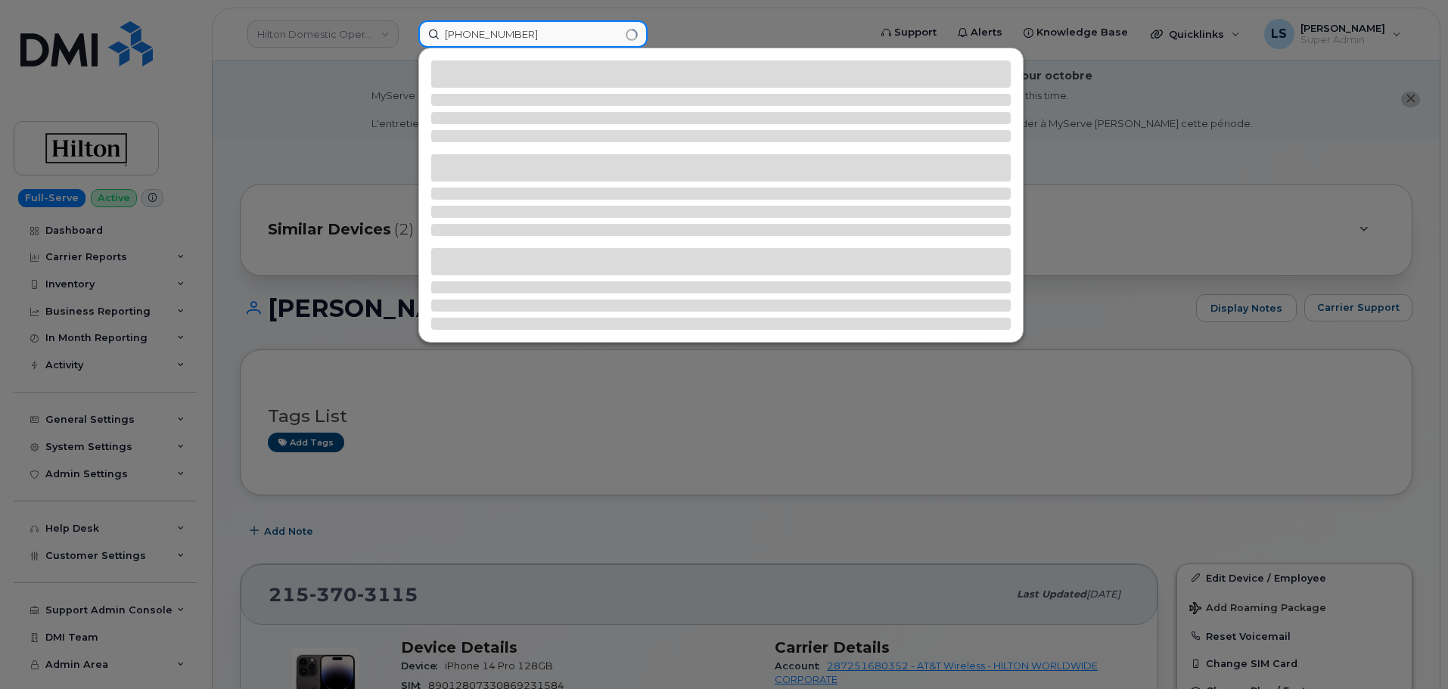
type input "[PHONE_NUMBER]"
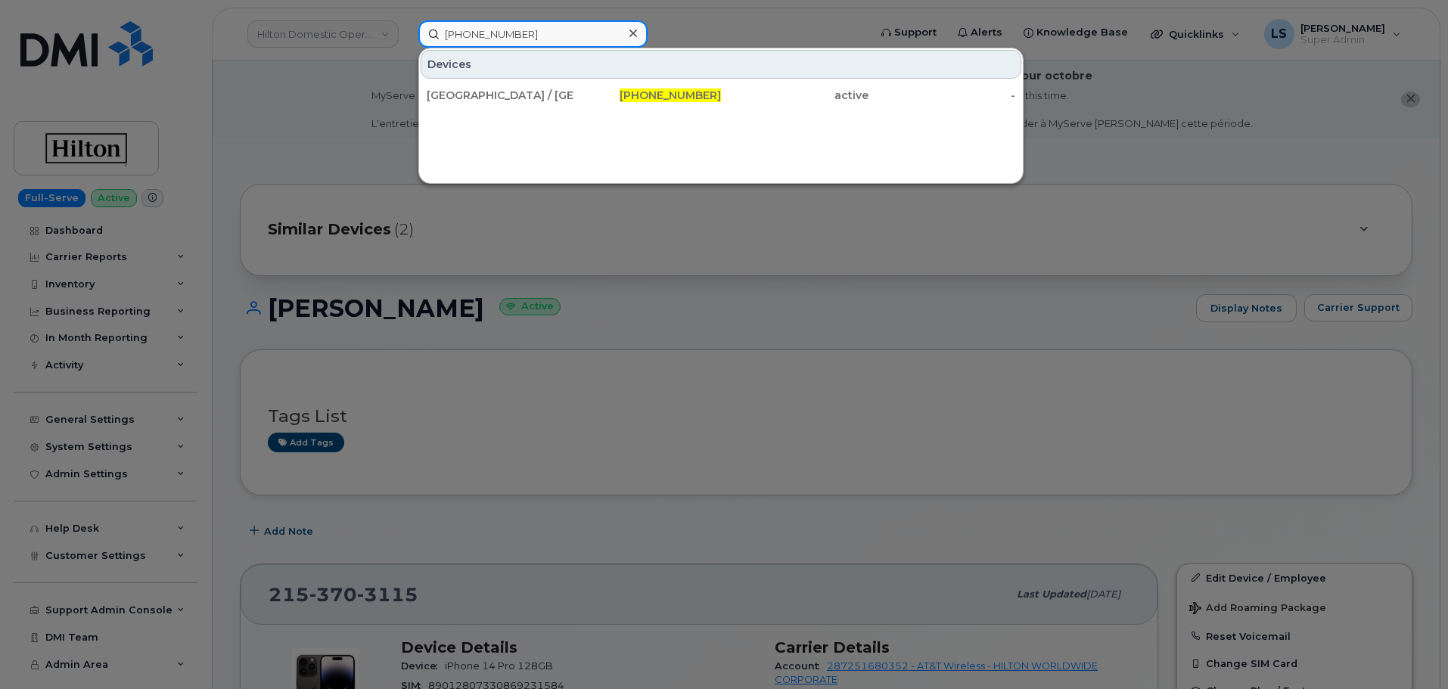
click at [561, 25] on input "[PHONE_NUMBER]" at bounding box center [532, 33] width 229 height 27
click at [561, 24] on input "[PHONE_NUMBER]" at bounding box center [532, 33] width 229 height 27
click at [562, 24] on input "[PHONE_NUMBER]" at bounding box center [532, 33] width 229 height 27
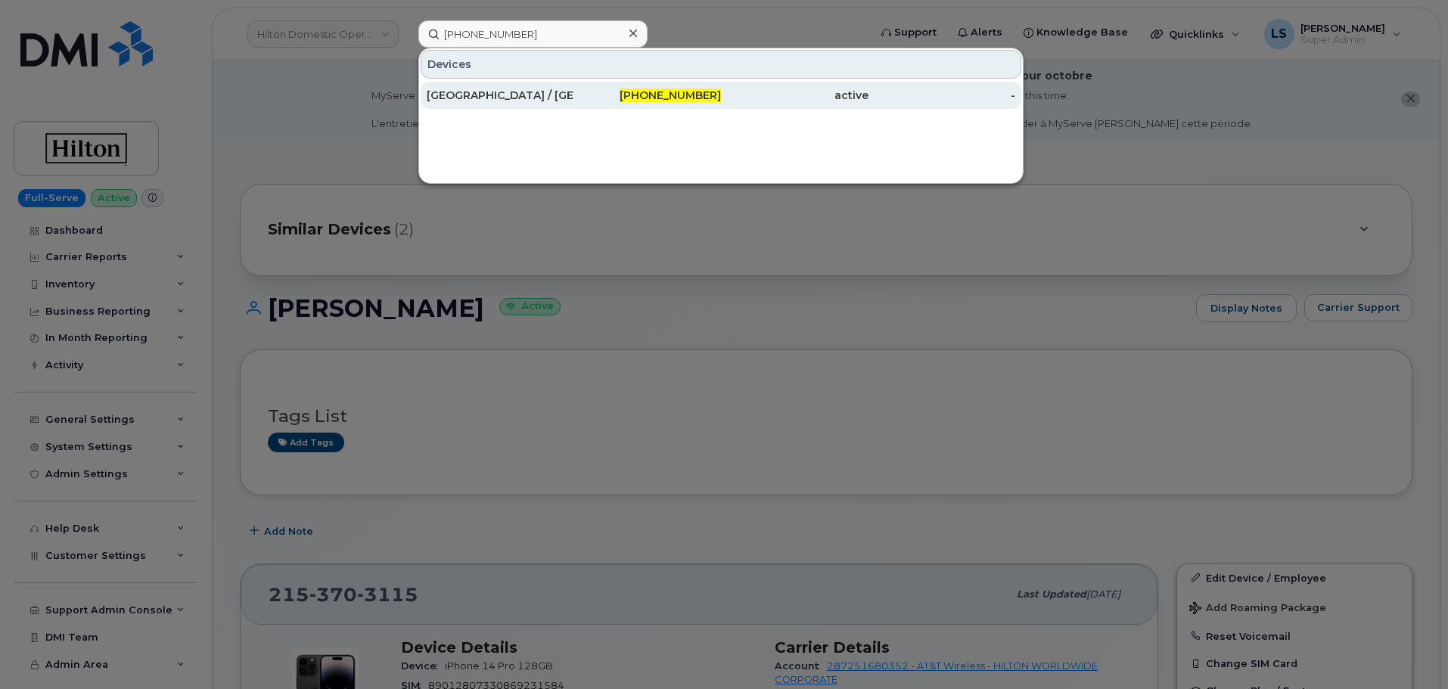
click at [511, 96] on div "[GEOGRAPHIC_DATA] / [GEOGRAPHIC_DATA]" at bounding box center [501, 95] width 148 height 15
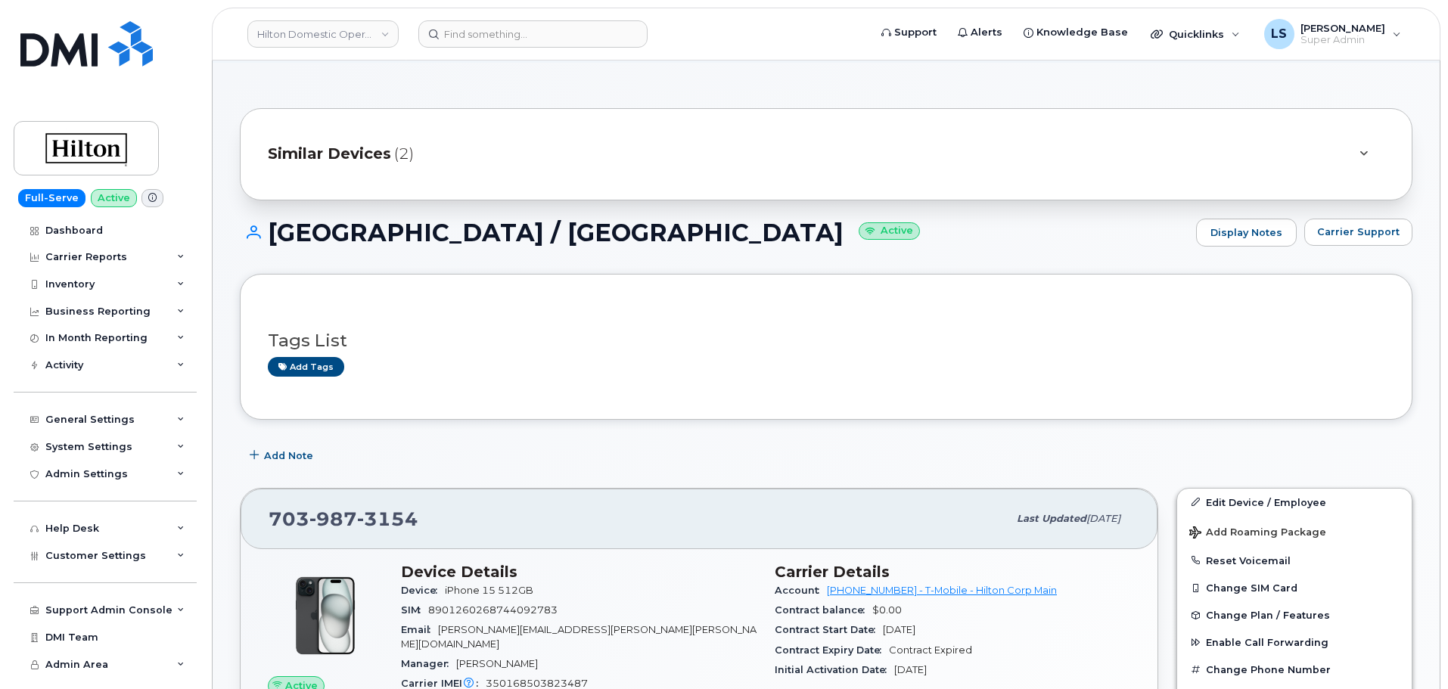
scroll to position [151, 0]
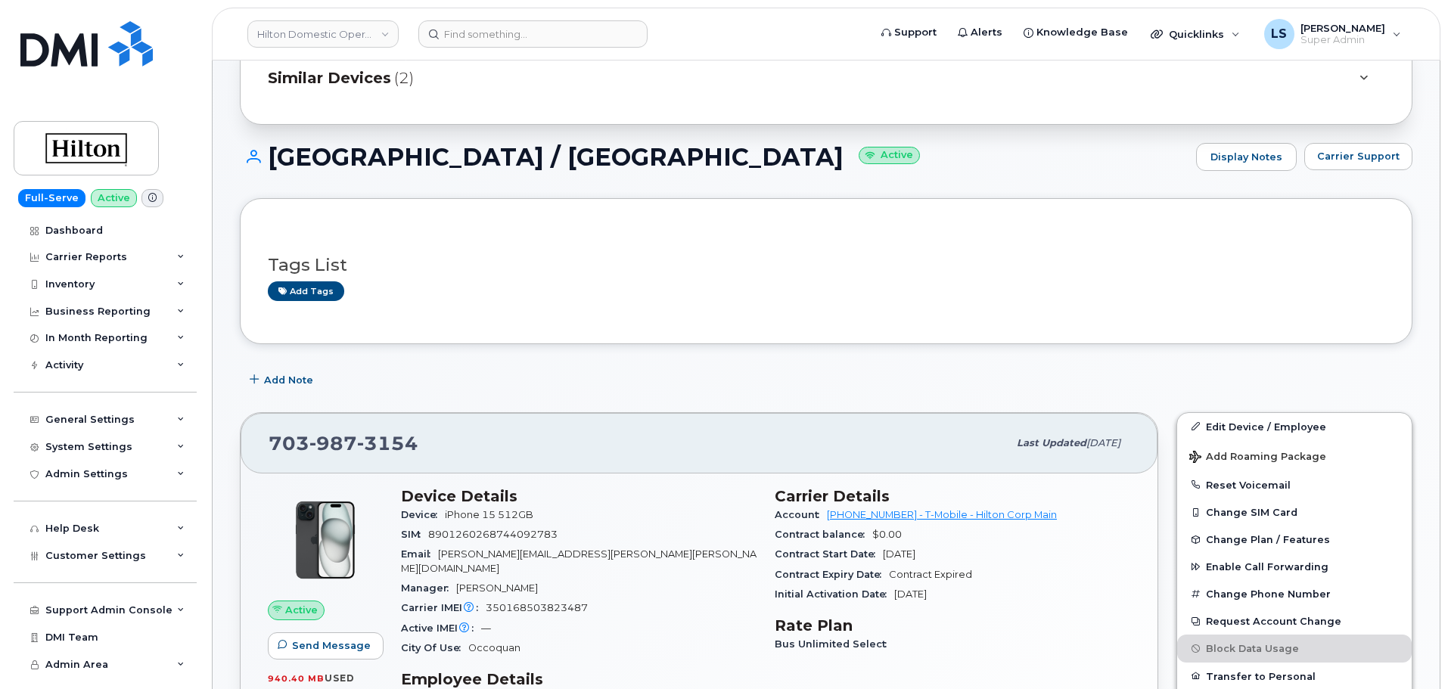
click at [509, 340] on div "Tags List Add tags" at bounding box center [826, 270] width 1173 height 145
click at [565, 25] on input at bounding box center [532, 33] width 229 height 27
paste input "5063497237"
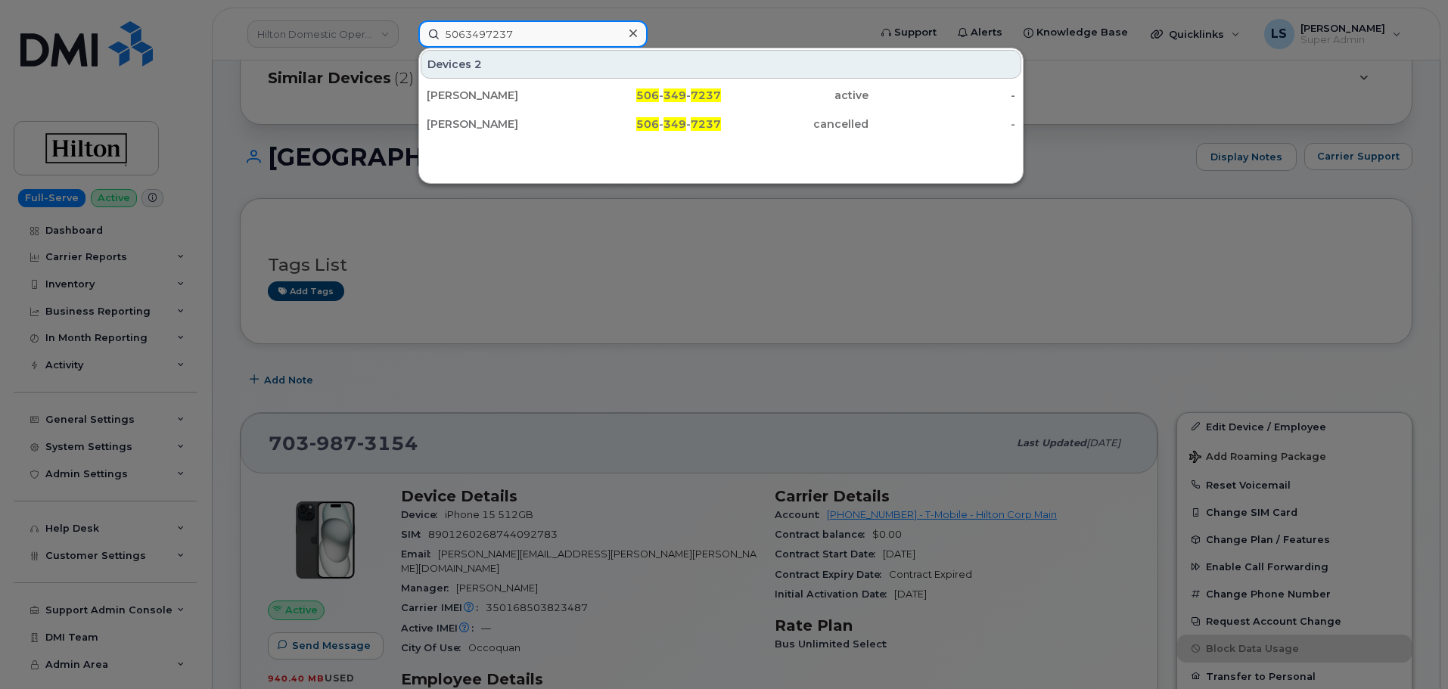
type input "5063497237"
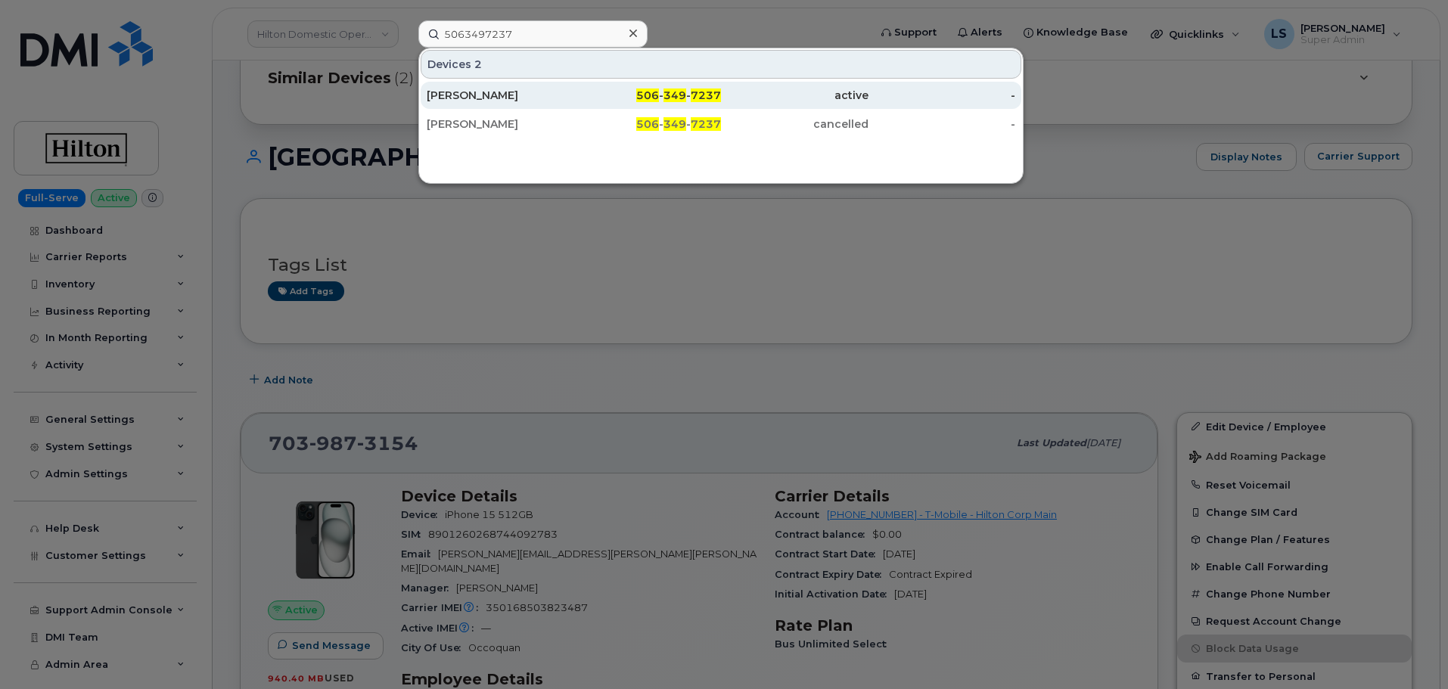
drag, startPoint x: 543, startPoint y: 89, endPoint x: 525, endPoint y: 95, distance: 19.4
click at [525, 95] on div "Laura Lavigne" at bounding box center [501, 95] width 148 height 15
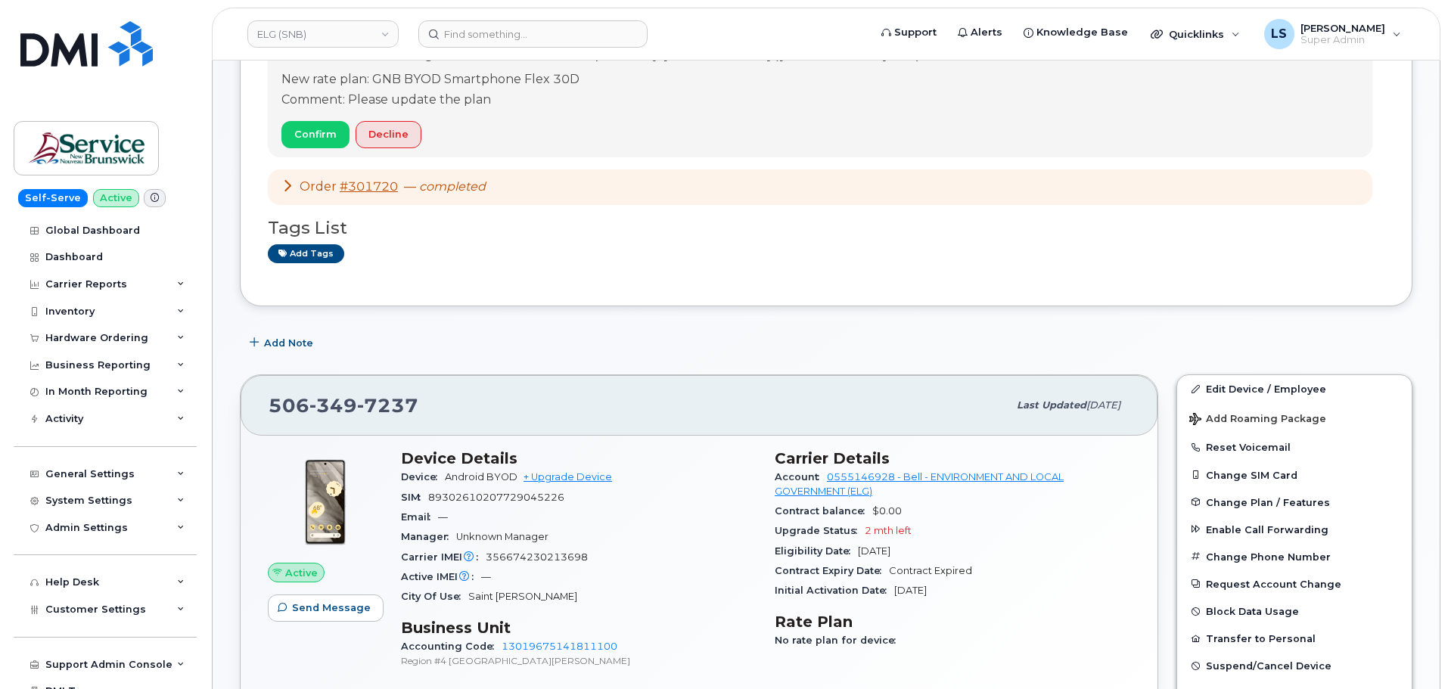
scroll to position [227, 0]
drag, startPoint x: 371, startPoint y: 418, endPoint x: 272, endPoint y: 407, distance: 98.9
click at [272, 407] on div "[PHONE_NUMBER]" at bounding box center [638, 405] width 739 height 32
copy span "[PHONE_NUMBER]"
click at [479, 40] on input at bounding box center [532, 33] width 229 height 27
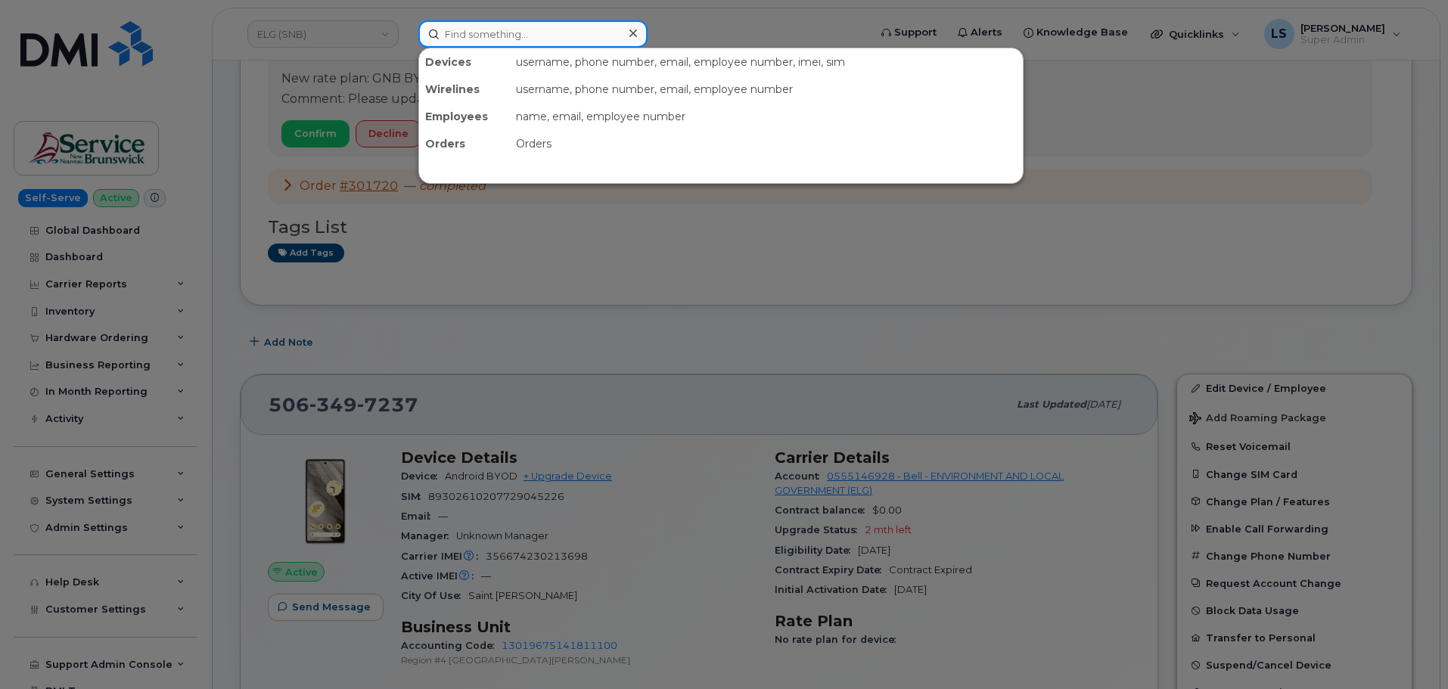
paste input "5063497237"
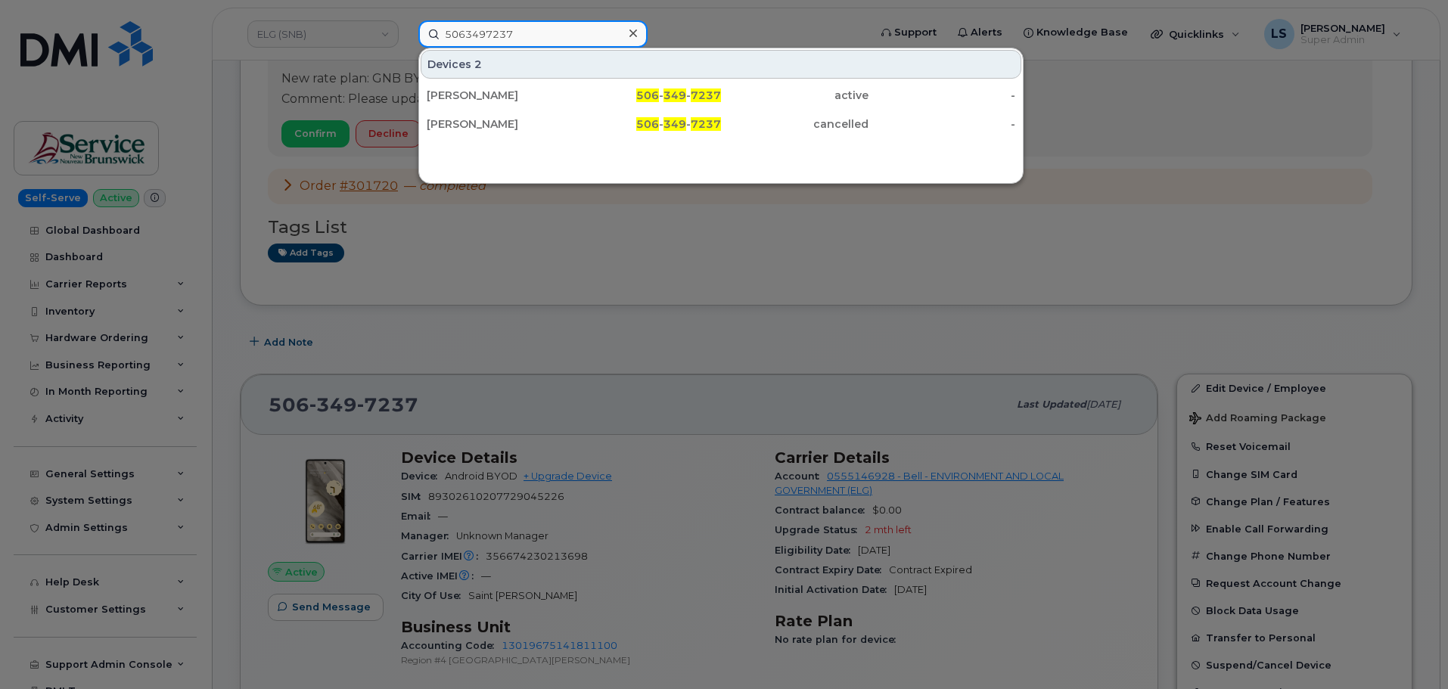
click at [538, 27] on input "5063497237" at bounding box center [532, 33] width 229 height 27
paste input "4039286663"
click at [558, 35] on input "4039286663" at bounding box center [532, 33] width 229 height 27
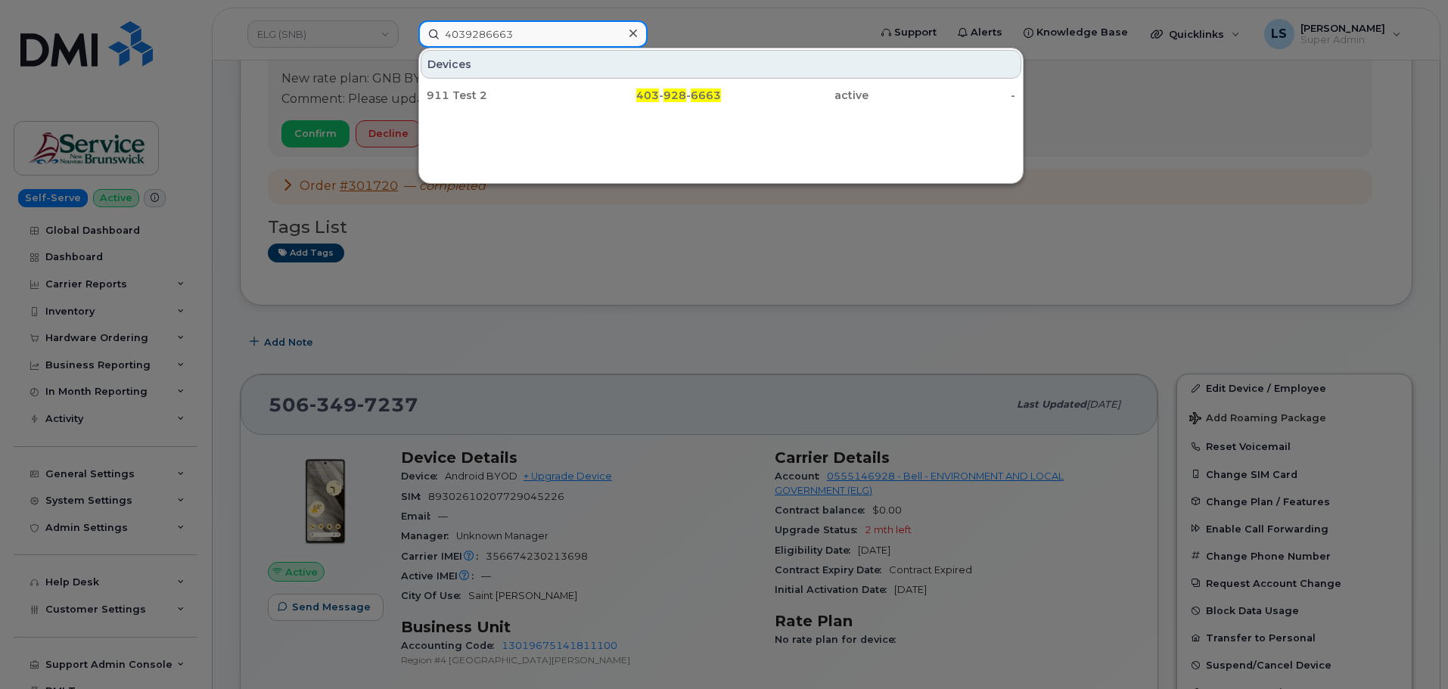
paste input "5945"
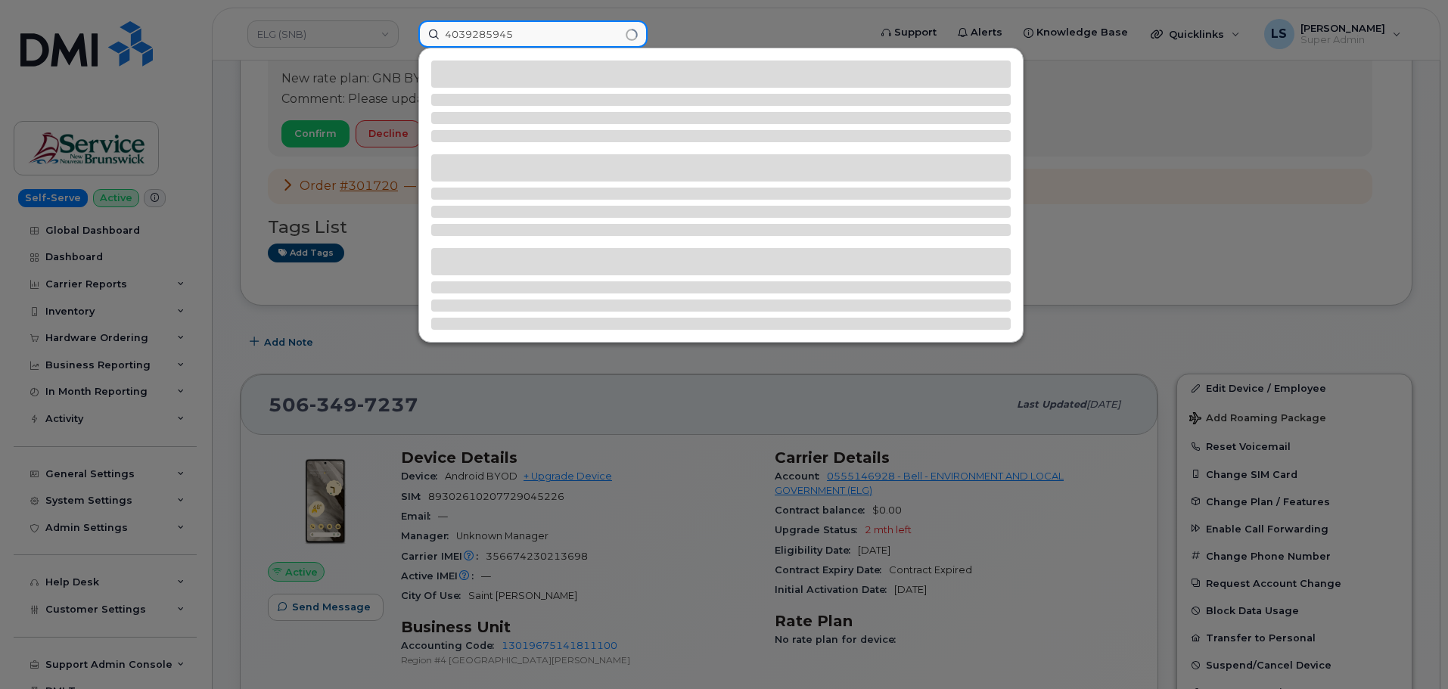
type input "4039285945"
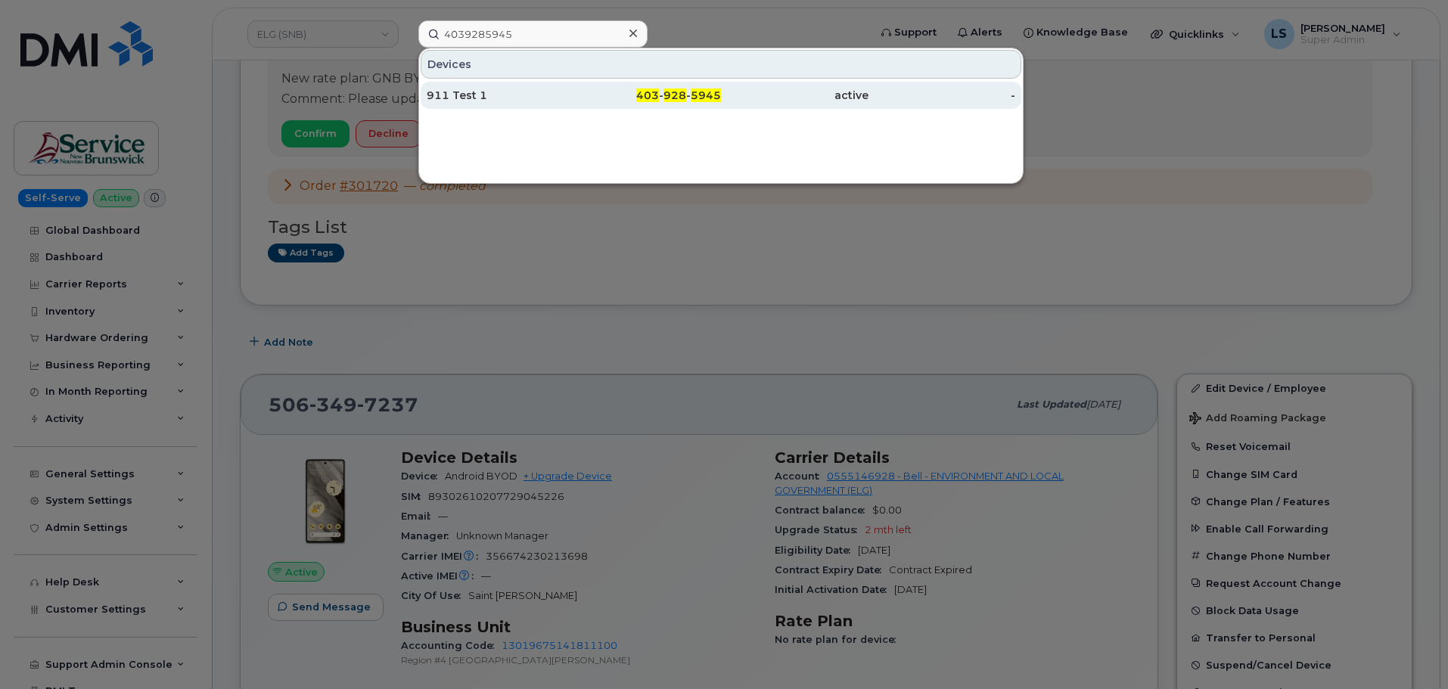
click at [605, 93] on div "403 - 928 - 5945" at bounding box center [648, 95] width 148 height 15
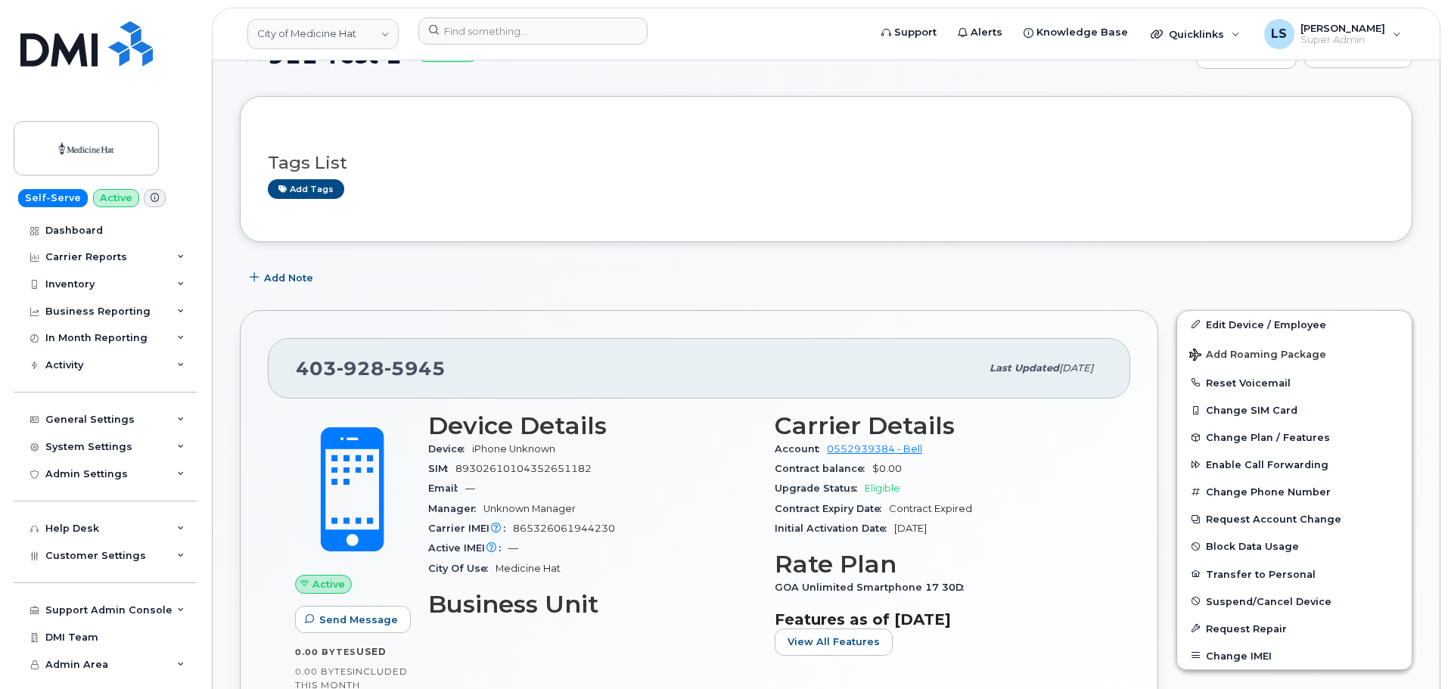
scroll to position [151, 0]
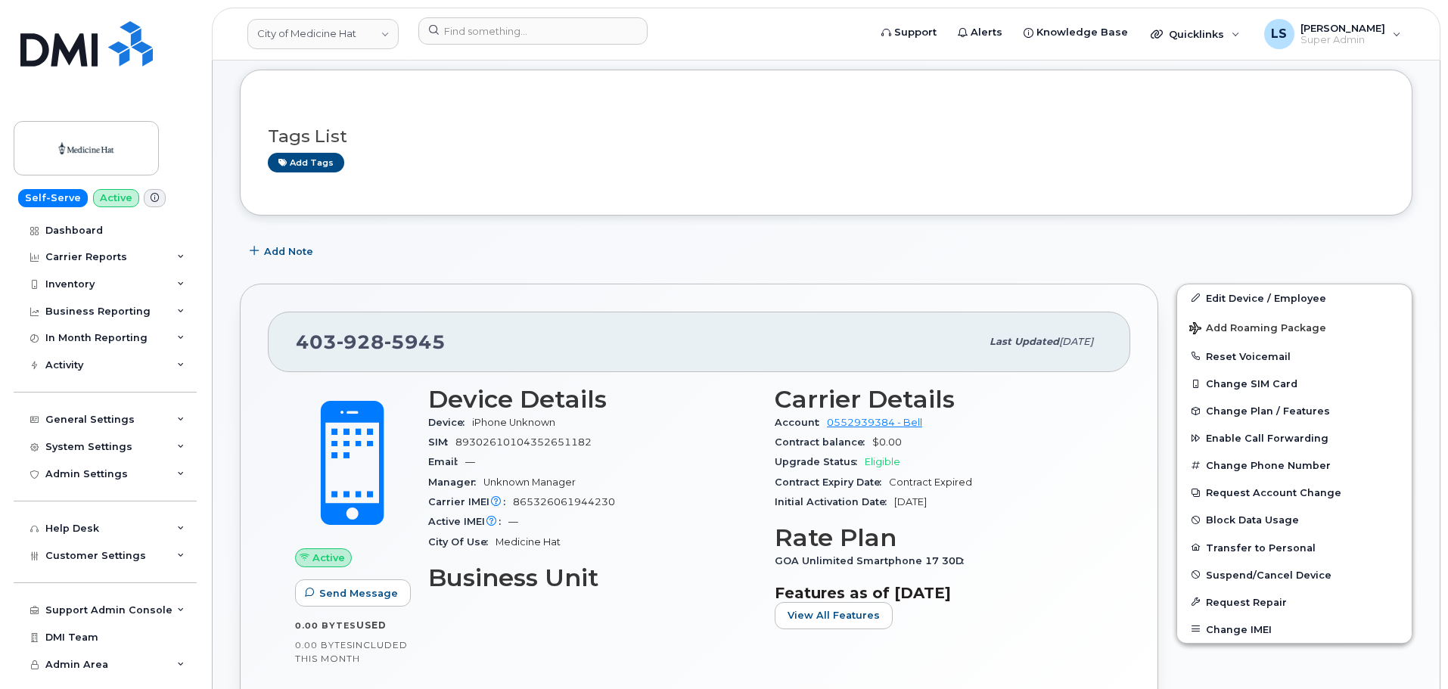
click at [477, 14] on header "City of Medicine Hat Support Alerts Knowledge Base Quicklinks Suspend / Cancel …" at bounding box center [826, 34] width 1229 height 53
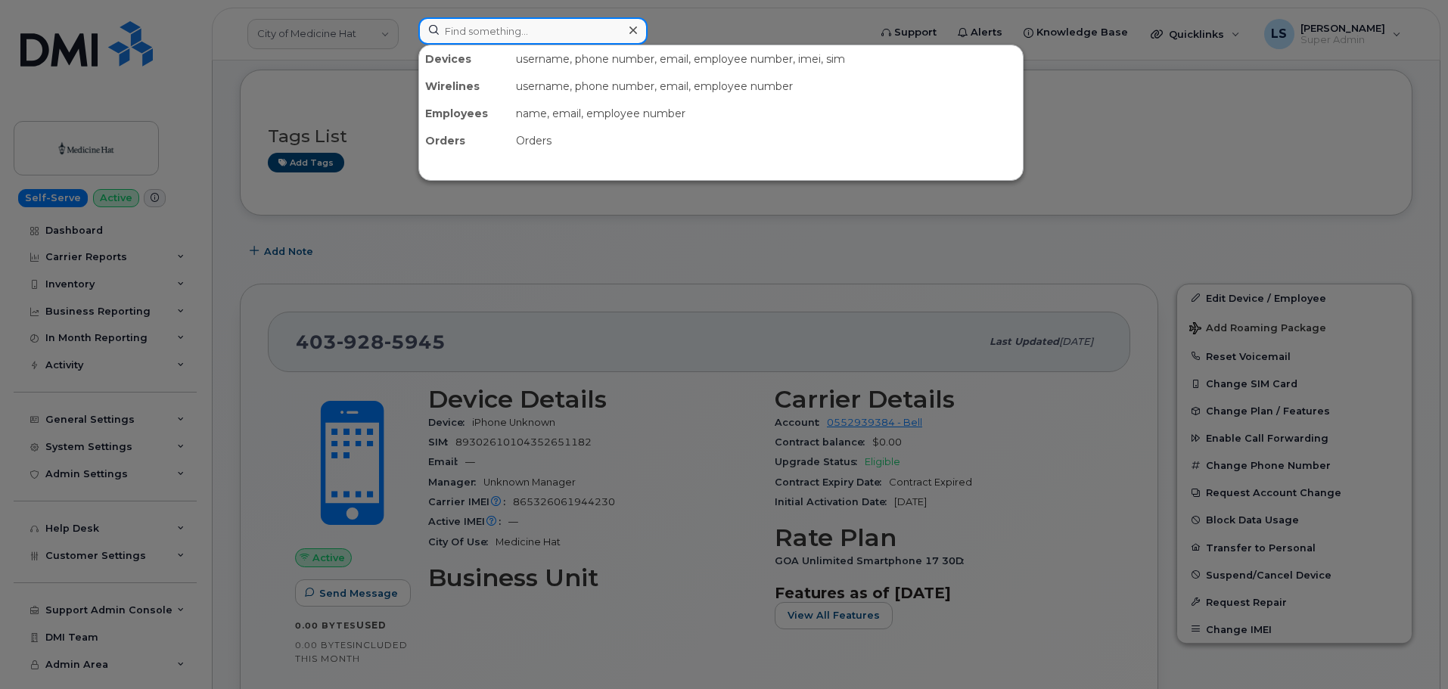
click at [475, 33] on input at bounding box center [532, 30] width 229 height 27
paste input "302476"
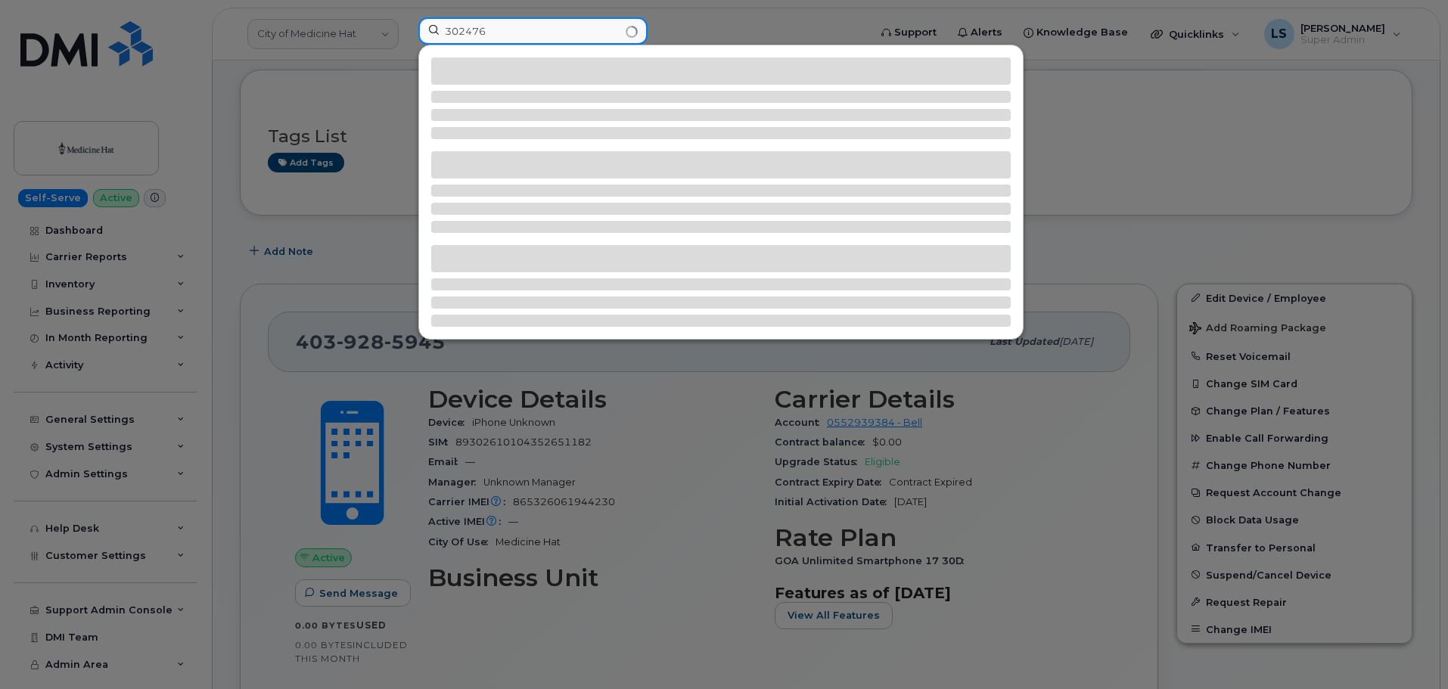
type input "302476"
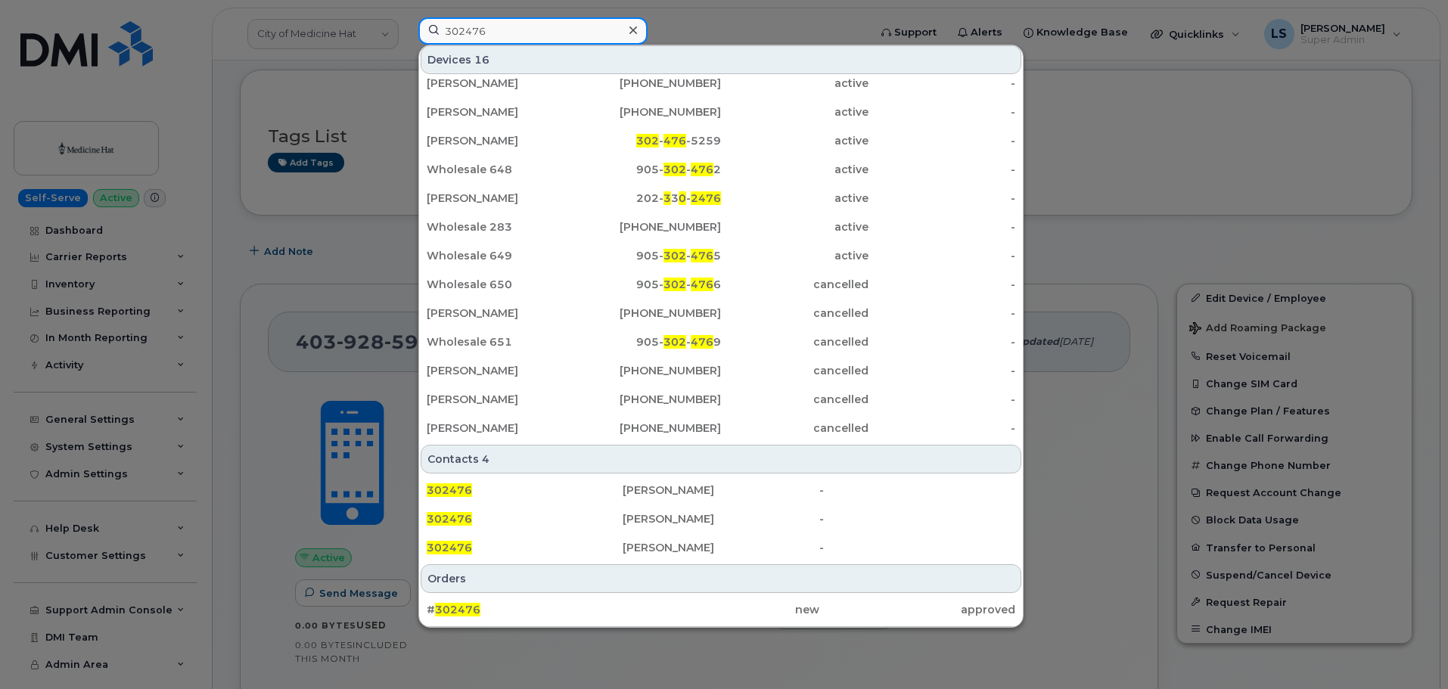
scroll to position [155, 0]
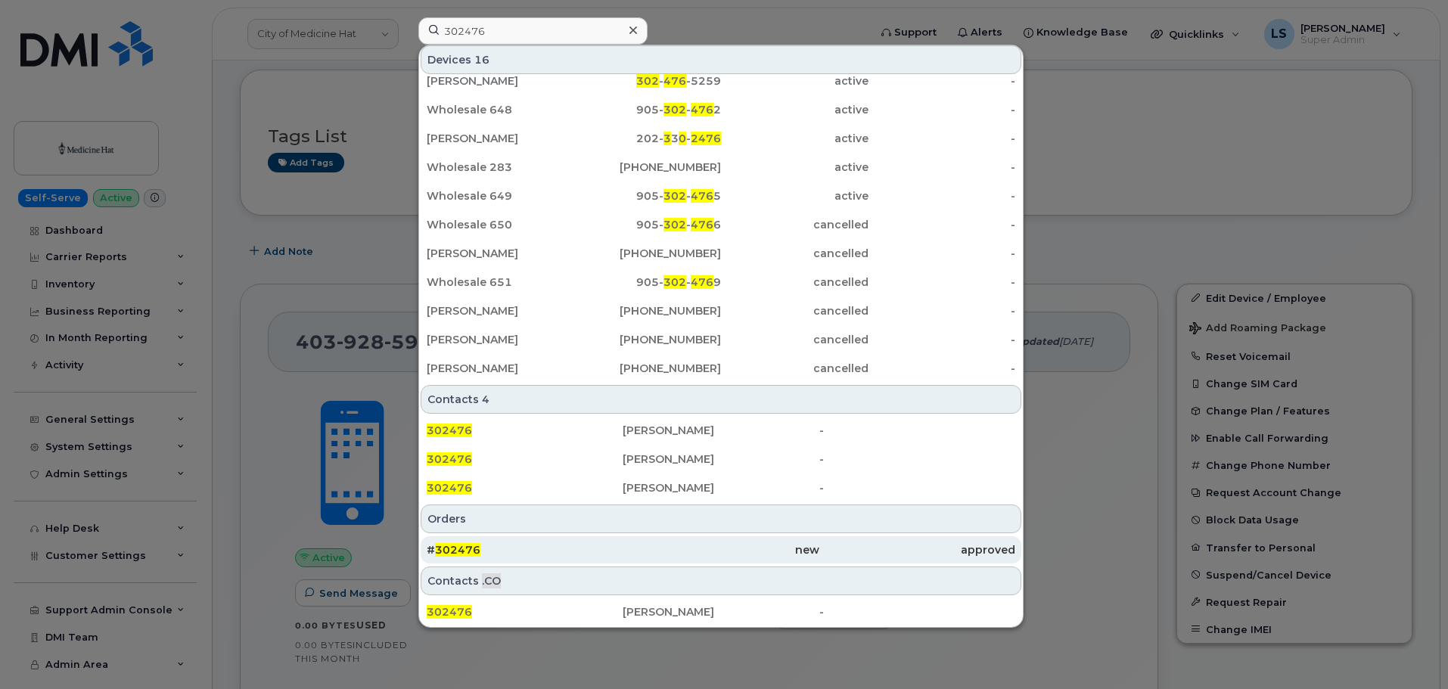
click at [518, 556] on div "# 302476" at bounding box center [525, 550] width 196 height 15
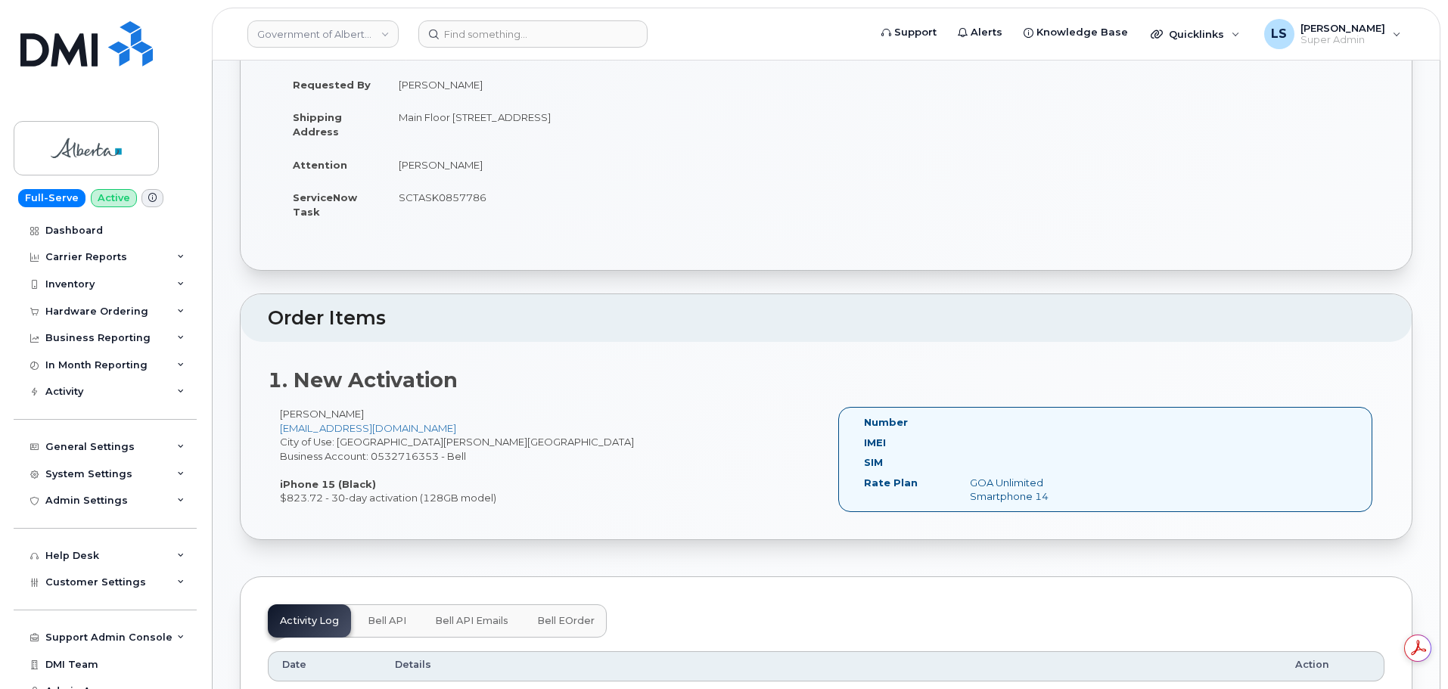
drag, startPoint x: 238, startPoint y: 101, endPoint x: 527, endPoint y: 521, distance: 509.2
copy div "Order No.302476 (waiting for dealer) Share Order Cancel Order × Share This Orde…"
click at [562, 218] on td "SCTASK0857786" at bounding box center [600, 204] width 430 height 47
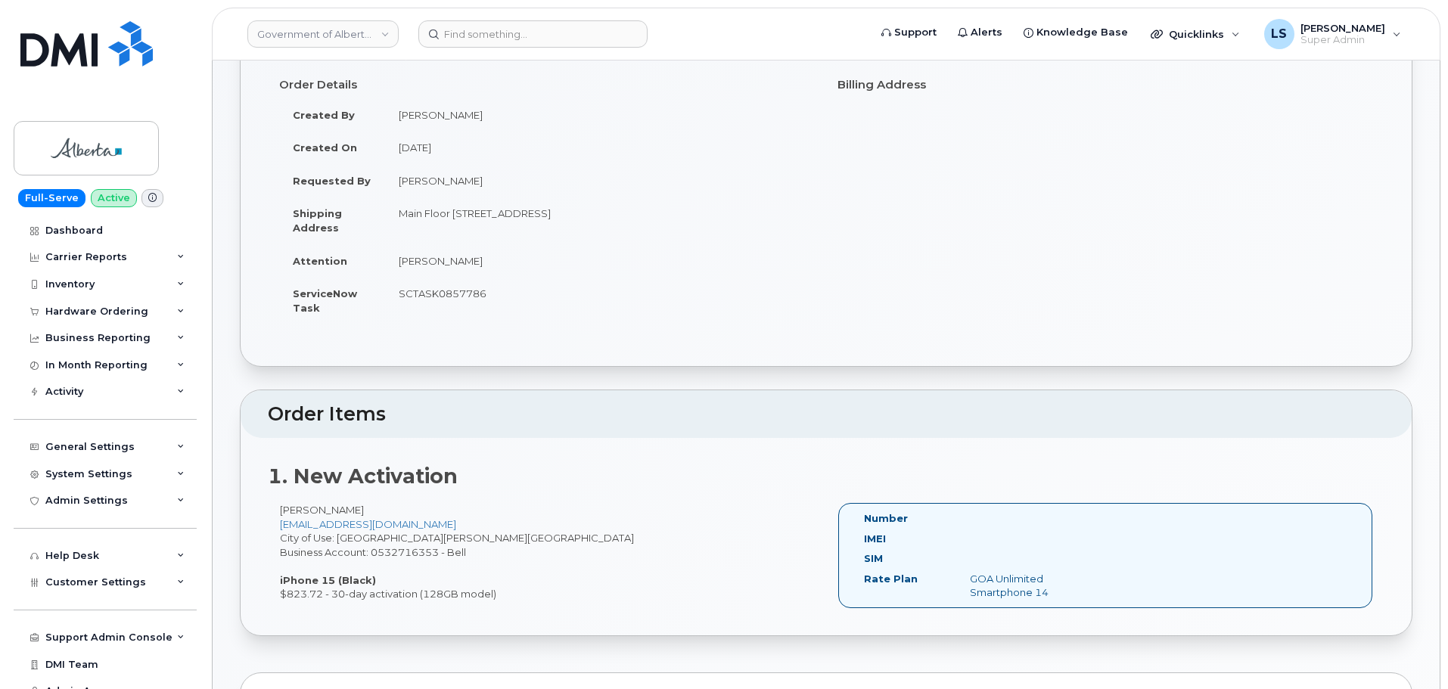
scroll to position [76, 0]
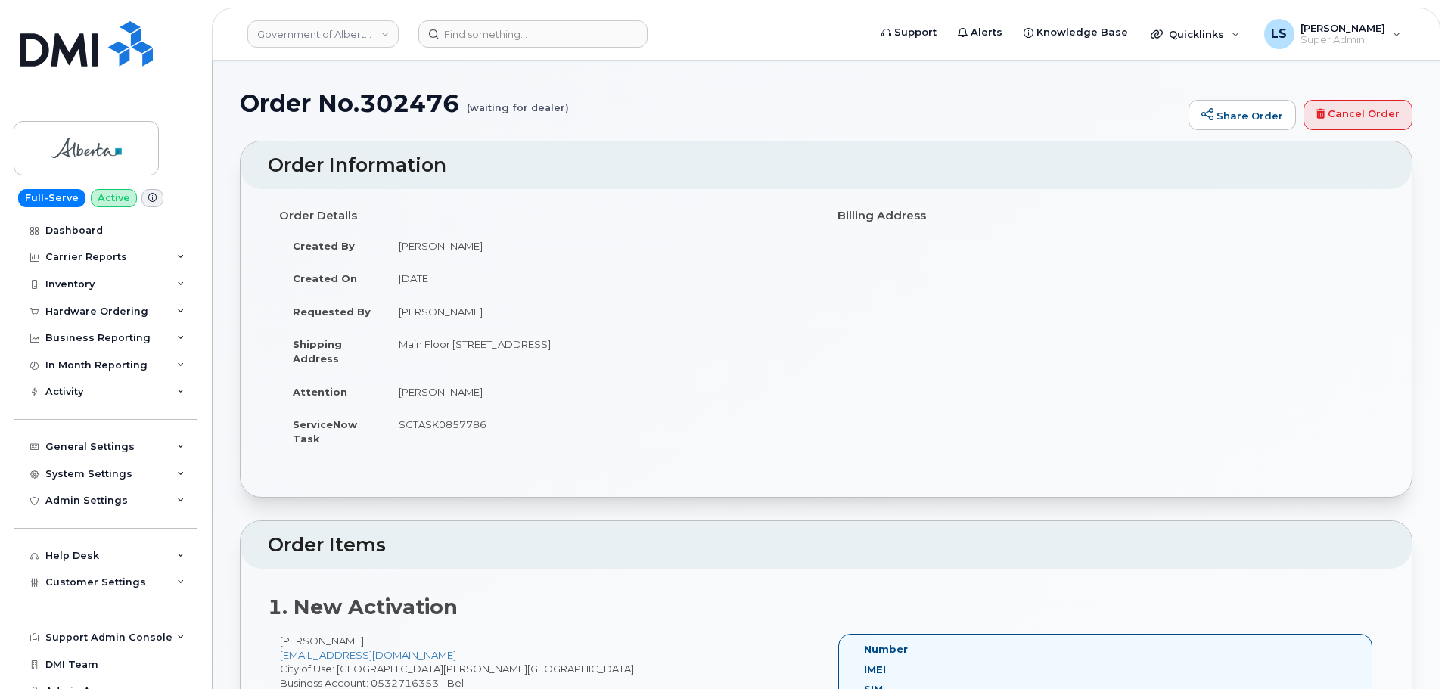
drag, startPoint x: 454, startPoint y: 343, endPoint x: 761, endPoint y: 336, distance: 307.3
click at [714, 337] on td "Main Floor [STREET_ADDRESS]" at bounding box center [600, 351] width 430 height 47
drag, startPoint x: 399, startPoint y: 343, endPoint x: 710, endPoint y: 360, distance: 311.5
click at [710, 360] on td "Main Floor [STREET_ADDRESS]" at bounding box center [600, 351] width 430 height 47
copy td "Main Floor [STREET_ADDRESS]"
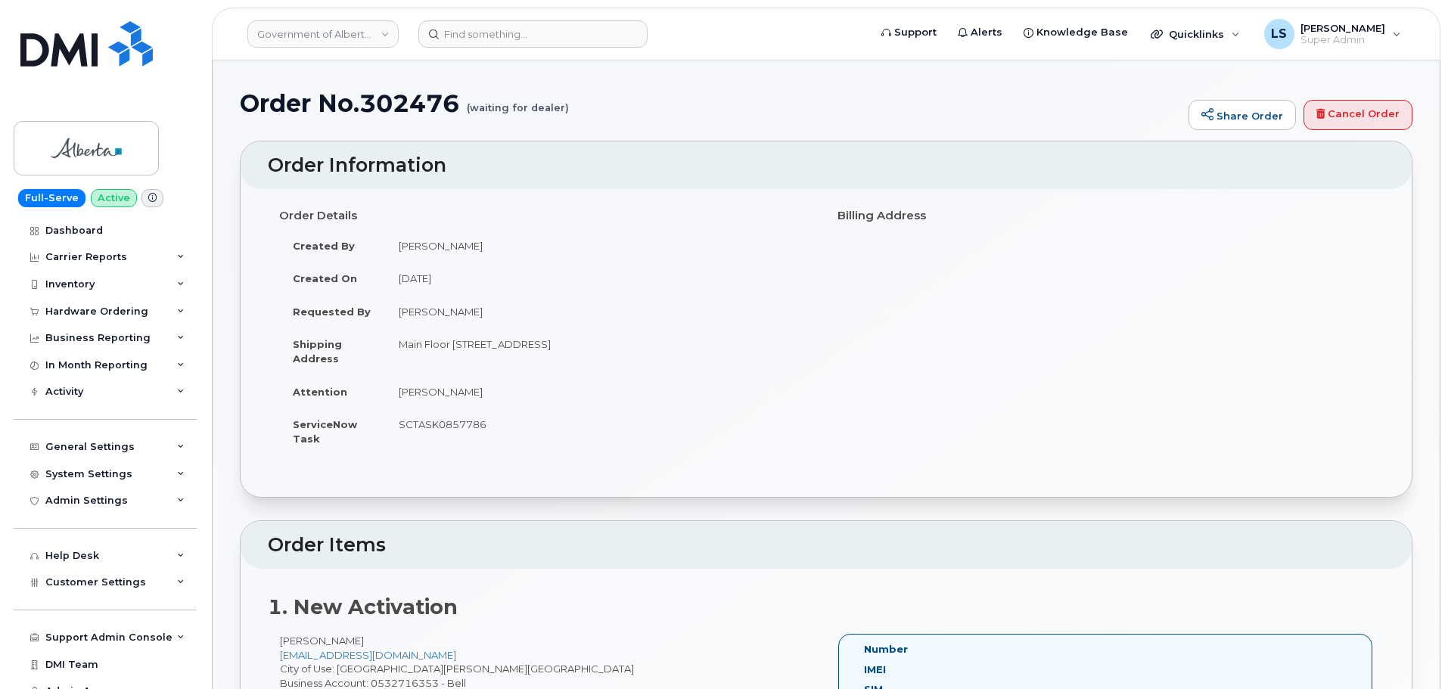
click at [446, 332] on td "Main Floor [STREET_ADDRESS]" at bounding box center [600, 351] width 430 height 47
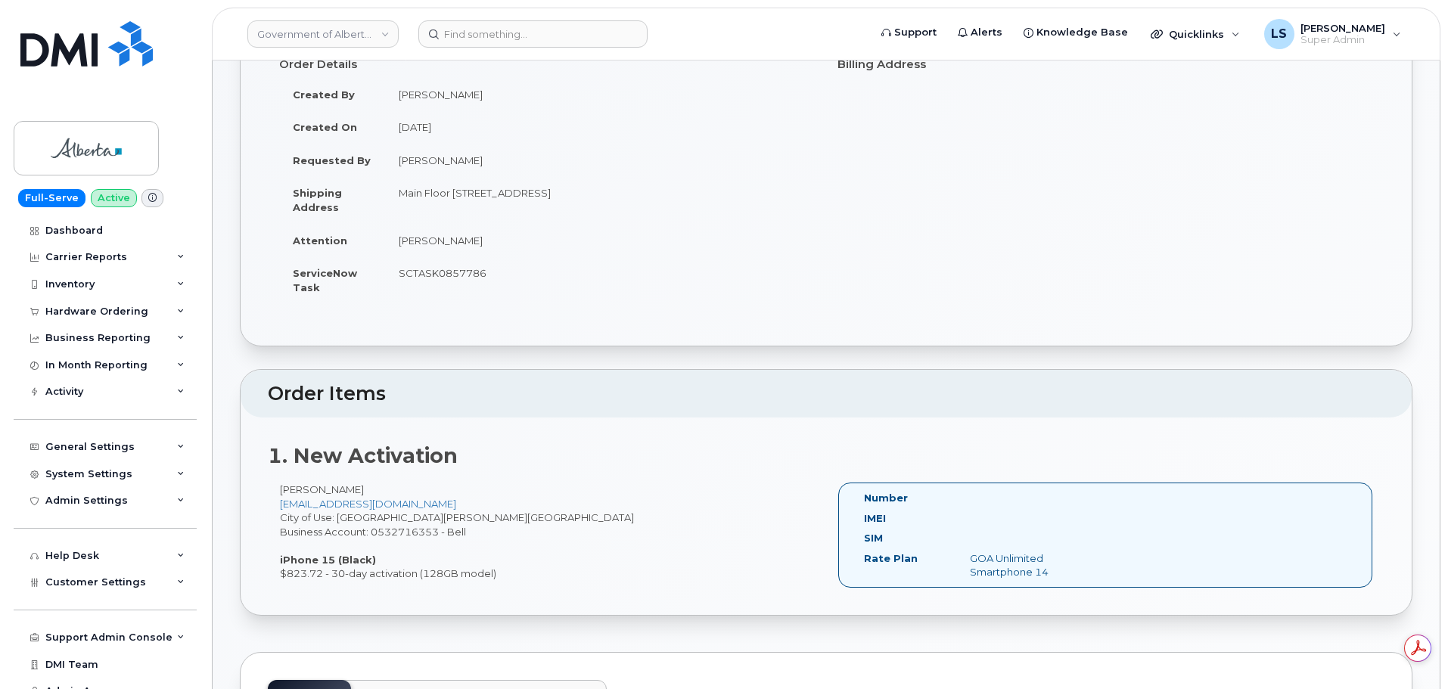
scroll to position [0, 0]
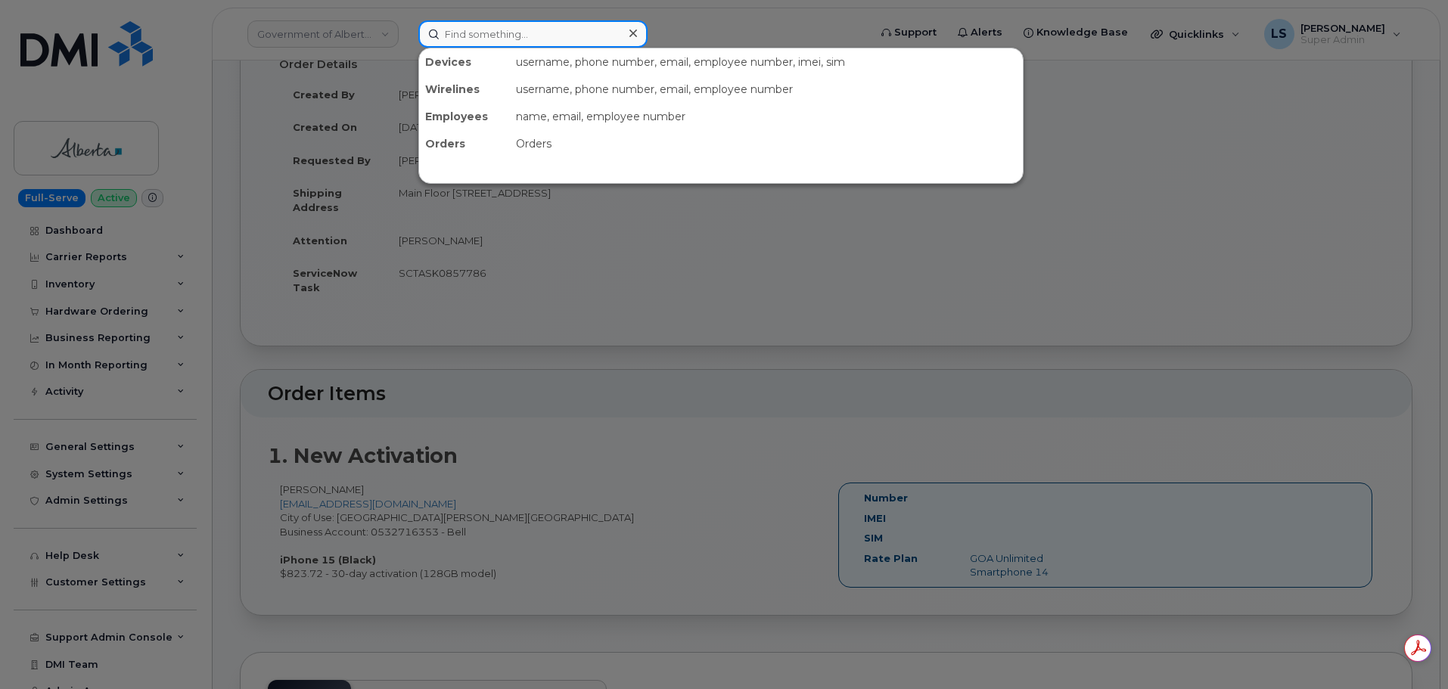
click at [479, 30] on input at bounding box center [532, 33] width 229 height 27
paste input "302473"
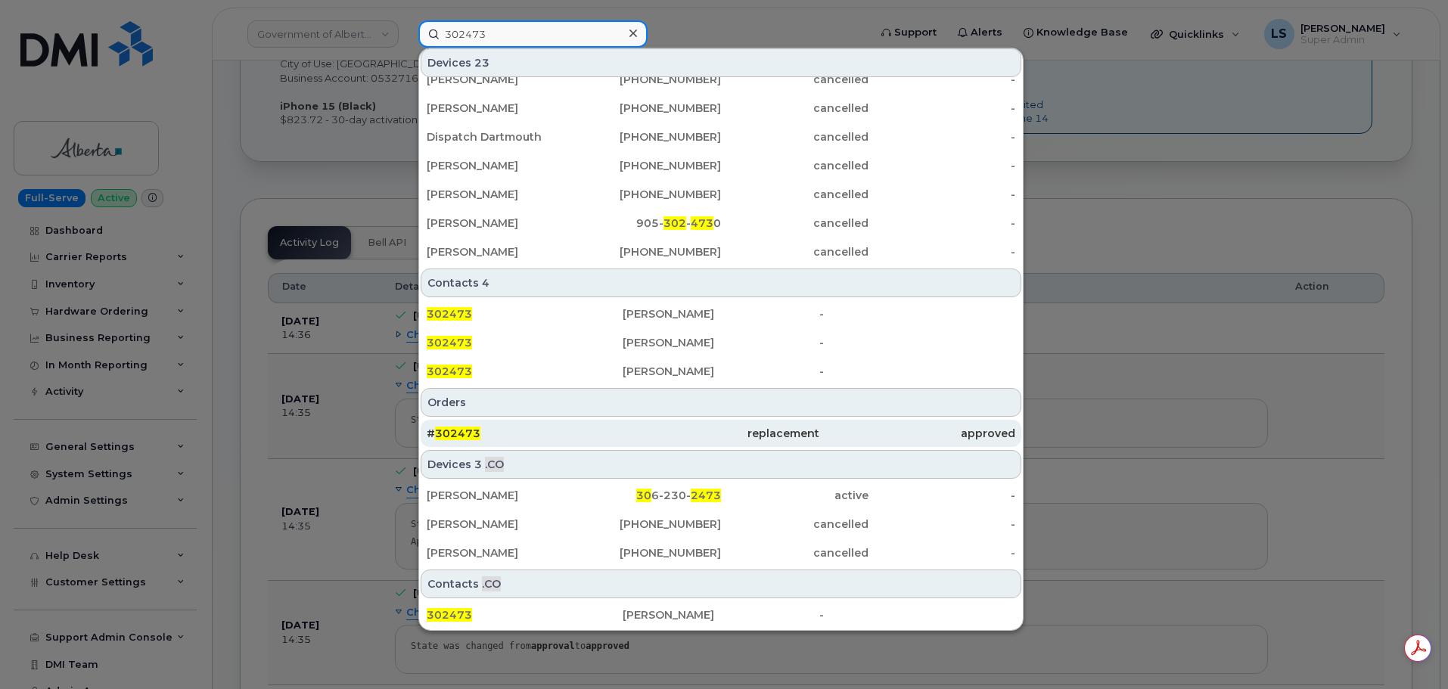
type input "302473"
click at [468, 436] on span "302473" at bounding box center [457, 434] width 45 height 14
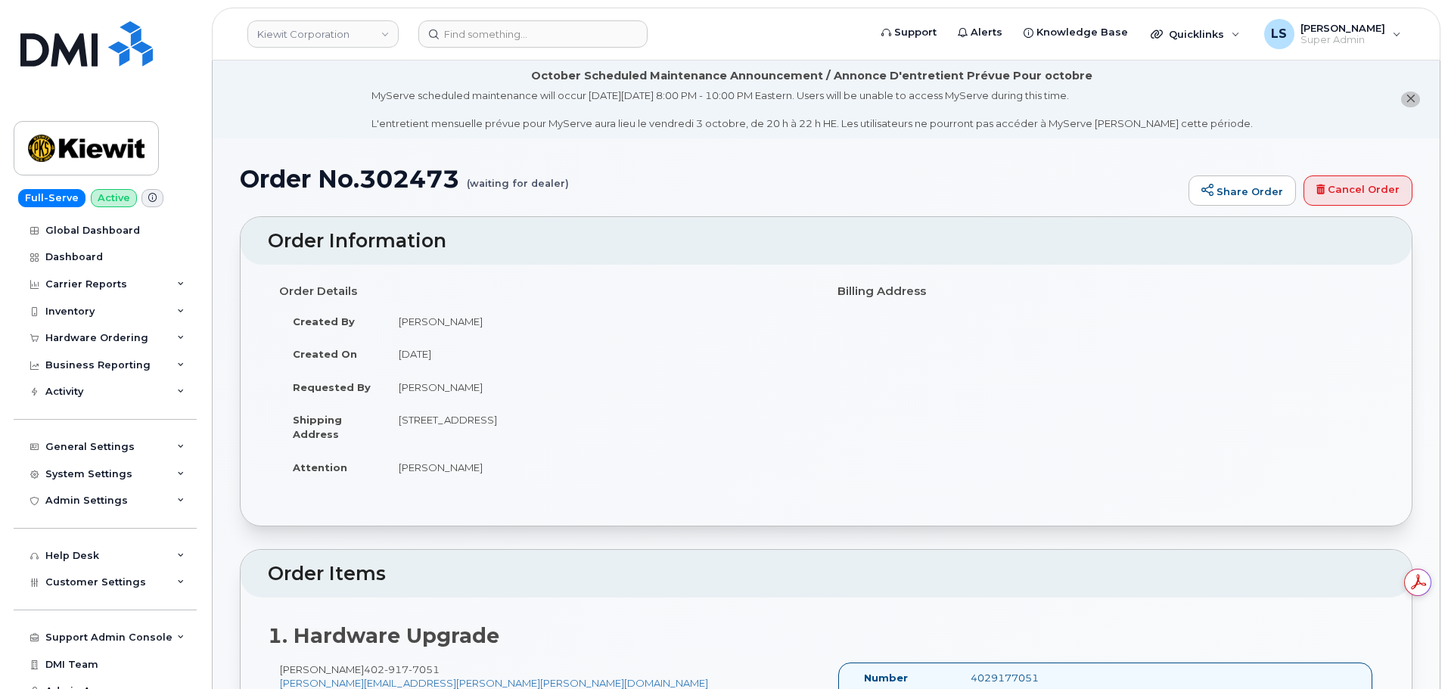
drag, startPoint x: 419, startPoint y: 425, endPoint x: 511, endPoint y: 426, distance: 91.6
click at [511, 426] on td "[STREET_ADDRESS]" at bounding box center [600, 426] width 430 height 47
copy td "[STREET_ADDRESS]"
click at [487, 403] on td "[PERSON_NAME]" at bounding box center [600, 387] width 430 height 33
drag, startPoint x: 515, startPoint y: 417, endPoint x: 557, endPoint y: 426, distance: 42.6
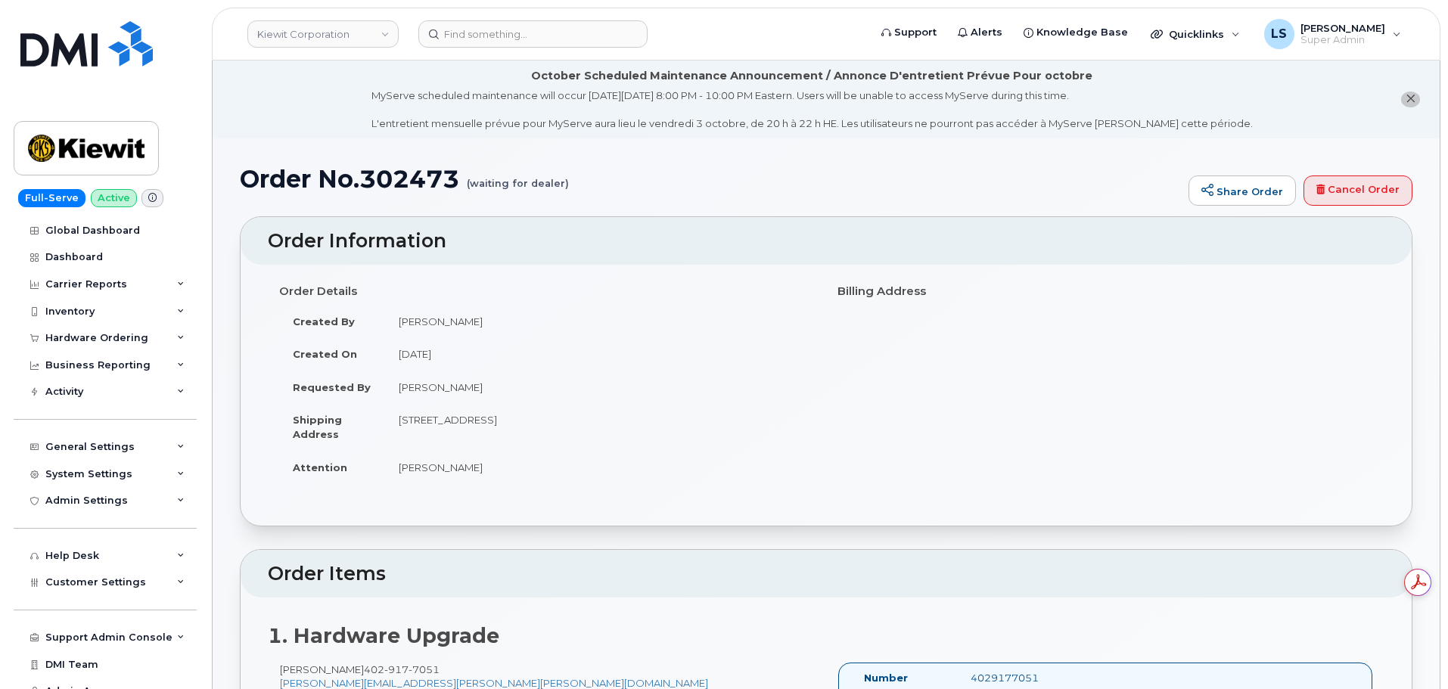
click at [557, 426] on td "[STREET_ADDRESS]" at bounding box center [600, 426] width 430 height 47
copy td "LA VISTA"
click at [565, 426] on td "[STREET_ADDRESS]" at bounding box center [600, 426] width 430 height 47
click at [566, 426] on td "[STREET_ADDRESS]" at bounding box center [600, 426] width 430 height 47
copy td "N"
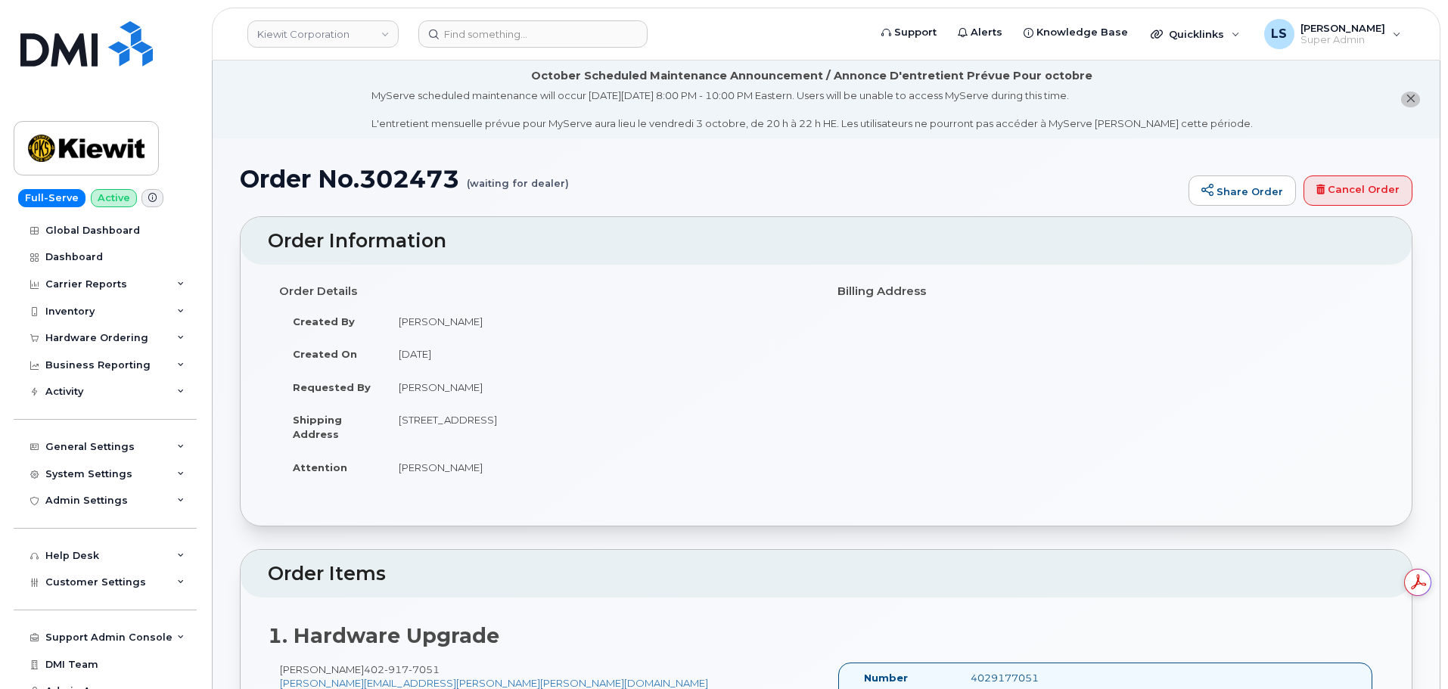
drag, startPoint x: 577, startPoint y: 421, endPoint x: 558, endPoint y: 417, distance: 20.0
click at [558, 417] on td "[STREET_ADDRESS]" at bounding box center [600, 426] width 430 height 47
copy td "NE"
drag, startPoint x: 657, startPoint y: 421, endPoint x: 644, endPoint y: 421, distance: 12.9
click at [650, 421] on td "[STREET_ADDRESS]" at bounding box center [600, 426] width 430 height 47
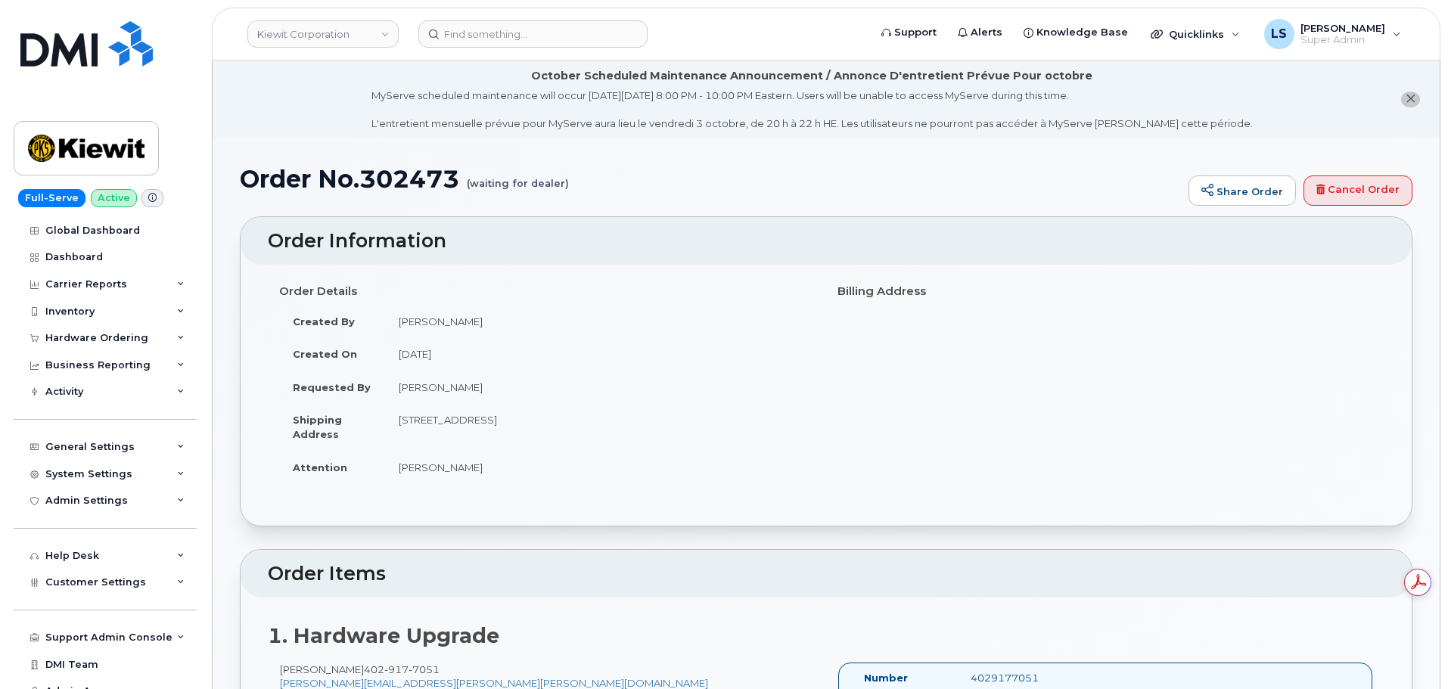
drag, startPoint x: 641, startPoint y: 421, endPoint x: 585, endPoint y: 409, distance: 57.1
click at [585, 409] on td "[STREET_ADDRESS]" at bounding box center [600, 426] width 430 height 47
drag, startPoint x: 581, startPoint y: 415, endPoint x: 646, endPoint y: 421, distance: 65.4
click at [646, 421] on td "[STREET_ADDRESS]" at bounding box center [600, 426] width 430 height 47
copy td "68128-8236"
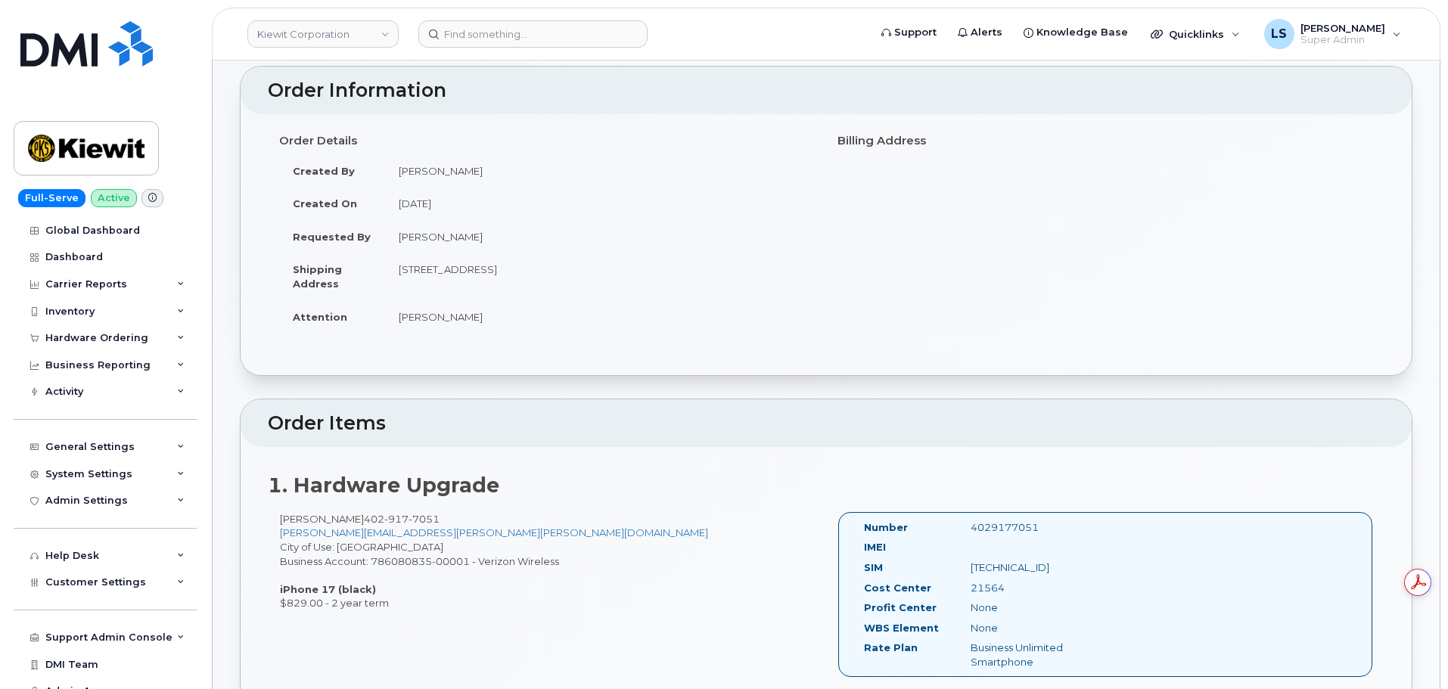
scroll to position [151, 0]
drag, startPoint x: 466, startPoint y: 516, endPoint x: 351, endPoint y: 518, distance: 115.0
click at [351, 518] on div "[PERSON_NAME] [PHONE_NUMBER] [PERSON_NAME][EMAIL_ADDRESS][PERSON_NAME][PERSON_N…" at bounding box center [547, 561] width 558 height 98
copy span "[PHONE_NUMBER]"
click at [497, 24] on input at bounding box center [532, 33] width 229 height 27
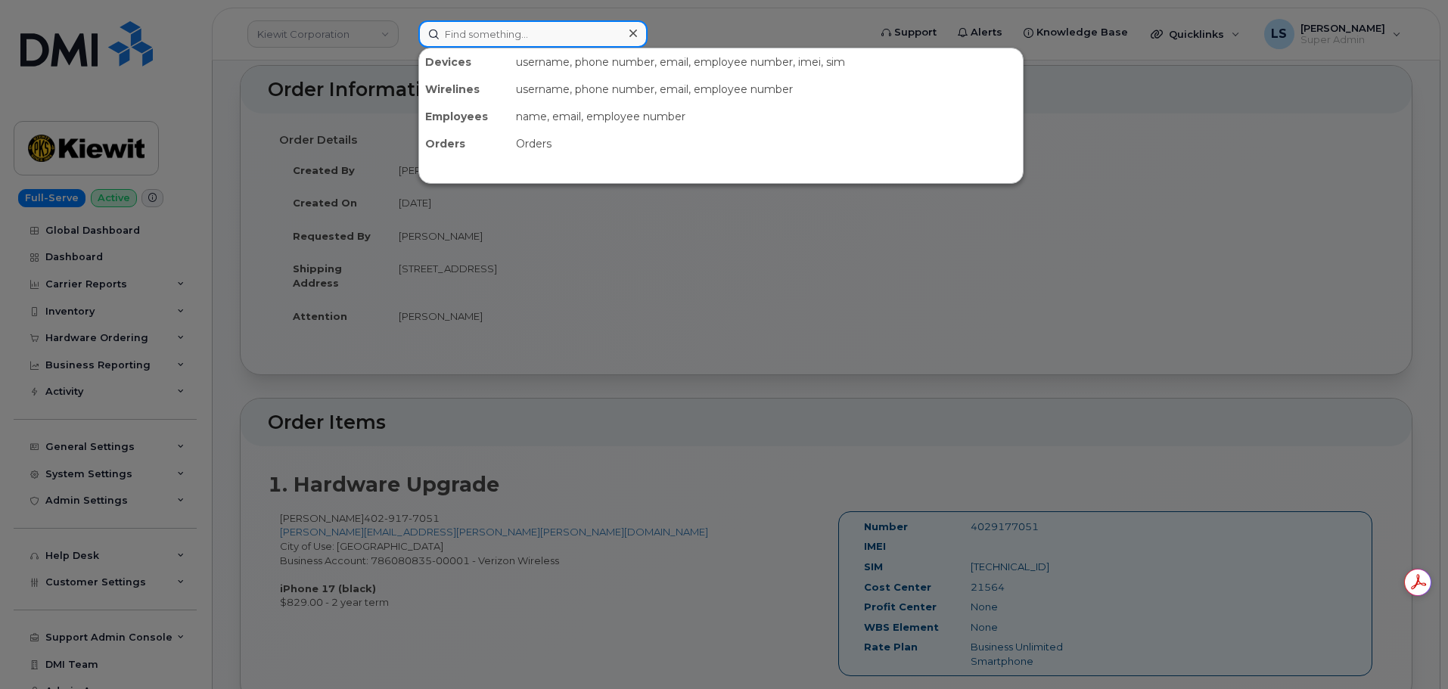
paste input "3065198577"
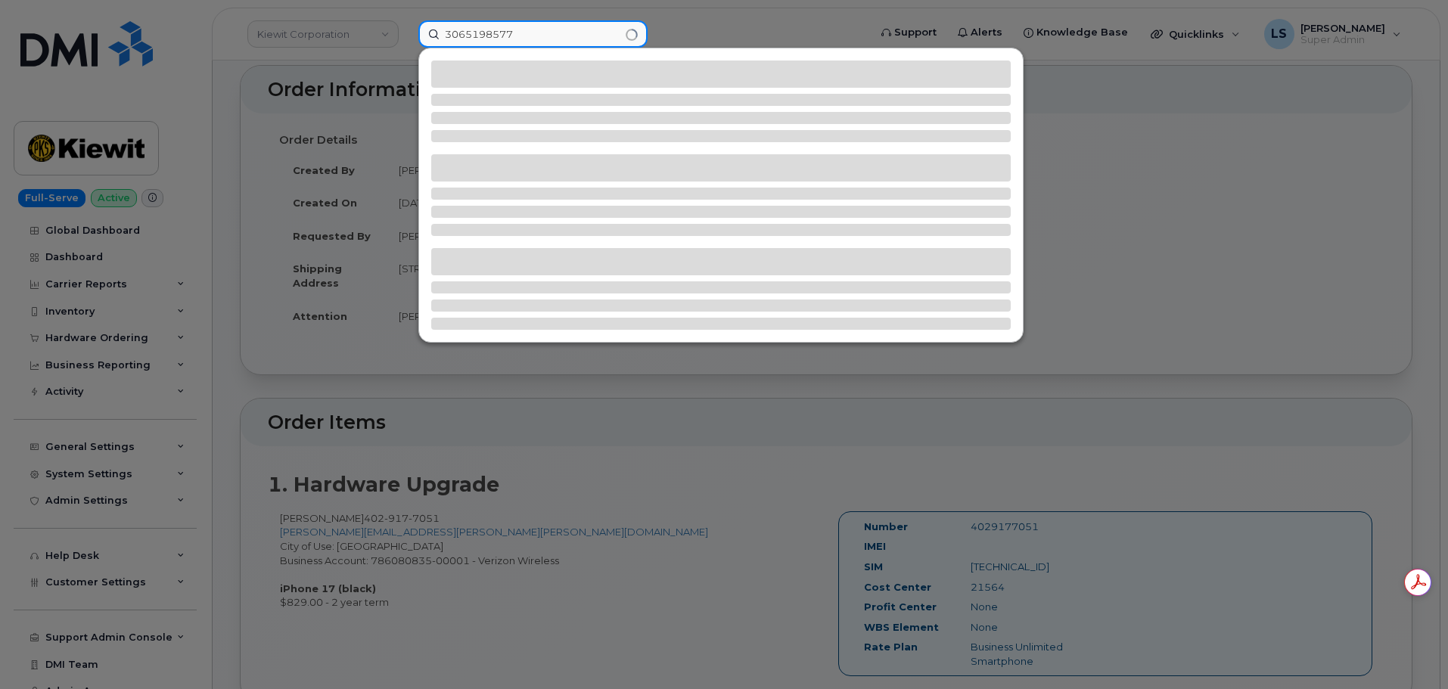
type input "3065198577"
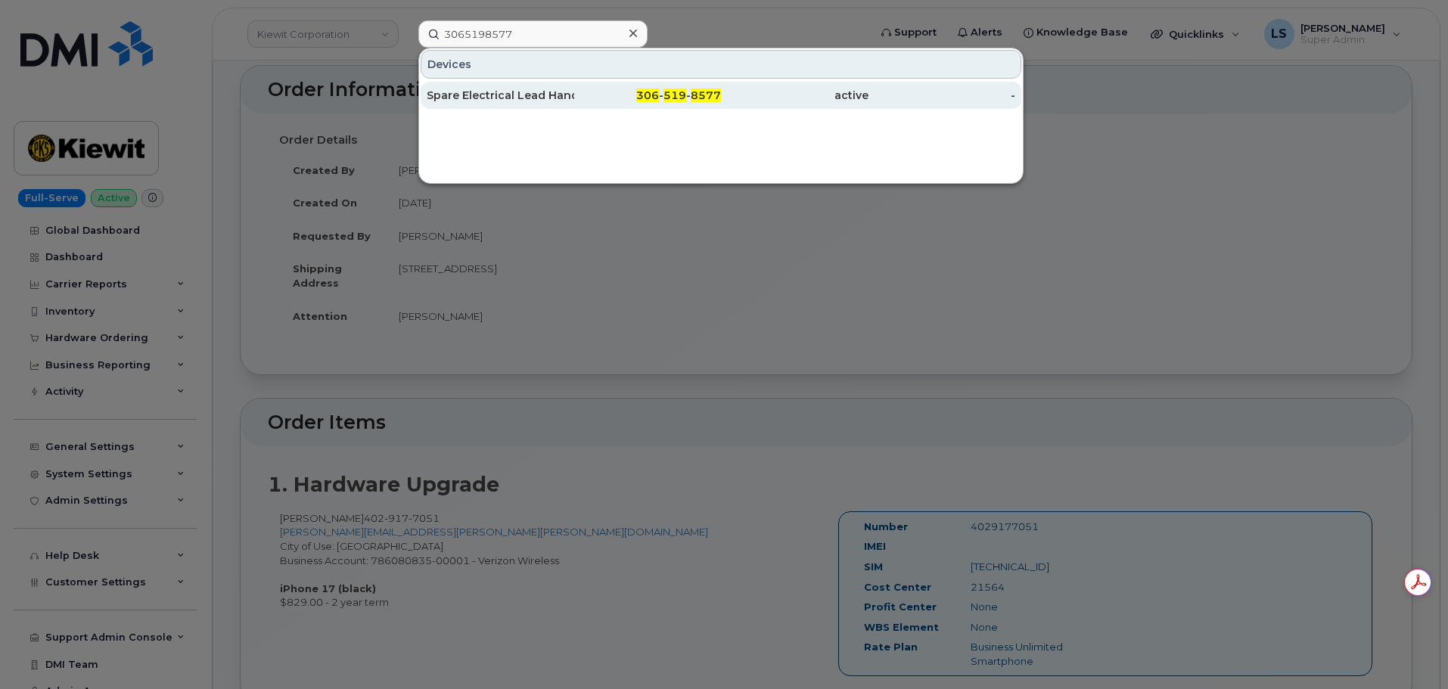
click at [563, 101] on div "Spare Electrical Lead Hand [STREET_ADDRESS]" at bounding box center [501, 95] width 148 height 15
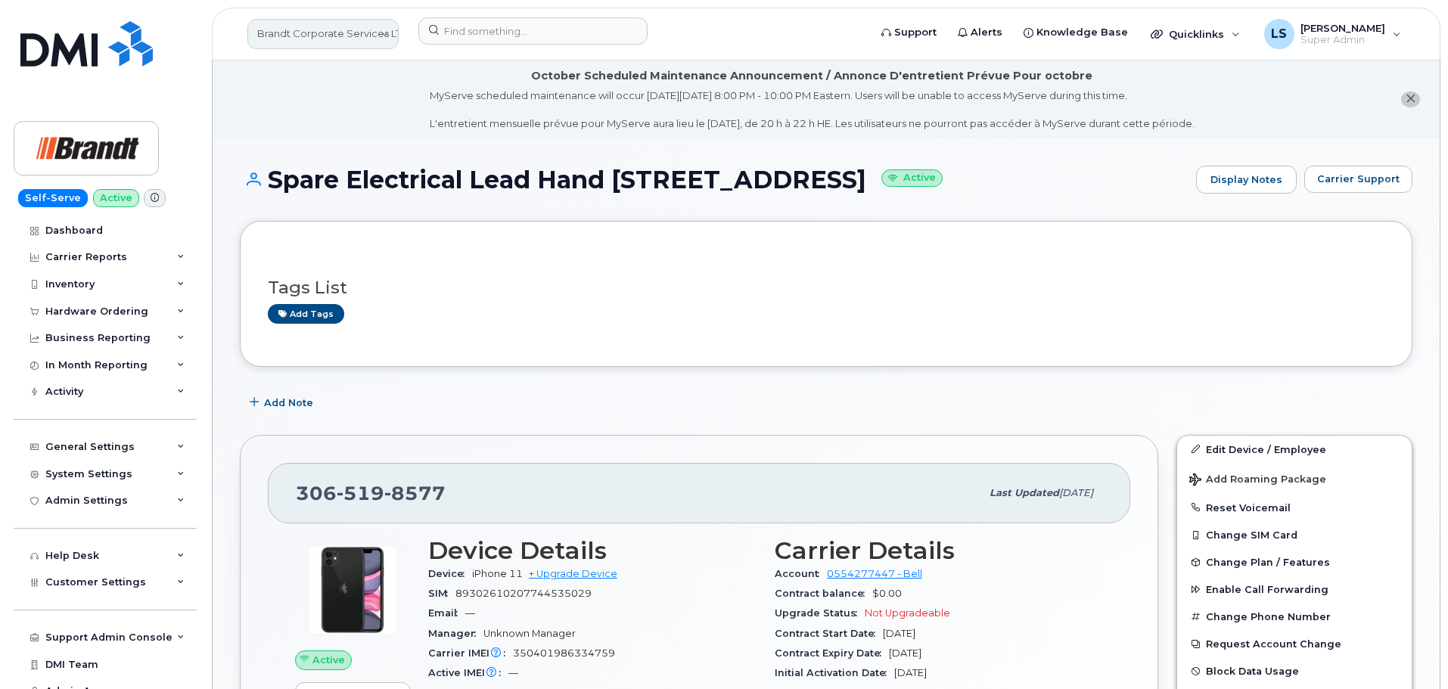
click at [331, 39] on link "Brandt Corporate Services LTD" at bounding box center [322, 34] width 151 height 30
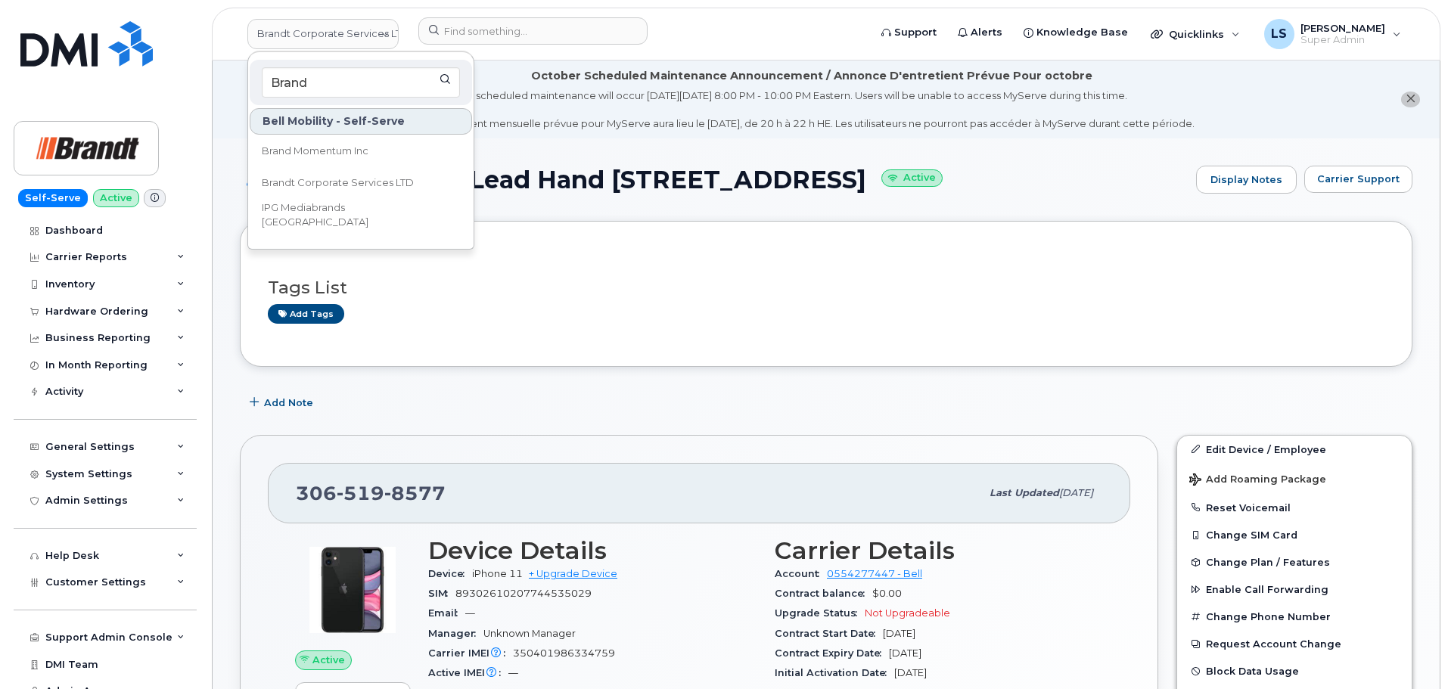
type input "Brand"
drag, startPoint x: 603, startPoint y: 381, endPoint x: 531, endPoint y: 389, distance: 72.3
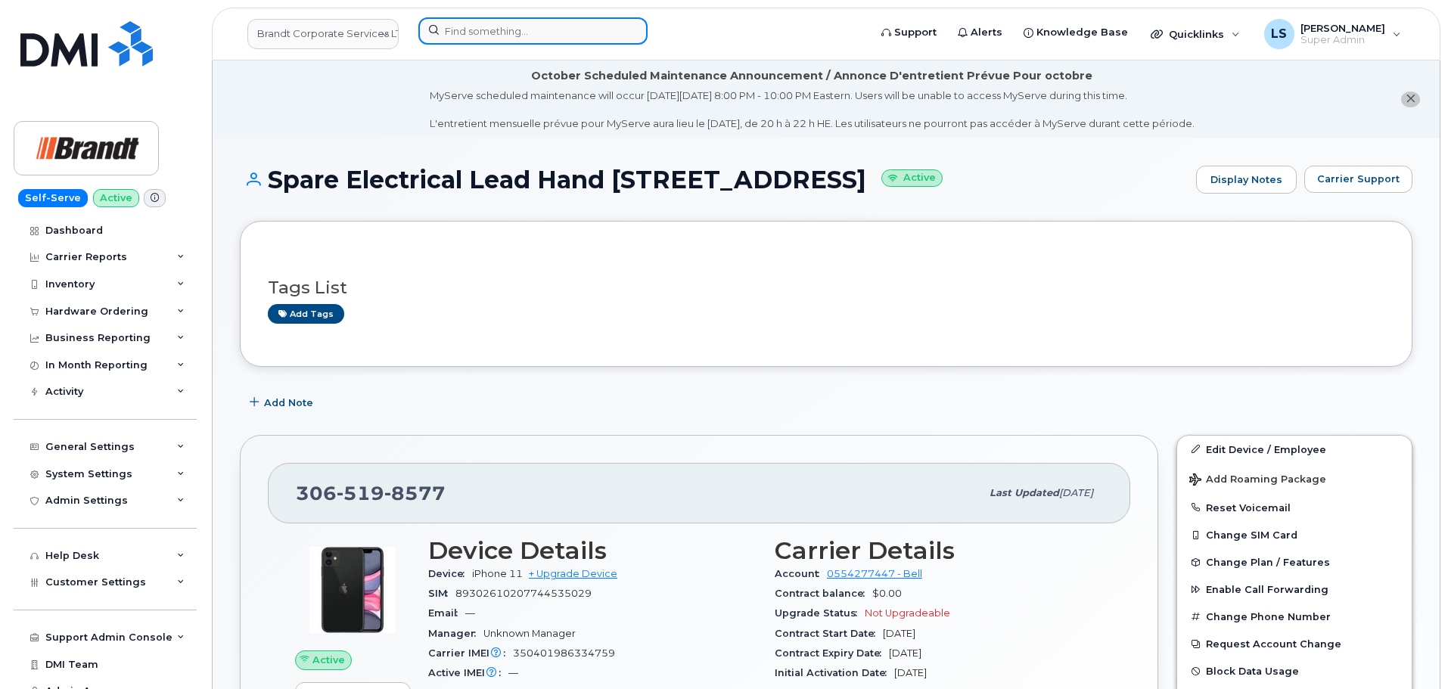
click at [534, 42] on input at bounding box center [532, 30] width 229 height 27
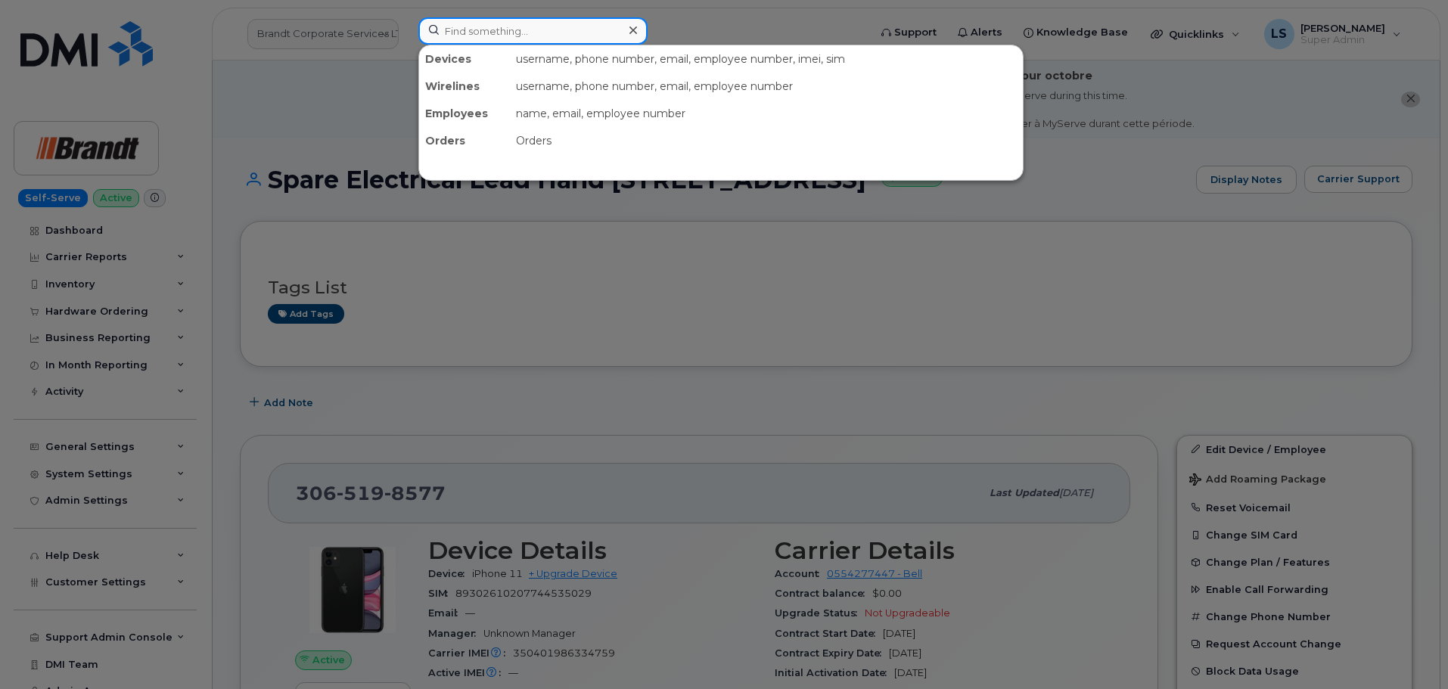
paste input "[PERSON_NAME][EMAIL_ADDRESS][PERSON_NAME][DOMAIN_NAME]"
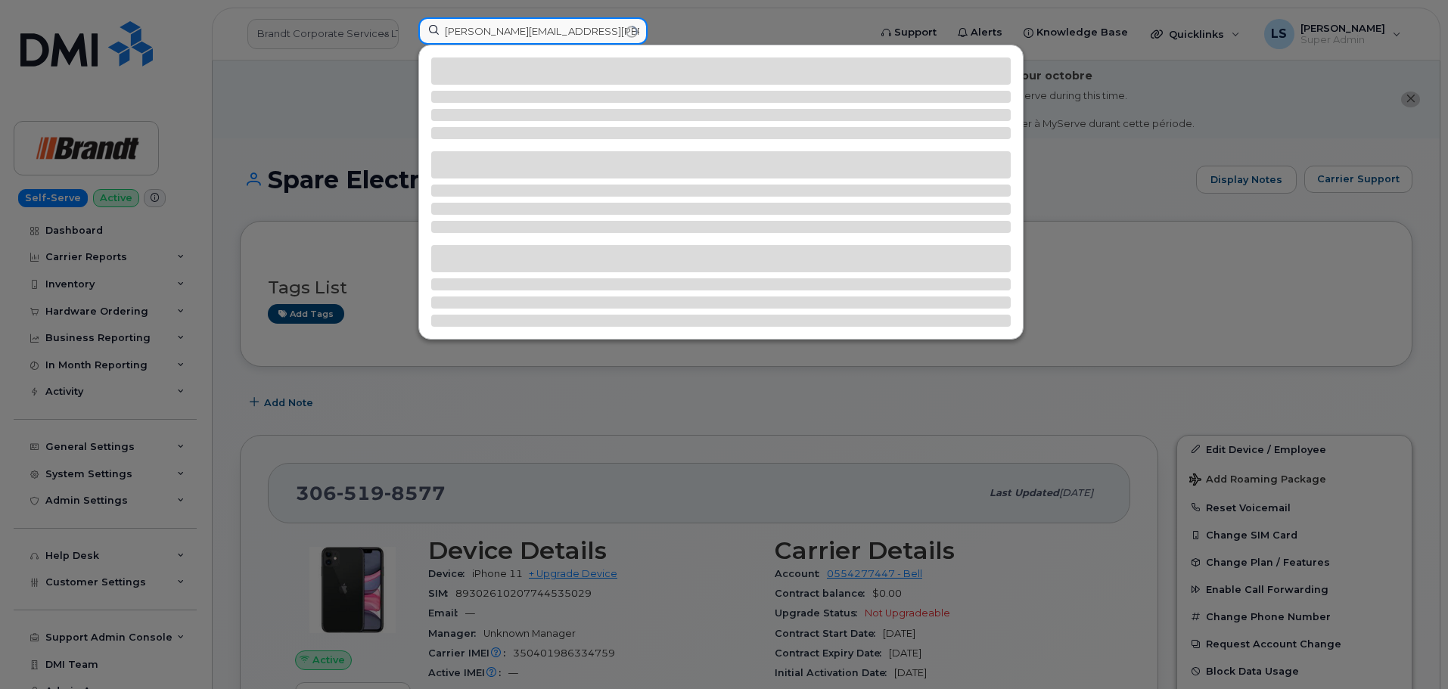
type input "[PERSON_NAME][EMAIL_ADDRESS][PERSON_NAME][DOMAIN_NAME]"
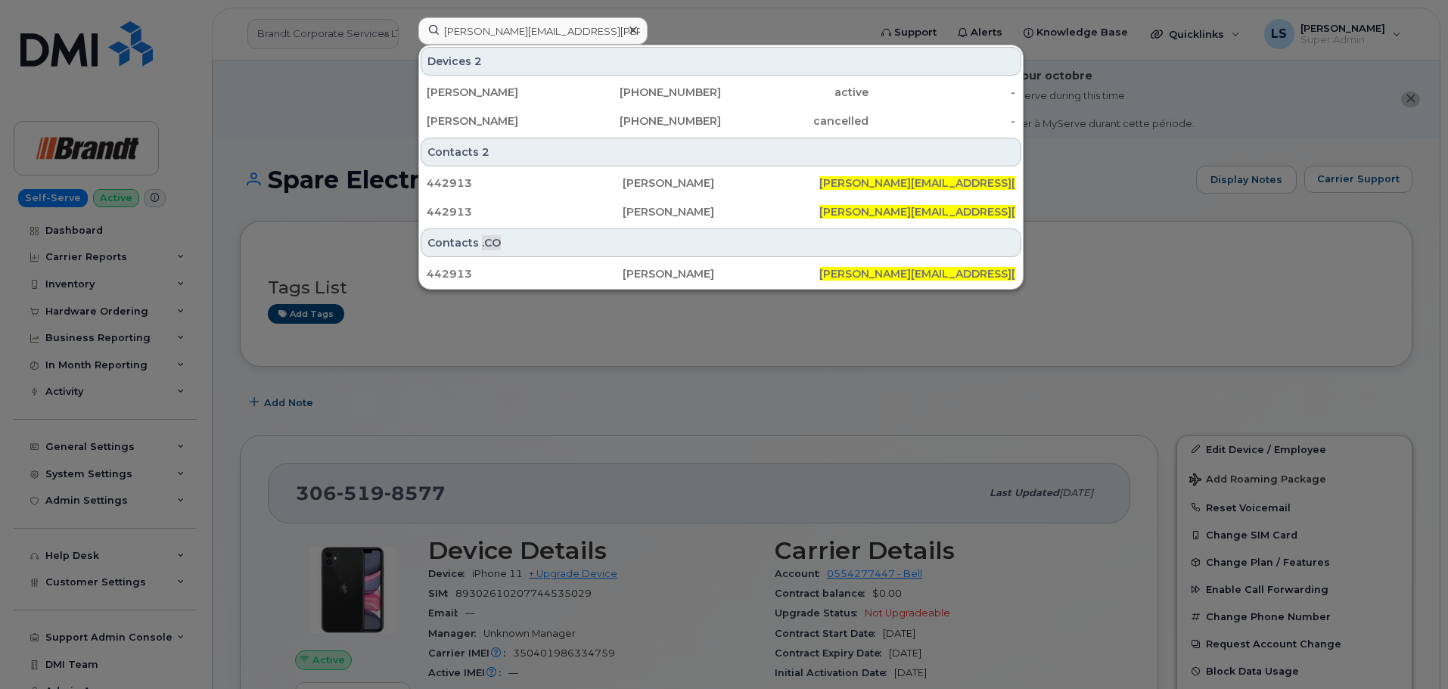
click at [614, 106] on div "[PERSON_NAME] [PHONE_NUMBER] active - [PERSON_NAME] [PHONE_NUMBER] cancelled -" at bounding box center [721, 106] width 604 height 59
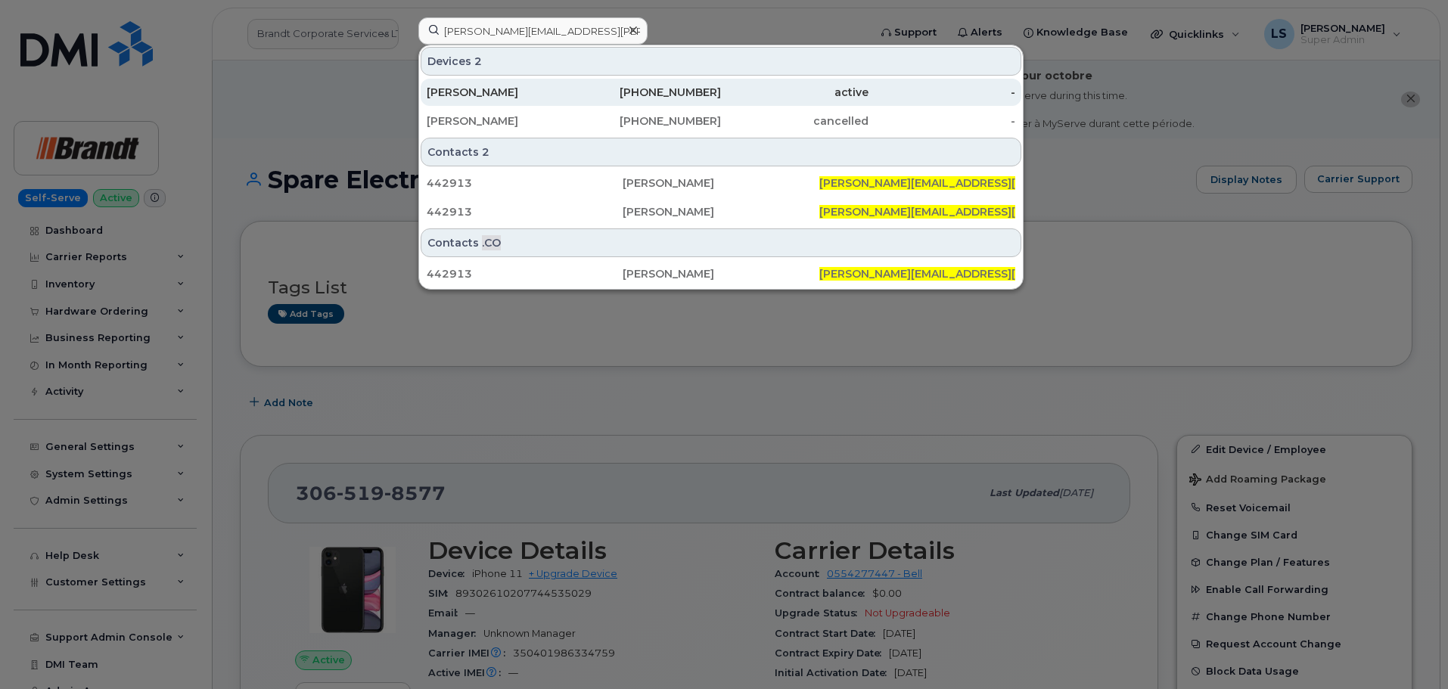
click at [614, 93] on div "[PHONE_NUMBER]" at bounding box center [648, 92] width 148 height 15
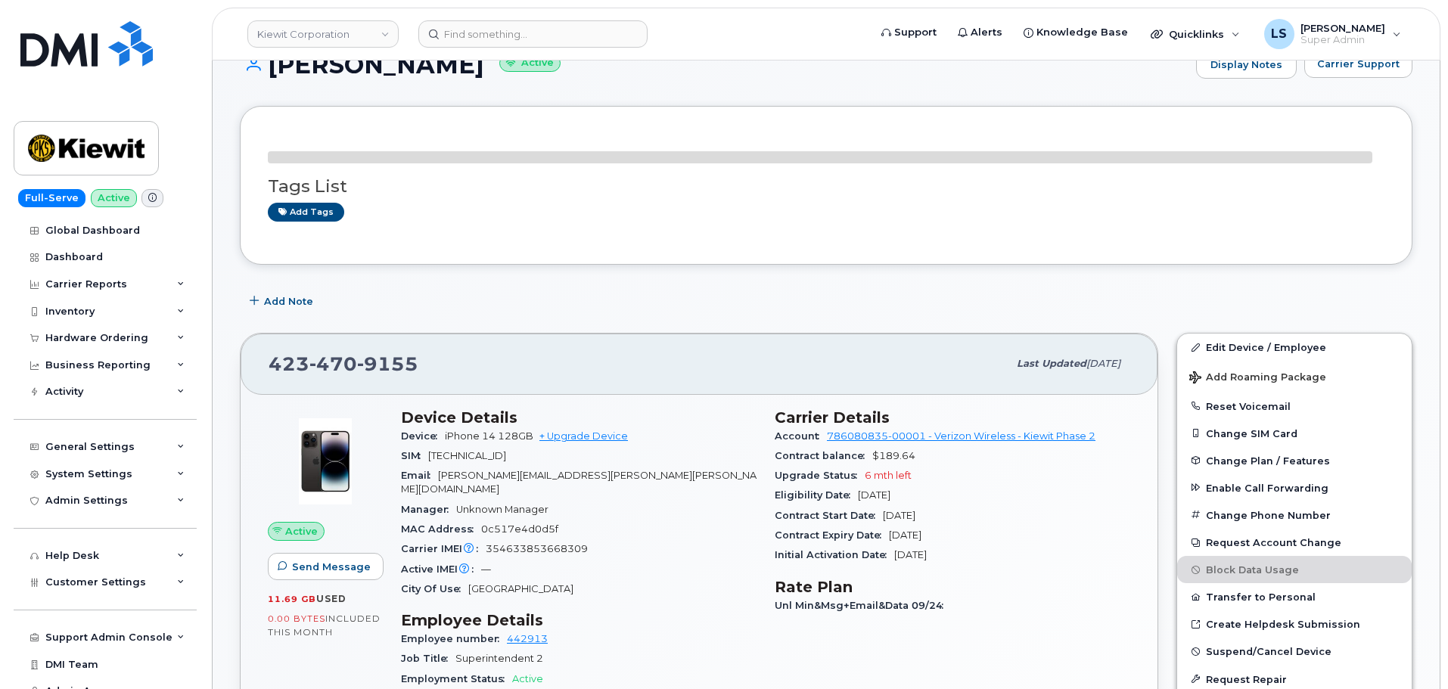
scroll to position [76, 0]
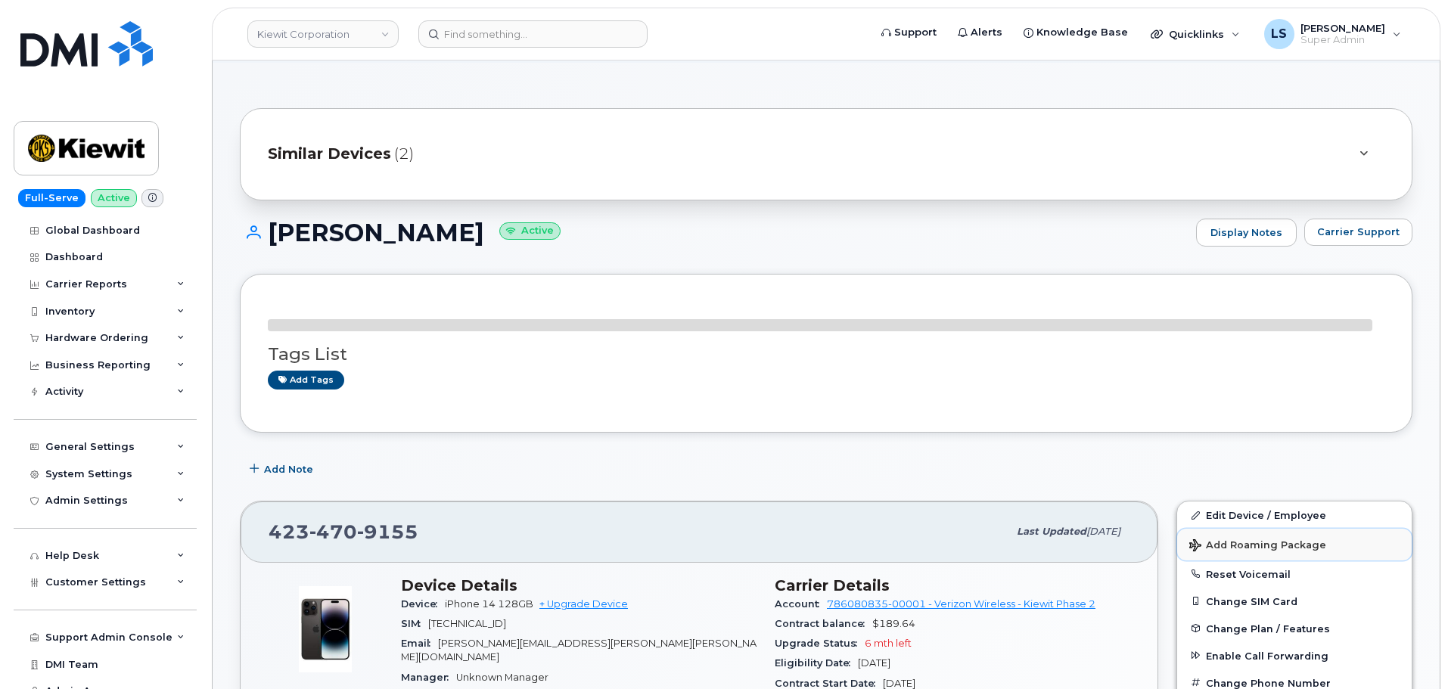
click at [1212, 533] on button "Add Roaming Package" at bounding box center [1294, 544] width 235 height 31
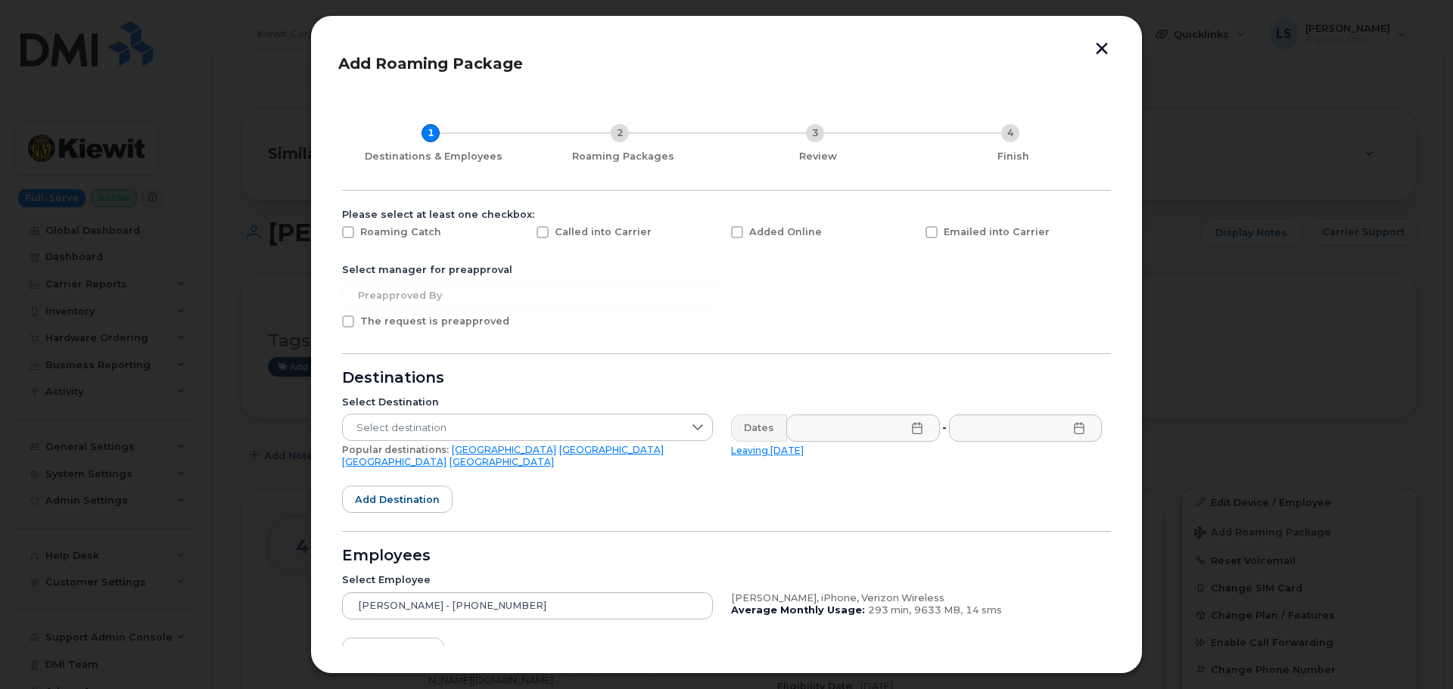
click at [1103, 222] on div "Emailed into Carrier" at bounding box center [1013, 236] width 194 height 38
click at [1103, 45] on button "button" at bounding box center [1101, 50] width 23 height 16
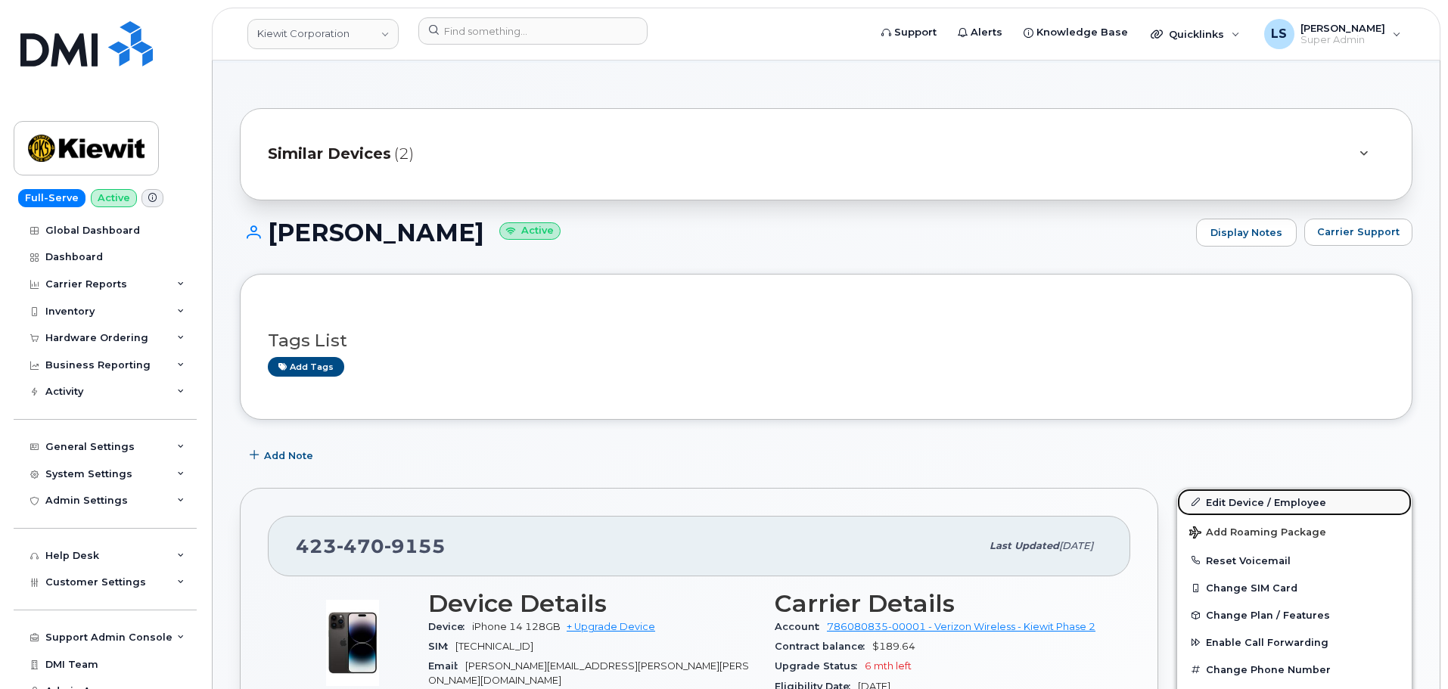
click at [1271, 496] on link "Edit Device / Employee" at bounding box center [1294, 502] width 235 height 27
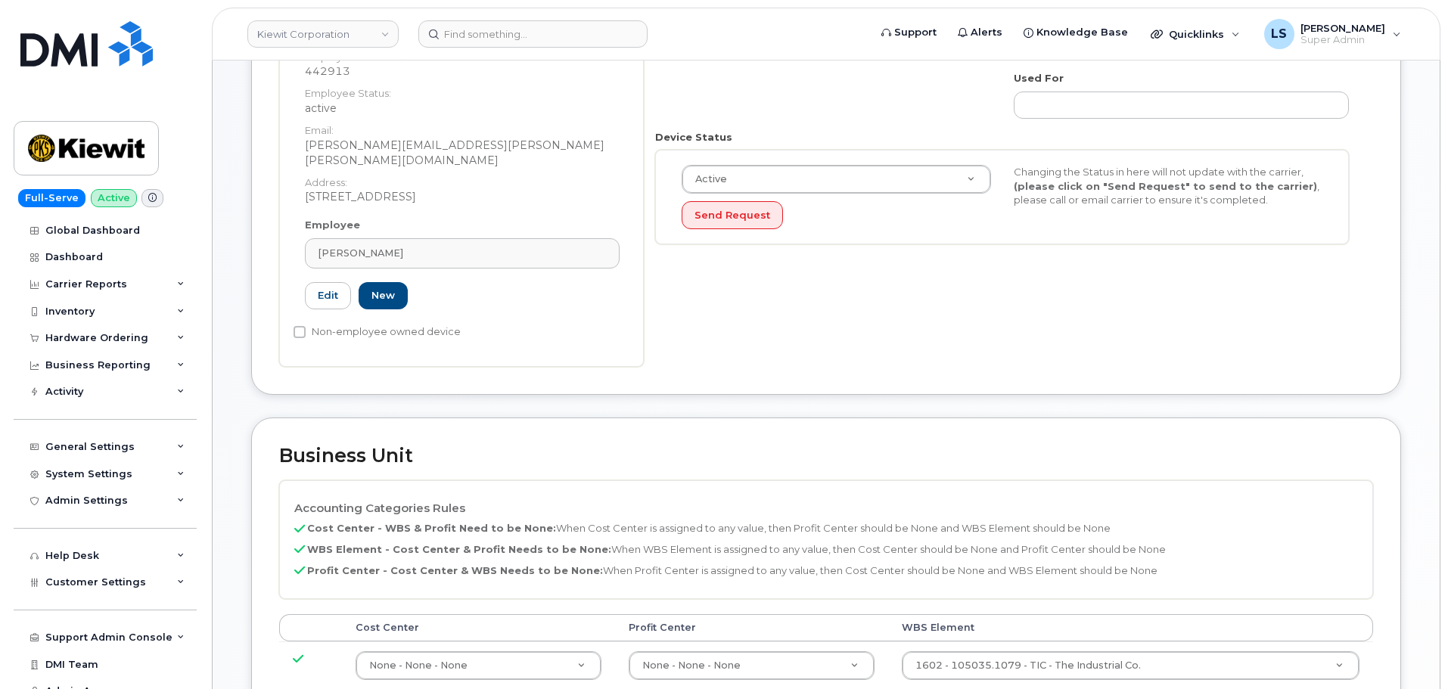
scroll to position [461, 0]
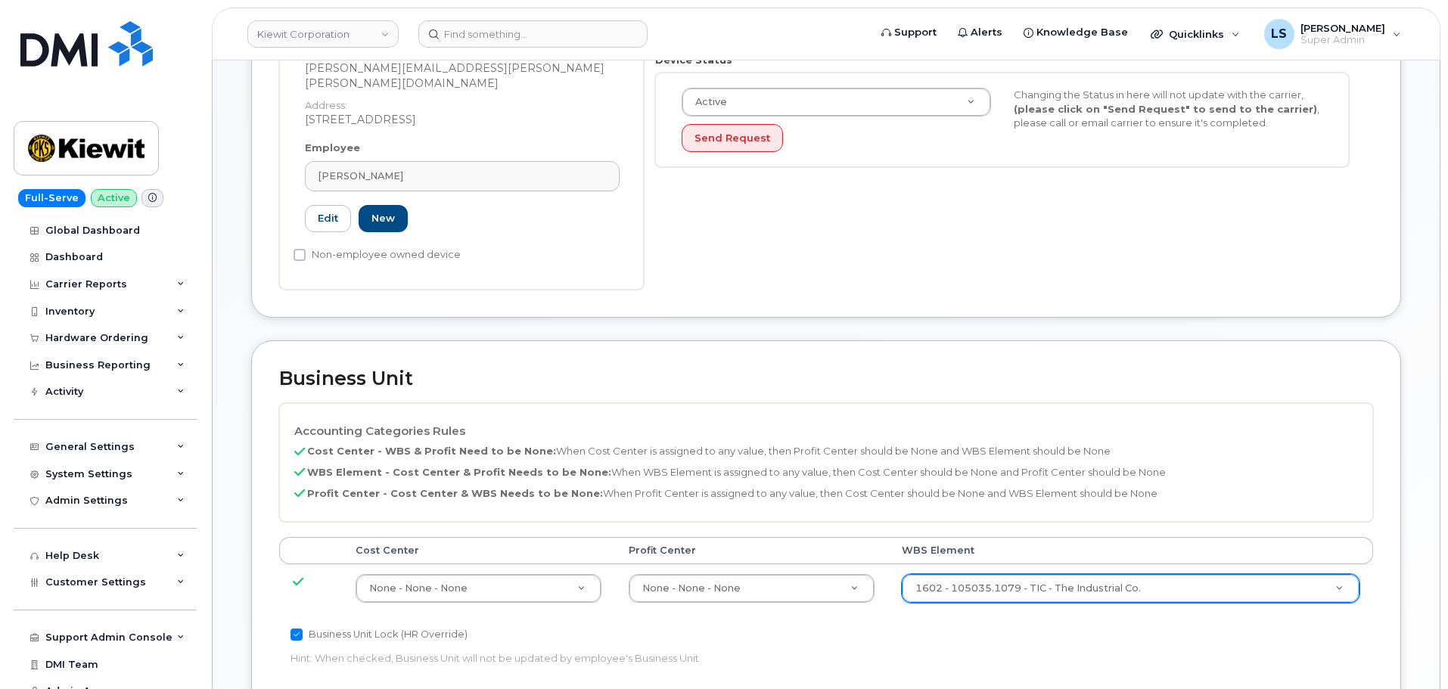
drag, startPoint x: 1000, startPoint y: 539, endPoint x: 990, endPoint y: 570, distance: 32.5
click at [998, 541] on th "WBS Element" at bounding box center [1130, 550] width 485 height 27
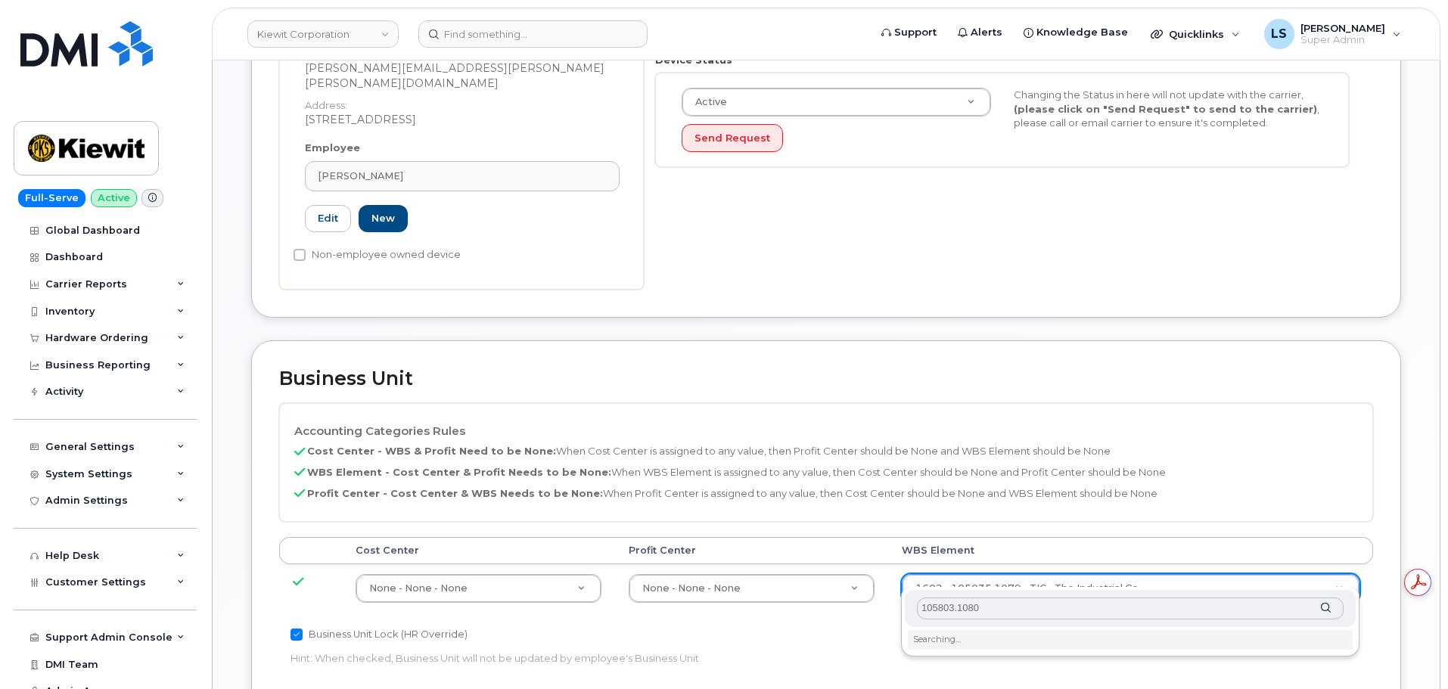
scroll to position [612, 0]
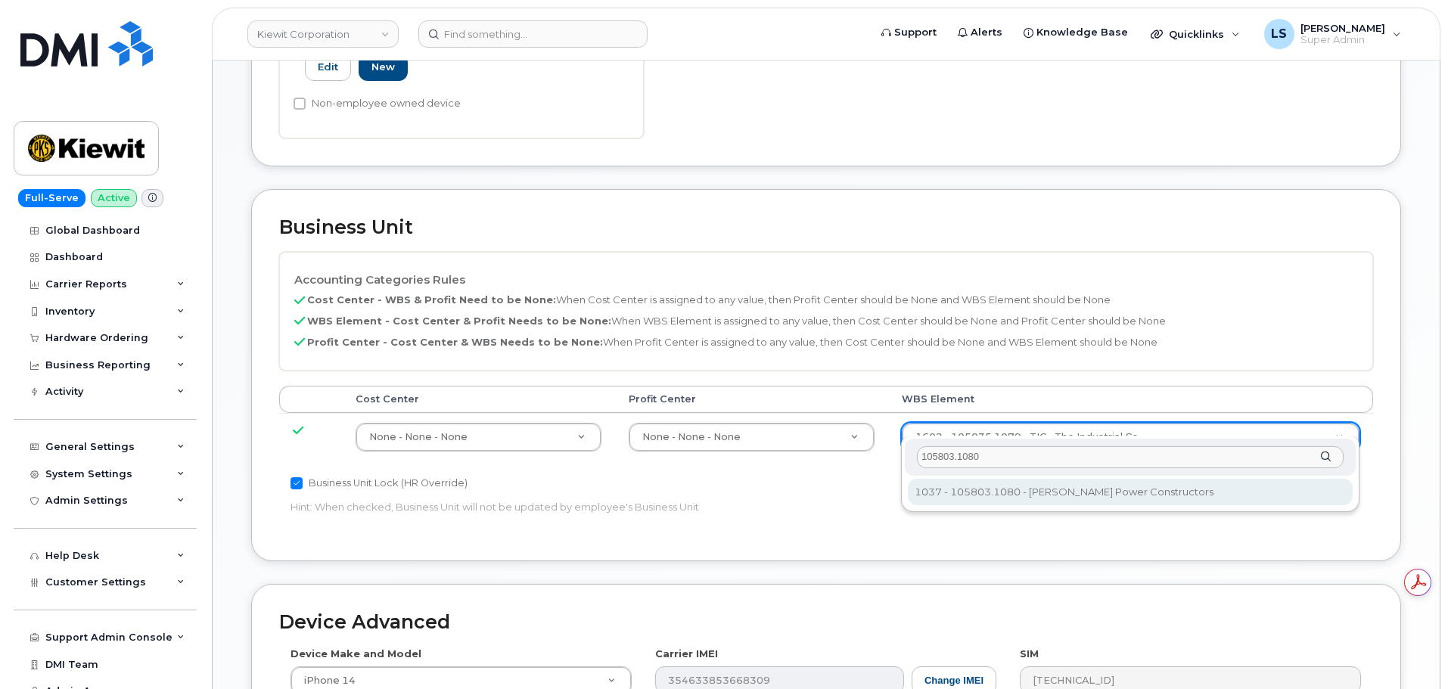
type input "105803.1080"
type input "29971272"
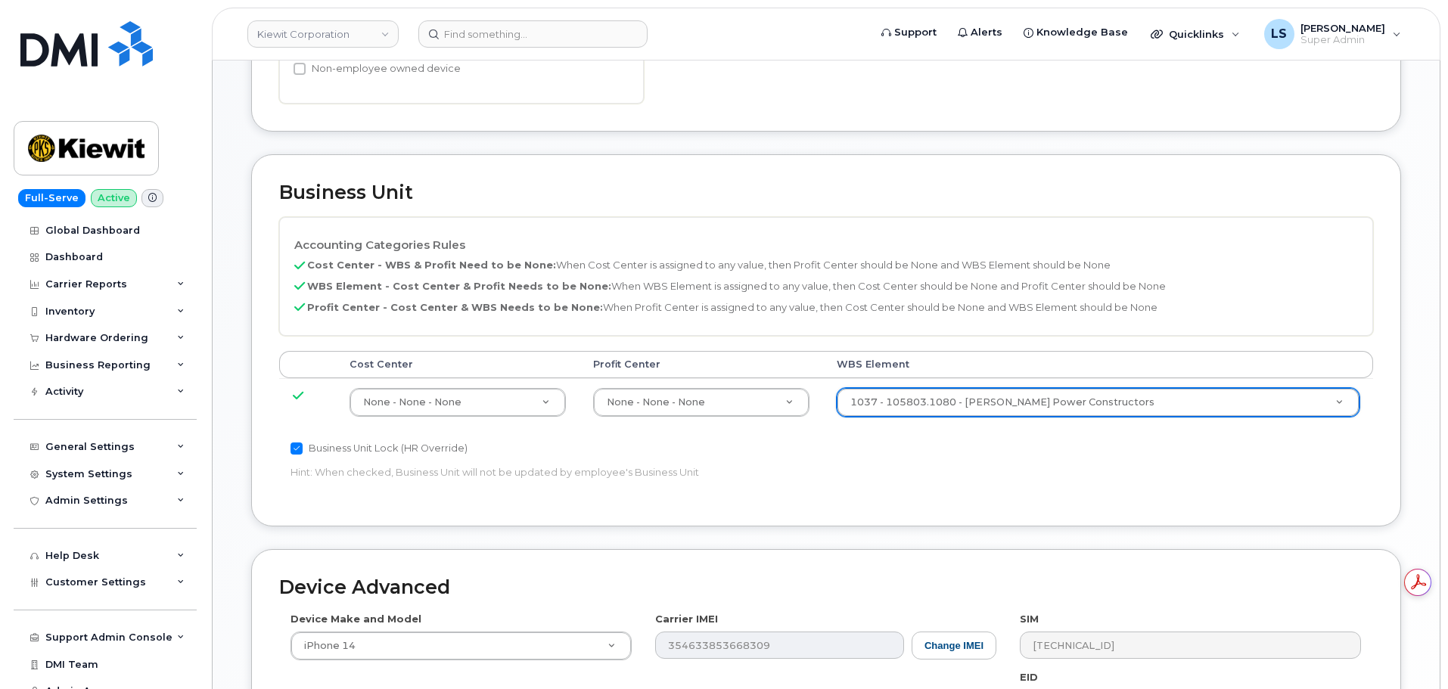
scroll to position [944, 0]
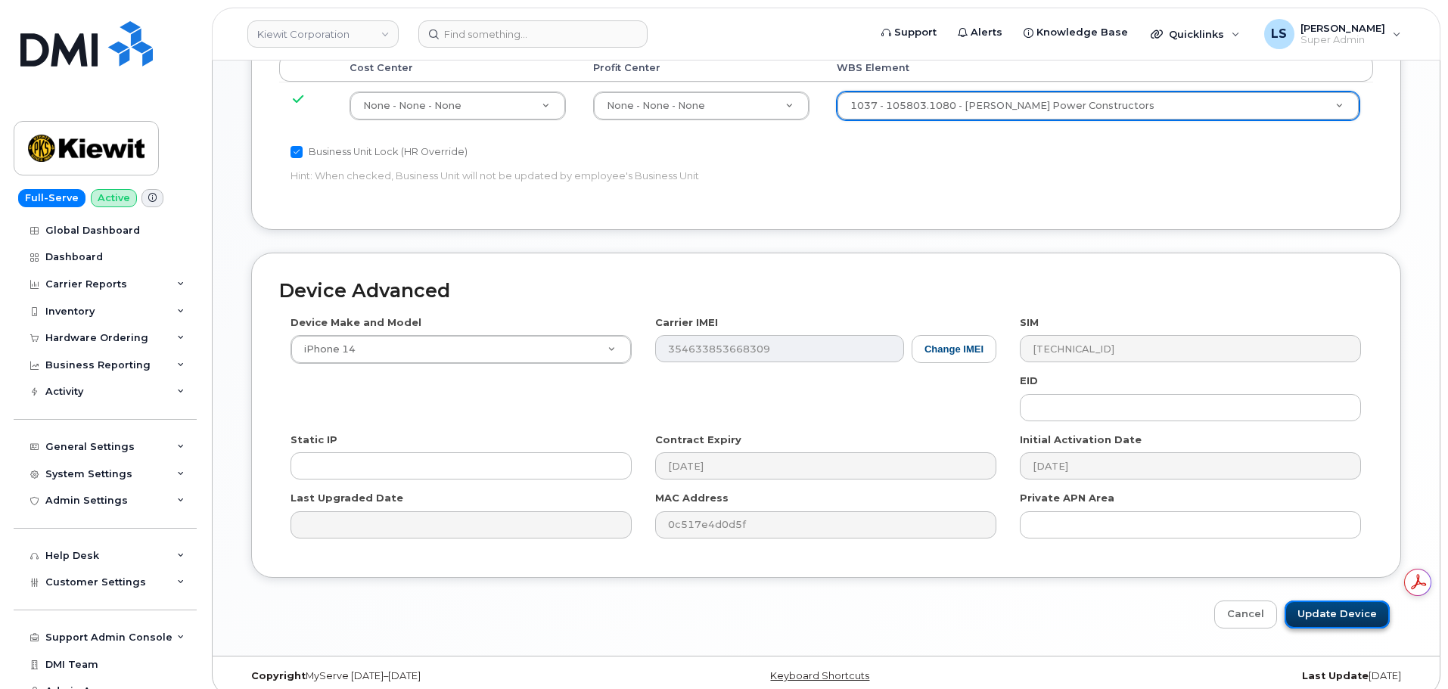
click at [1320, 601] on input "Update Device" at bounding box center [1337, 615] width 105 height 28
type input "Saving..."
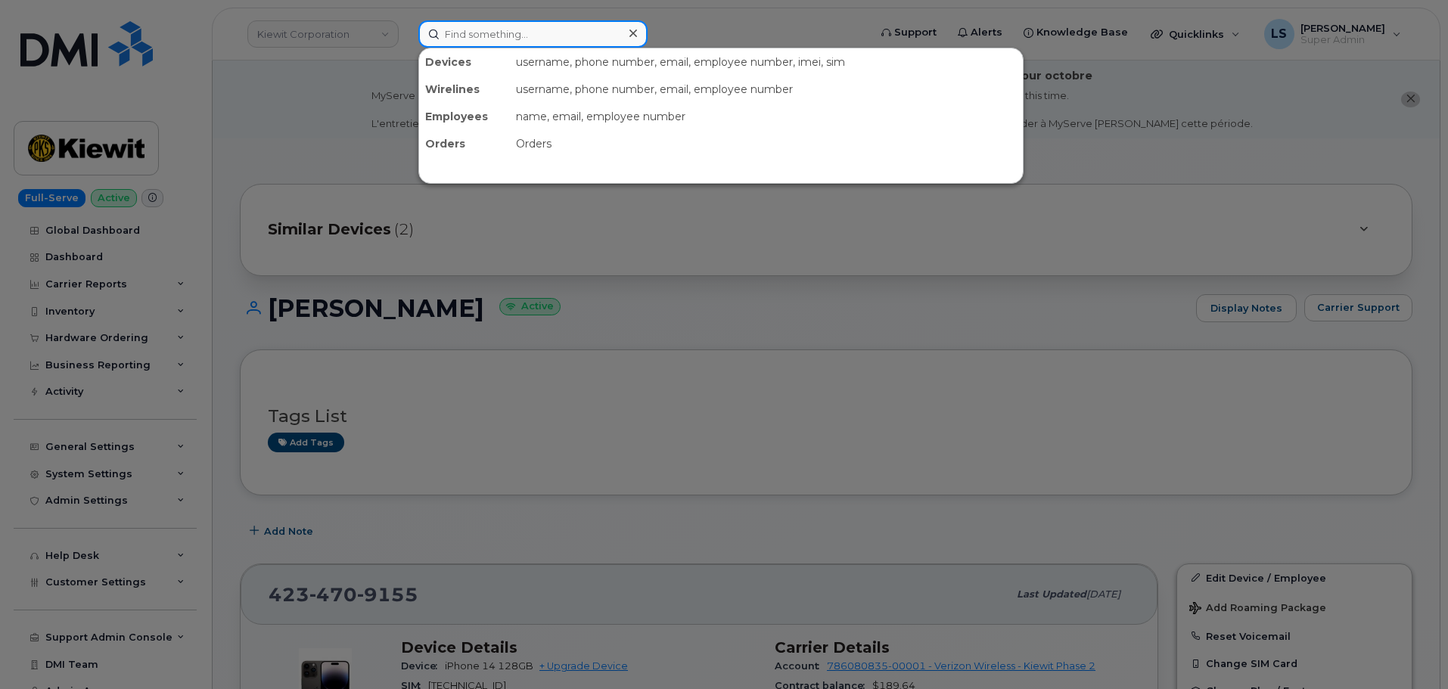
click at [581, 28] on input at bounding box center [532, 33] width 229 height 27
paste input "[PERSON_NAME][EMAIL_ADDRESS][PERSON_NAME][DOMAIN_NAME]"
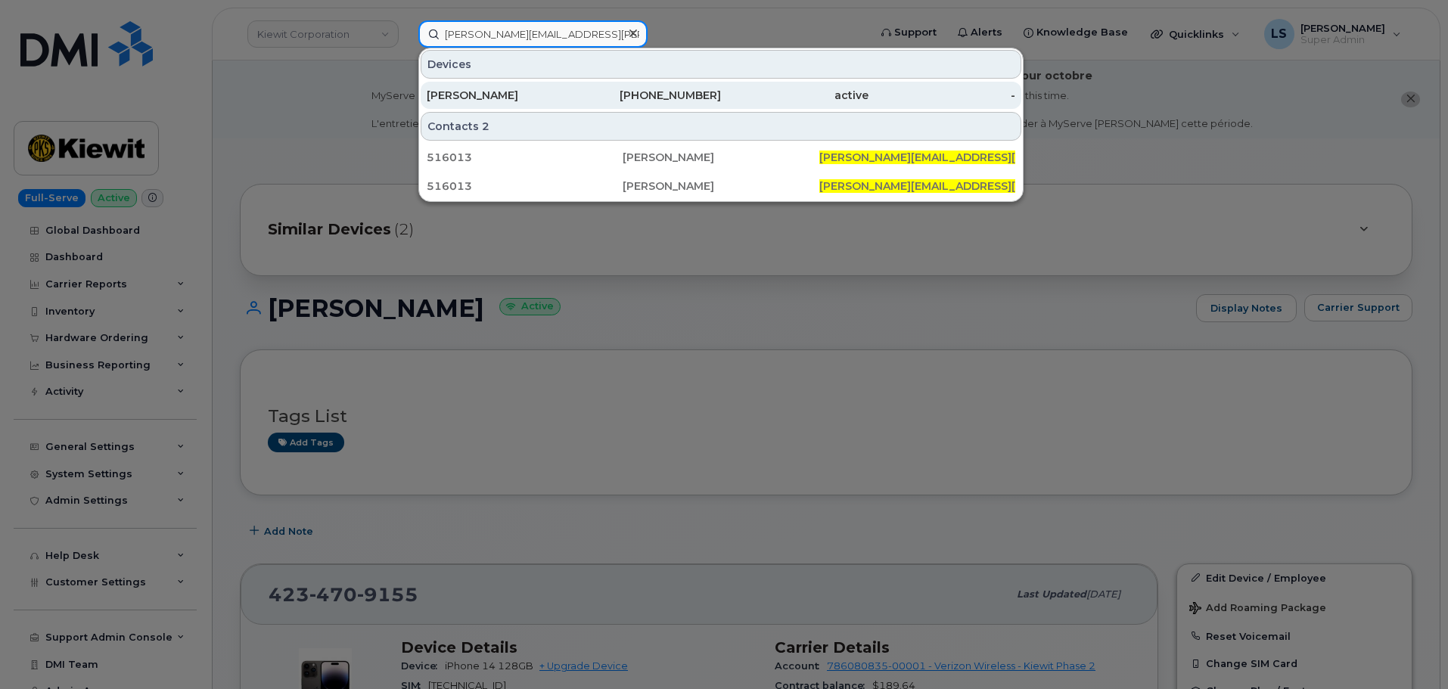
type input "[PERSON_NAME][EMAIL_ADDRESS][PERSON_NAME][DOMAIN_NAME]"
click at [512, 97] on div "[PERSON_NAME]" at bounding box center [501, 95] width 148 height 15
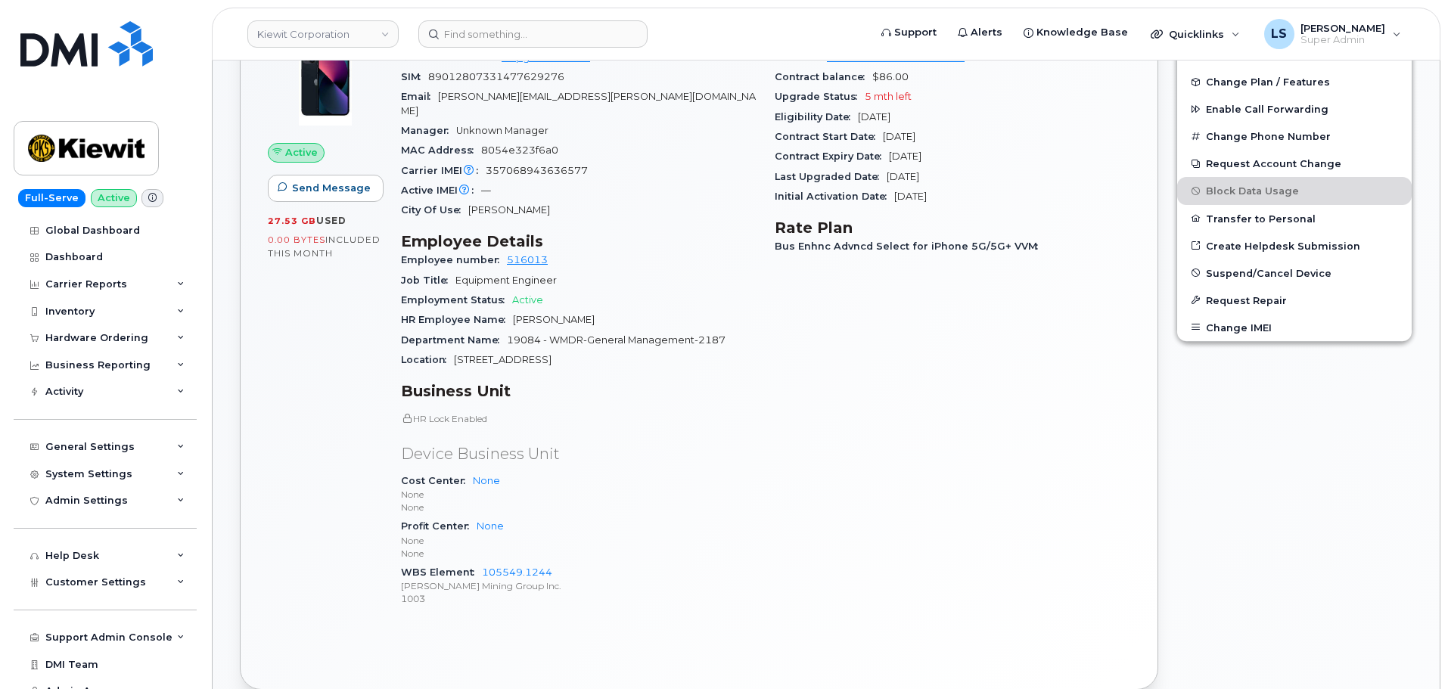
scroll to position [454, 0]
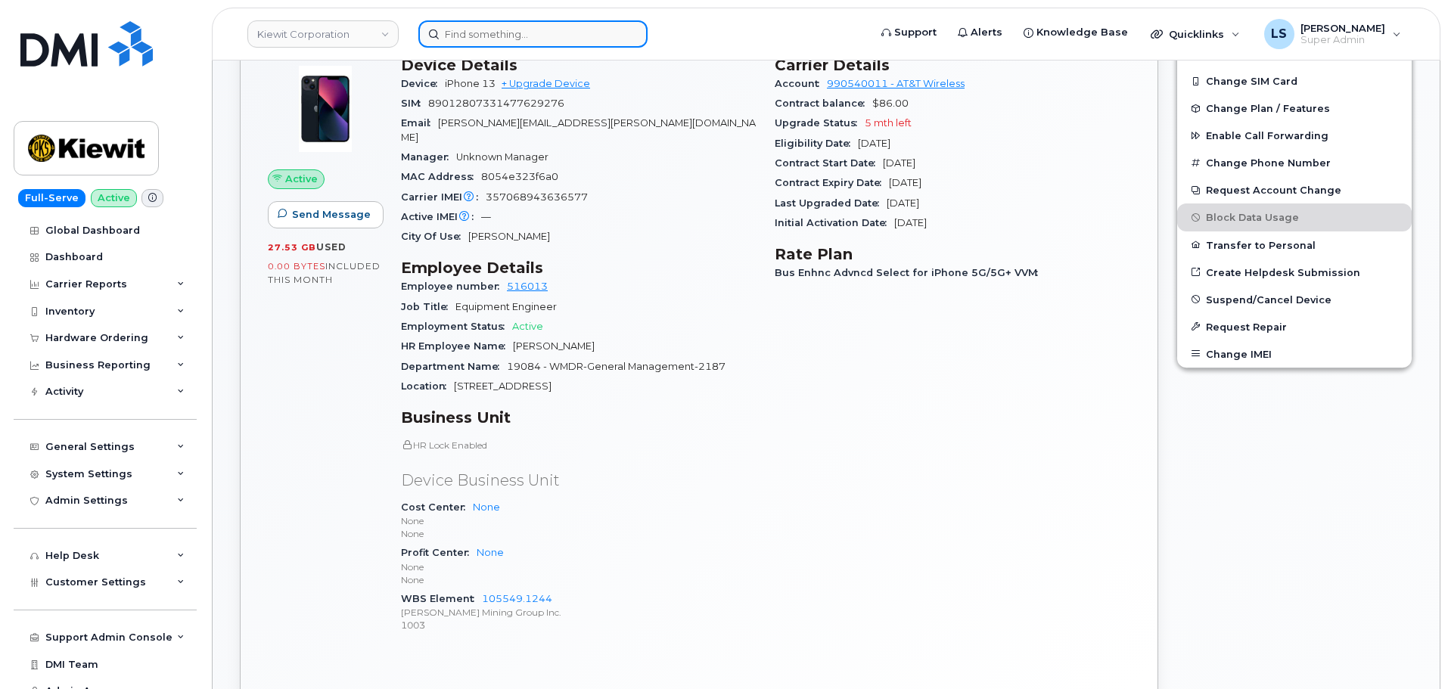
click at [568, 29] on input at bounding box center [532, 33] width 229 height 27
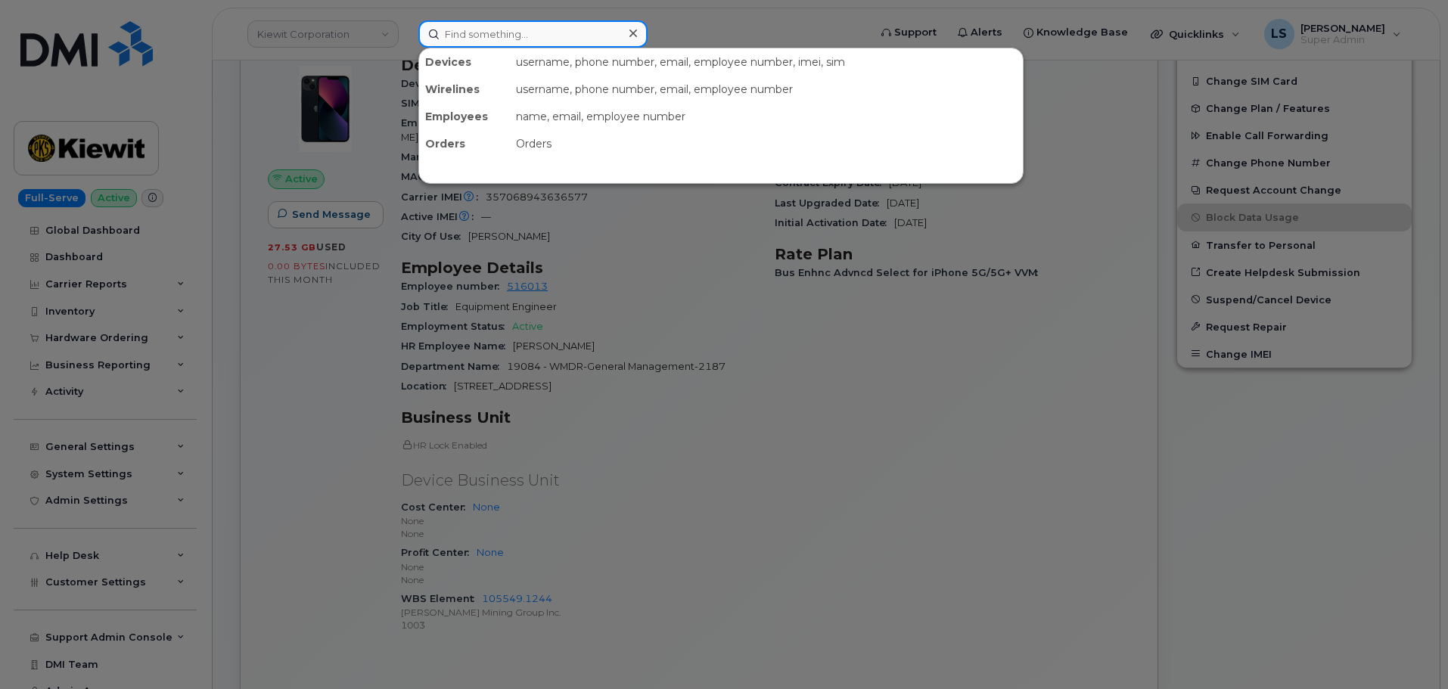
paste input "[PERSON_NAME][EMAIL_ADDRESS][PERSON_NAME][PERSON_NAME][DOMAIN_NAME]"
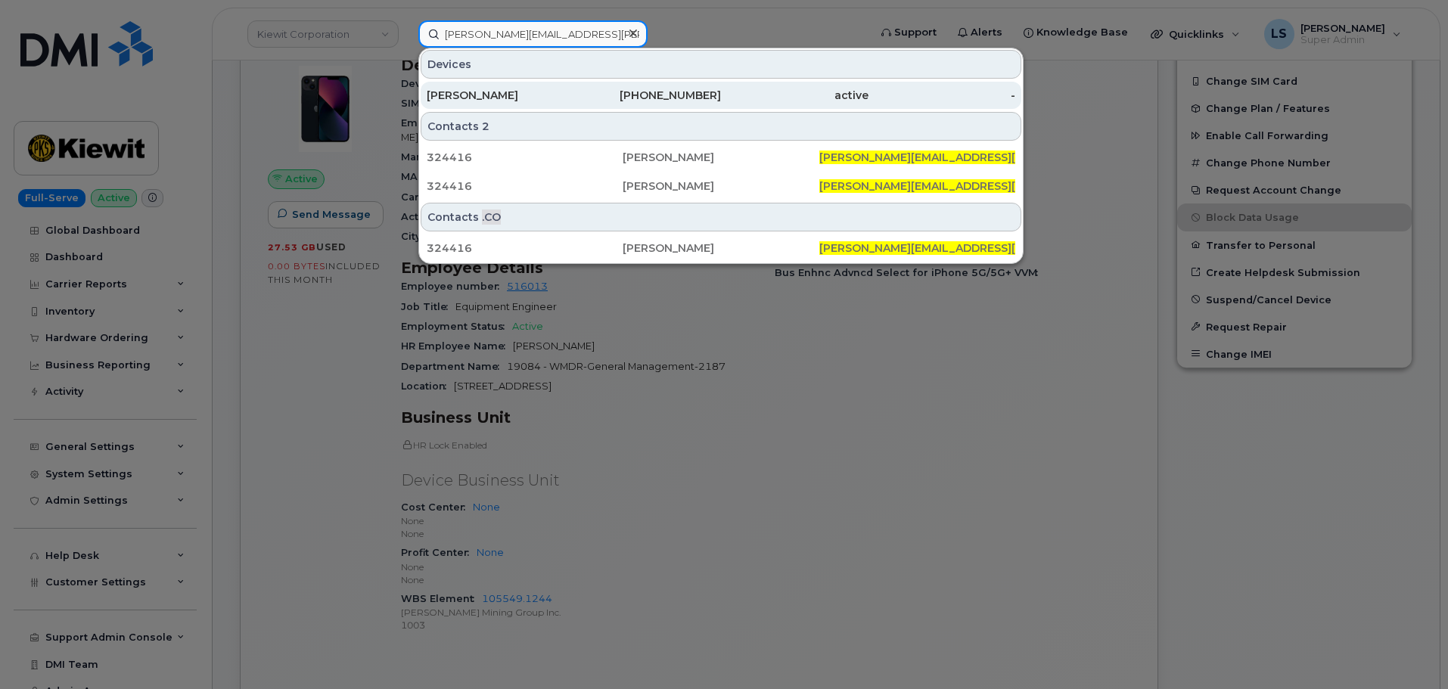
type input "[PERSON_NAME][EMAIL_ADDRESS][PERSON_NAME][PERSON_NAME][DOMAIN_NAME]"
click at [550, 86] on div "[PERSON_NAME]" at bounding box center [501, 95] width 148 height 27
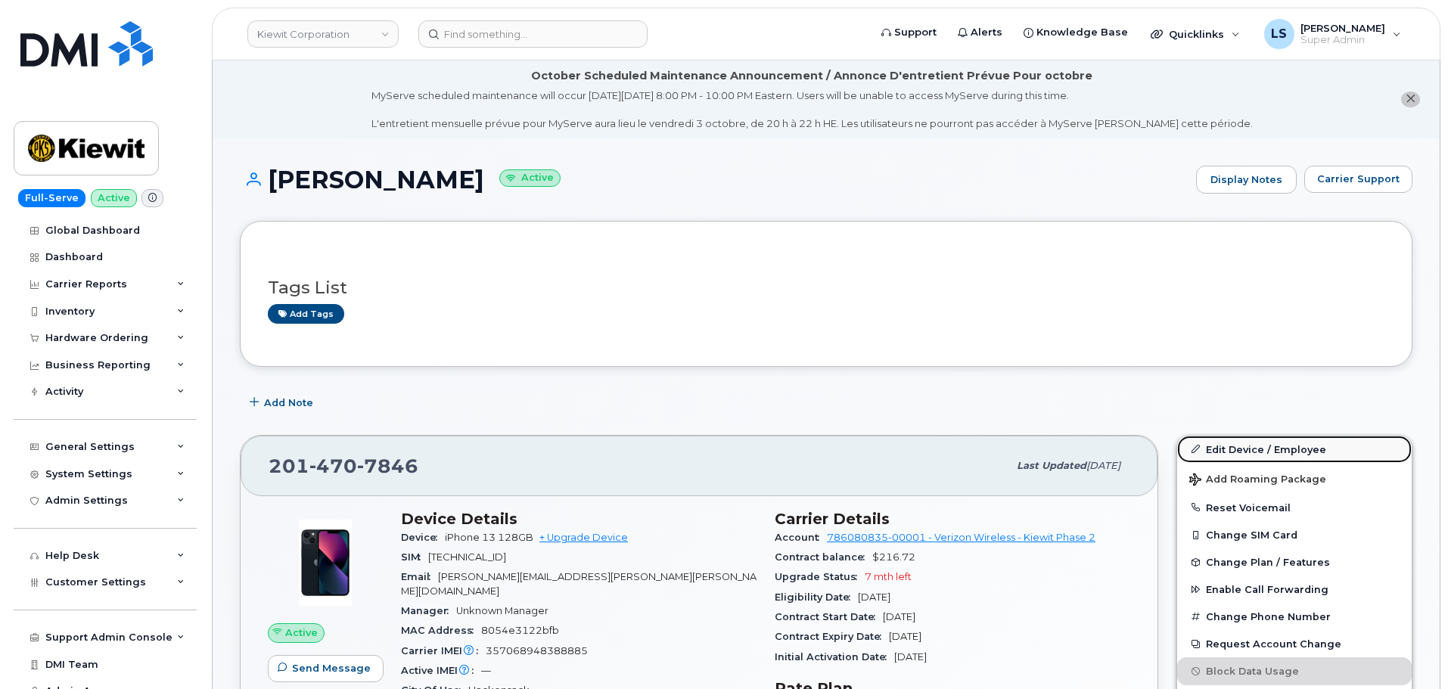
click at [1193, 453] on icon at bounding box center [1196, 449] width 8 height 8
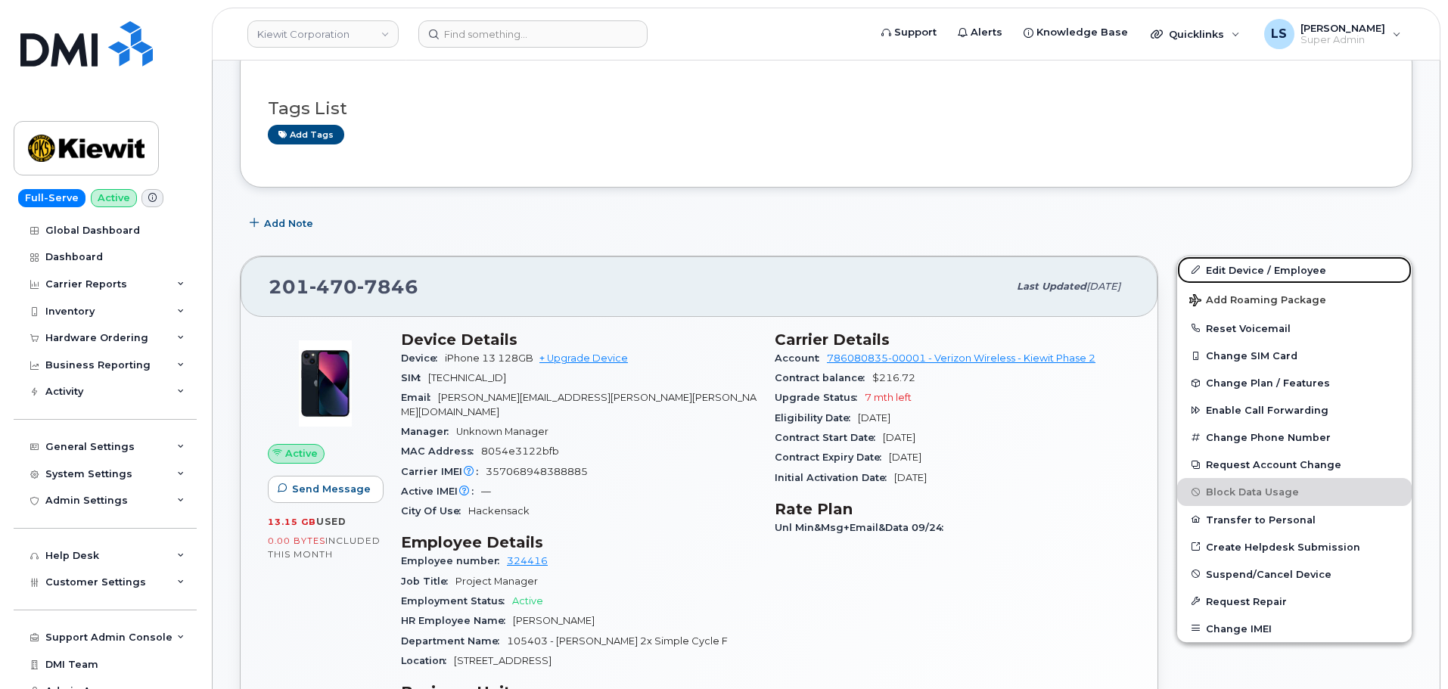
scroll to position [454, 0]
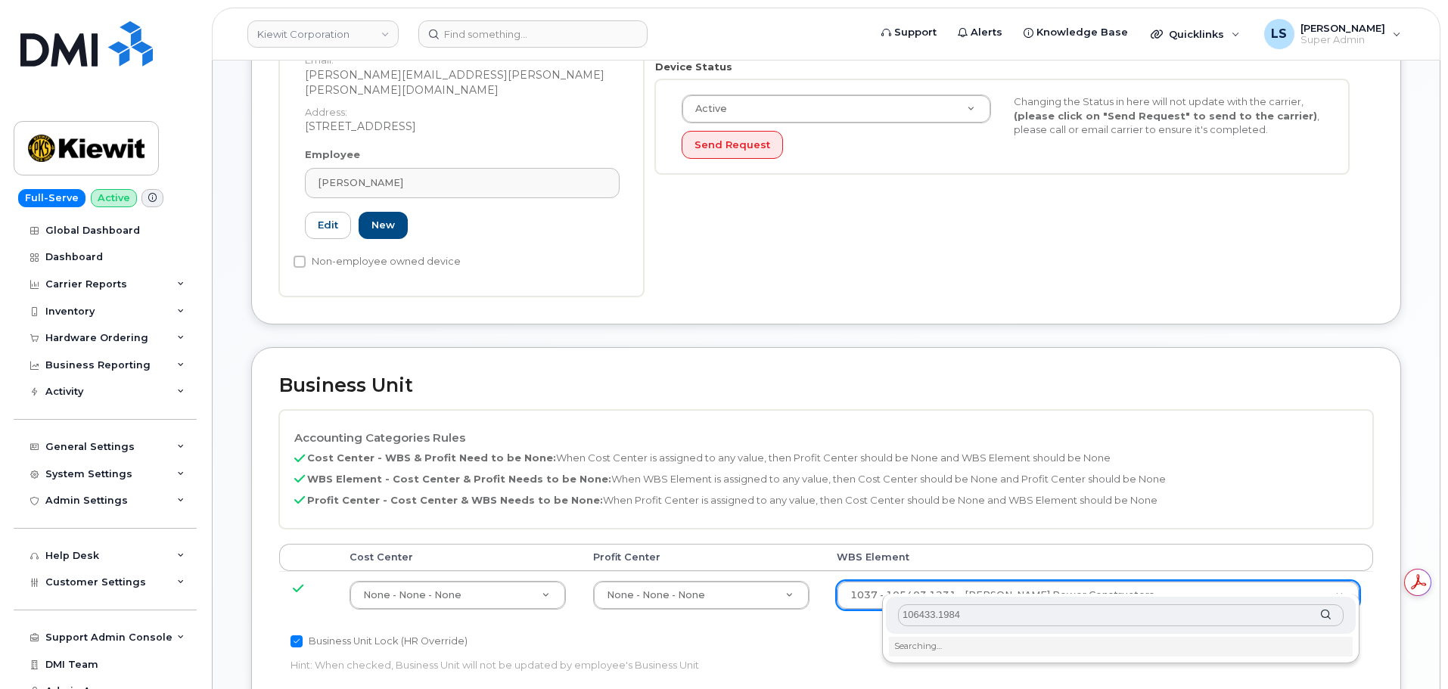
scroll to position [681, 0]
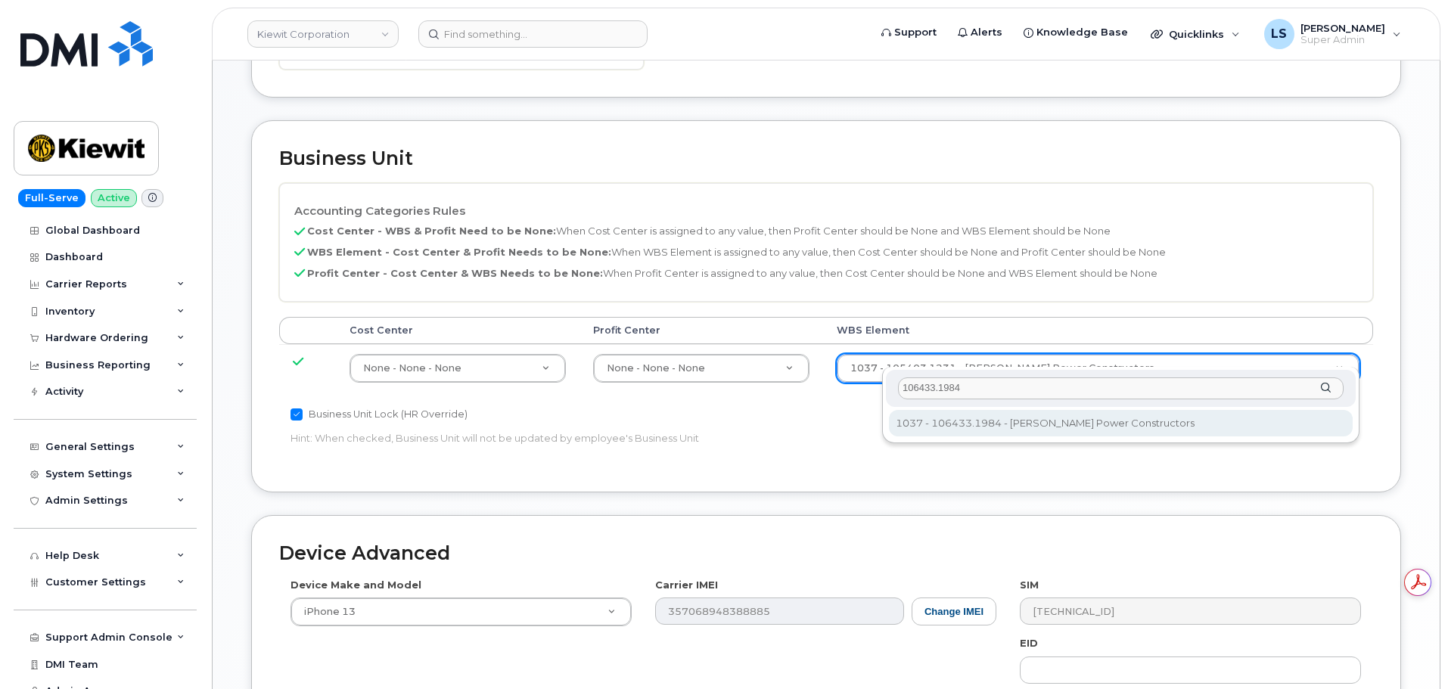
type input "106433.1984"
type input "35843883"
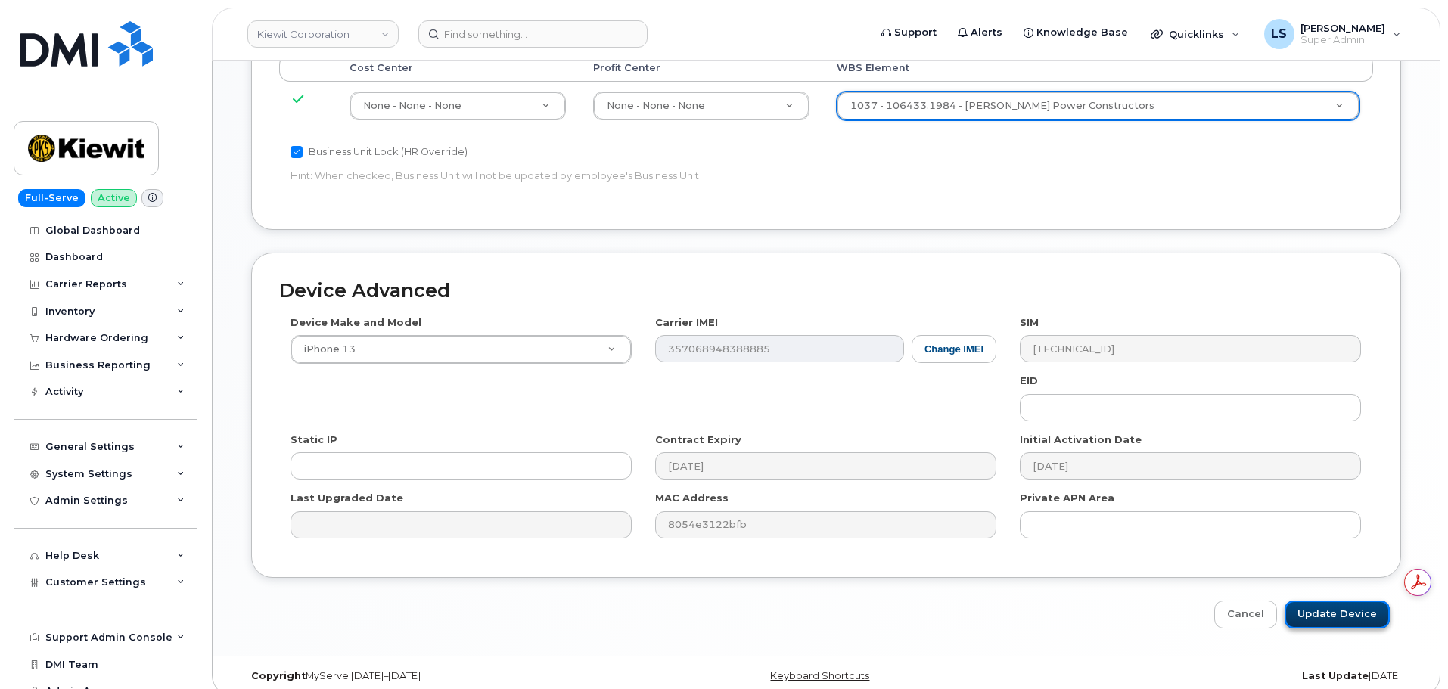
scroll to position [0, 0]
click at [1311, 604] on input "Update Device" at bounding box center [1337, 615] width 105 height 28
type input "Saving..."
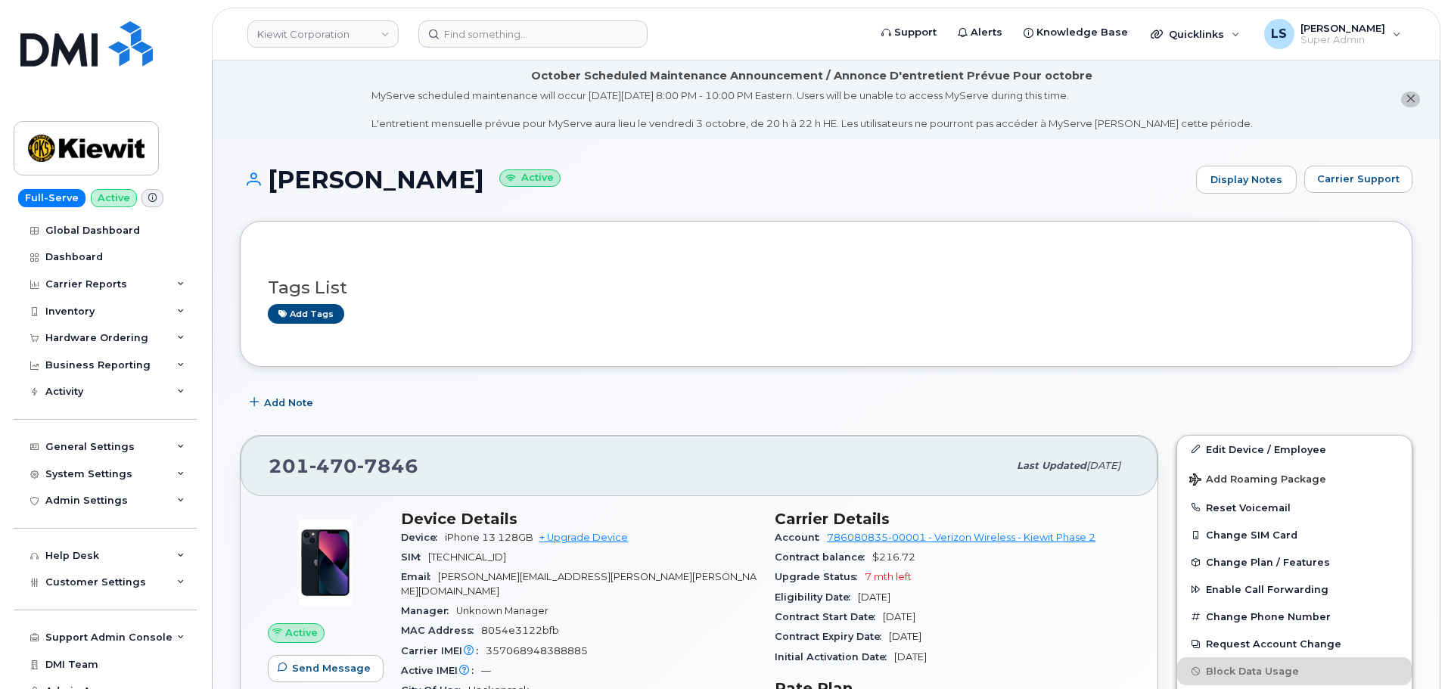
click at [584, 17] on header "Kiewit Corporation Support Alerts Knowledge Base Quicklinks Suspend / Cancel De…" at bounding box center [826, 34] width 1229 height 53
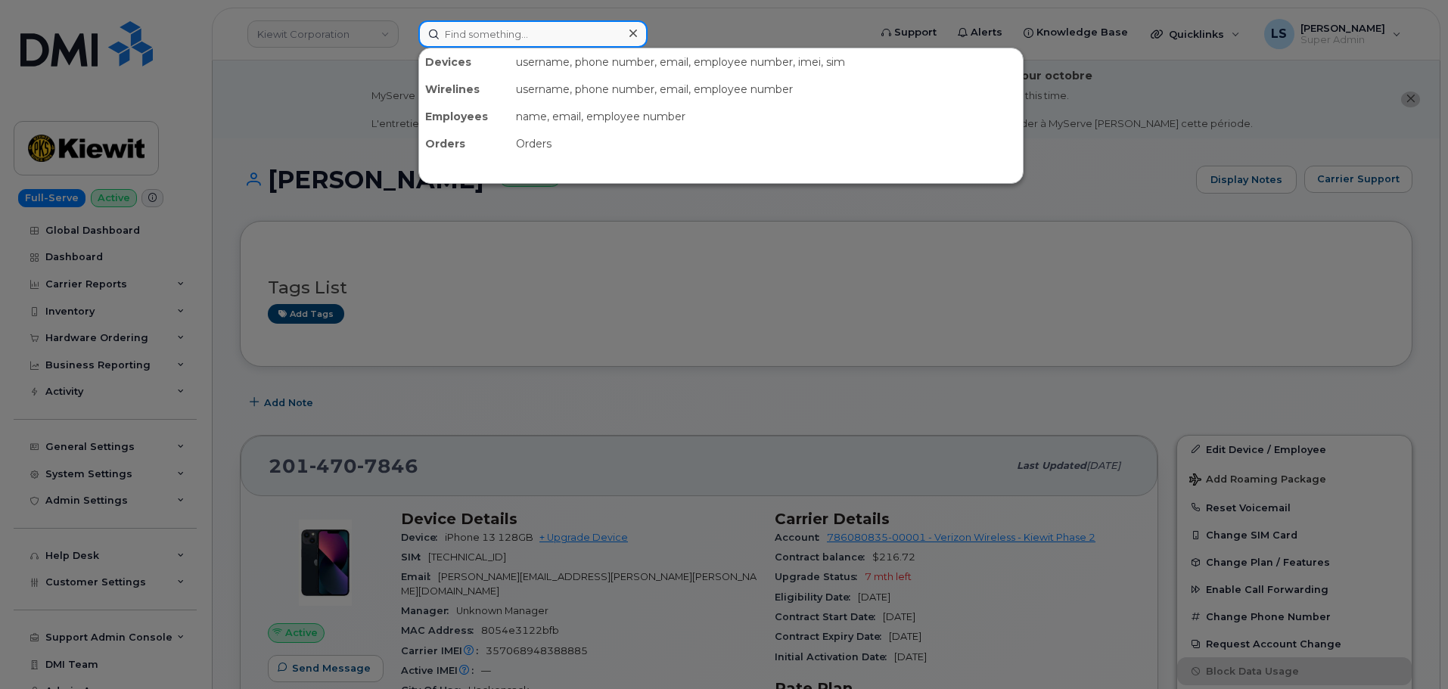
click at [577, 30] on input at bounding box center [532, 33] width 229 height 27
paste input "[PERSON_NAME][EMAIL_ADDRESS][PERSON_NAME][PERSON_NAME][DOMAIN_NAME]"
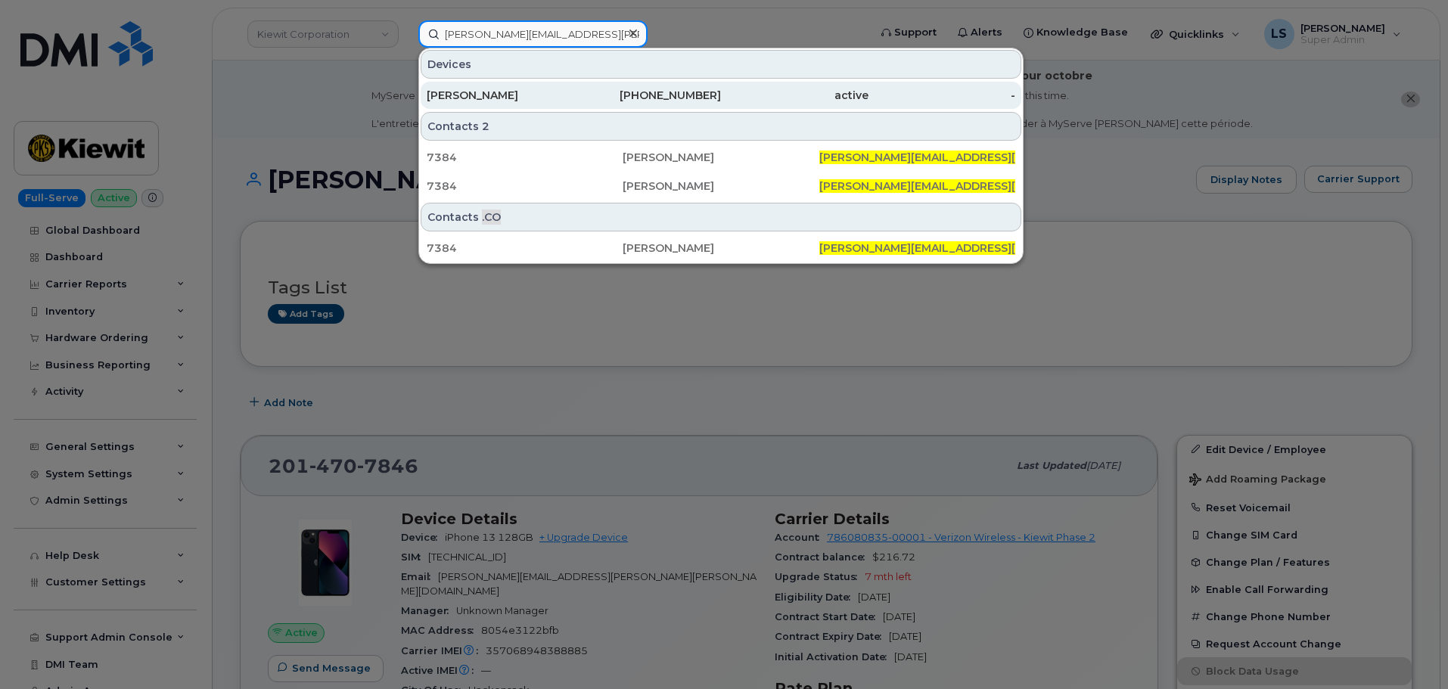
type input "[PERSON_NAME][EMAIL_ADDRESS][PERSON_NAME][PERSON_NAME][DOMAIN_NAME]"
click at [589, 82] on div "303-495-0155" at bounding box center [648, 95] width 148 height 27
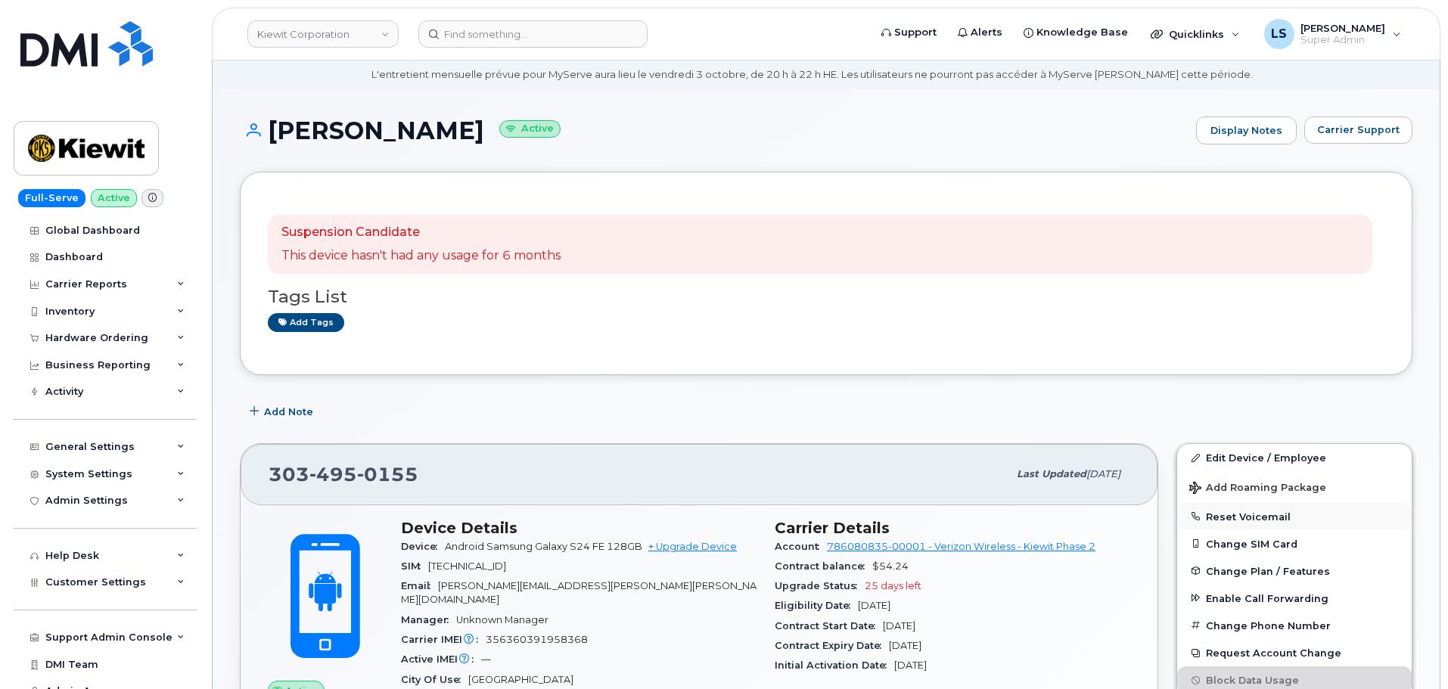
scroll to position [76, 0]
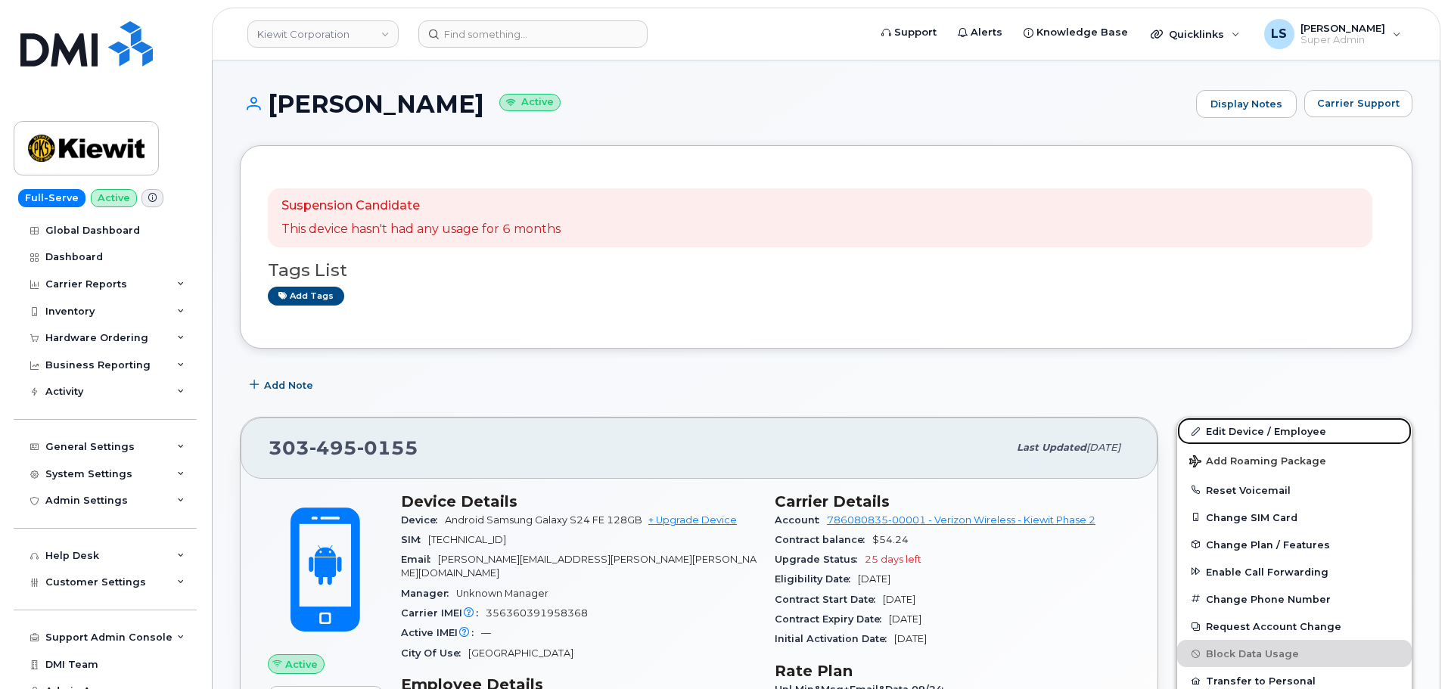
drag, startPoint x: 1240, startPoint y: 434, endPoint x: 1122, endPoint y: 404, distance: 121.9
click at [1240, 434] on link "Edit Device / Employee" at bounding box center [1294, 431] width 235 height 27
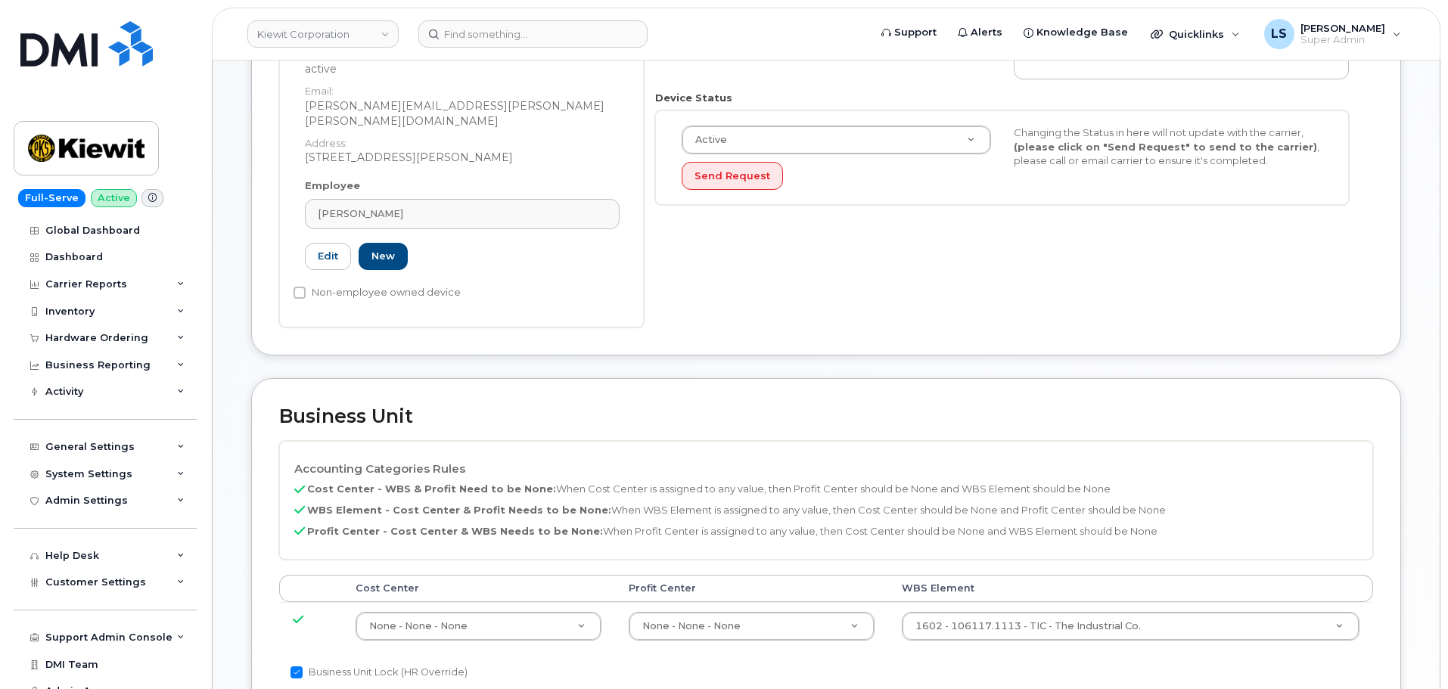
scroll to position [530, 0]
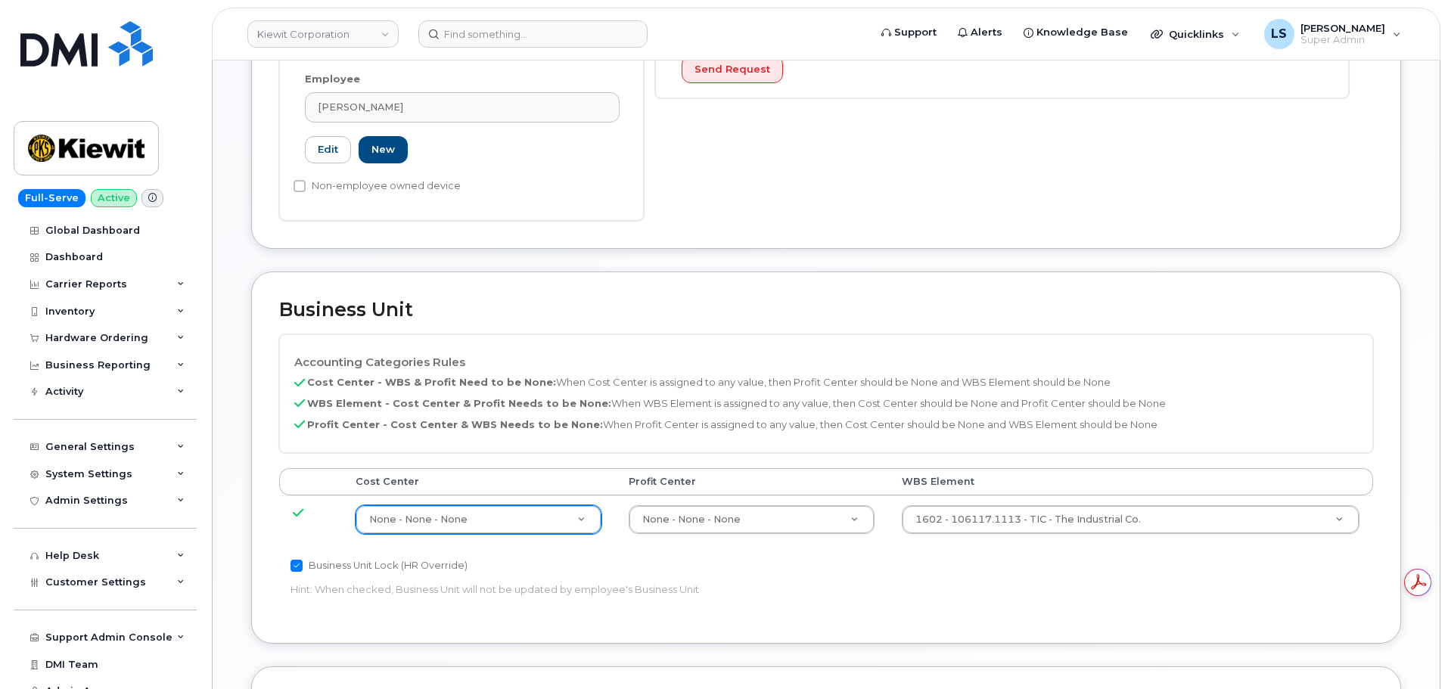
paste input "110251"
type input "110251"
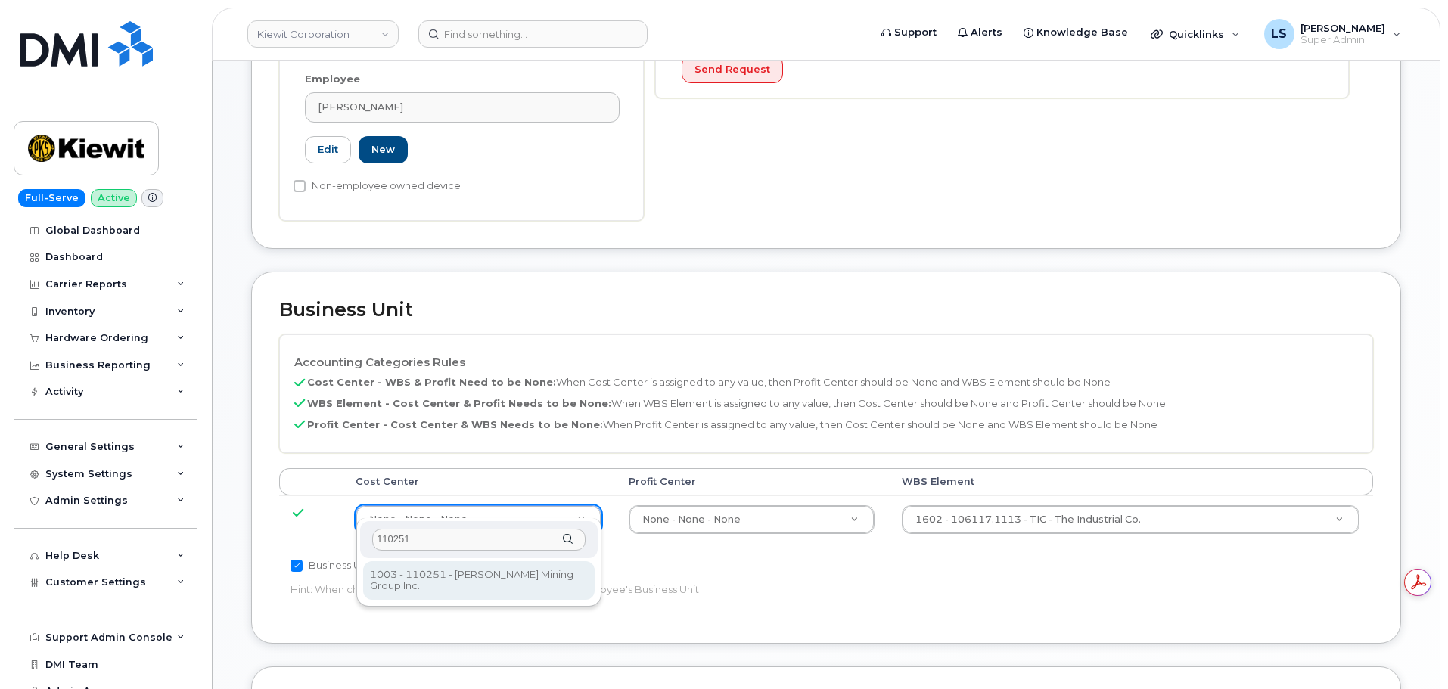
type input "110251"
type input "30564097"
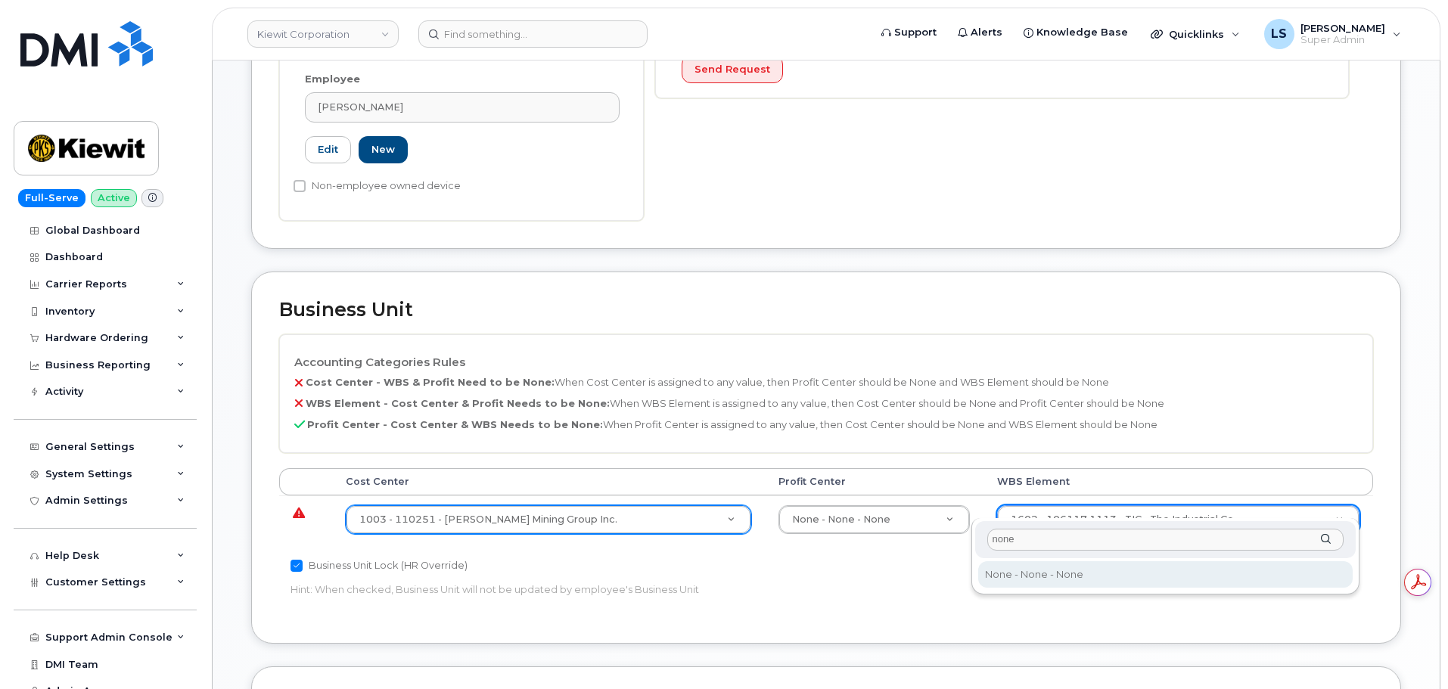
type input "none"
type input "29699477"
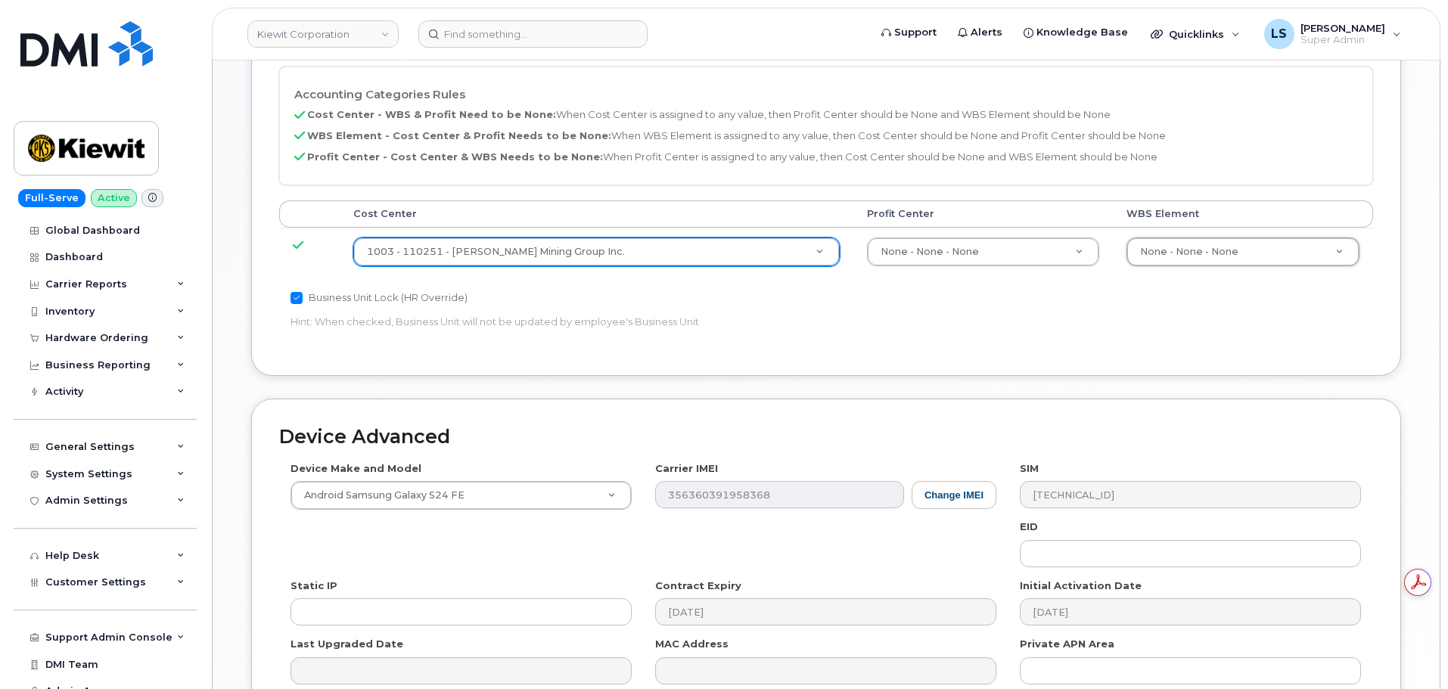
scroll to position [944, 0]
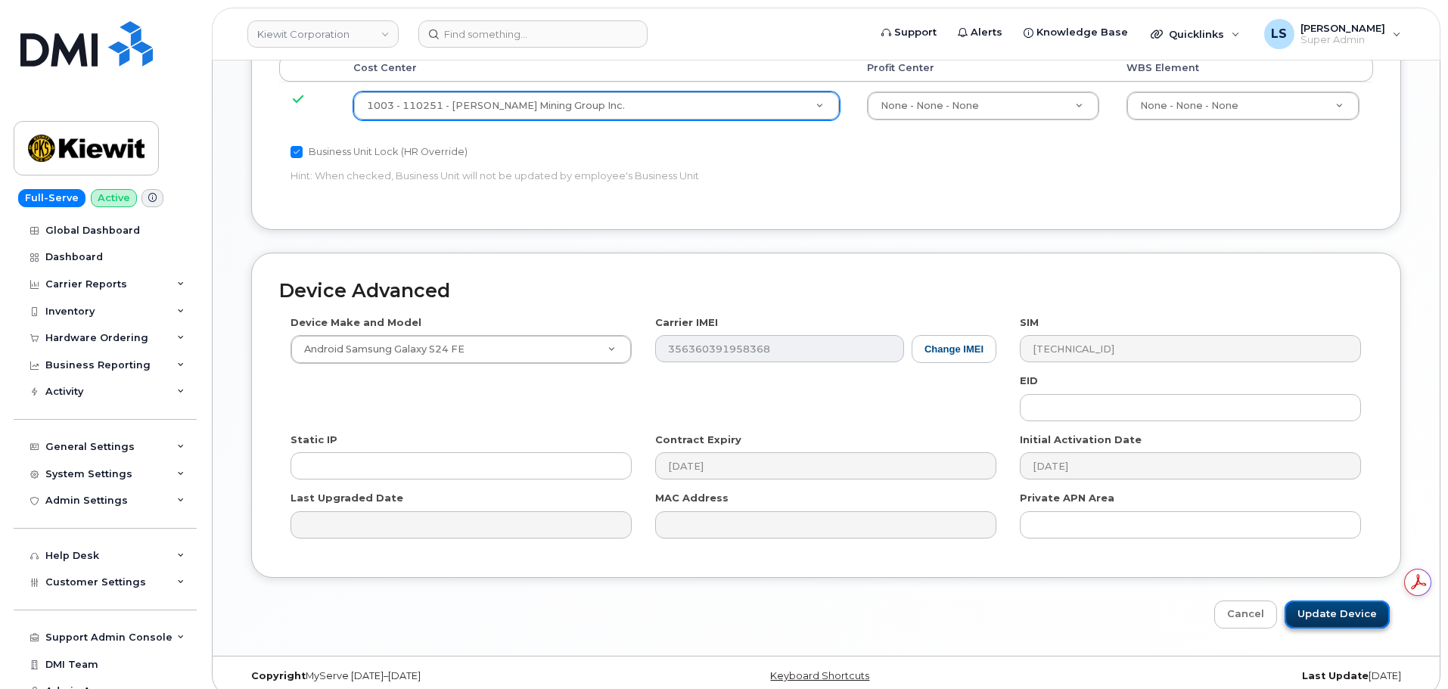
click at [1292, 601] on input "Update Device" at bounding box center [1337, 615] width 105 height 28
type input "Saving..."
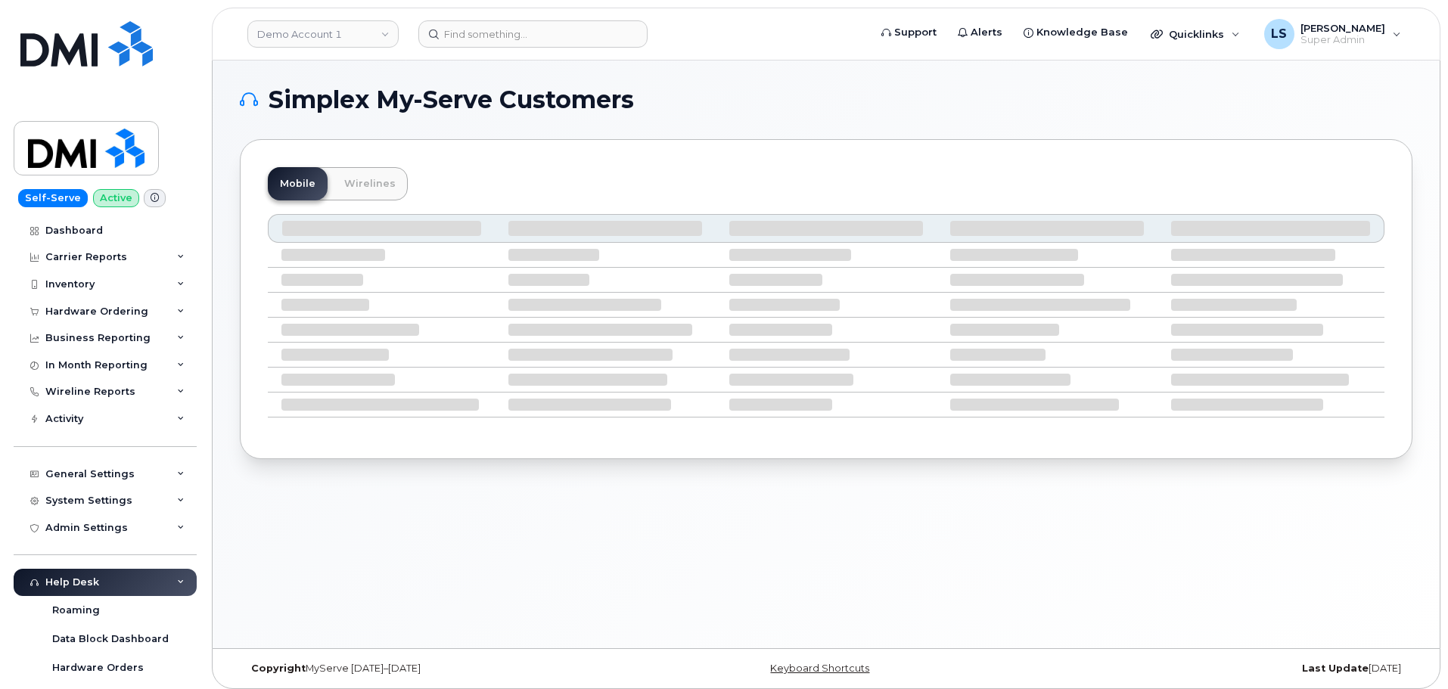
click at [907, 623] on div "Simplex My-Serve Customers Mobile Wirelines" at bounding box center [826, 355] width 1227 height 588
drag, startPoint x: 642, startPoint y: 10, endPoint x: 635, endPoint y: 17, distance: 10.7
click at [639, 13] on header "Demo Account 1 Support Alerts Knowledge Base Quicklinks Suspend / Cancel Device…" at bounding box center [826, 34] width 1229 height 53
click at [634, 20] on header "Demo Account 1 Support Alerts Knowledge Base Quicklinks Suspend / Cancel Device…" at bounding box center [826, 34] width 1229 height 53
click at [630, 25] on div at bounding box center [532, 33] width 229 height 27
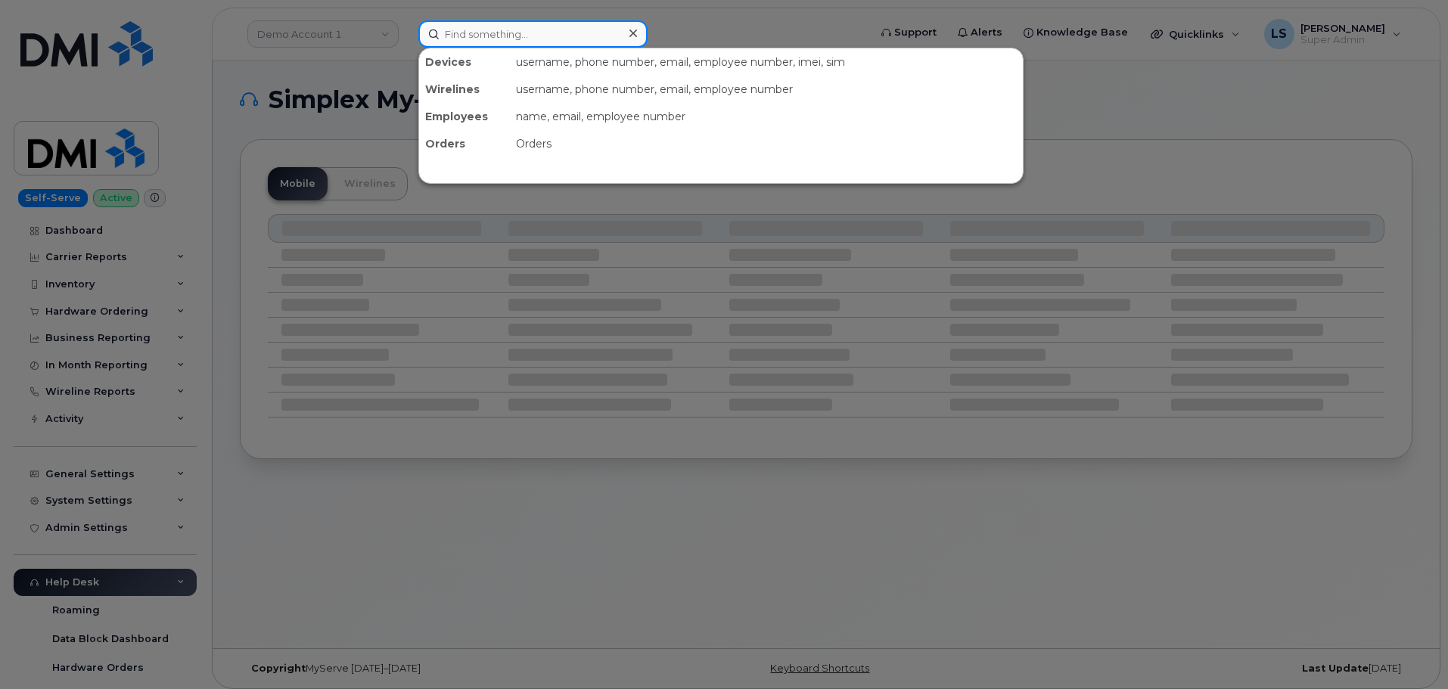
paste input "[PERSON_NAME][EMAIL_ADDRESS][PERSON_NAME][PERSON_NAME][DOMAIN_NAME]"
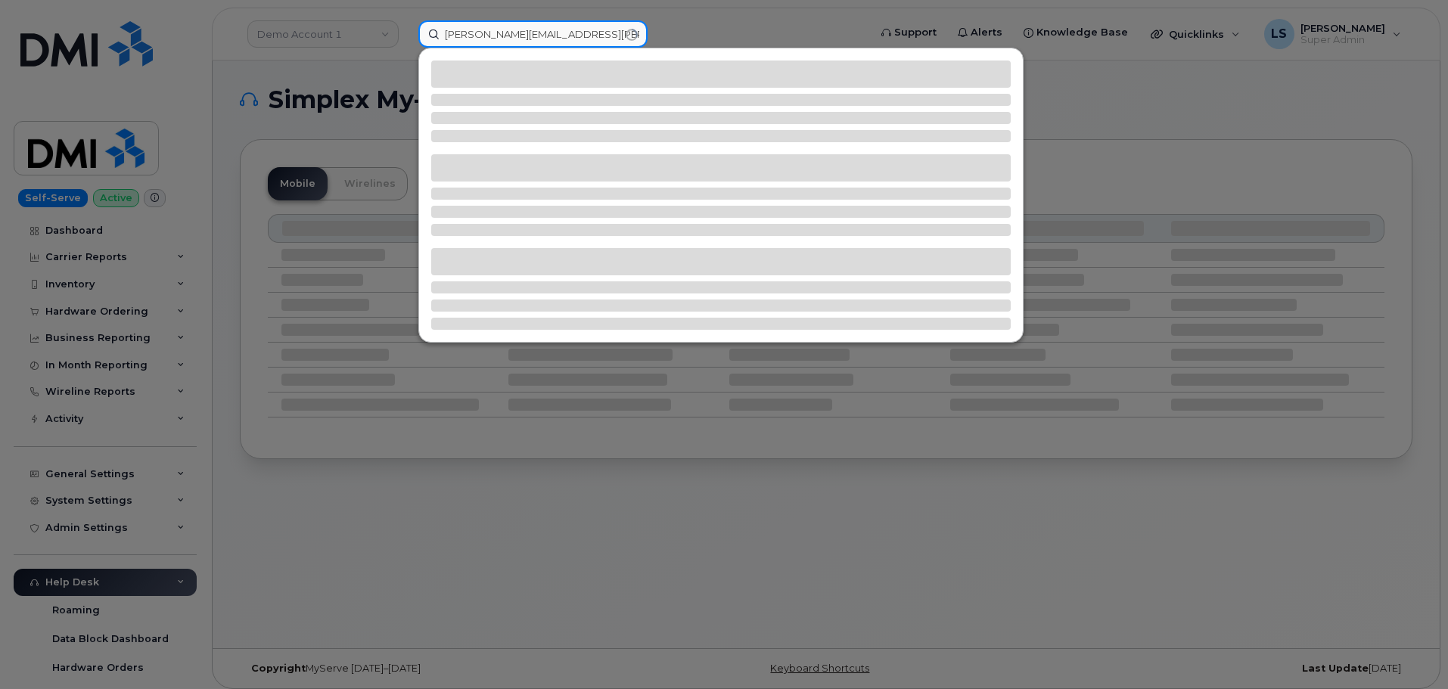
type input "[PERSON_NAME][EMAIL_ADDRESS][PERSON_NAME][PERSON_NAME][DOMAIN_NAME]"
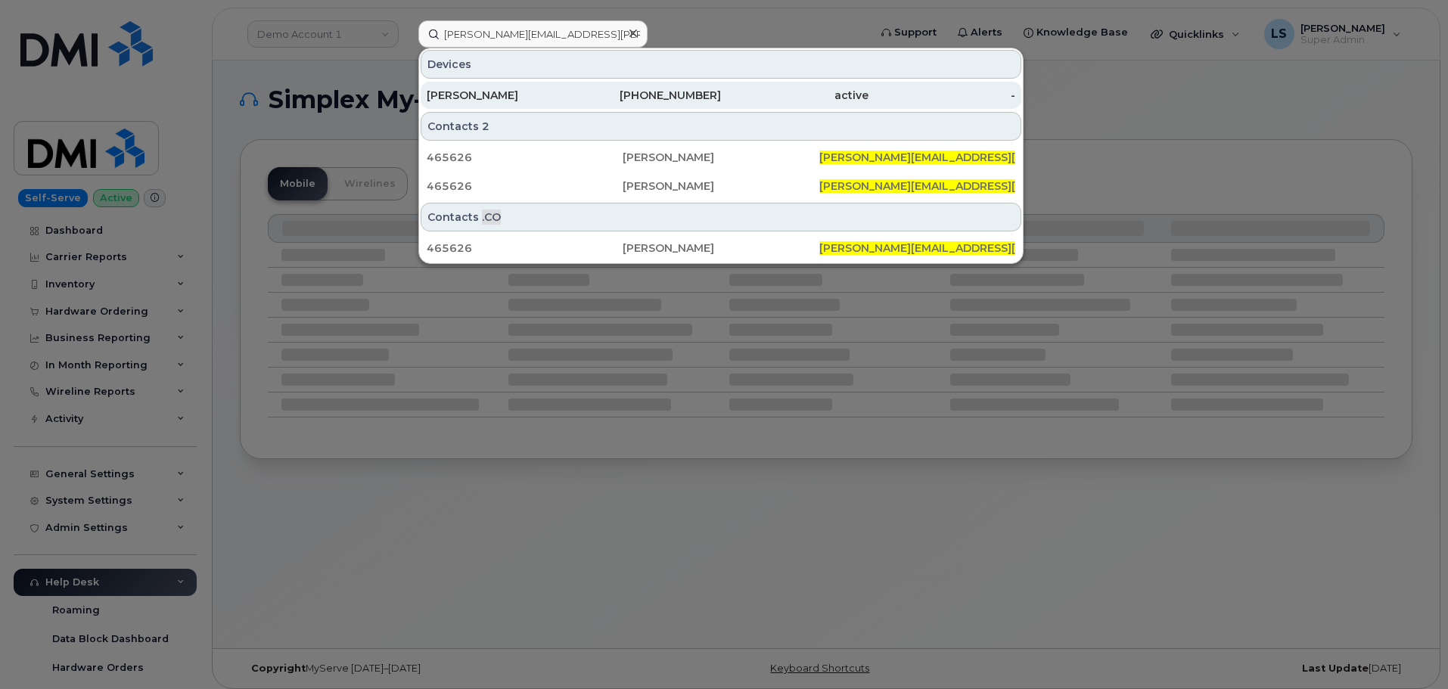
click at [565, 97] on div "[PERSON_NAME]" at bounding box center [501, 95] width 148 height 15
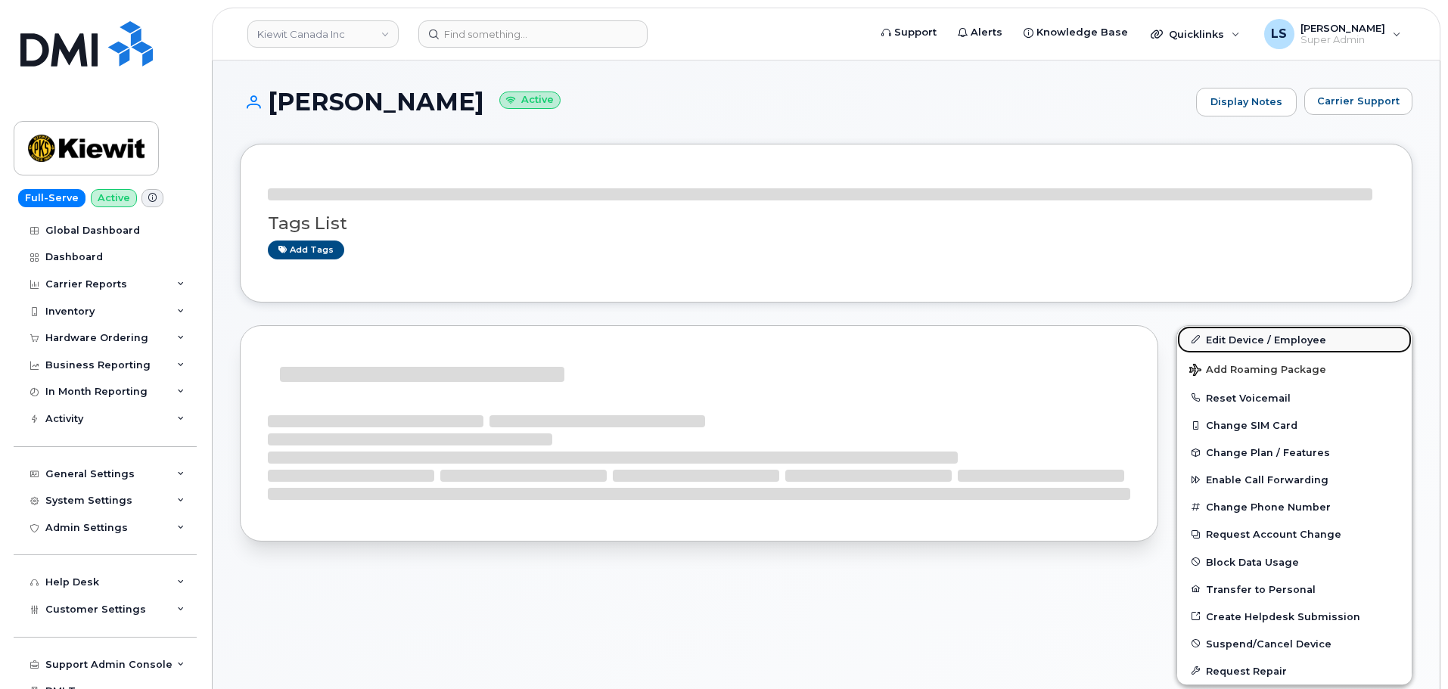
click at [1301, 341] on link "Edit Device / Employee" at bounding box center [1294, 339] width 235 height 27
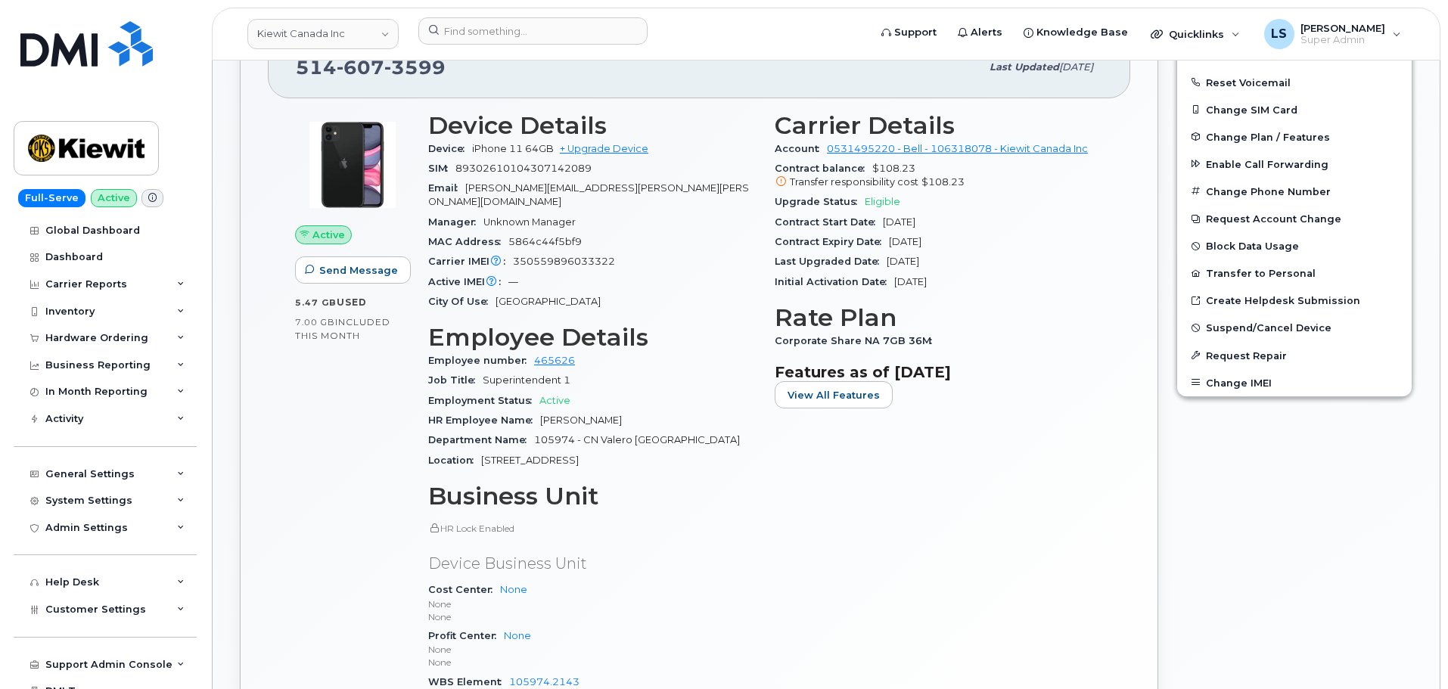
scroll to position [151, 0]
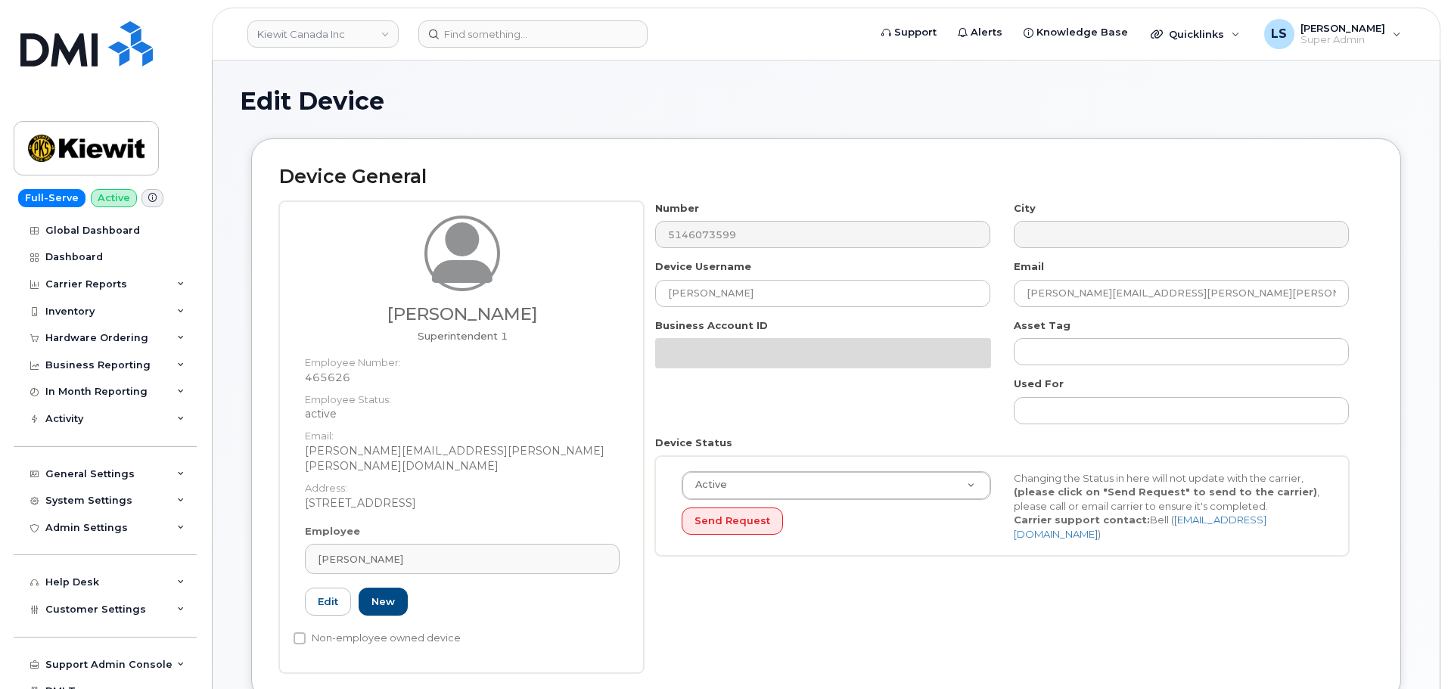
select select "14059"
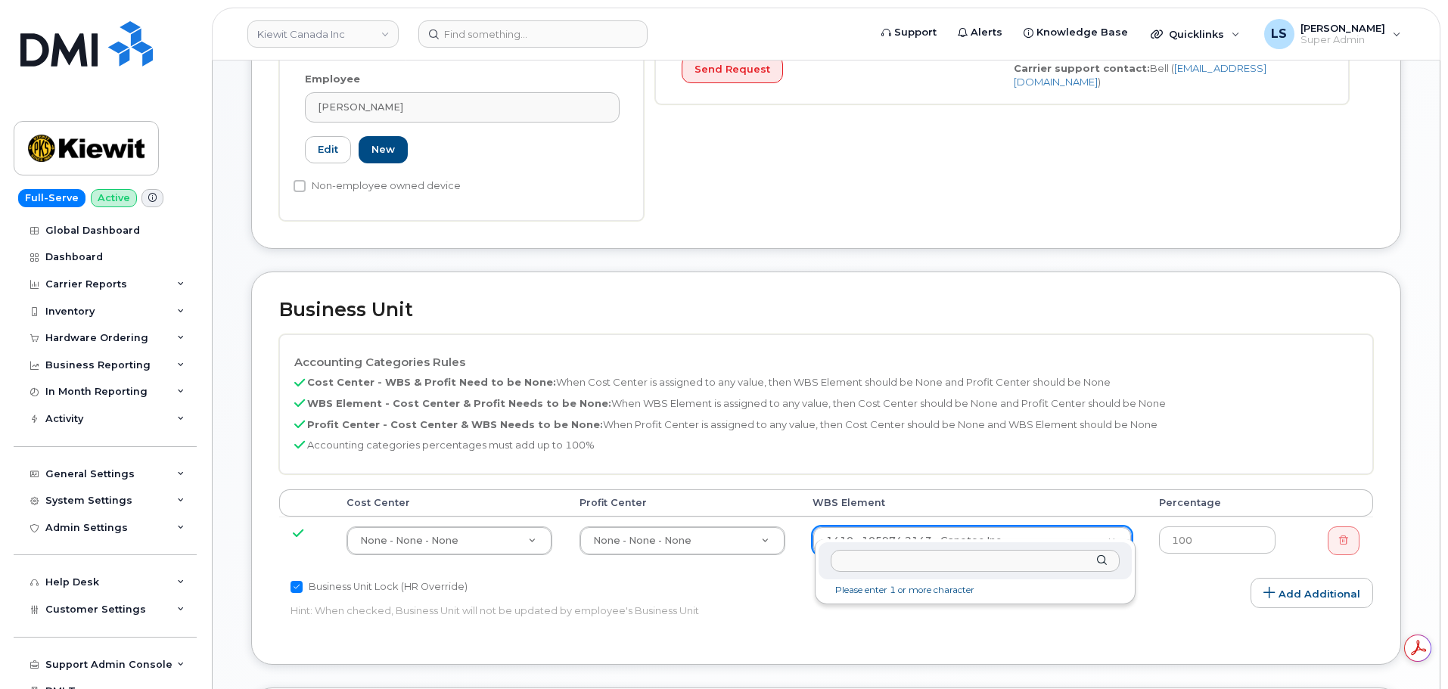
scroll to position [607, 0]
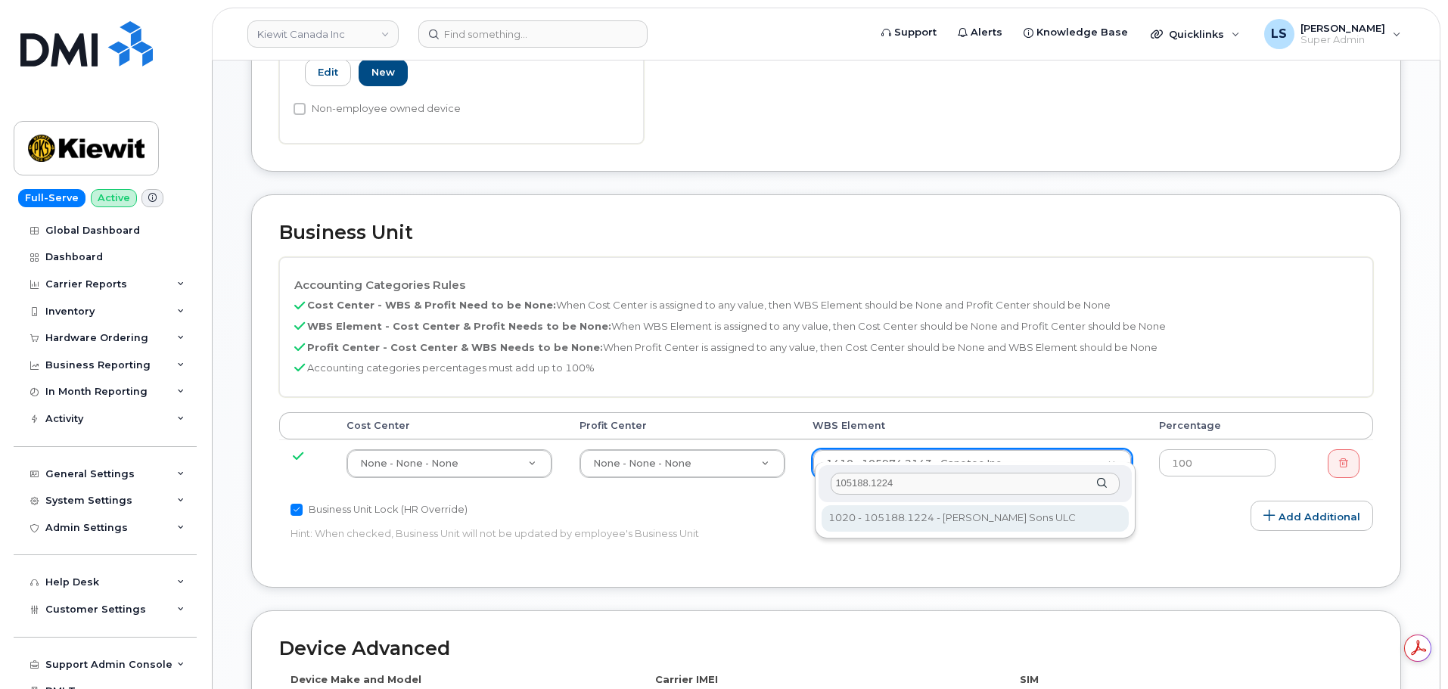
type input "105188.1224"
drag, startPoint x: 871, startPoint y: 513, endPoint x: 878, endPoint y: 509, distance: 7.8
type input "20623482"
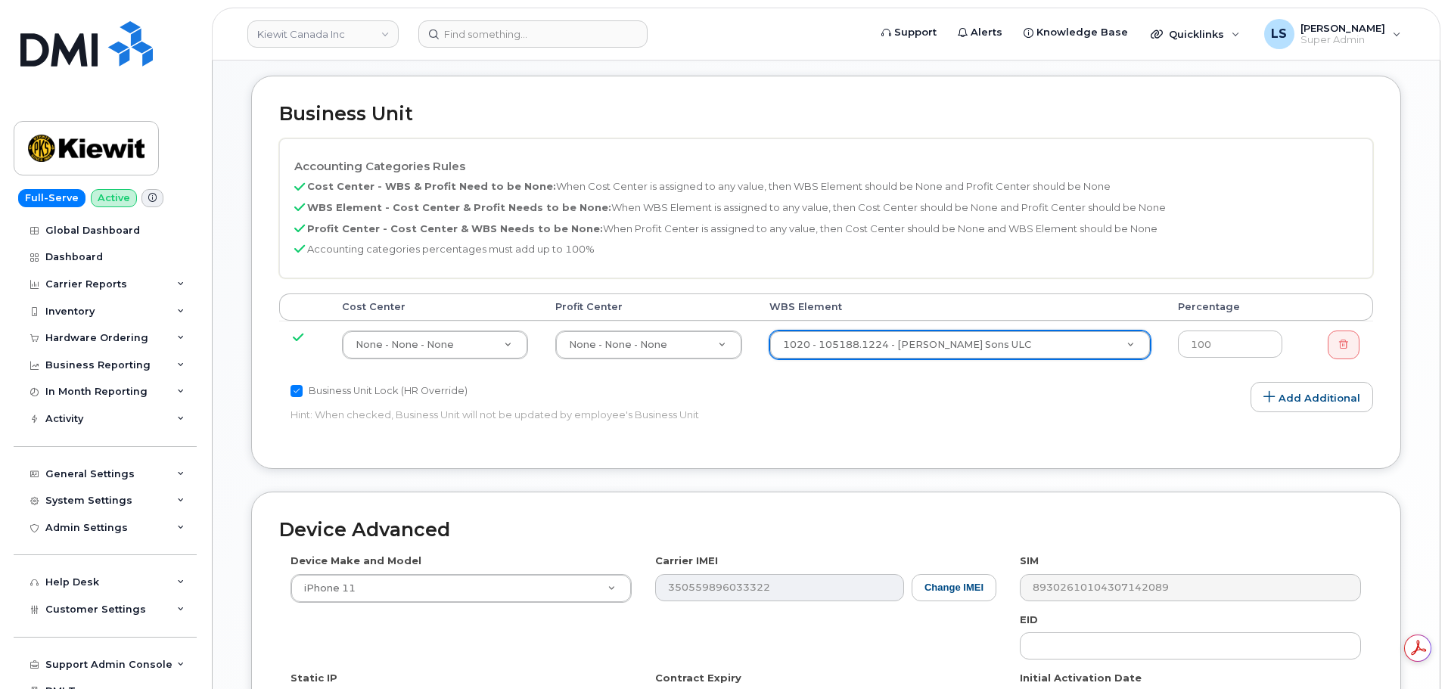
scroll to position [964, 0]
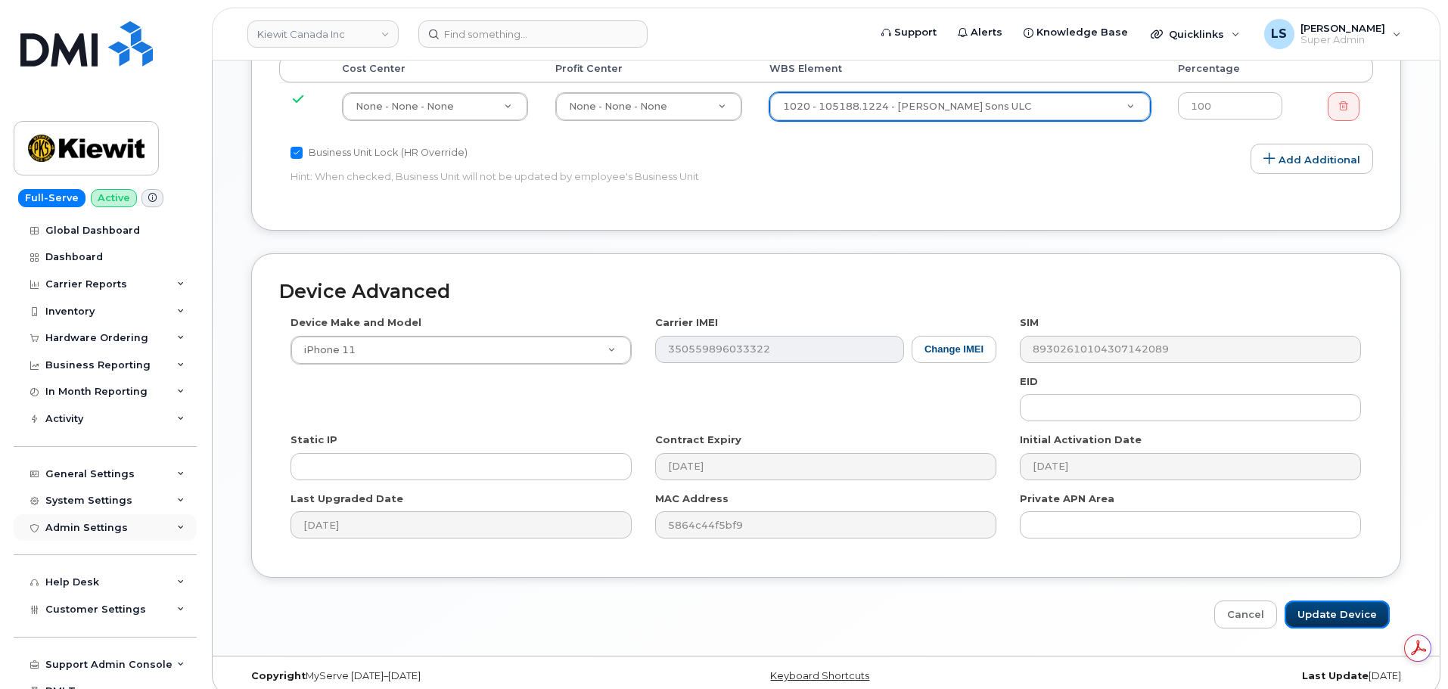
drag, startPoint x: 1315, startPoint y: 591, endPoint x: 45, endPoint y: 530, distance: 1272.0
click at [1317, 601] on input "Update Device" at bounding box center [1337, 615] width 105 height 28
type input "Saving..."
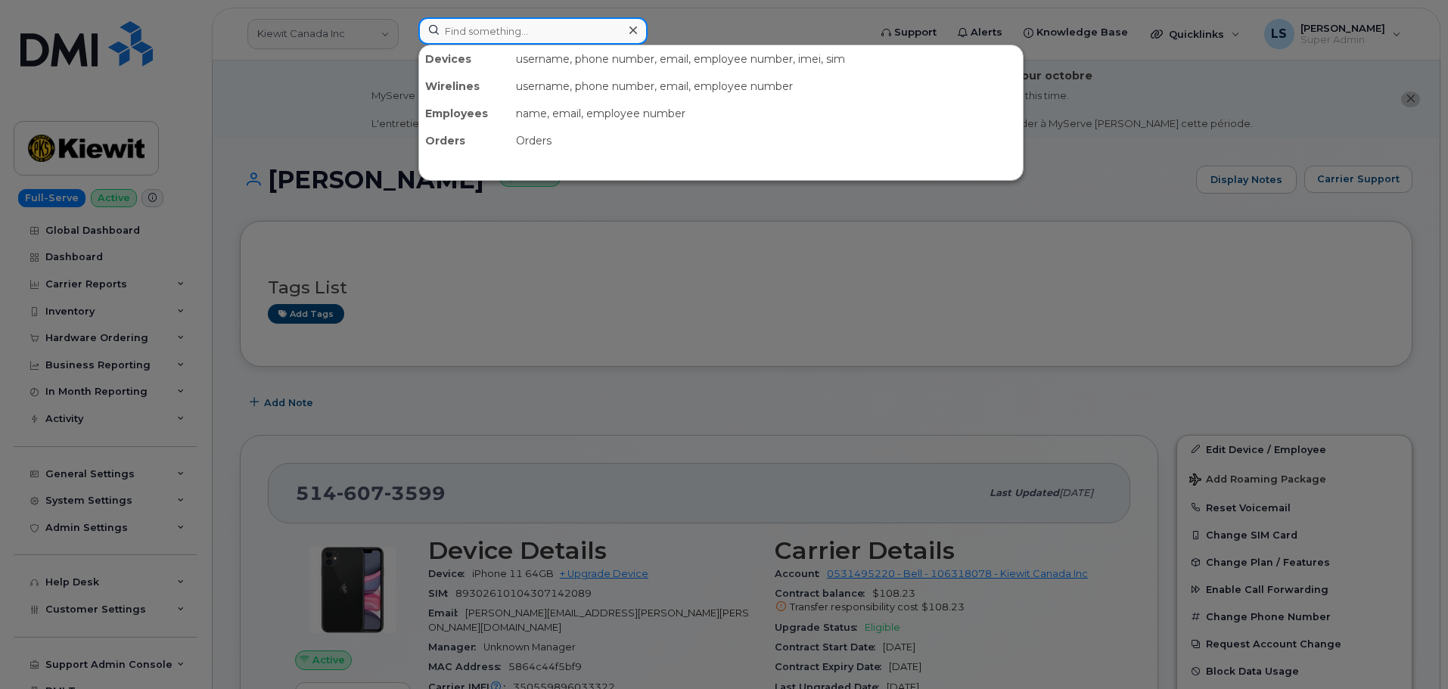
click at [481, 40] on input at bounding box center [532, 30] width 229 height 27
paste input "[PERSON_NAME][EMAIL_ADDRESS][PERSON_NAME][PERSON_NAME][DOMAIN_NAME]"
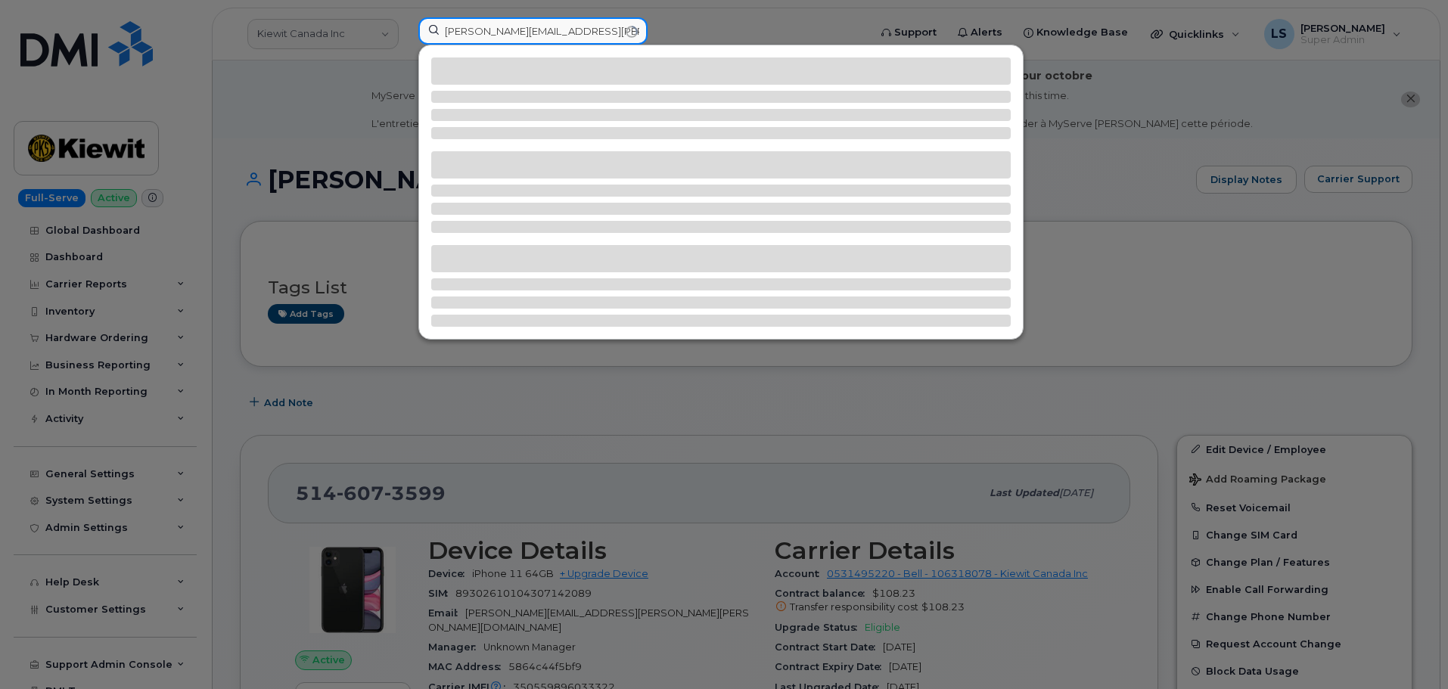
type input "[PERSON_NAME][EMAIL_ADDRESS][PERSON_NAME][PERSON_NAME][DOMAIN_NAME]"
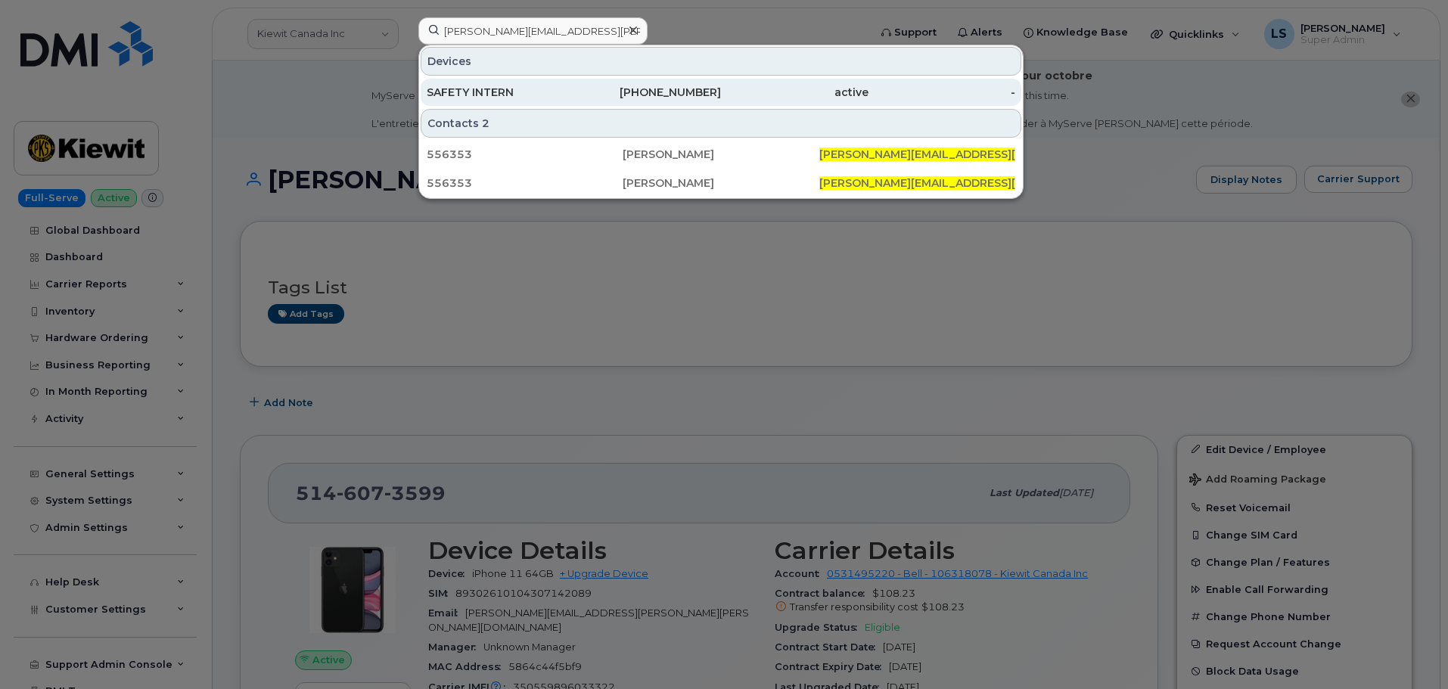
click at [480, 93] on div "SAFETY INTERN" at bounding box center [501, 92] width 148 height 15
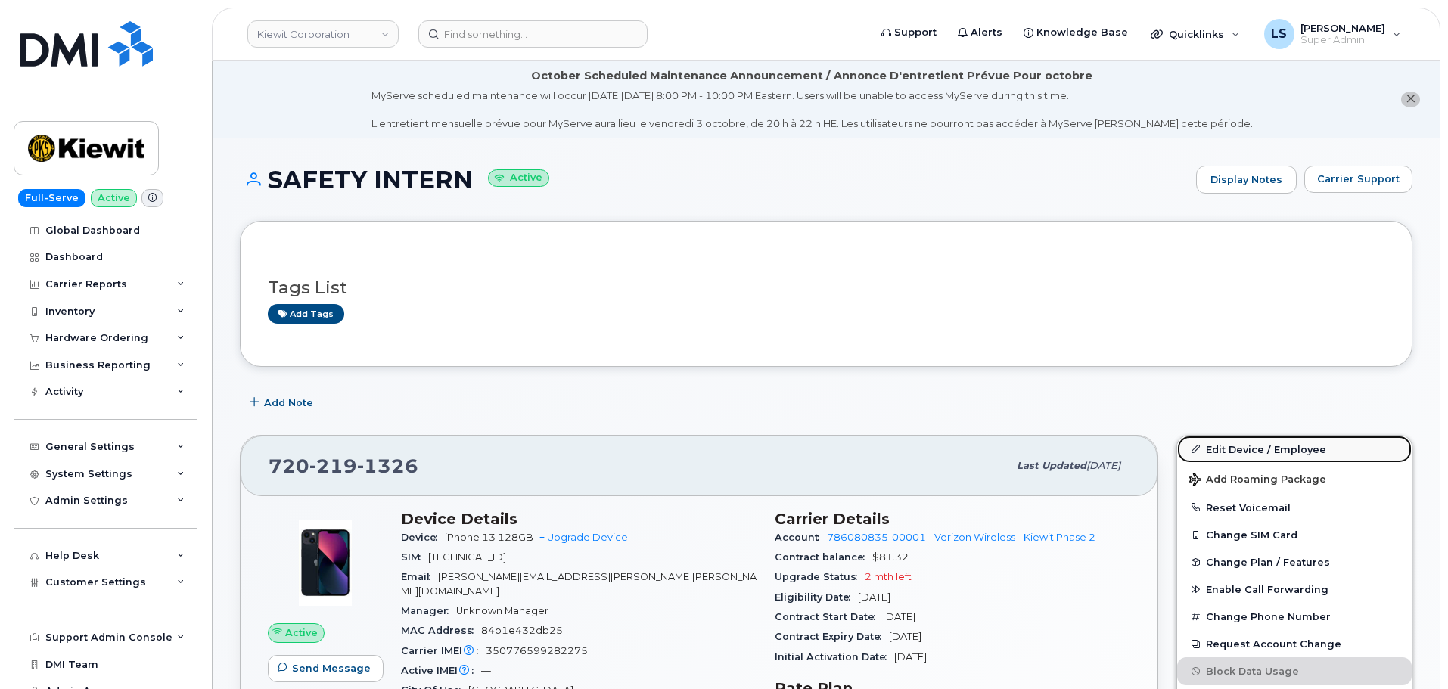
click at [1214, 452] on link "Edit Device / Employee" at bounding box center [1294, 449] width 235 height 27
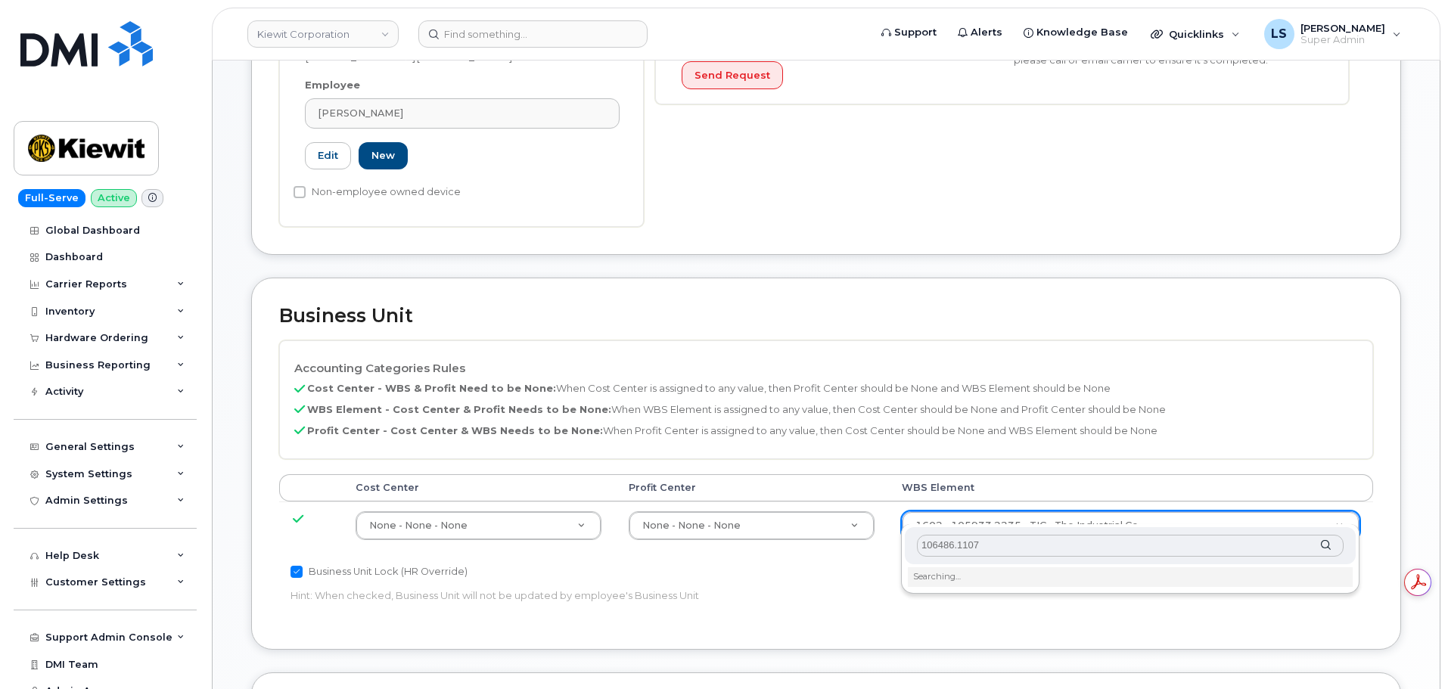
scroll to position [605, 0]
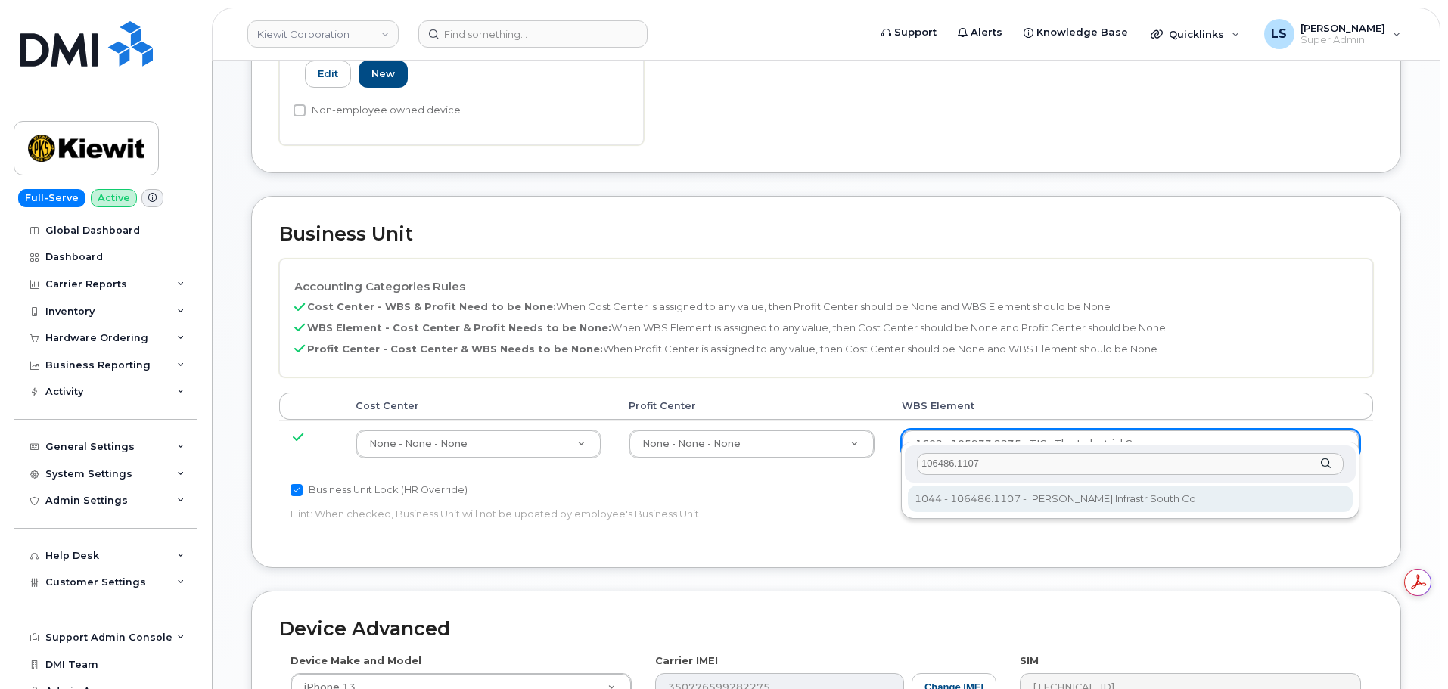
type input "106486.1107"
type input "35742708"
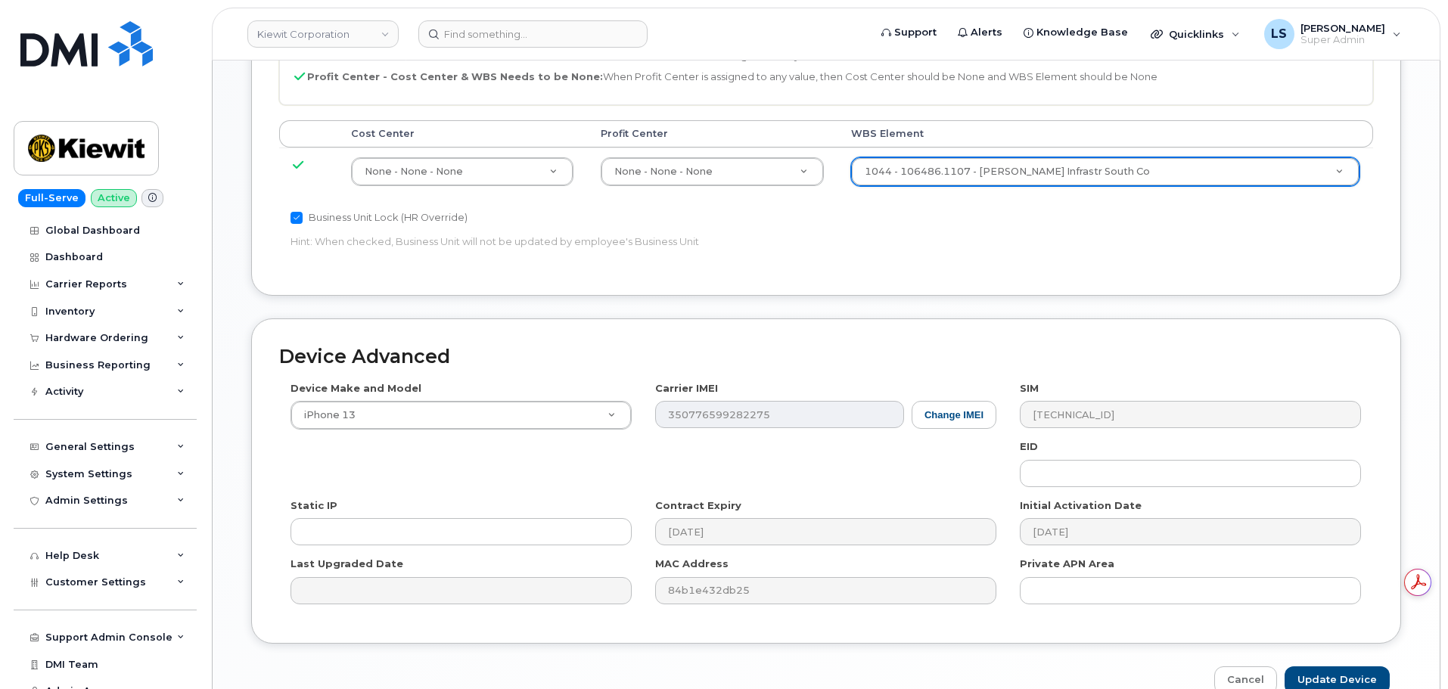
scroll to position [944, 0]
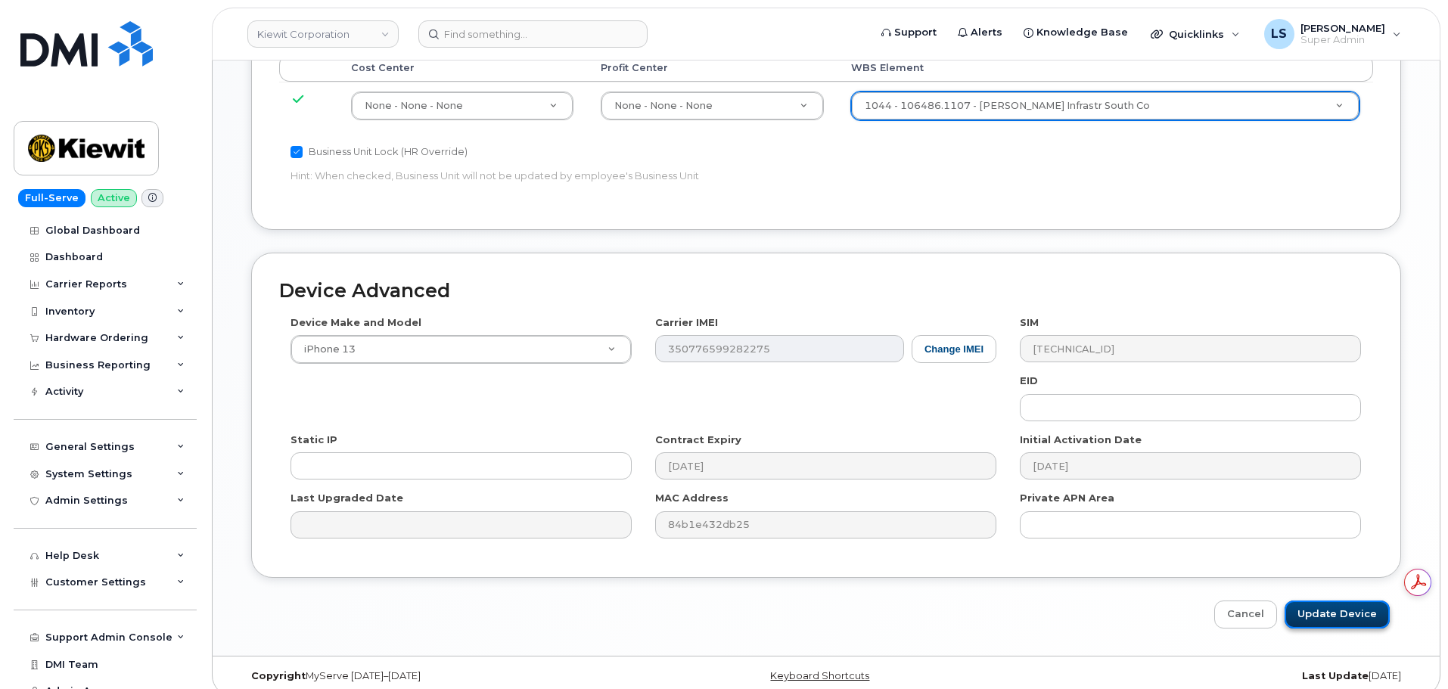
click at [1306, 601] on input "Update Device" at bounding box center [1337, 615] width 105 height 28
type input "Saving..."
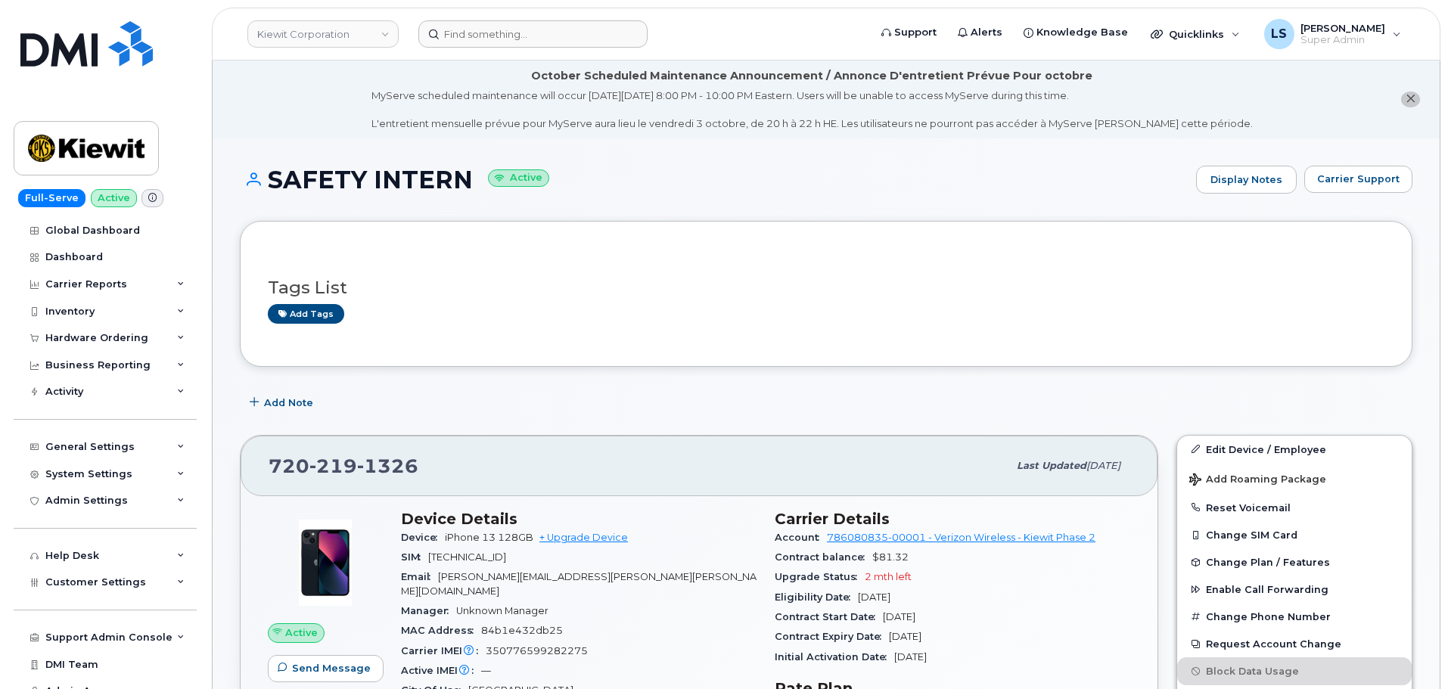
drag, startPoint x: 531, startPoint y: 54, endPoint x: 532, endPoint y: 42, distance: 12.1
click at [530, 54] on header "Kiewit Corporation Support Alerts Knowledge Base Quicklinks Suspend / Cancel De…" at bounding box center [826, 34] width 1229 height 53
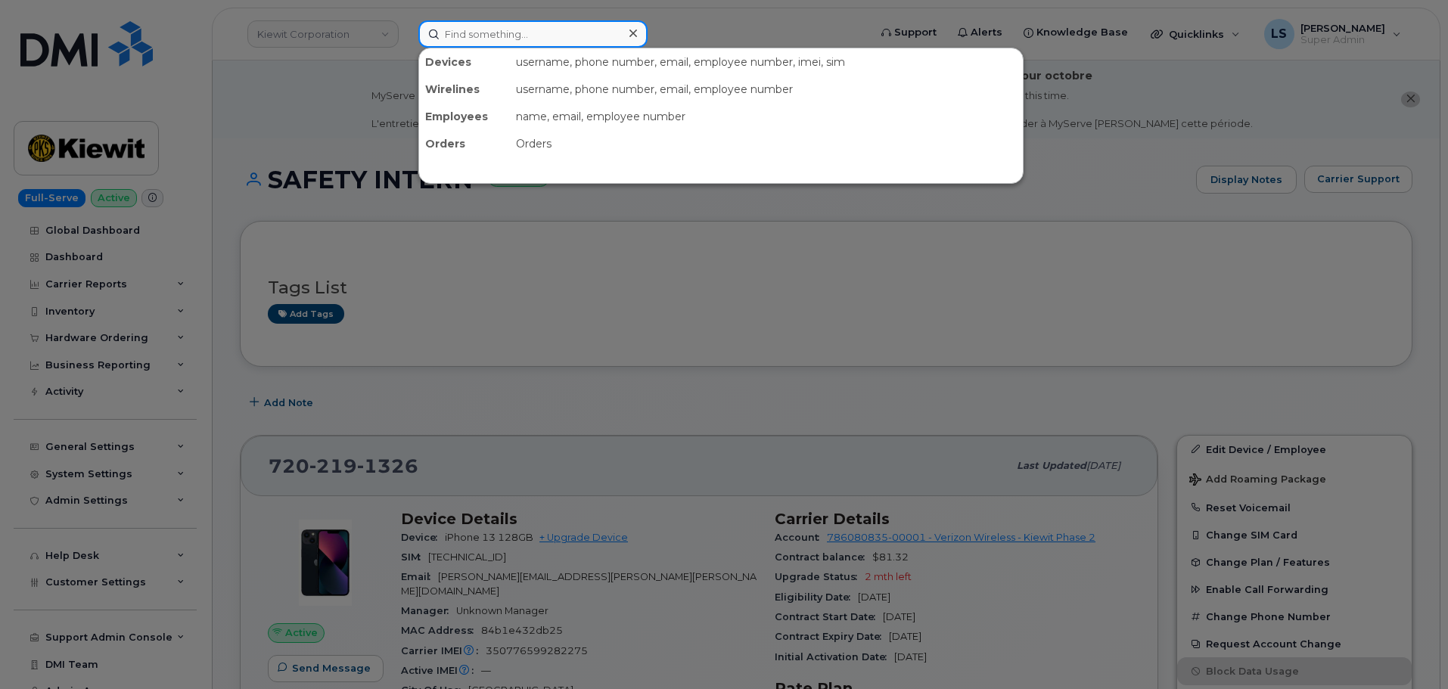
click at [532, 42] on input at bounding box center [532, 33] width 229 height 27
paste input "[EMAIL_ADDRESS][DOMAIN_NAME]"
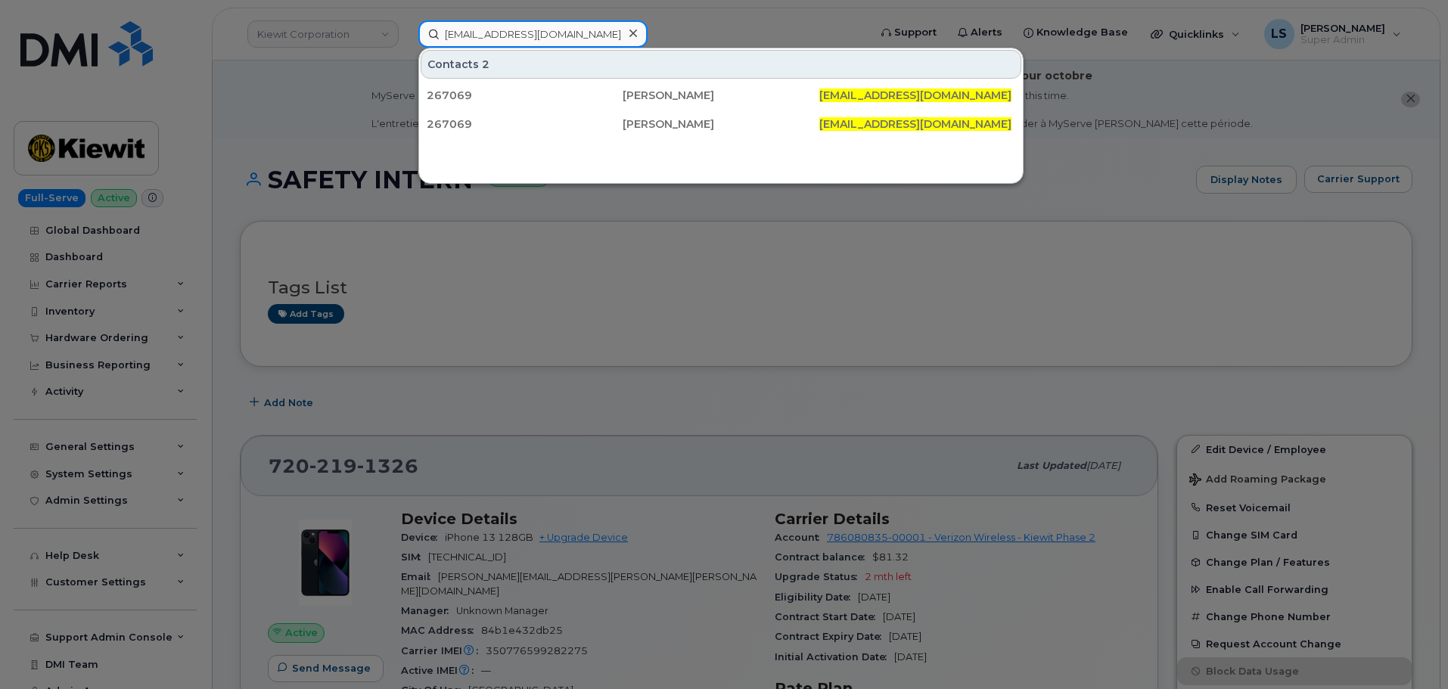
click at [565, 45] on input "[EMAIL_ADDRESS][DOMAIN_NAME]" at bounding box center [532, 33] width 229 height 27
click at [561, 39] on input "CMREVON@WEEKSMARINE.COM" at bounding box center [532, 33] width 229 height 27
paste input "[PERSON_NAME]"
click at [561, 39] on input "CMREVON@Craig Revon.COM" at bounding box center [532, 33] width 229 height 27
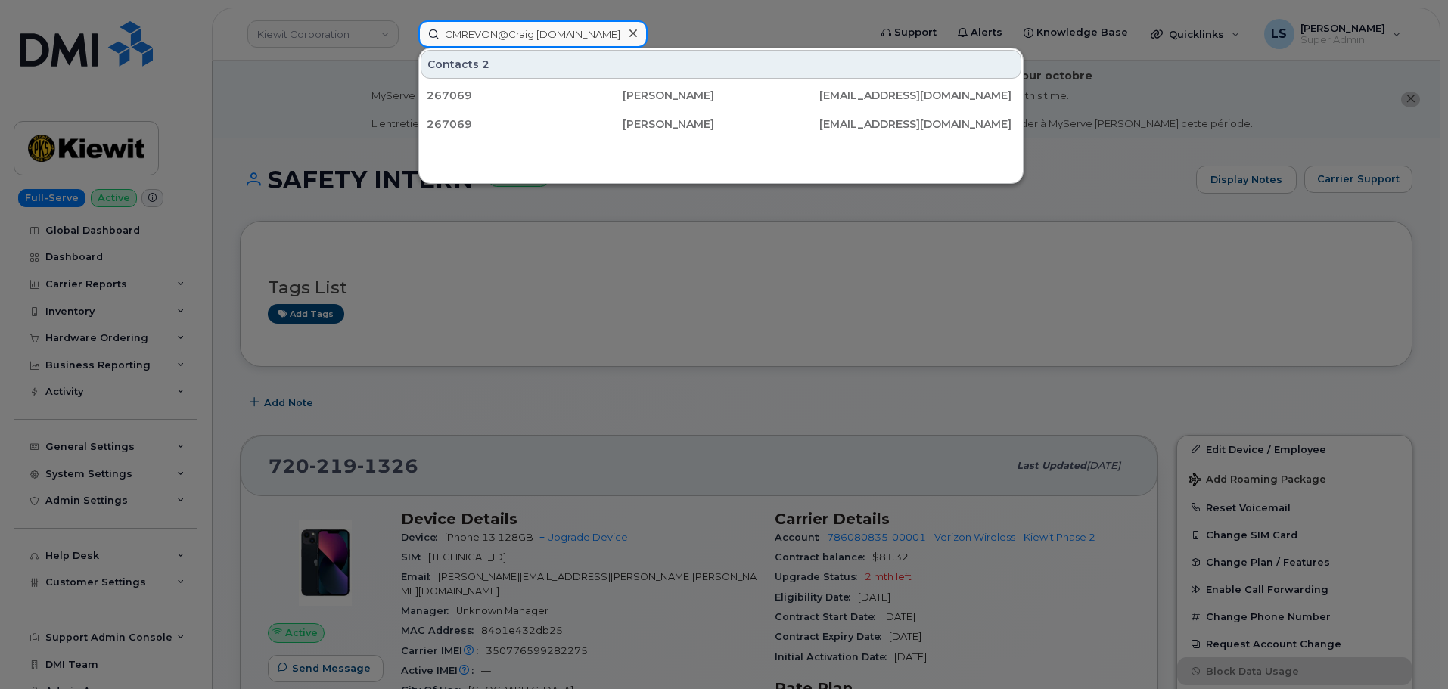
click at [561, 39] on input "CMREVON@Craig Revon.COM" at bounding box center [532, 33] width 229 height 27
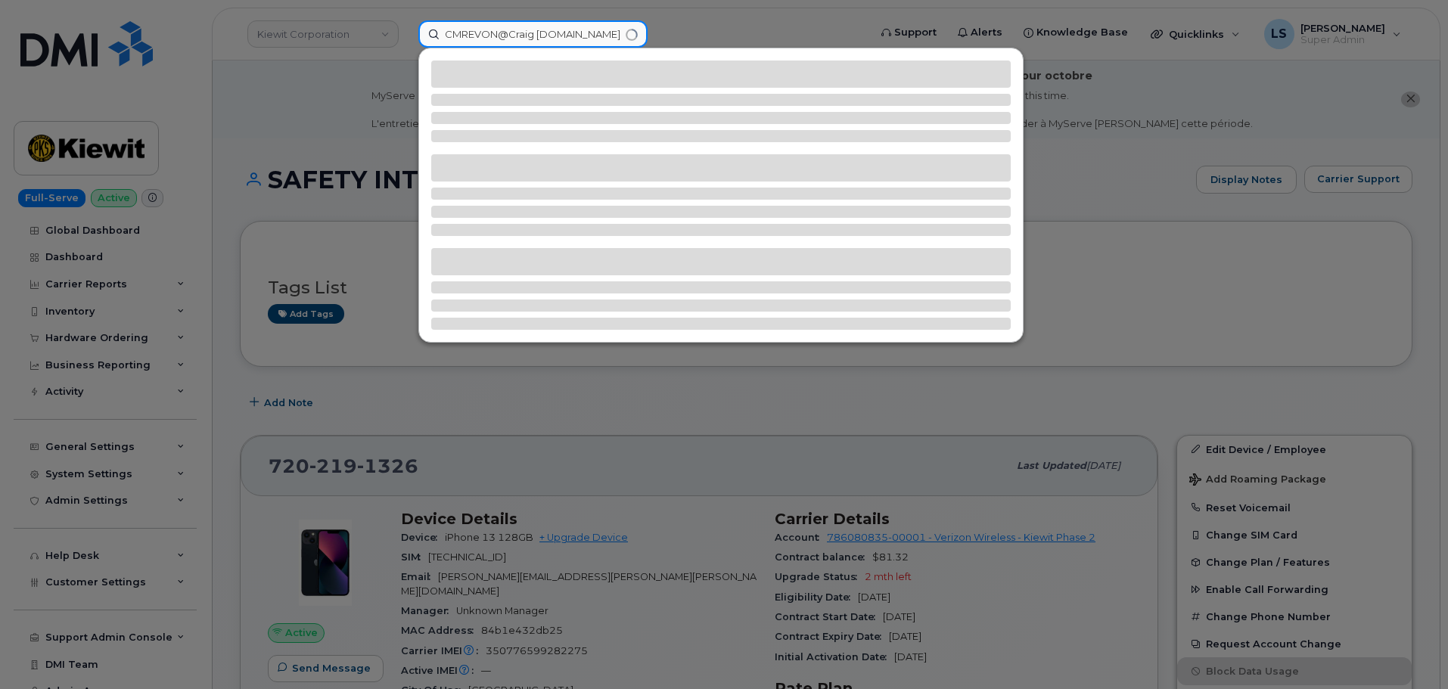
paste input "raig Revon"
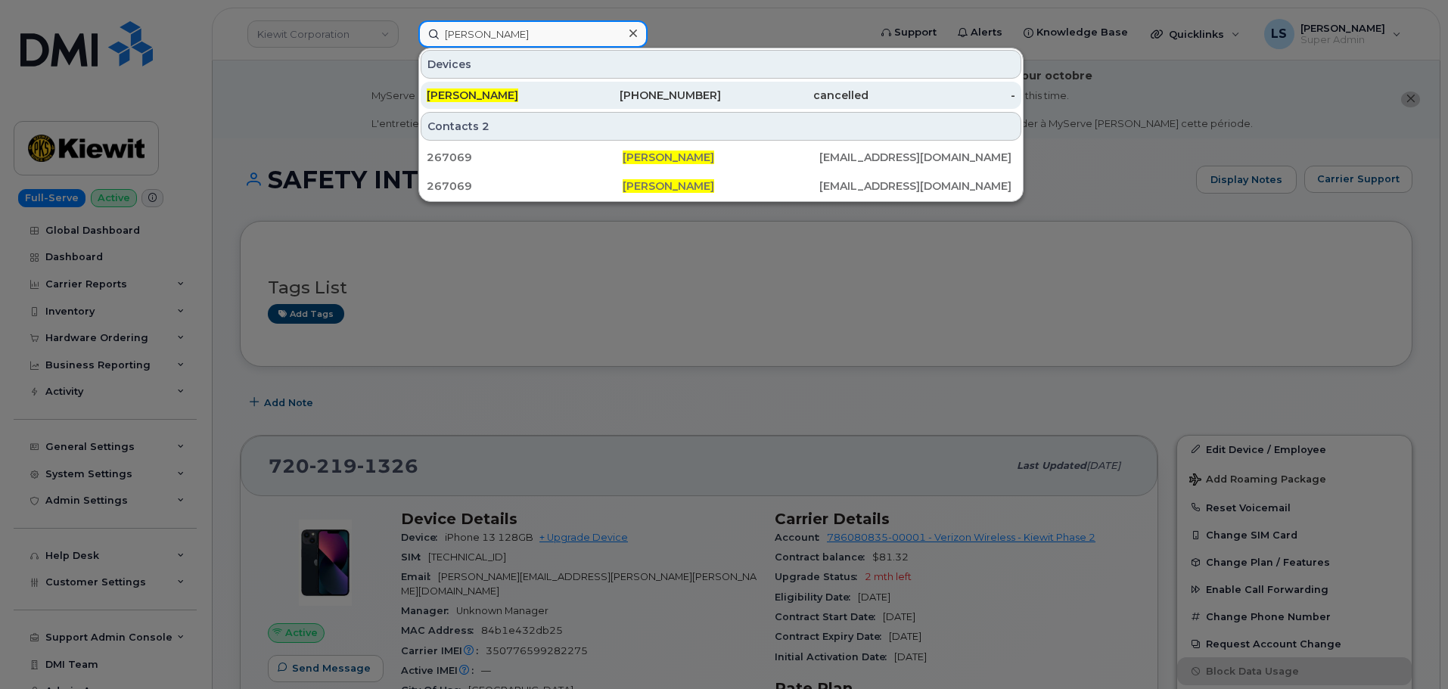
type input "Craig Revon"
click at [553, 82] on link "CRAIG REVON 985-273-2205 cancelled -" at bounding box center [721, 95] width 601 height 27
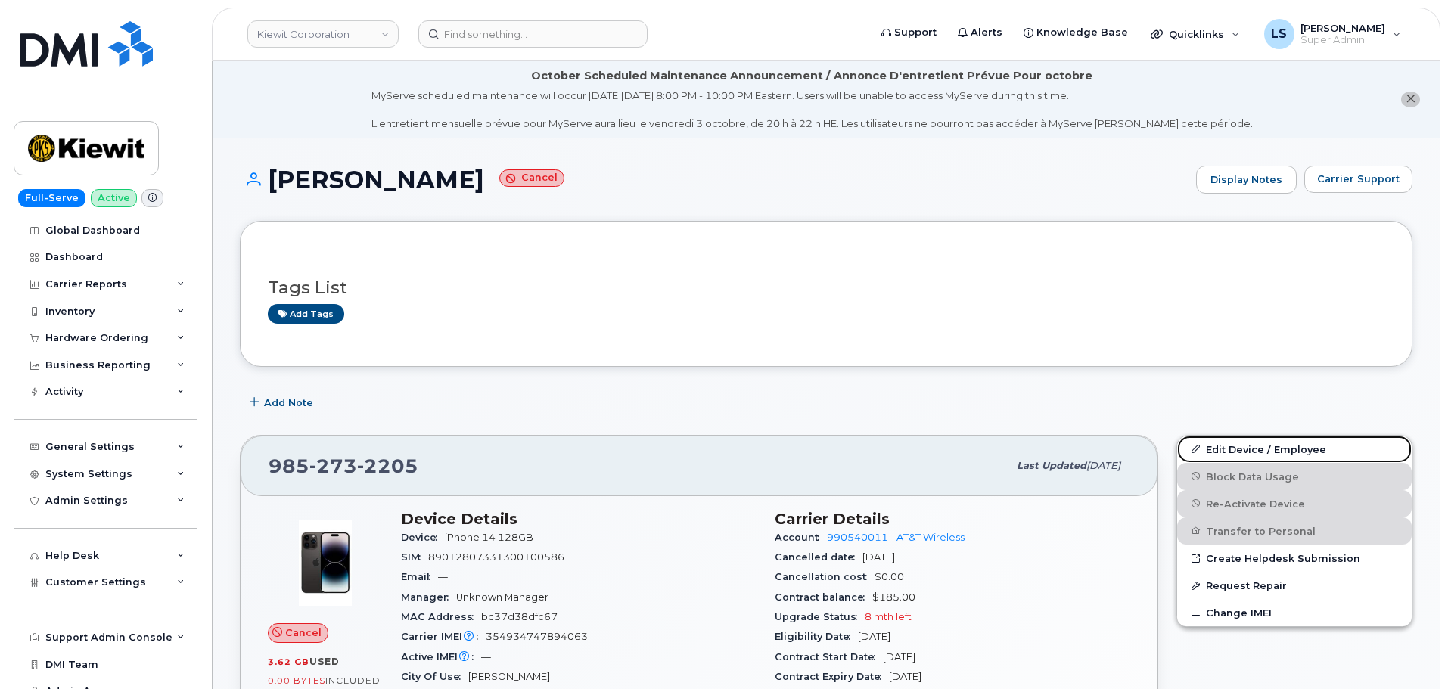
drag, startPoint x: 1213, startPoint y: 447, endPoint x: 123, endPoint y: 518, distance: 1092.0
click at [1213, 447] on link "Edit Device / Employee" at bounding box center [1294, 449] width 235 height 27
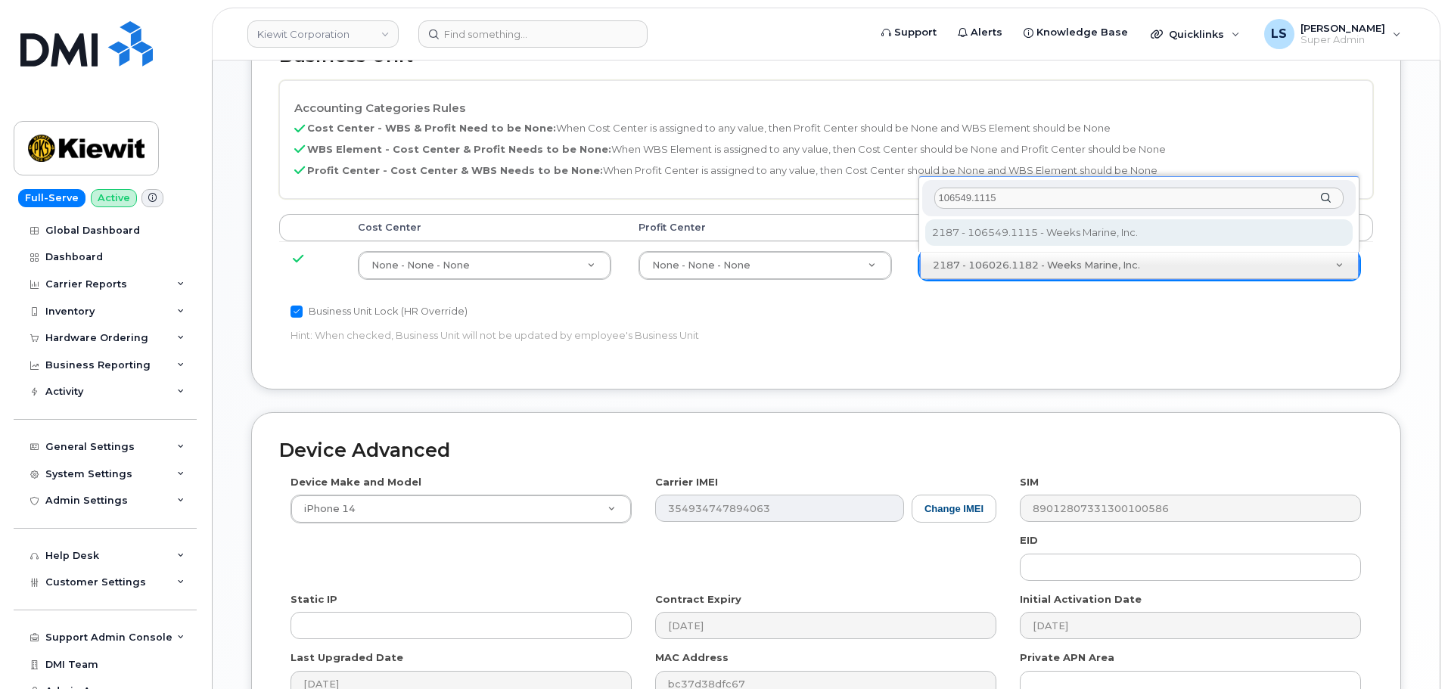
scroll to position [683, 0]
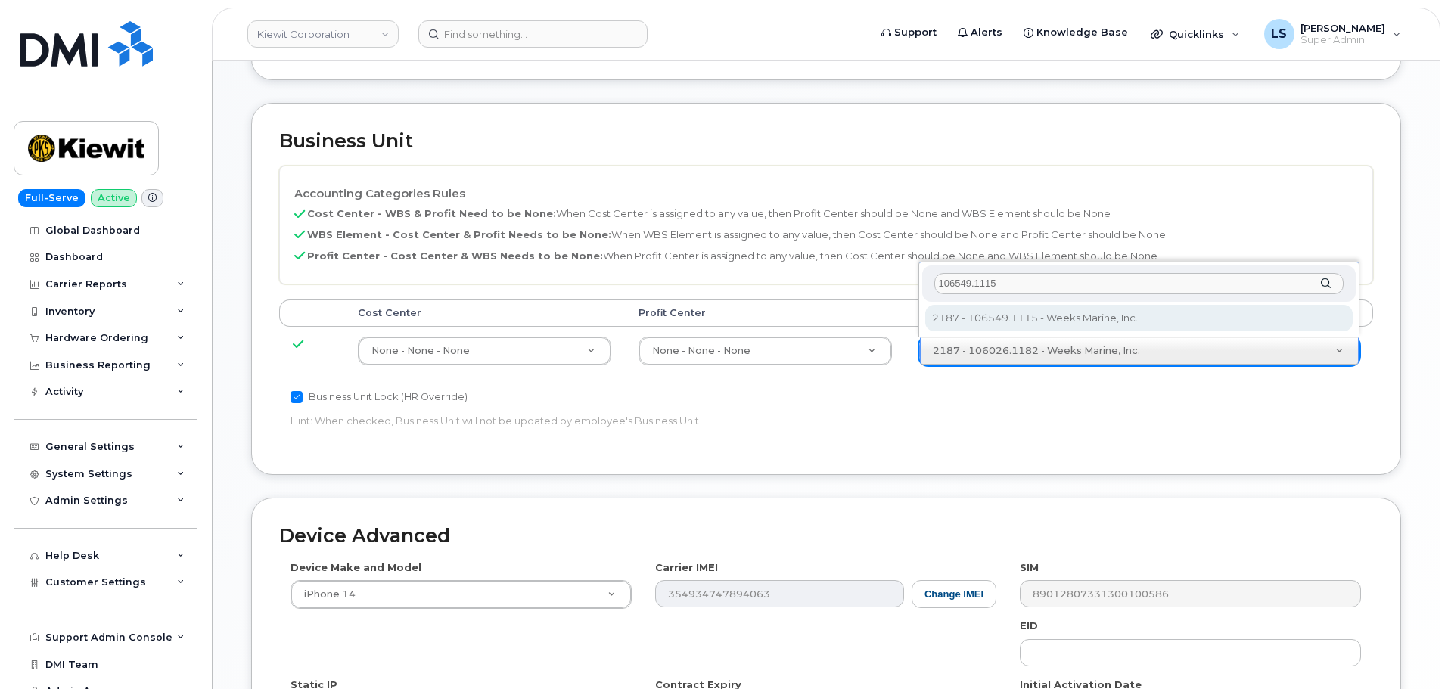
type input "106549.1115"
type input "36131287"
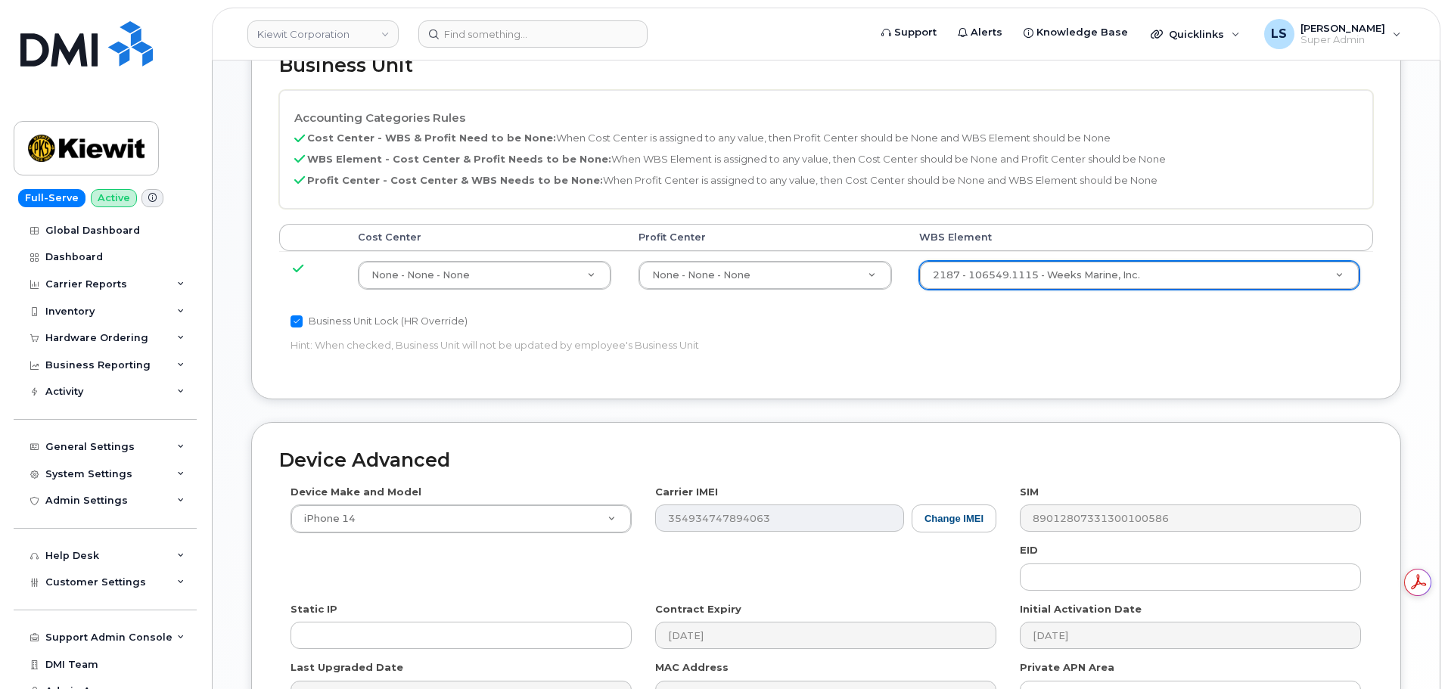
scroll to position [944, 0]
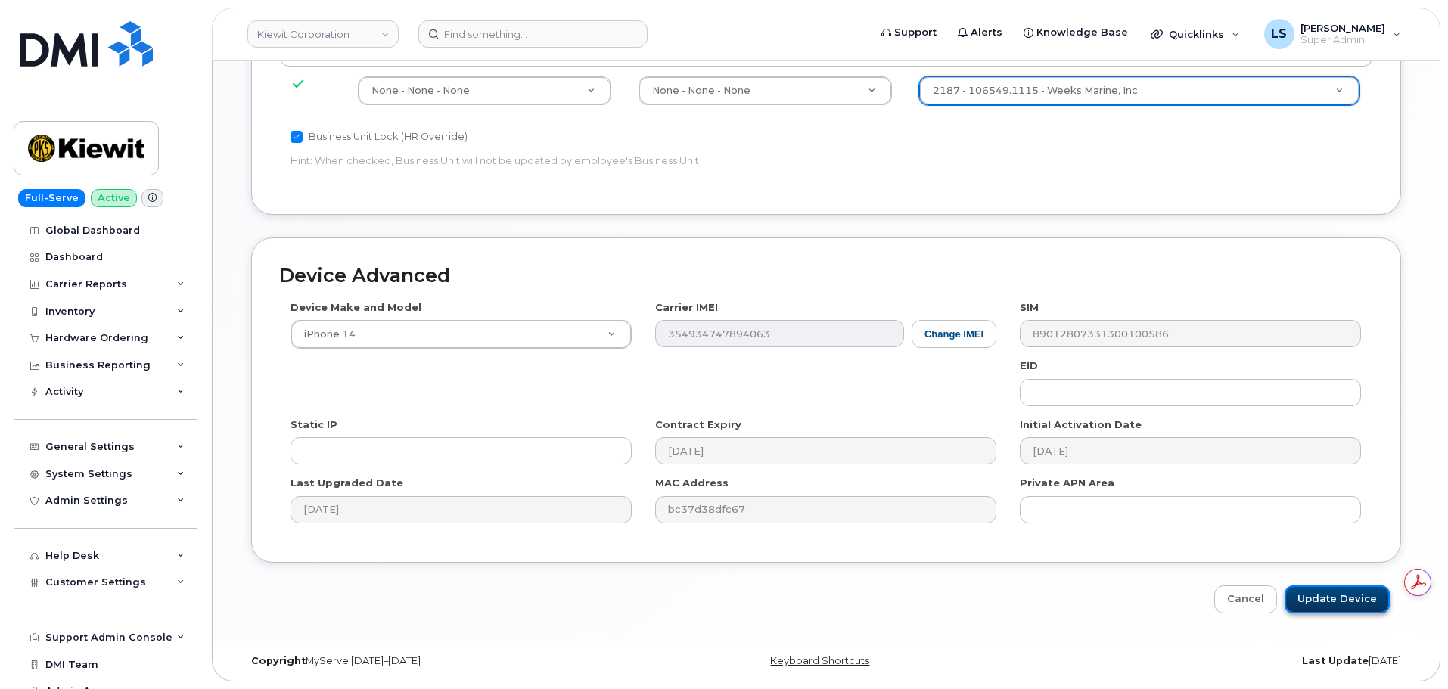
click at [1305, 600] on input "Update Device" at bounding box center [1337, 600] width 105 height 28
type input "Saving..."
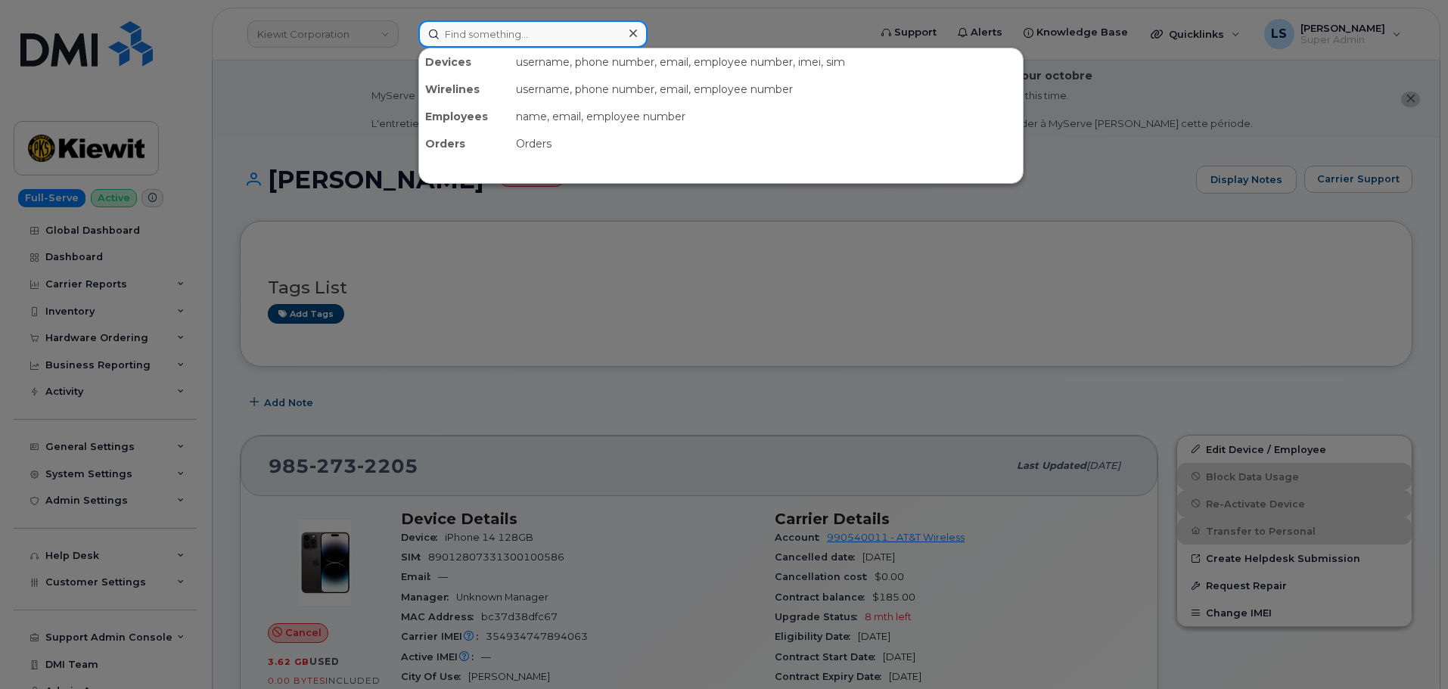
click at [485, 29] on input at bounding box center [532, 33] width 229 height 27
paste input "AMIT.MISHRA@KIEWIT.COM"
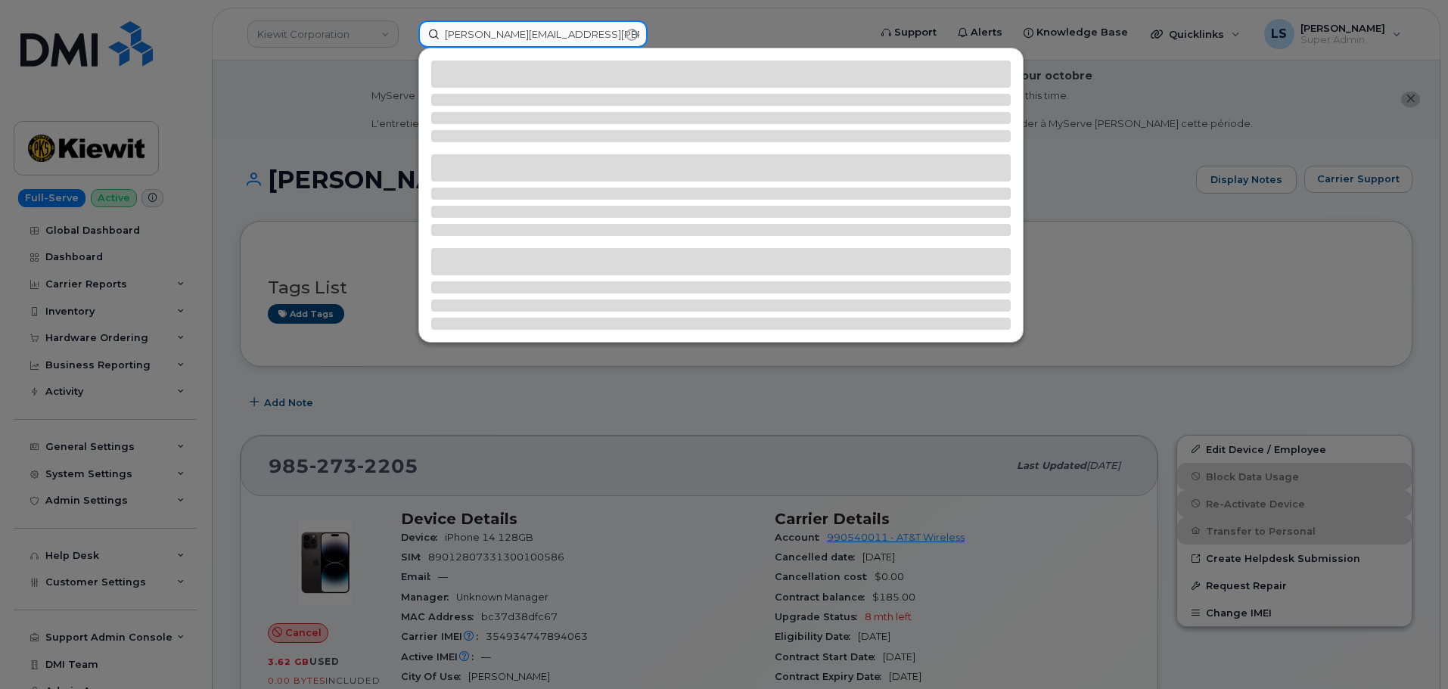
type input "AMIT.MISHRA@KIEWIT.COM"
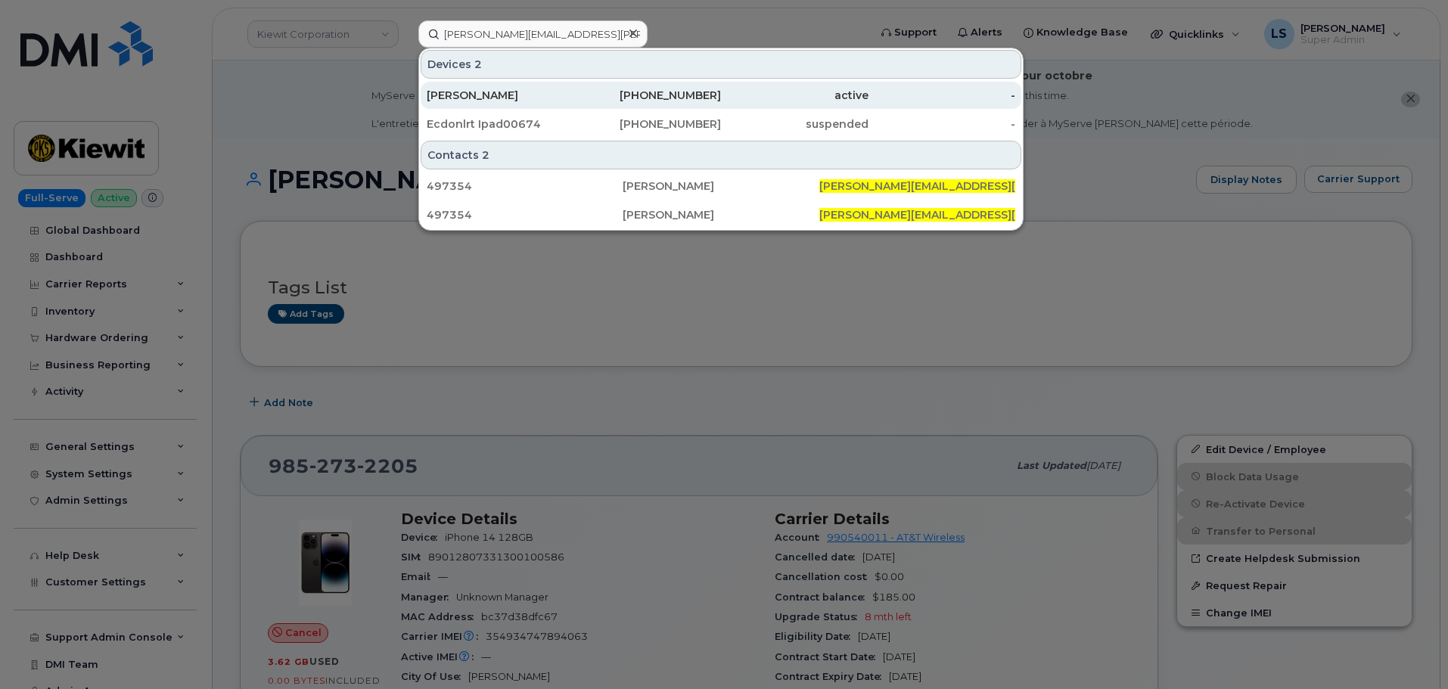
click at [673, 104] on div "343-543-4956" at bounding box center [648, 95] width 148 height 27
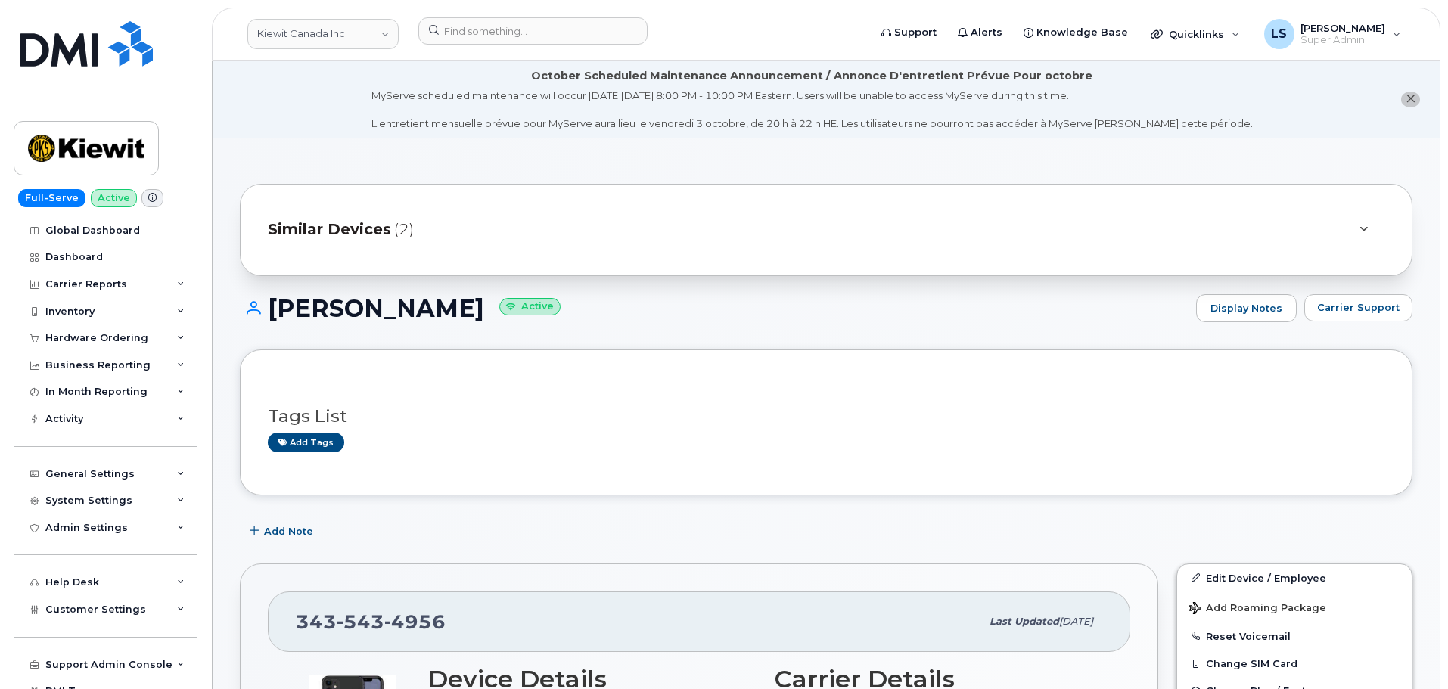
scroll to position [151, 0]
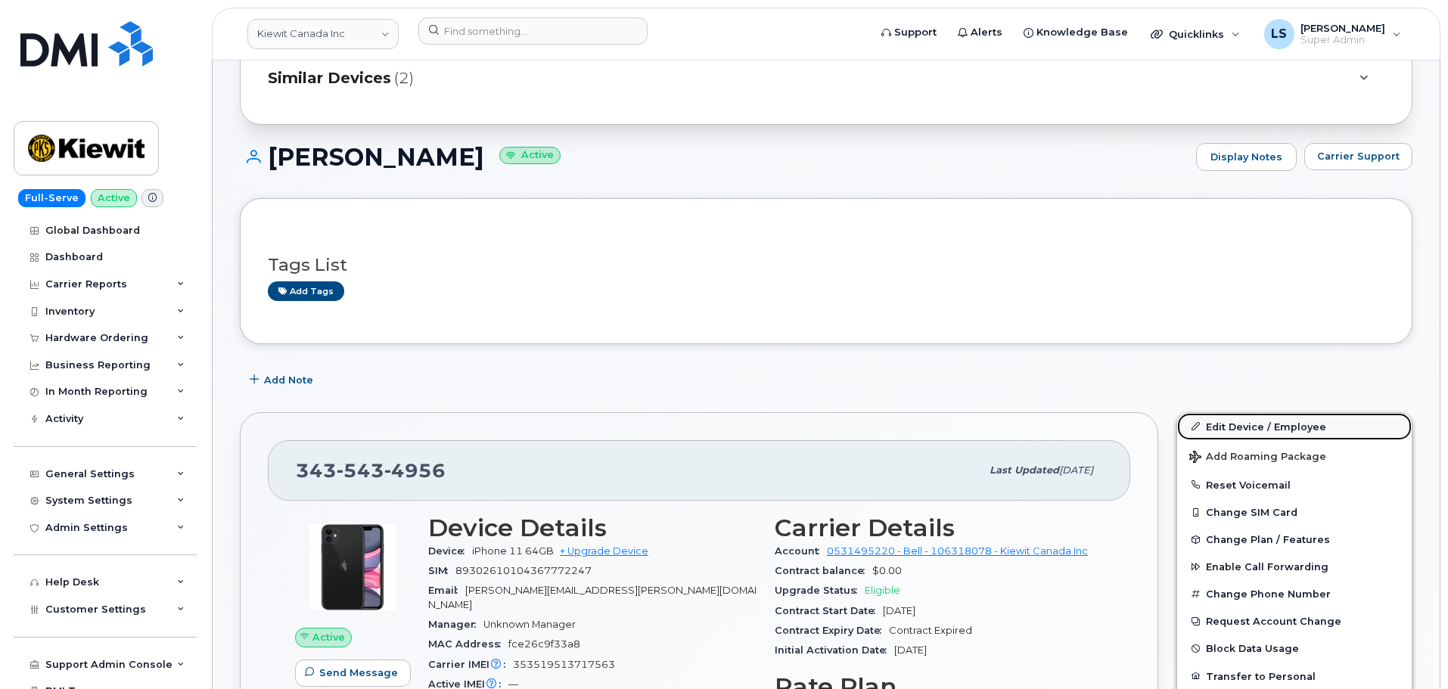
click at [1240, 421] on link "Edit Device / Employee" at bounding box center [1294, 426] width 235 height 27
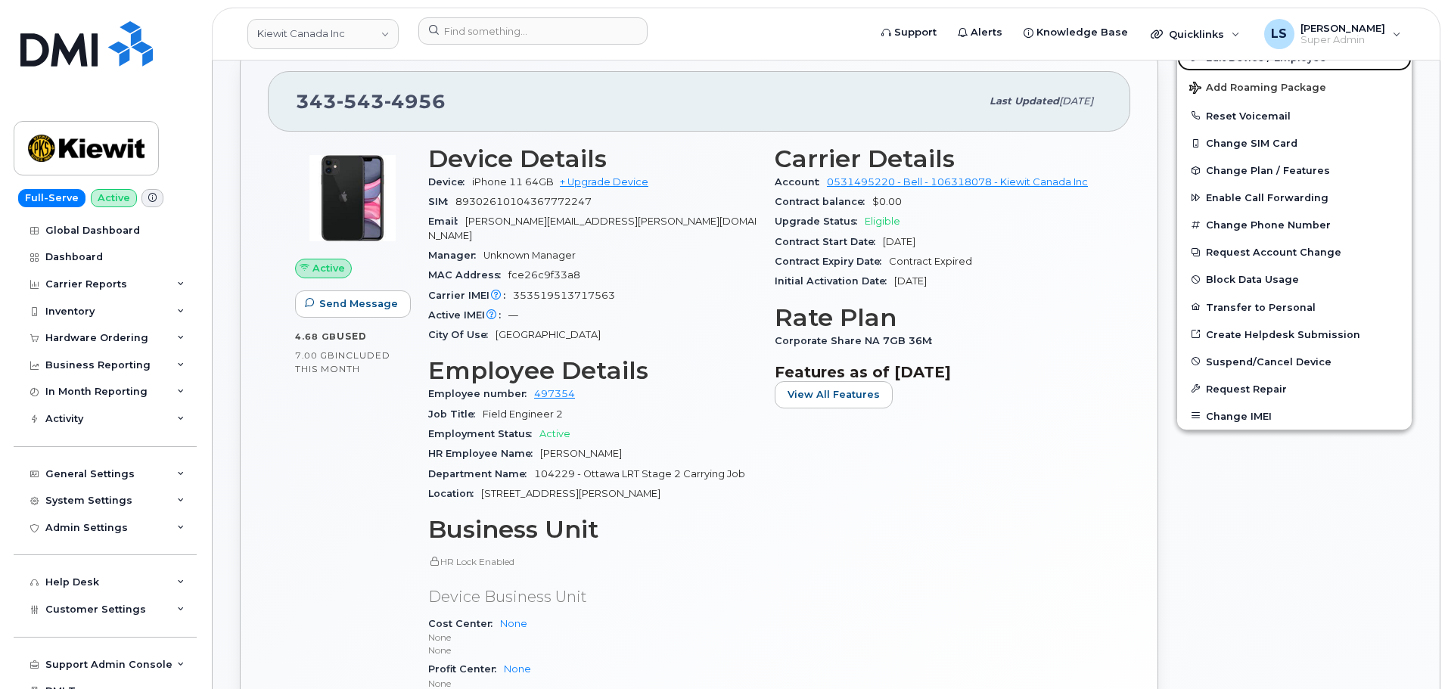
scroll to position [757, 0]
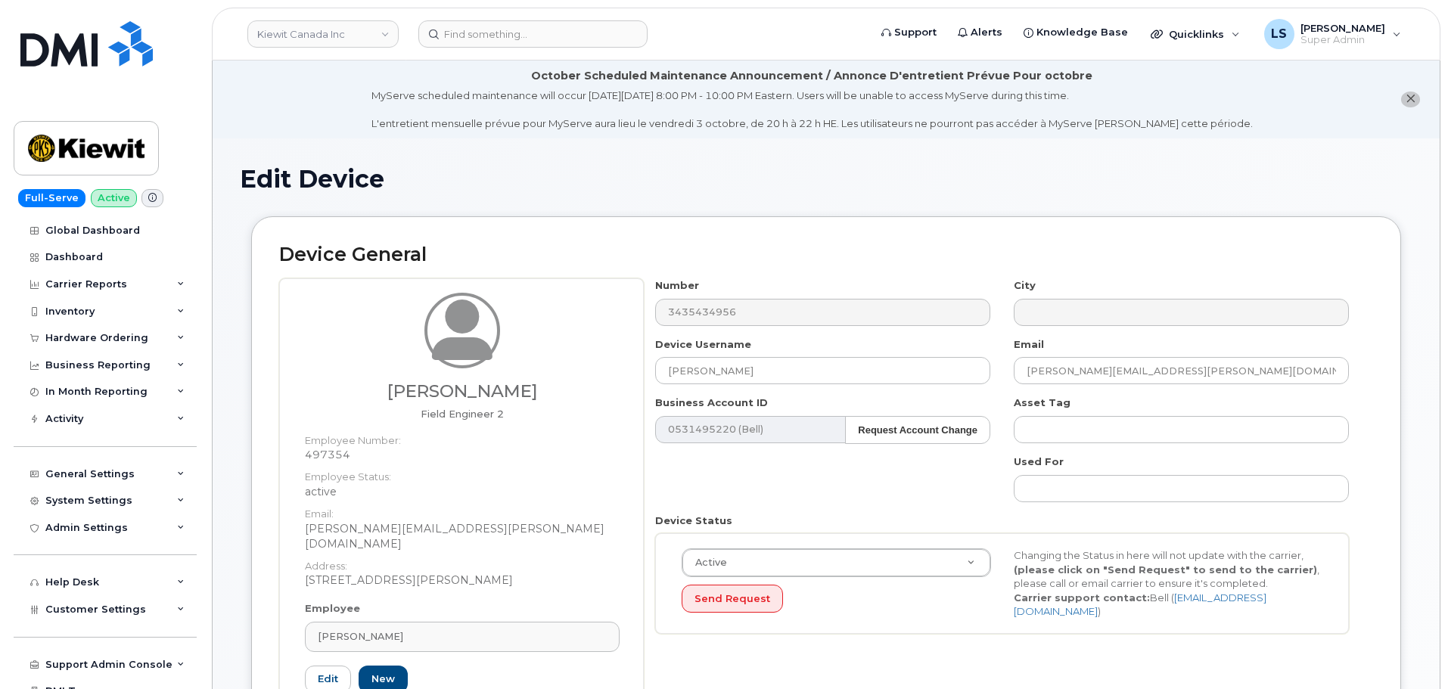
select select "14059"
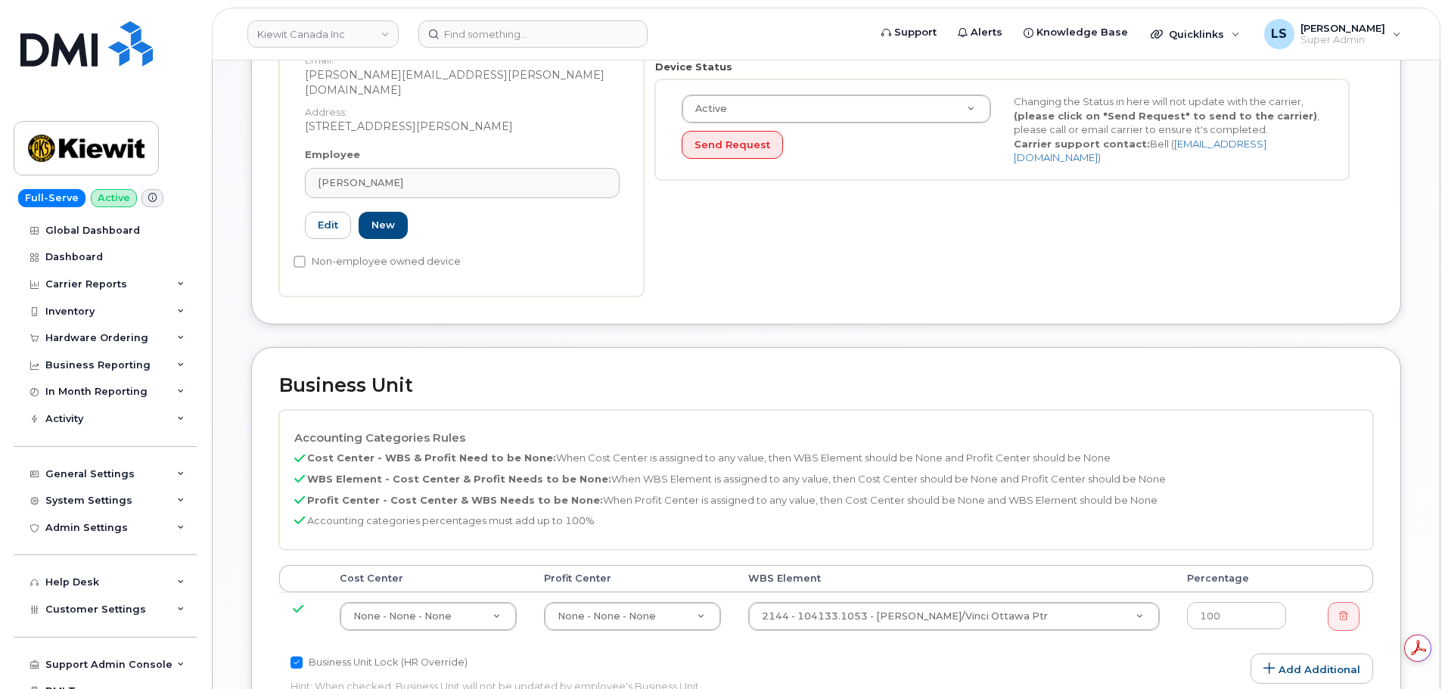
click at [939, 628] on div "Cost Center [GEOGRAPHIC_DATA] WBS Element Percentage None - None - None 13383 N…" at bounding box center [826, 609] width 1094 height 89
drag, startPoint x: 941, startPoint y: 619, endPoint x: 941, endPoint y: 610, distance: 9.1
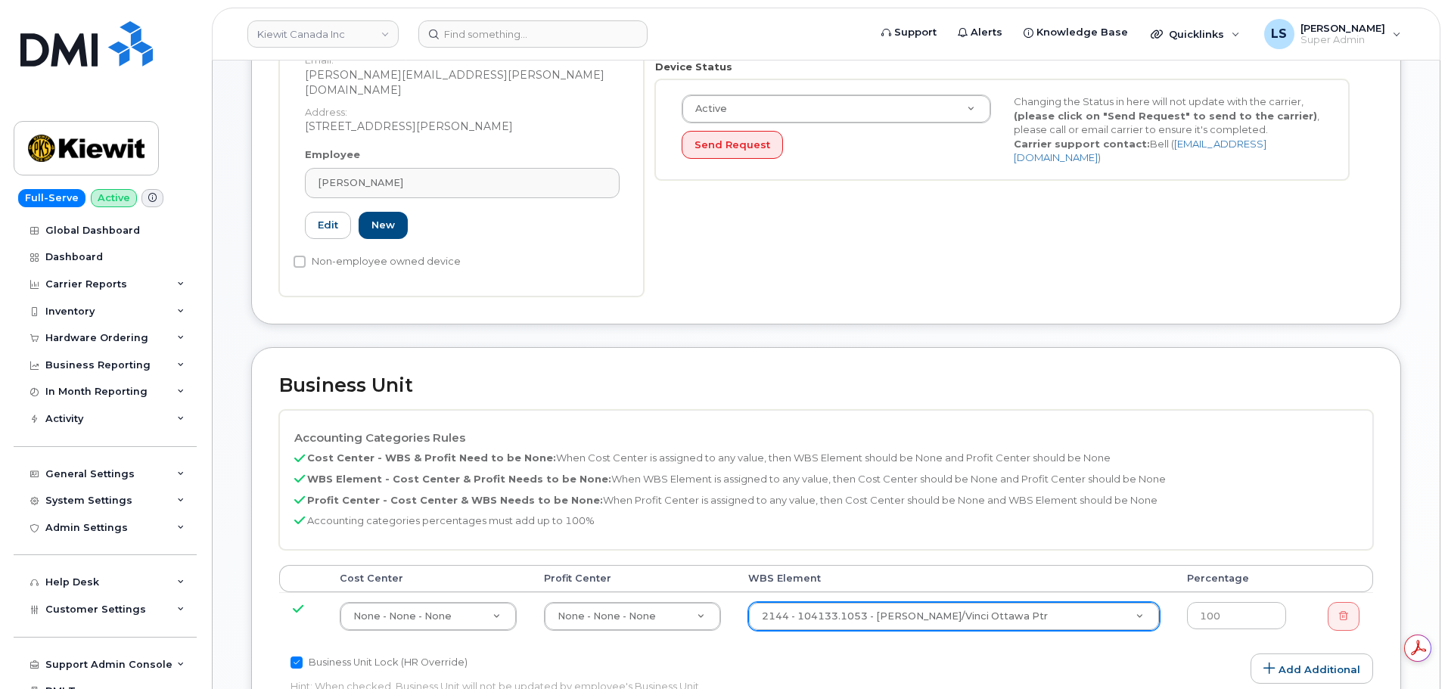
click at [941, 618] on td "2144 - 104133.1053 - Kiewit/Vinci Ottawa Ptr 91389" at bounding box center [954, 617] width 439 height 48
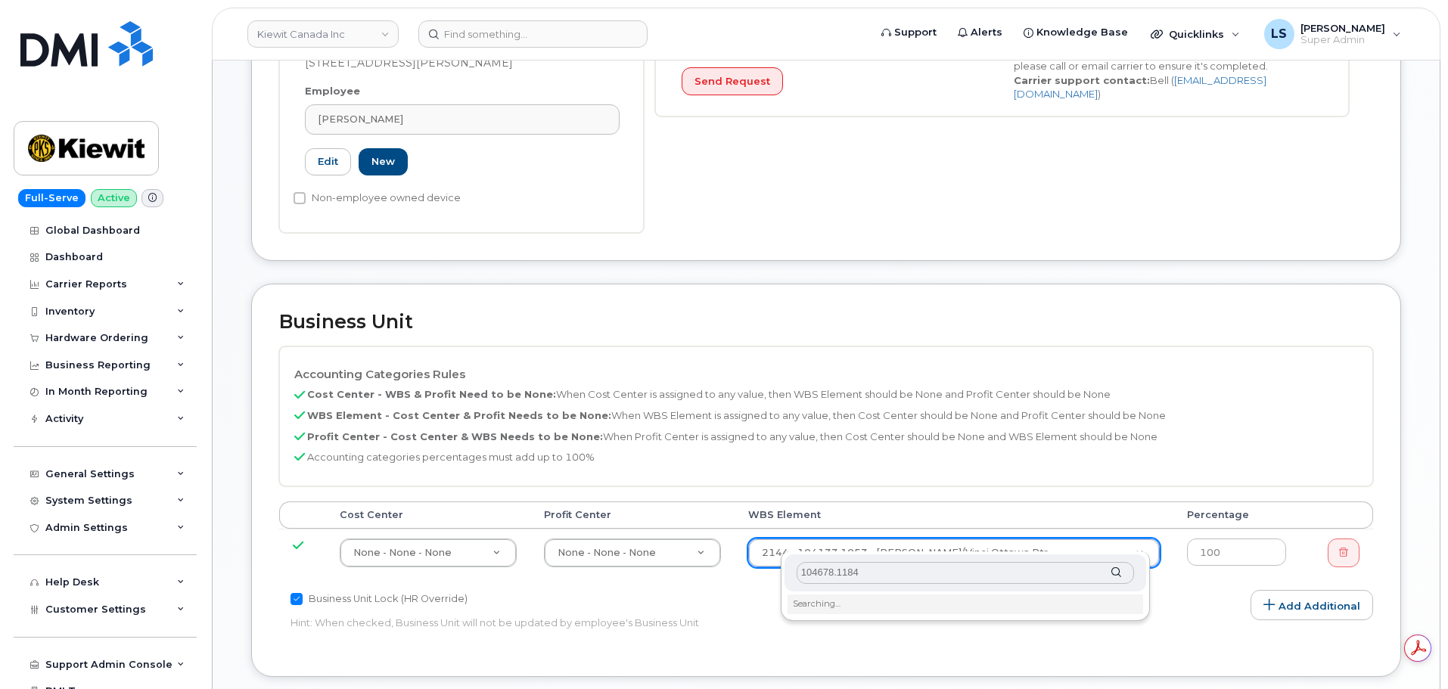
scroll to position [605, 0]
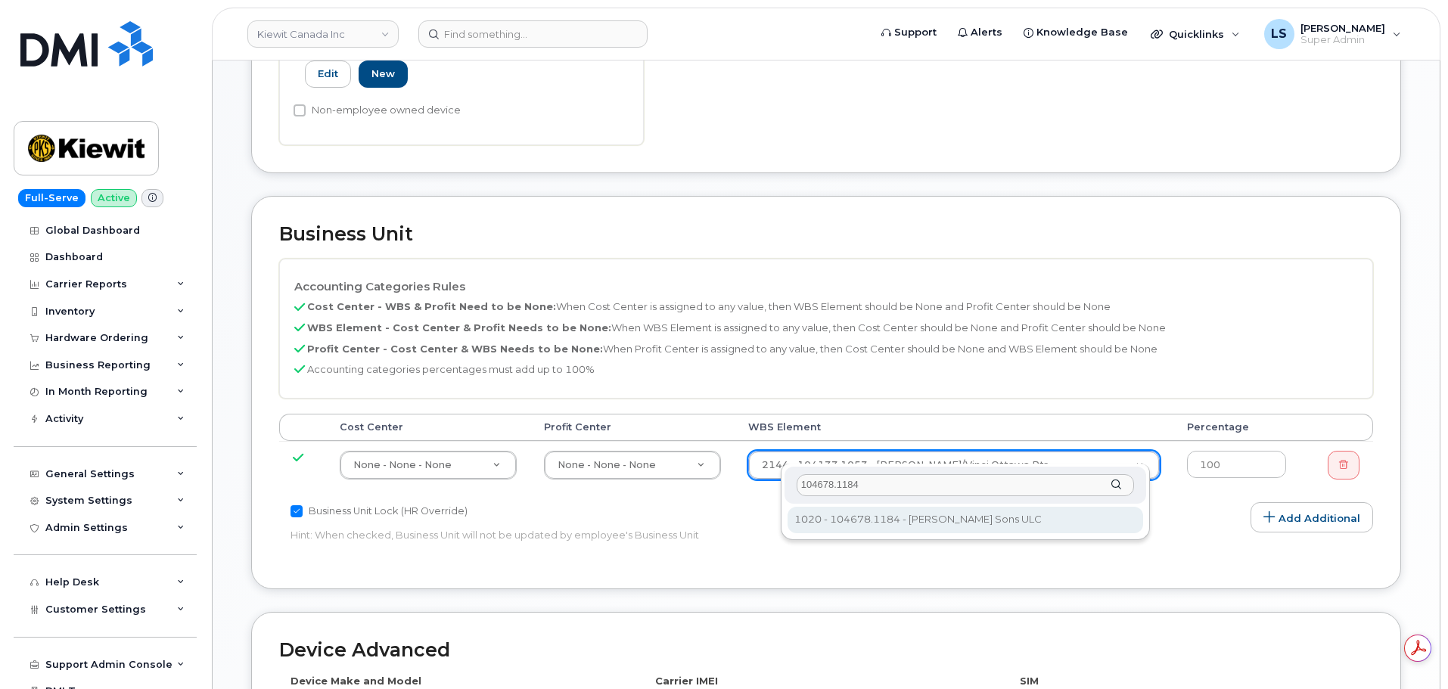
type input "104678.1184"
type input "4201847"
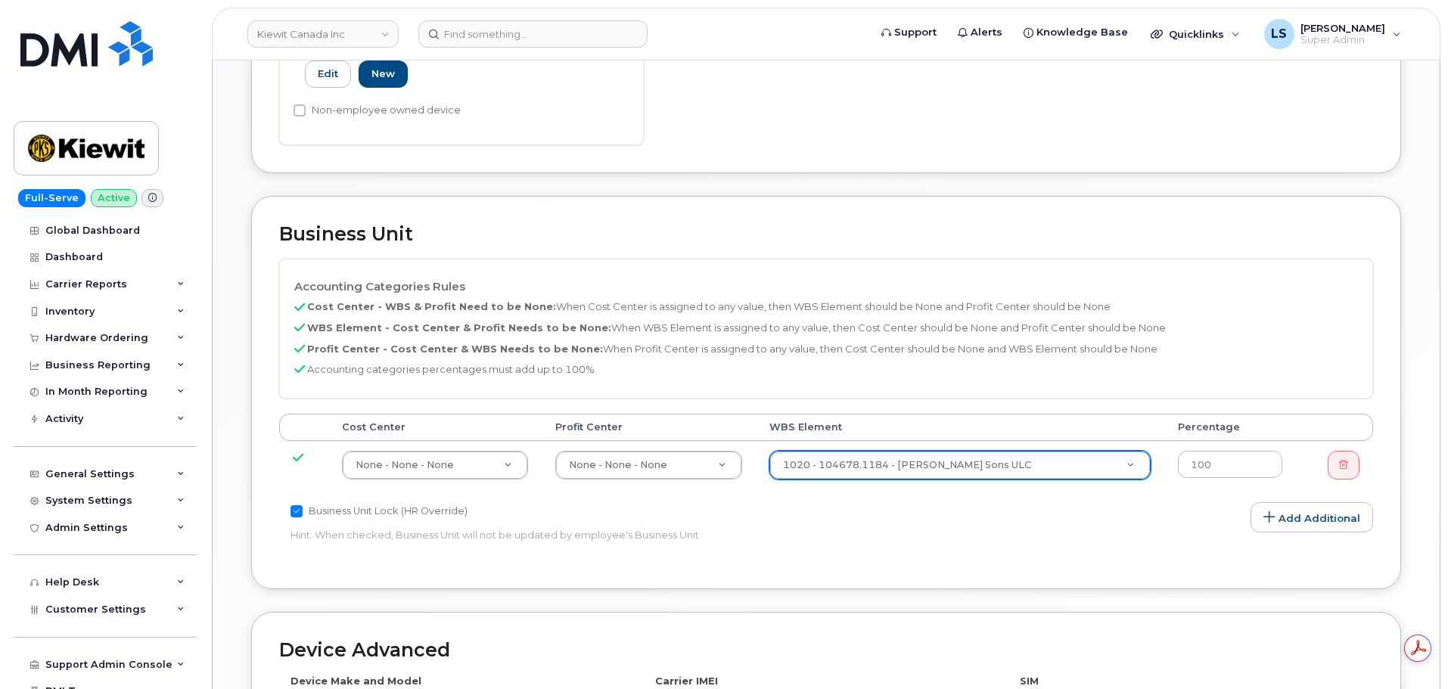
scroll to position [908, 0]
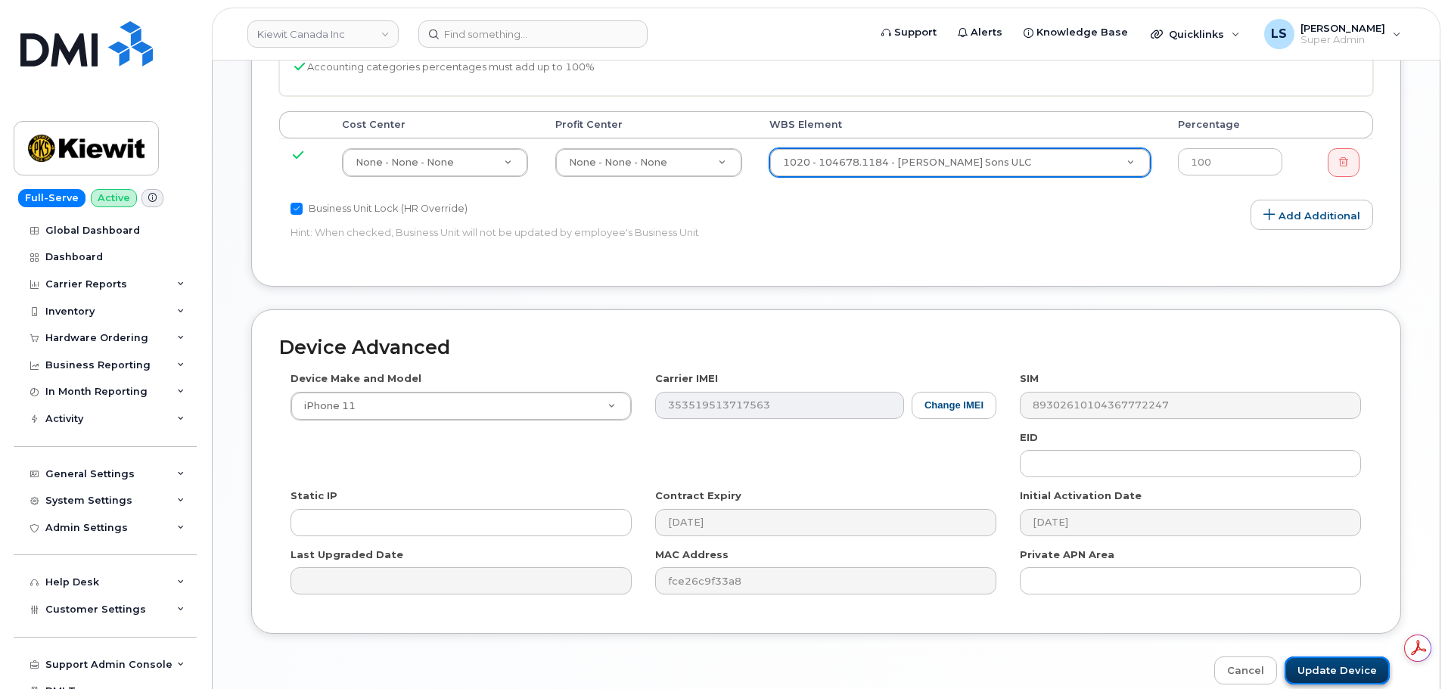
click at [1334, 664] on input "Update Device" at bounding box center [1337, 671] width 105 height 28
type input "Saving..."
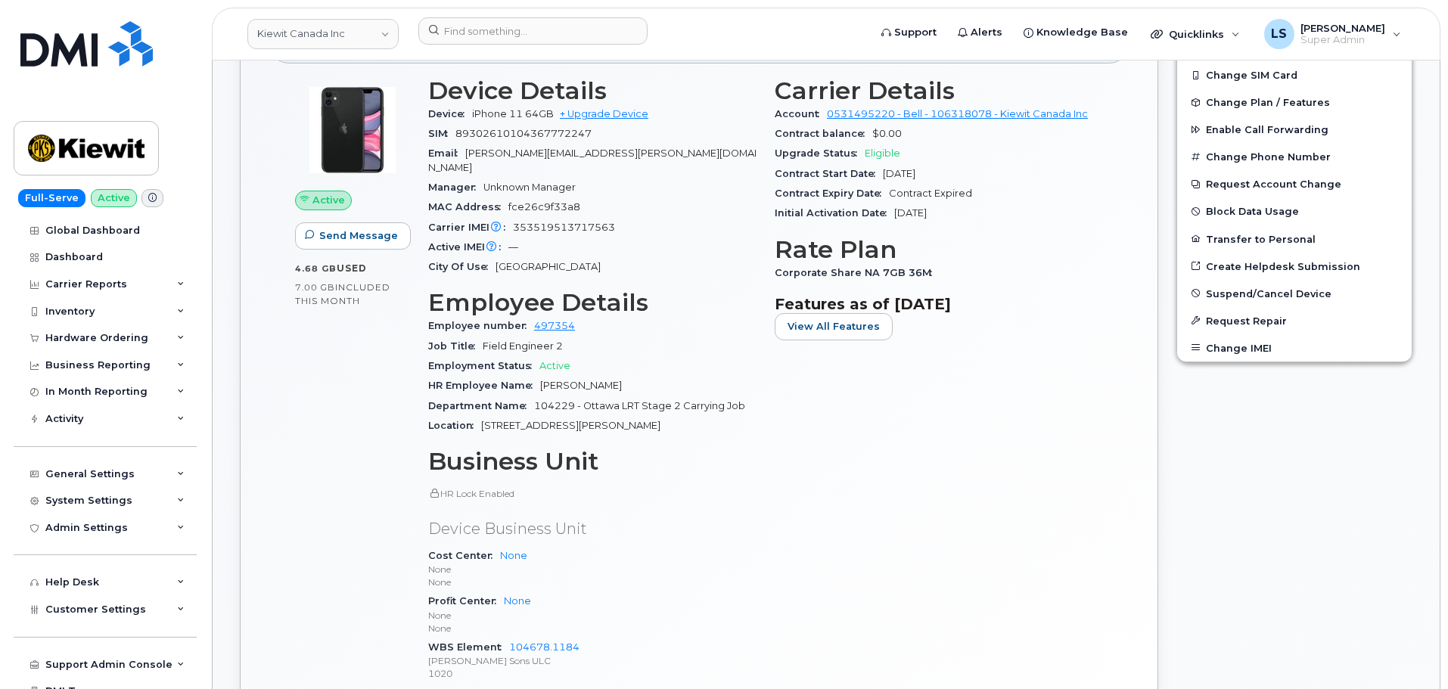
scroll to position [605, 0]
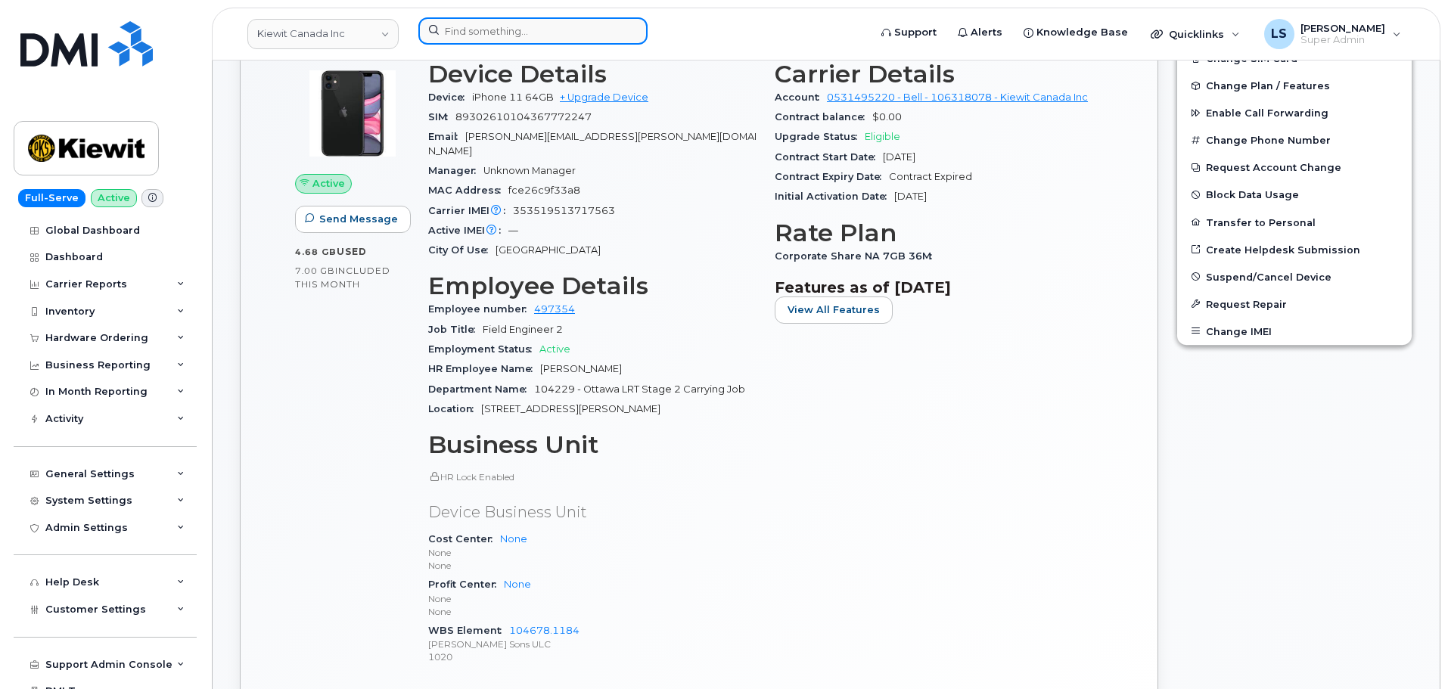
click at [495, 30] on input at bounding box center [532, 30] width 229 height 27
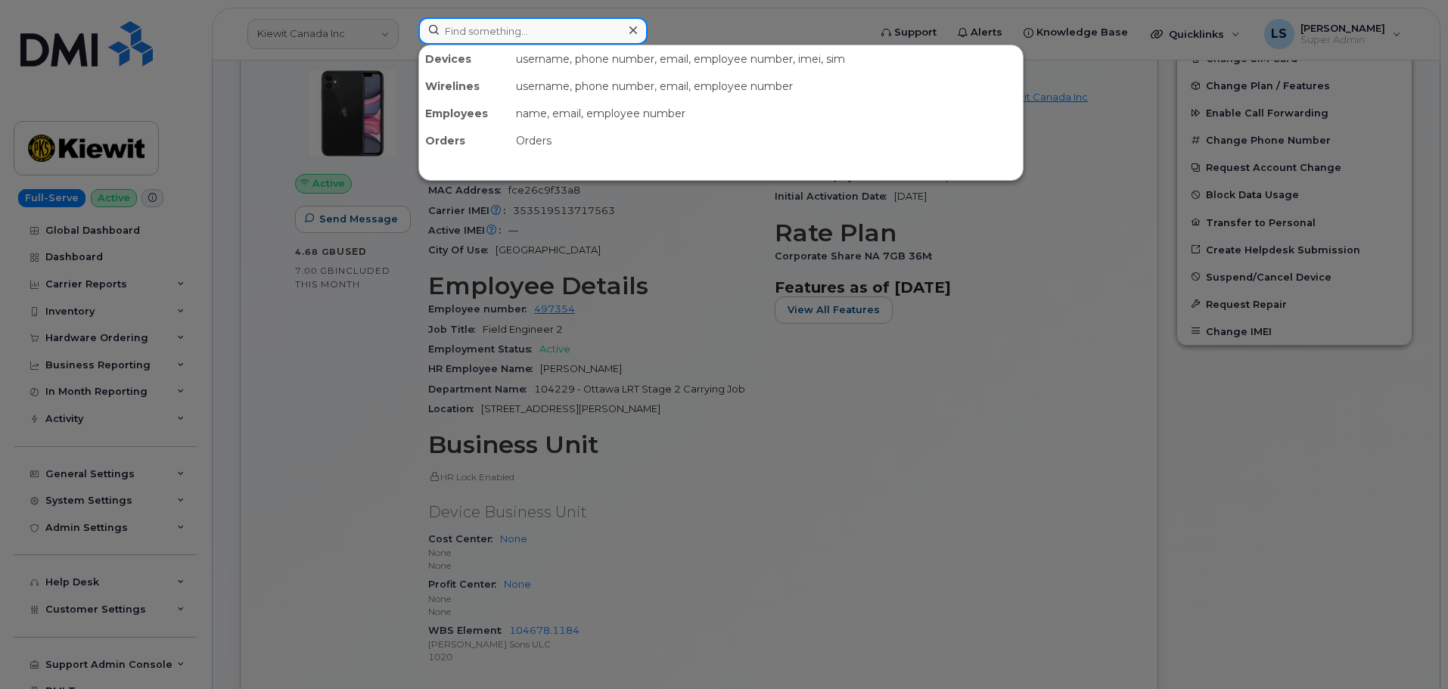
paste input "4168016842"
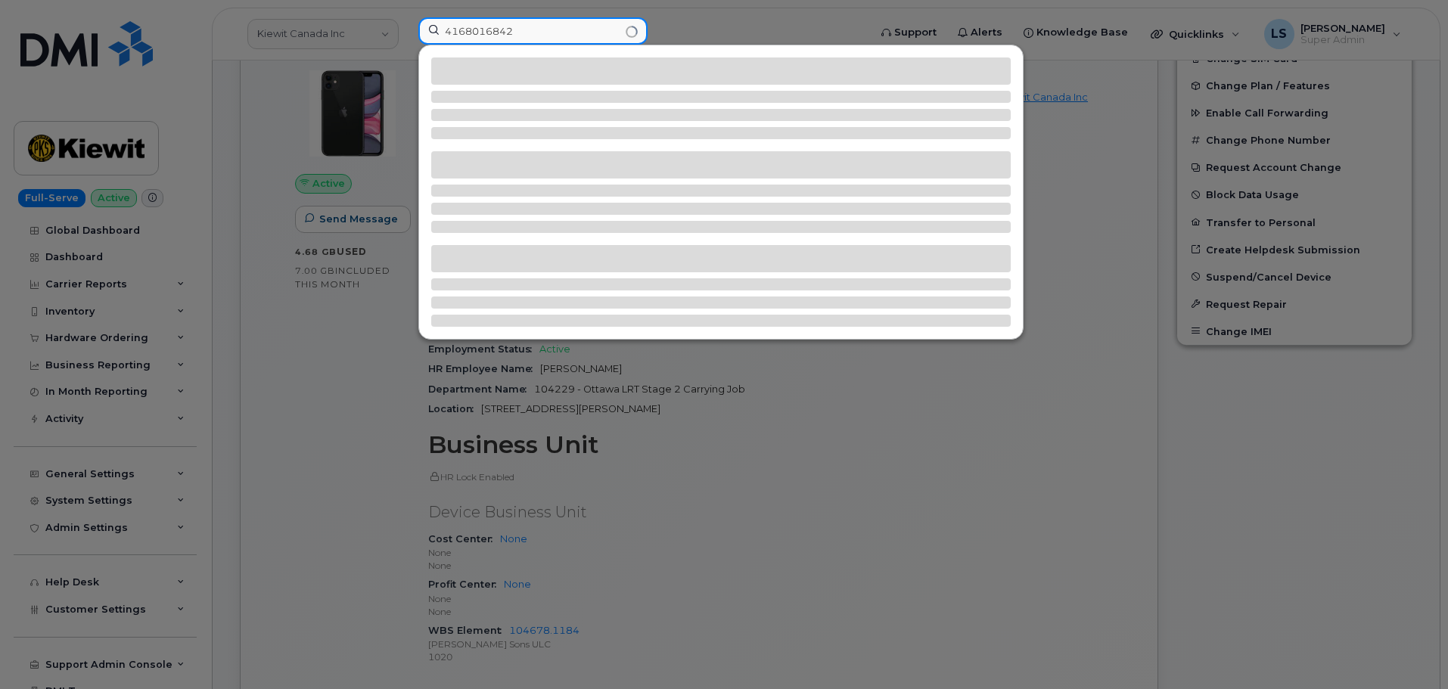
type input "4168016842"
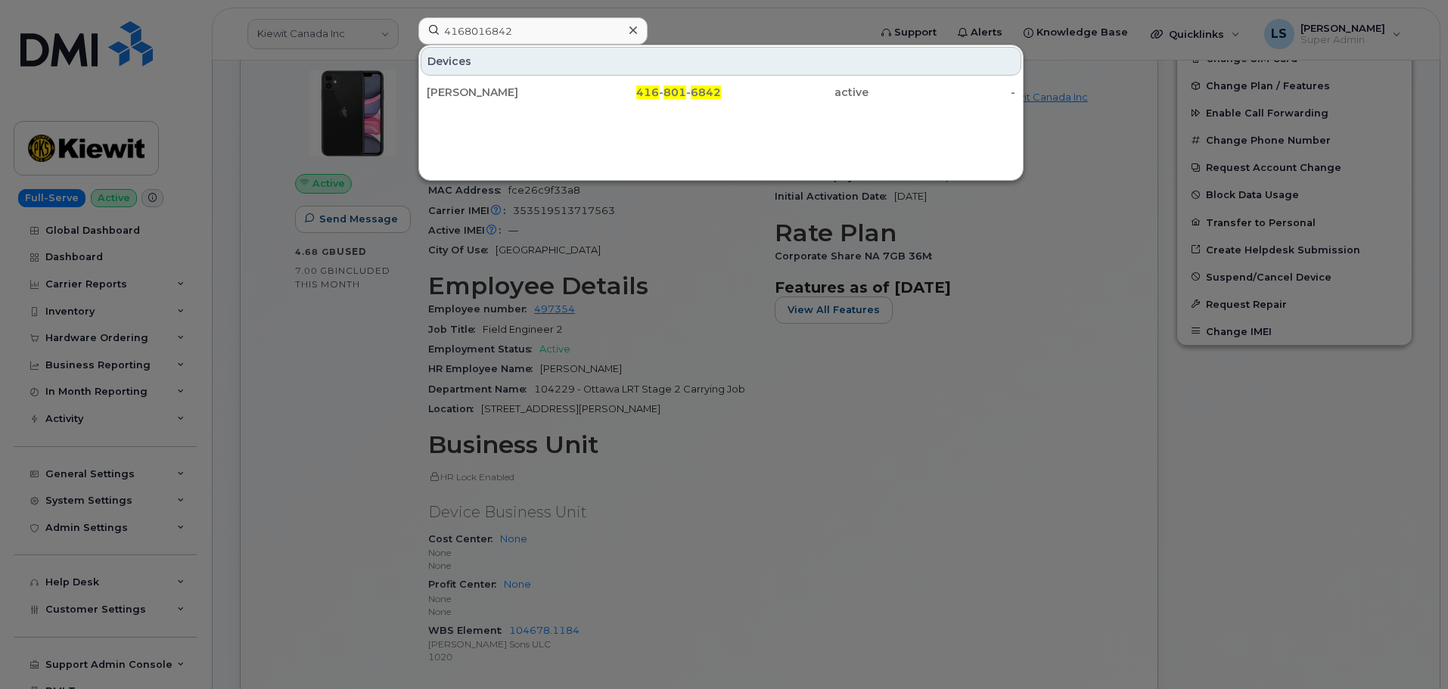
click at [454, 109] on div "Devices Melanie Tourigny 416 - 801 - 6842 active -" at bounding box center [720, 113] width 605 height 136
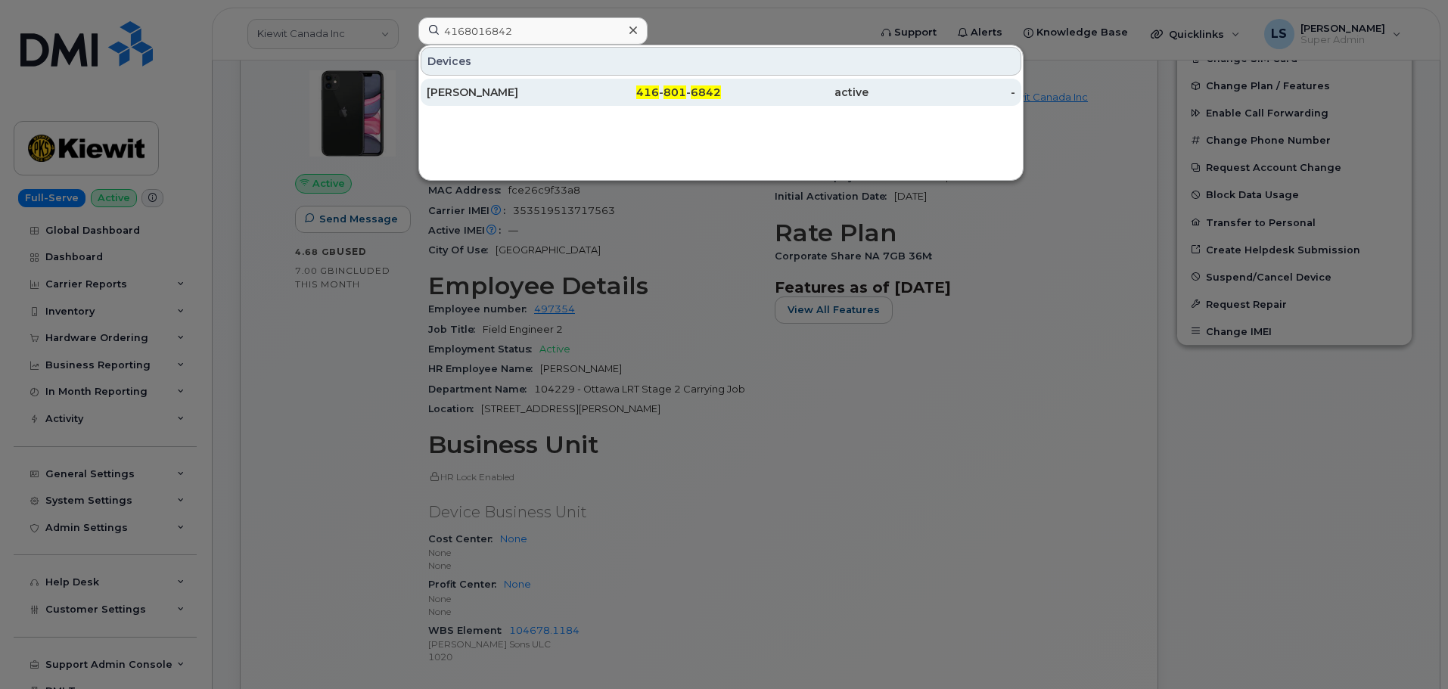
click at [454, 97] on div "Melanie Tourigny" at bounding box center [501, 92] width 148 height 15
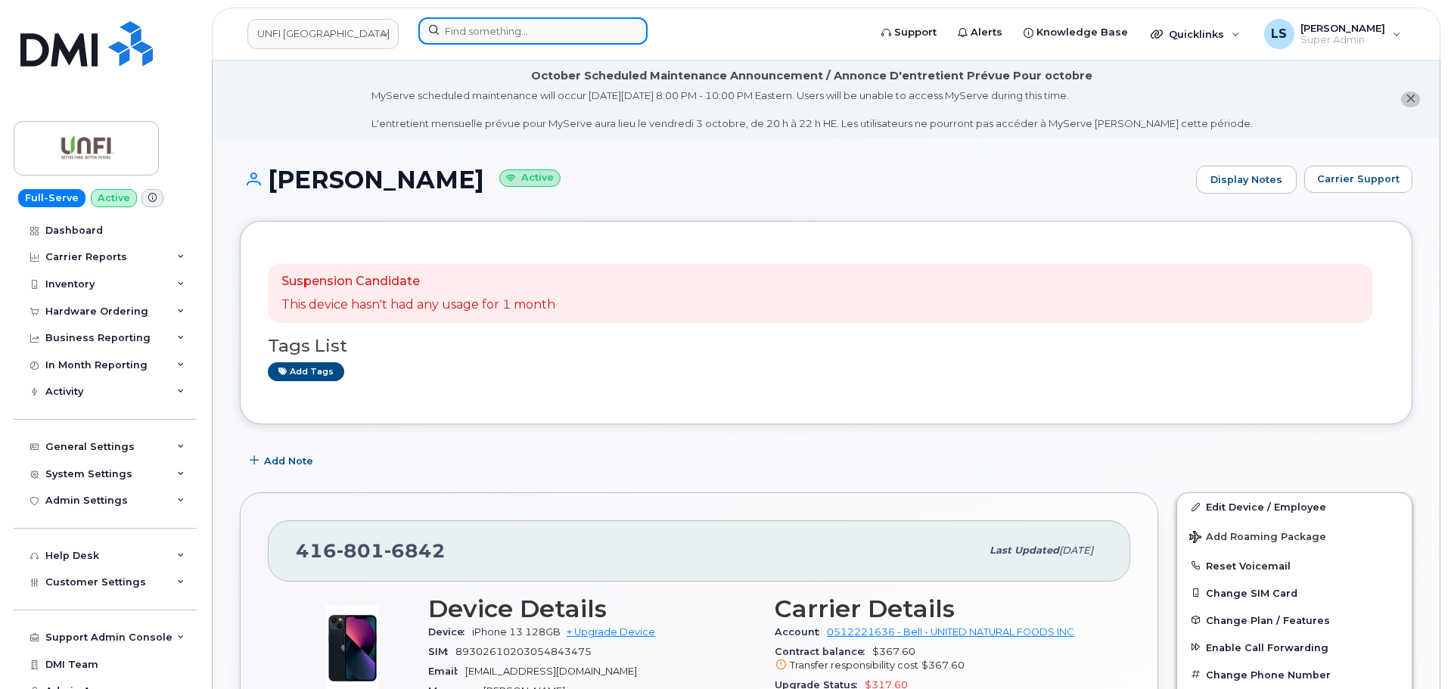
click at [559, 37] on input at bounding box center [532, 30] width 229 height 27
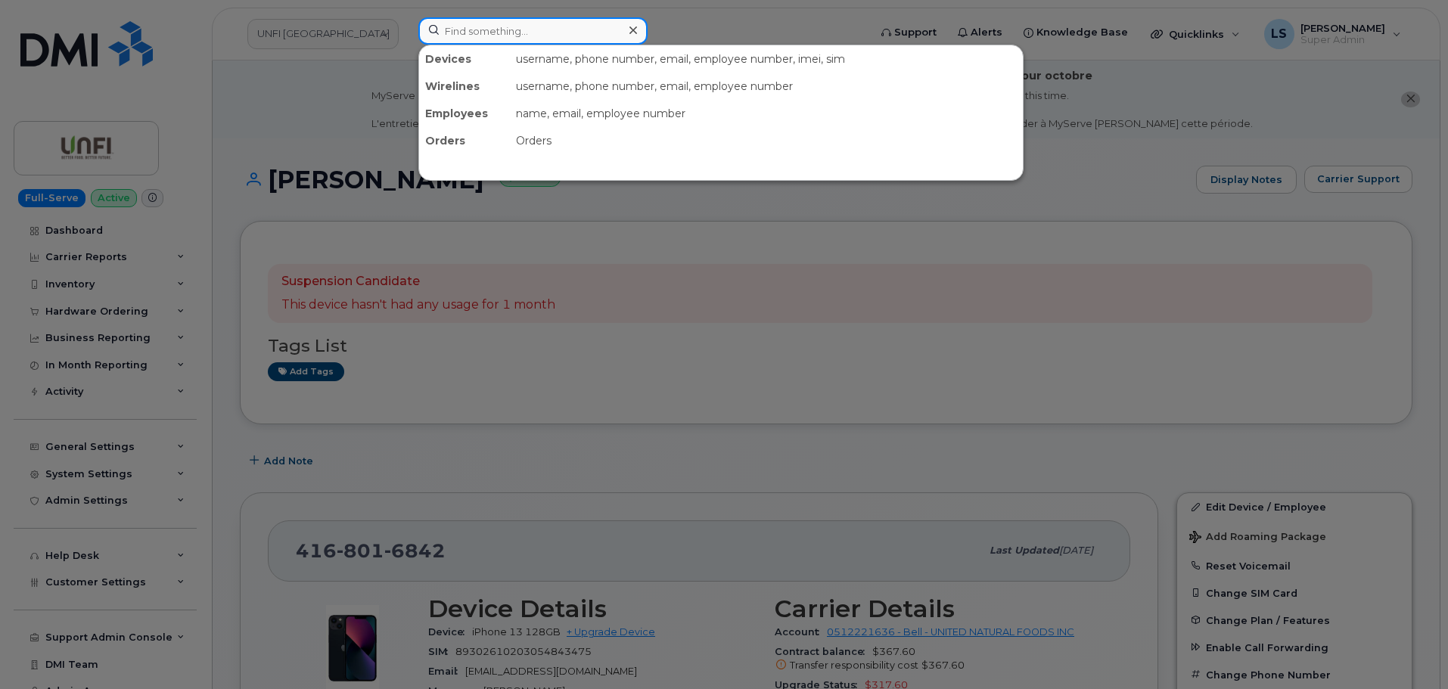
paste input "[PERSON_NAME][EMAIL_ADDRESS][PERSON_NAME][PERSON_NAME][DOMAIN_NAME]"
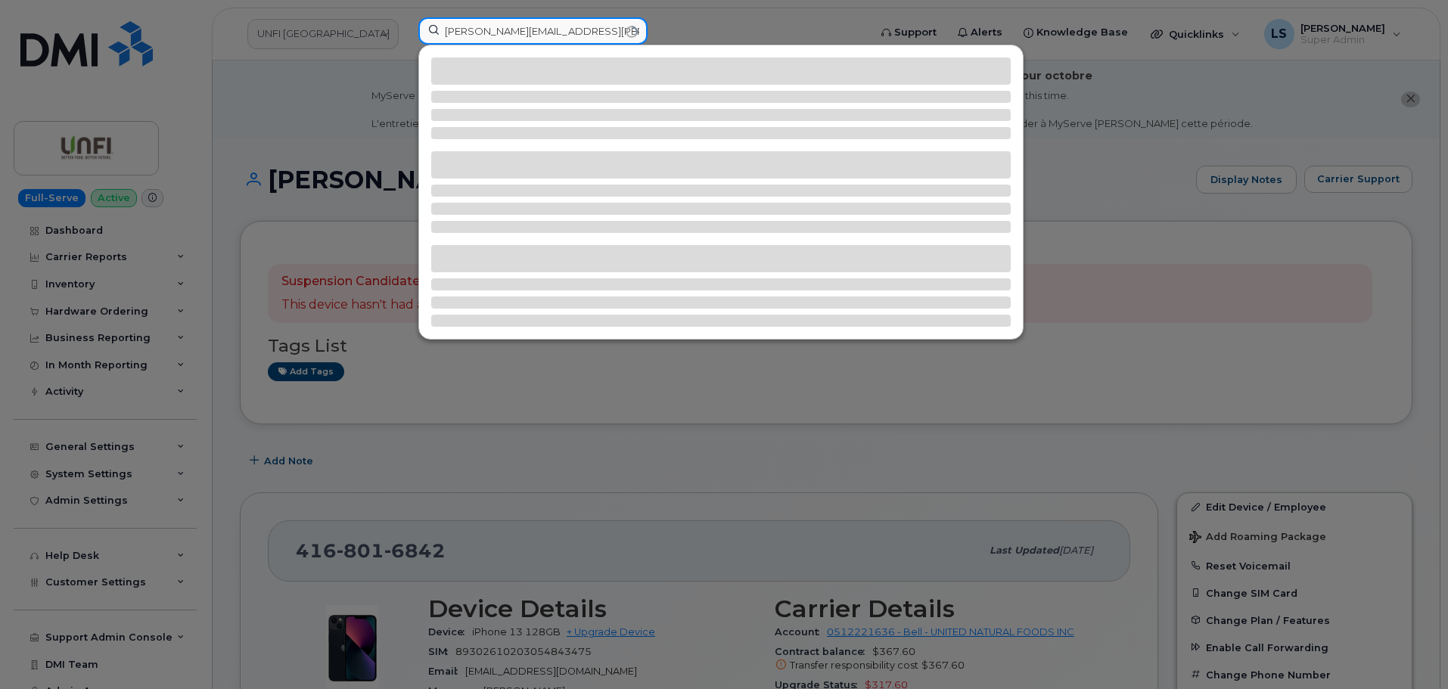
type input "[PERSON_NAME][EMAIL_ADDRESS][PERSON_NAME][PERSON_NAME][DOMAIN_NAME]"
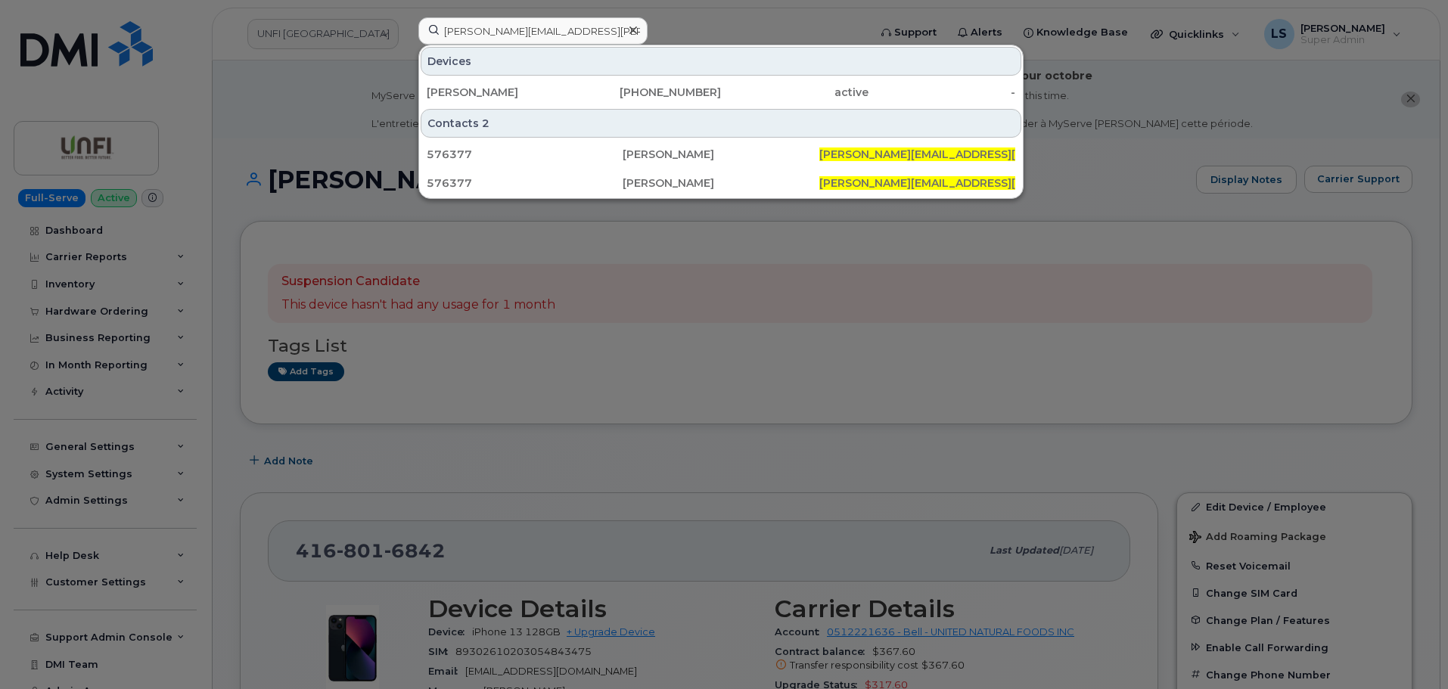
click at [459, 107] on div "Devices [PERSON_NAME] [PHONE_NUMBER] active - Contacts 2 576377 [PERSON_NAME] […" at bounding box center [720, 122] width 605 height 154
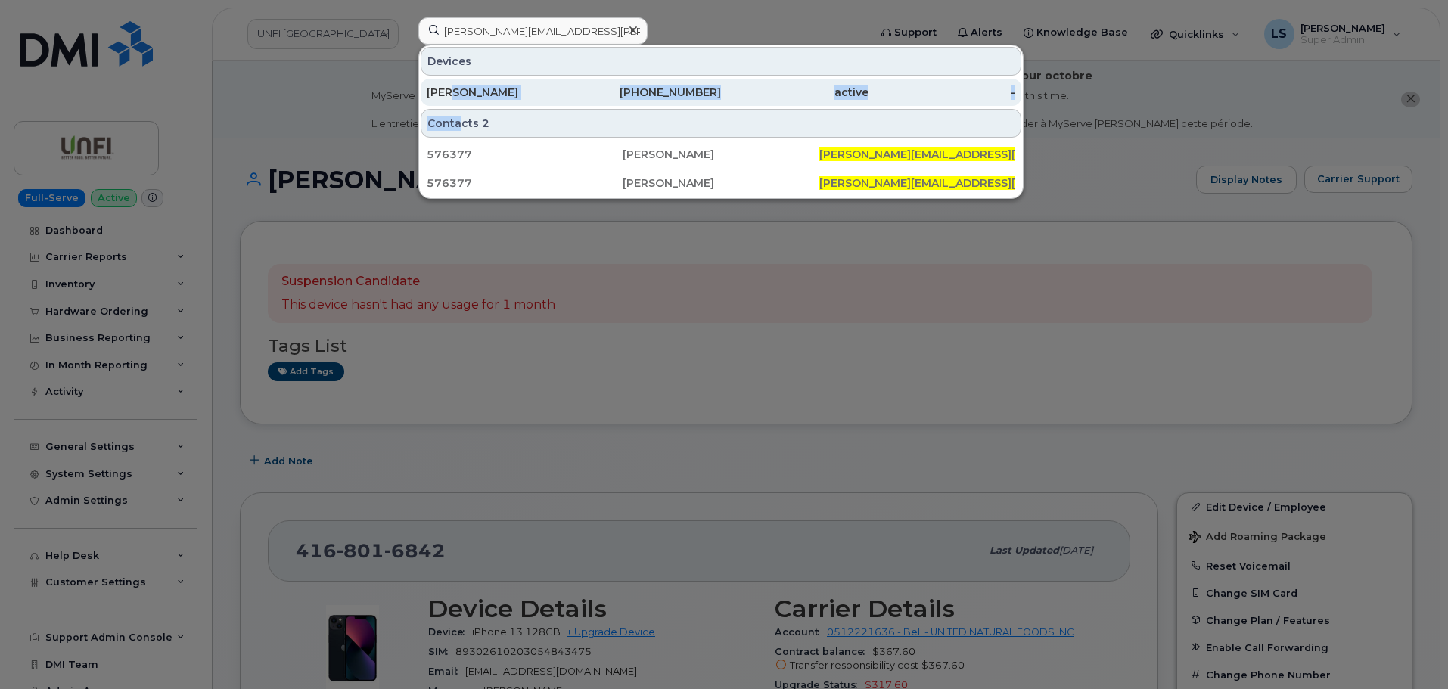
drag, startPoint x: 457, startPoint y: 86, endPoint x: 452, endPoint y: 101, distance: 15.3
click at [456, 85] on div "[PERSON_NAME]" at bounding box center [501, 92] width 148 height 27
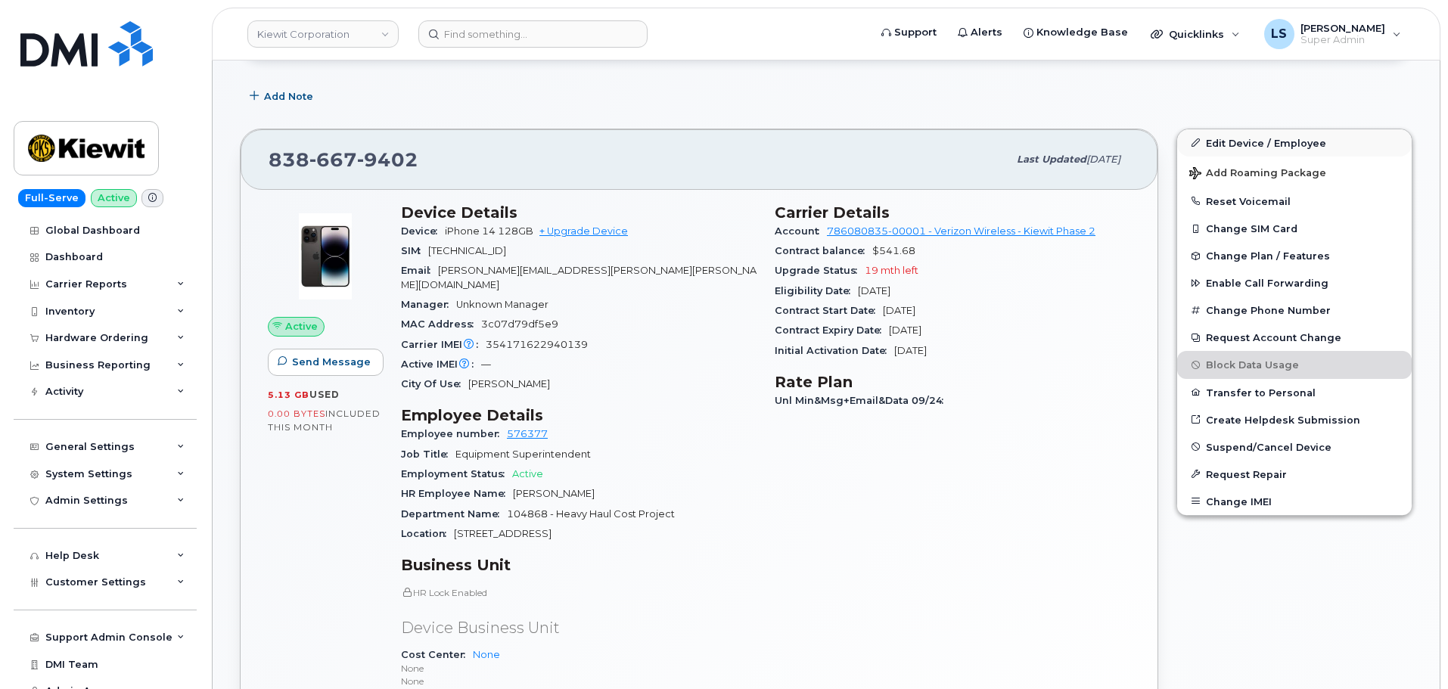
scroll to position [140, 0]
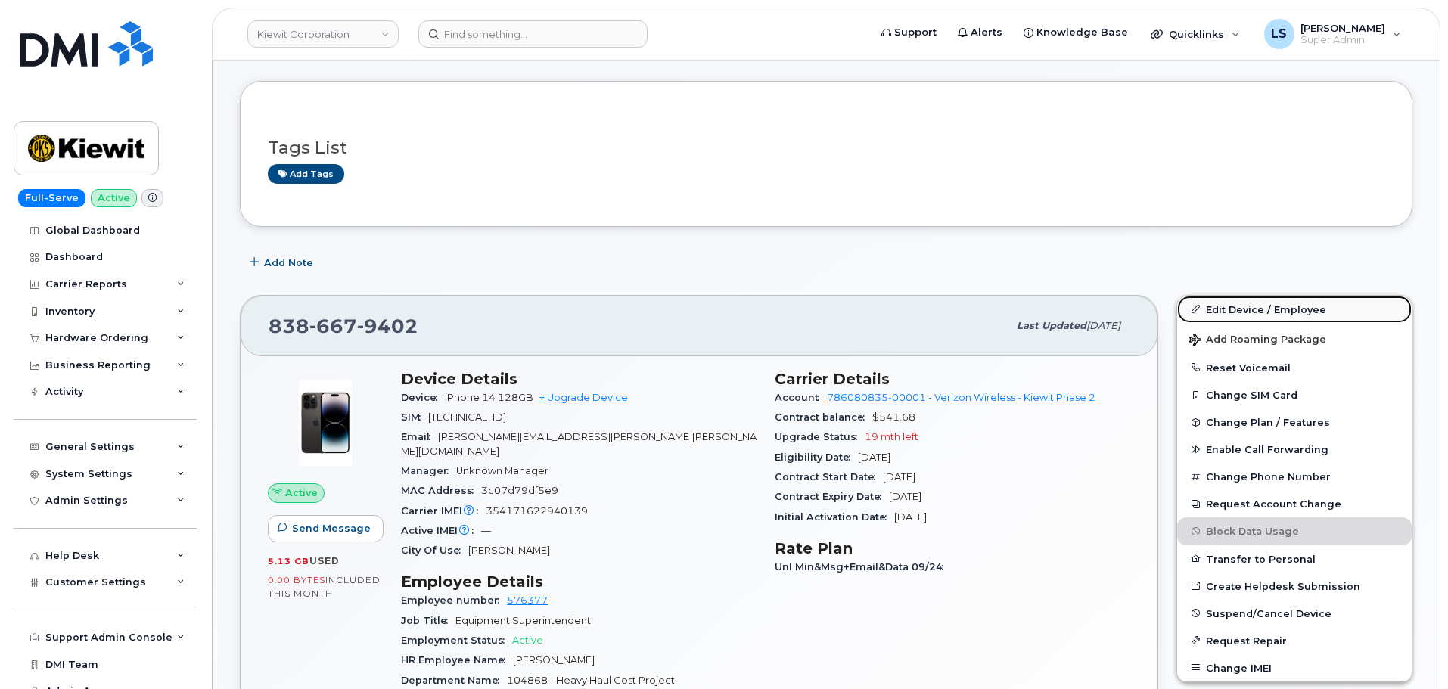
click at [1293, 316] on link "Edit Device / Employee" at bounding box center [1294, 309] width 235 height 27
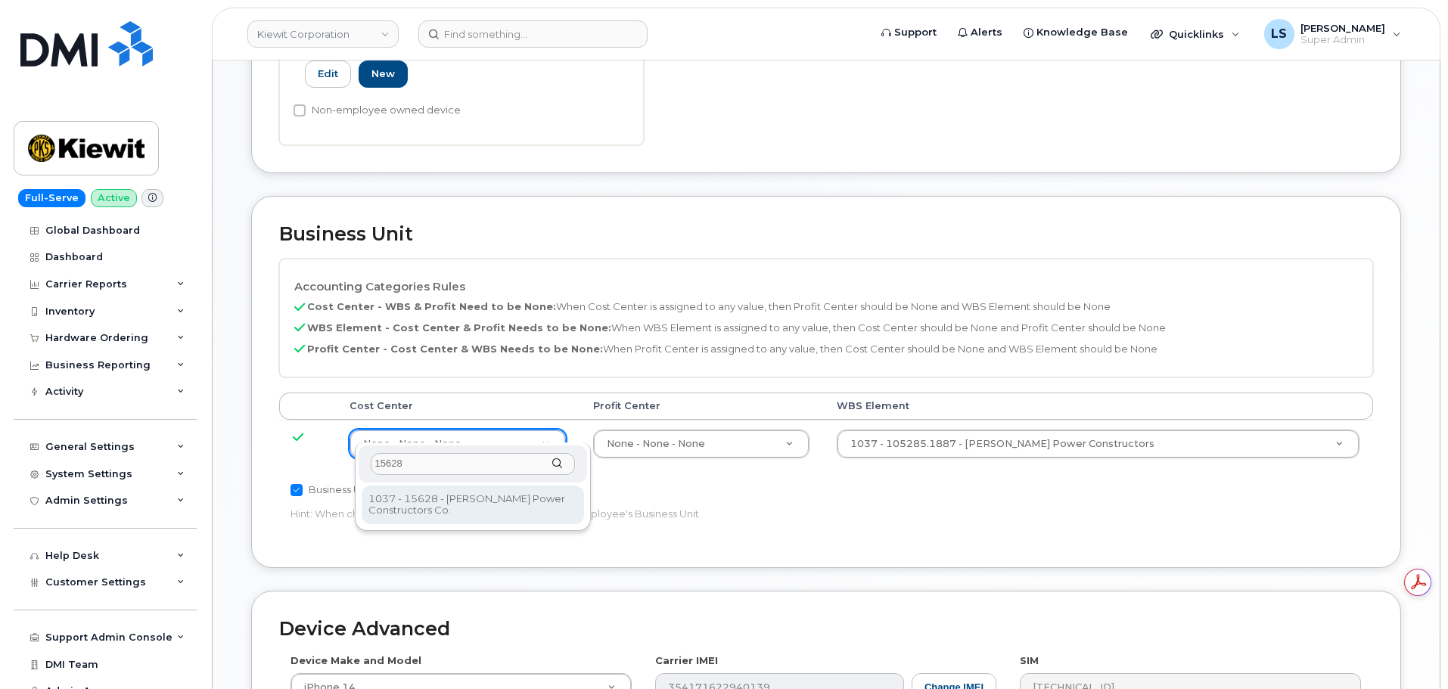
type input "15628"
type input "30344928"
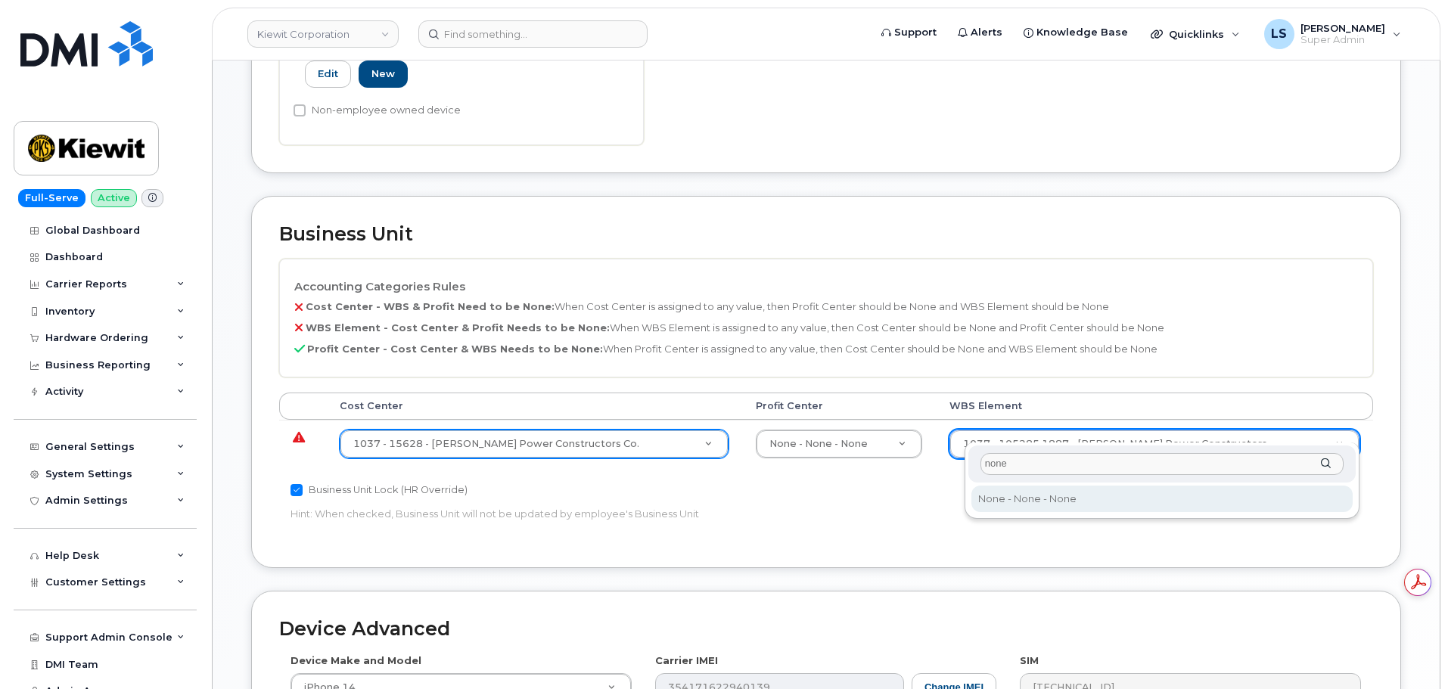
type input "none"
type input "29699477"
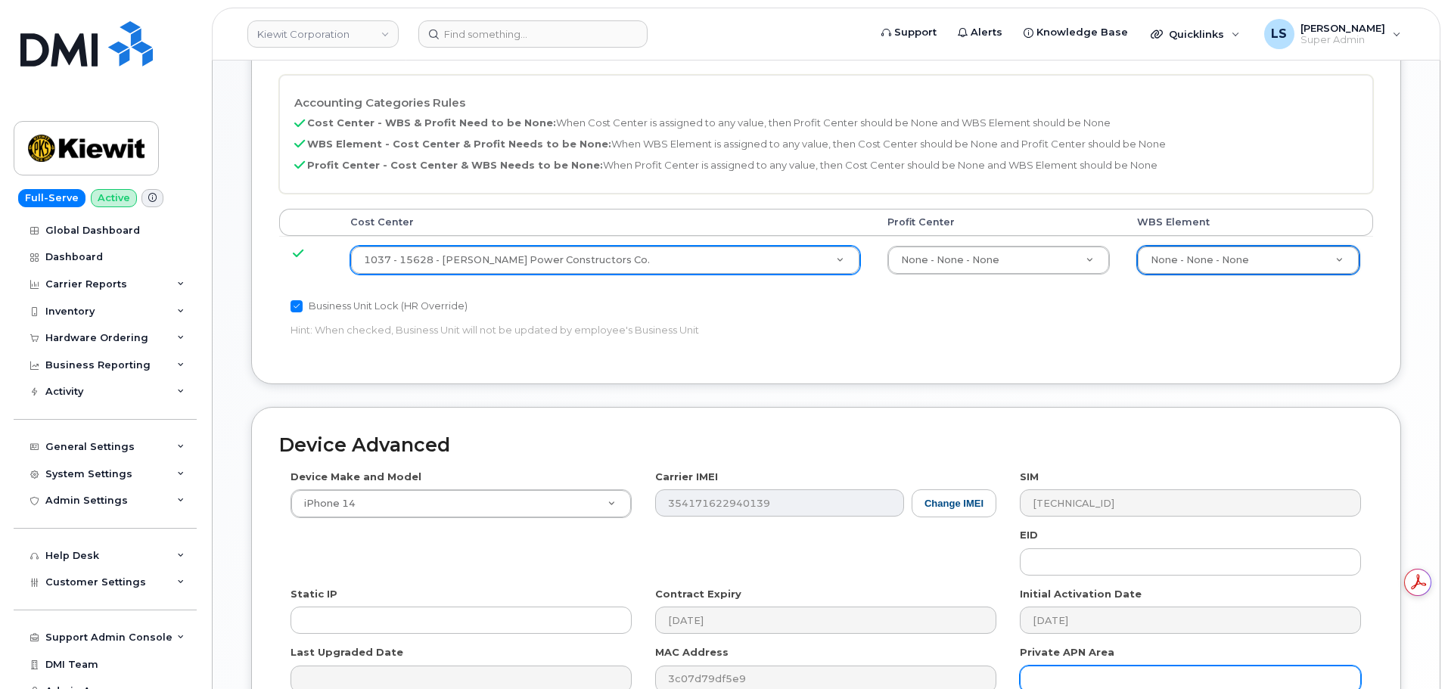
scroll to position [944, 0]
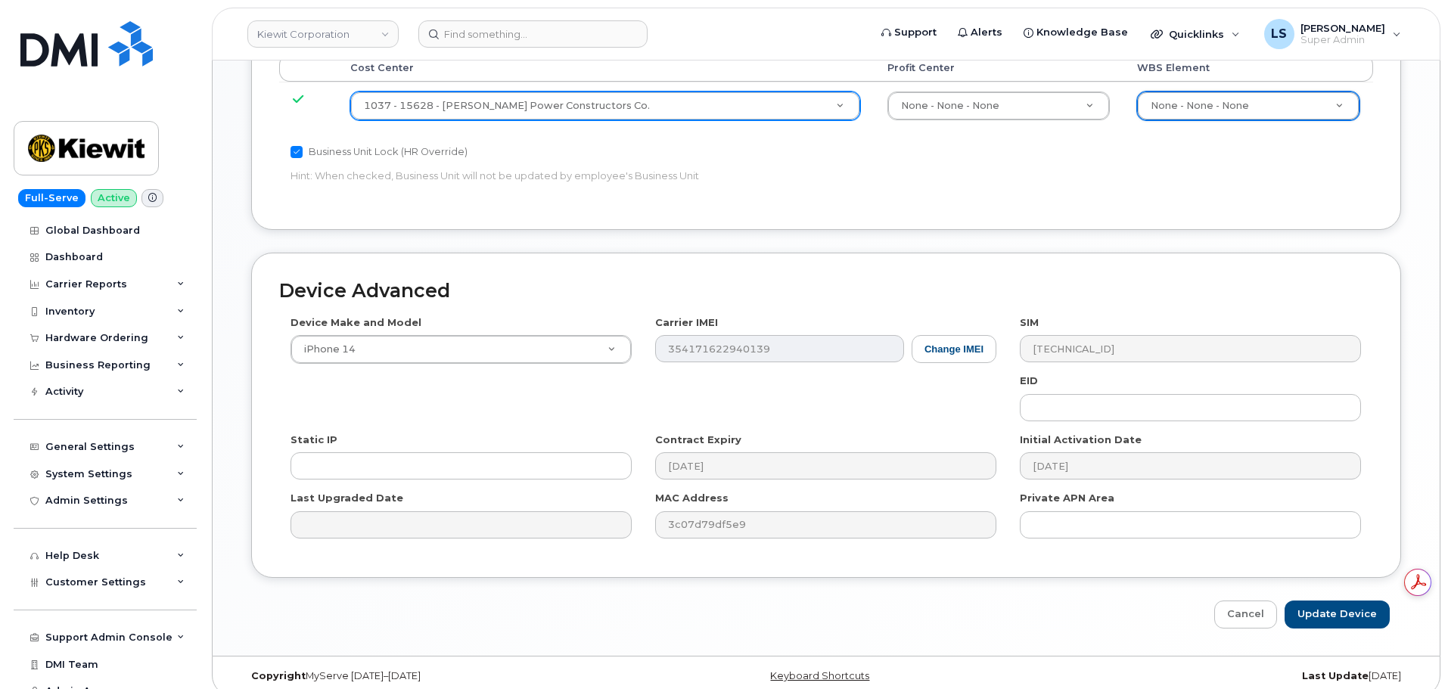
click at [1285, 601] on div "Cancel Update Device" at bounding box center [826, 615] width 1150 height 28
click at [1292, 601] on input "Update Device" at bounding box center [1337, 615] width 105 height 28
type input "Saving..."
click at [1299, 601] on link "Cancel" at bounding box center [1281, 615] width 63 height 28
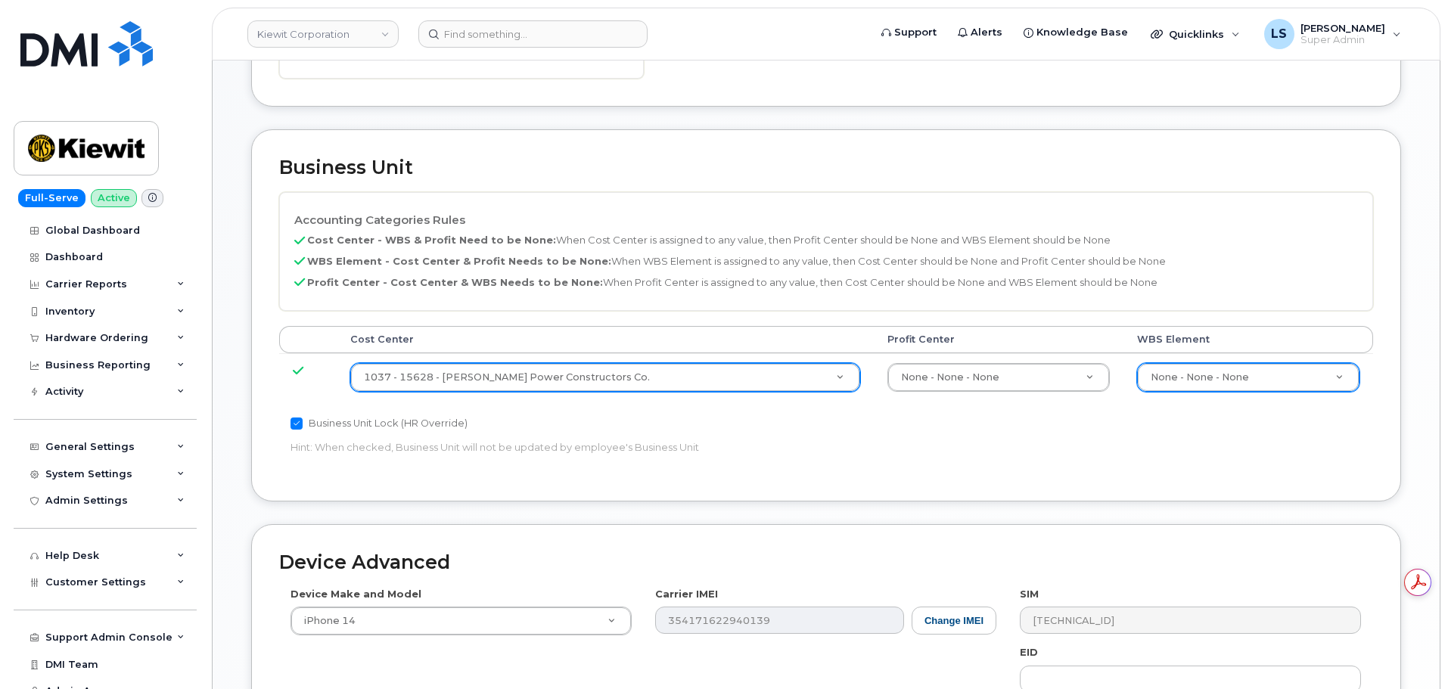
scroll to position [565, 0]
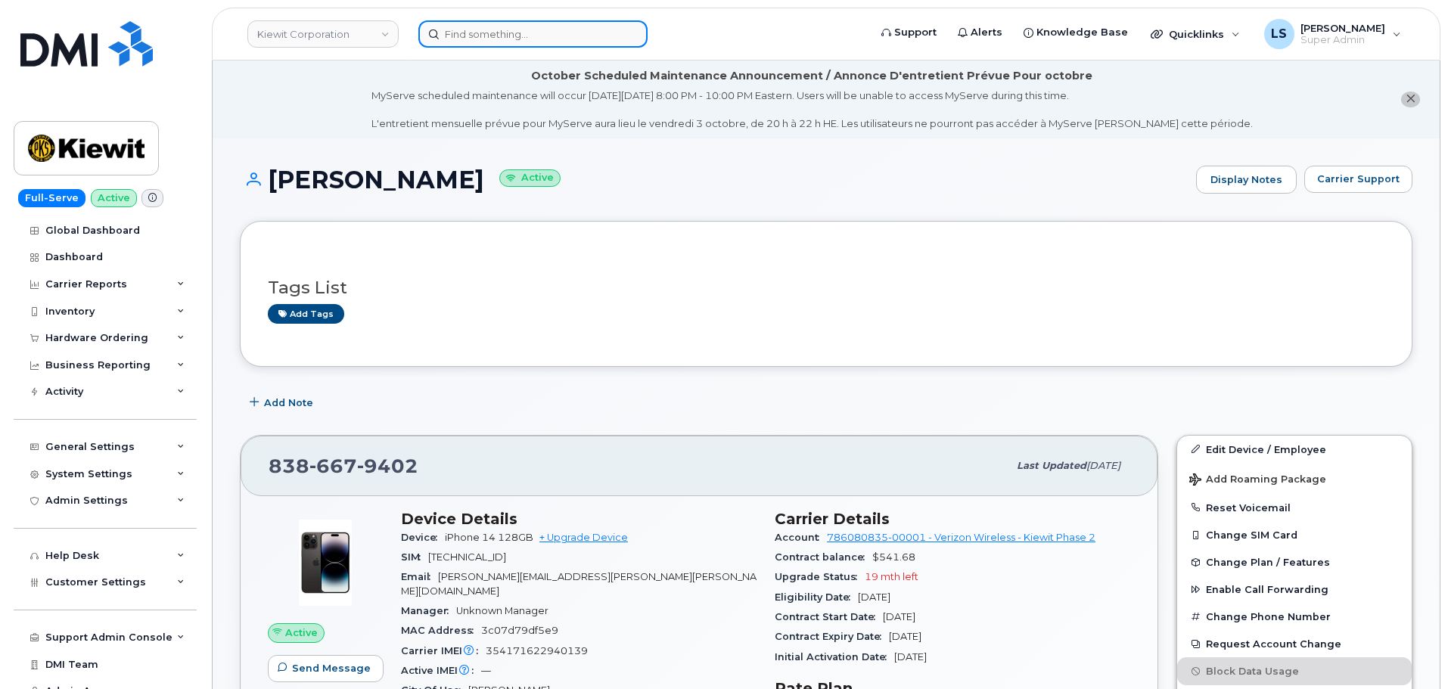
click at [568, 30] on input at bounding box center [532, 33] width 229 height 27
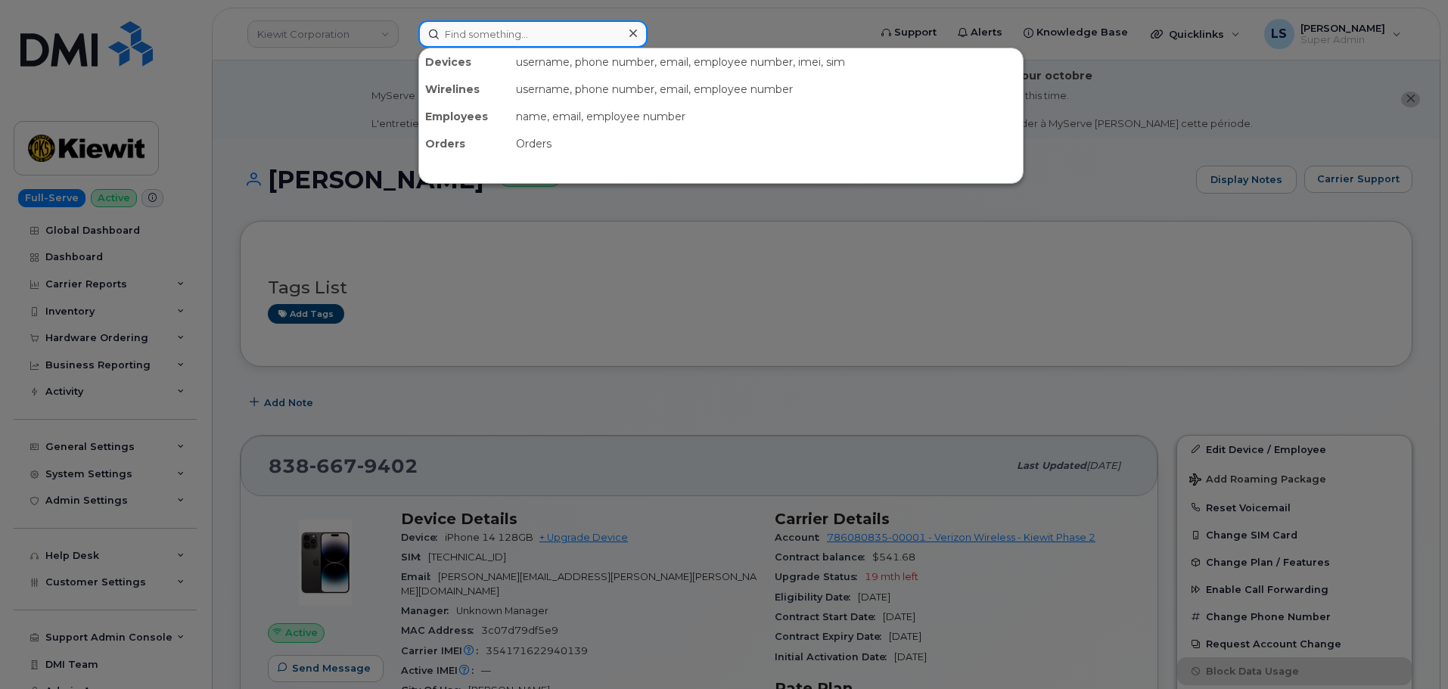
paste input "302591"
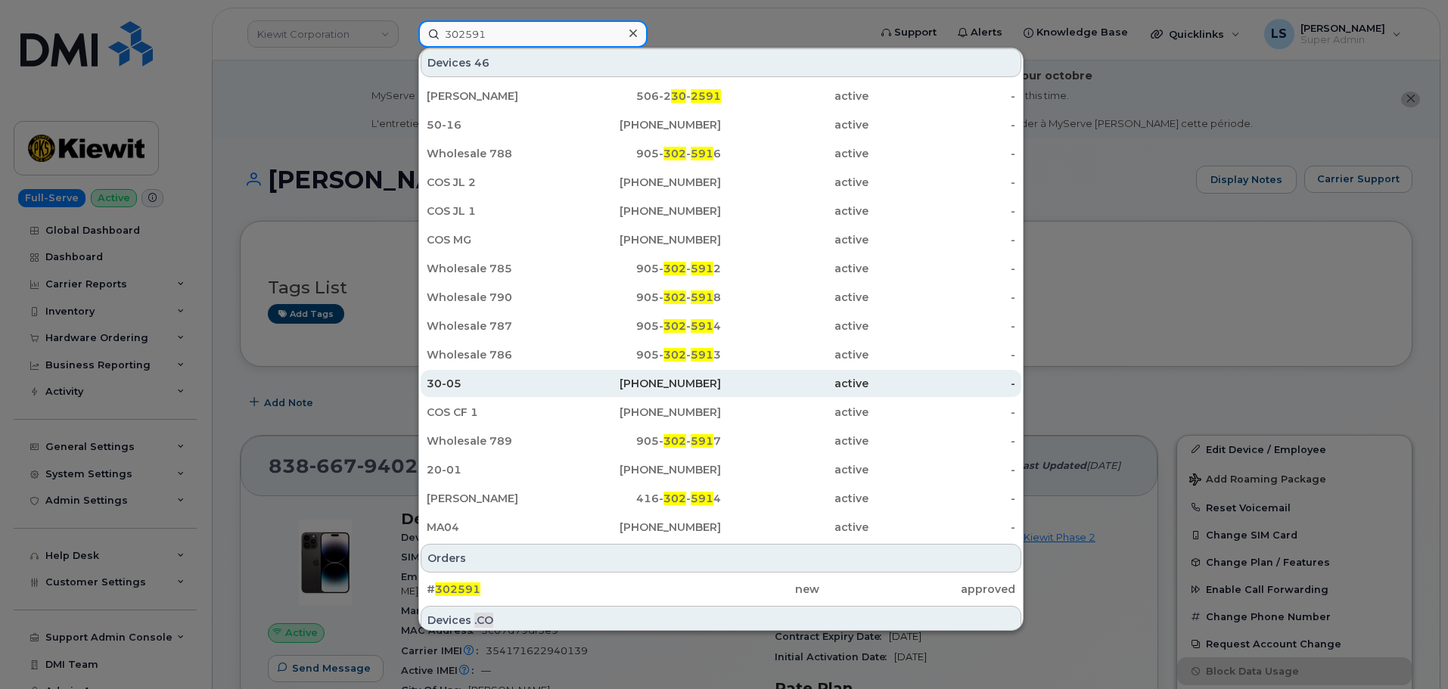
scroll to position [151, 0]
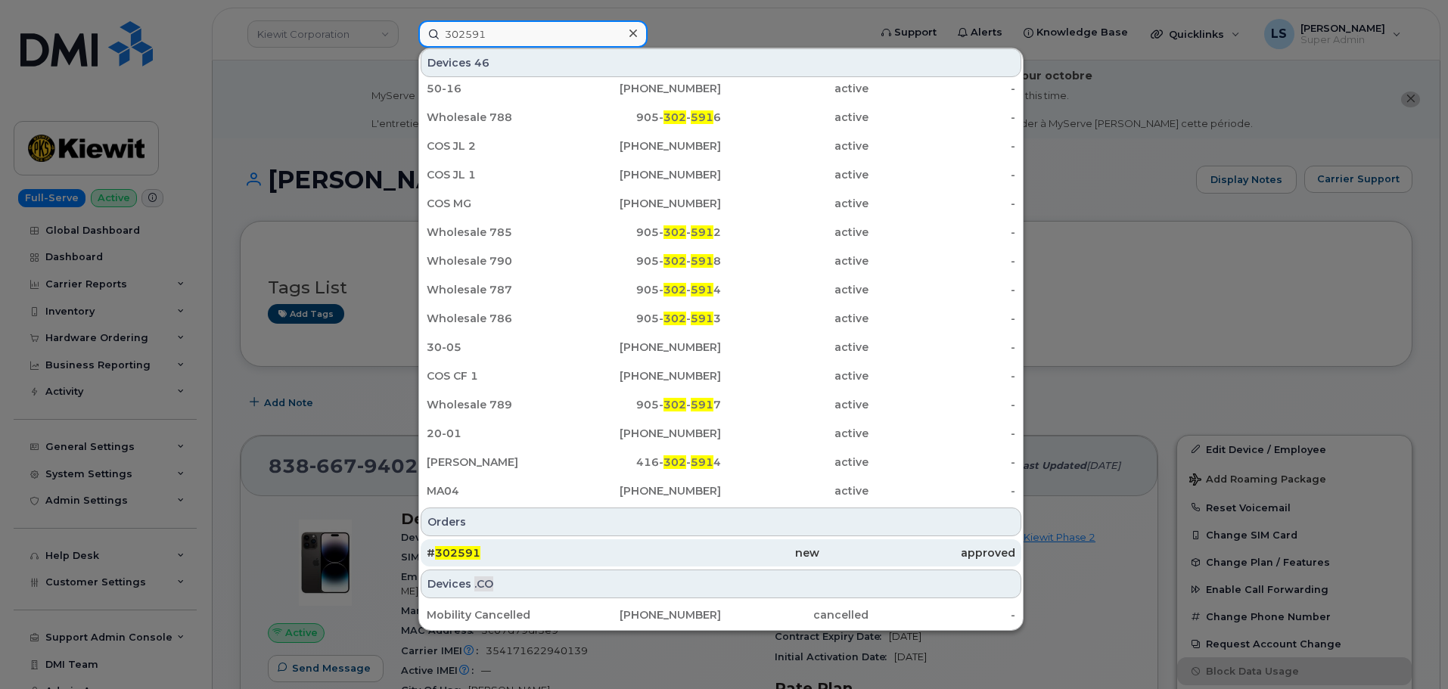
type input "302591"
click at [479, 557] on div "# 302591" at bounding box center [525, 553] width 196 height 15
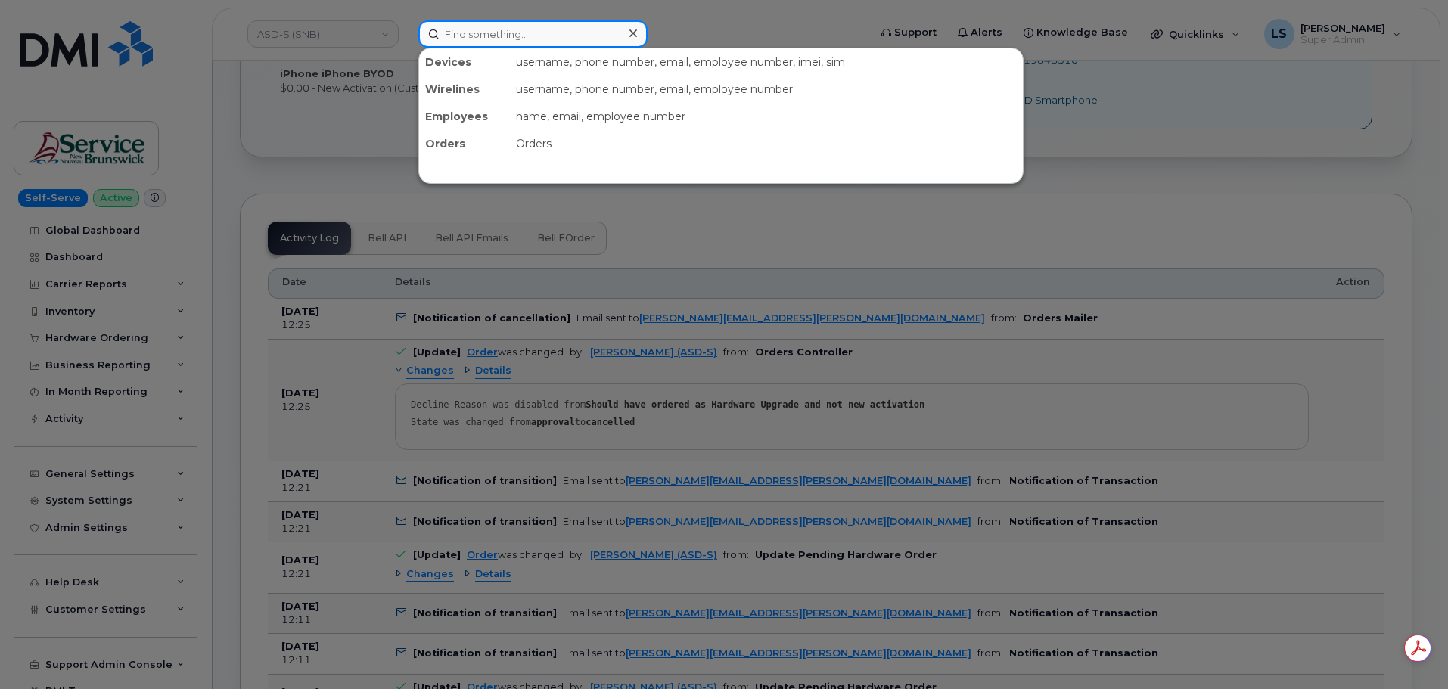
click at [563, 34] on input at bounding box center [532, 33] width 229 height 27
paste input "[PERSON_NAME][EMAIL_ADDRESS][PERSON_NAME][DOMAIN_NAME]"
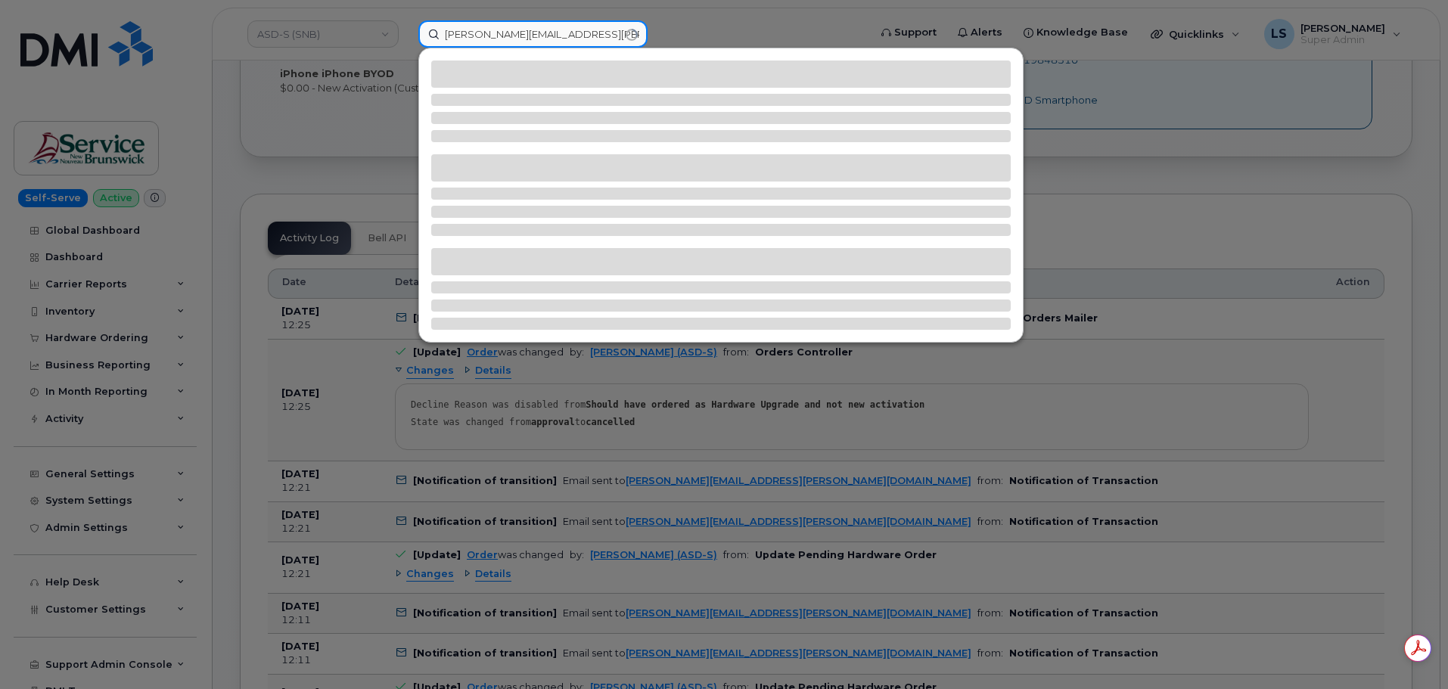
type input "[PERSON_NAME][EMAIL_ADDRESS][PERSON_NAME][DOMAIN_NAME]"
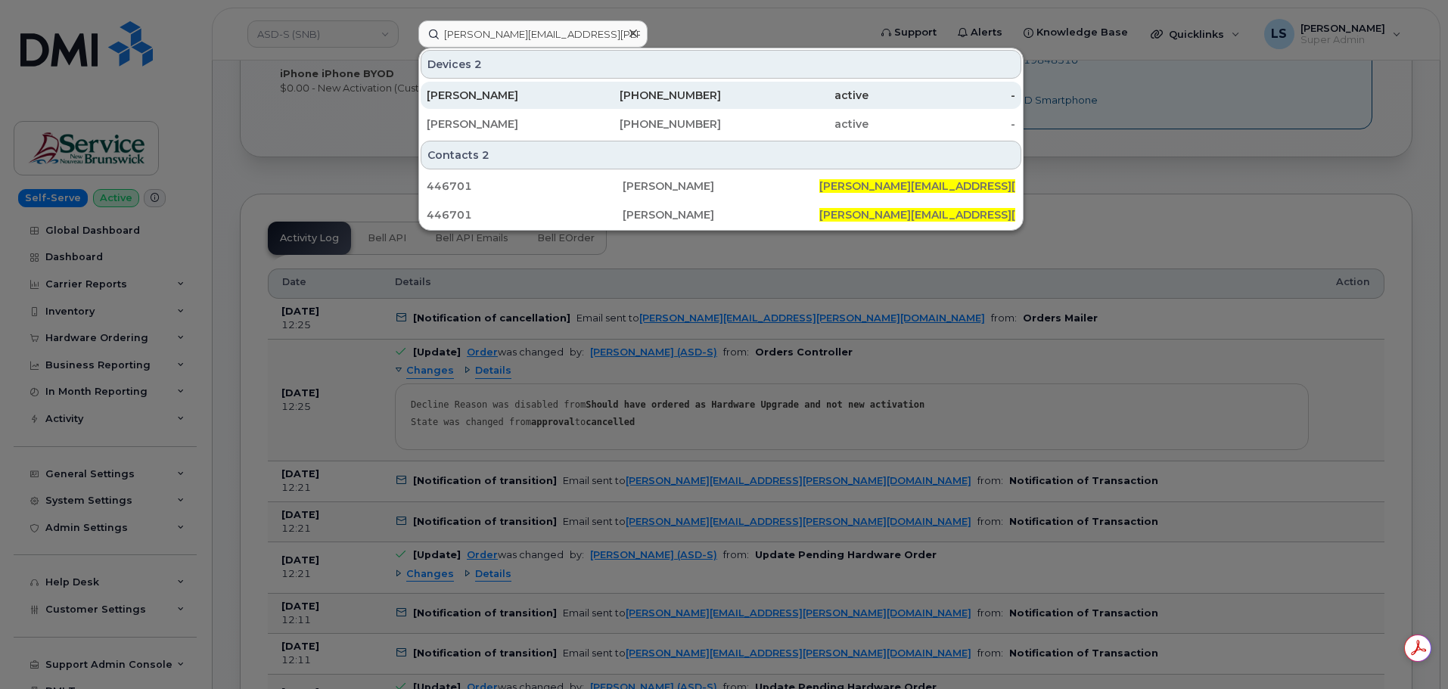
click at [554, 93] on div "[PERSON_NAME]" at bounding box center [501, 95] width 148 height 15
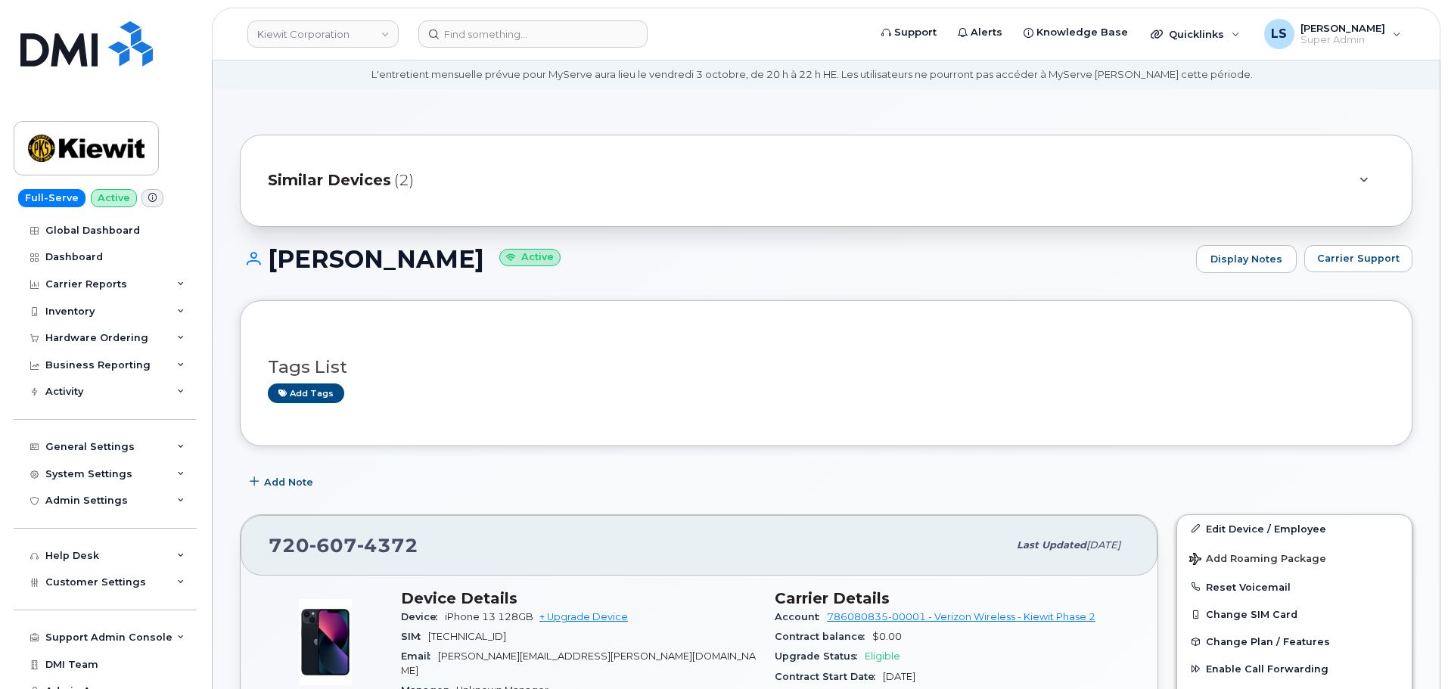
scroll to position [76, 0]
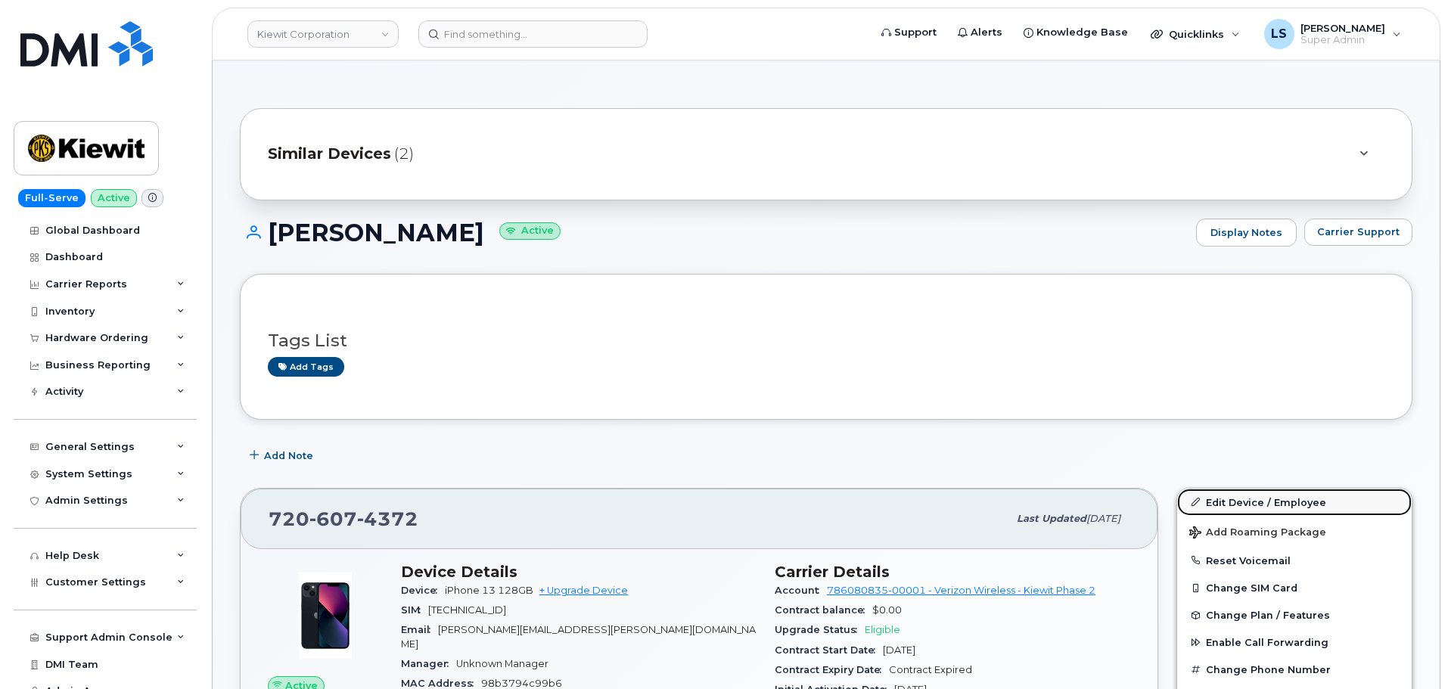
click at [1268, 510] on link "Edit Device / Employee" at bounding box center [1294, 502] width 235 height 27
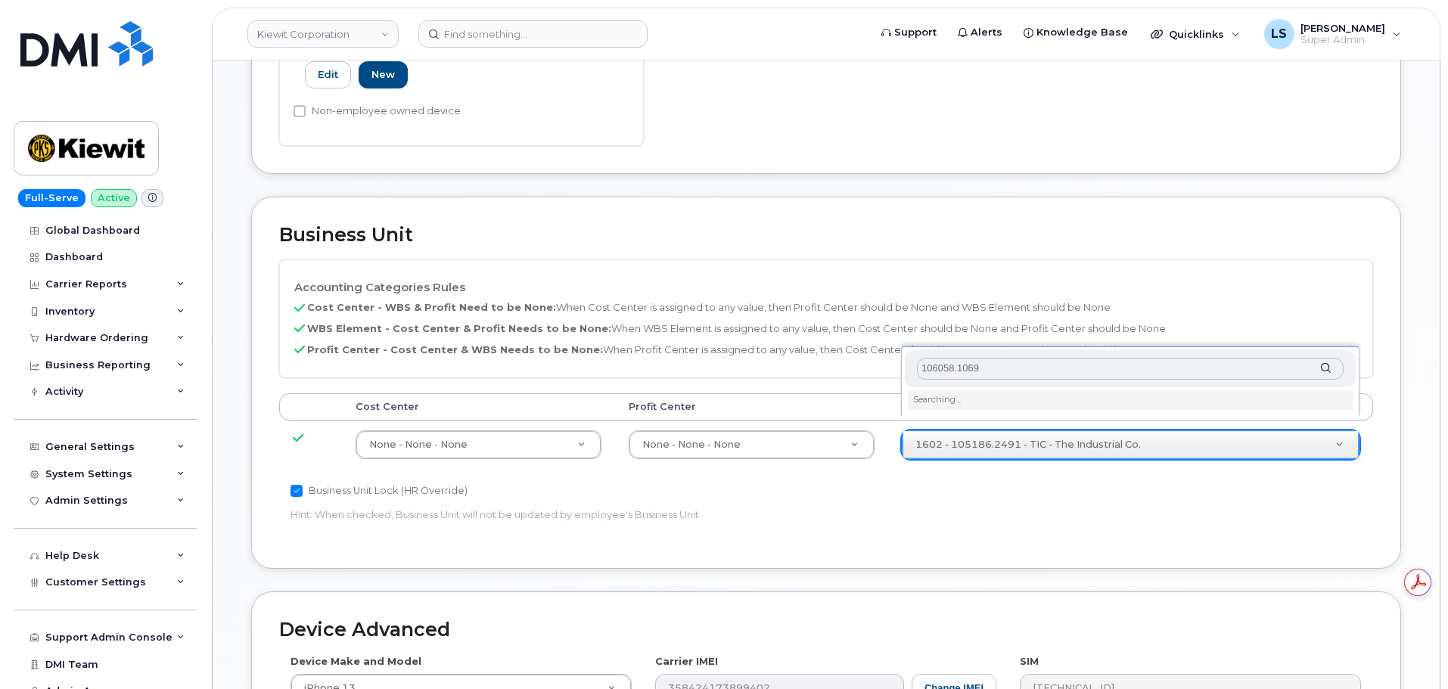
scroll to position [605, 0]
type input "106058.1069"
type input "33474431"
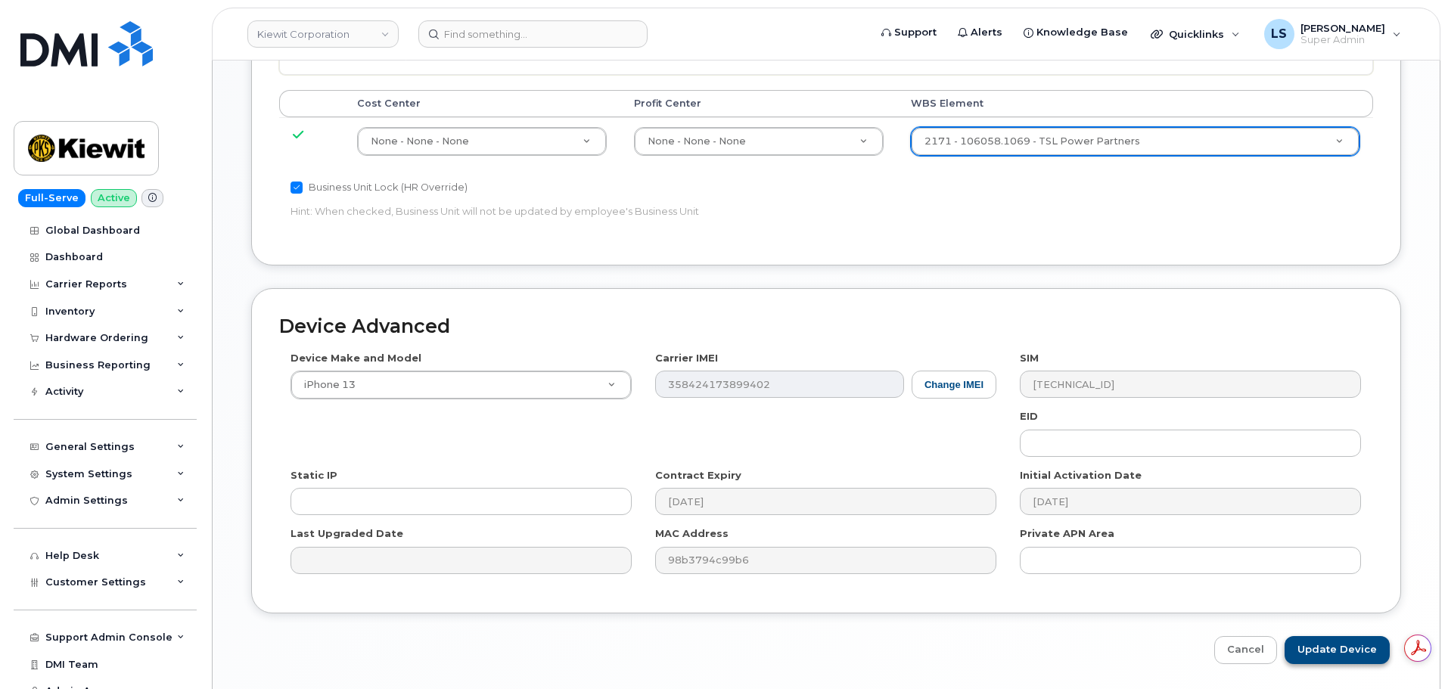
scroll to position [0, 0]
drag, startPoint x: 1334, startPoint y: 623, endPoint x: 120, endPoint y: 620, distance: 1213.8
click at [1333, 636] on input "Update Device" at bounding box center [1337, 650] width 105 height 28
type input "Saving..."
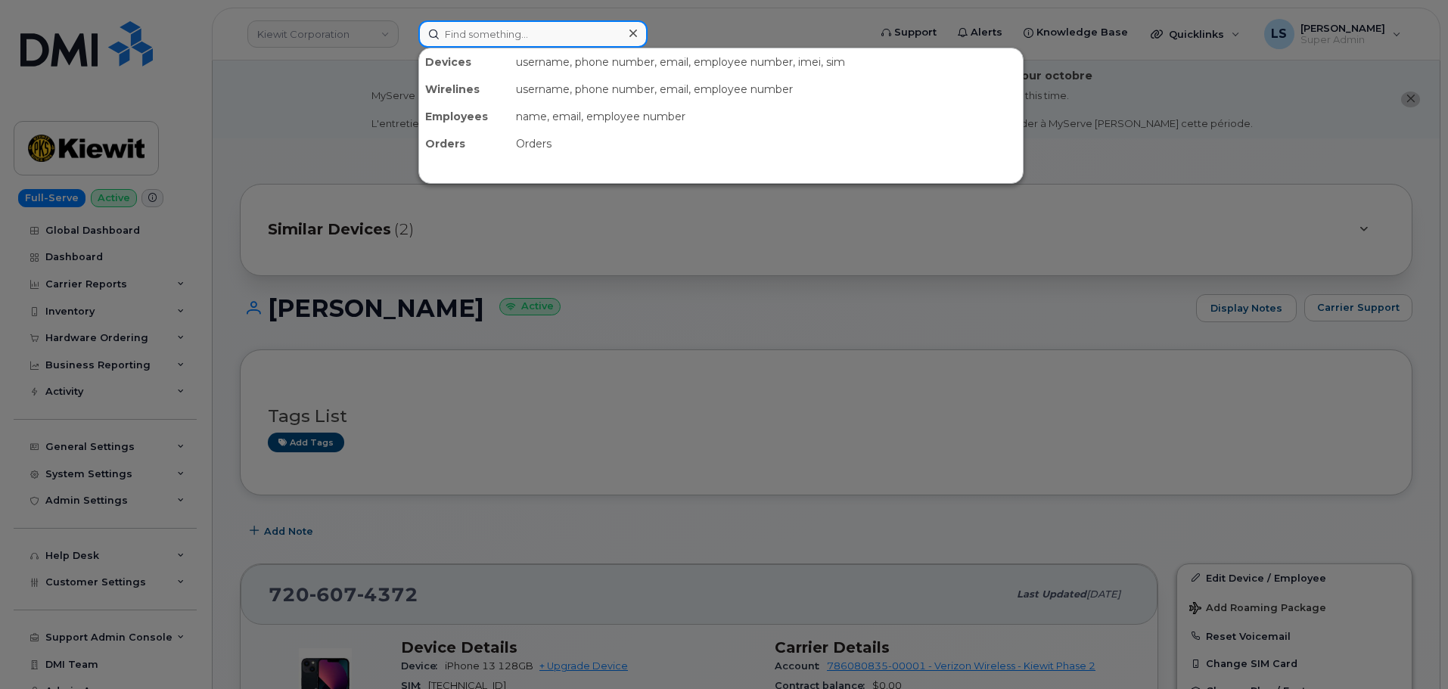
click at [468, 42] on input at bounding box center [532, 33] width 229 height 27
paste input "[PERSON_NAME][EMAIL_ADDRESS][PERSON_NAME][DOMAIN_NAME]"
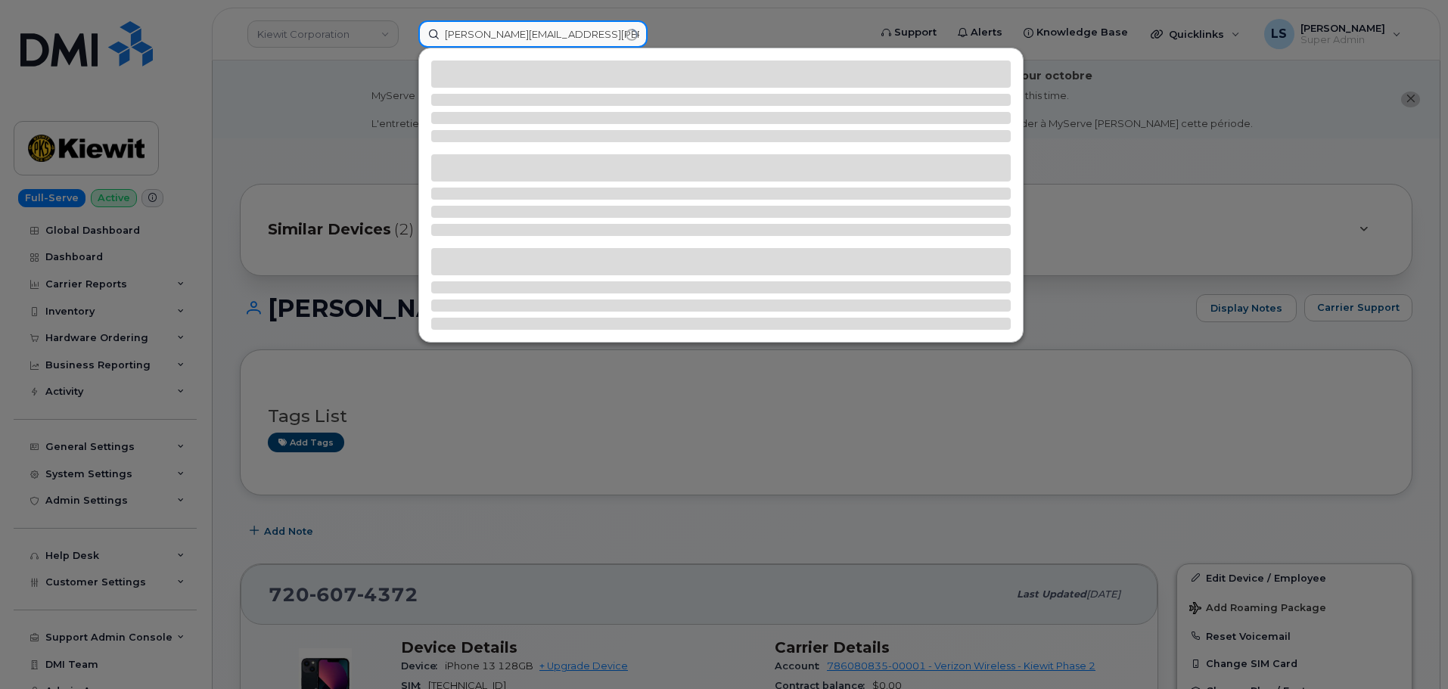
type input "[PERSON_NAME][EMAIL_ADDRESS][PERSON_NAME][DOMAIN_NAME]"
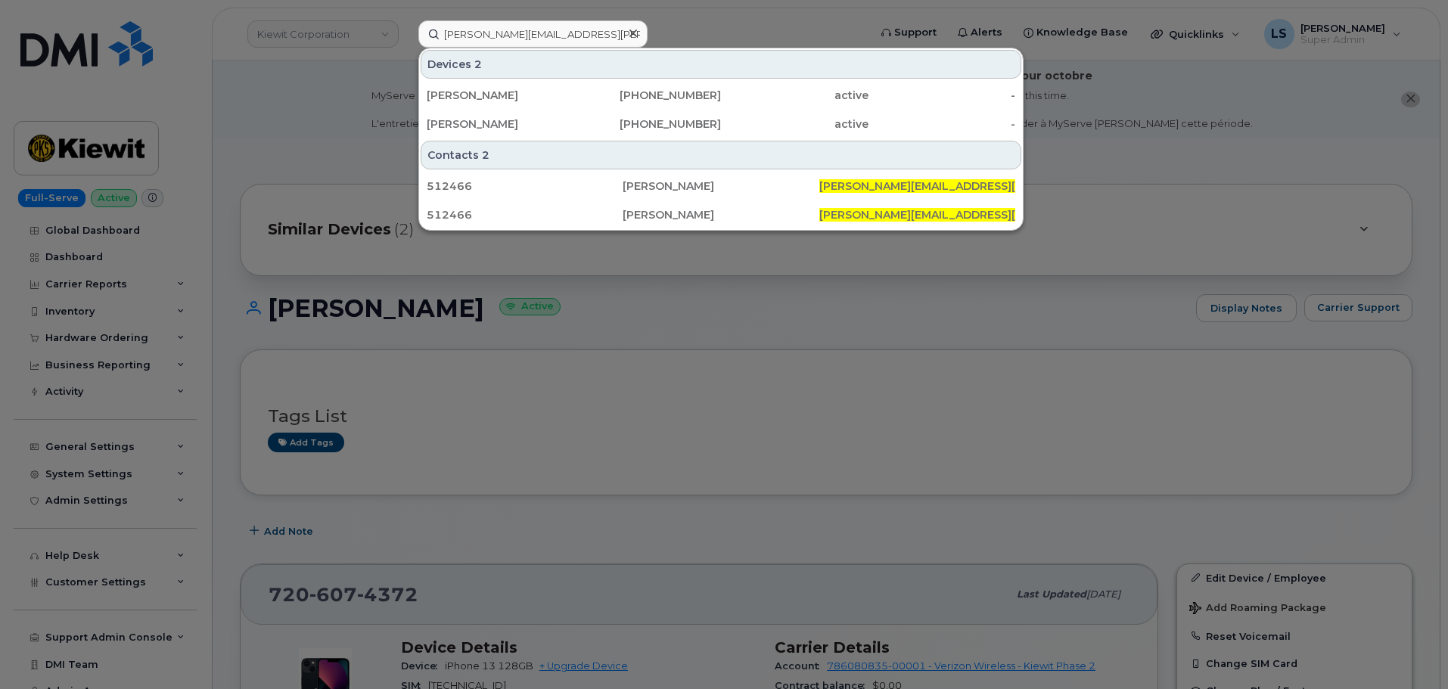
click at [507, 103] on div "Jarred Duet" at bounding box center [501, 95] width 148 height 27
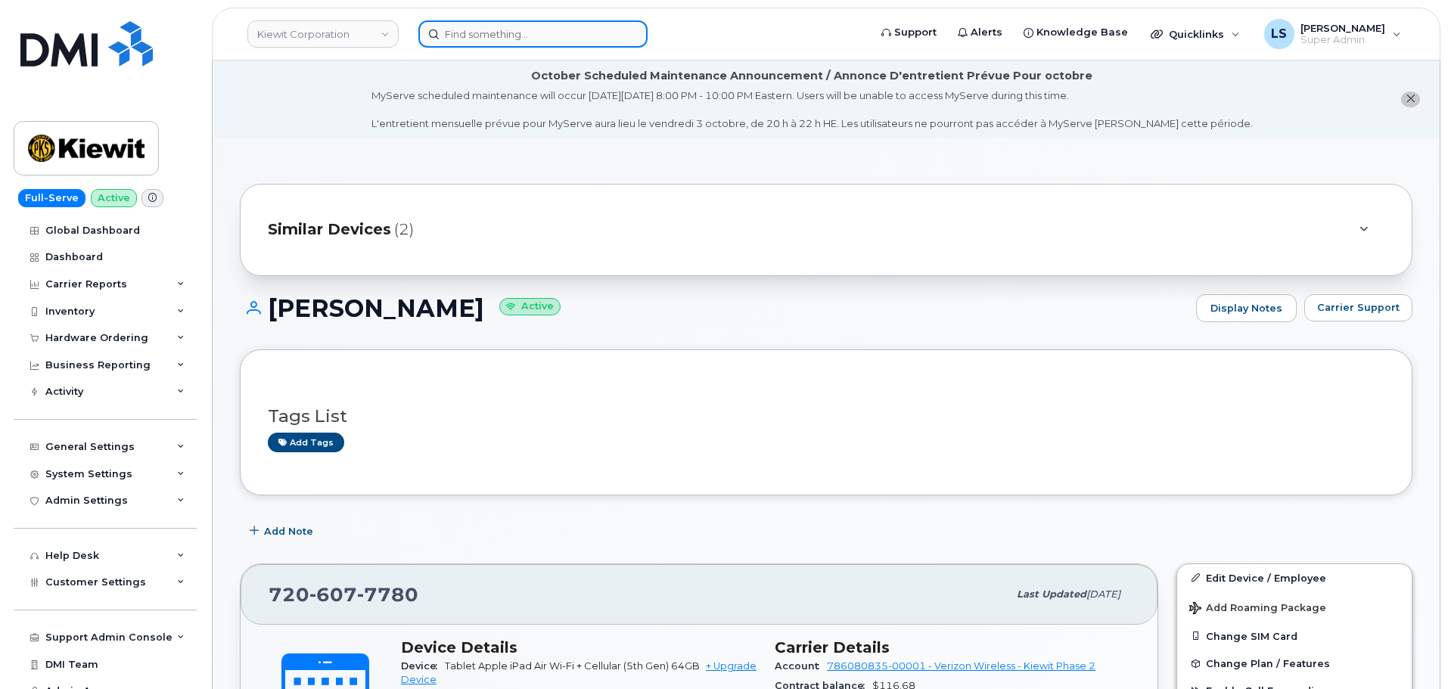
click at [471, 22] on input at bounding box center [532, 33] width 229 height 27
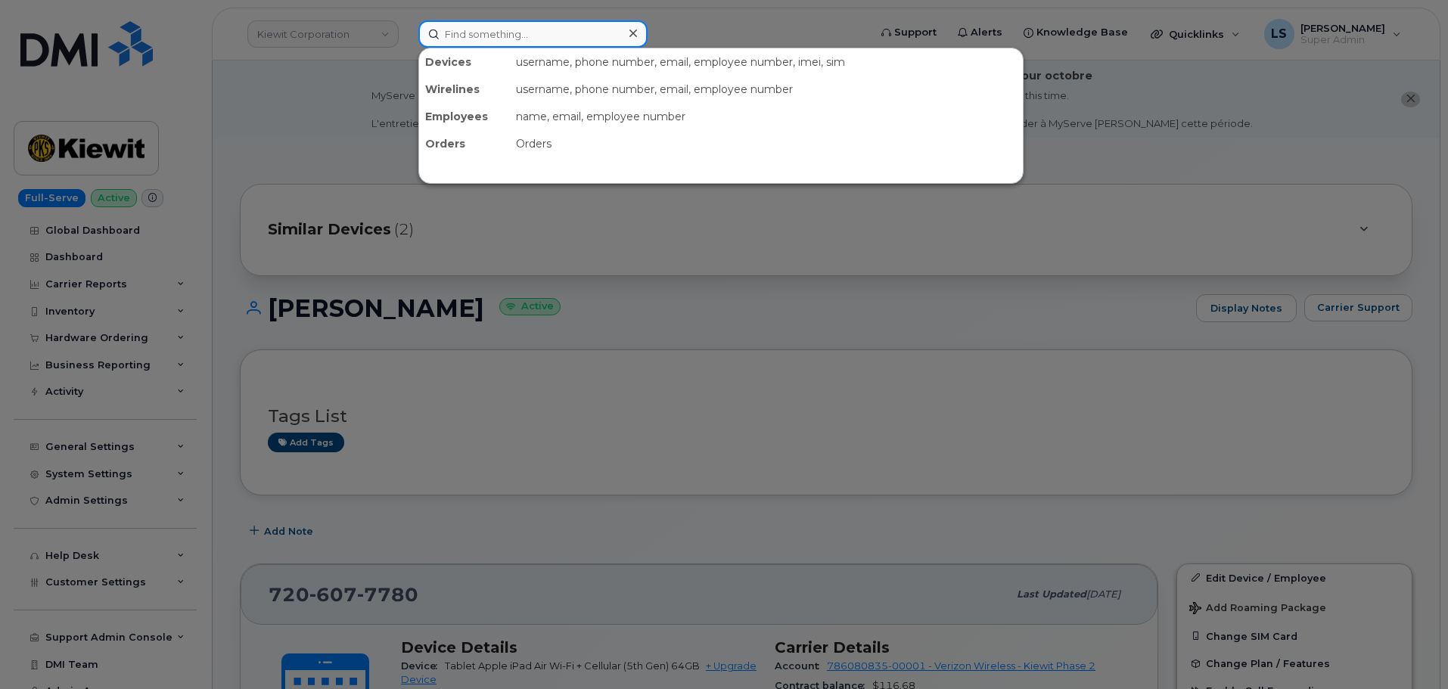
paste input "[PERSON_NAME][EMAIL_ADDRESS][PERSON_NAME][DOMAIN_NAME]"
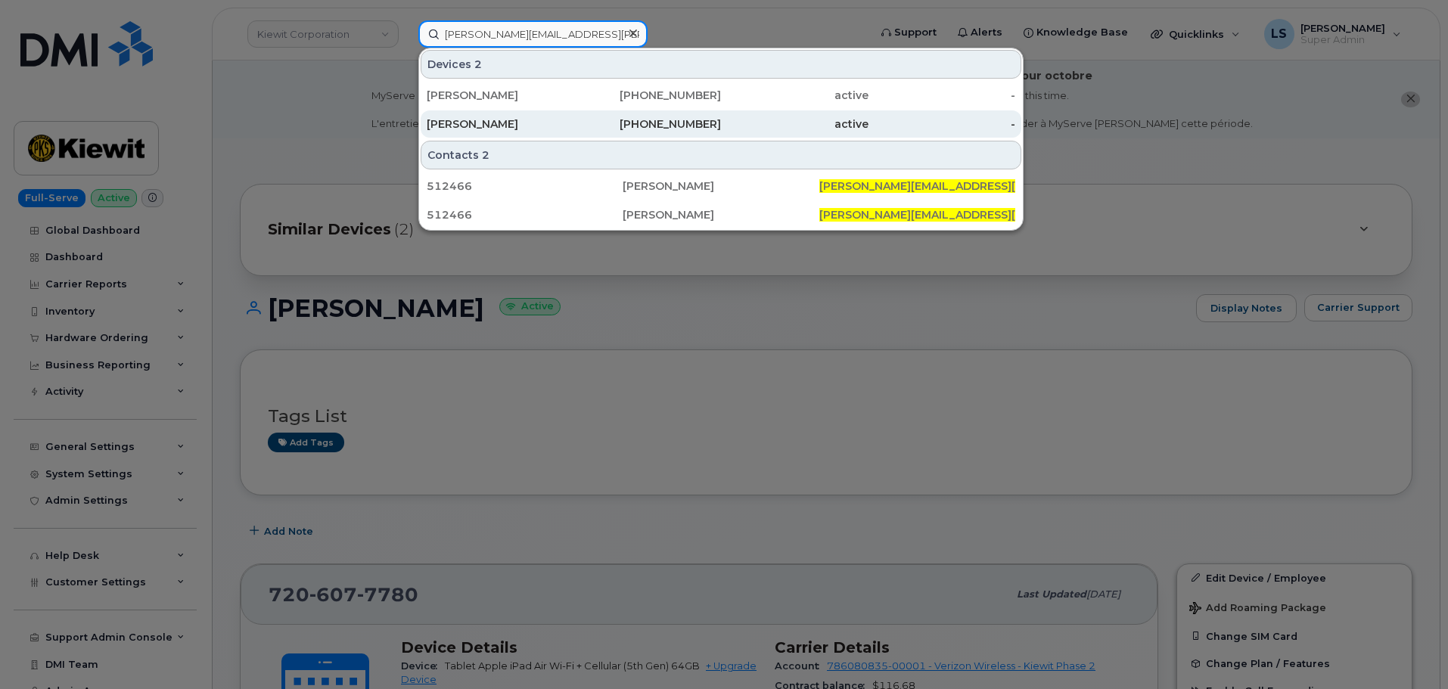
type input "[PERSON_NAME][EMAIL_ADDRESS][PERSON_NAME][DOMAIN_NAME]"
drag, startPoint x: 551, startPoint y: 129, endPoint x: 505, endPoint y: 120, distance: 46.2
click at [552, 129] on div "[PERSON_NAME]" at bounding box center [501, 124] width 148 height 15
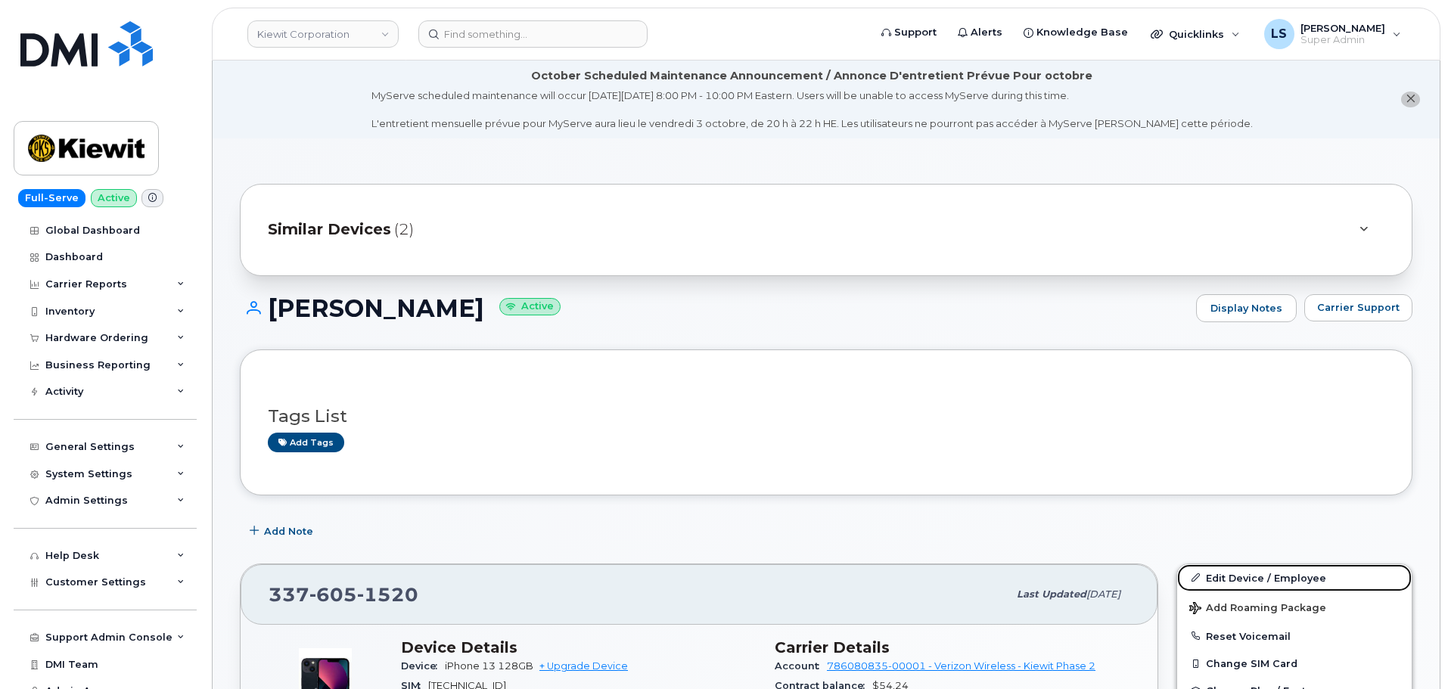
click at [1289, 574] on link "Edit Device / Employee" at bounding box center [1294, 578] width 235 height 27
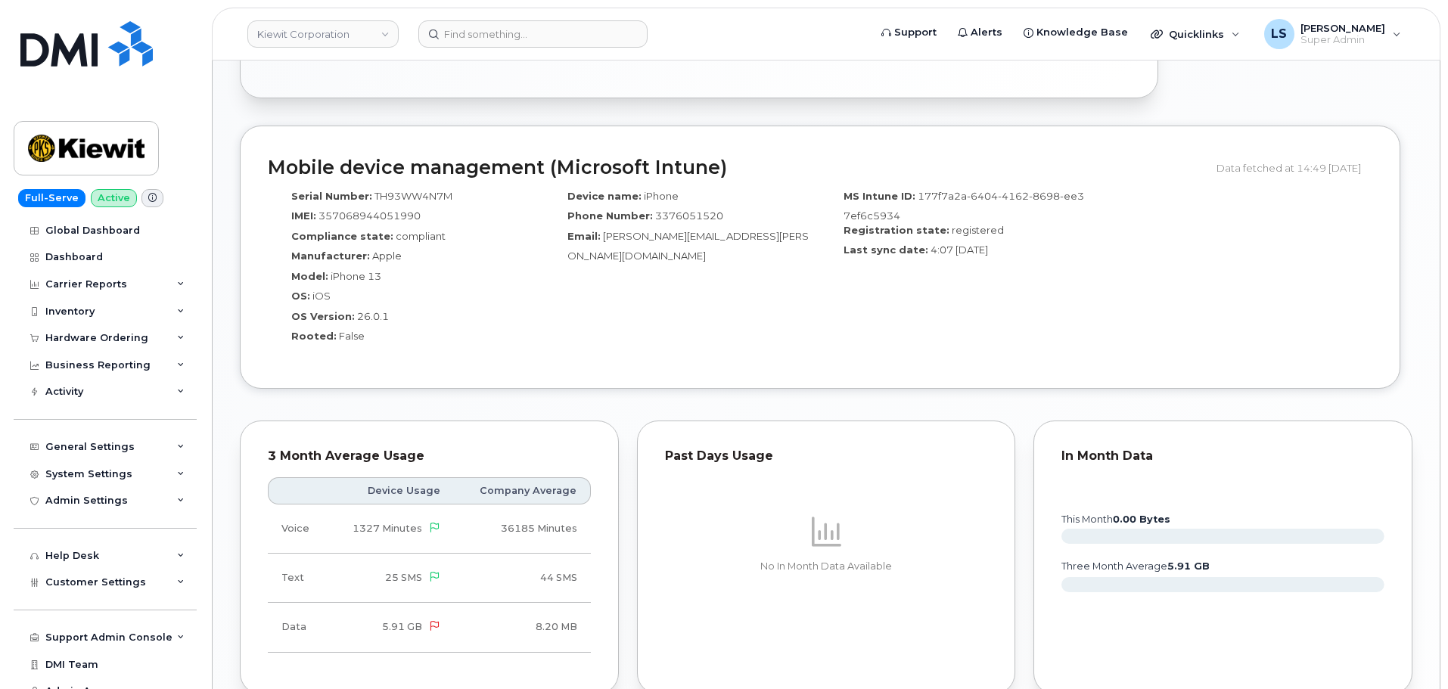
scroll to position [1286, 0]
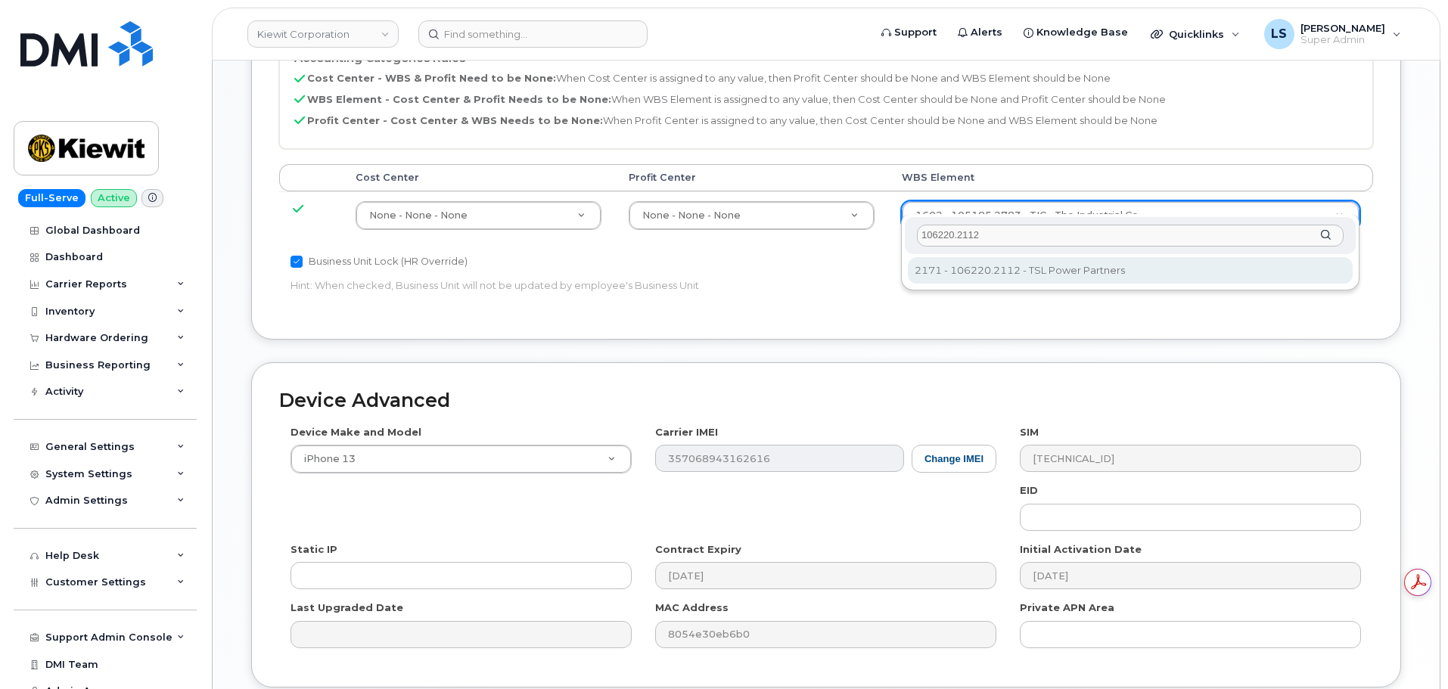
type input "106220.2112"
type input "33915203"
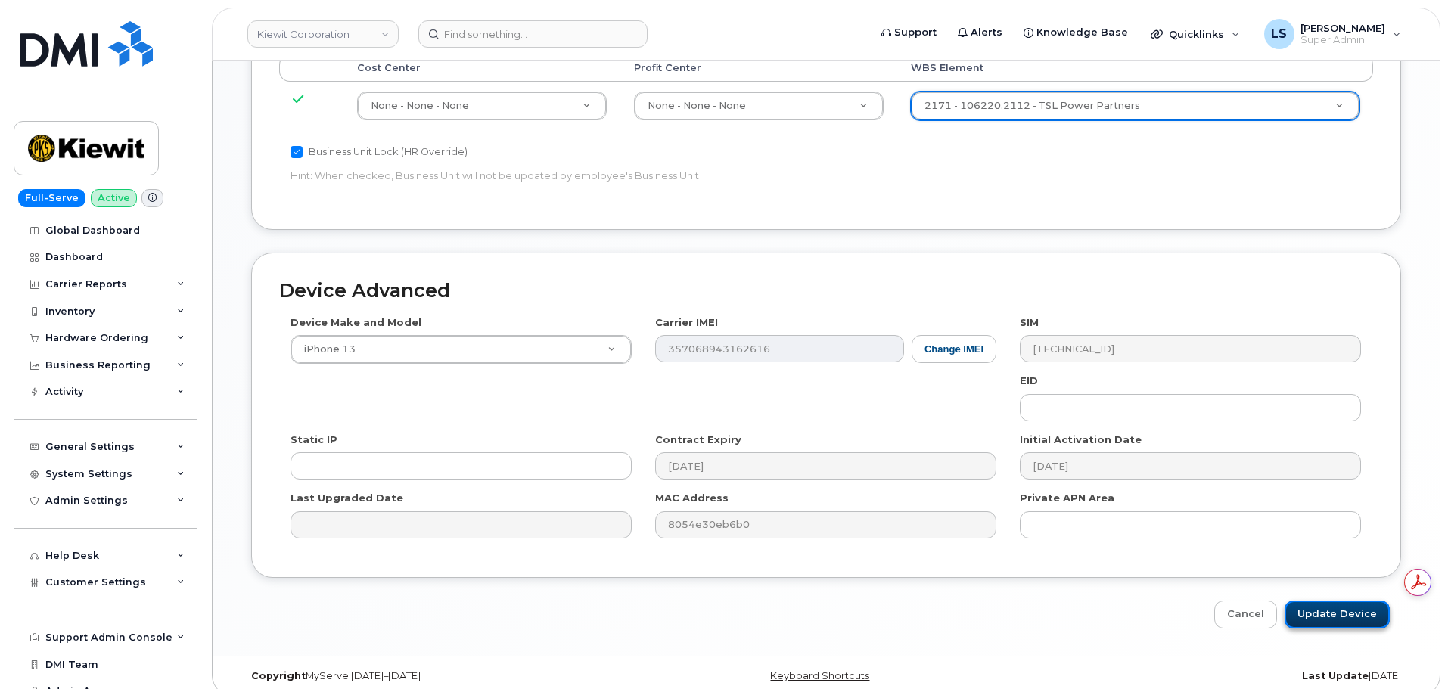
click at [1339, 606] on input "Update Device" at bounding box center [1337, 615] width 105 height 28
type input "Saving..."
